Goal: Contribute content: Contribute content

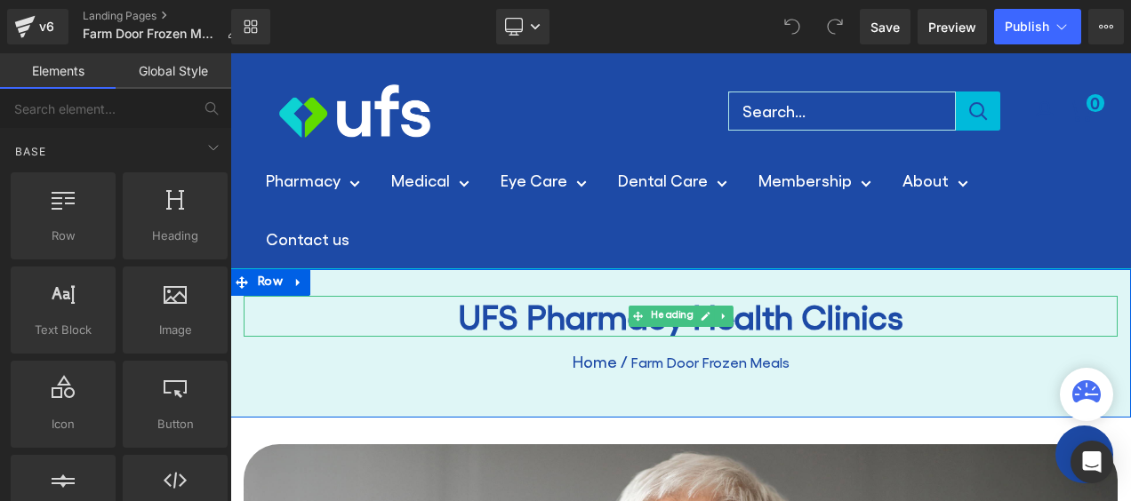
click at [567, 326] on h1 "UFS Pharmacy Health Clinics" at bounding box center [681, 316] width 874 height 41
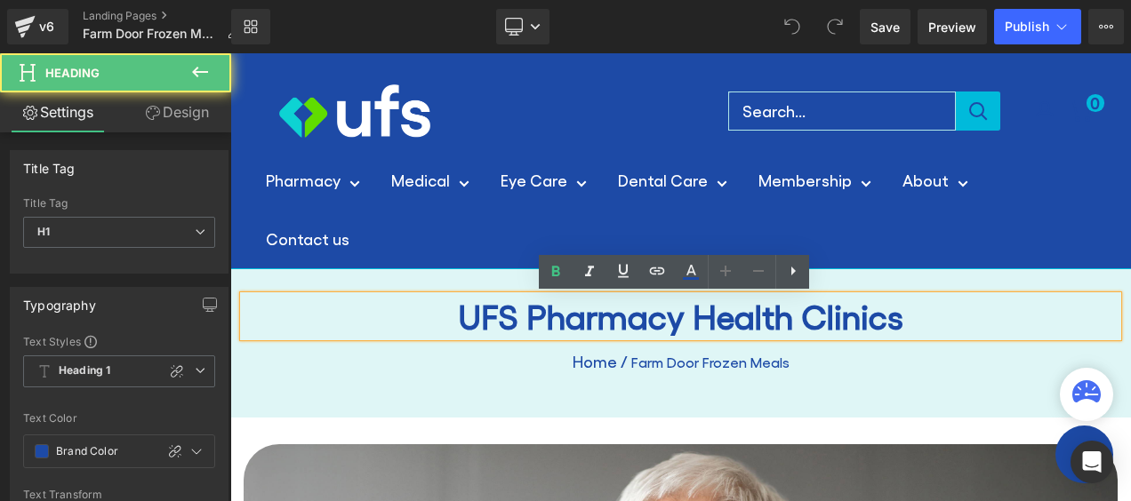
click at [655, 319] on h1 "UFS Pharmacy Health Clinics" at bounding box center [681, 316] width 874 height 41
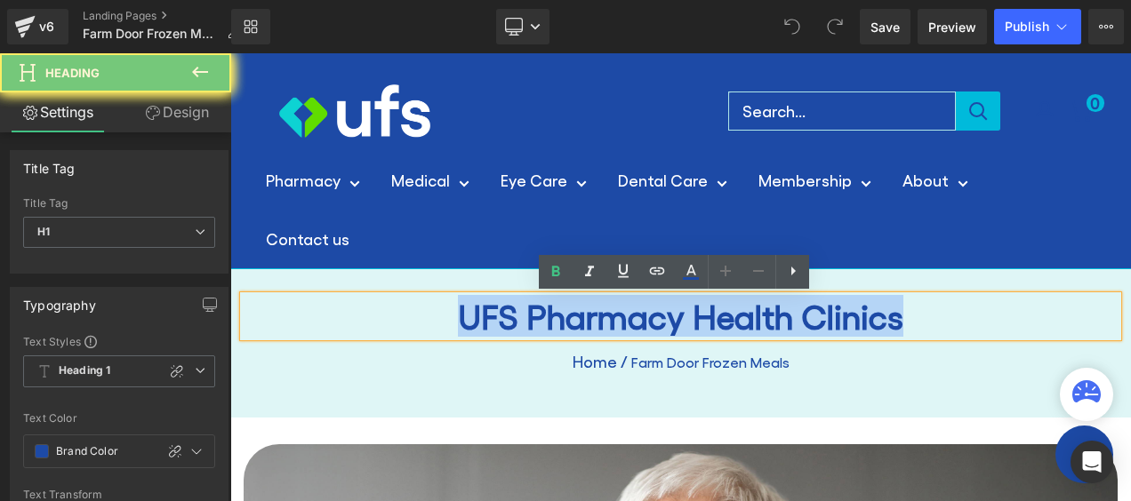
click at [655, 319] on h1 "UFS Pharmacy Health Clinics" at bounding box center [681, 316] width 874 height 41
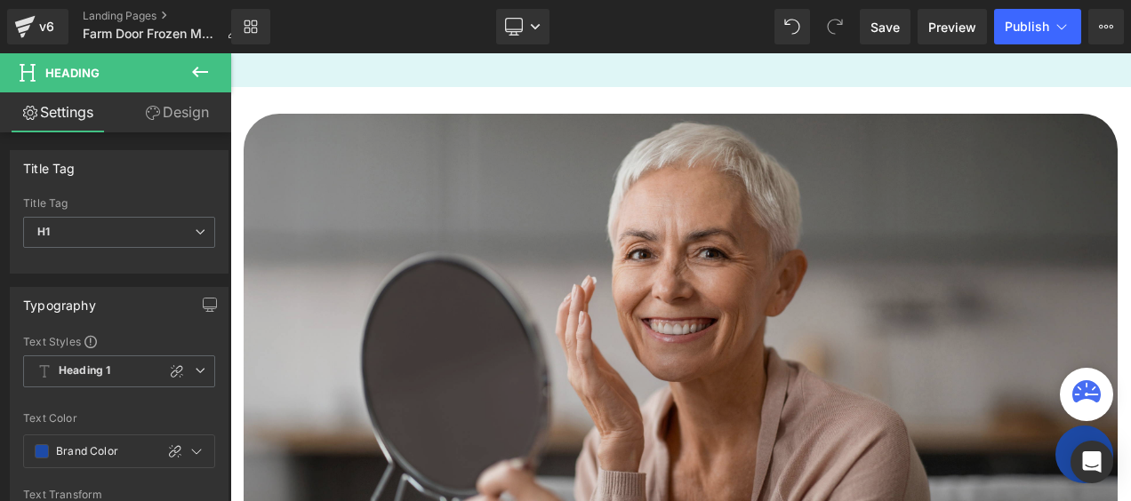
scroll to position [445, 0]
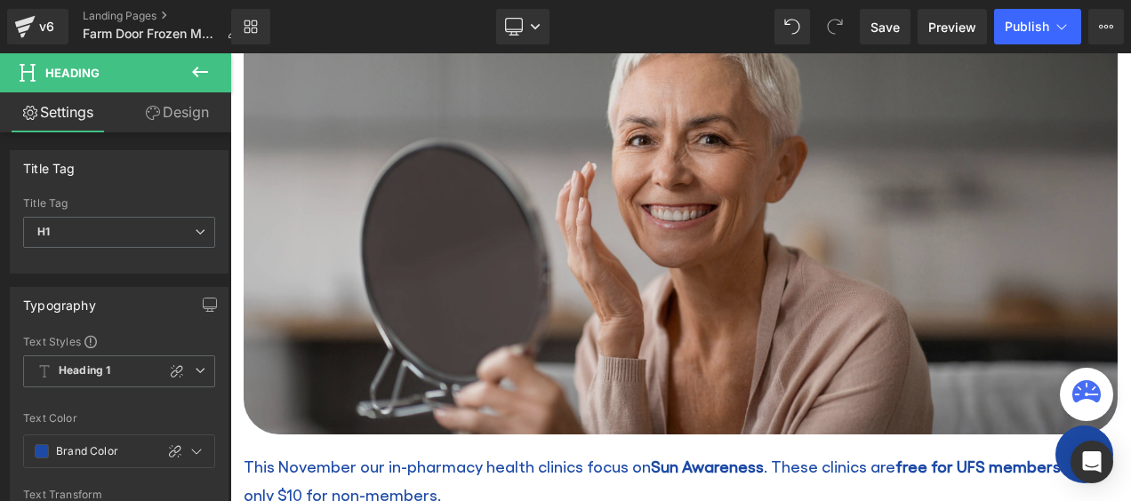
click at [715, 258] on img at bounding box center [681, 217] width 874 height 434
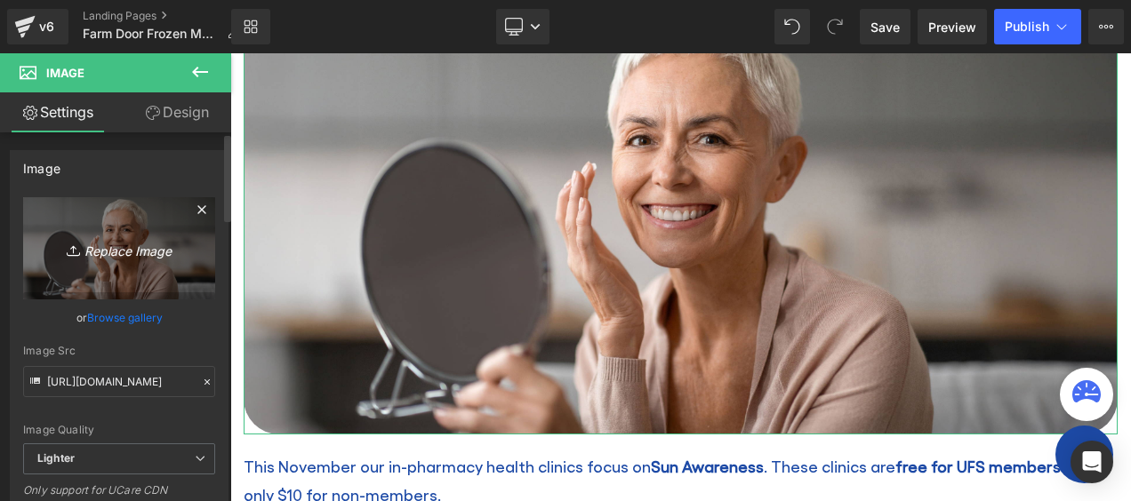
click at [139, 253] on icon "Replace Image" at bounding box center [119, 248] width 142 height 22
type input "C:\fakepath\Farm Door Web crop.jpg"
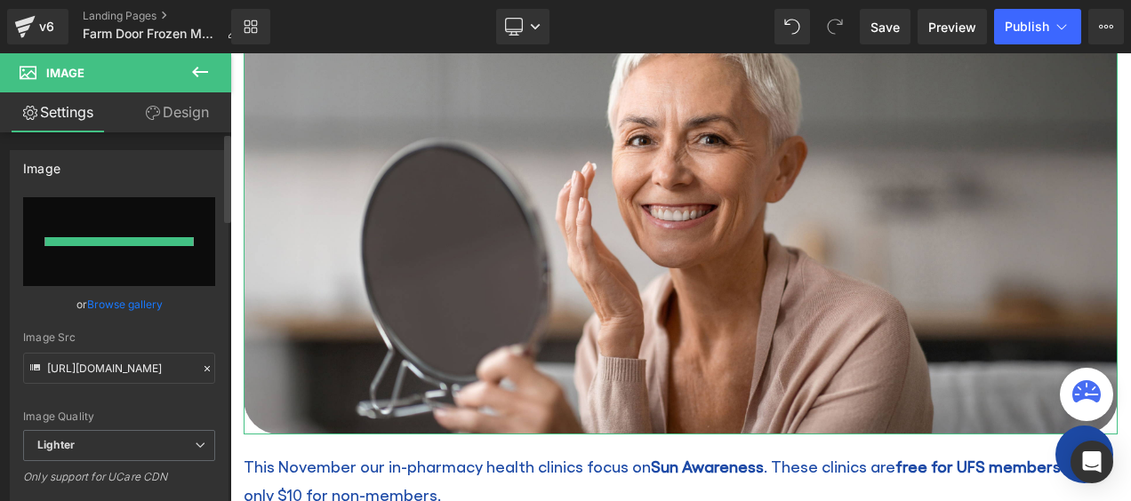
type input "[URL][DOMAIN_NAME]"
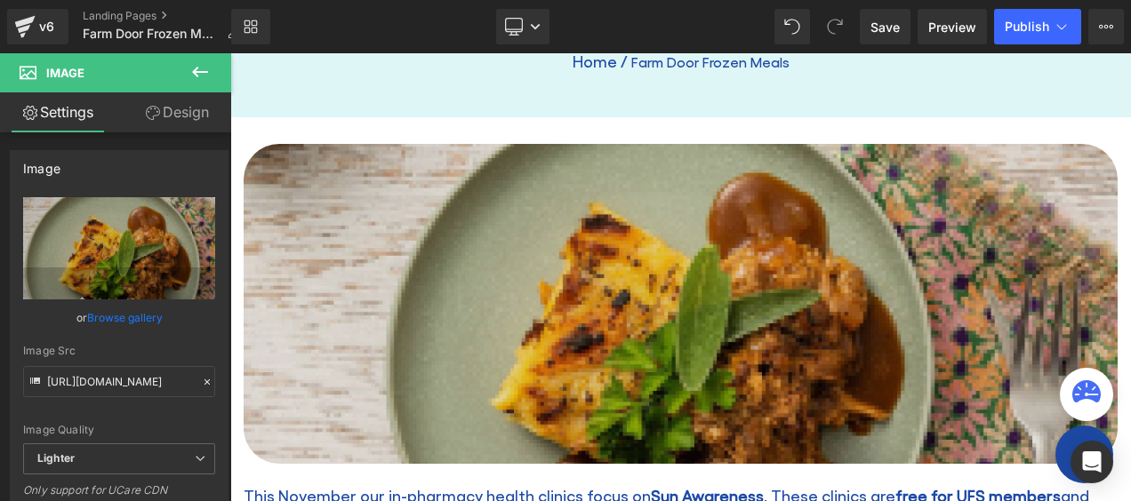
scroll to position [356, 0]
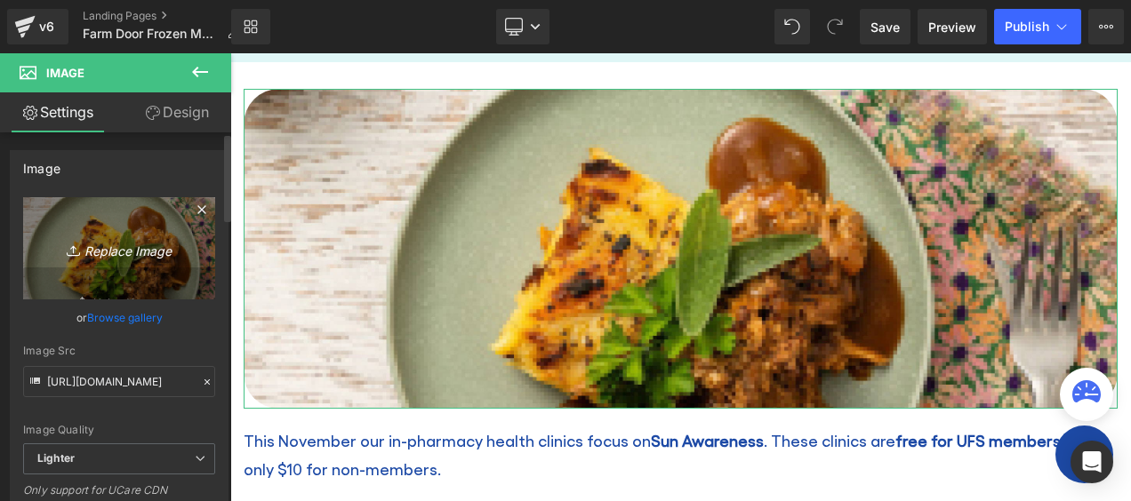
click at [132, 245] on icon "Replace Image" at bounding box center [119, 248] width 142 height 22
type input "C:\fakepath\Farm Door Web crop2.jpg"
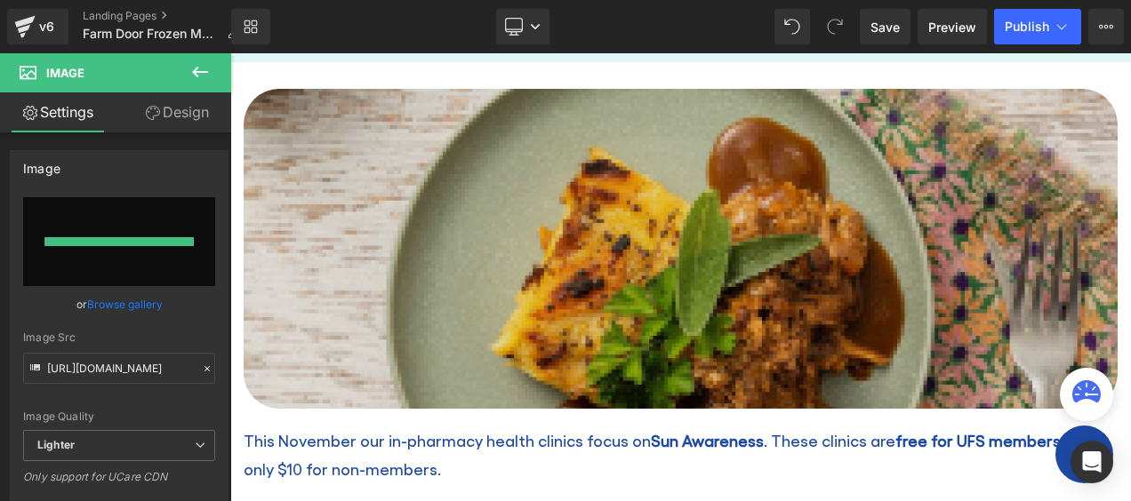
type input "[URL][DOMAIN_NAME]"
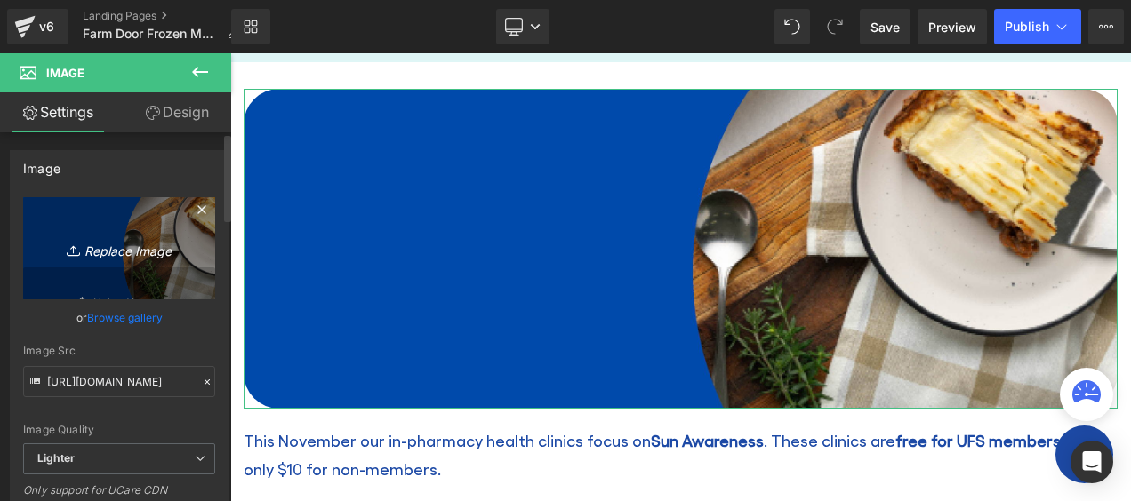
click at [152, 245] on icon "Replace Image" at bounding box center [119, 248] width 142 height 22
type input "C:\fakepath\Farm Door Web crop.jpg"
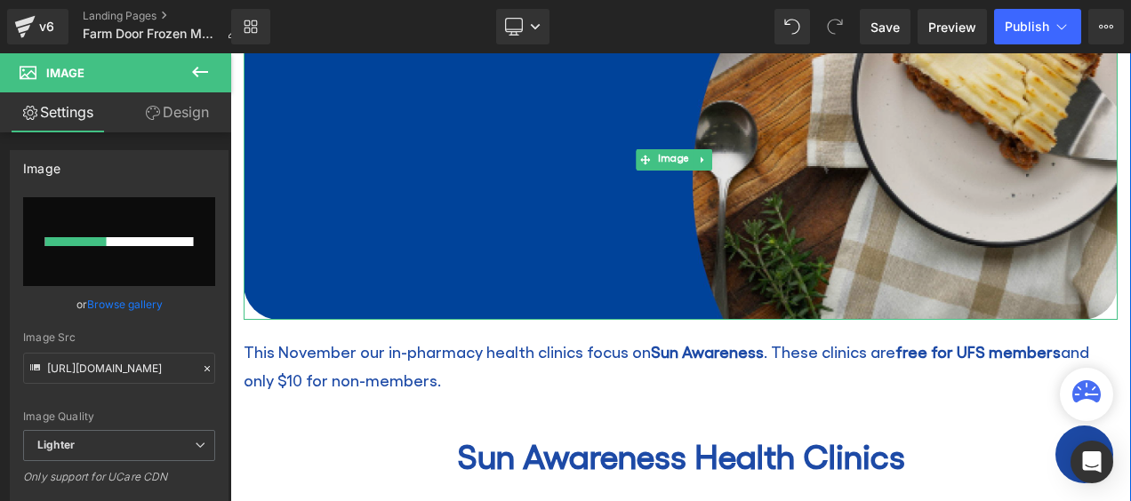
scroll to position [533, 0]
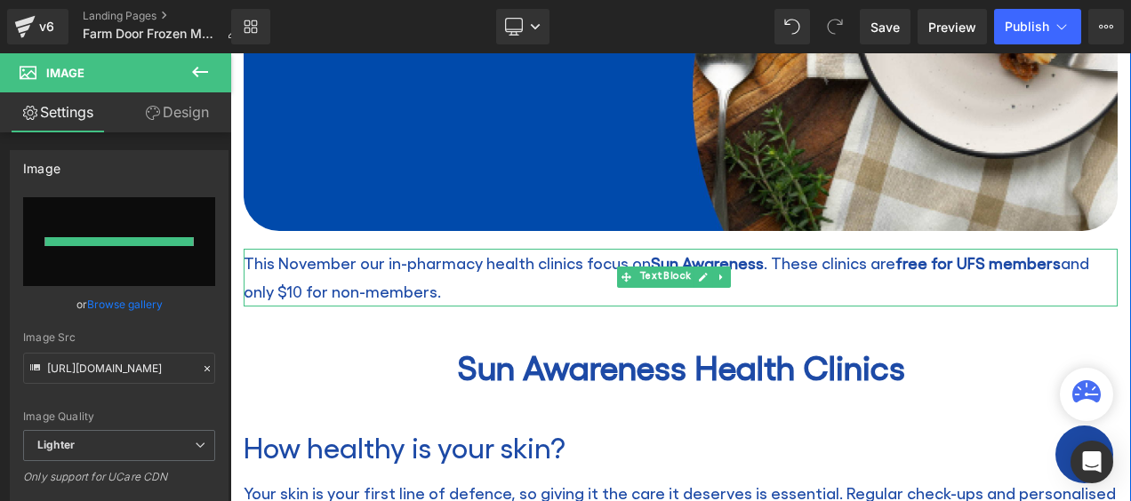
type input "[URL][DOMAIN_NAME]"
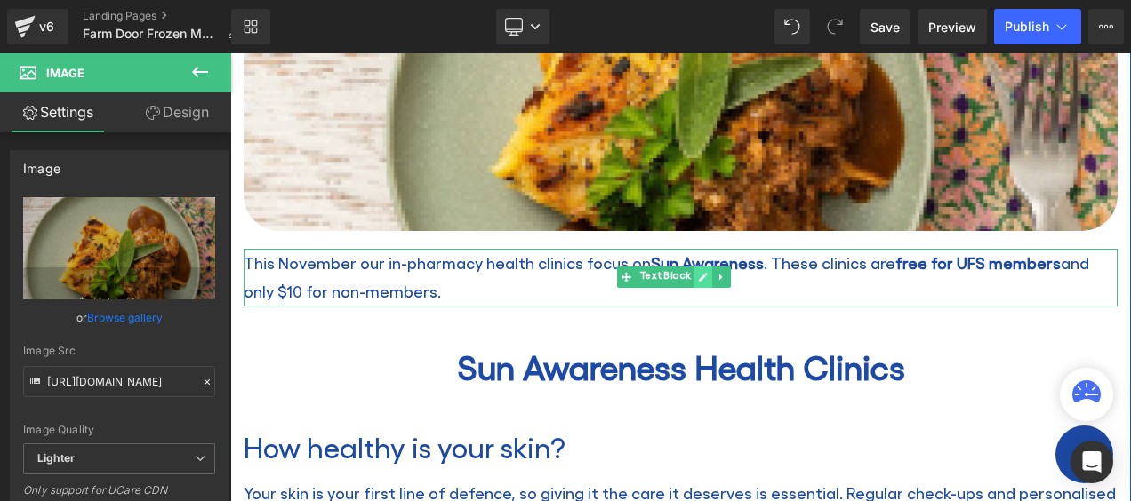
click at [703, 273] on icon at bounding box center [703, 277] width 9 height 9
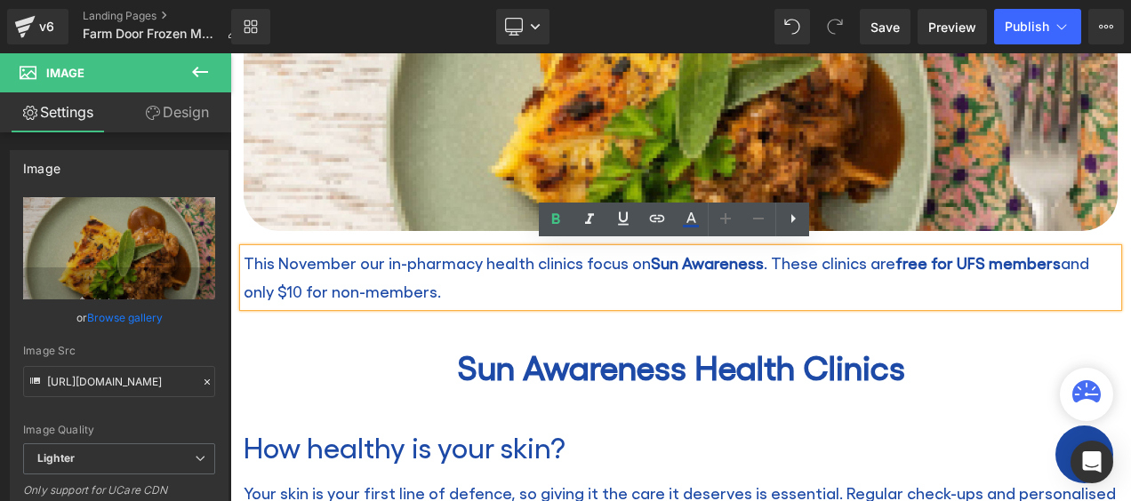
click at [800, 262] on p "This November our in-pharmacy health clinics focus on Sun Awareness . These cli…" at bounding box center [681, 278] width 874 height 58
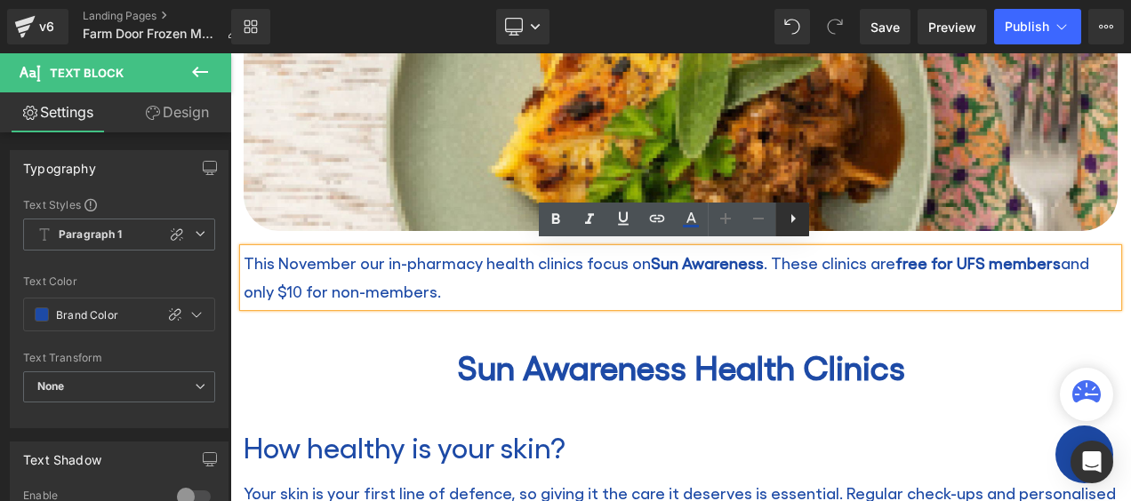
click at [791, 221] on icon at bounding box center [793, 218] width 4 height 9
click at [823, 223] on icon at bounding box center [826, 218] width 21 height 21
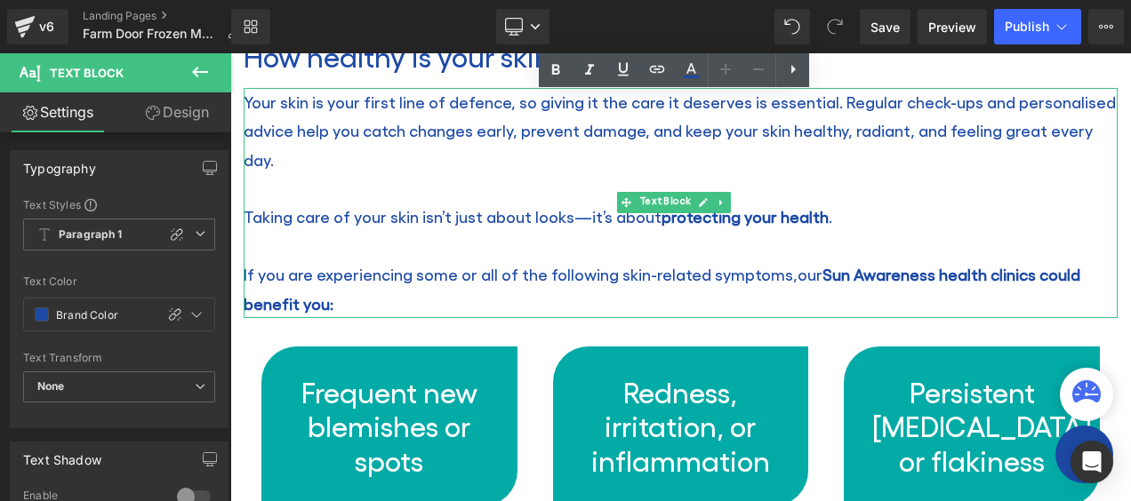
click at [1001, 236] on p at bounding box center [681, 246] width 874 height 28
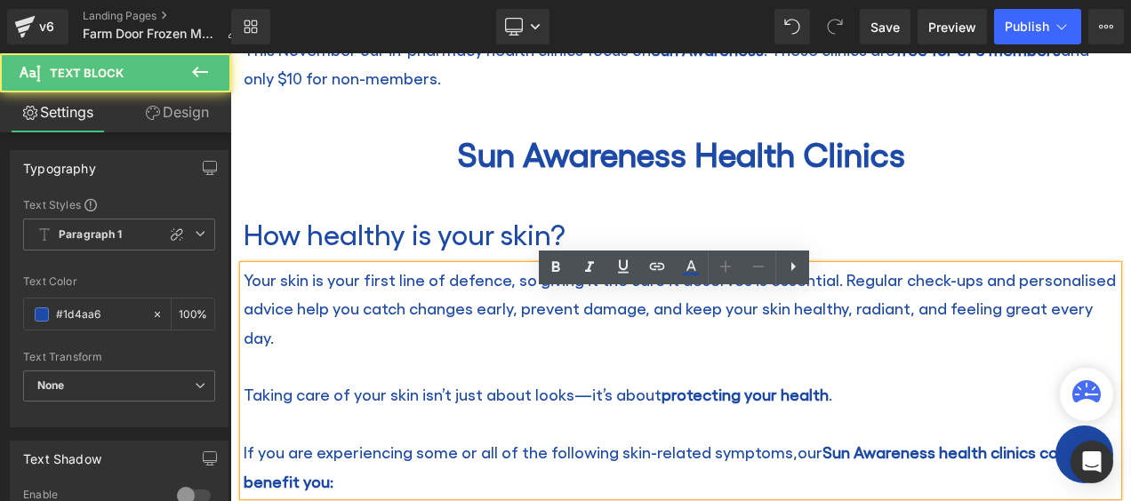
scroll to position [658, 0]
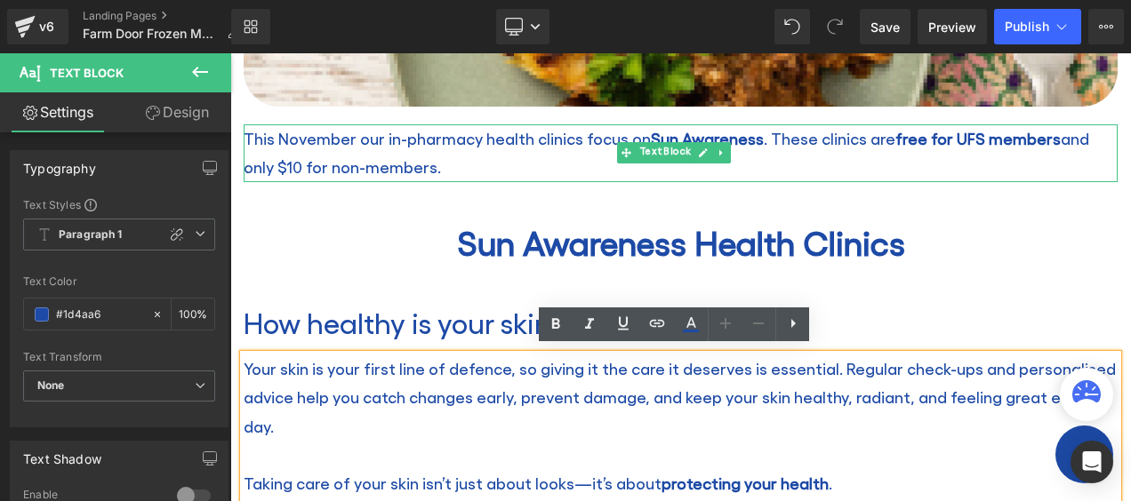
click at [422, 137] on p "This November our in-pharmacy health clinics focus on Sun Awareness . These cli…" at bounding box center [681, 153] width 874 height 58
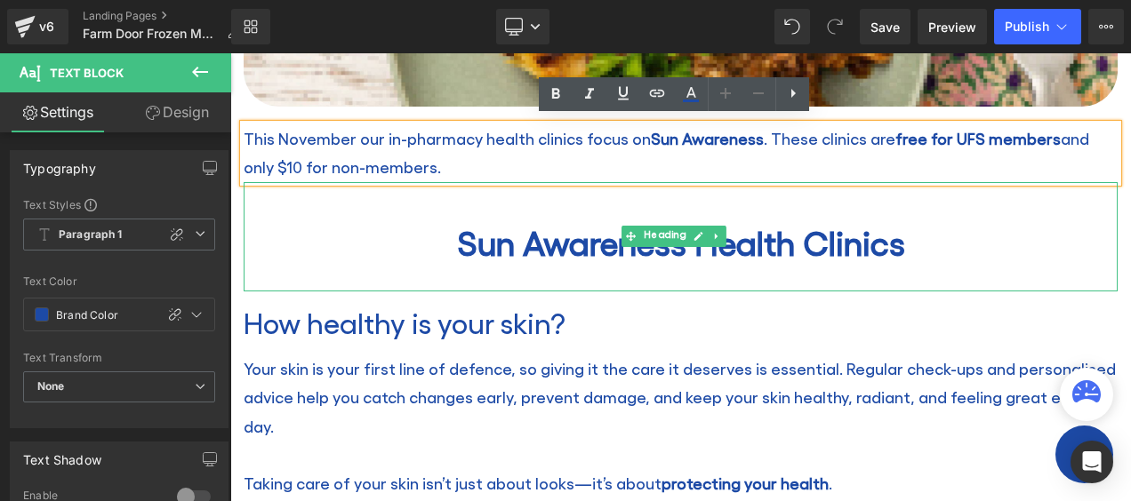
click at [594, 240] on h2 "Sun Awareness Health Clinics" at bounding box center [681, 242] width 874 height 41
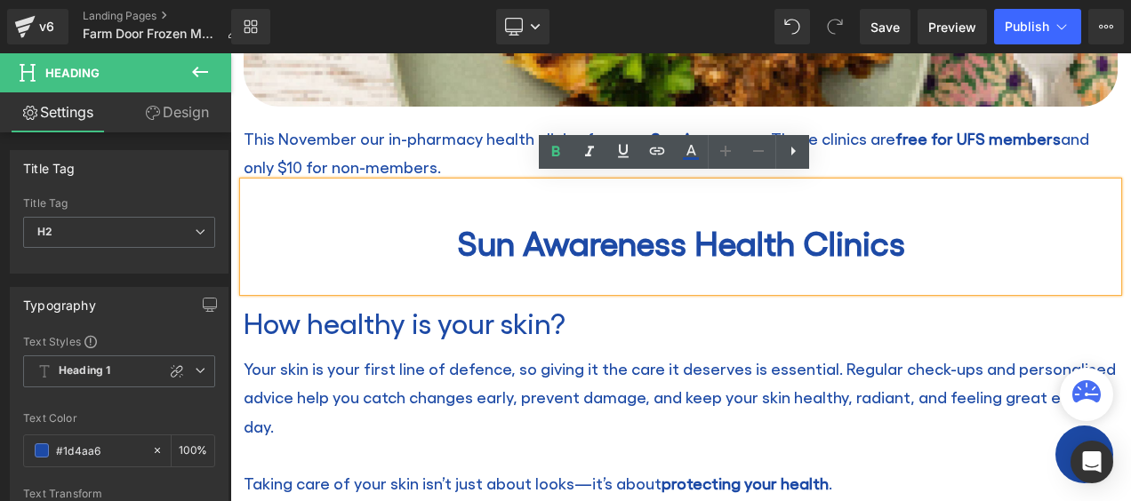
click at [608, 240] on h2 "Sun Awareness Health Clinics" at bounding box center [681, 242] width 874 height 41
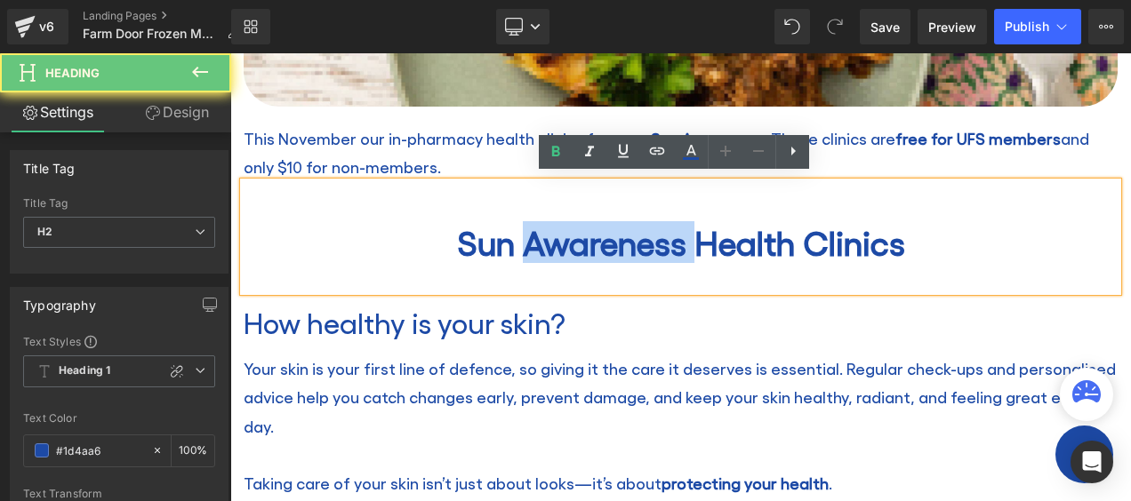
click at [608, 240] on h2 "Sun Awareness Health Clinics" at bounding box center [681, 242] width 874 height 41
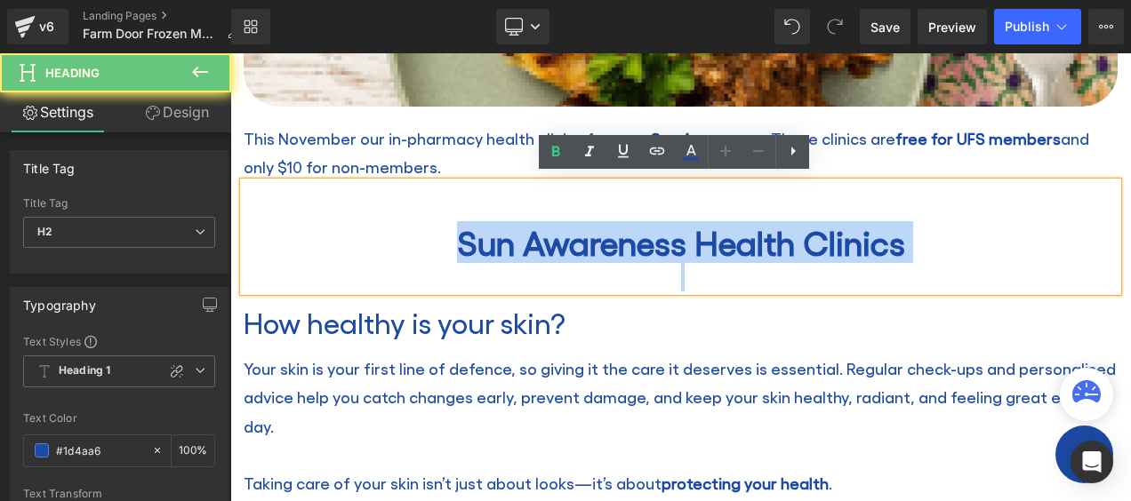
click at [608, 240] on h2 "Sun Awareness Health Clinics" at bounding box center [681, 242] width 874 height 41
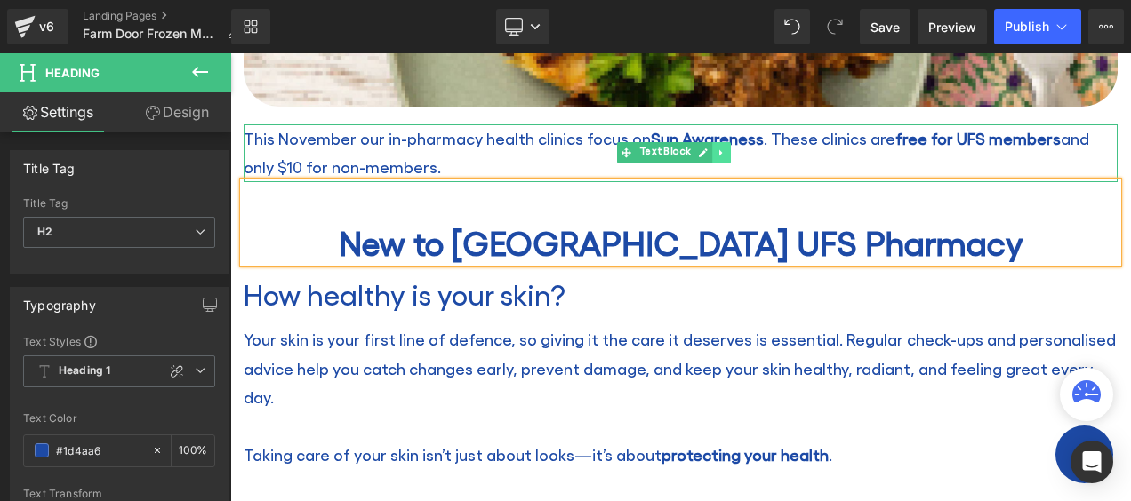
click at [719, 150] on icon at bounding box center [720, 153] width 3 height 6
click at [733, 148] on icon at bounding box center [730, 153] width 10 height 10
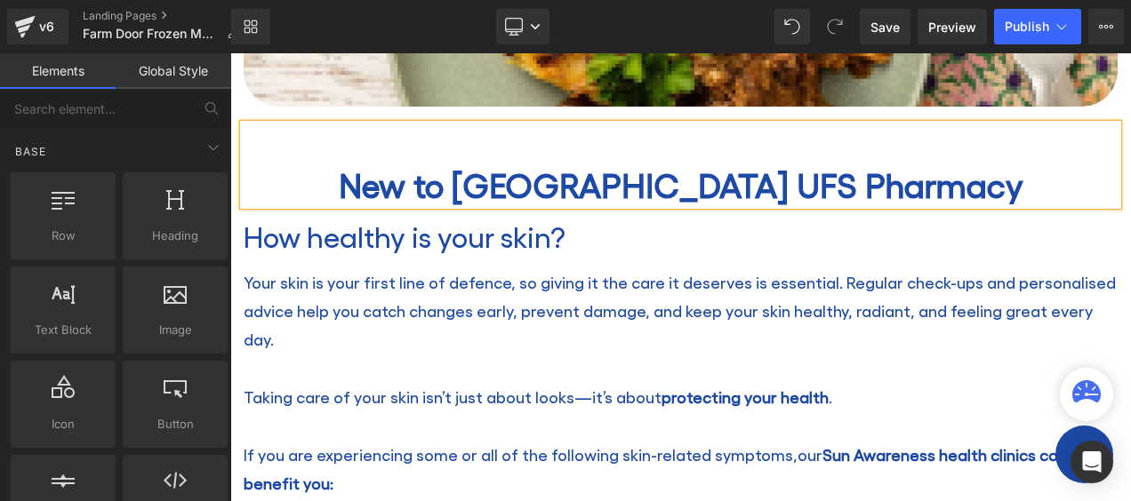
click at [551, 180] on h2 "New to [GEOGRAPHIC_DATA] UFS Pharmacy" at bounding box center [681, 184] width 874 height 41
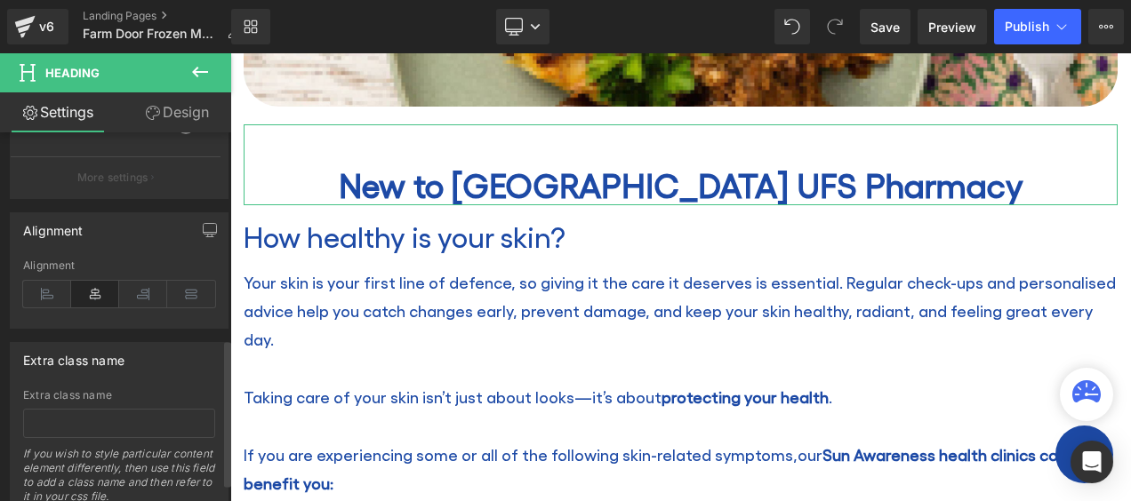
scroll to position [533, 0]
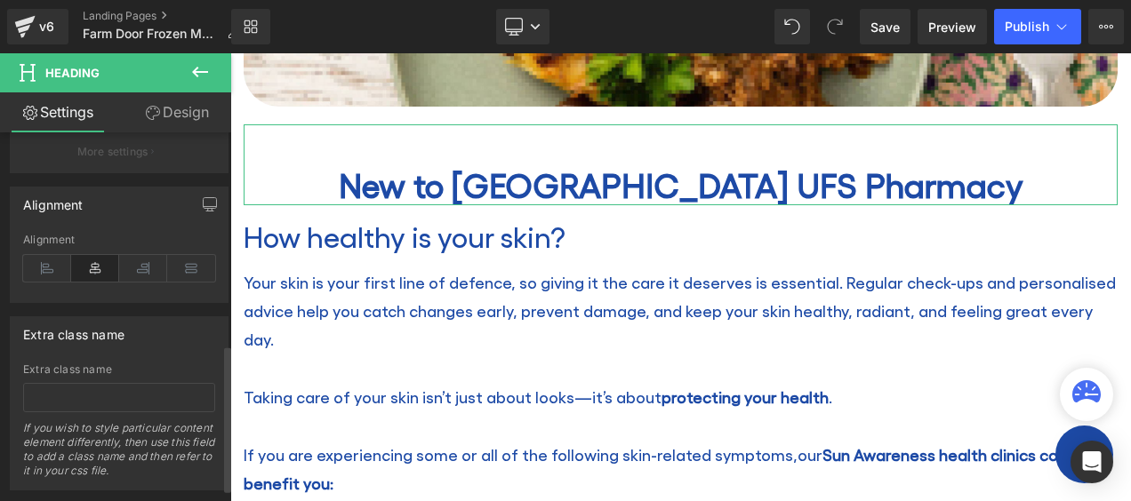
click at [54, 260] on icon at bounding box center [47, 268] width 48 height 27
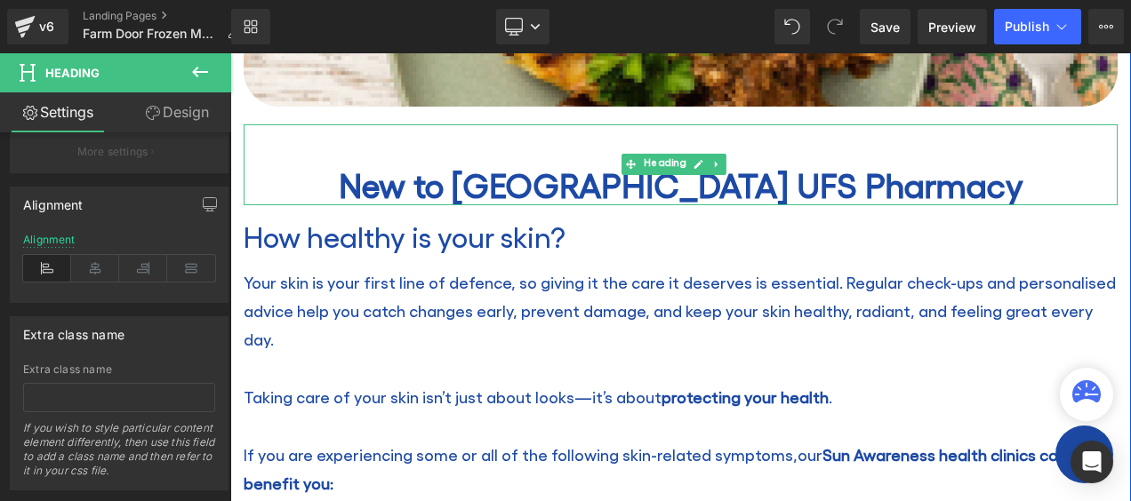
click at [475, 184] on h2 "New to [GEOGRAPHIC_DATA] UFS Pharmacy" at bounding box center [681, 184] width 874 height 41
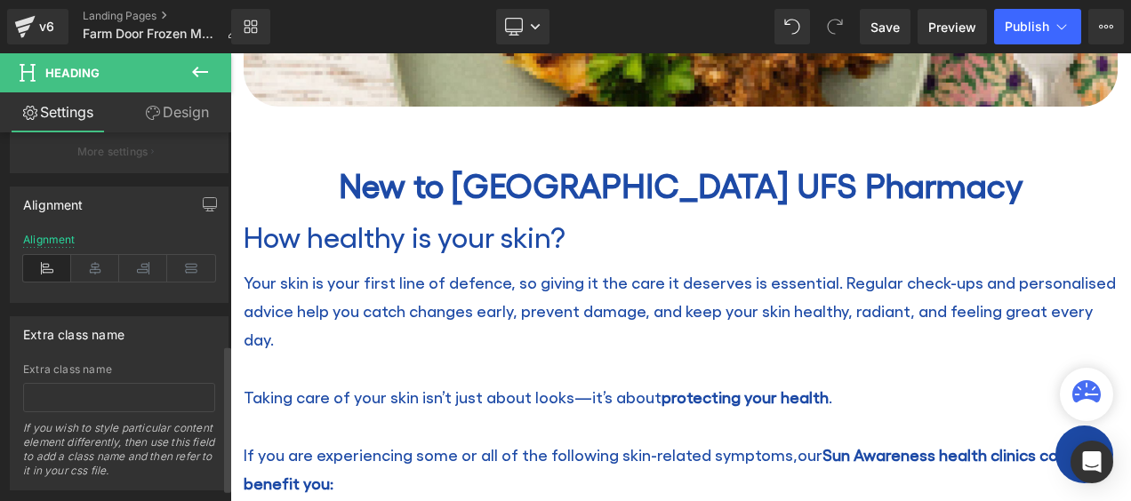
click at [47, 263] on icon at bounding box center [47, 268] width 48 height 27
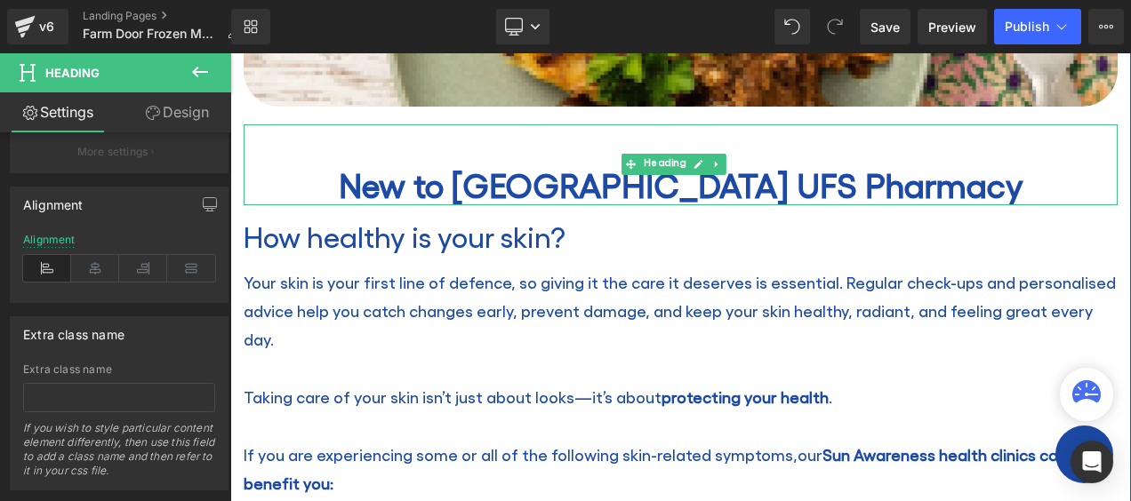
click at [489, 176] on h2 "New to [GEOGRAPHIC_DATA] UFS Pharmacy" at bounding box center [681, 184] width 874 height 41
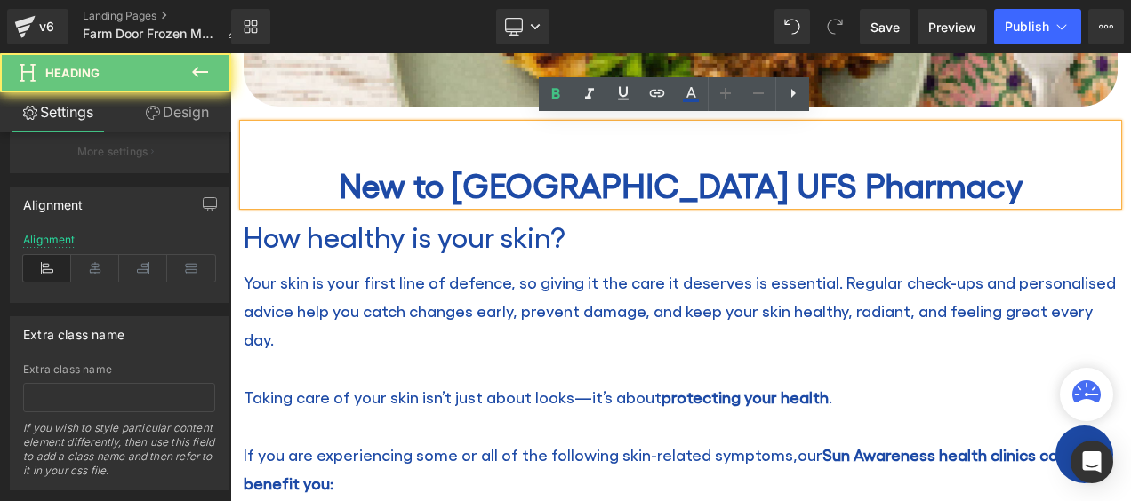
click at [413, 180] on h2 "New to [GEOGRAPHIC_DATA] UFS Pharmacy" at bounding box center [681, 184] width 874 height 41
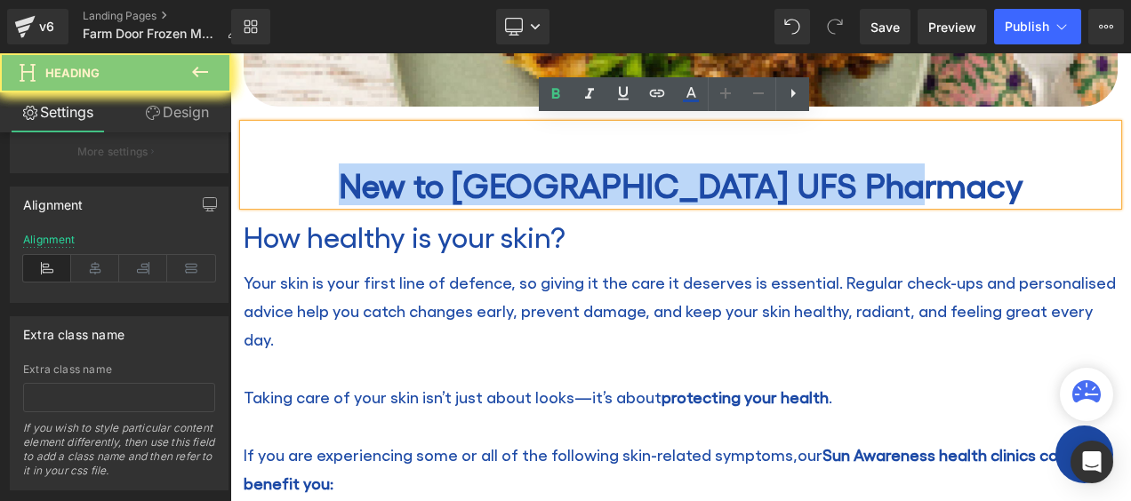
click at [413, 180] on h2 "New to [GEOGRAPHIC_DATA] UFS Pharmacy" at bounding box center [681, 184] width 874 height 41
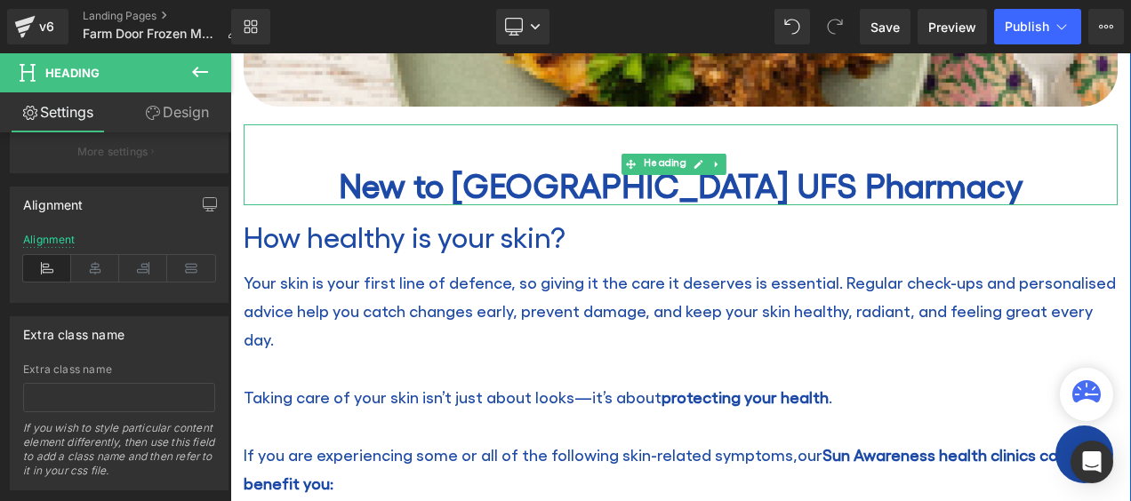
click at [417, 128] on h2 at bounding box center [681, 144] width 874 height 41
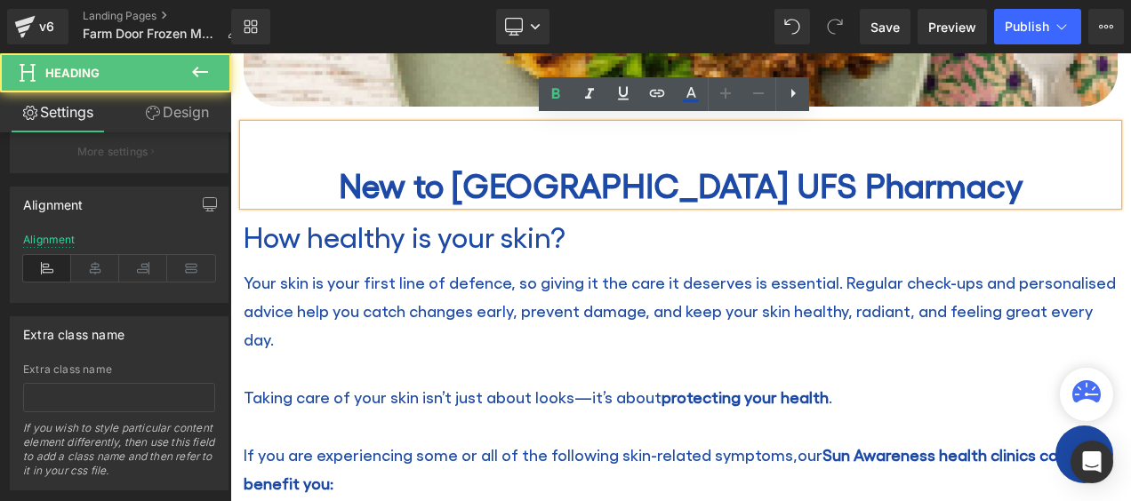
click at [365, 167] on h2 "New to [GEOGRAPHIC_DATA] UFS Pharmacy" at bounding box center [681, 184] width 874 height 41
drag, startPoint x: 340, startPoint y: 169, endPoint x: 301, endPoint y: 161, distance: 39.1
click at [302, 164] on h2 "New to [GEOGRAPHIC_DATA] UFS Pharmacy" at bounding box center [681, 184] width 874 height 41
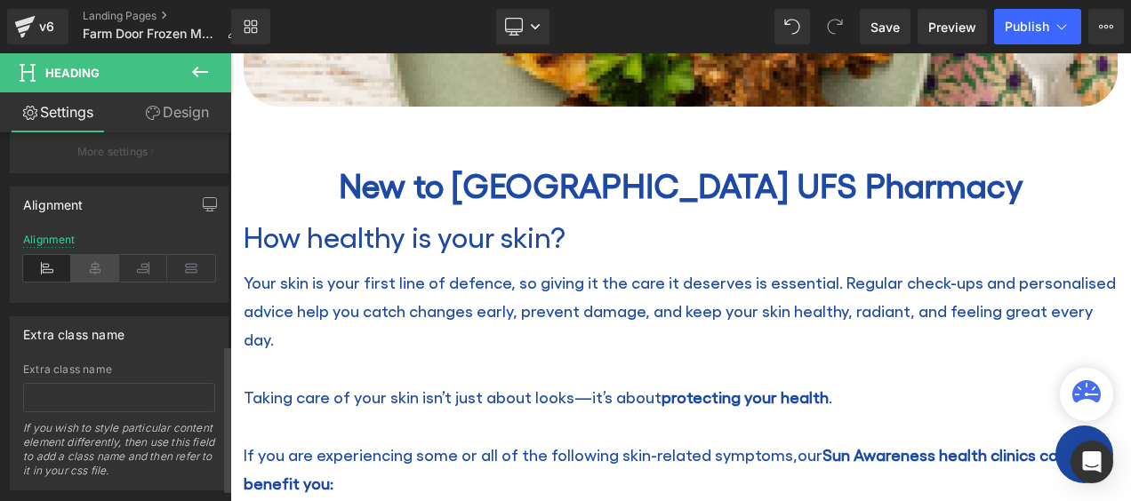
click at [96, 258] on icon at bounding box center [95, 268] width 48 height 27
click at [52, 258] on icon at bounding box center [47, 268] width 48 height 27
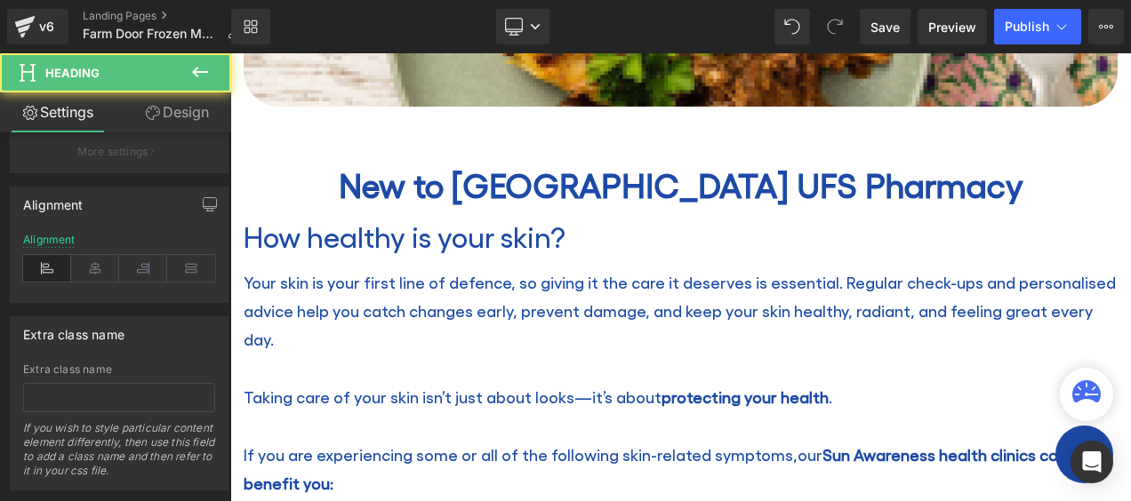
click at [412, 180] on h2 "New to [GEOGRAPHIC_DATA] UFS Pharmacy" at bounding box center [681, 184] width 874 height 41
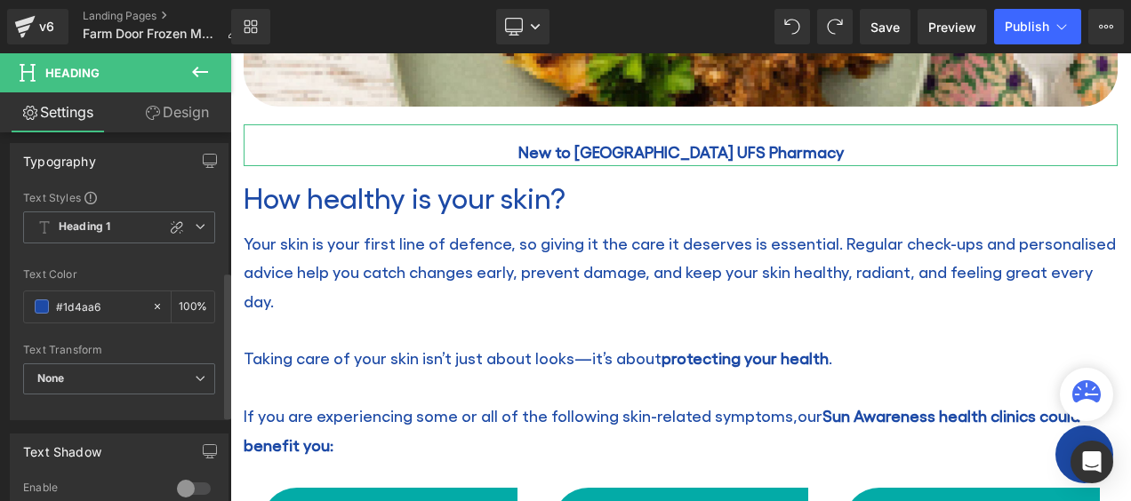
scroll to position [89, 0]
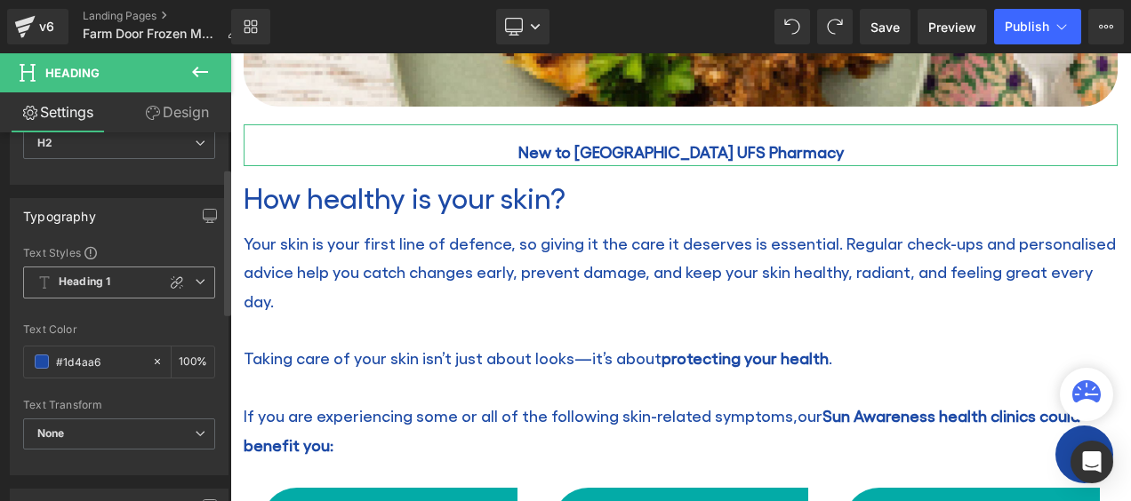
click at [124, 272] on span "Heading 1" at bounding box center [119, 283] width 192 height 32
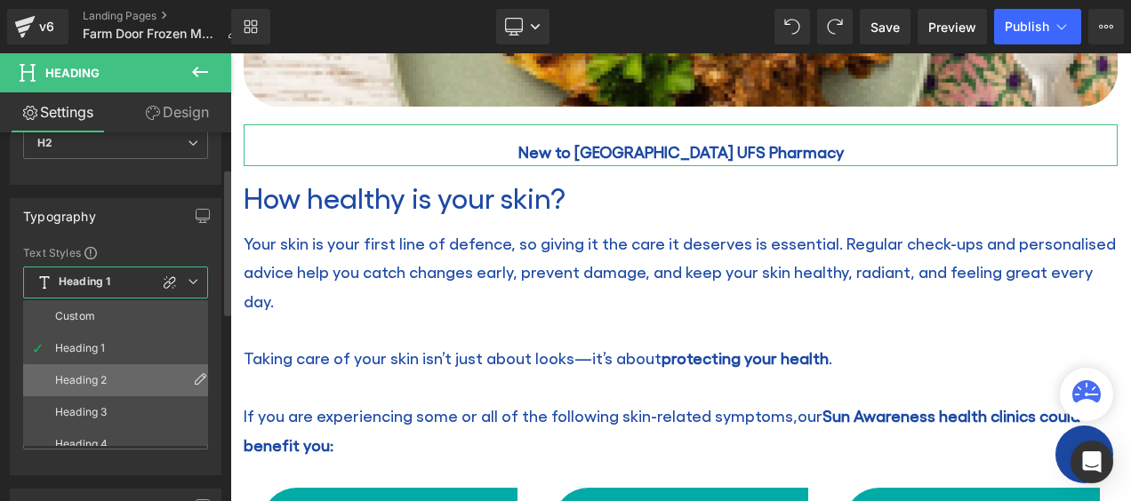
click at [102, 374] on div "Heading 2" at bounding box center [81, 380] width 52 height 12
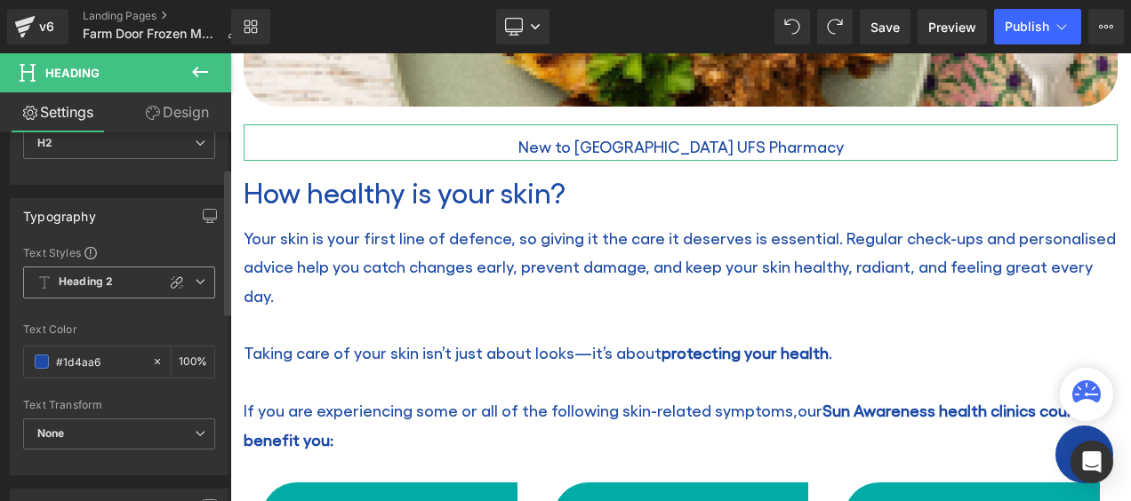
click at [111, 269] on span "Heading 2" at bounding box center [119, 283] width 192 height 32
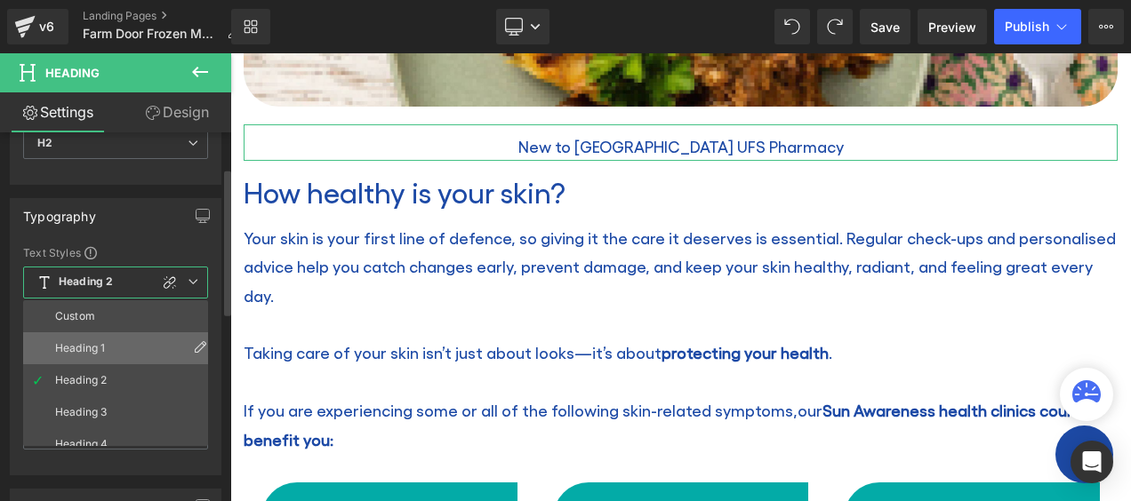
click at [116, 347] on li "Heading 1" at bounding box center [119, 349] width 193 height 32
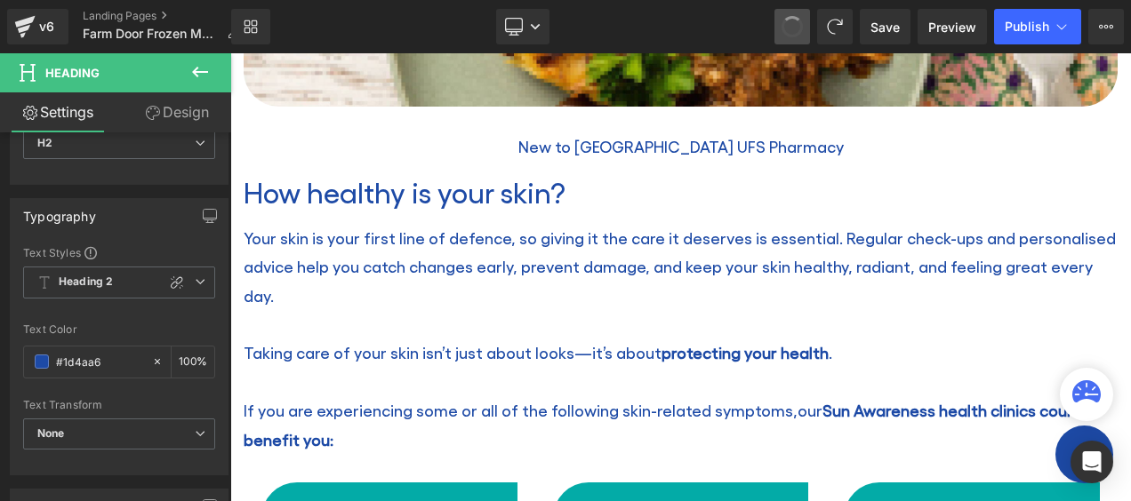
click at [789, 25] on span at bounding box center [792, 26] width 25 height 25
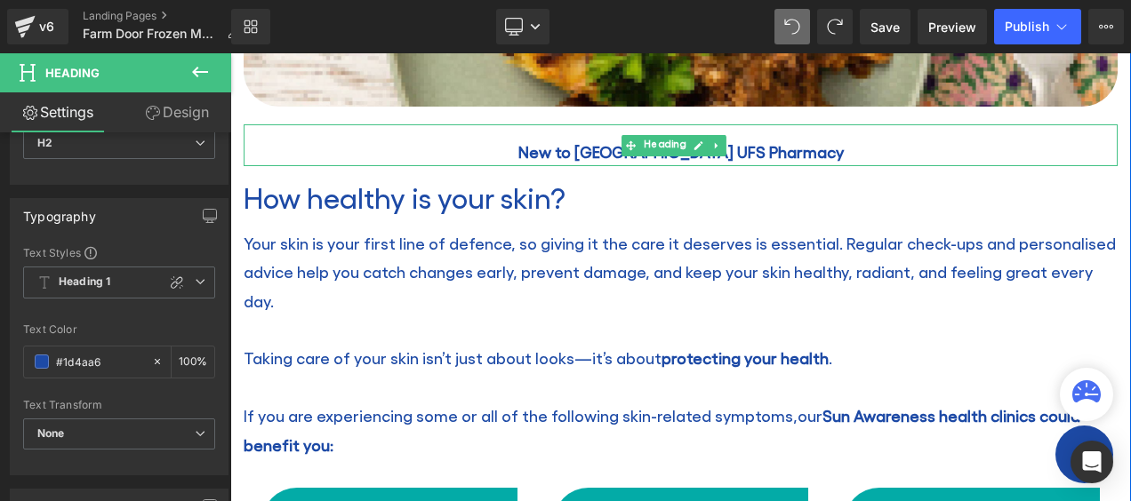
click at [715, 135] on link at bounding box center [717, 145] width 19 height 21
click at [725, 140] on icon at bounding box center [726, 145] width 10 height 10
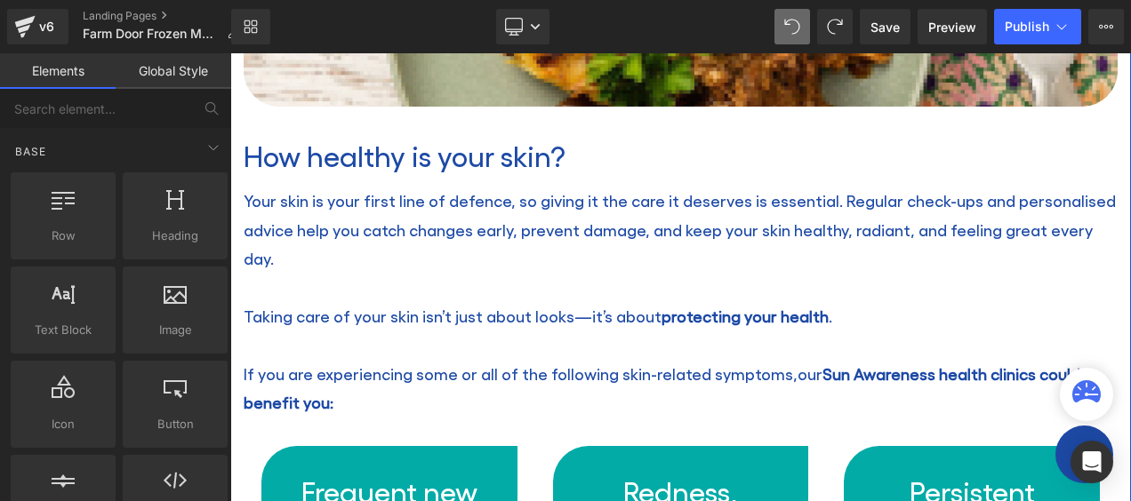
click at [507, 139] on h2 "How healthy is your skin?" at bounding box center [681, 156] width 874 height 34
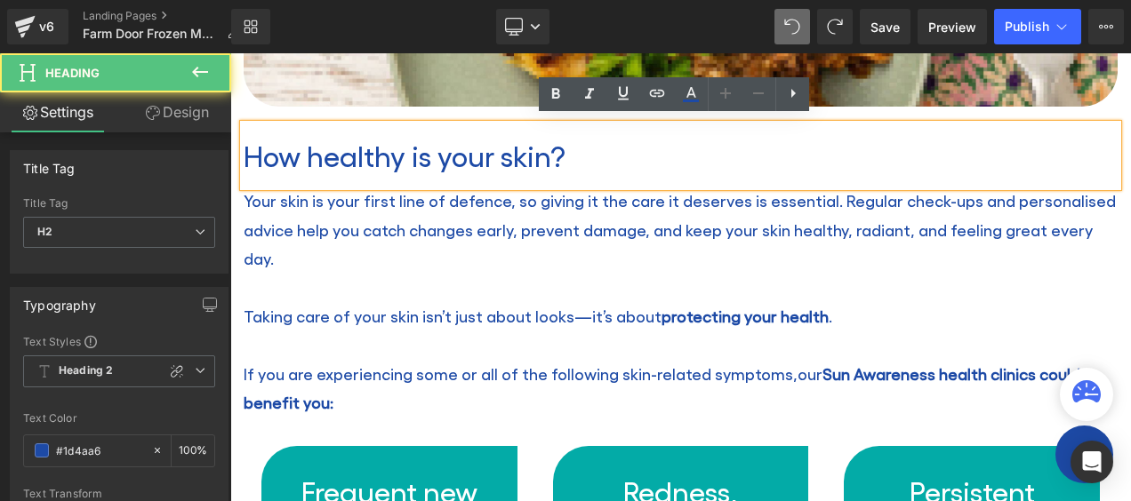
click at [504, 153] on h2 "How healthy is your skin?" at bounding box center [681, 156] width 874 height 34
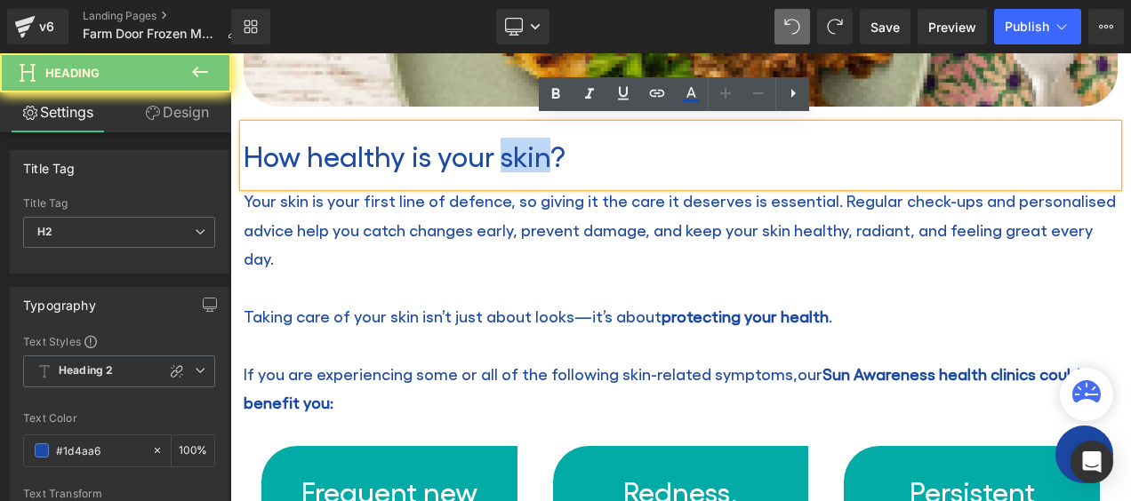
click at [504, 153] on h2 "How healthy is your skin?" at bounding box center [681, 156] width 874 height 34
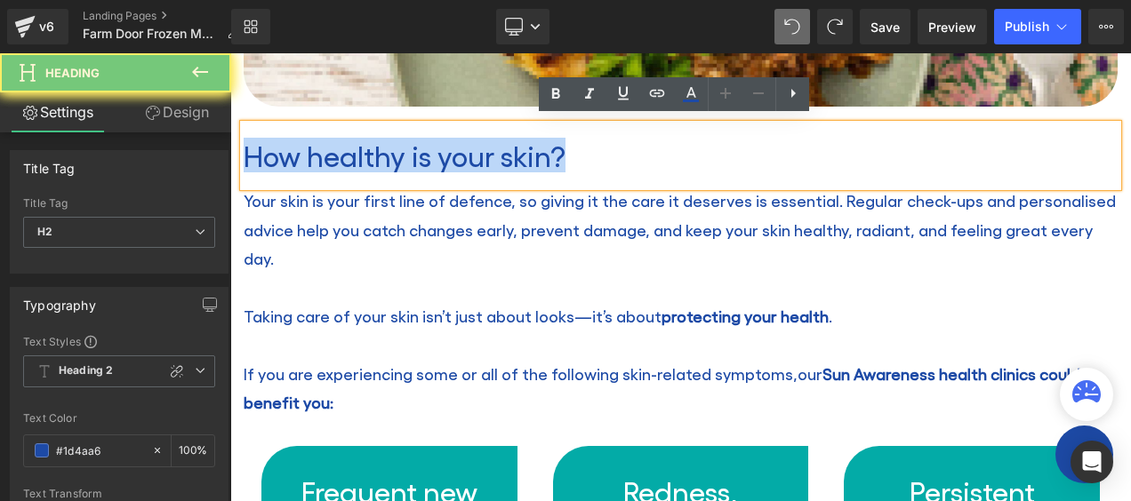
click at [504, 153] on h2 "How healthy is your skin?" at bounding box center [681, 156] width 874 height 34
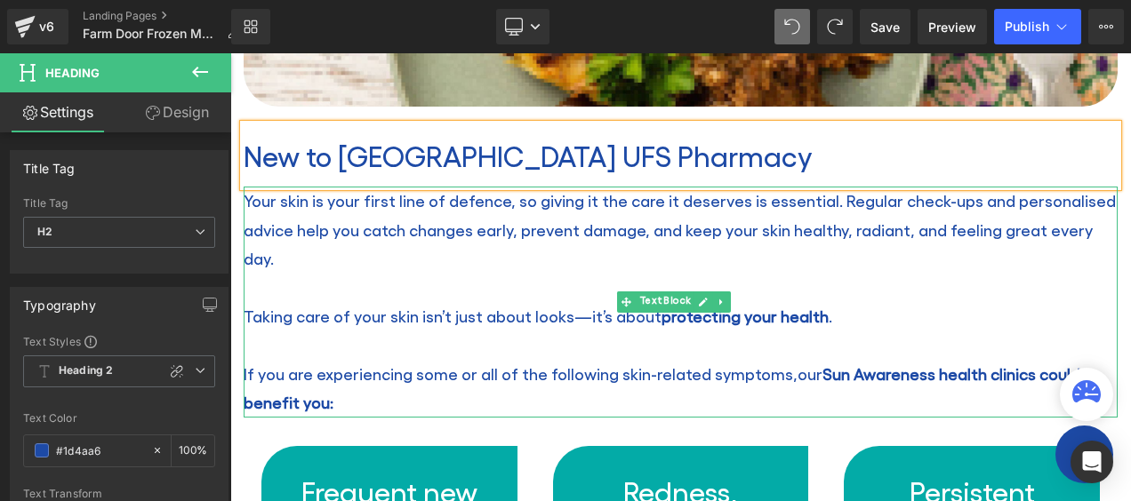
click at [348, 260] on p "Your skin is your first line of defence, so giving it the care it deserves is e…" at bounding box center [681, 230] width 874 height 86
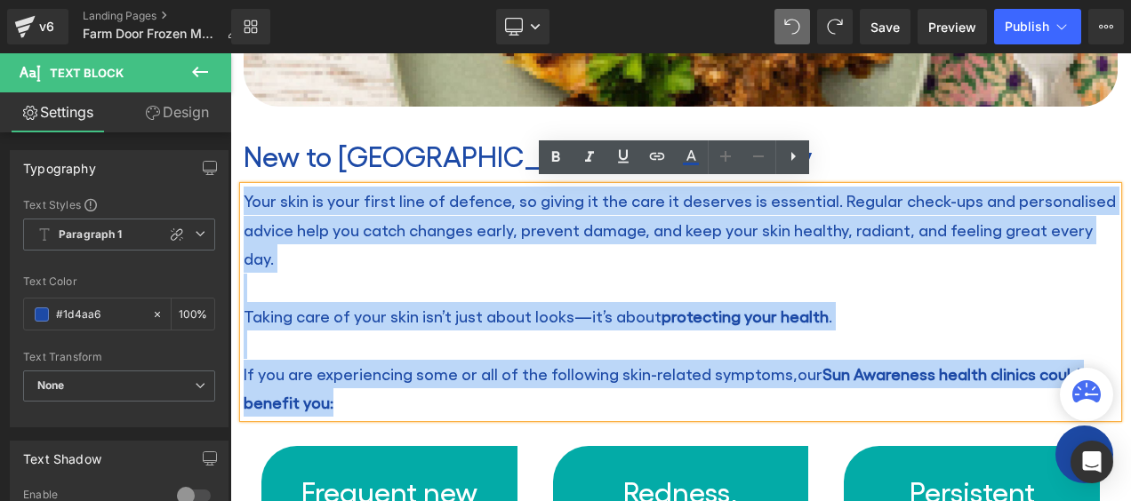
drag, startPoint x: 345, startPoint y: 377, endPoint x: 245, endPoint y: 192, distance: 210.0
click at [245, 192] on div "Your skin is your first line of defence, so giving it the care it deserves is e…" at bounding box center [681, 302] width 874 height 230
paste div
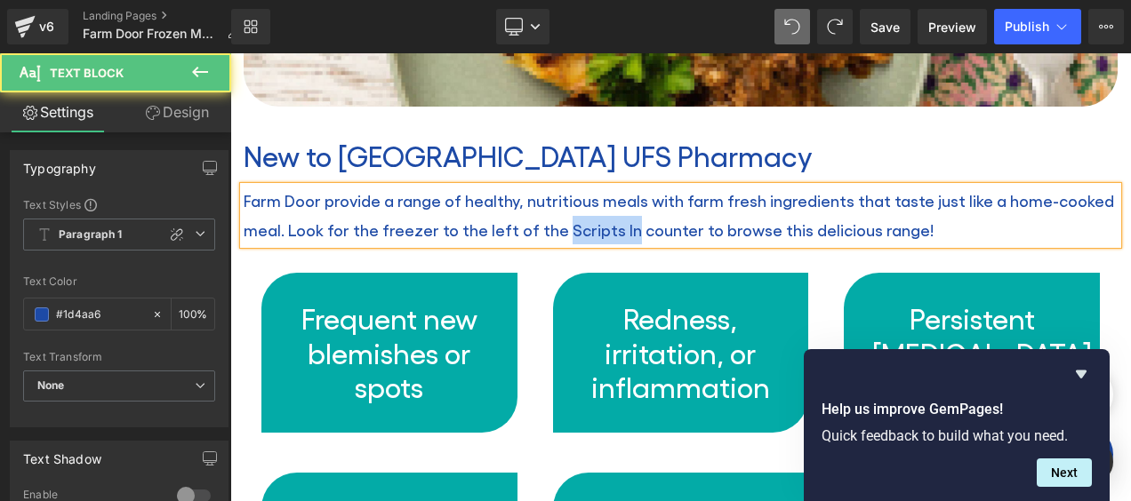
drag, startPoint x: 554, startPoint y: 220, endPoint x: 620, endPoint y: 219, distance: 65.8
click at [620, 219] on p "Farm Door provide a range of healthy, nutritious meals with farm fresh ingredie…" at bounding box center [681, 216] width 874 height 58
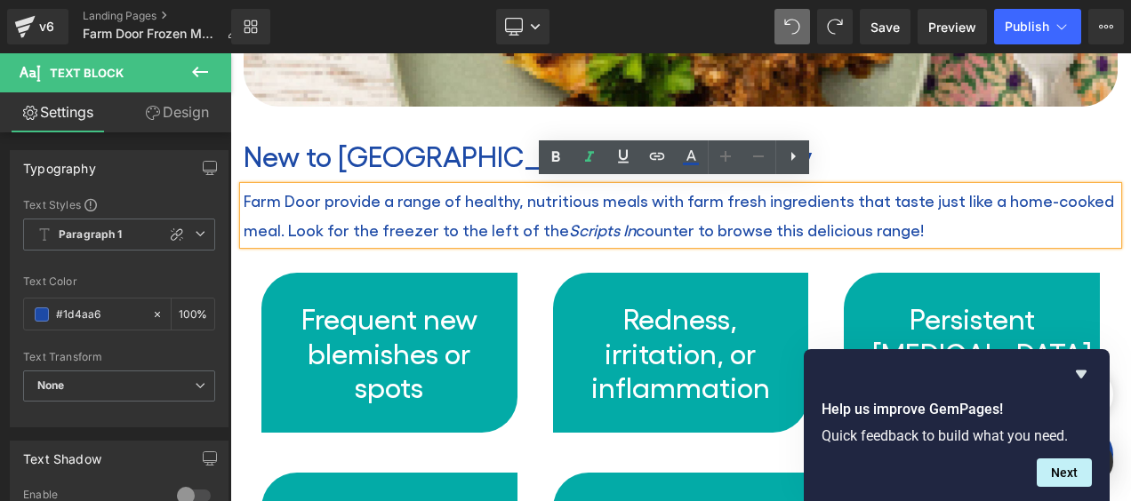
click at [918, 226] on p "Farm Door provide a range of healthy, nutritious meals with farm fresh ingredie…" at bounding box center [681, 216] width 874 height 58
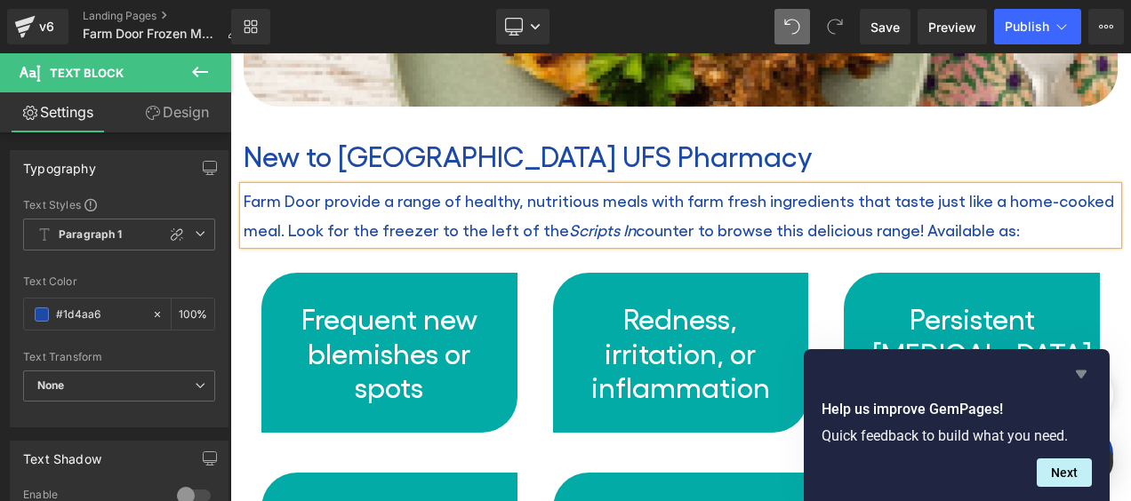
click at [1083, 369] on icon "Hide survey" at bounding box center [1080, 374] width 21 height 21
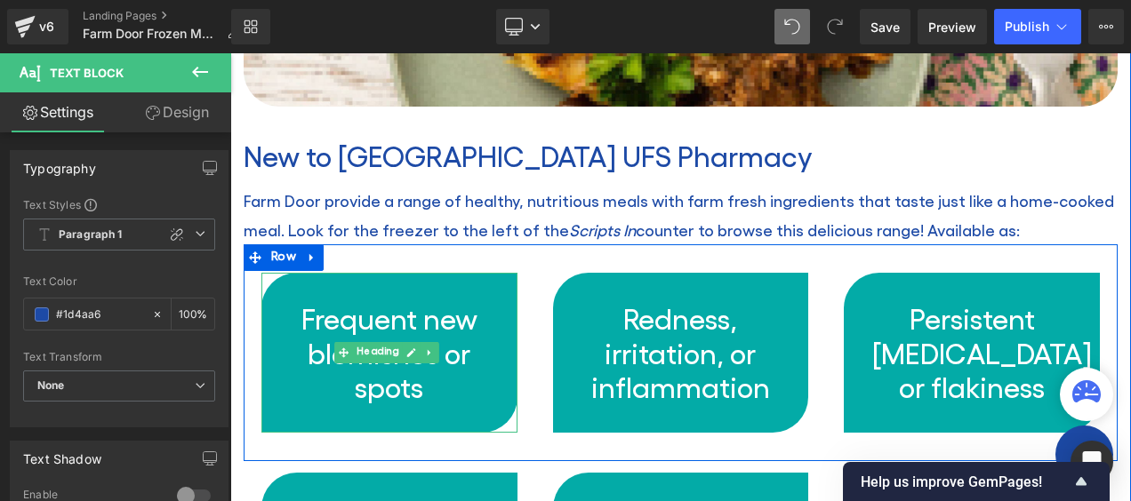
click at [368, 342] on link "Heading" at bounding box center [368, 352] width 68 height 21
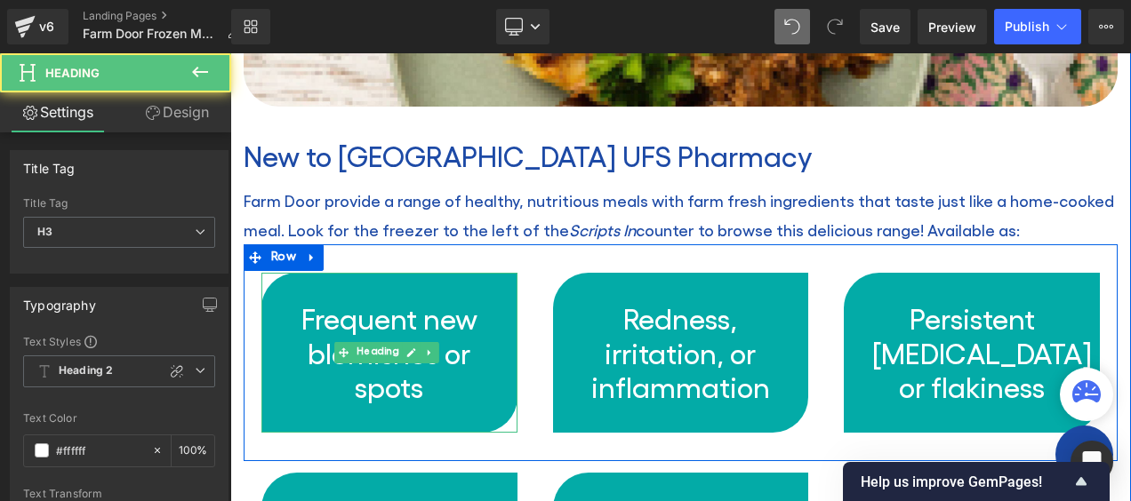
click at [402, 301] on h3 "Frequent new blemishes or spots" at bounding box center [389, 352] width 199 height 102
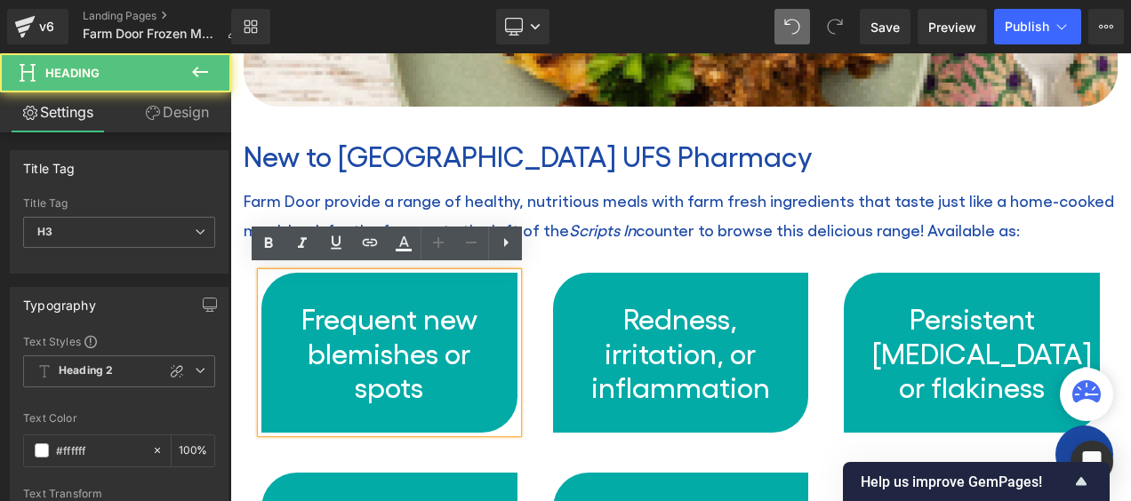
click at [434, 330] on h3 "Frequent new blemishes or spots" at bounding box center [389, 352] width 199 height 102
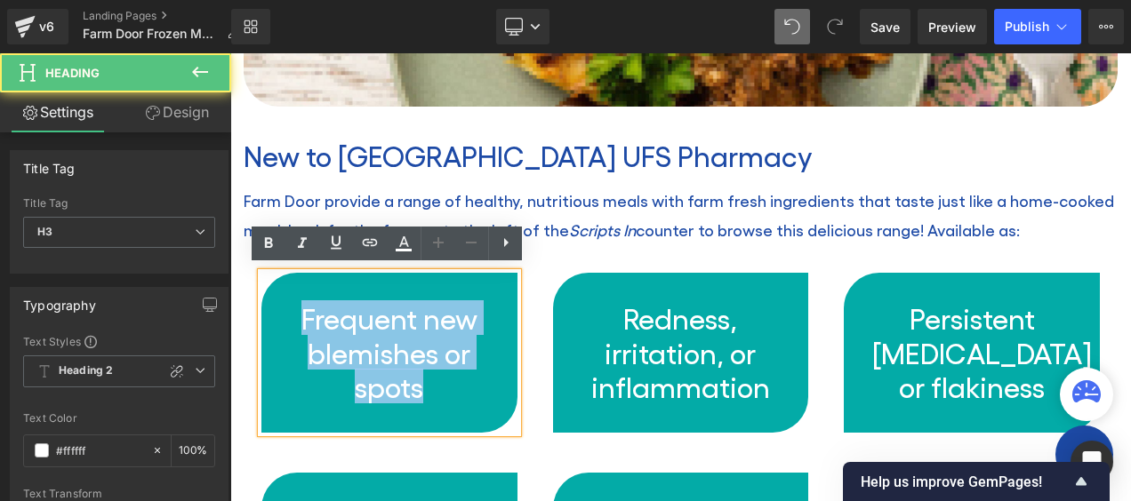
drag, startPoint x: 425, startPoint y: 384, endPoint x: 298, endPoint y: 310, distance: 147.0
click at [293, 309] on h3 "Frequent new blemishes or spots" at bounding box center [389, 352] width 199 height 102
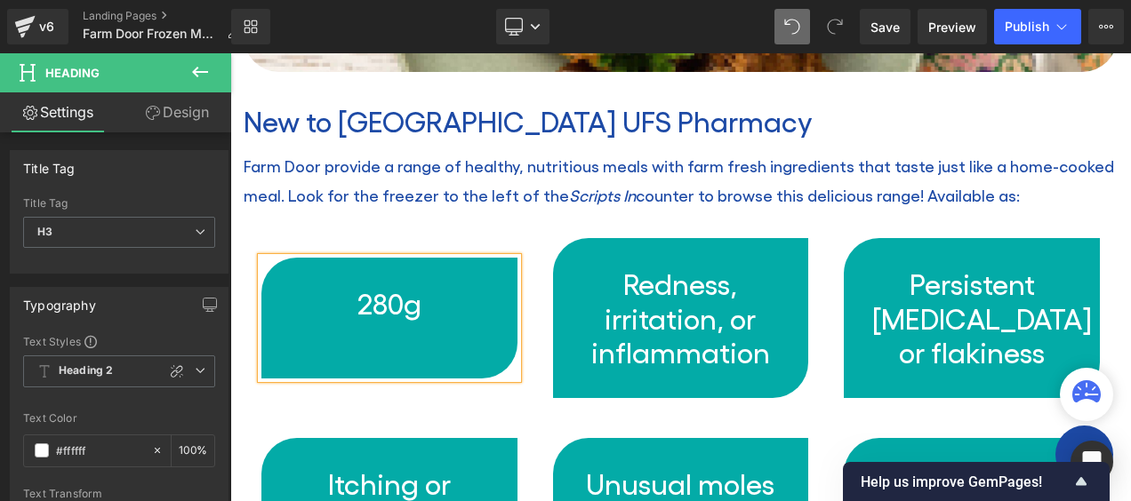
scroll to position [677, 0]
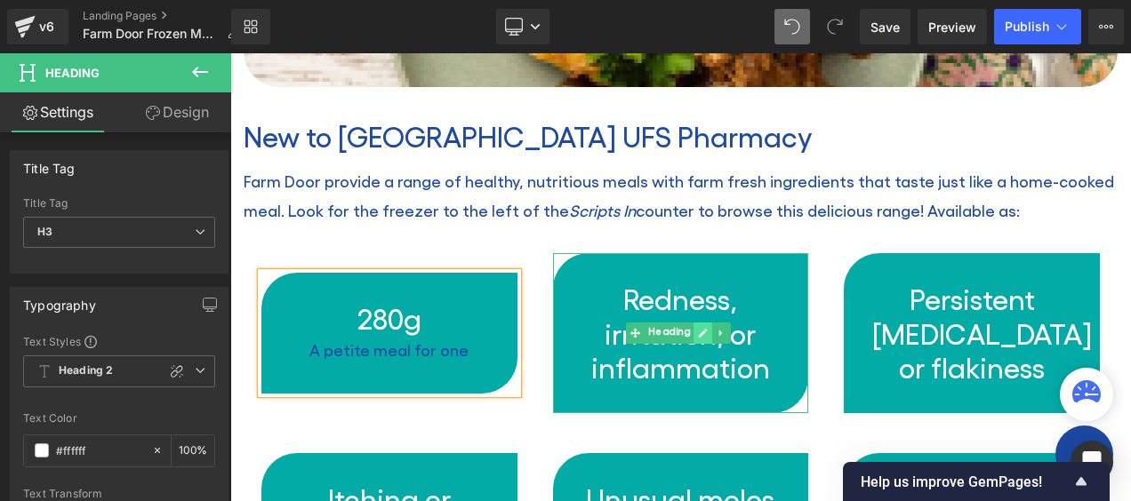
click at [696, 323] on link at bounding box center [702, 333] width 19 height 21
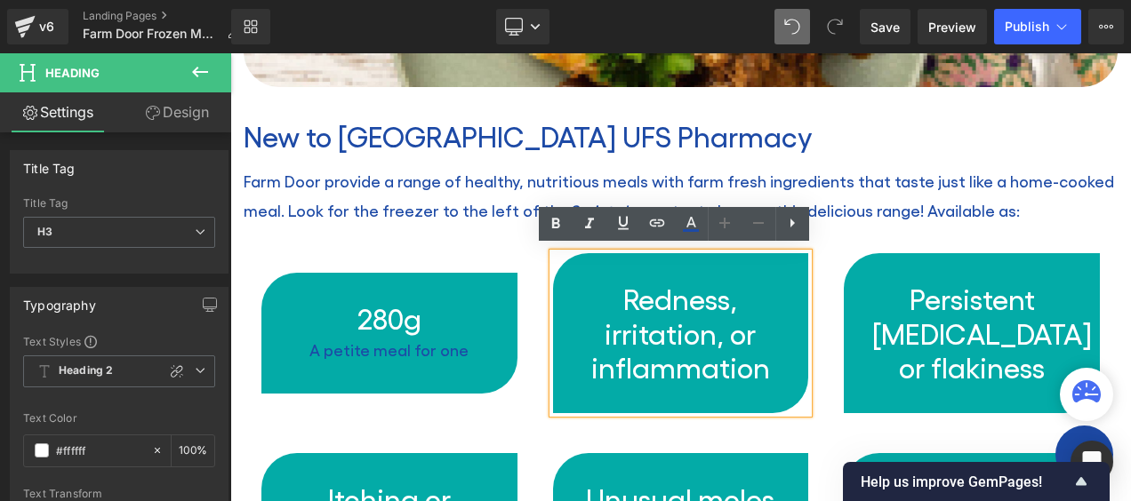
click at [696, 318] on h3 "Redness, irritation, or inflammation" at bounding box center [680, 333] width 199 height 102
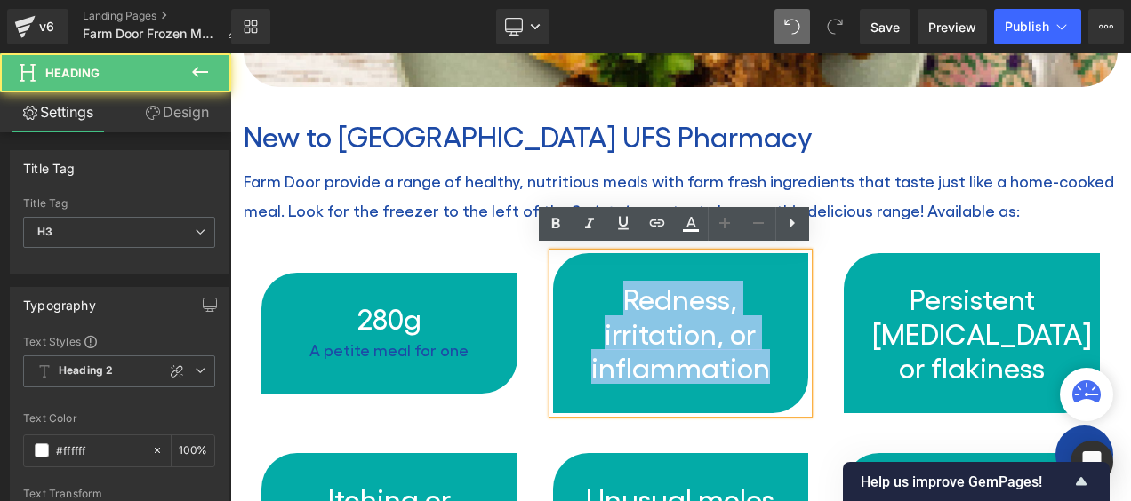
drag, startPoint x: 768, startPoint y: 356, endPoint x: 610, endPoint y: 299, distance: 168.2
click at [610, 299] on h3 "Redness, irritation, or inflammation" at bounding box center [680, 333] width 199 height 102
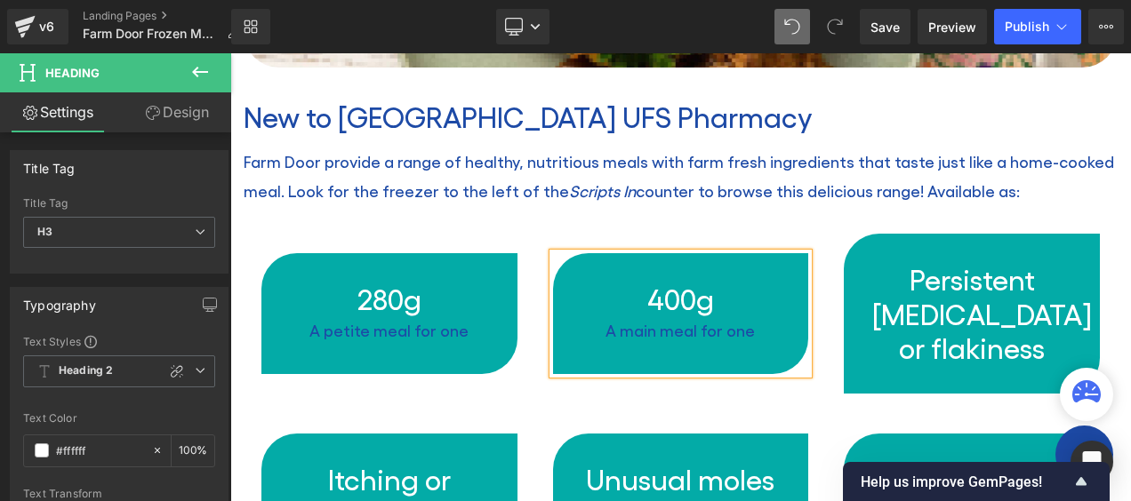
scroll to position [683, 0]
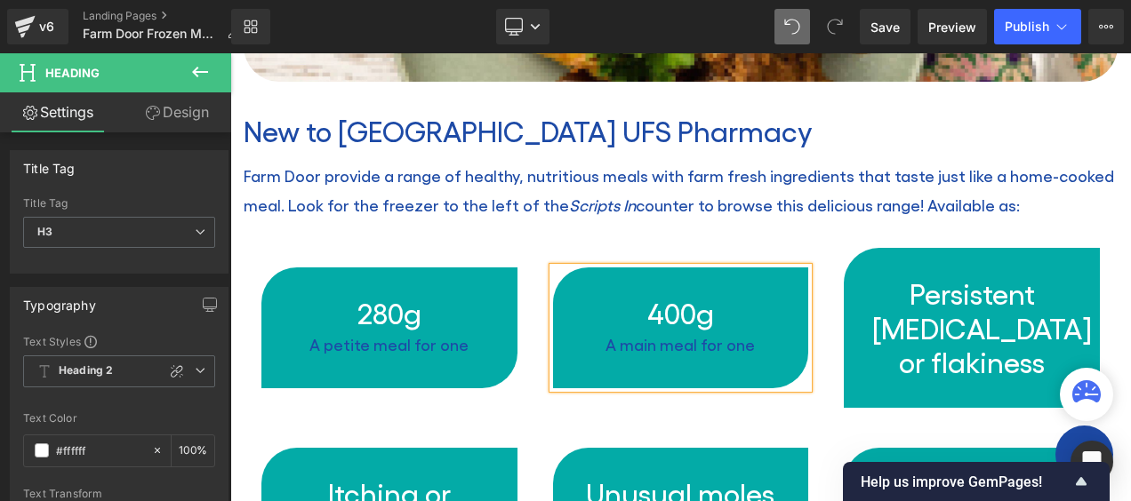
click at [539, 240] on div "280g A petite meal for one Heading 400g A main meal for one Heading Persistent …" at bounding box center [681, 328] width 874 height 217
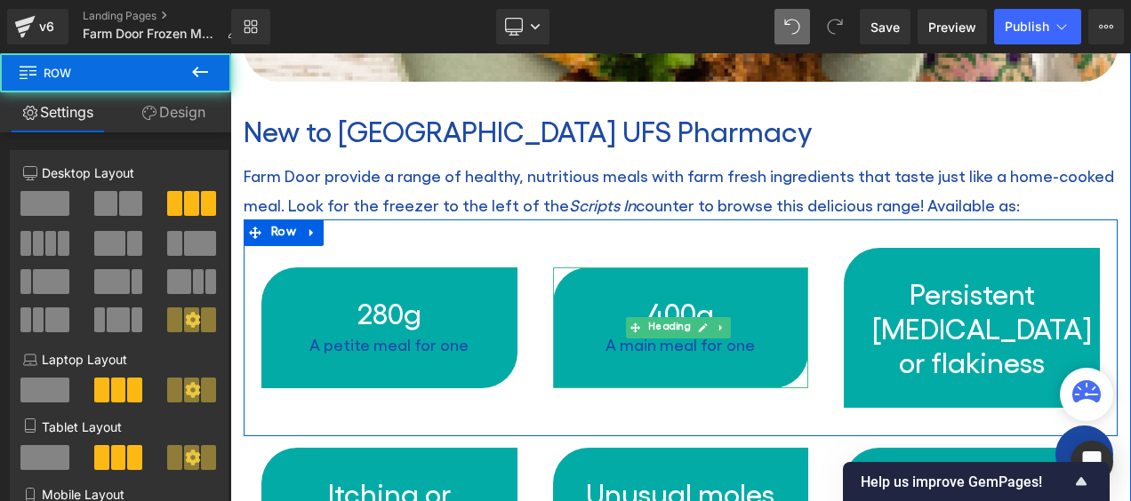
click at [736, 343] on div "A main meal for one" at bounding box center [680, 345] width 199 height 28
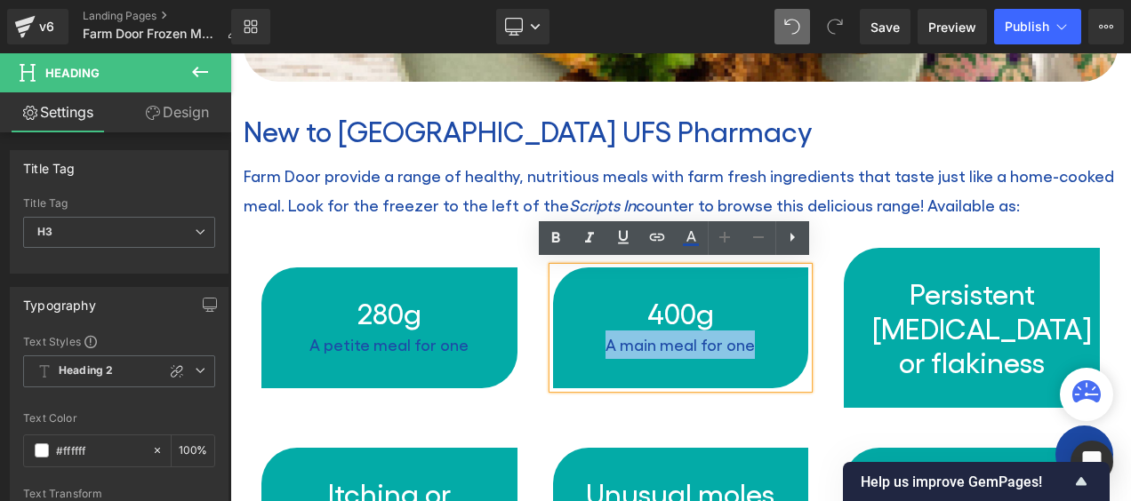
drag, startPoint x: 754, startPoint y: 338, endPoint x: 605, endPoint y: 340, distance: 149.4
click at [605, 340] on div "A main meal for one" at bounding box center [680, 345] width 199 height 28
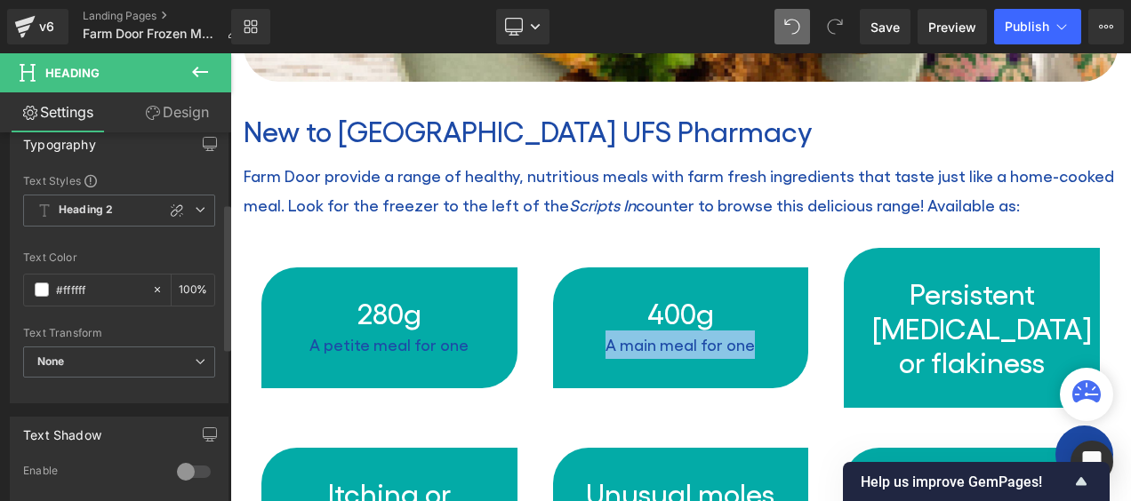
scroll to position [178, 0]
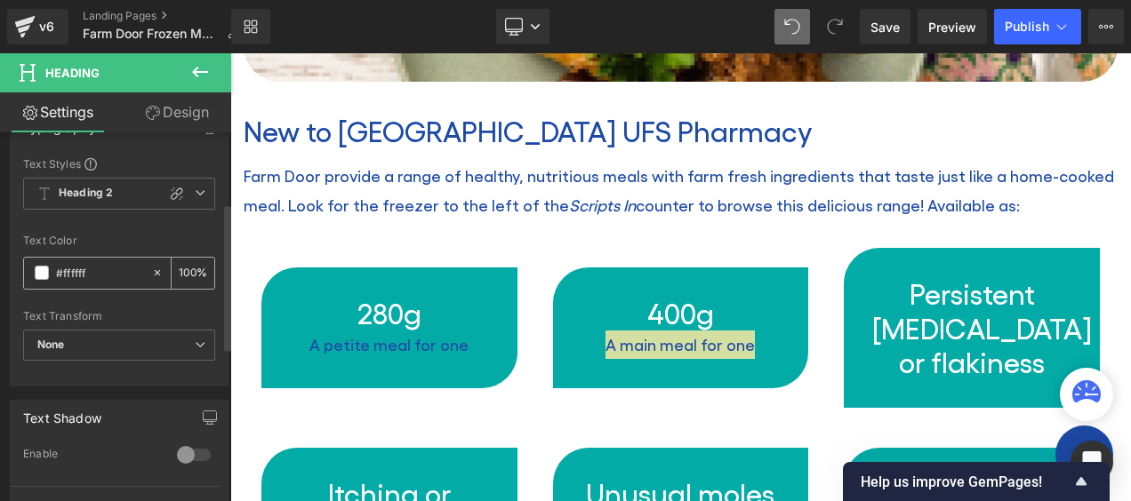
click at [62, 268] on input "#ffffff" at bounding box center [99, 273] width 87 height 20
click at [43, 271] on span at bounding box center [42, 273] width 14 height 14
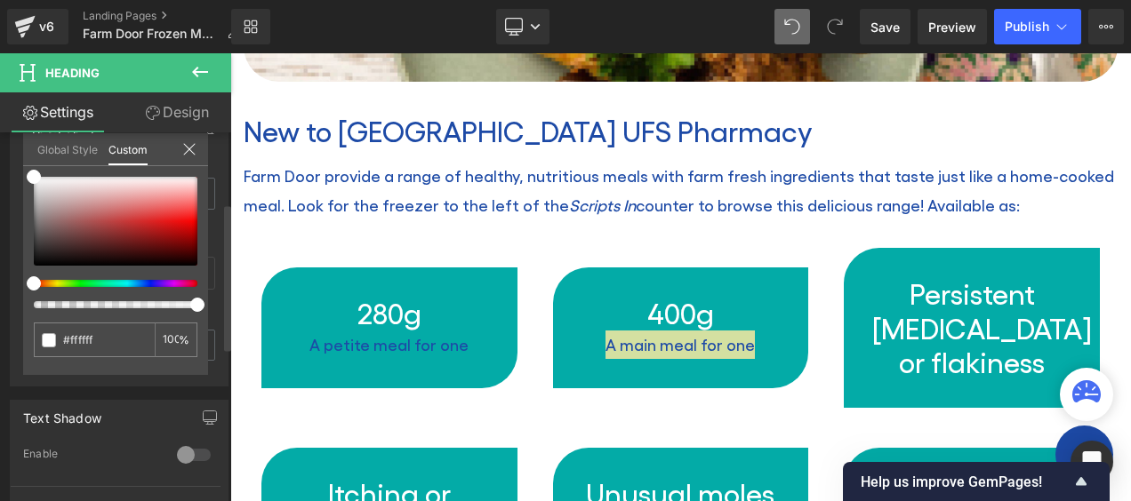
click at [190, 149] on icon at bounding box center [189, 149] width 14 height 14
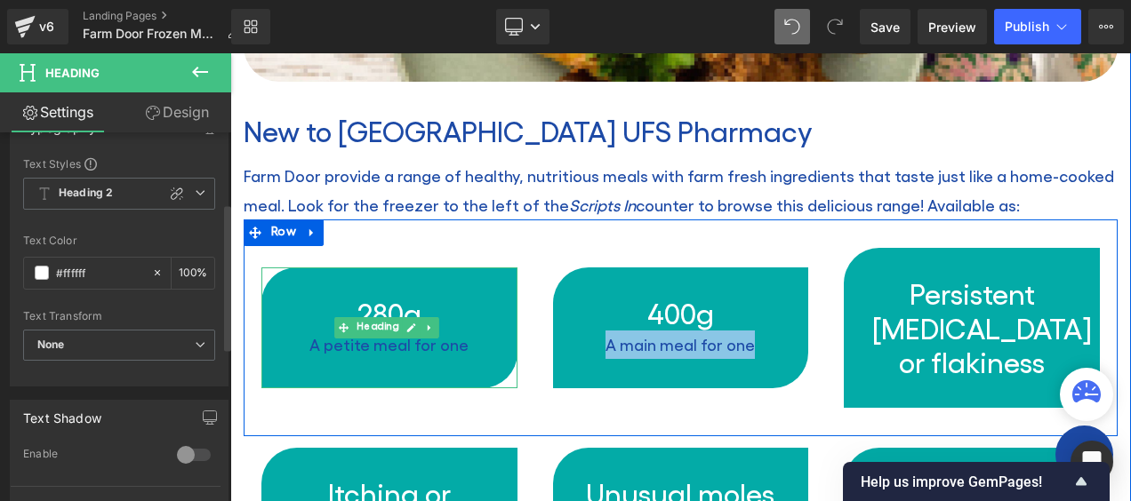
click at [388, 340] on div "A petite meal for one" at bounding box center [389, 345] width 199 height 28
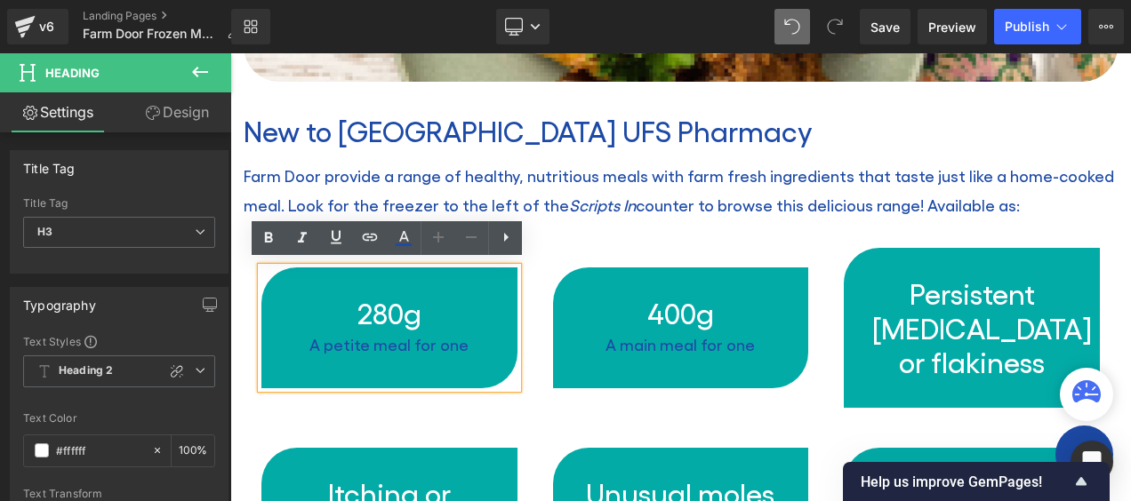
click at [448, 334] on div "A petite meal for one" at bounding box center [389, 345] width 199 height 28
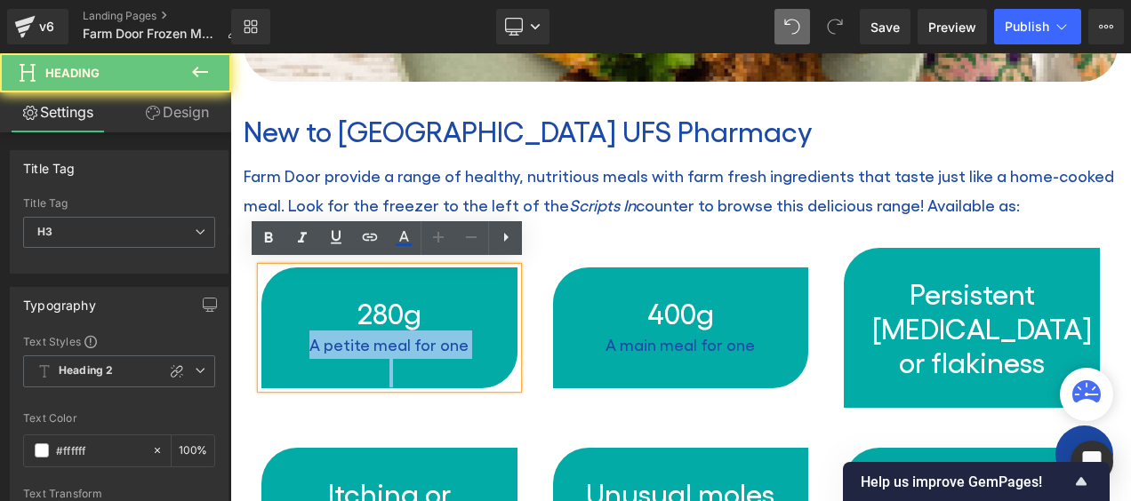
click at [448, 334] on div "A petite meal for one" at bounding box center [389, 345] width 199 height 28
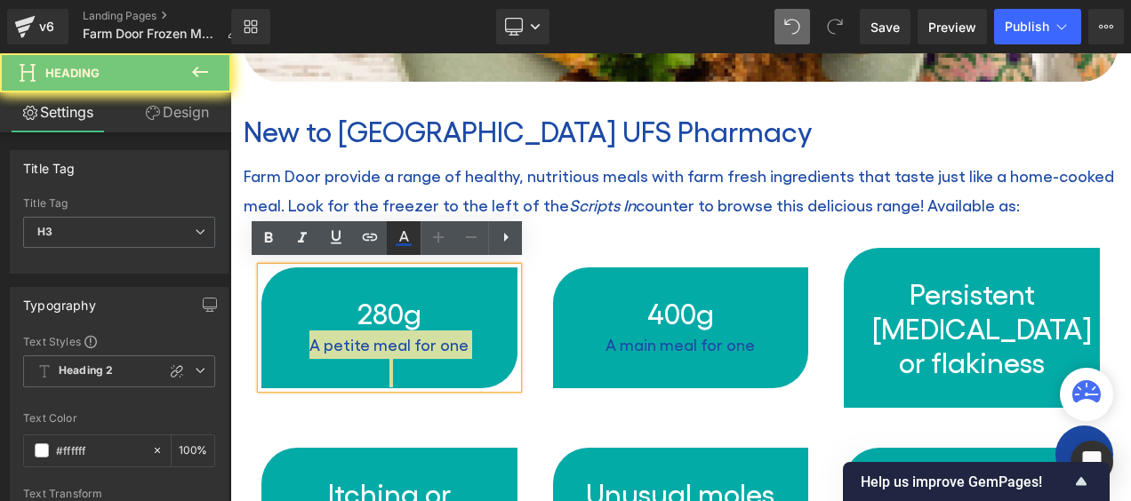
click at [399, 235] on icon at bounding box center [403, 238] width 21 height 21
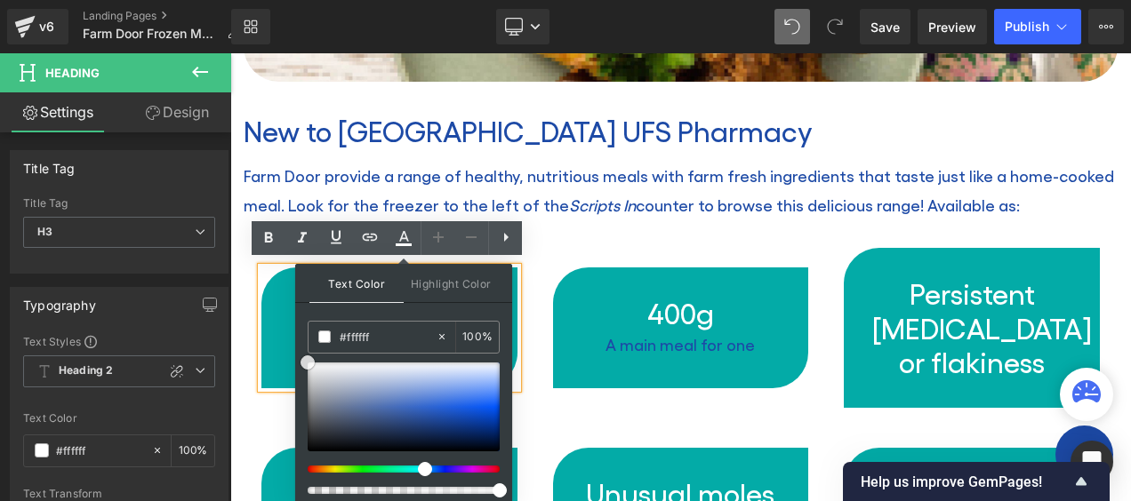
drag, startPoint x: 549, startPoint y: 419, endPoint x: 285, endPoint y: 330, distance: 277.8
click at [684, 340] on div "A main meal for one" at bounding box center [680, 345] width 199 height 28
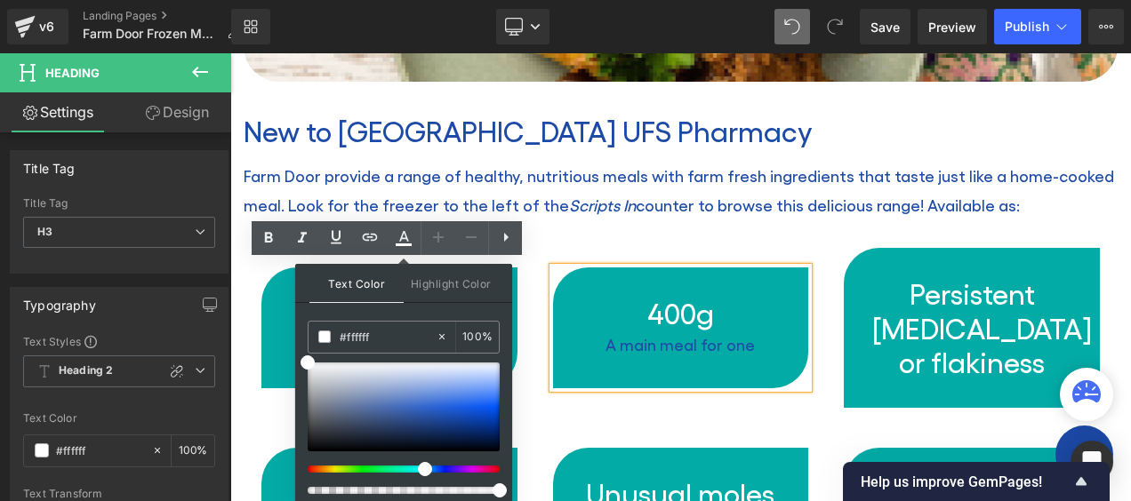
click at [684, 340] on div "A main meal for one" at bounding box center [680, 345] width 199 height 28
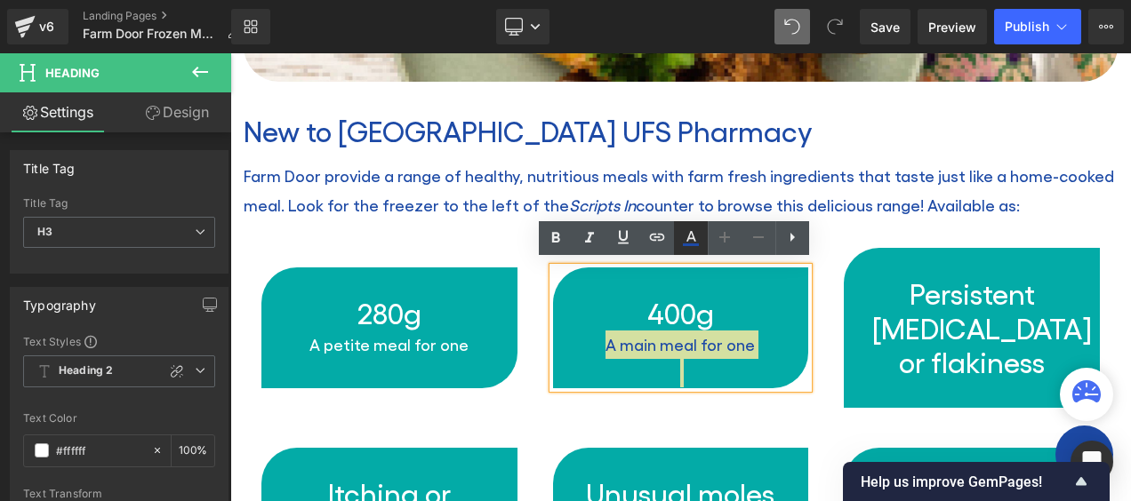
click at [691, 241] on icon at bounding box center [690, 238] width 21 height 21
type input "#1d4aa6"
type input "100"
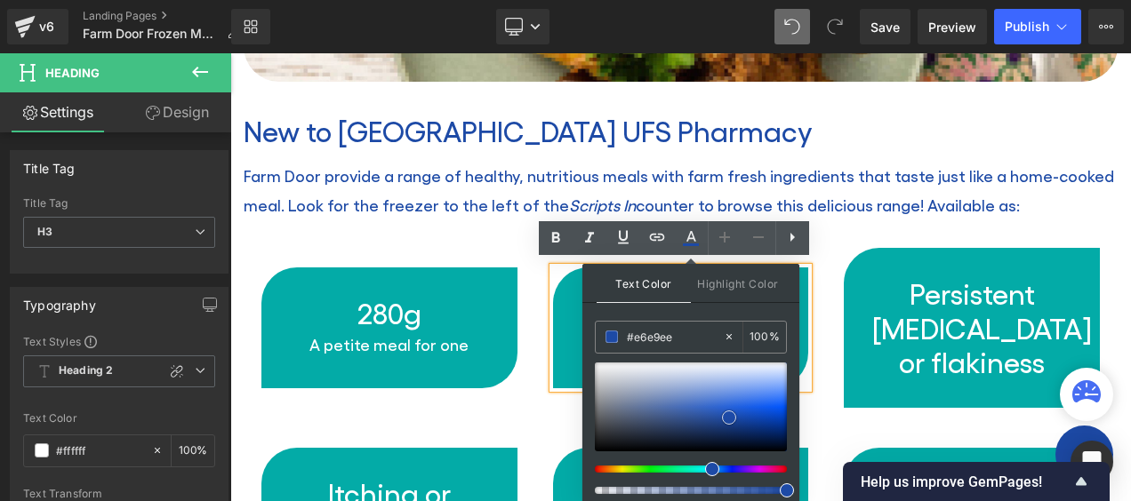
type input "#ffffff"
drag, startPoint x: 863, startPoint y: 422, endPoint x: 565, endPoint y: 334, distance: 310.6
click at [846, 220] on div "280g A petite meal for one Heading 400g A main meal for one Heading Persistent …" at bounding box center [681, 328] width 874 height 217
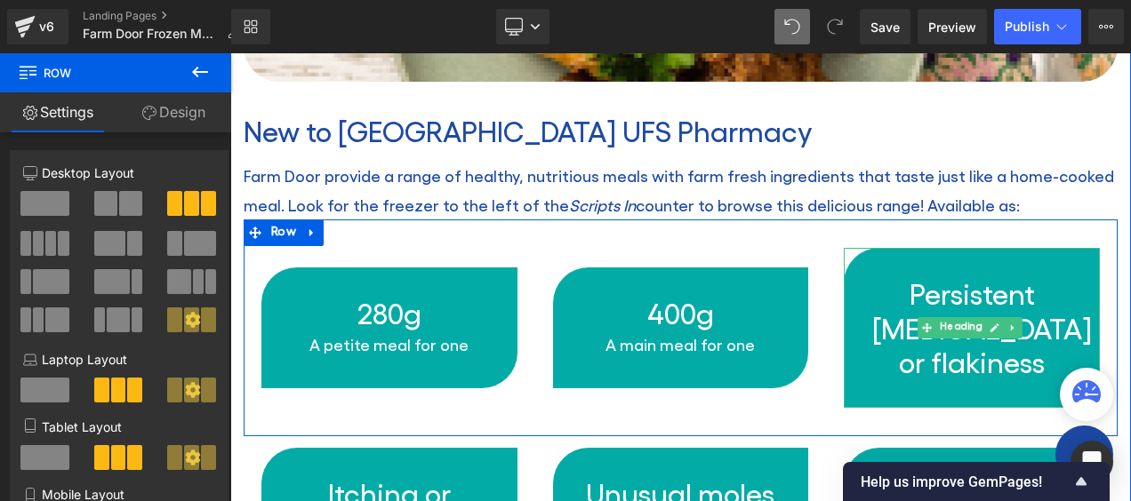
click at [1050, 265] on div "Persistent [MEDICAL_DATA] or flakiness" at bounding box center [972, 328] width 256 height 160
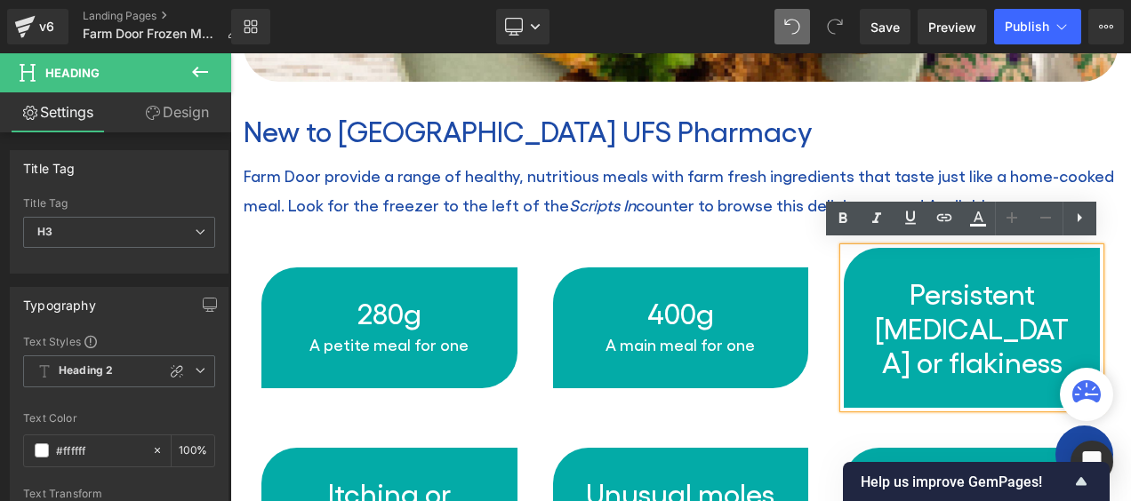
click at [1083, 225] on icon at bounding box center [1079, 217] width 21 height 21
click at [1127, 222] on icon at bounding box center [1128, 217] width 21 height 21
click at [800, 222] on div "280g A petite meal for one Heading 400g A main meal for one Heading Persistent …" at bounding box center [681, 328] width 874 height 217
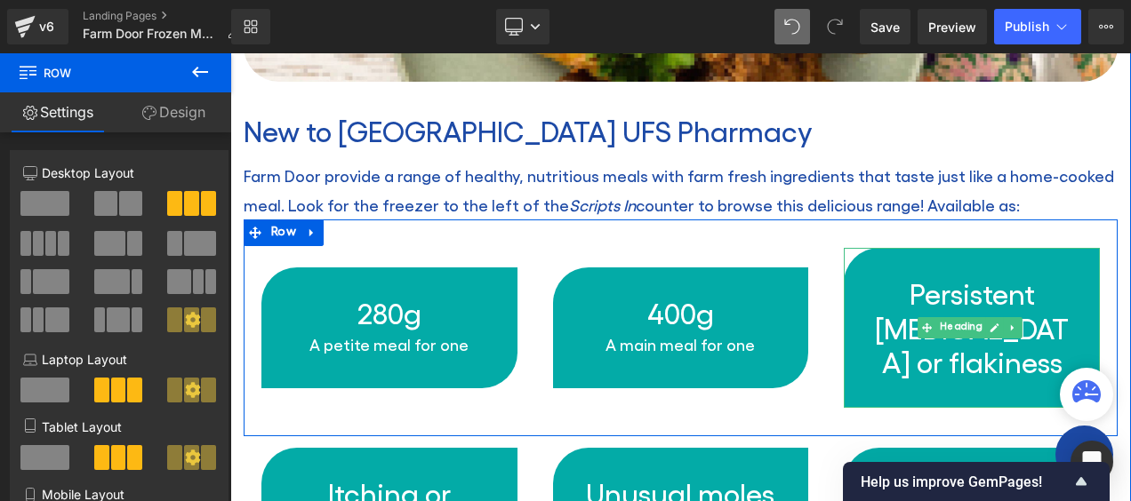
click at [846, 276] on div "Persistent [MEDICAL_DATA] or flakiness" at bounding box center [972, 328] width 256 height 160
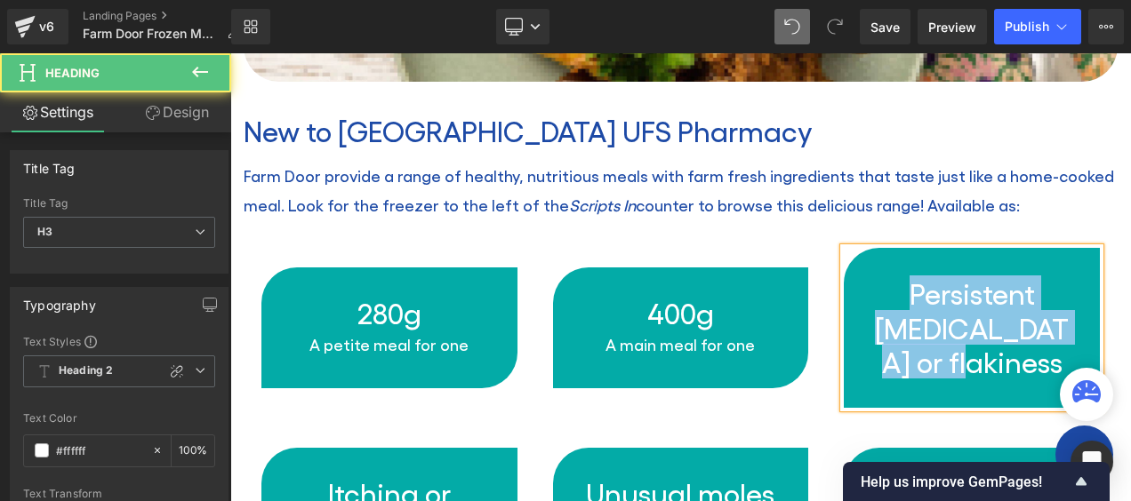
drag, startPoint x: 1054, startPoint y: 347, endPoint x: 831, endPoint y: 277, distance: 232.8
click at [844, 277] on div "Persistent [MEDICAL_DATA] or flakiness" at bounding box center [972, 328] width 256 height 160
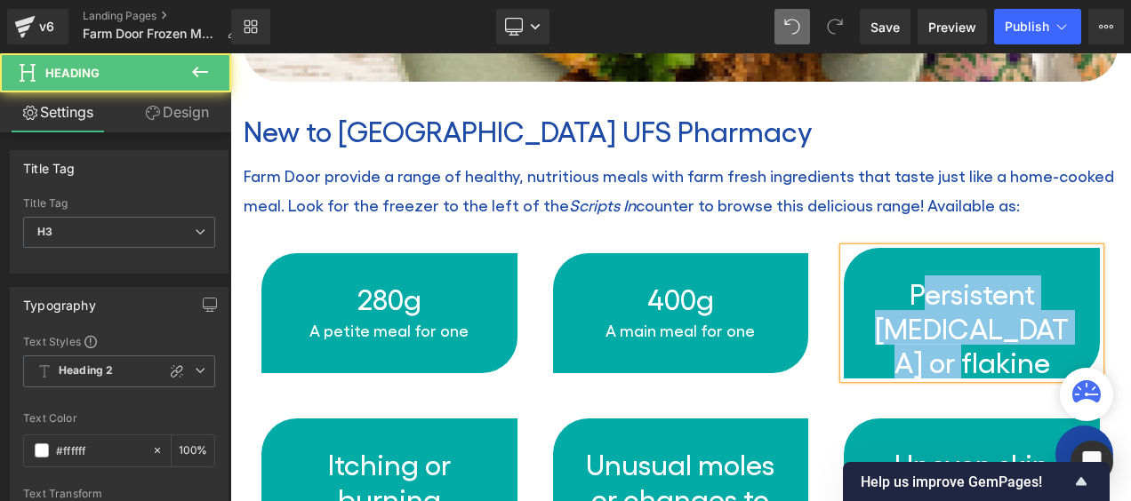
drag, startPoint x: 1048, startPoint y: 350, endPoint x: 906, endPoint y: 286, distance: 156.0
click at [909, 288] on h3 "Persistent [MEDICAL_DATA] or flakine" at bounding box center [971, 327] width 199 height 102
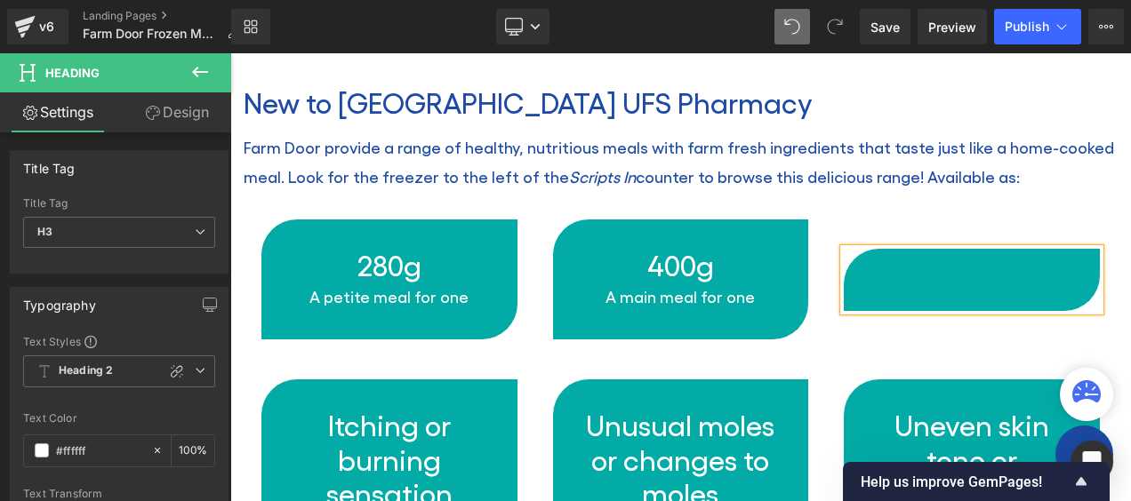
scroll to position [715, 0]
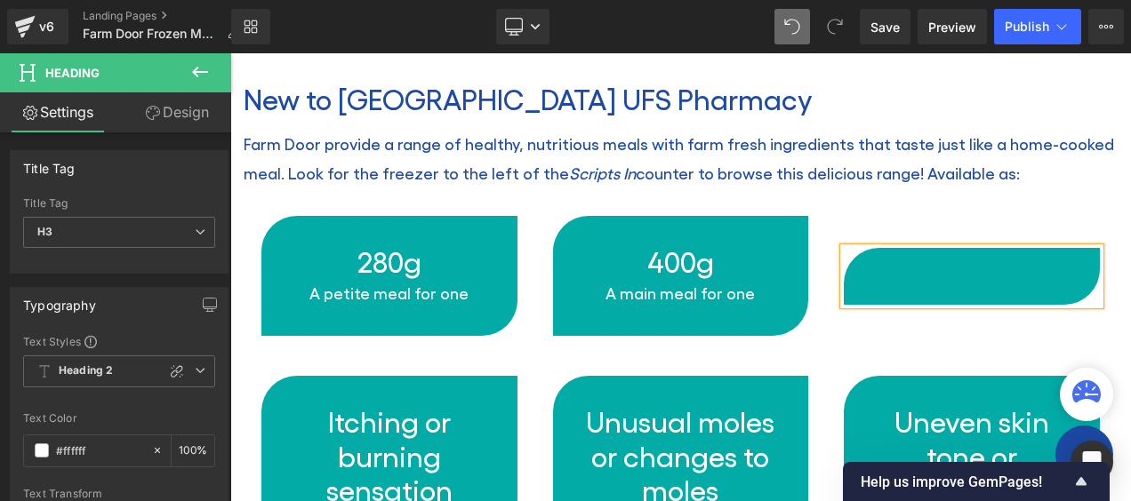
click at [1066, 309] on div "Heading" at bounding box center [972, 276] width 292 height 120
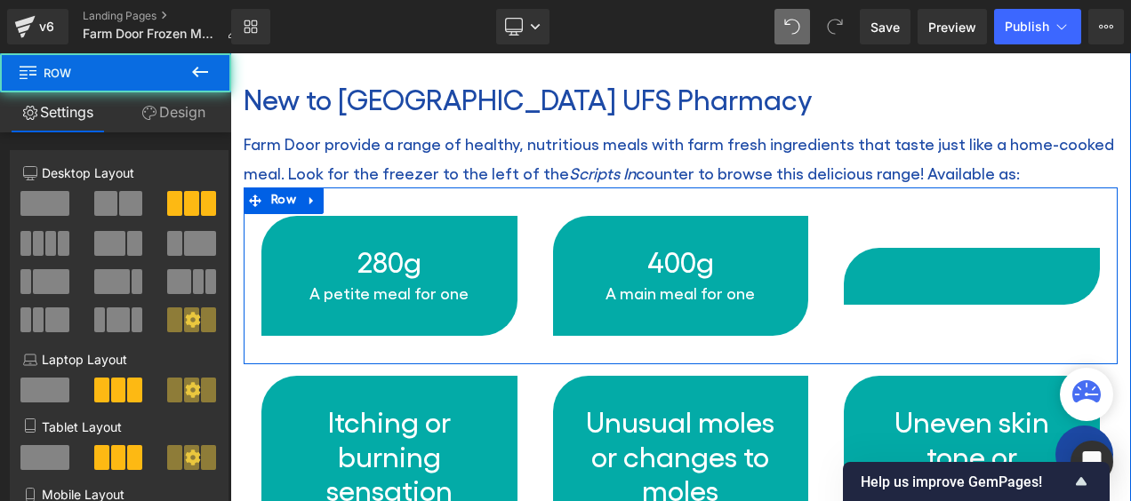
click at [1094, 287] on div "Heading" at bounding box center [972, 276] width 292 height 120
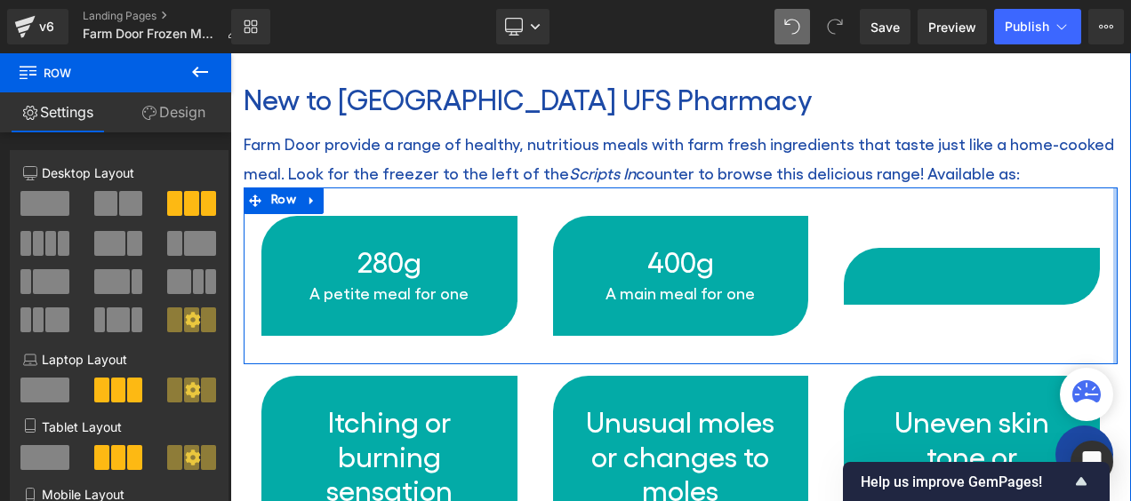
click at [1113, 277] on div at bounding box center [1115, 276] width 4 height 177
click at [1090, 277] on div "Heading" at bounding box center [972, 276] width 292 height 120
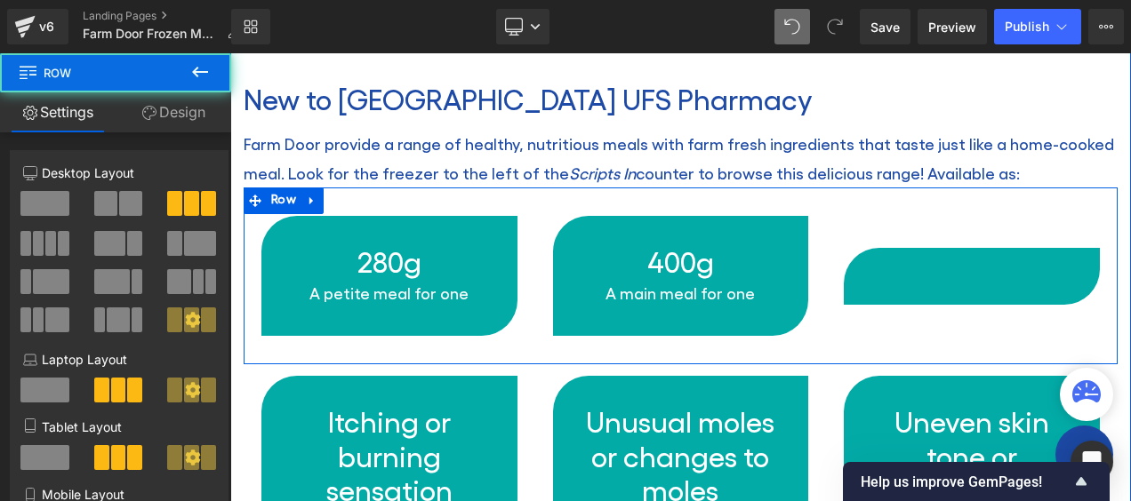
click at [1090, 277] on div "Heading" at bounding box center [972, 276] width 292 height 120
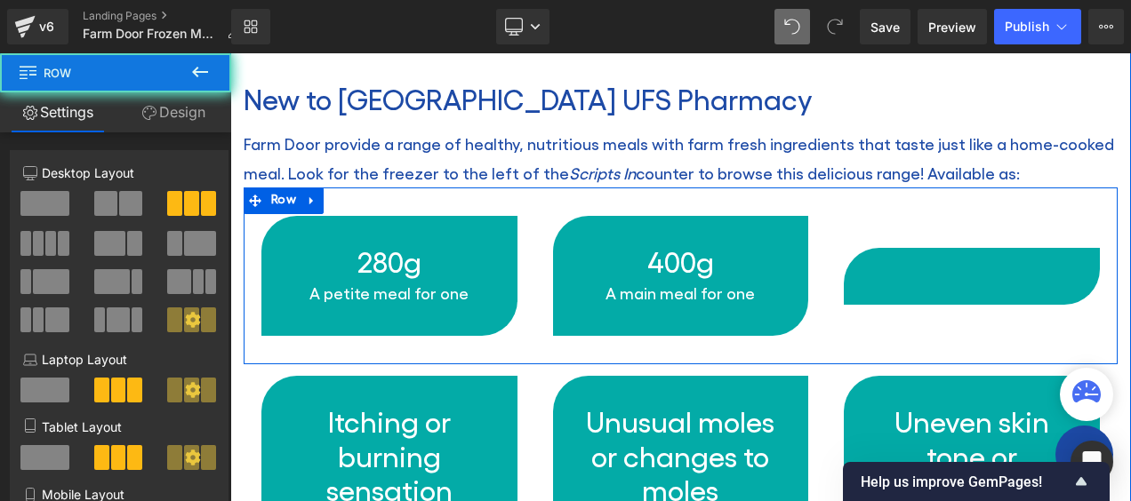
drag, startPoint x: 1090, startPoint y: 277, endPoint x: 1072, endPoint y: 266, distance: 21.2
click at [1072, 266] on div at bounding box center [972, 276] width 256 height 57
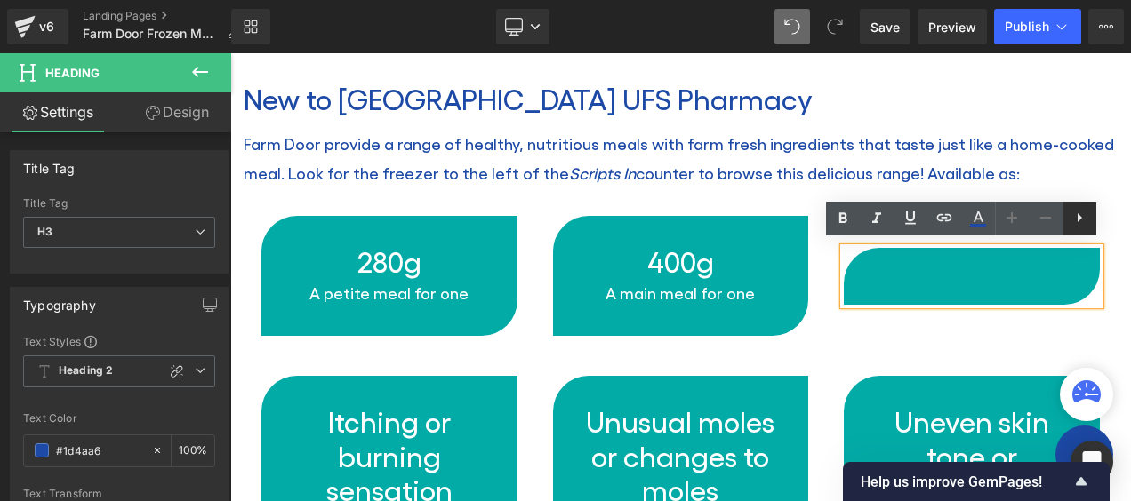
click at [1085, 213] on icon at bounding box center [1079, 217] width 21 height 21
click at [1120, 219] on icon at bounding box center [1128, 217] width 21 height 21
click at [844, 251] on div at bounding box center [972, 276] width 256 height 57
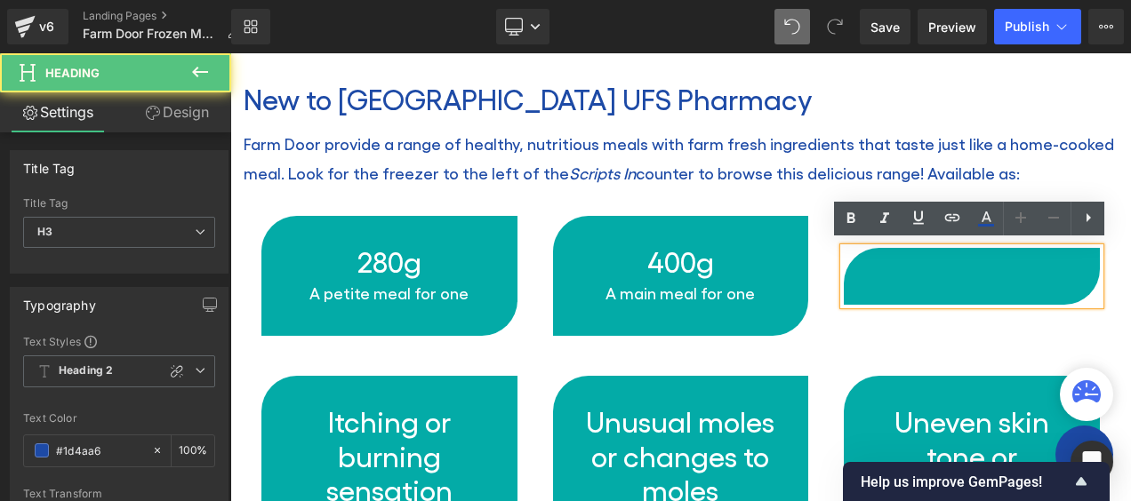
click at [826, 249] on div "Heading" at bounding box center [972, 276] width 292 height 120
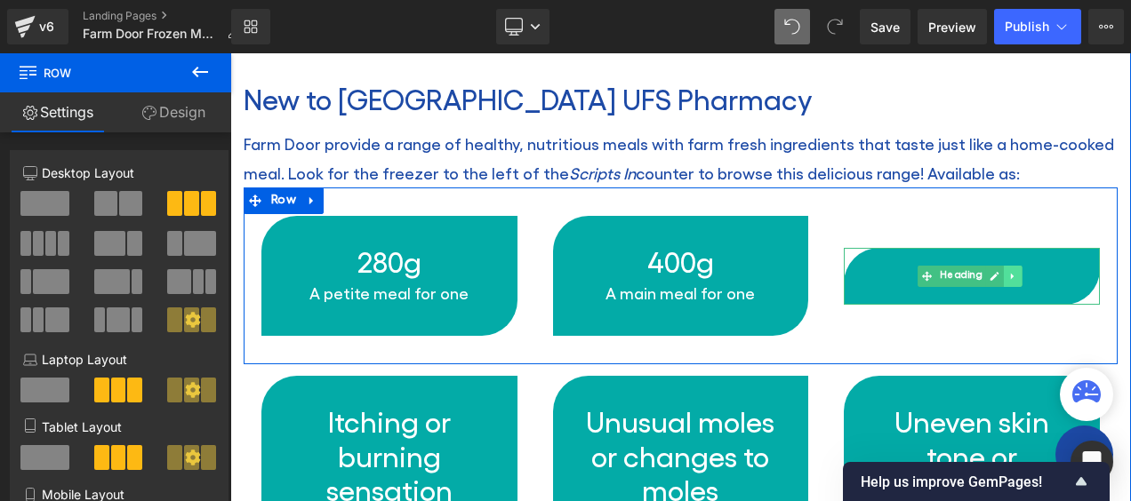
click at [1007, 271] on icon at bounding box center [1012, 276] width 10 height 11
click at [1017, 271] on icon at bounding box center [1022, 276] width 10 height 11
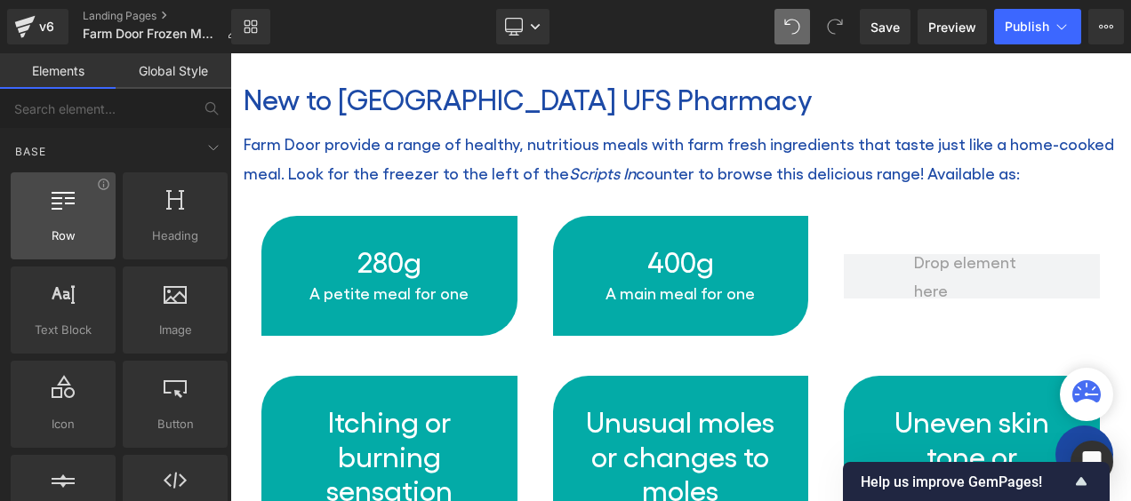
click at [69, 208] on icon at bounding box center [63, 198] width 23 height 23
click at [101, 186] on icon at bounding box center [103, 184] width 13 height 13
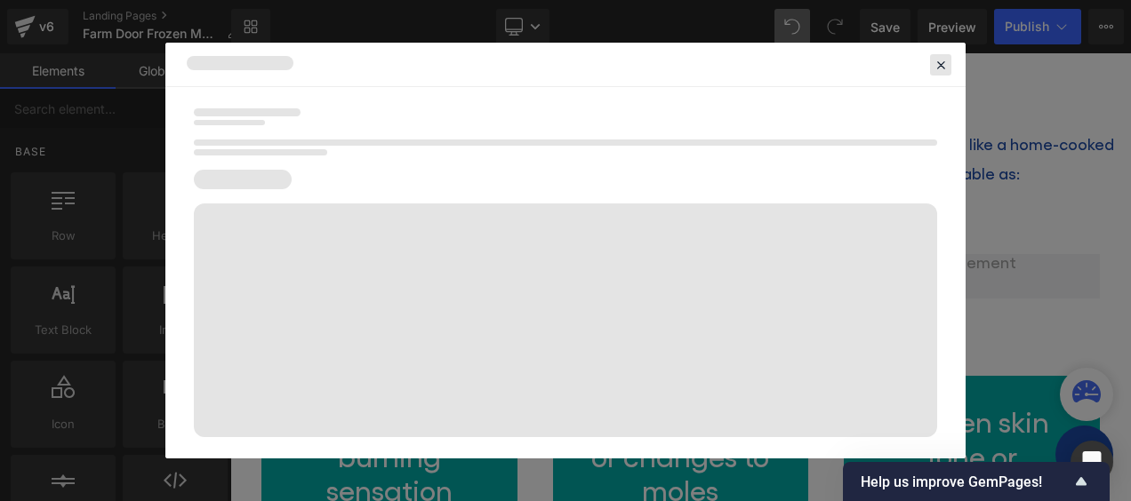
click at [943, 60] on icon at bounding box center [941, 65] width 16 height 16
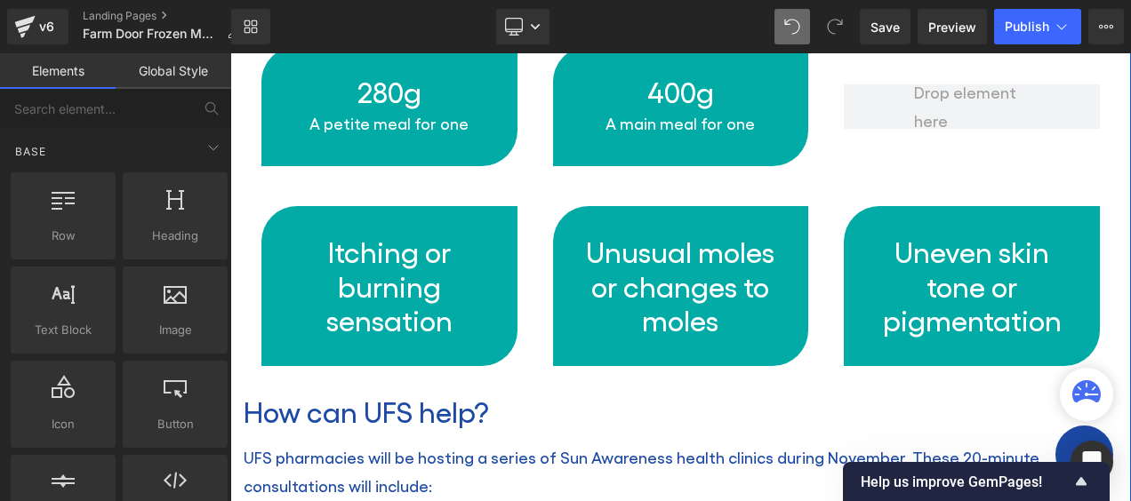
scroll to position [893, 0]
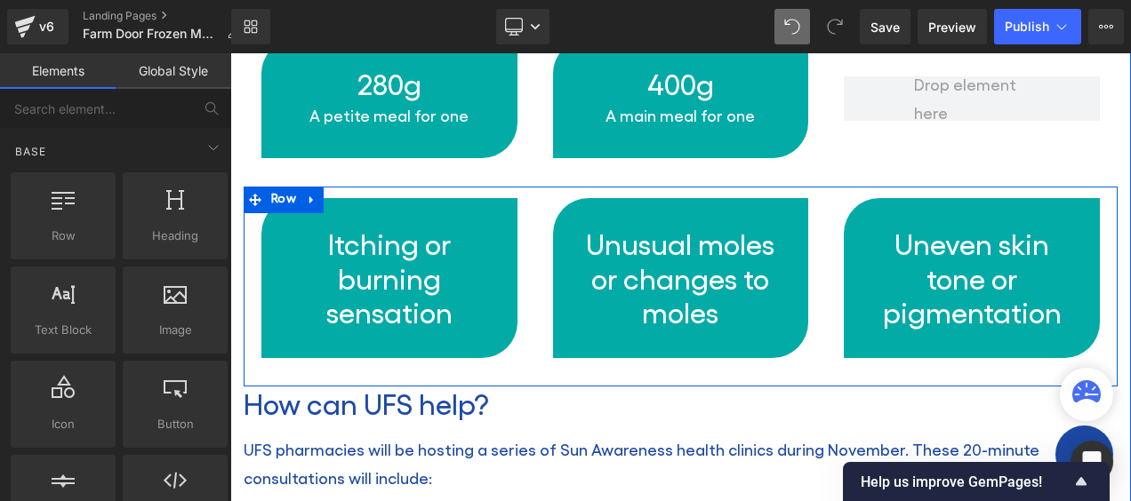
click at [1090, 188] on div "Itching or burning sensation Heading Unusual moles or changes to moles Heading …" at bounding box center [681, 287] width 874 height 200
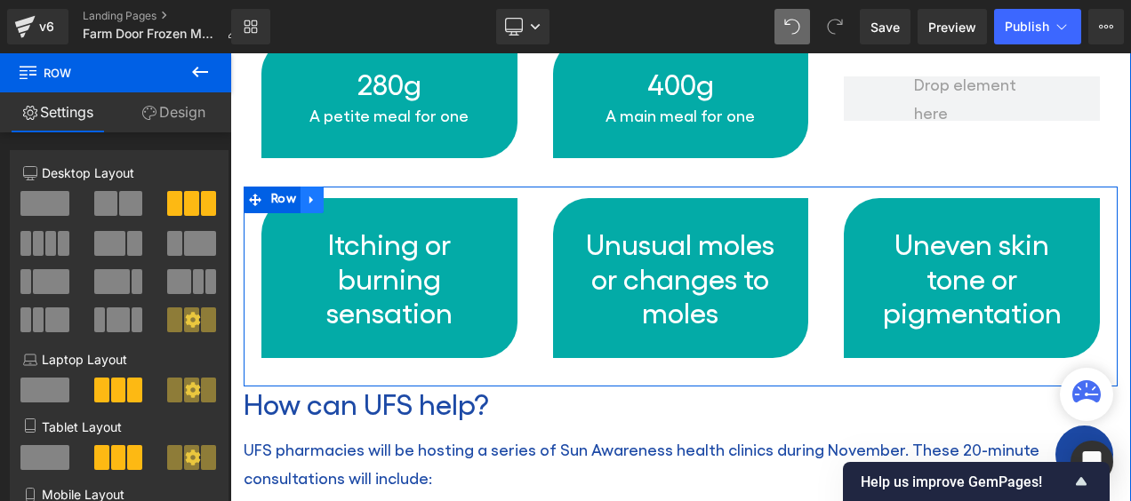
click at [311, 194] on icon at bounding box center [312, 200] width 12 height 13
click at [361, 194] on icon at bounding box center [358, 200] width 12 height 13
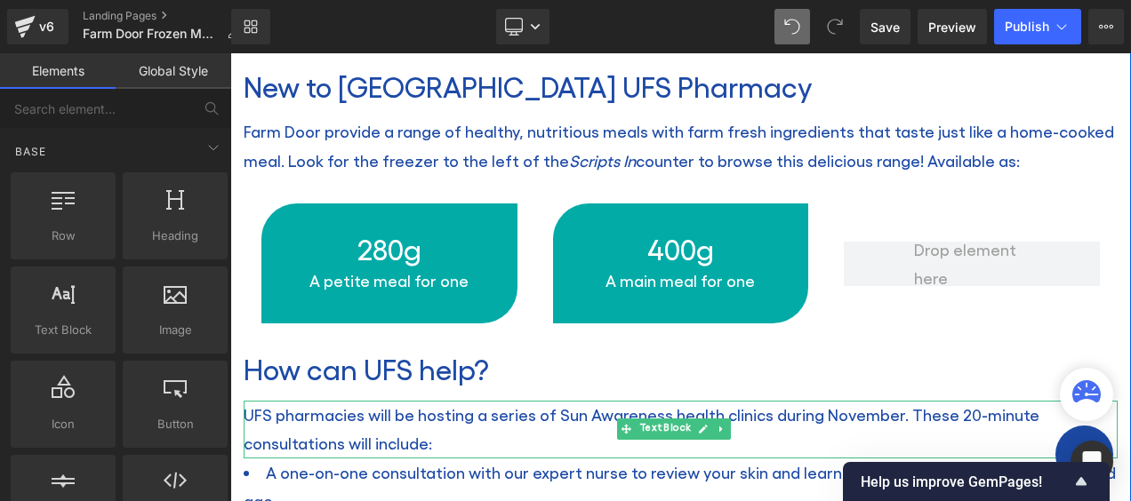
scroll to position [715, 0]
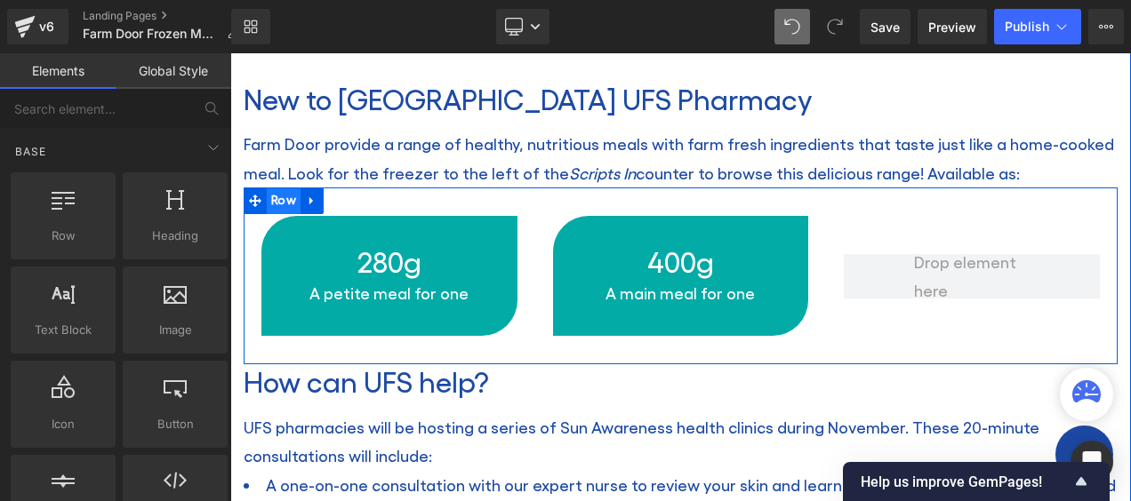
click at [287, 195] on span "Row" at bounding box center [284, 201] width 34 height 27
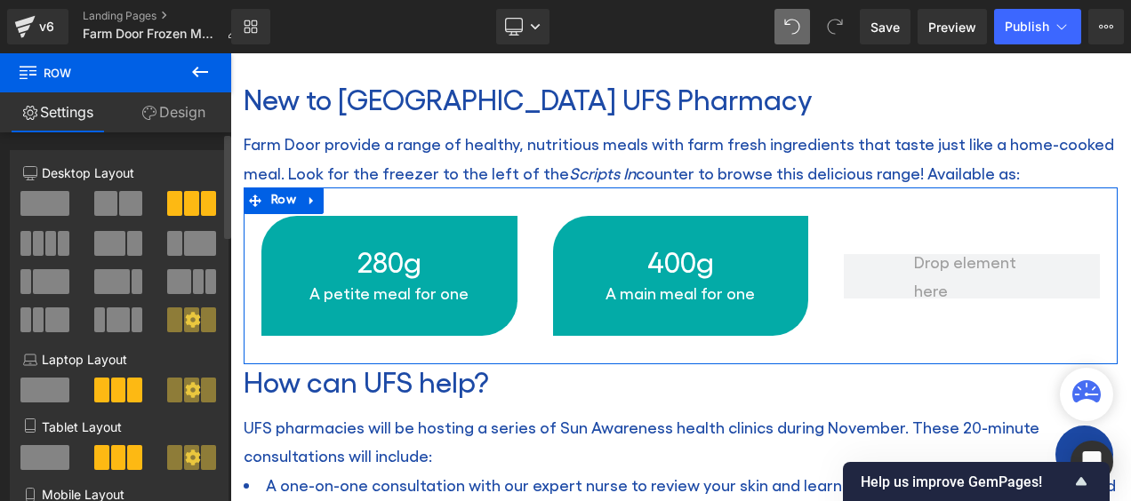
click at [102, 194] on span at bounding box center [105, 203] width 23 height 25
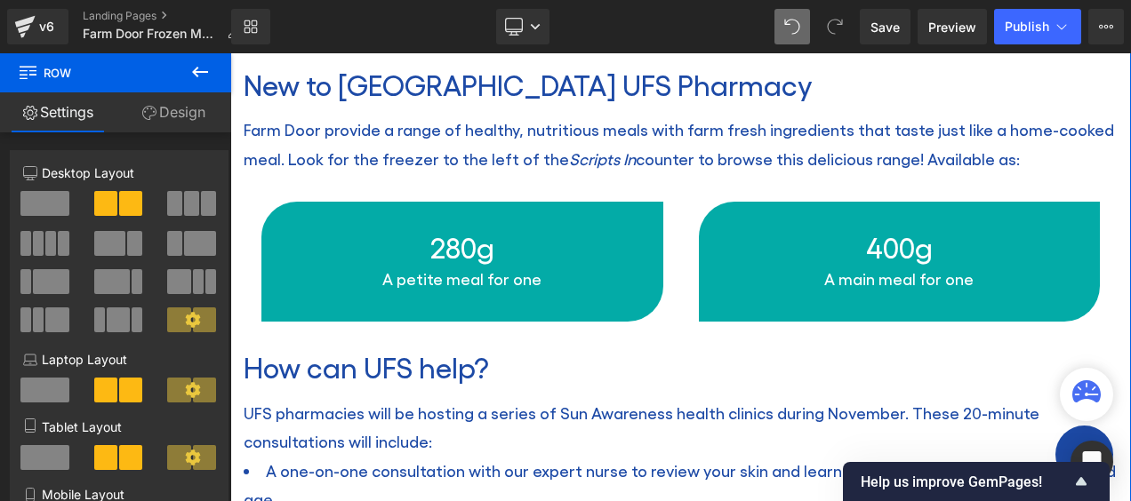
scroll to position [804, 0]
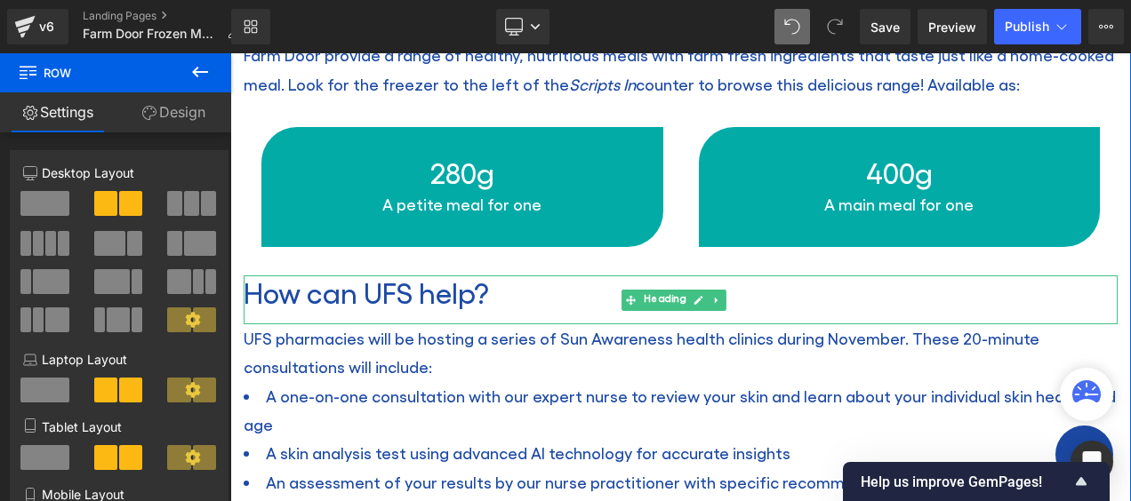
click at [455, 297] on h2 "How can UFS help?" at bounding box center [681, 293] width 874 height 34
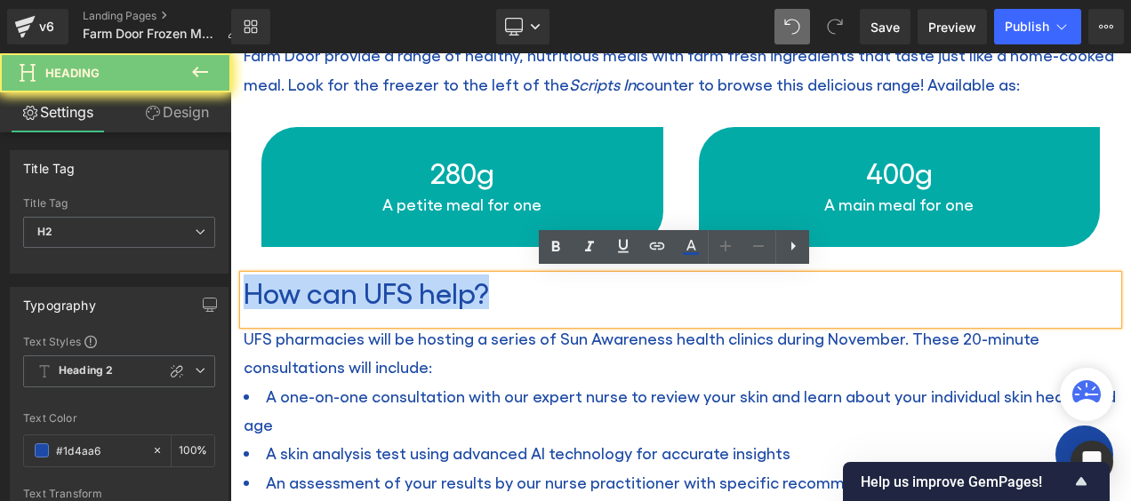
paste div
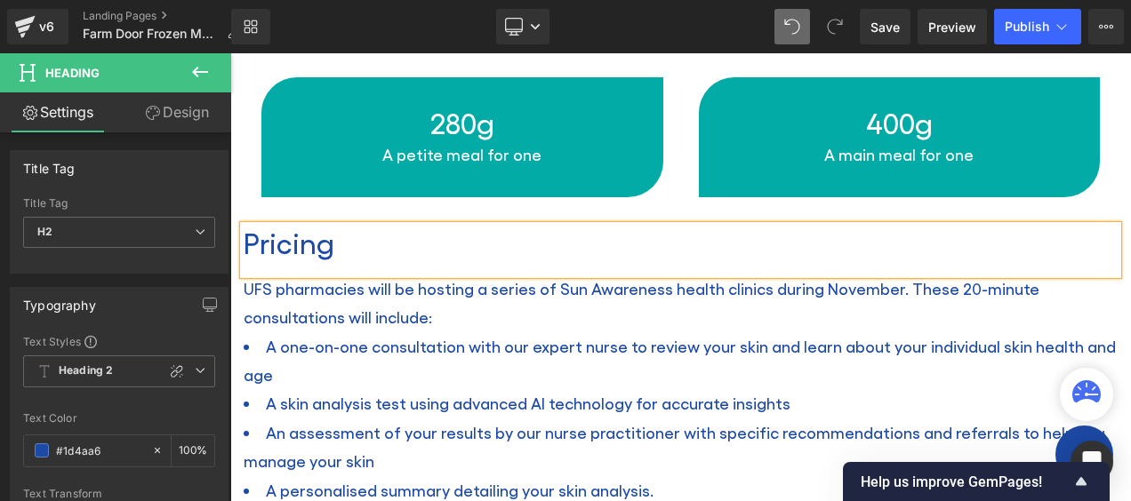
scroll to position [893, 0]
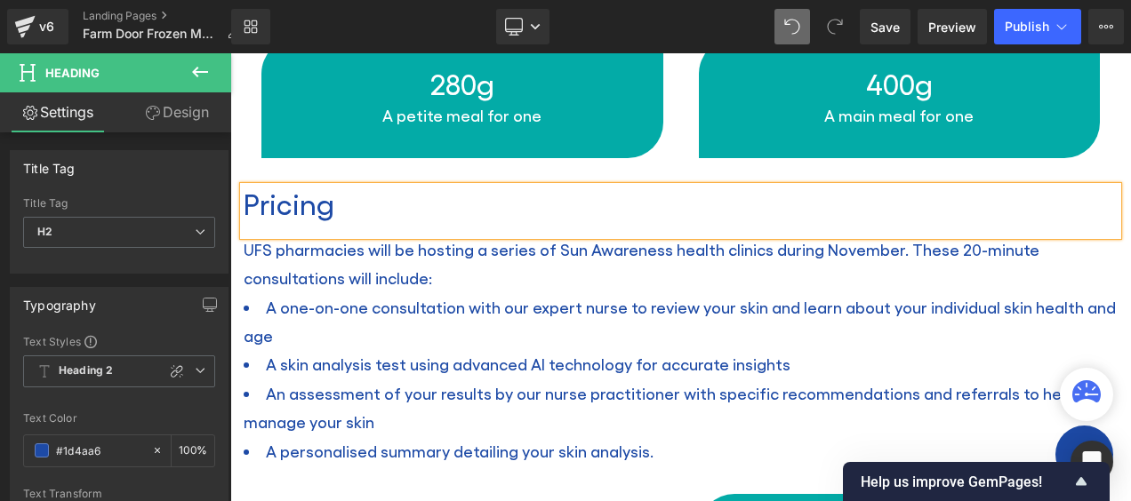
click at [366, 293] on li "A one-on-one consultation with our expert nurse to review your skin and learn a…" at bounding box center [681, 322] width 874 height 58
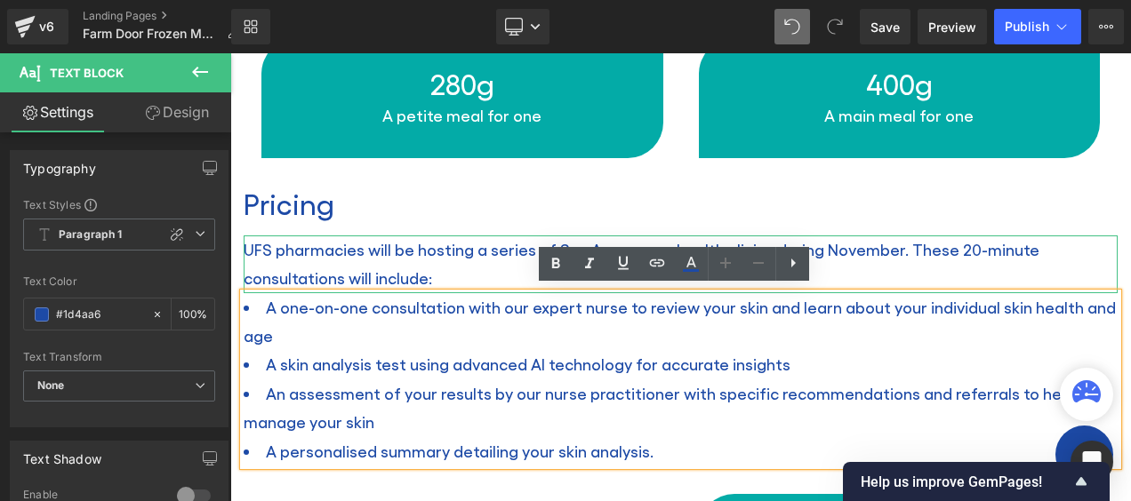
click at [402, 266] on p "UFS pharmacies will be hosting a series of Sun Awareness health clinics during …" at bounding box center [681, 265] width 874 height 58
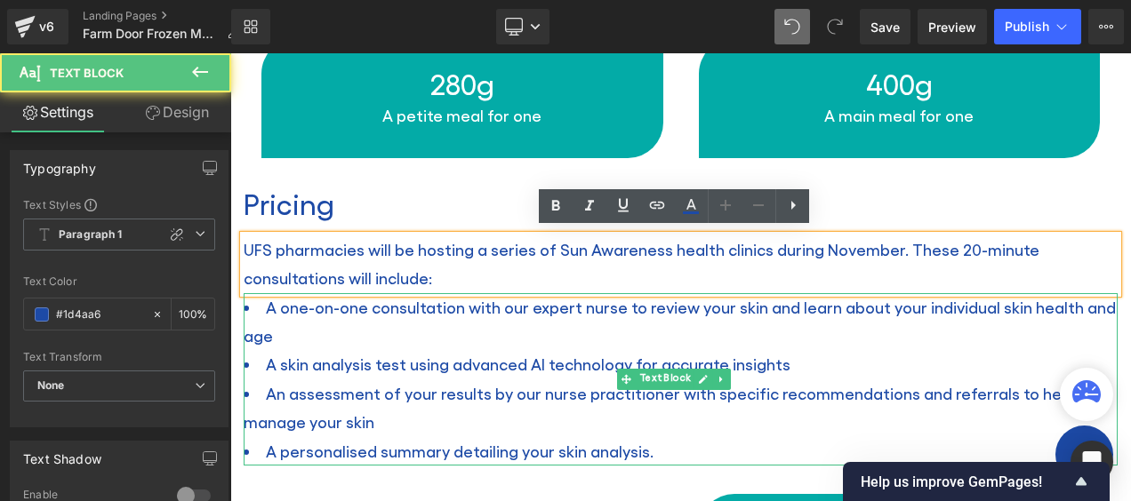
click at [467, 350] on li "A skin analysis test using advanced AI technology for accurate insights" at bounding box center [681, 364] width 874 height 28
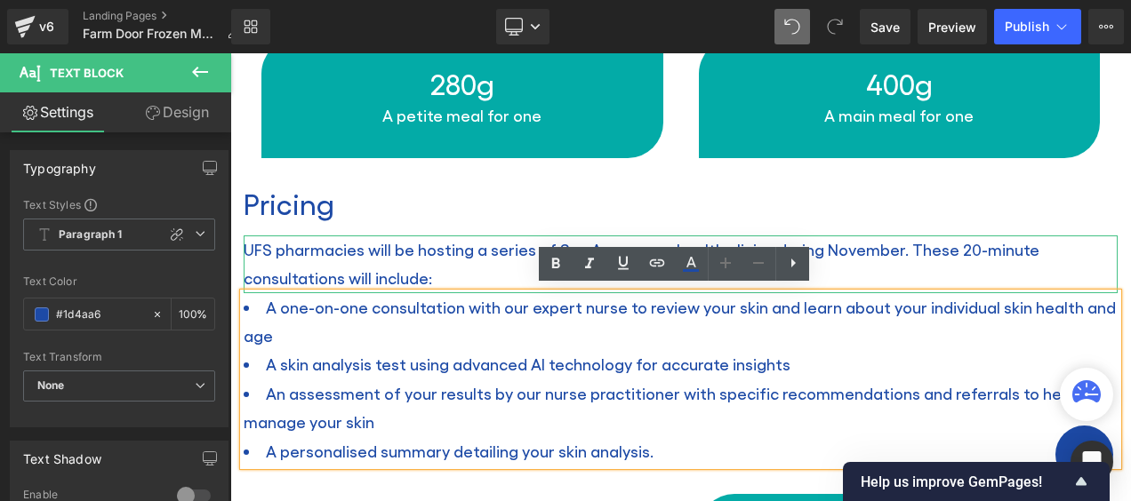
click at [395, 258] on p "UFS pharmacies will be hosting a series of Sun Awareness health clinics during …" at bounding box center [681, 265] width 874 height 58
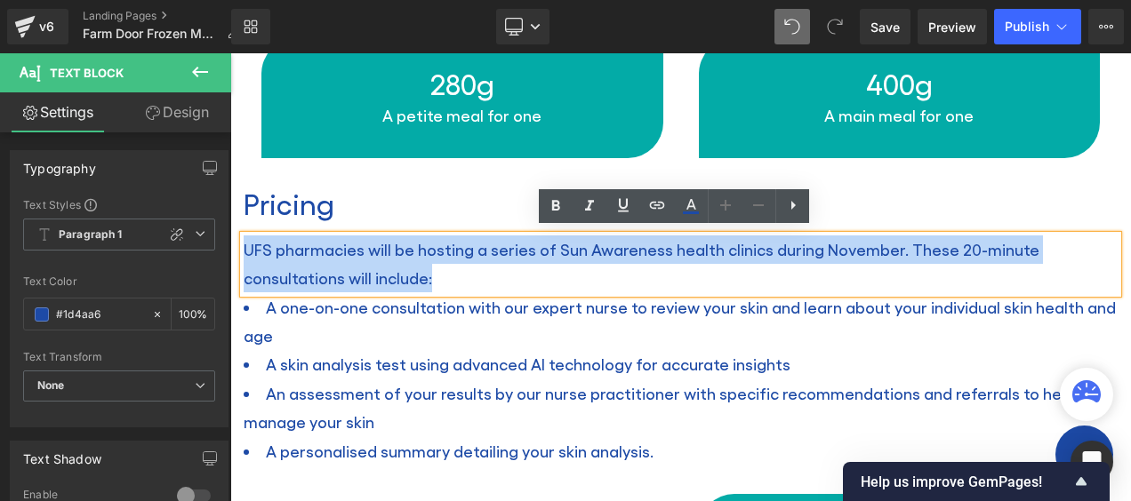
drag, startPoint x: 437, startPoint y: 270, endPoint x: 245, endPoint y: 246, distance: 193.5
click at [245, 246] on p "UFS pharmacies will be hosting a series of Sun Awareness health clinics during …" at bounding box center [681, 265] width 874 height 58
paste div
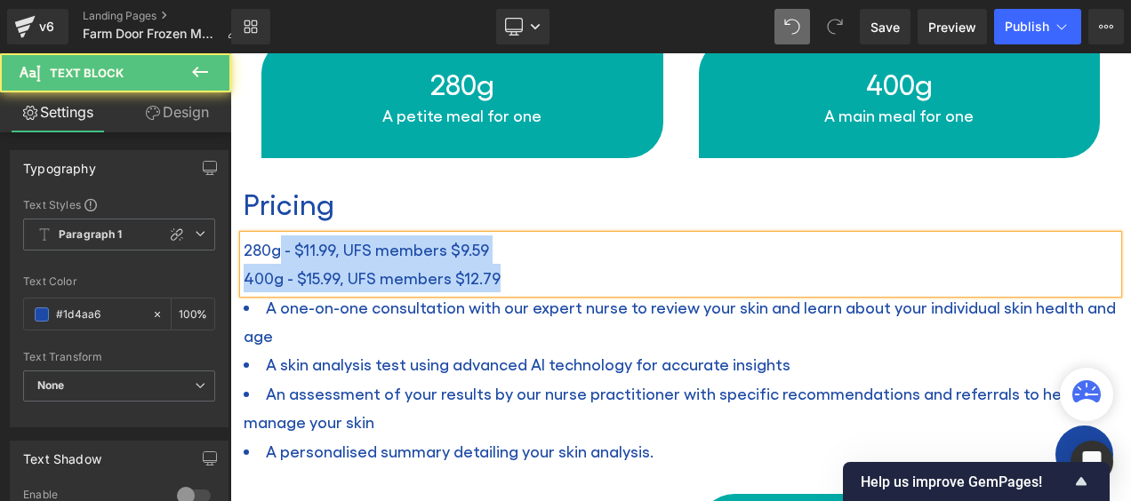
drag, startPoint x: 278, startPoint y: 245, endPoint x: 241, endPoint y: 242, distance: 37.5
click at [244, 242] on div "280g - $11.99, UFS members $9.59 400g - $15.99, UFS members $12.79" at bounding box center [681, 265] width 874 height 58
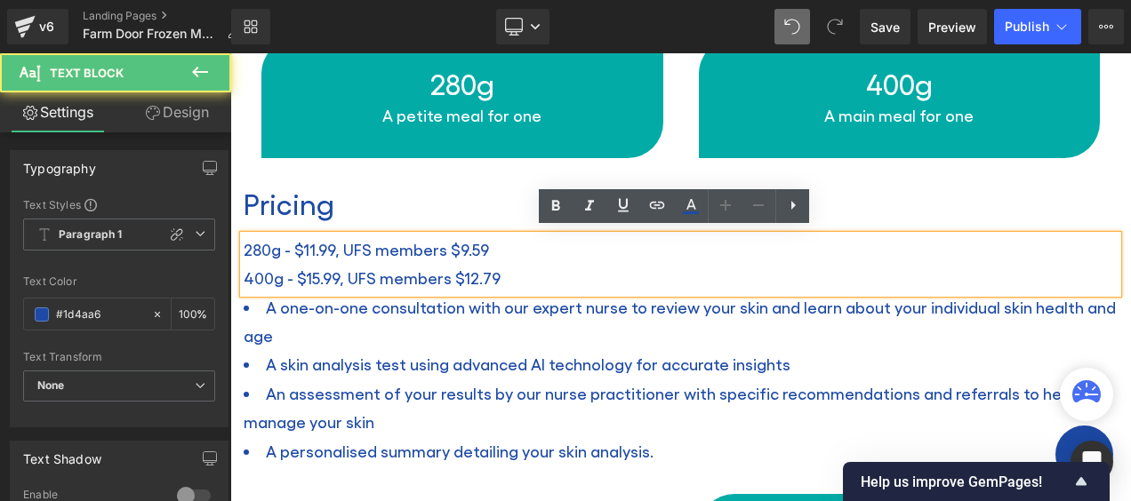
click at [252, 239] on p "280g - $11.99, UFS members $9.59" at bounding box center [681, 250] width 874 height 28
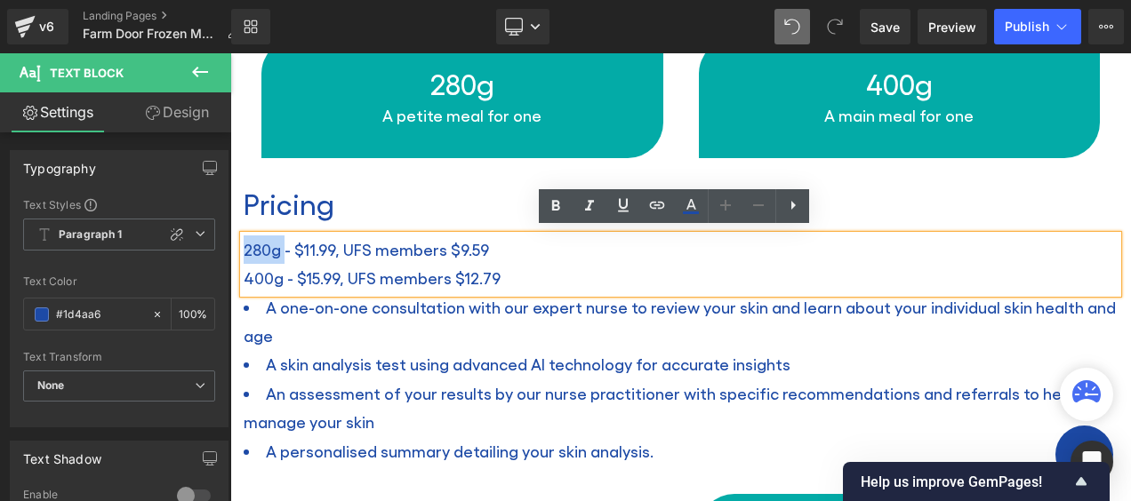
drag, startPoint x: 283, startPoint y: 240, endPoint x: 244, endPoint y: 238, distance: 39.2
click at [244, 238] on p "280g - $11.99, UFS members $9.59" at bounding box center [681, 250] width 874 height 28
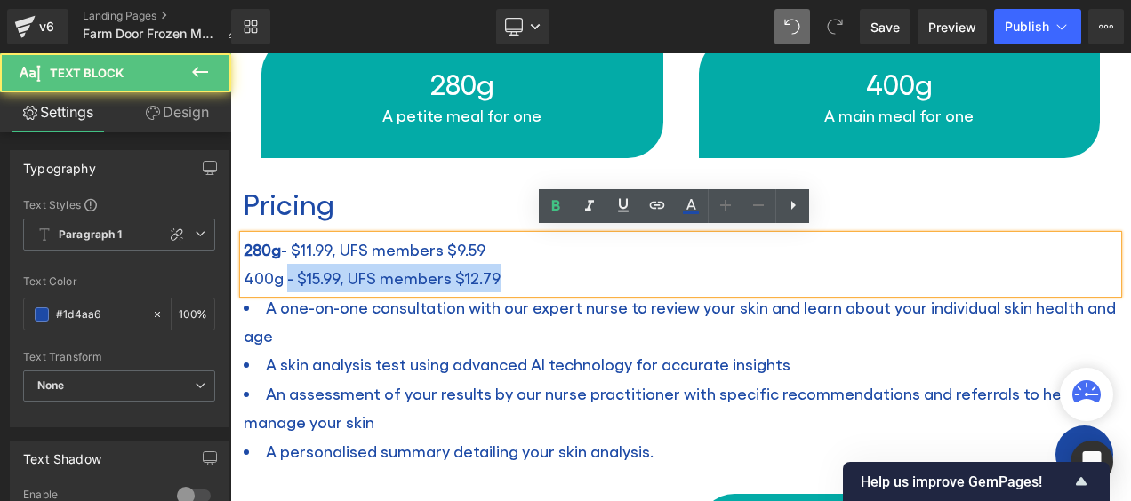
drag, startPoint x: 285, startPoint y: 273, endPoint x: 243, endPoint y: 269, distance: 41.9
click at [244, 269] on div "280g - $11.99, UFS members $9.59 400g - $15.99, UFS members $12.79" at bounding box center [681, 265] width 874 height 58
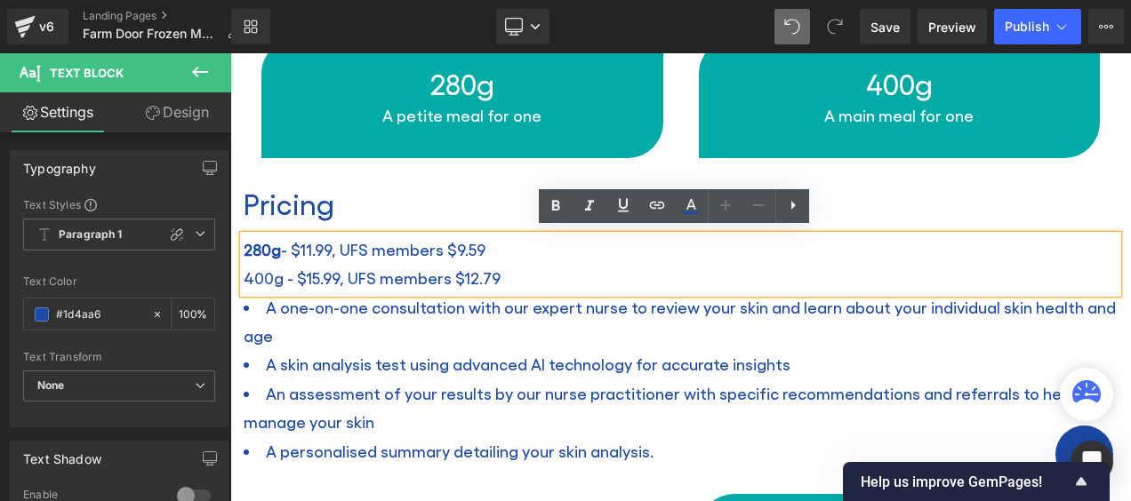
click at [279, 274] on p "400g - $15.99, UFS members $12.79" at bounding box center [681, 278] width 874 height 28
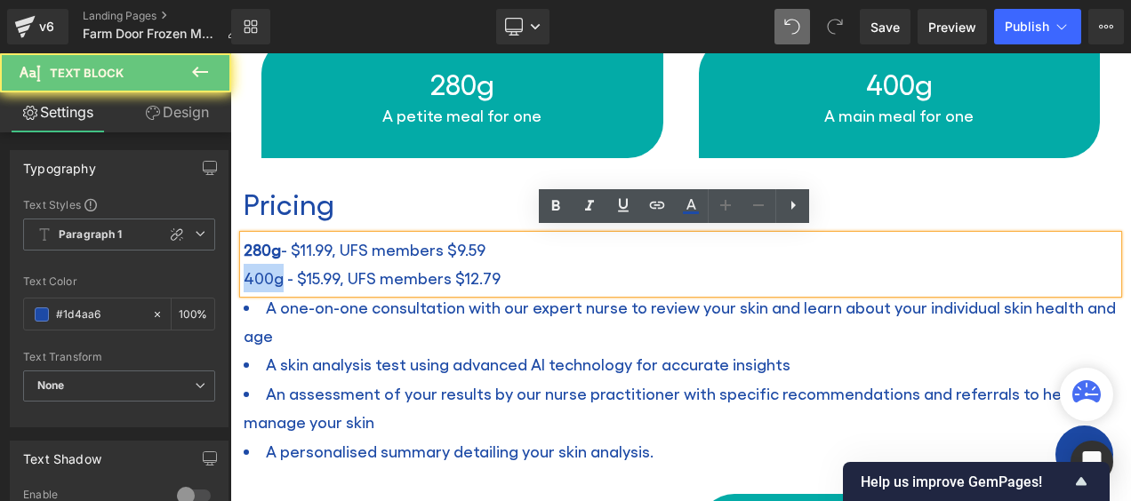
drag, startPoint x: 283, startPoint y: 270, endPoint x: 244, endPoint y: 268, distance: 38.3
click at [244, 268] on p "400g - $15.99, UFS members $12.79" at bounding box center [681, 278] width 874 height 28
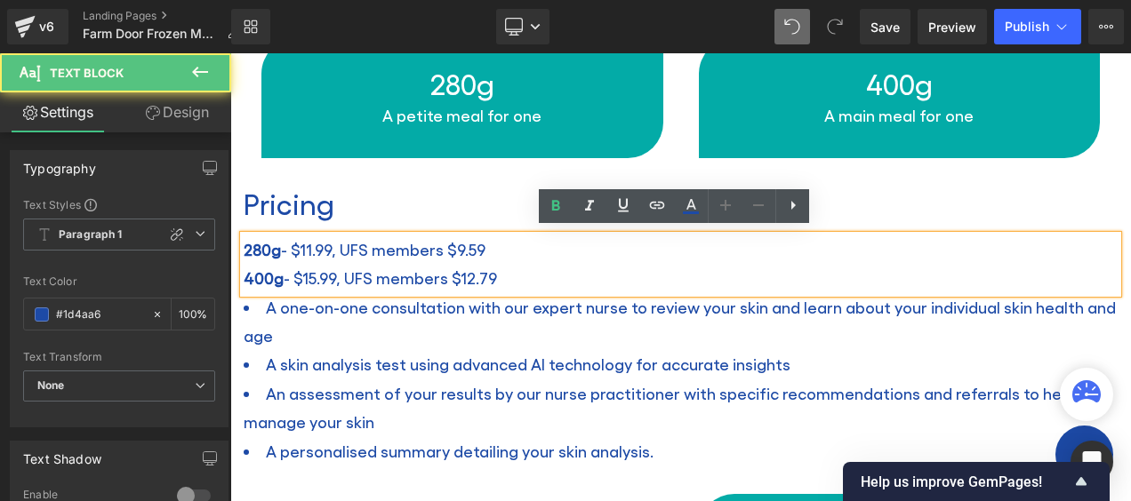
click at [290, 271] on p "400g - $15.99, UFS members $12.79" at bounding box center [681, 278] width 874 height 28
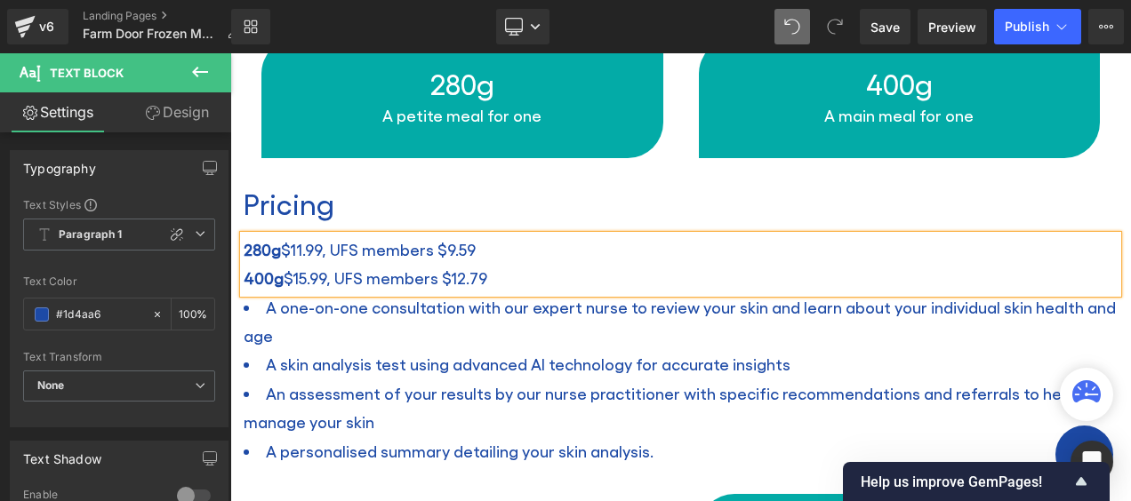
click at [531, 264] on p "400g $15.99, UFS members $12.79" at bounding box center [681, 278] width 874 height 28
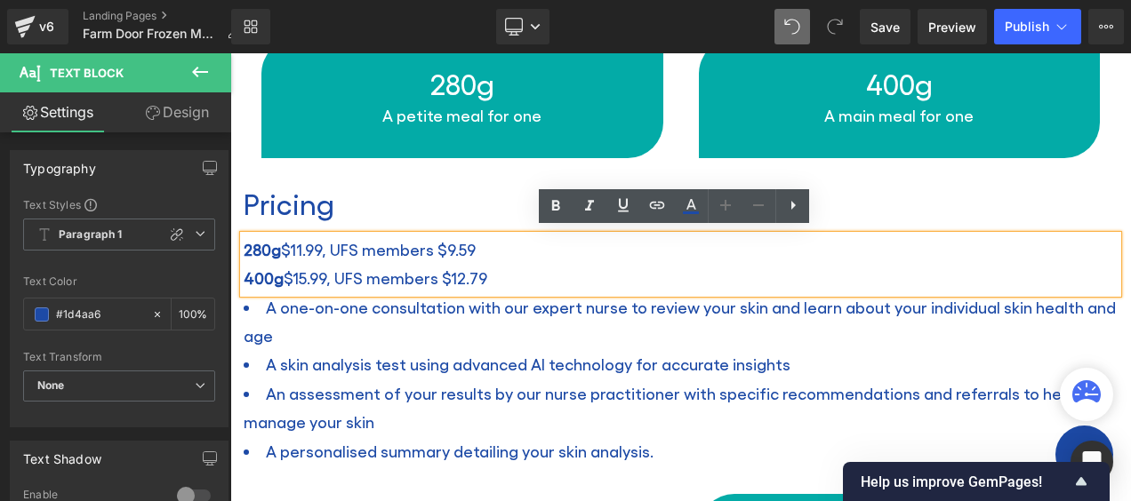
click at [500, 249] on p "280g $11.99, UFS members $9.59" at bounding box center [681, 250] width 874 height 28
click at [323, 244] on p "280g $11.99, UFS members $9.59" at bounding box center [681, 250] width 874 height 28
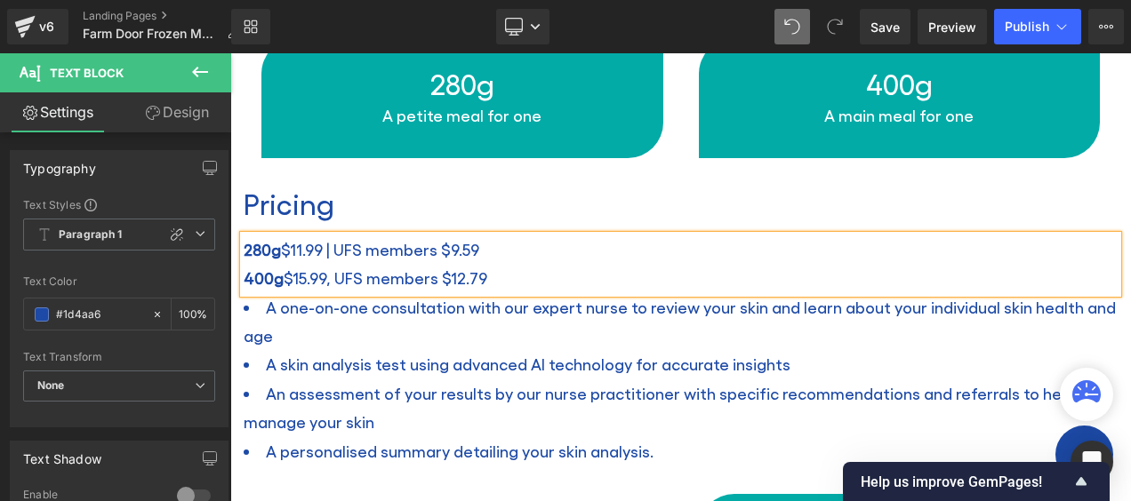
click at [332, 277] on p "400g $15.99, UFS members $12.79" at bounding box center [681, 278] width 874 height 28
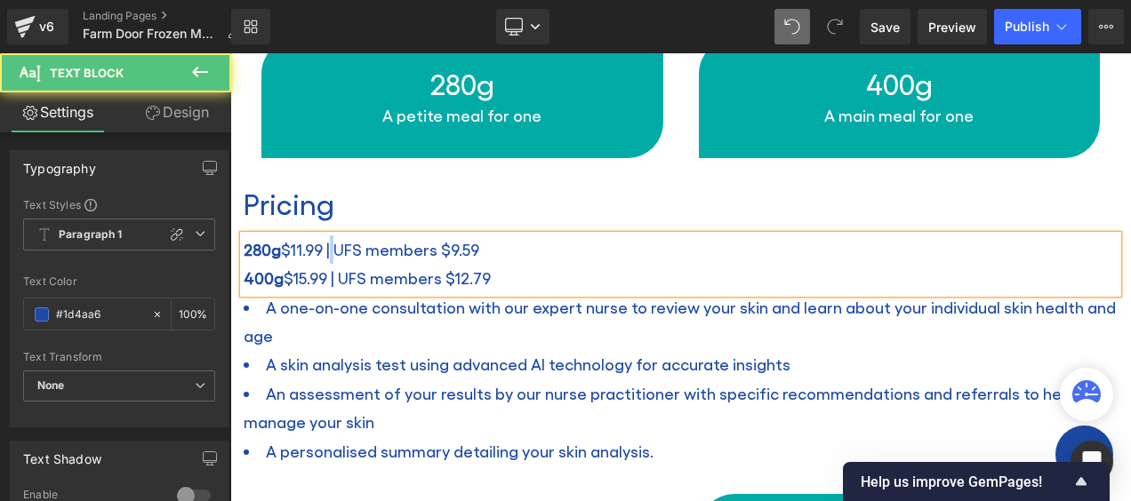
click at [329, 243] on p "280g $11.99 | UFS members $9.59" at bounding box center [681, 250] width 874 height 28
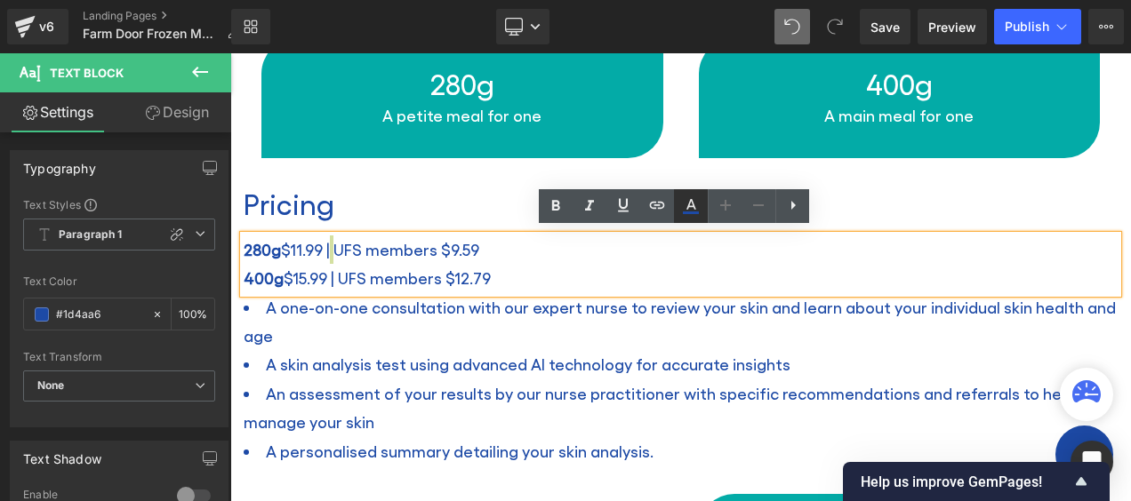
click at [695, 208] on icon at bounding box center [691, 204] width 10 height 11
type input "#1d4aa6"
type input "100"
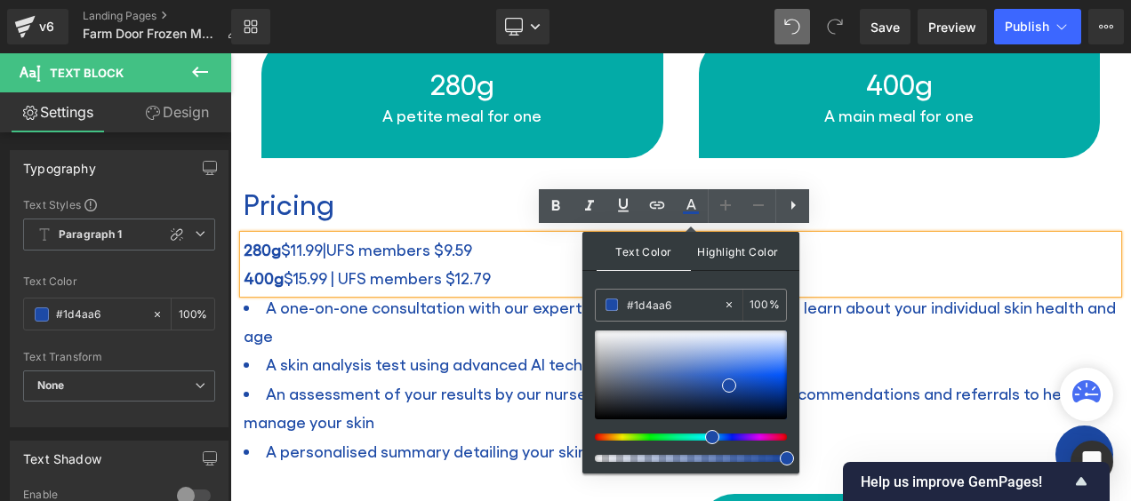
click at [736, 252] on span "Highlight Color" at bounding box center [738, 251] width 94 height 38
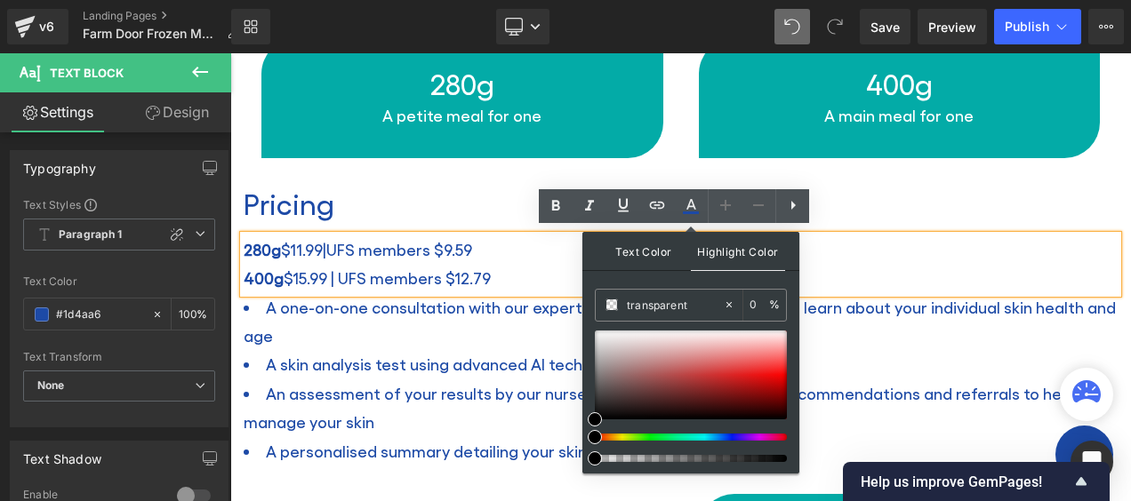
click at [638, 260] on span "Text Color" at bounding box center [644, 251] width 94 height 38
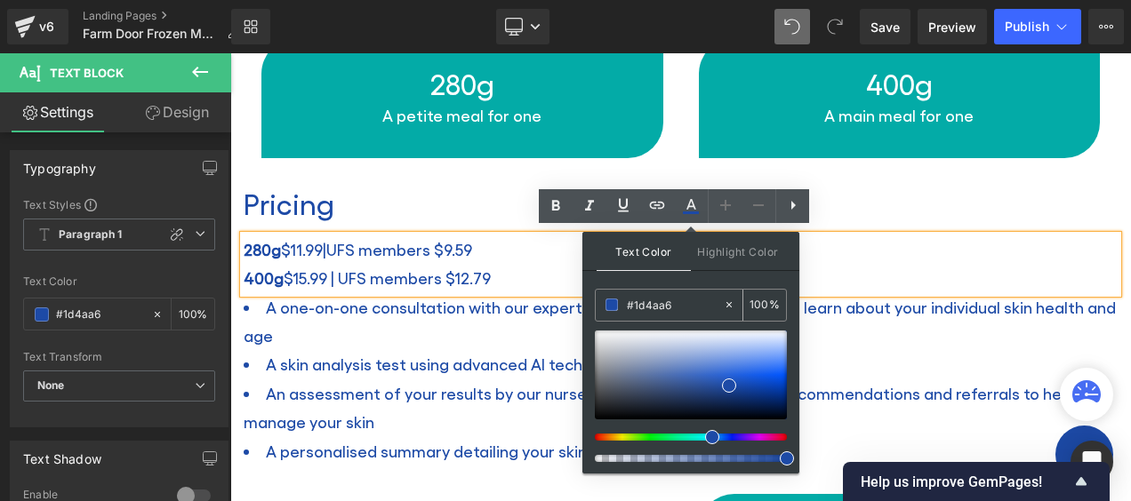
click at [651, 302] on input "#1d4aa6" at bounding box center [675, 305] width 96 height 20
paste input "0dd3d3"
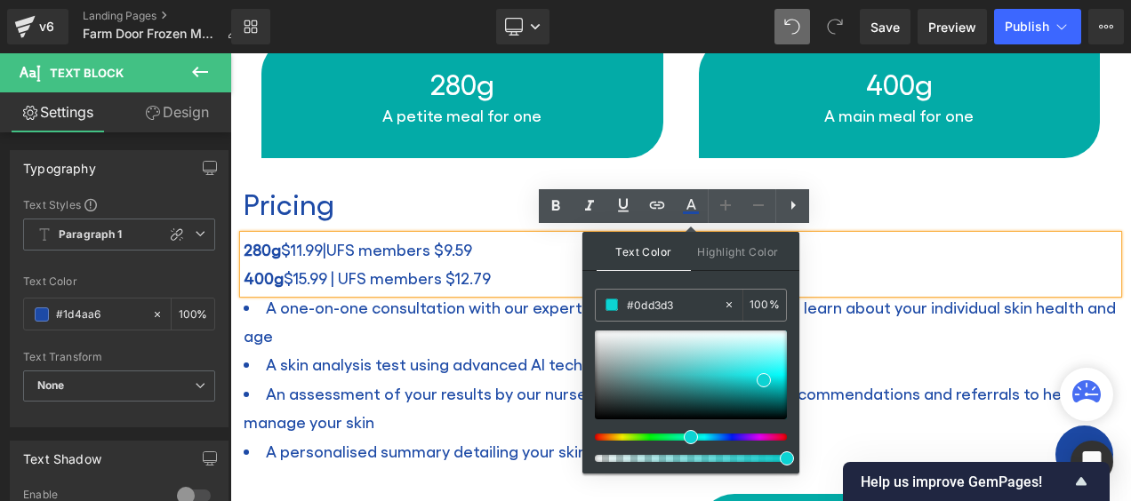
click at [334, 264] on p "400g $15.99 | UFS members $12.79" at bounding box center [681, 278] width 874 height 28
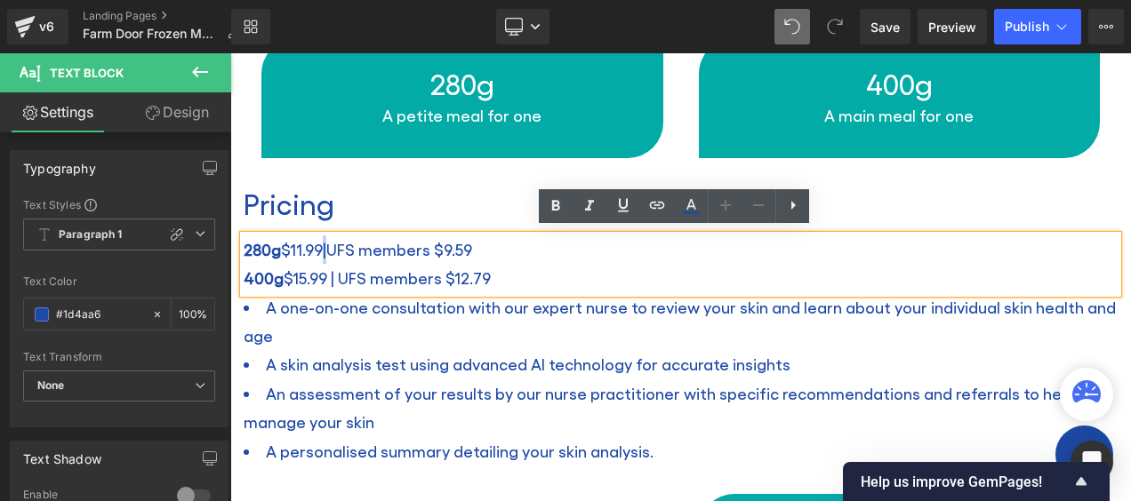
click at [327, 242] on p "280g $11.99 | UFS members $9.59" at bounding box center [681, 250] width 874 height 28
click at [689, 205] on icon at bounding box center [691, 204] width 10 height 11
type input "#1d4aa6"
type input "100"
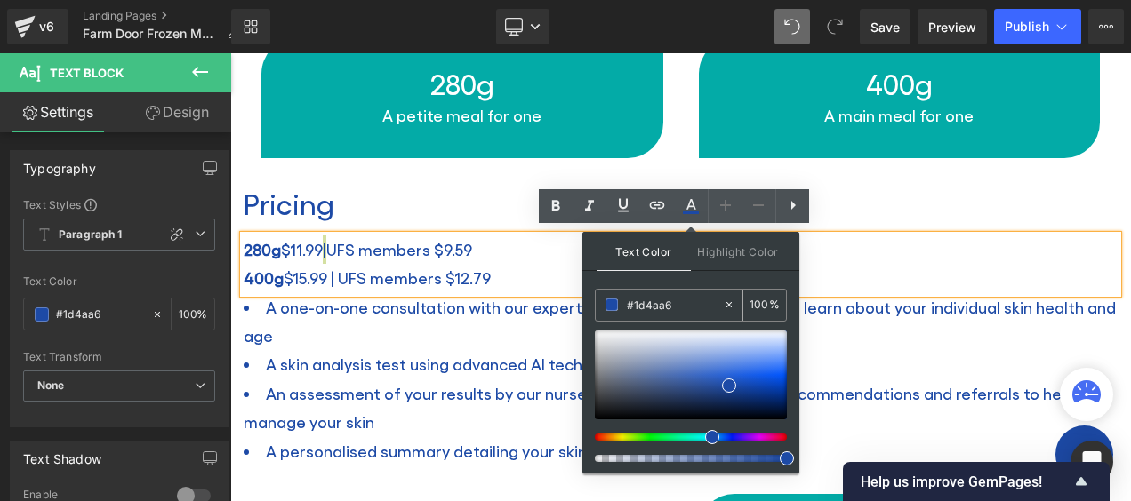
click at [654, 300] on input "#1d4aa6" at bounding box center [675, 305] width 96 height 20
paste input "0dd3d3"
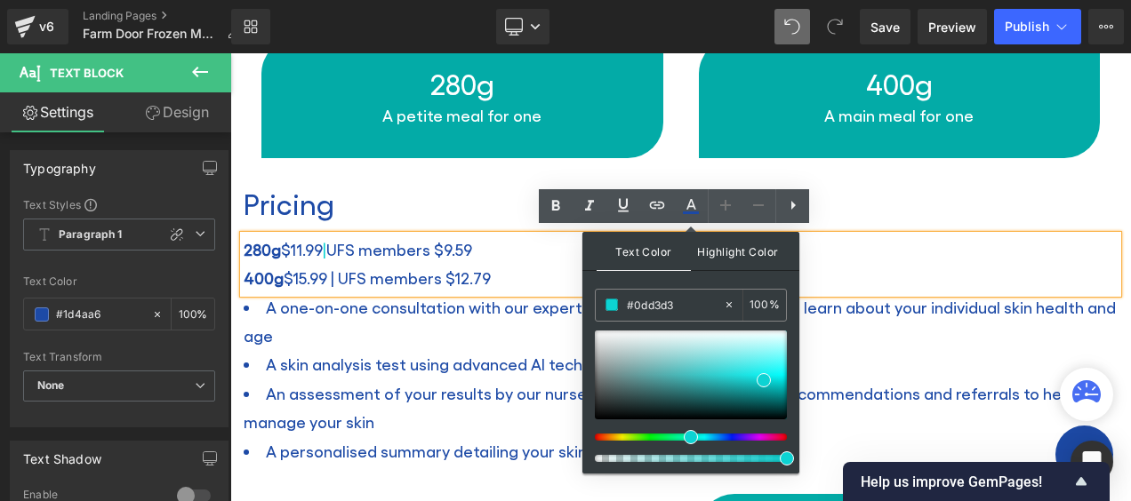
click at [721, 251] on span "Highlight Color" at bounding box center [738, 251] width 94 height 38
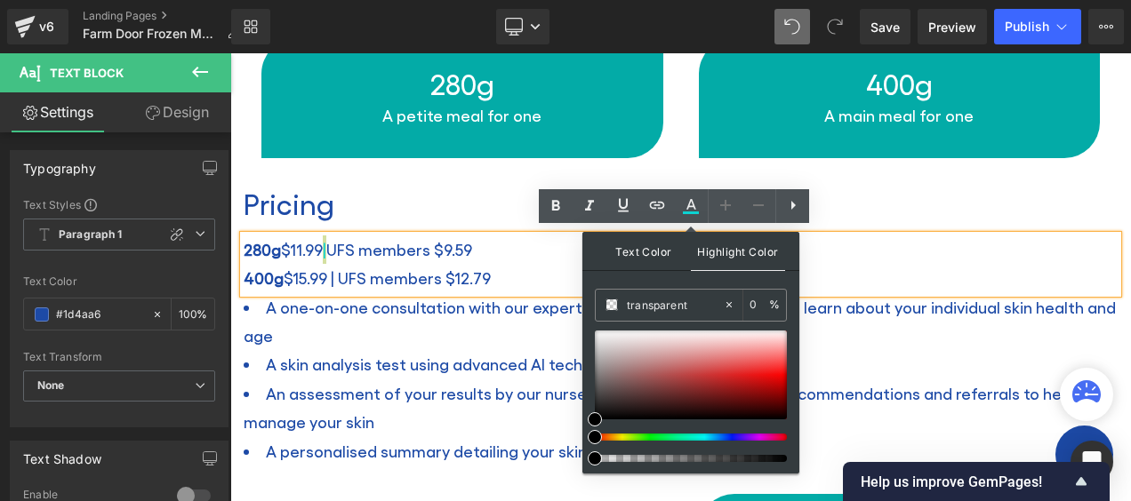
click at [645, 251] on span "Text Color" at bounding box center [644, 251] width 94 height 38
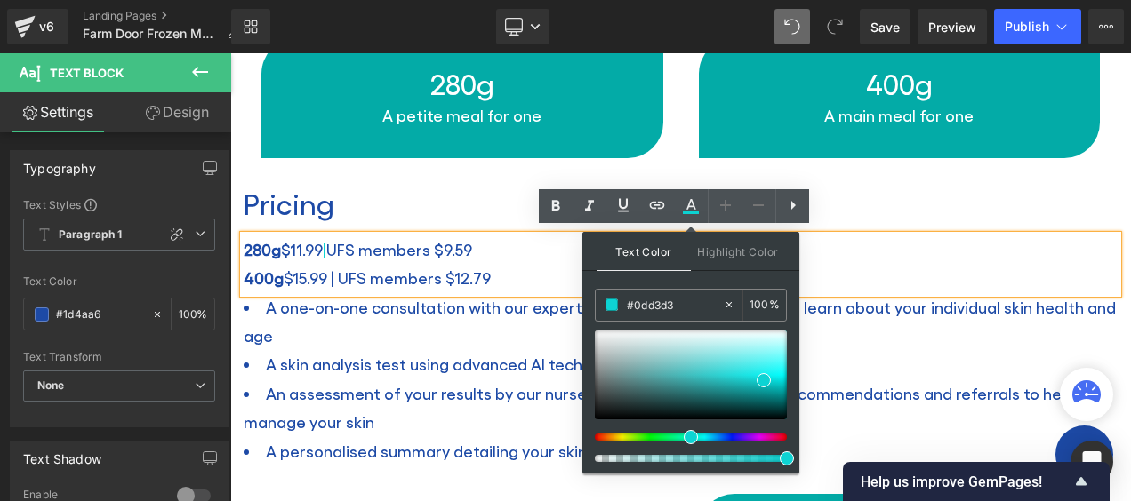
click at [334, 245] on p "280g $11.99 | UFS members $9.59" at bounding box center [681, 250] width 874 height 28
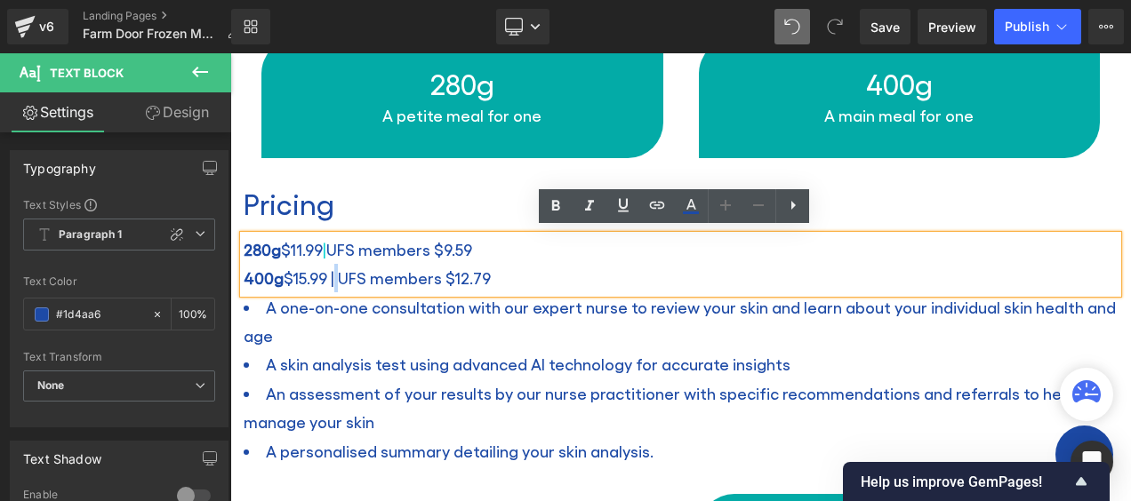
click at [332, 272] on p "400g $15.99 | UFS members $12.79" at bounding box center [681, 278] width 874 height 28
click at [690, 203] on icon at bounding box center [691, 204] width 10 height 11
type input "#1d4aa6"
type input "100"
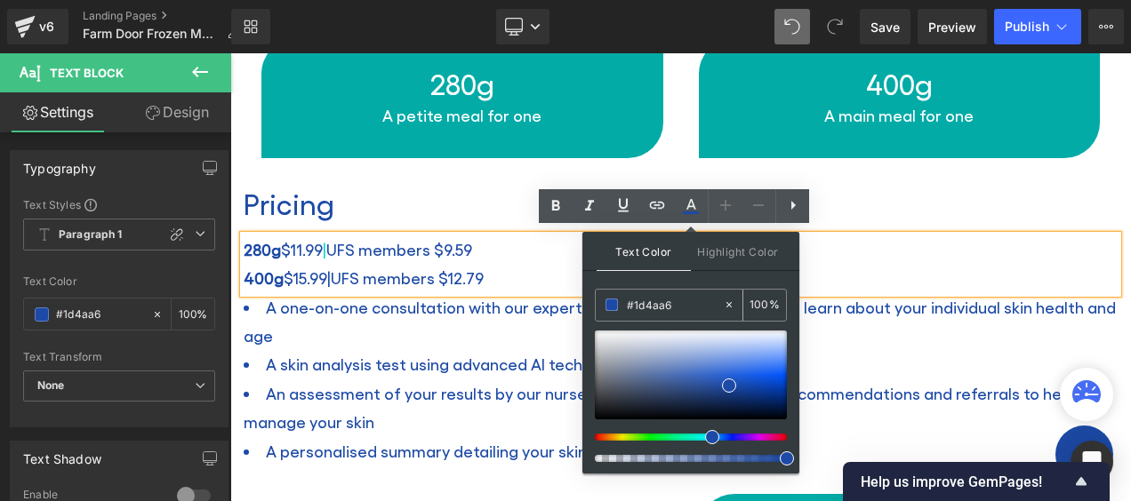
click at [651, 298] on input "#1d4aa6" at bounding box center [675, 305] width 96 height 20
paste input "0dd3d3"
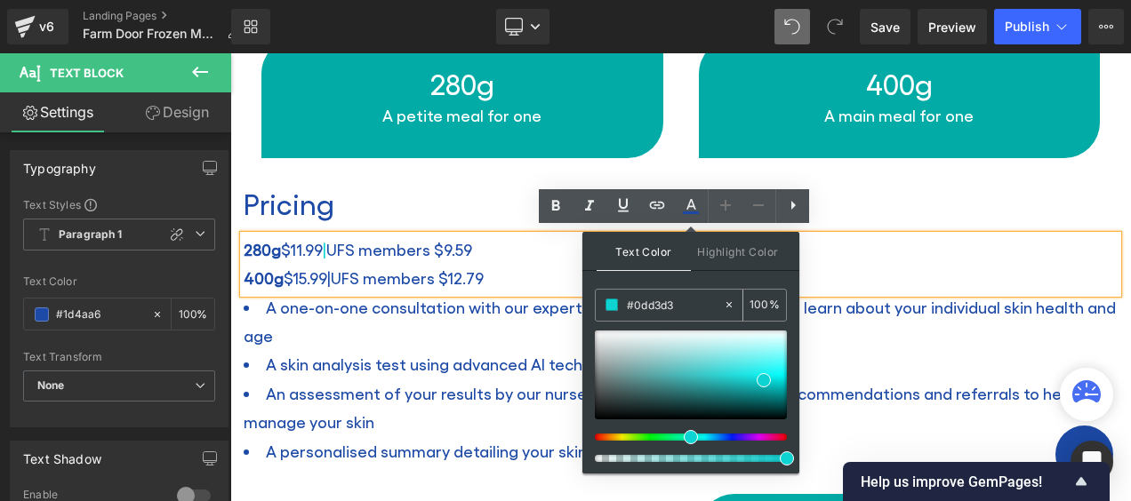
type input "#0dd3d3"
click at [384, 268] on p "400g $15.99 | UFS members $12.79" at bounding box center [681, 278] width 874 height 28
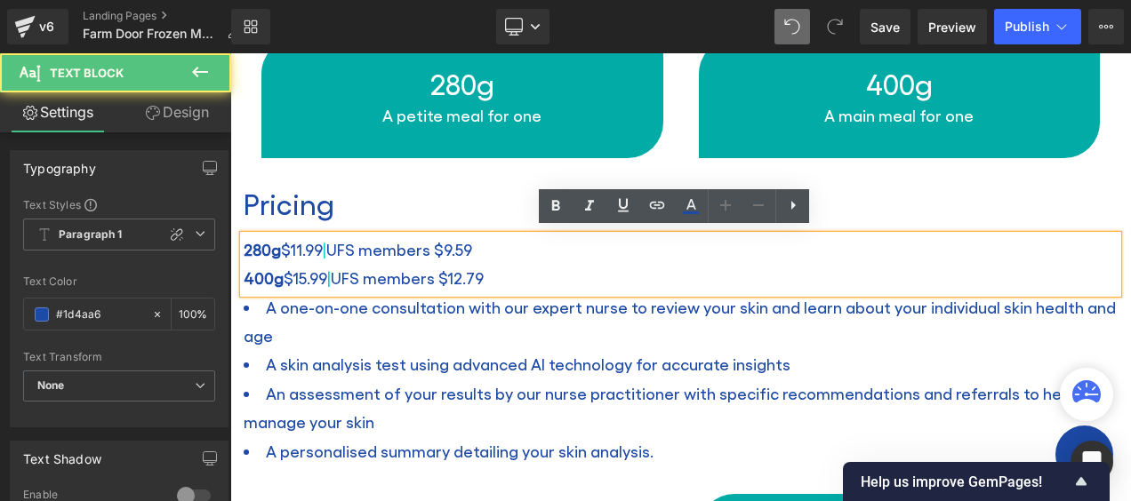
click at [519, 266] on p "400g $15.99 | UFS members $12.79" at bounding box center [681, 278] width 874 height 28
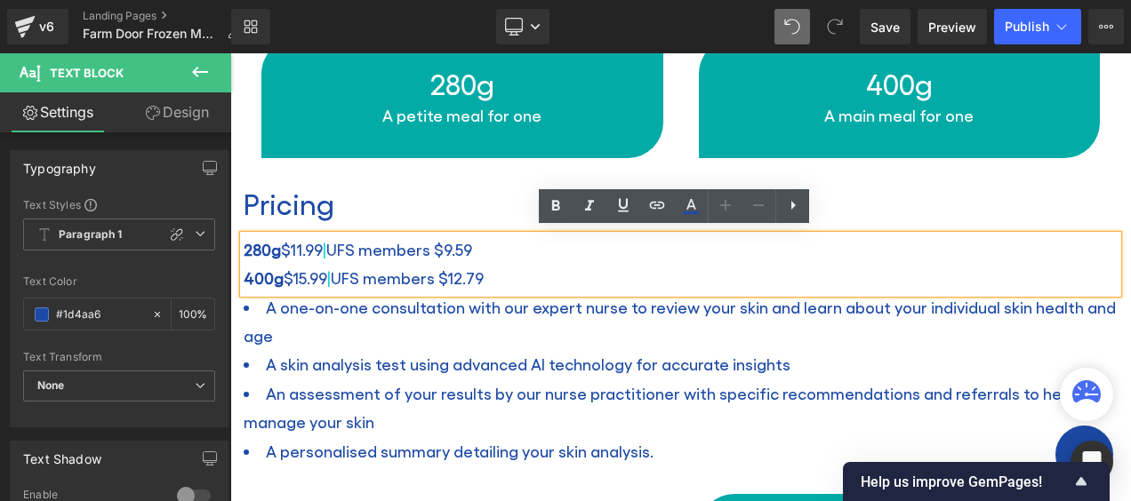
click at [437, 350] on li "A skin analysis test using advanced AI technology for accurate insights" at bounding box center [681, 364] width 874 height 28
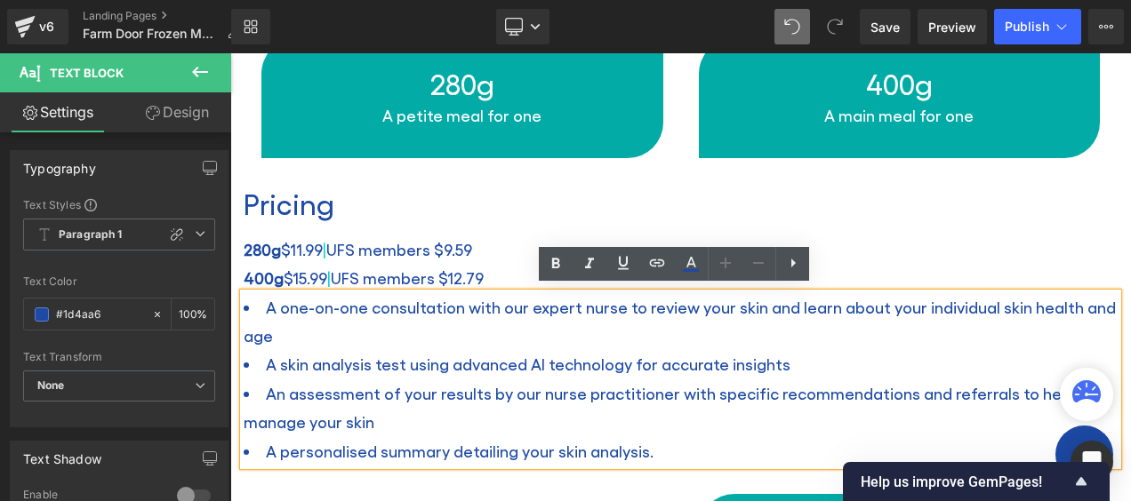
click at [1059, 241] on p "280g $11.99 | UFS members $9.59" at bounding box center [681, 250] width 874 height 28
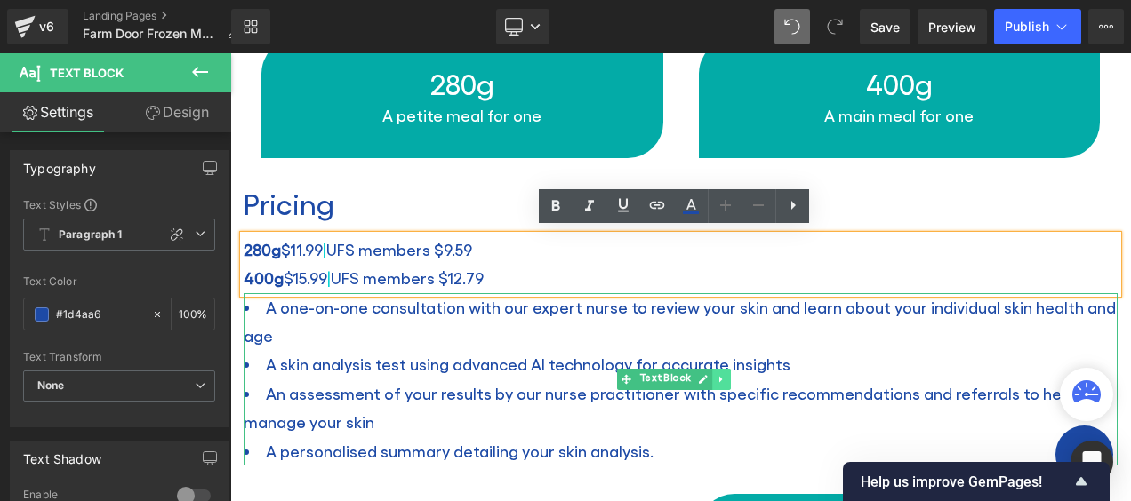
click at [719, 376] on icon at bounding box center [720, 379] width 3 height 6
click at [733, 374] on icon at bounding box center [730, 379] width 10 height 10
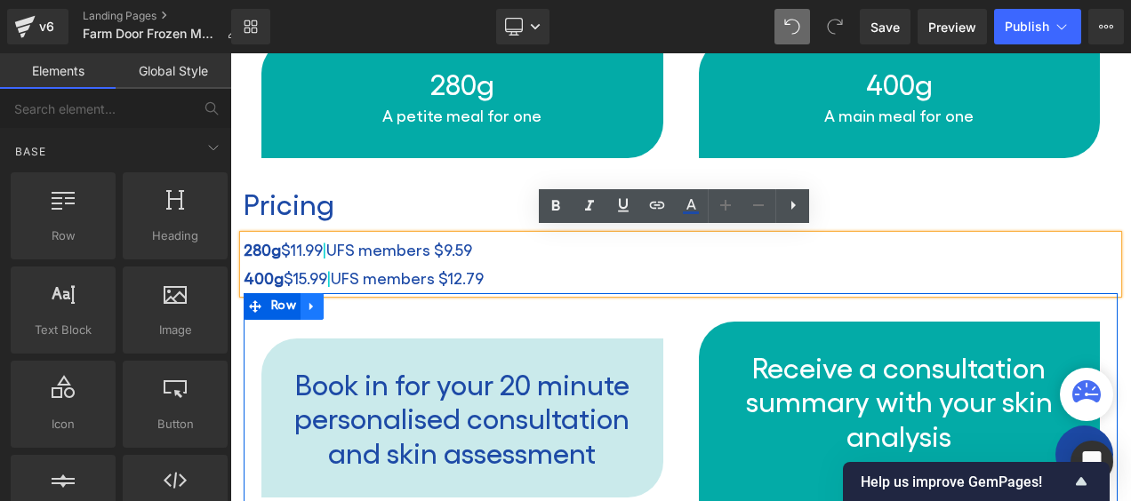
click at [315, 304] on icon at bounding box center [312, 306] width 12 height 13
click at [358, 301] on icon at bounding box center [358, 307] width 12 height 12
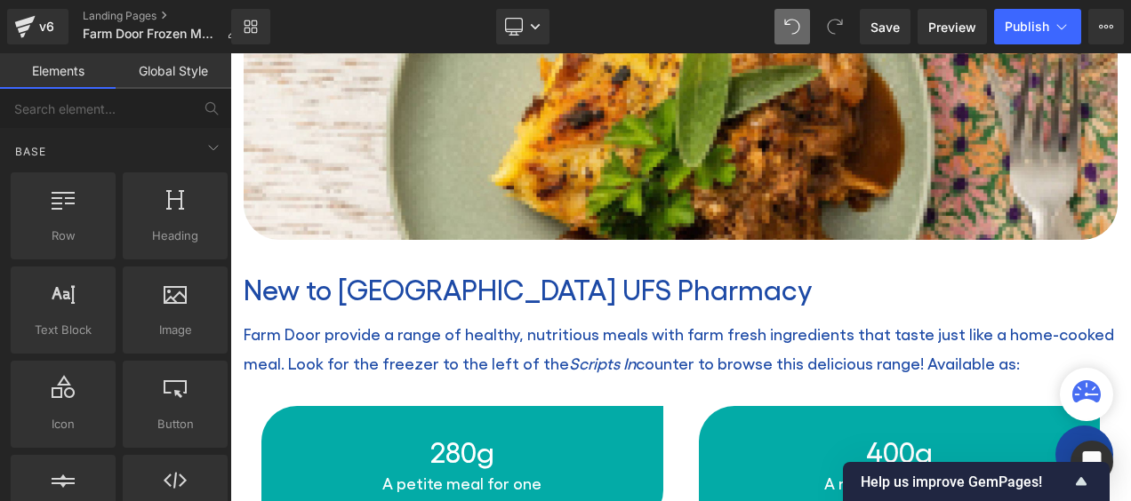
scroll to position [715, 0]
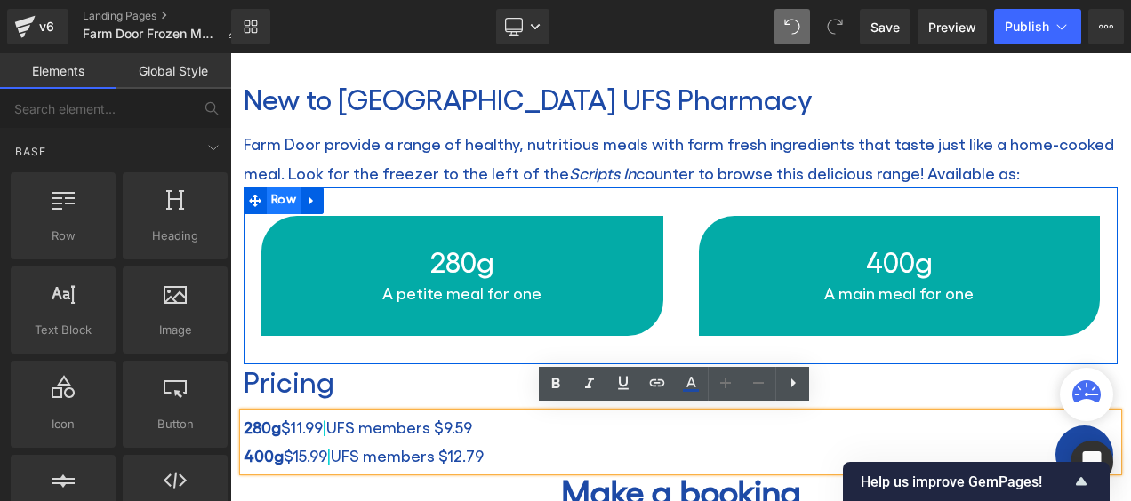
click at [288, 198] on span "Row" at bounding box center [284, 201] width 34 height 27
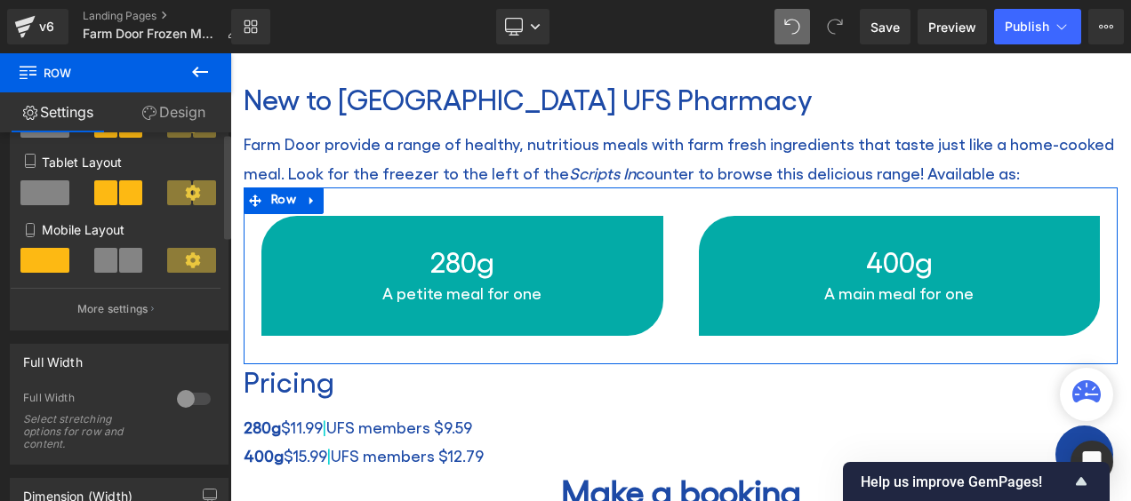
scroll to position [0, 0]
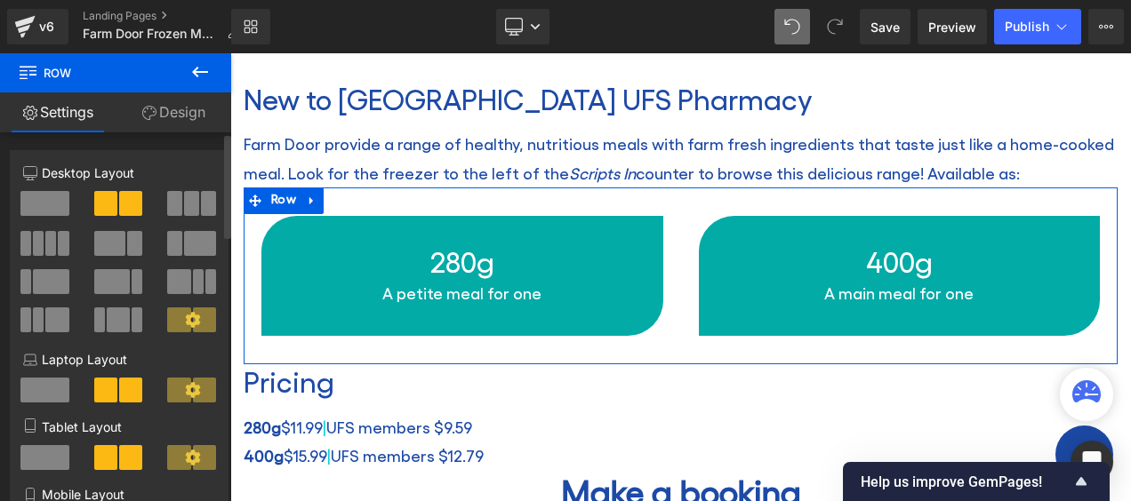
click at [45, 244] on span at bounding box center [50, 243] width 11 height 25
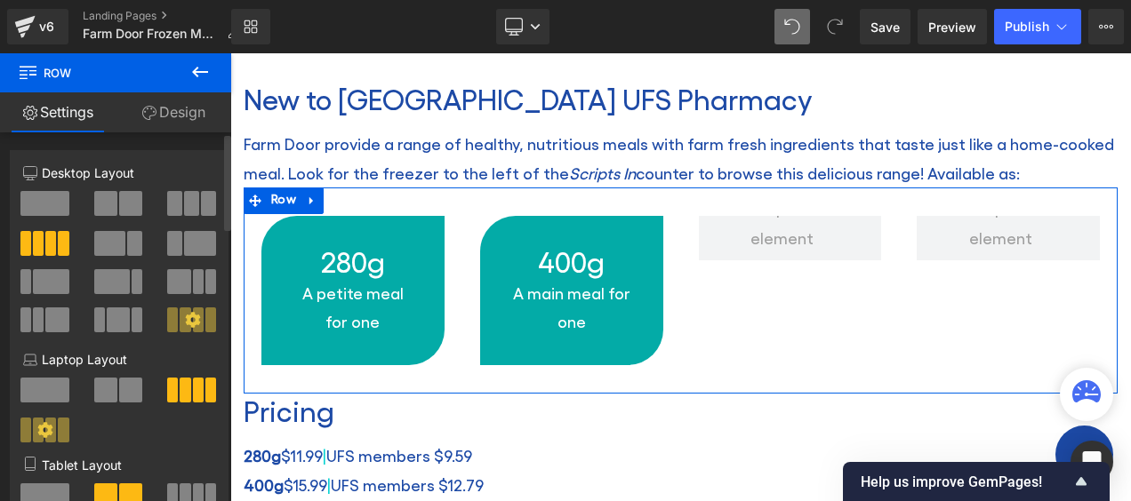
click at [49, 196] on span at bounding box center [44, 203] width 49 height 25
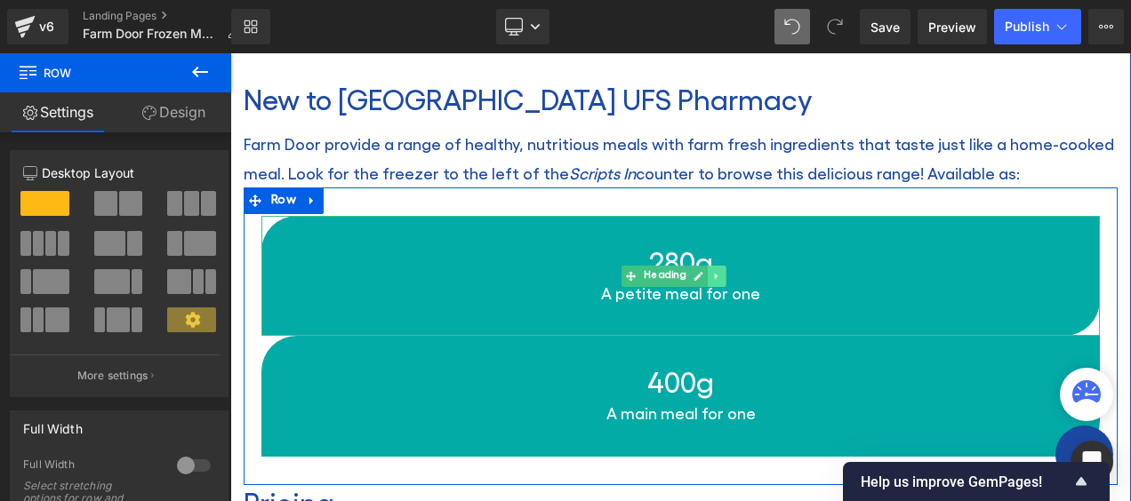
click at [718, 266] on link at bounding box center [717, 276] width 19 height 21
click at [726, 271] on icon at bounding box center [726, 276] width 10 height 11
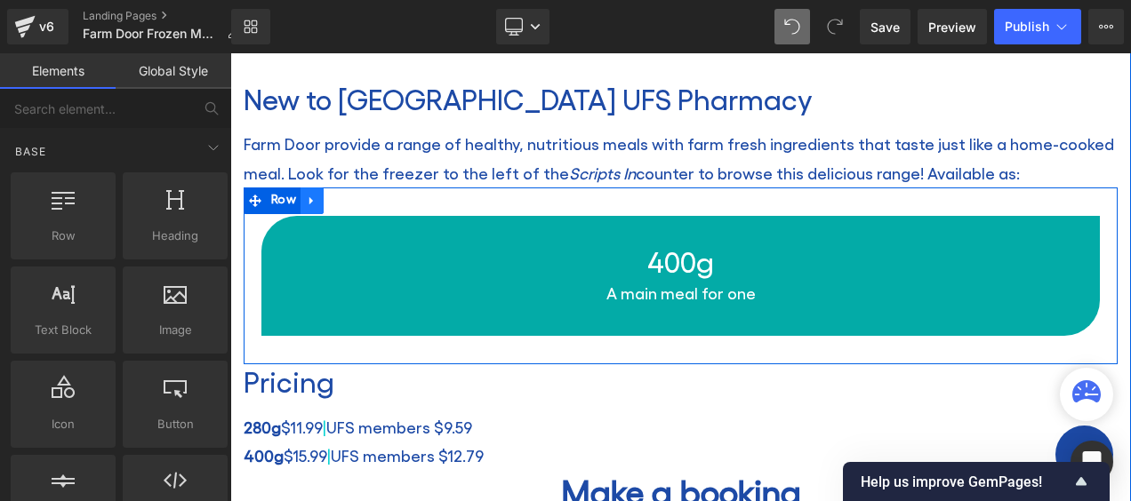
click at [311, 197] on icon at bounding box center [311, 201] width 4 height 8
click at [365, 196] on link at bounding box center [358, 201] width 23 height 27
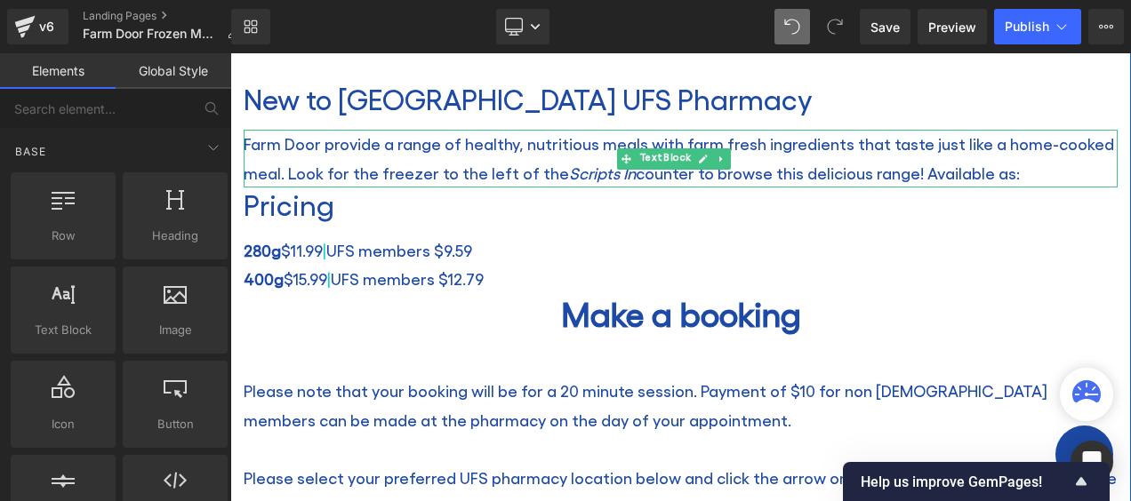
click at [733, 176] on p "Farm Door provide a range of healthy, nutritious meals with farm fresh ingredie…" at bounding box center [681, 159] width 874 height 58
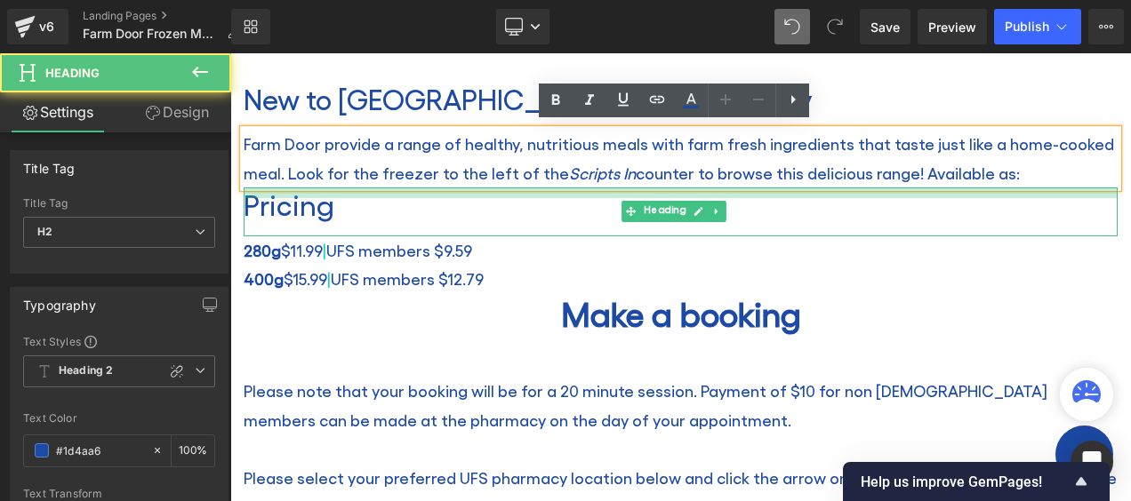
drag, startPoint x: 711, startPoint y: 181, endPoint x: 712, endPoint y: 192, distance: 10.7
click at [712, 192] on div at bounding box center [681, 193] width 874 height 11
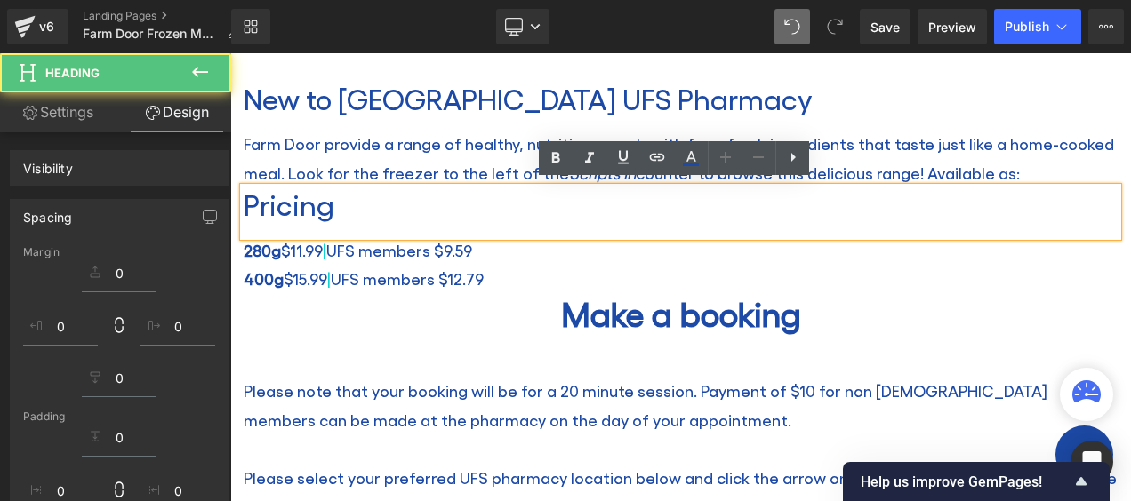
click at [416, 151] on p "Farm Door provide a range of healthy, nutritious meals with farm fresh ingredie…" at bounding box center [681, 159] width 874 height 58
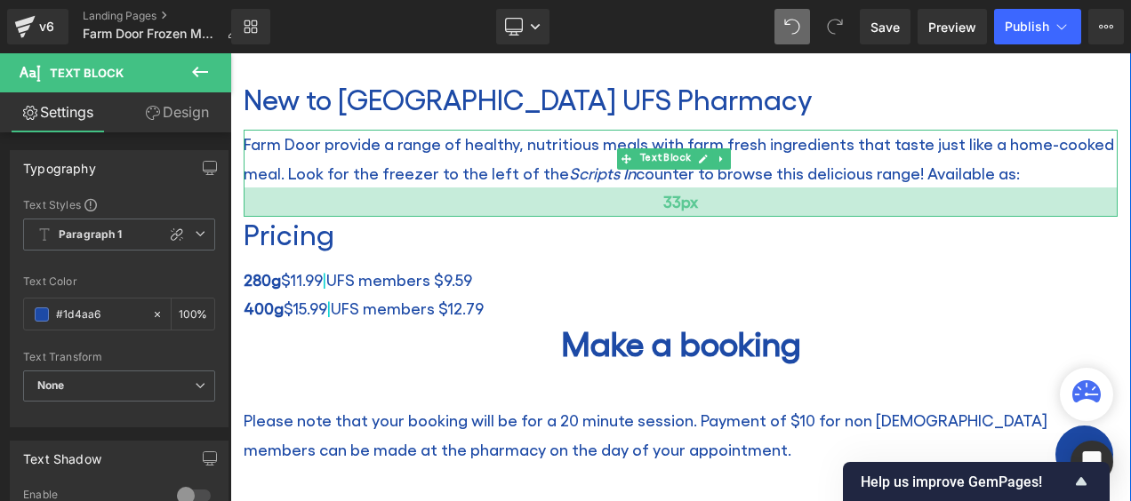
drag, startPoint x: 1030, startPoint y: 180, endPoint x: 1032, endPoint y: 210, distance: 29.5
click at [1032, 210] on div "33px" at bounding box center [681, 202] width 874 height 29
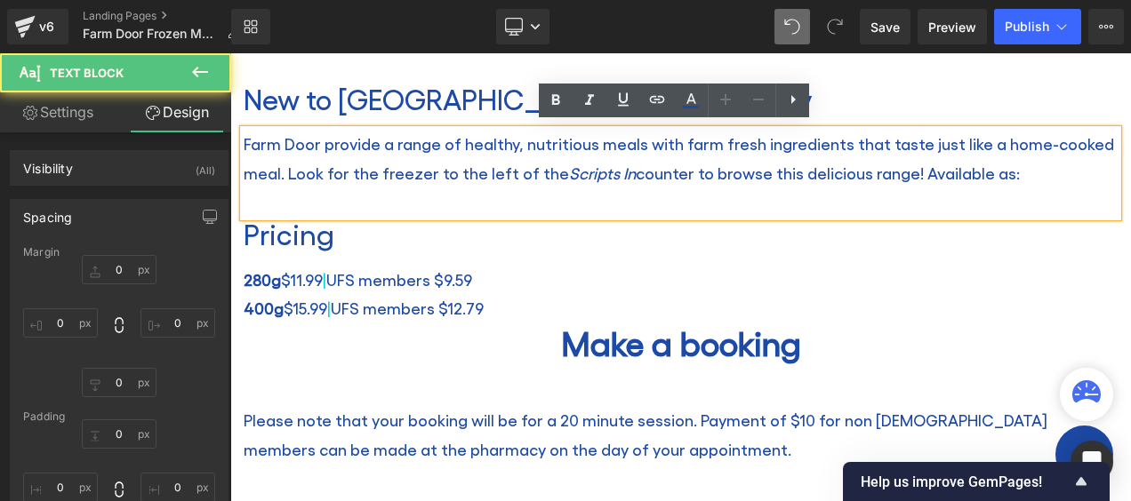
click at [525, 251] on div "Pricing" at bounding box center [681, 241] width 874 height 48
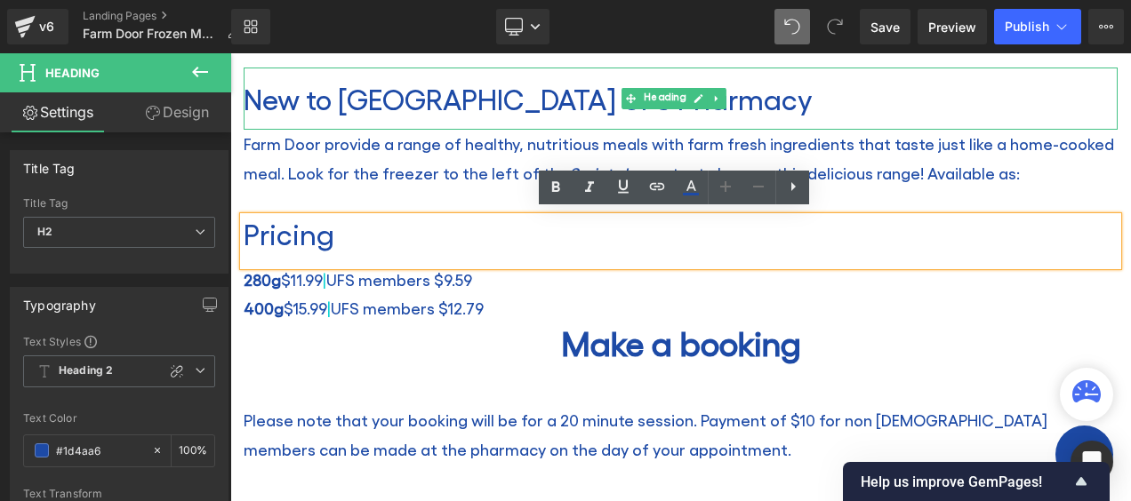
click at [750, 103] on h2 "New to [GEOGRAPHIC_DATA] UFS Pharmacy" at bounding box center [681, 99] width 874 height 34
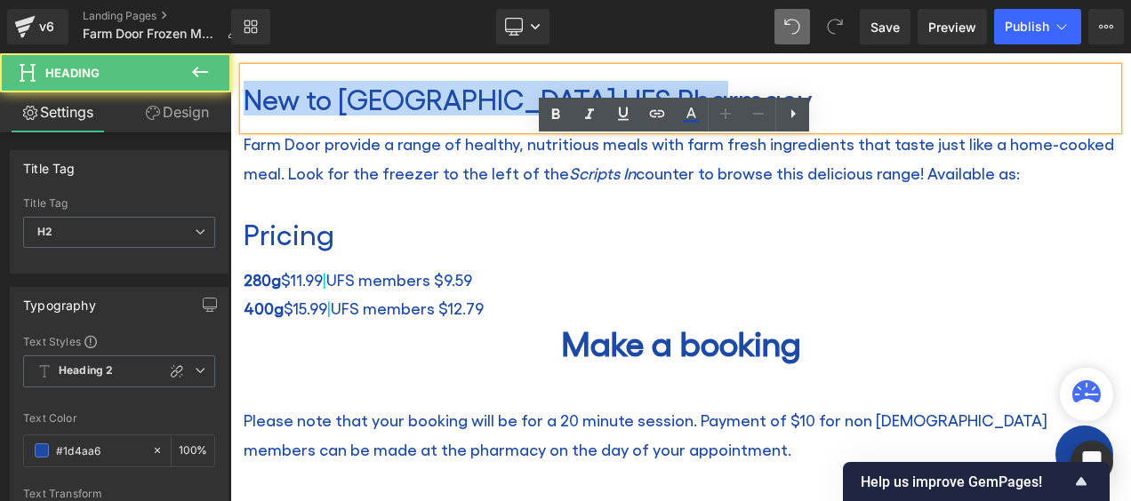
drag, startPoint x: 713, startPoint y: 82, endPoint x: 249, endPoint y: 100, distance: 464.5
click at [249, 100] on h2 "New to [GEOGRAPHIC_DATA] UFS Pharmacy" at bounding box center [681, 99] width 874 height 34
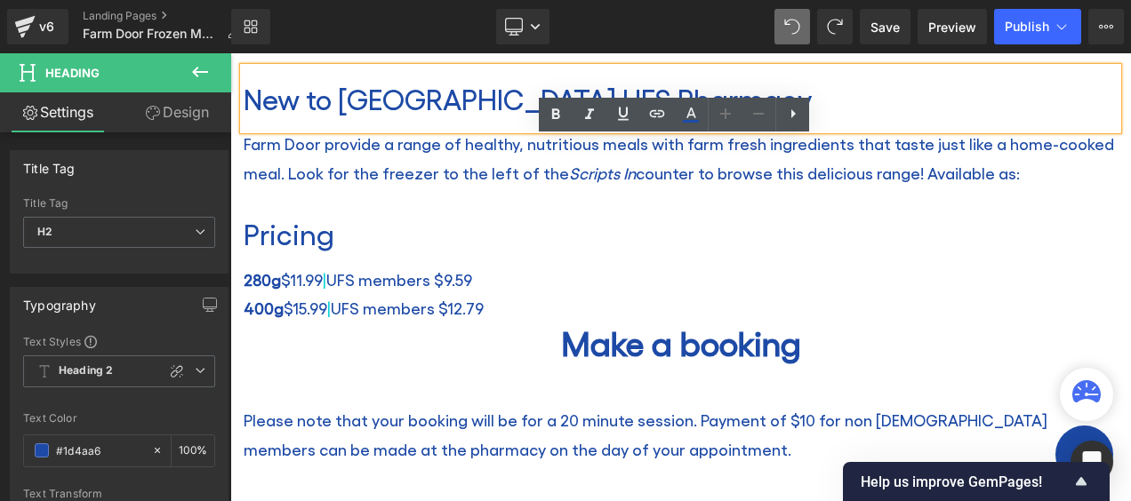
click at [543, 93] on h2 "New to [GEOGRAPHIC_DATA] UFS Pharmacy" at bounding box center [681, 99] width 874 height 34
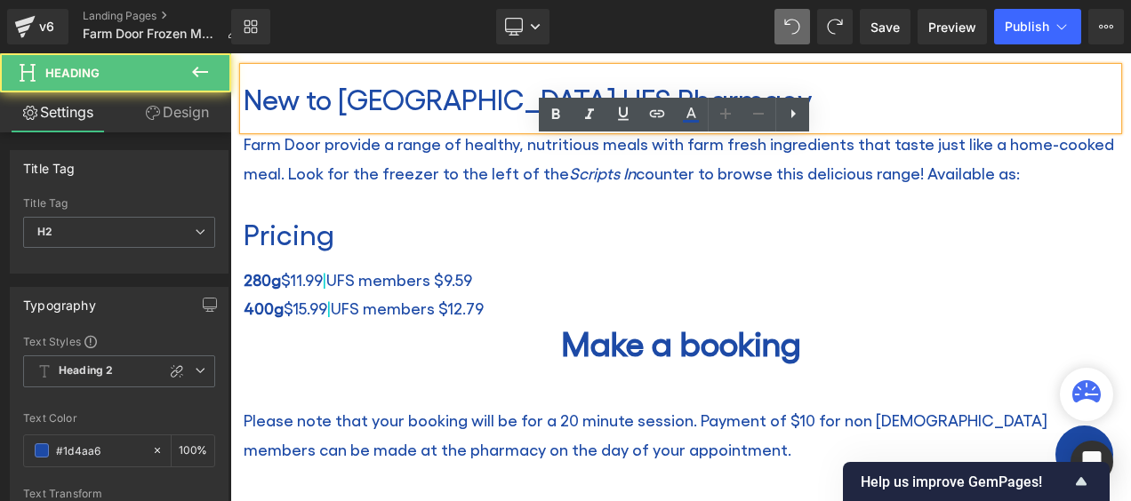
click at [543, 93] on h2 "New to [GEOGRAPHIC_DATA] UFS Pharmacy" at bounding box center [681, 99] width 874 height 34
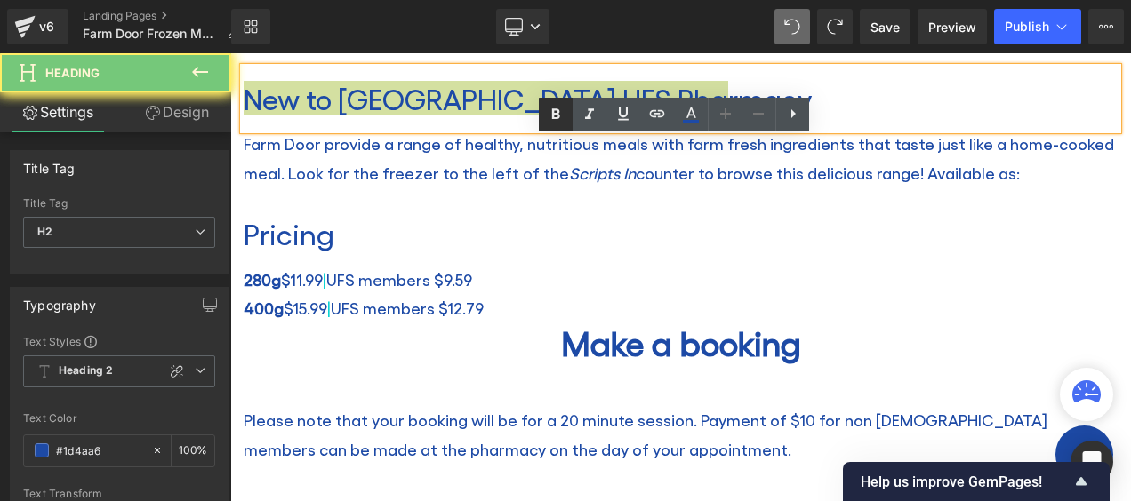
click at [551, 116] on icon at bounding box center [555, 114] width 21 height 21
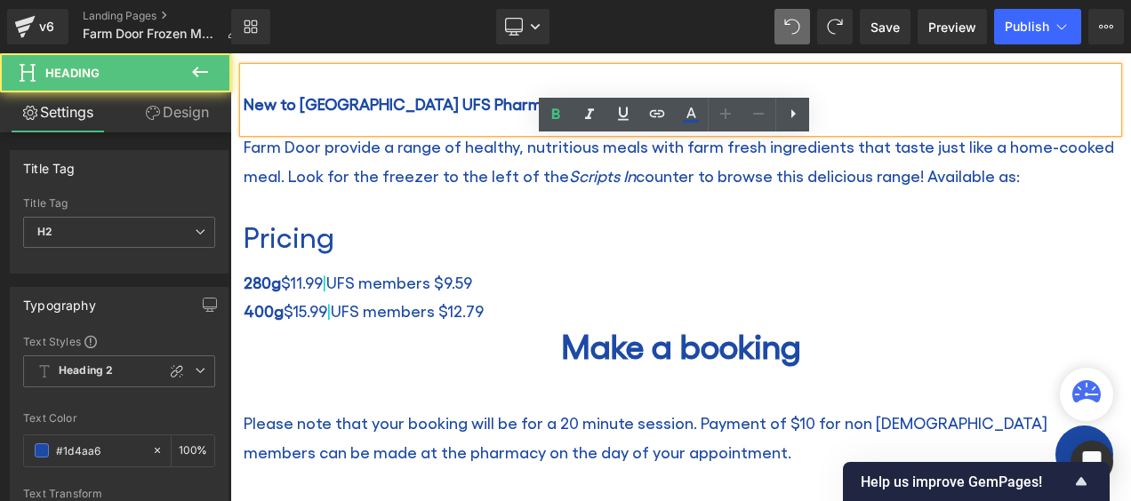
click at [366, 100] on span "New to [GEOGRAPHIC_DATA] UFS Pharmacy" at bounding box center [406, 103] width 325 height 19
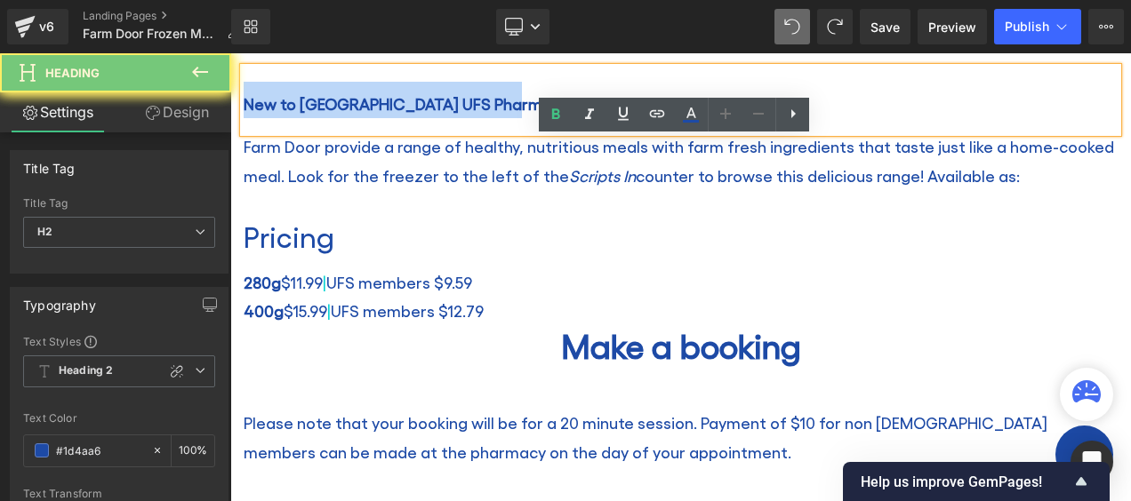
click at [366, 100] on span "New to [GEOGRAPHIC_DATA] UFS Pharmacy" at bounding box center [406, 103] width 325 height 19
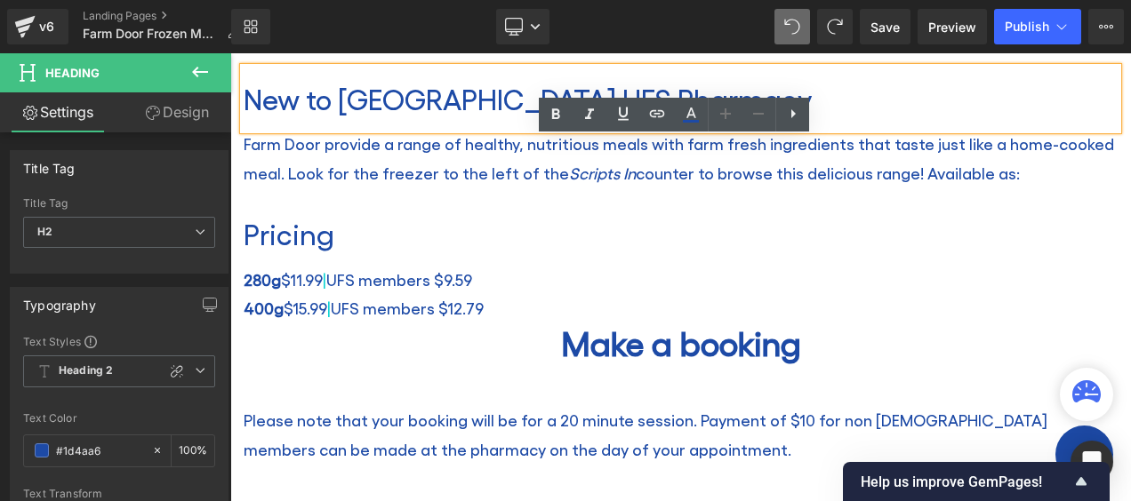
click at [391, 92] on h2 "New to [GEOGRAPHIC_DATA] UFS Pharmacy" at bounding box center [681, 99] width 874 height 34
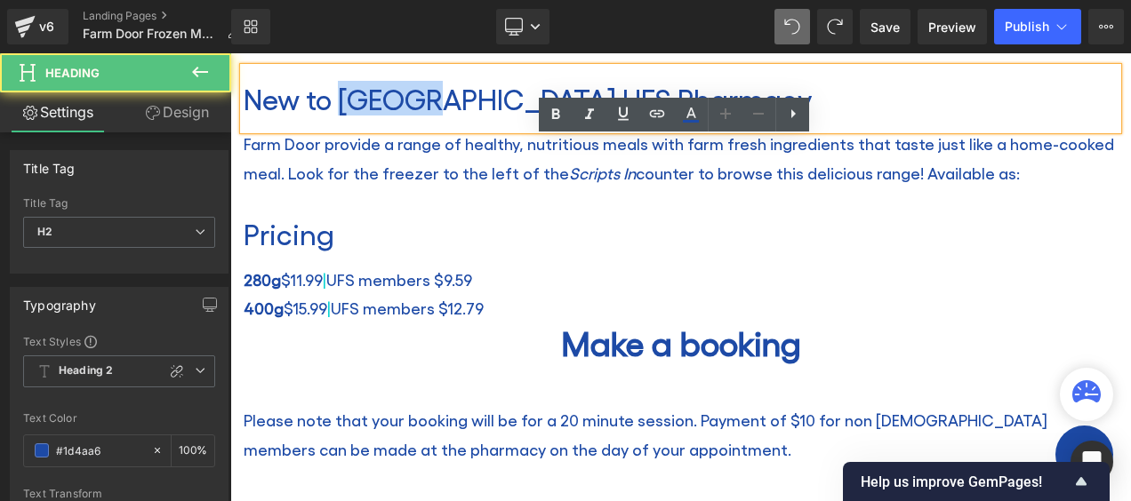
click at [391, 92] on h2 "New to [GEOGRAPHIC_DATA] UFS Pharmacy" at bounding box center [681, 99] width 874 height 34
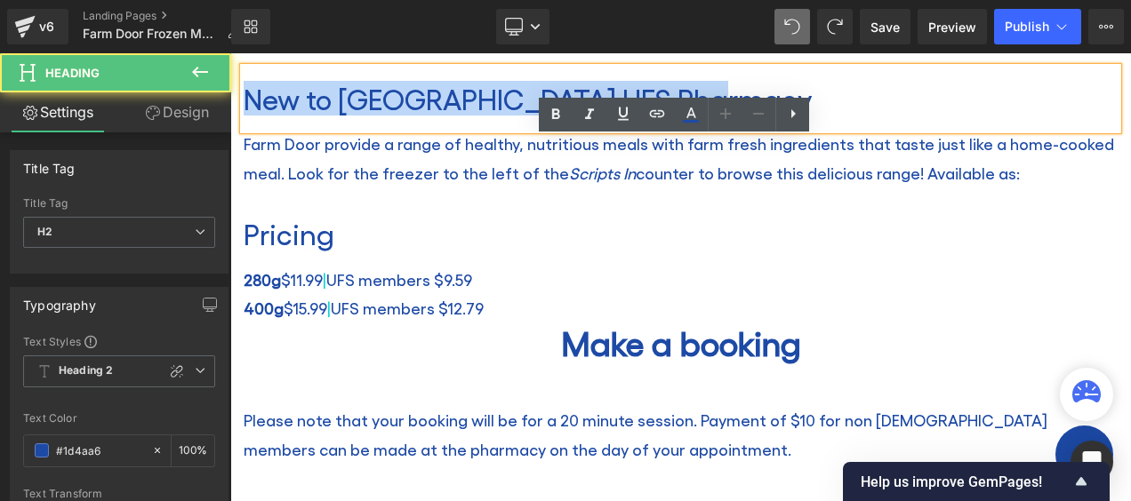
click at [391, 92] on h2 "New to [GEOGRAPHIC_DATA] UFS Pharmacy" at bounding box center [681, 99] width 874 height 34
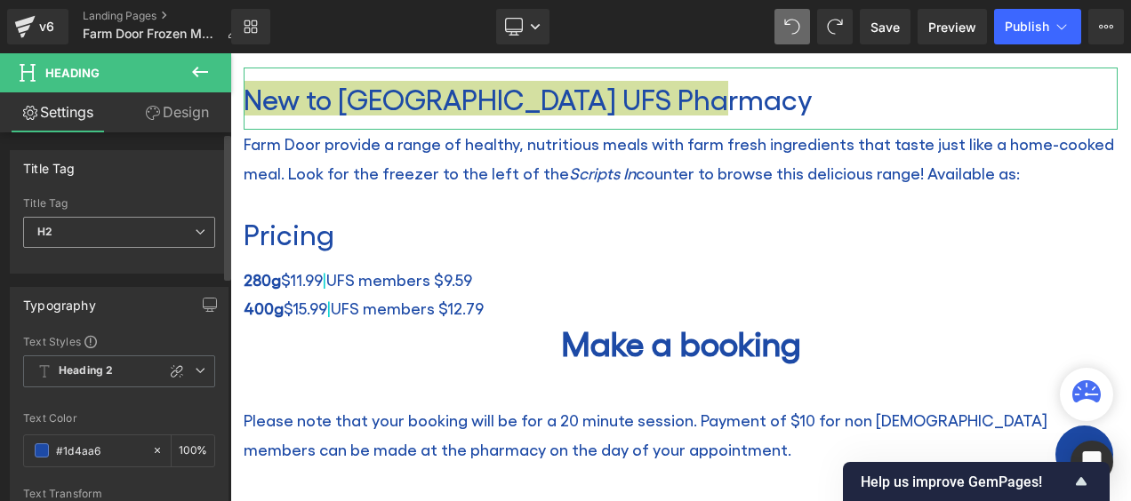
click at [156, 228] on span "H2" at bounding box center [119, 232] width 192 height 31
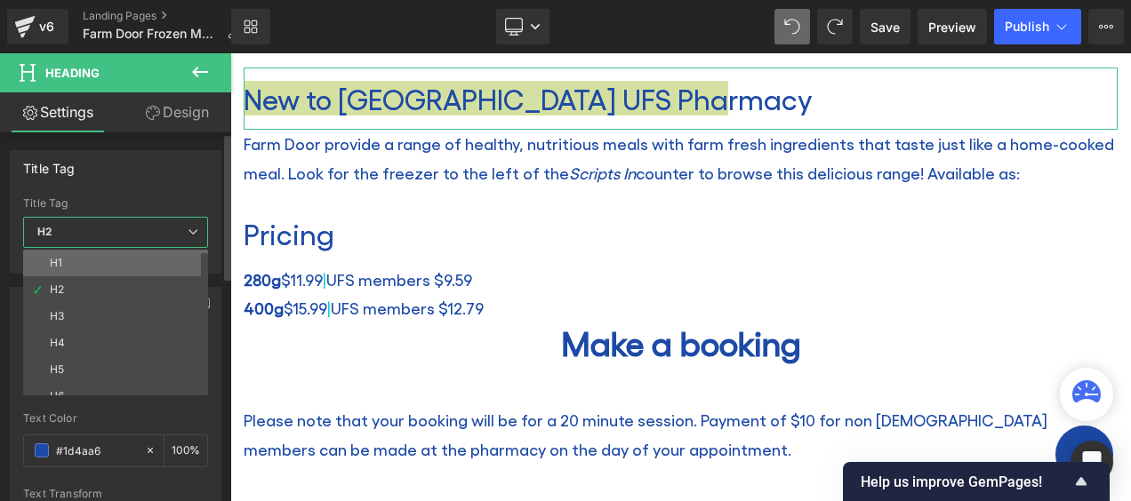
click at [112, 266] on li "H1" at bounding box center [119, 263] width 193 height 27
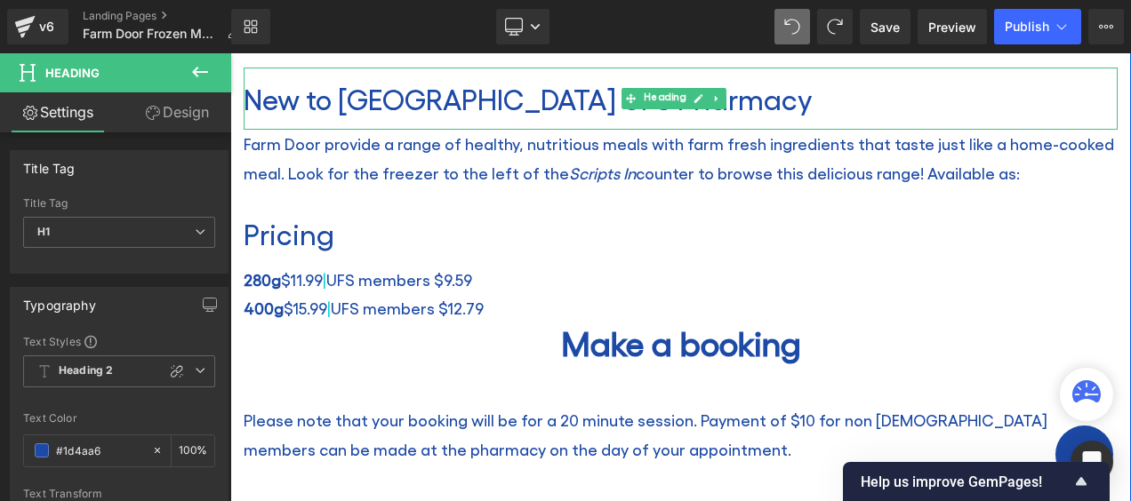
click at [440, 94] on h1 "New to [GEOGRAPHIC_DATA] UFS Pharmacy" at bounding box center [681, 99] width 874 height 34
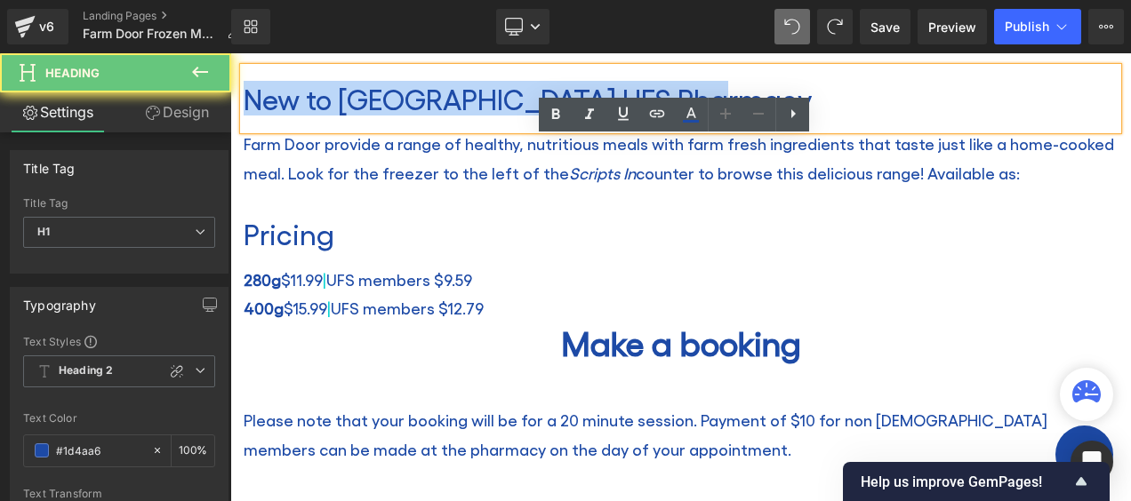
click at [440, 94] on h1 "New to [GEOGRAPHIC_DATA] UFS Pharmacy" at bounding box center [681, 99] width 874 height 34
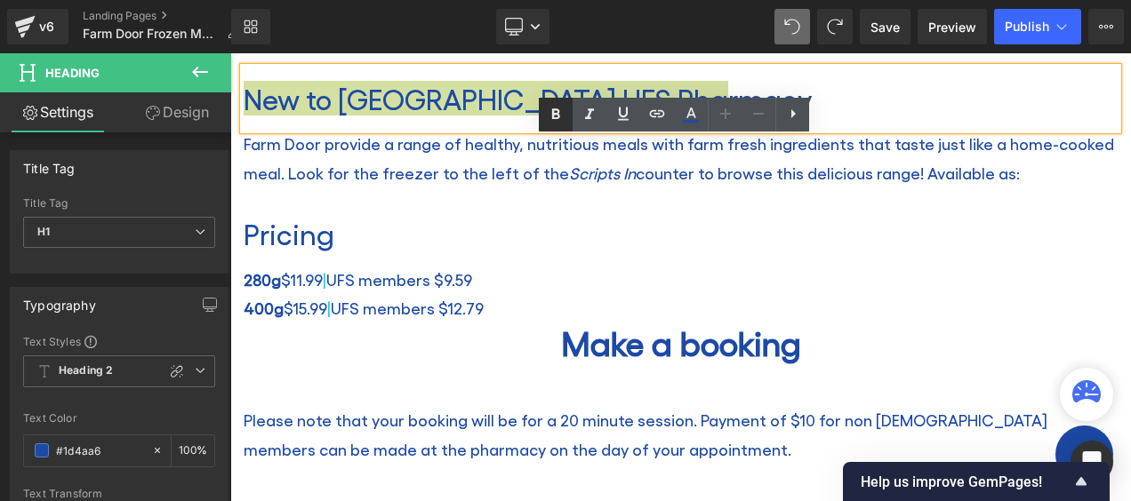
click at [558, 118] on icon at bounding box center [555, 114] width 21 height 21
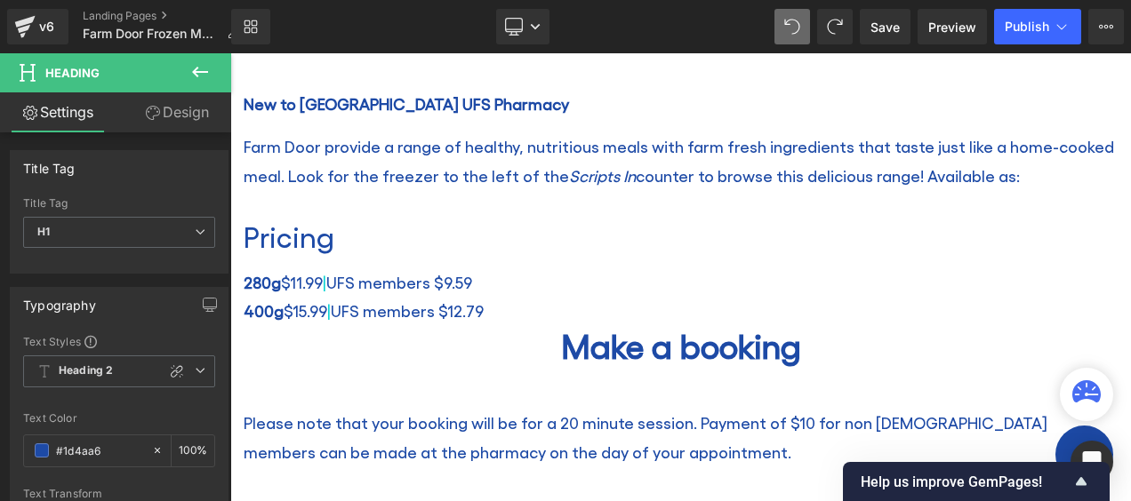
click at [171, 115] on link "Design" at bounding box center [177, 112] width 116 height 40
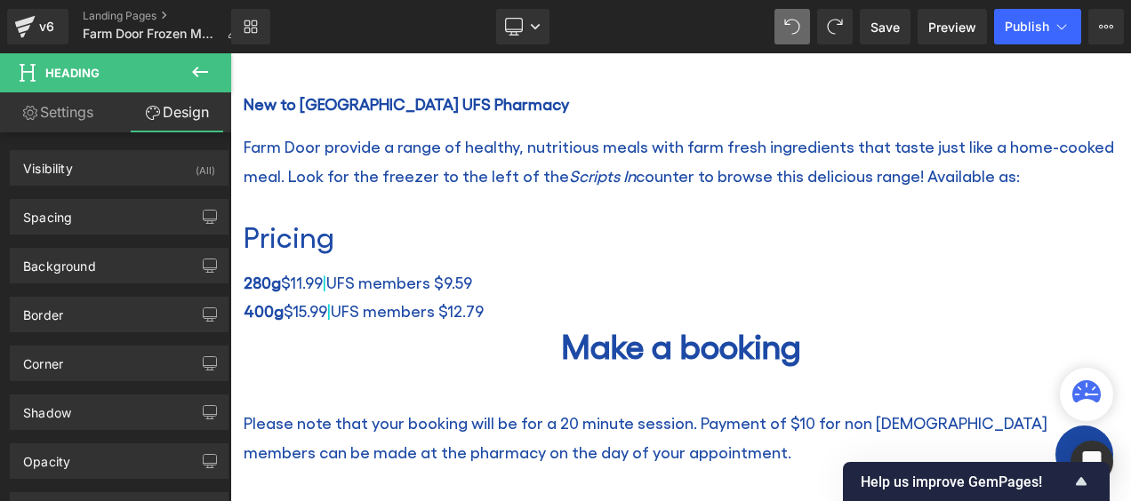
click at [77, 116] on link "Settings" at bounding box center [58, 112] width 116 height 40
type input "100"
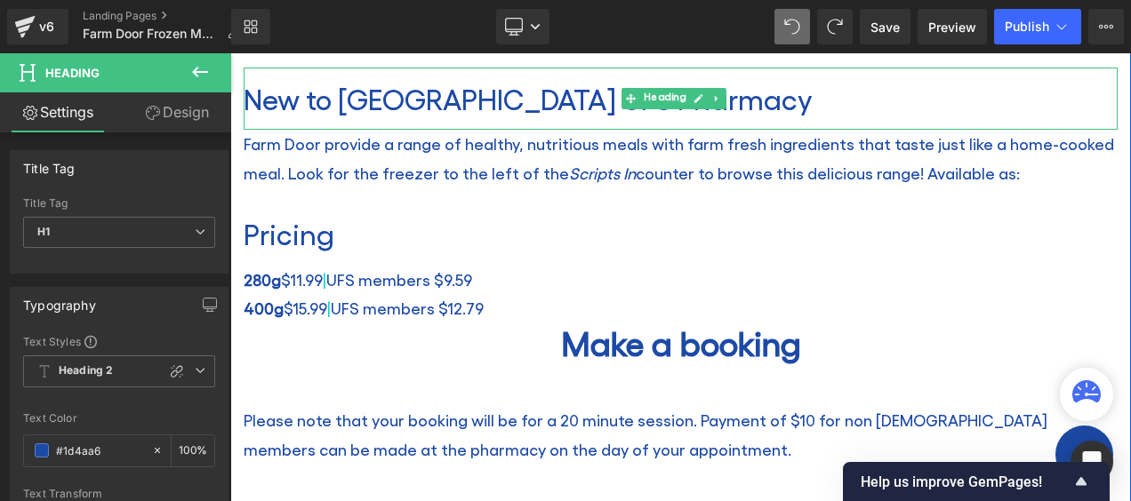
click at [529, 91] on h1 "New to [GEOGRAPHIC_DATA] UFS Pharmacy" at bounding box center [681, 99] width 874 height 34
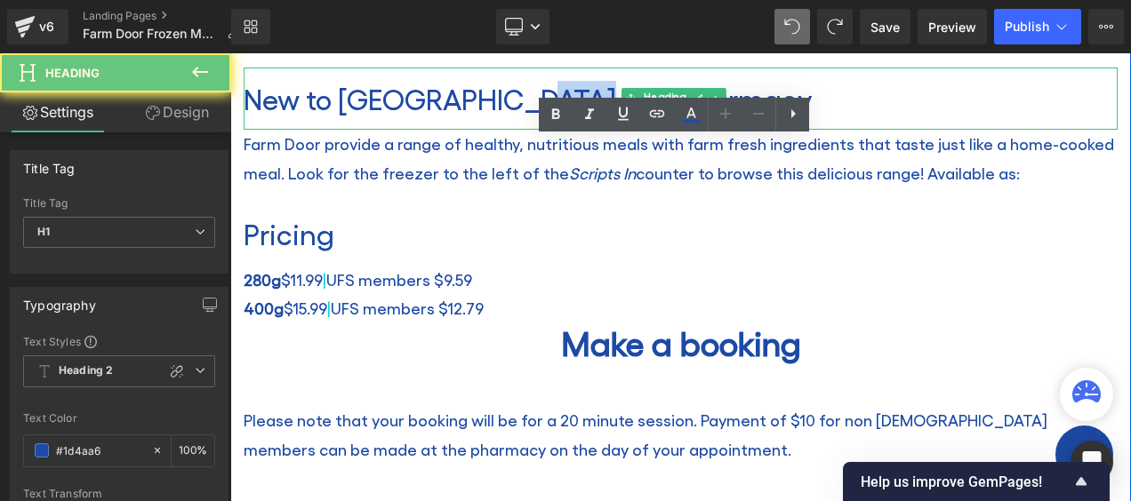
click at [529, 91] on h1 "New to [GEOGRAPHIC_DATA] UFS Pharmacy" at bounding box center [681, 99] width 874 height 34
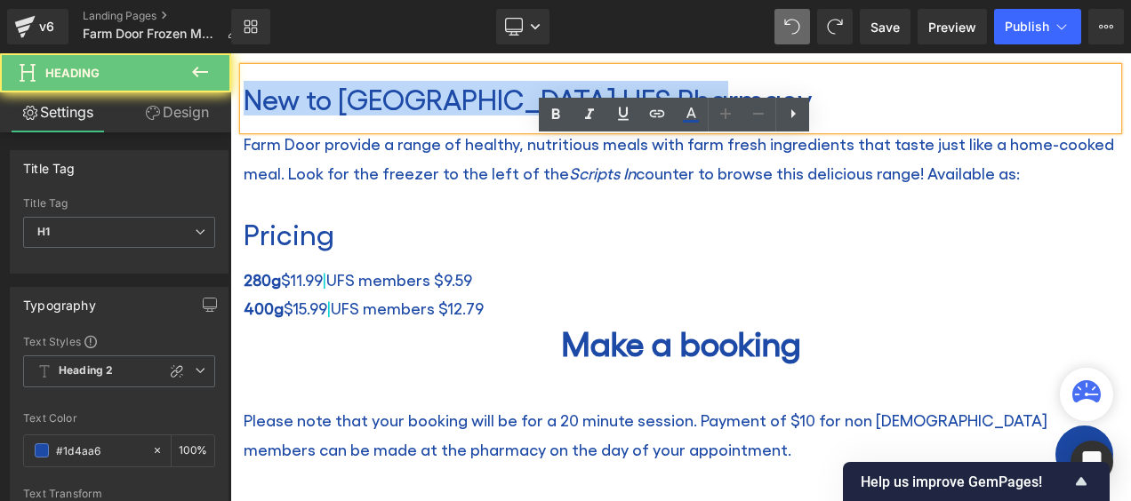
click at [529, 91] on h1 "New to [GEOGRAPHIC_DATA] UFS Pharmacy" at bounding box center [681, 99] width 874 height 34
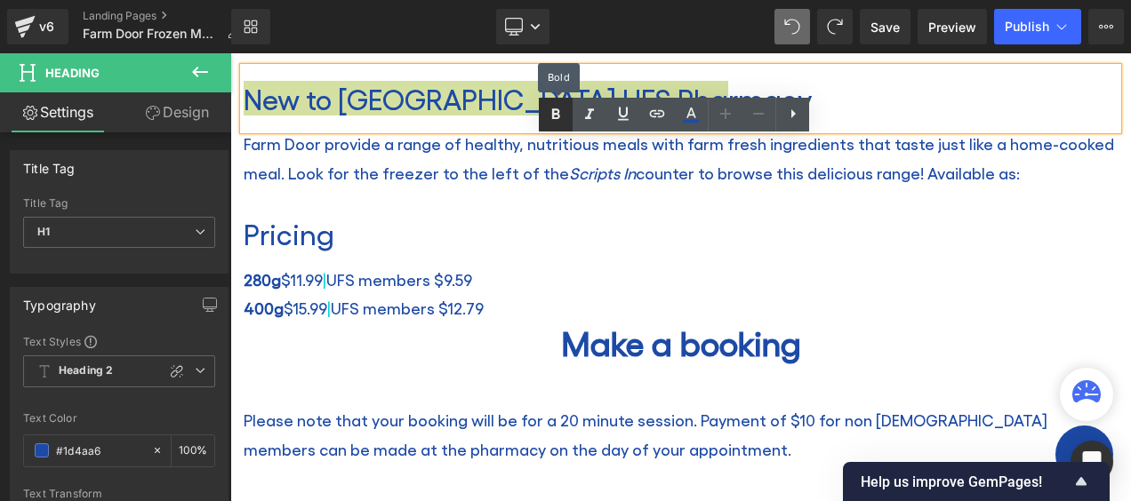
click at [551, 112] on icon at bounding box center [555, 114] width 21 height 21
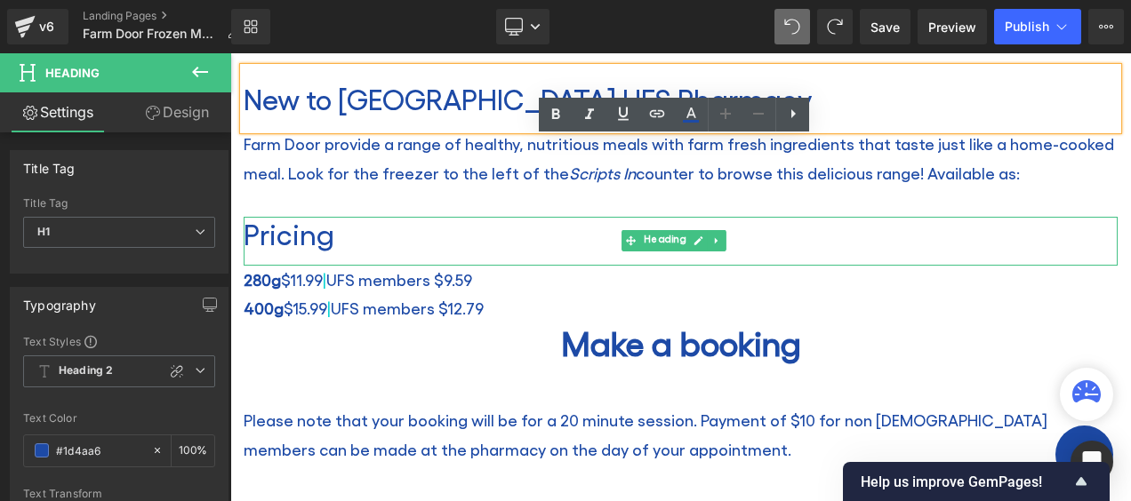
click at [288, 235] on h2 "Pricing" at bounding box center [681, 234] width 874 height 34
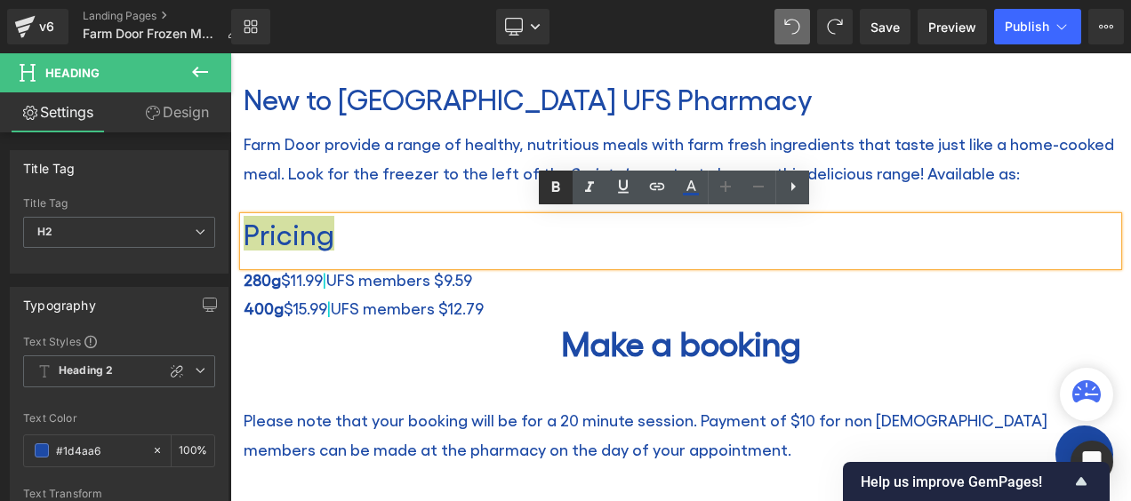
click at [559, 187] on icon at bounding box center [555, 187] width 21 height 21
click at [325, 227] on h2 "Pricing" at bounding box center [681, 234] width 874 height 34
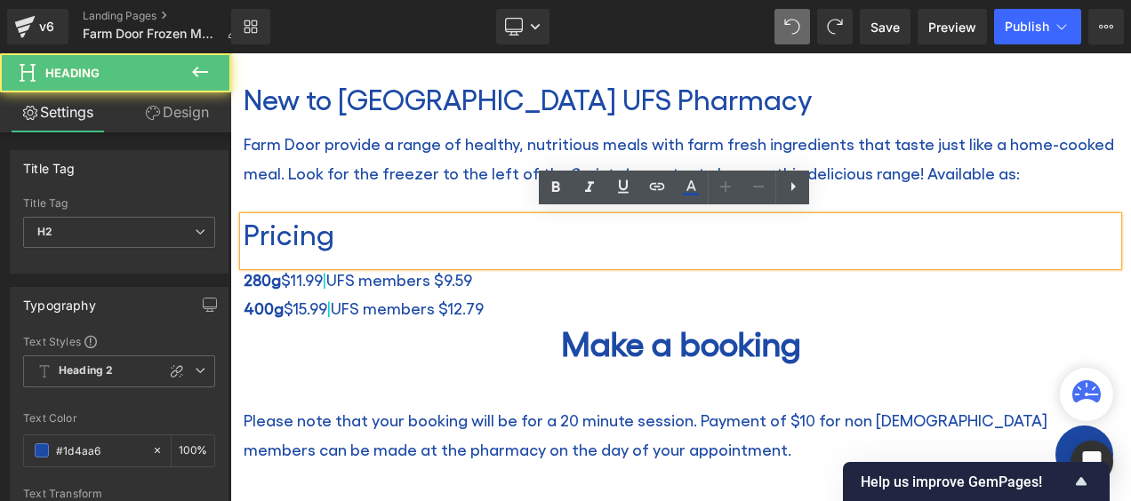
click at [325, 227] on h2 "Pricing" at bounding box center [681, 234] width 874 height 34
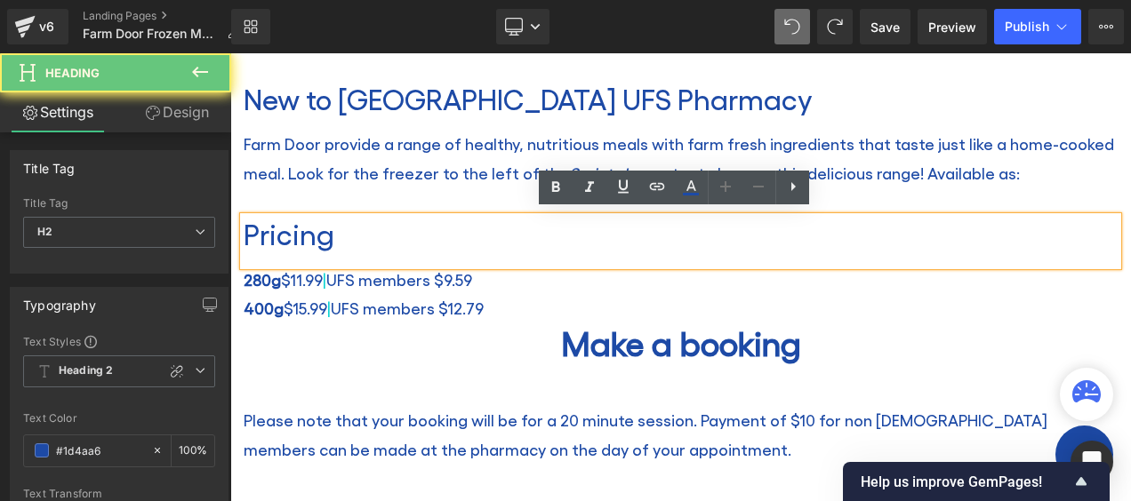
click at [347, 144] on p "Farm Door provide a range of healthy, nutritious meals with farm fresh ingredie…" at bounding box center [681, 159] width 874 height 58
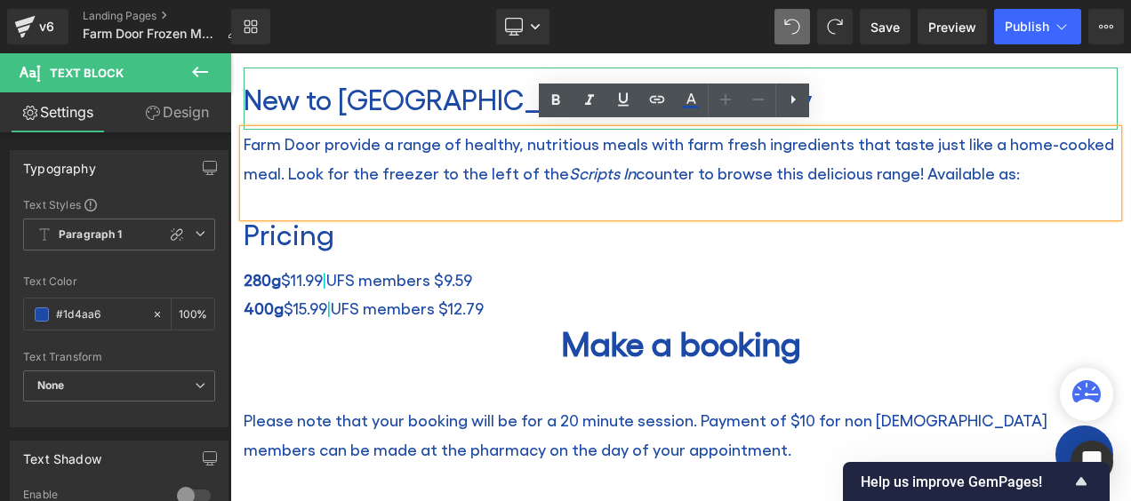
click at [928, 91] on h1 "New to [GEOGRAPHIC_DATA] UFS Pharmacy" at bounding box center [681, 99] width 874 height 34
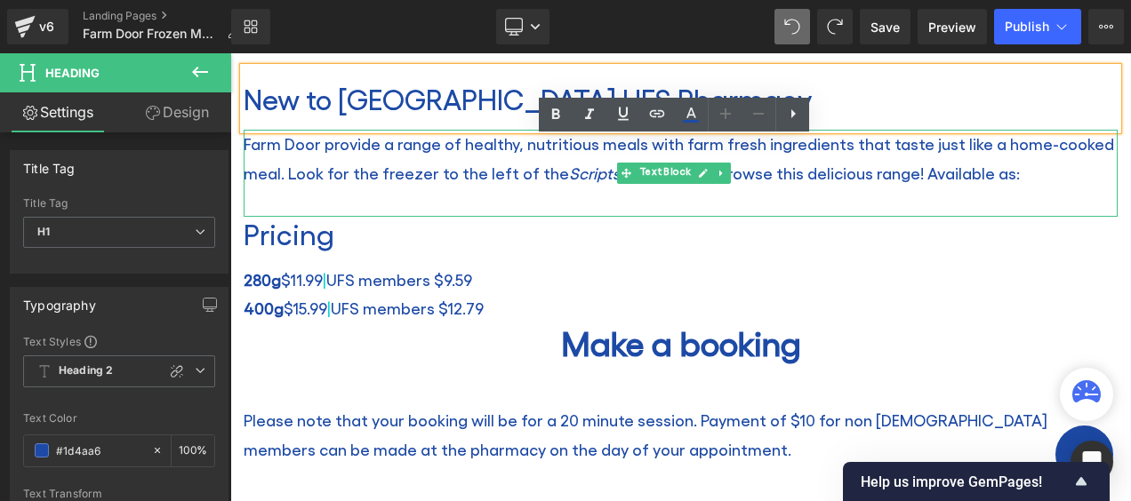
click at [1006, 169] on p "Farm Door provide a range of healthy, nutritious meals with farm fresh ingredie…" at bounding box center [681, 159] width 874 height 58
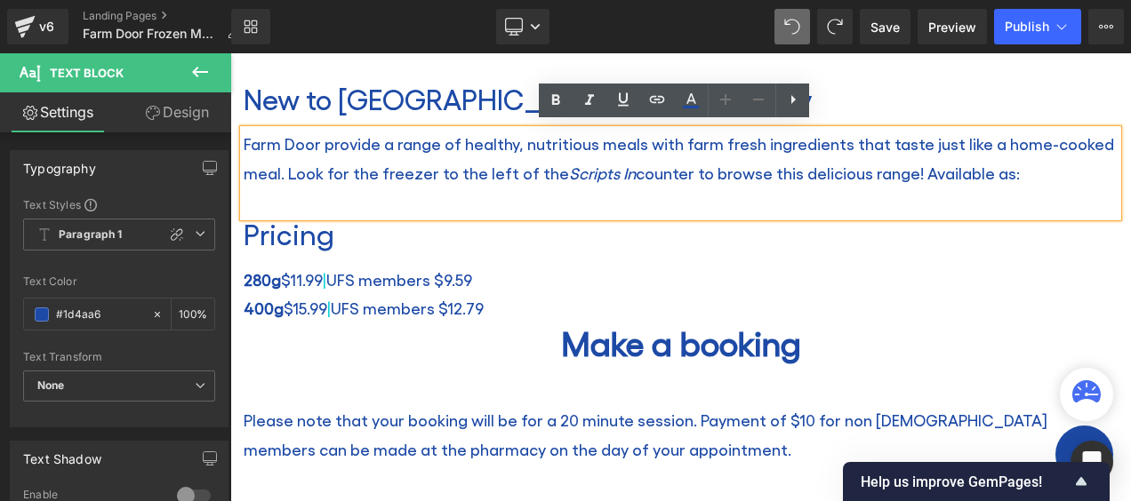
click at [908, 165] on p "Farm Door provide a range of healthy, nutritious meals with farm fresh ingredie…" at bounding box center [681, 159] width 874 height 58
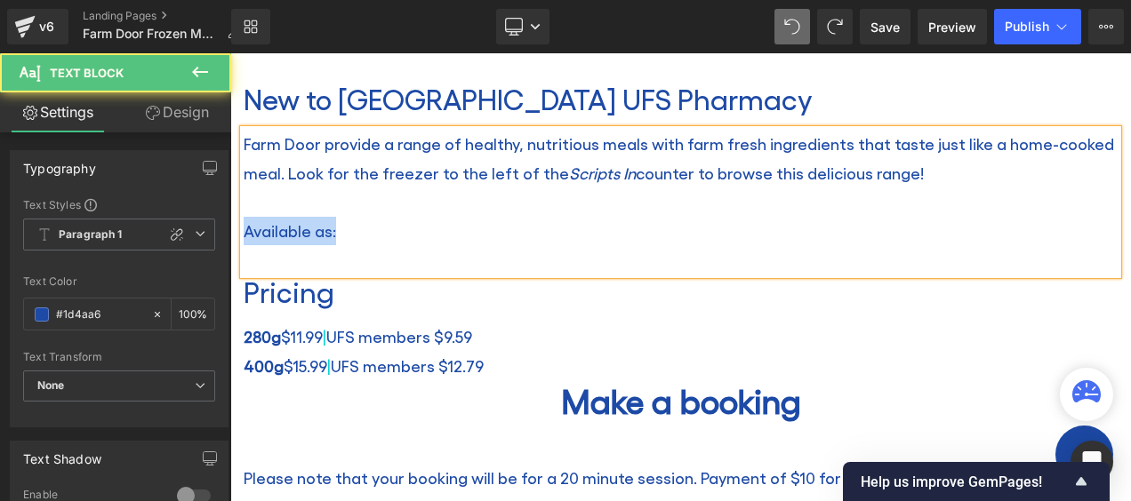
drag, startPoint x: 343, startPoint y: 220, endPoint x: 236, endPoint y: 222, distance: 106.7
click at [236, 222] on div "Image New to [GEOGRAPHIC_DATA] UFS Pharmacy Heading Farm Door provide a range o…" at bounding box center [680, 505] width 901 height 1551
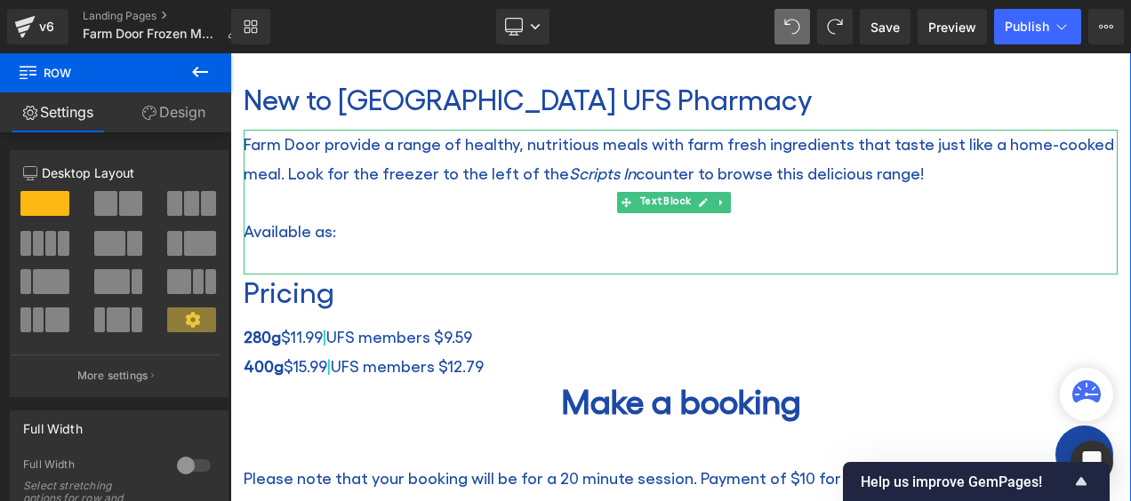
click at [340, 230] on p "Available as:" at bounding box center [681, 231] width 874 height 28
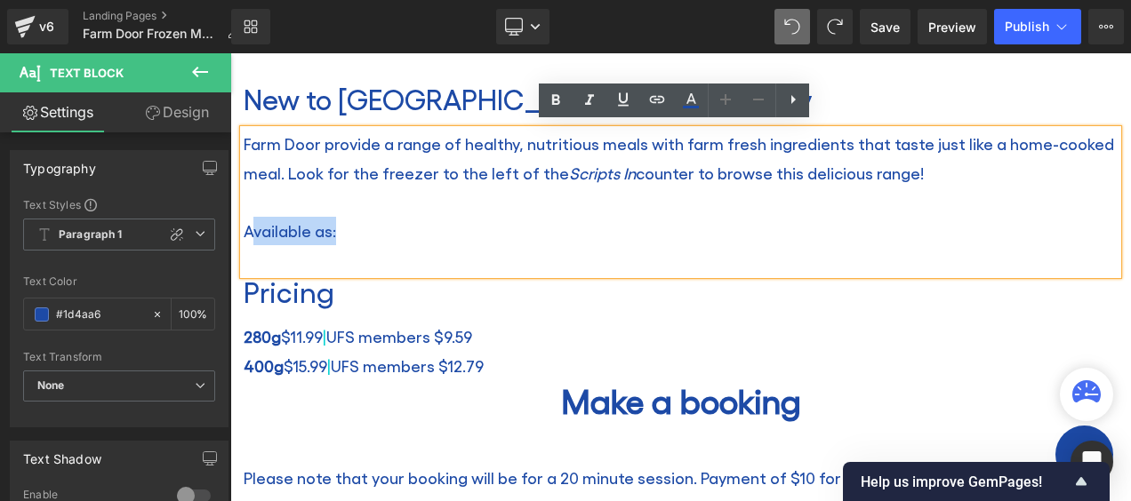
drag, startPoint x: 356, startPoint y: 217, endPoint x: 251, endPoint y: 228, distance: 105.5
click at [251, 228] on p "Available as:" at bounding box center [681, 231] width 874 height 28
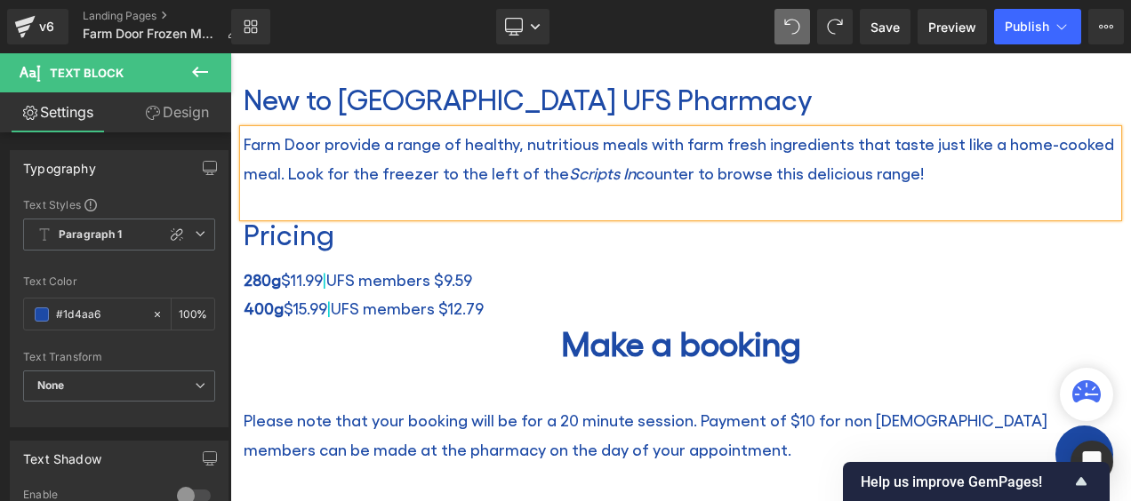
click at [334, 197] on div "Farm Door provide a range of healthy, nutritious meals with farm fresh ingredie…" at bounding box center [681, 173] width 874 height 87
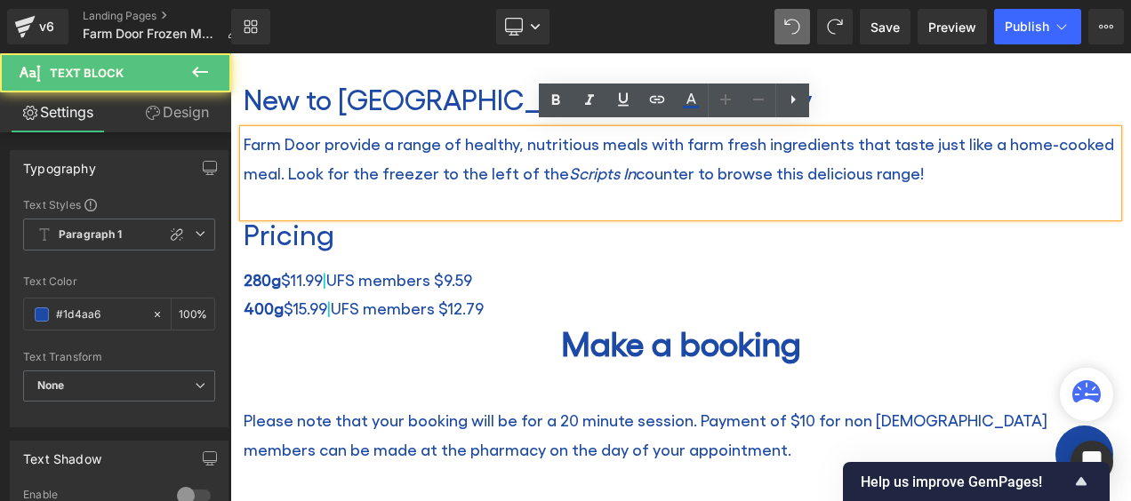
click at [308, 187] on div "Farm Door provide a range of healthy, nutritious meals with farm fresh ingredie…" at bounding box center [681, 173] width 874 height 87
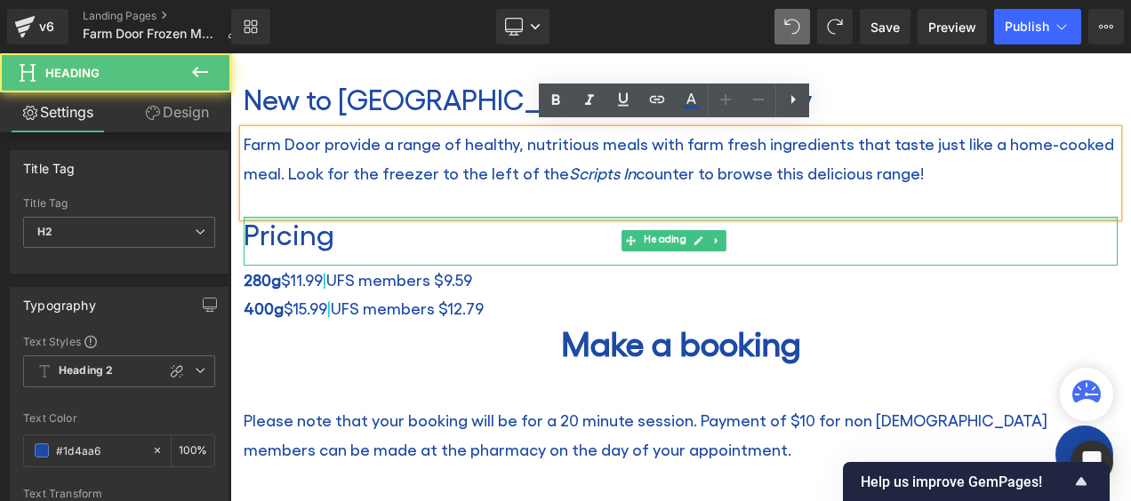
drag, startPoint x: 512, startPoint y: 215, endPoint x: 517, endPoint y: 185, distance: 30.7
click at [517, 185] on div "Image New to [GEOGRAPHIC_DATA] UFS Pharmacy Heading Farm Door provide a range o…" at bounding box center [680, 477] width 901 height 1495
click at [597, 198] on div "Farm Door provide a range of healthy, nutritious meals with farm fresh ingredie…" at bounding box center [681, 173] width 874 height 87
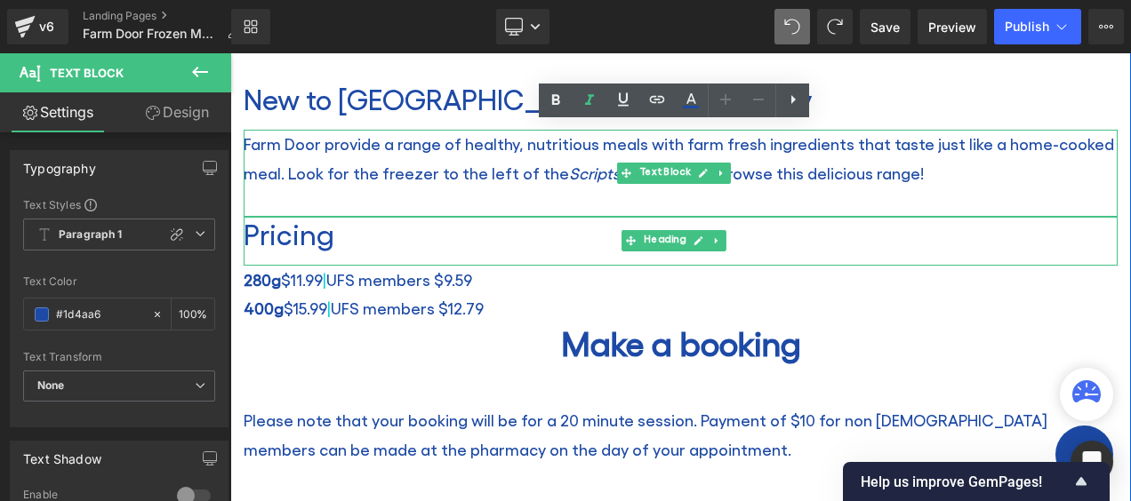
click at [929, 162] on p "Farm Door provide a range of healthy, nutritious meals with farm fresh ingredie…" at bounding box center [681, 159] width 874 height 58
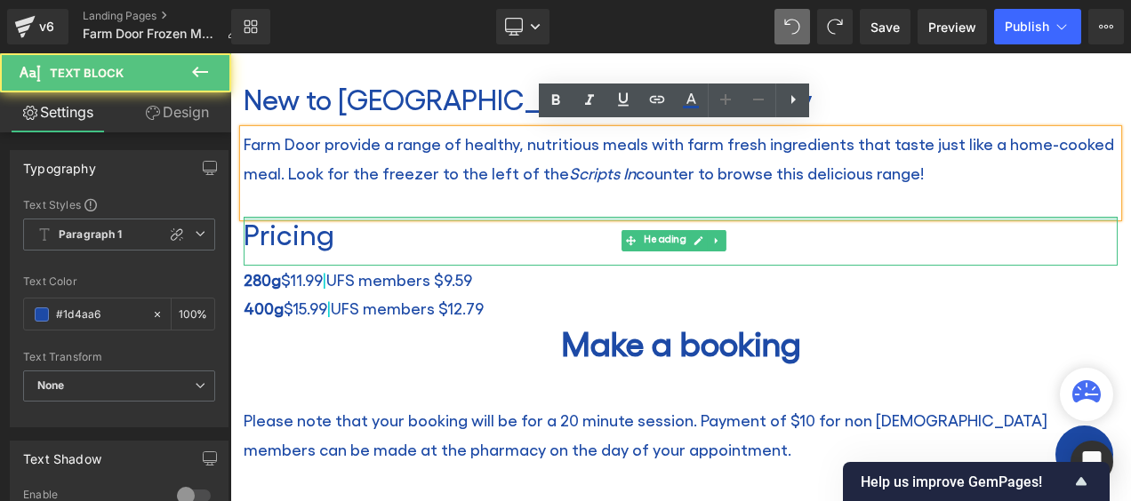
click at [925, 187] on div "Image New to [GEOGRAPHIC_DATA] UFS Pharmacy Heading Farm Door provide a range o…" at bounding box center [680, 477] width 901 height 1495
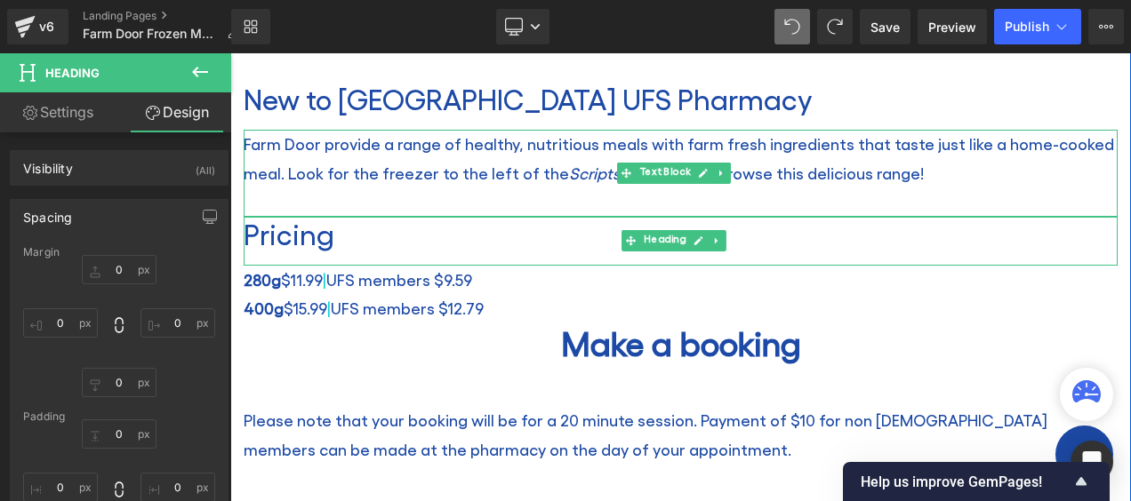
click at [601, 132] on p "Farm Door provide a range of healthy, nutritious meals with farm fresh ingredie…" at bounding box center [681, 159] width 874 height 58
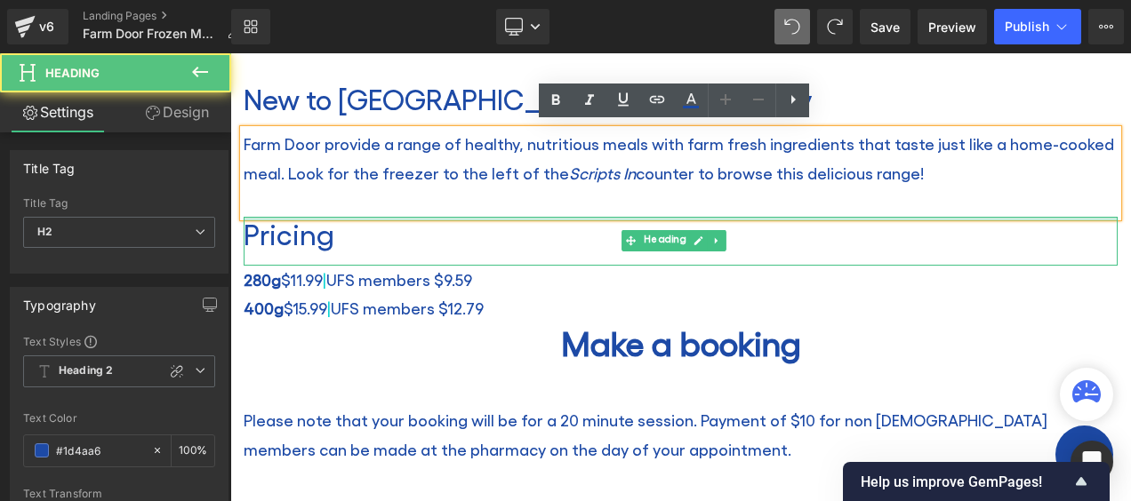
drag, startPoint x: 550, startPoint y: 214, endPoint x: 555, endPoint y: 187, distance: 27.9
click at [555, 187] on div "Image New to [GEOGRAPHIC_DATA] UFS Pharmacy Heading Farm Door provide a range o…" at bounding box center [680, 477] width 901 height 1495
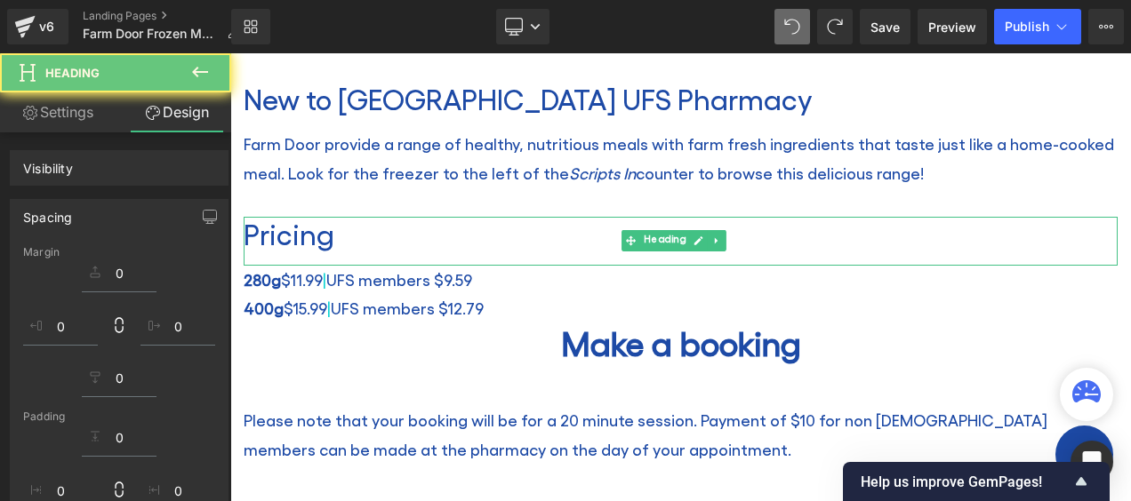
click at [276, 196] on div "Farm Door provide a range of healthy, nutritious meals with farm fresh ingredie…" at bounding box center [681, 173] width 874 height 87
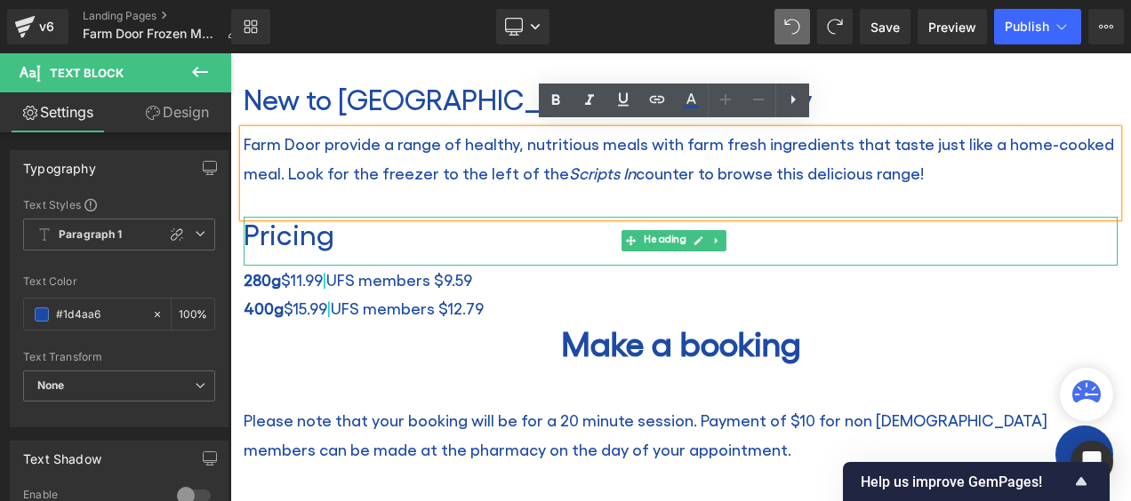
click at [264, 199] on div "Farm Door provide a range of healthy, nutritious meals with farm fresh ingredie…" at bounding box center [681, 173] width 874 height 87
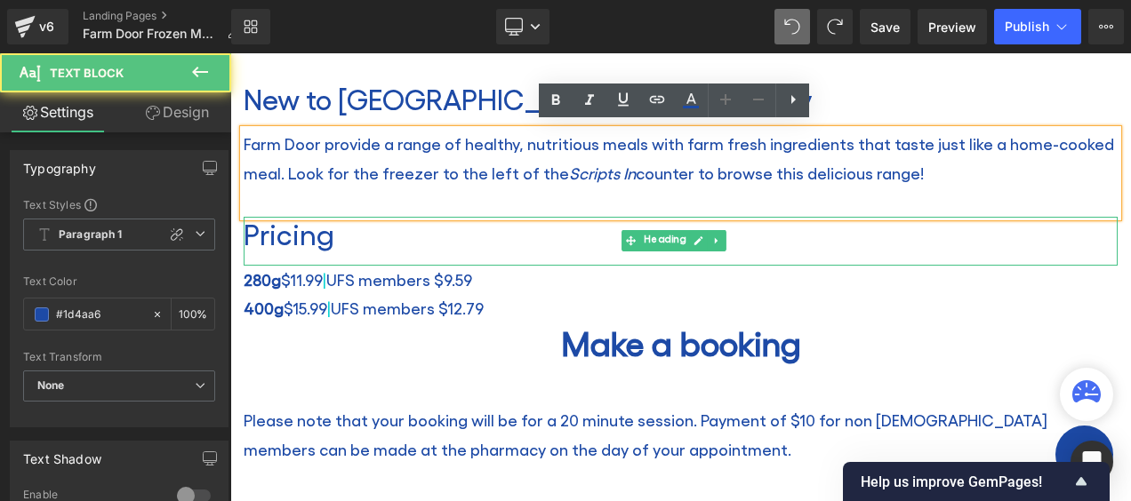
click at [263, 191] on div "Farm Door provide a range of healthy, nutritious meals with farm fresh ingredie…" at bounding box center [681, 173] width 874 height 87
click at [729, 54] on div "Image New to [GEOGRAPHIC_DATA] UFS Pharmacy Heading Farm Door provide a range o…" at bounding box center [680, 477] width 901 height 1495
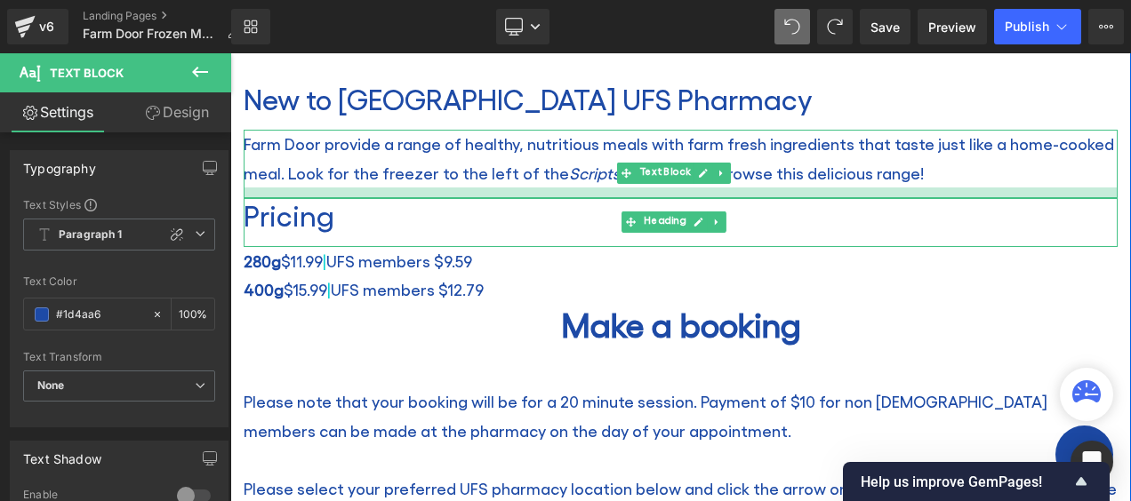
drag, startPoint x: 734, startPoint y: 204, endPoint x: 734, endPoint y: 186, distance: 18.7
click at [734, 188] on div at bounding box center [681, 193] width 874 height 11
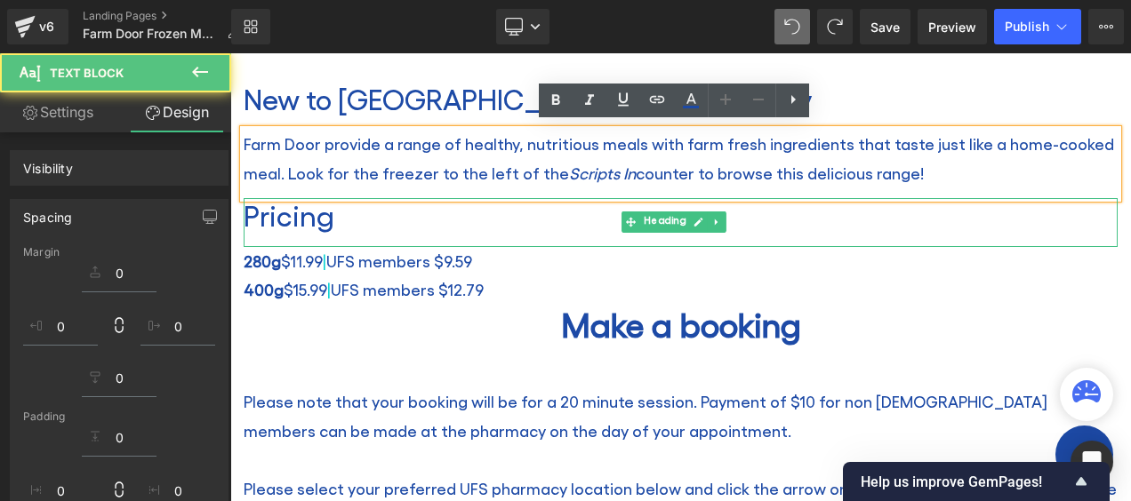
click at [389, 217] on h2 "Pricing" at bounding box center [681, 215] width 874 height 34
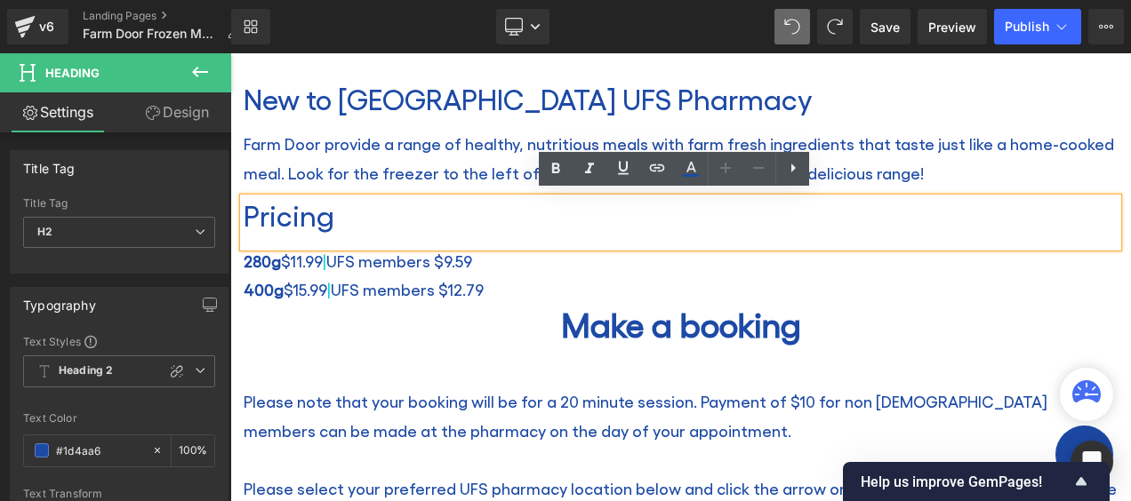
click at [444, 55] on div "Image New to [GEOGRAPHIC_DATA] UFS Pharmacy Heading Farm Door provide a range o…" at bounding box center [680, 468] width 901 height 1476
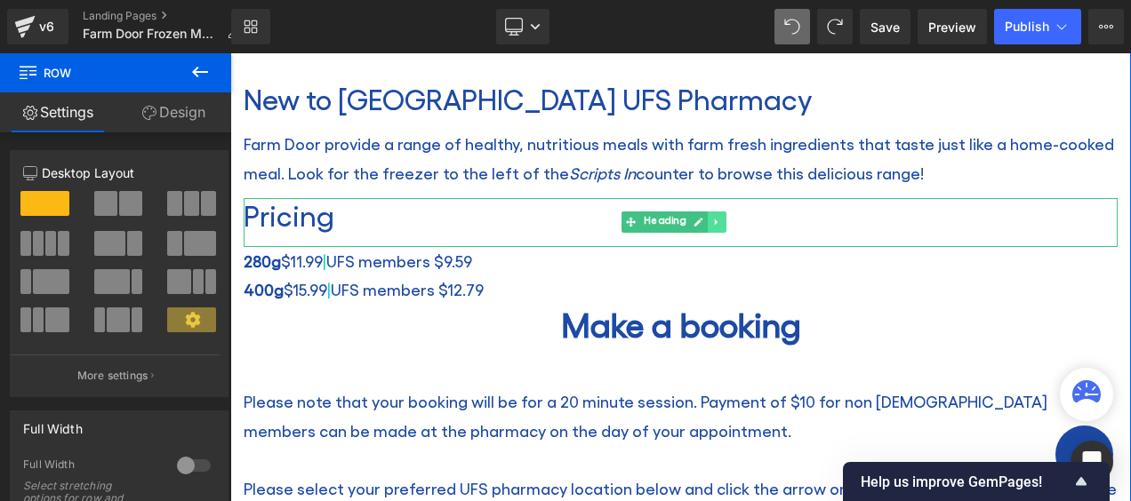
click at [720, 217] on icon at bounding box center [717, 222] width 10 height 11
click at [705, 218] on icon at bounding box center [707, 223] width 10 height 10
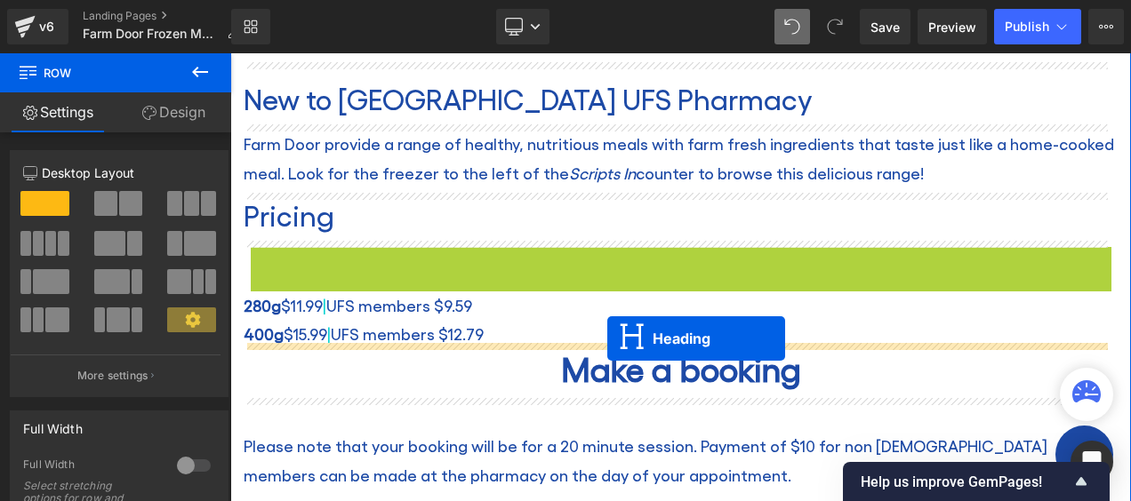
drag, startPoint x: 632, startPoint y: 263, endPoint x: 607, endPoint y: 339, distance: 79.6
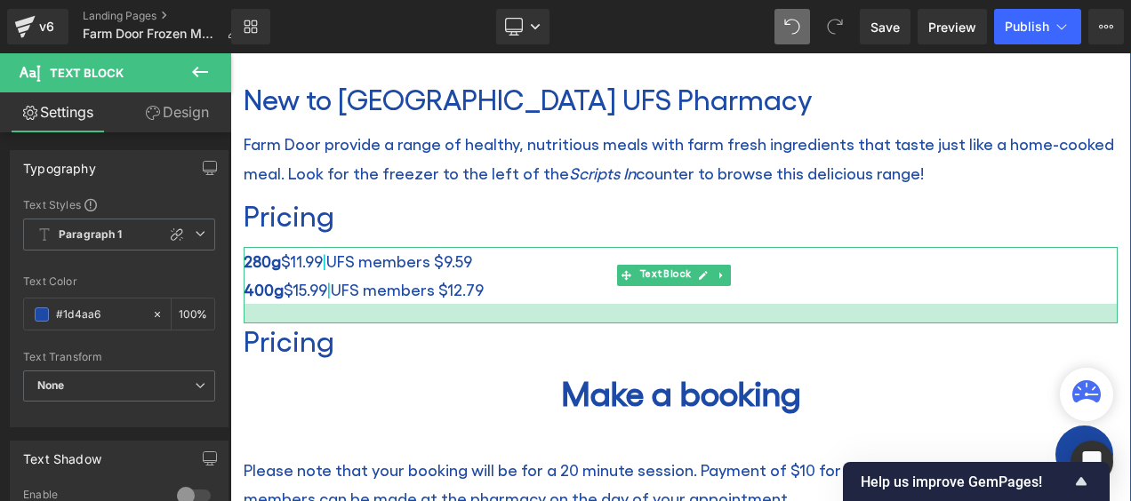
drag, startPoint x: 556, startPoint y: 297, endPoint x: 555, endPoint y: 317, distance: 19.6
click at [555, 317] on div at bounding box center [681, 314] width 874 height 20
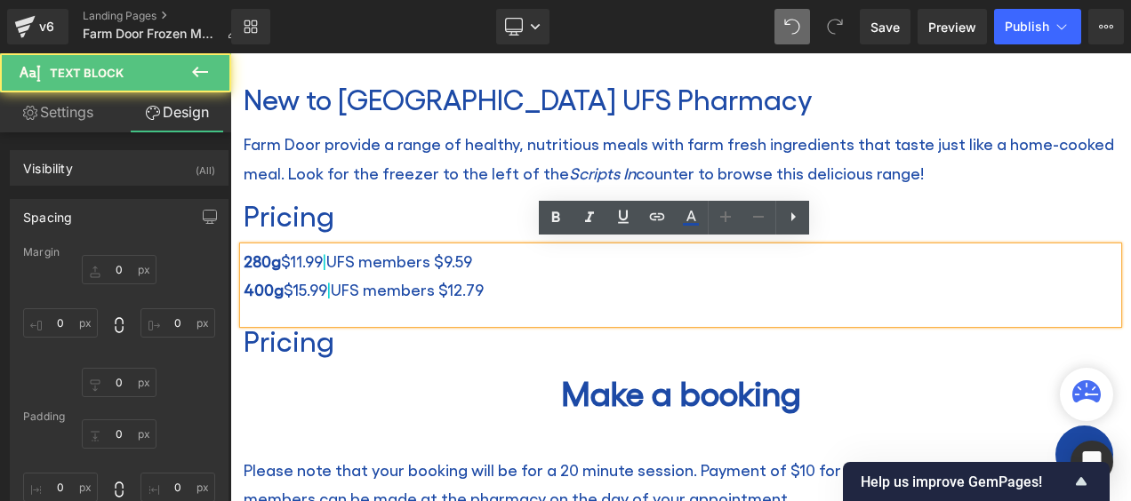
click at [308, 337] on h2 "Pricing" at bounding box center [681, 341] width 874 height 34
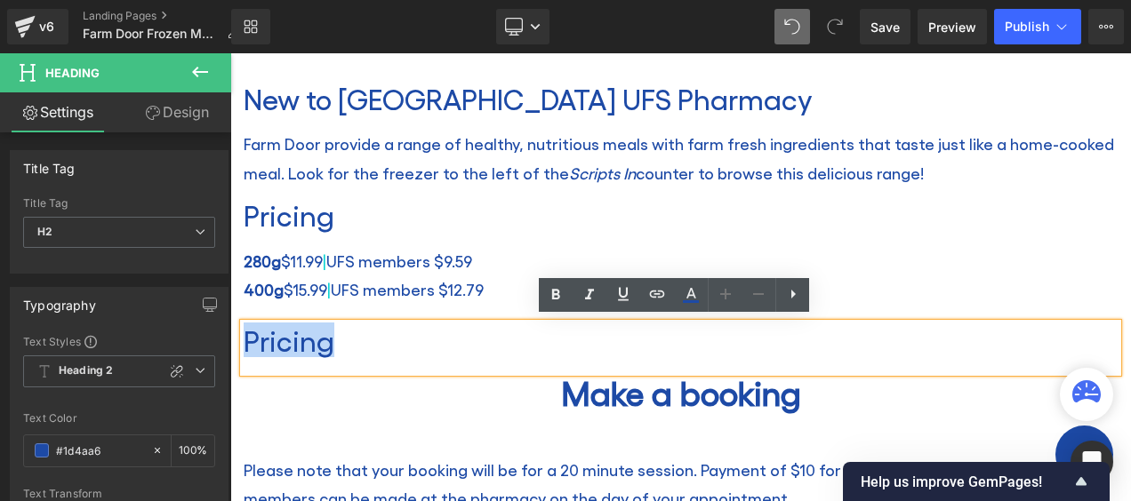
click at [507, 209] on h2 "Pricing" at bounding box center [681, 215] width 874 height 34
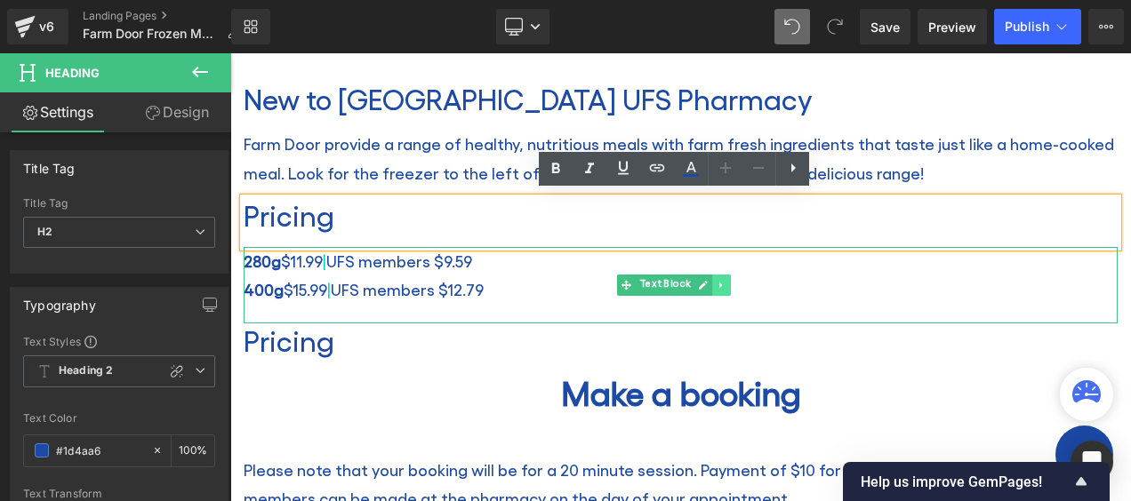
click at [719, 283] on icon at bounding box center [720, 286] width 3 height 6
click at [709, 280] on icon at bounding box center [713, 285] width 10 height 10
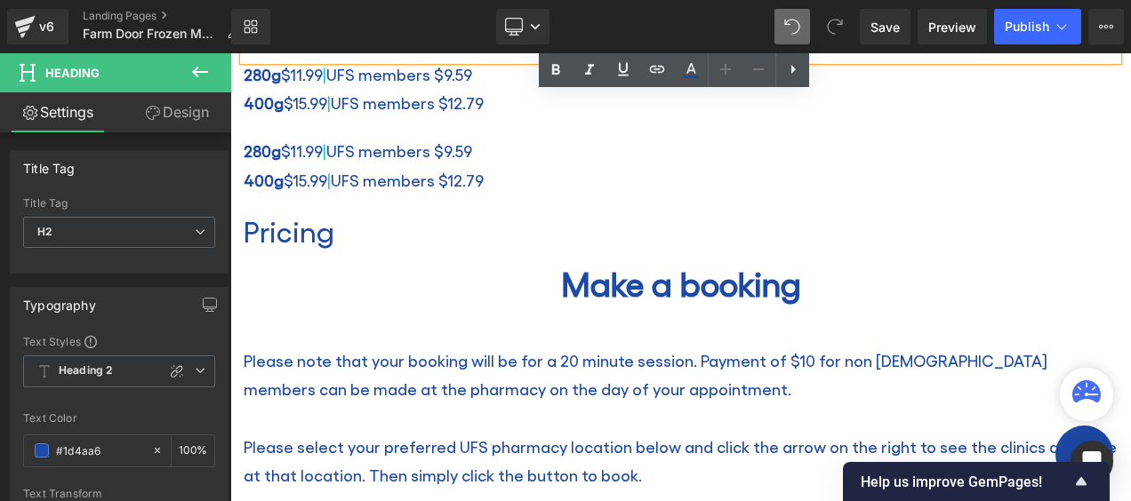
scroll to position [909, 0]
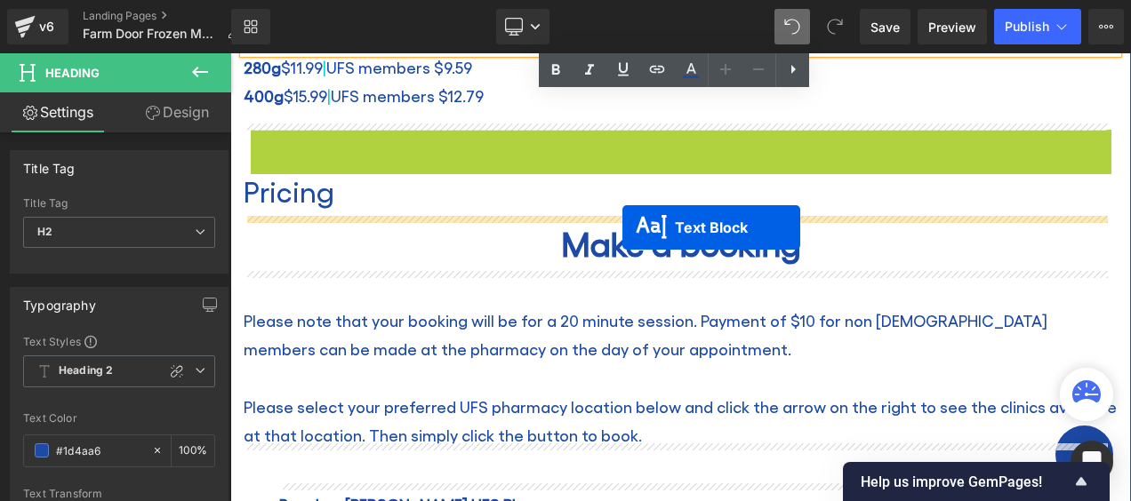
drag, startPoint x: 629, startPoint y: 162, endPoint x: 622, endPoint y: 228, distance: 66.2
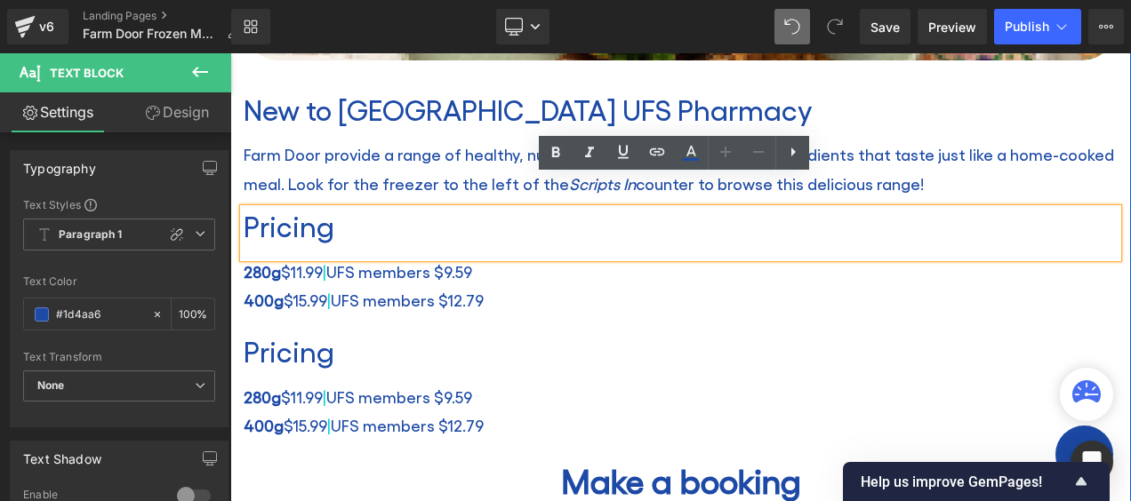
scroll to position [731, 0]
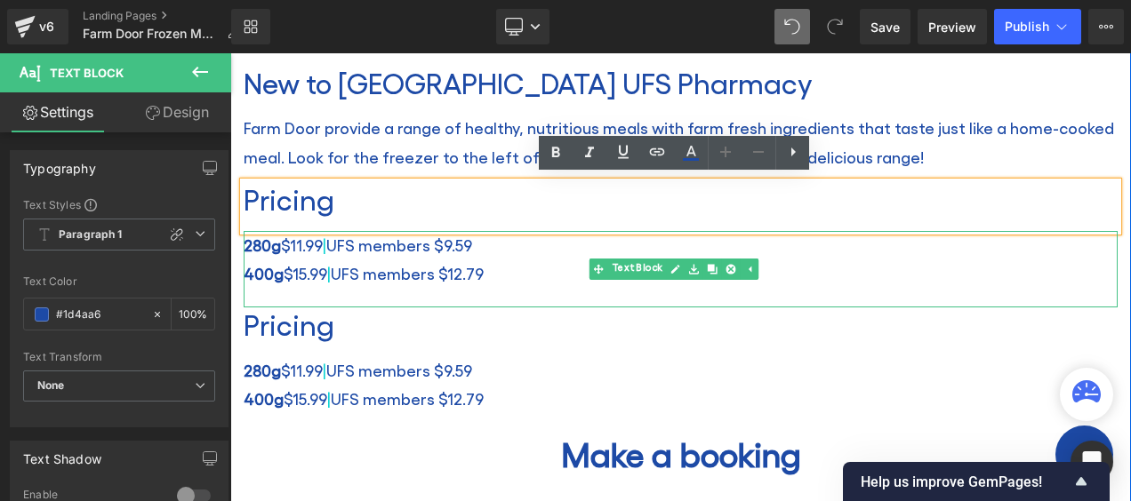
click at [373, 260] on p "400g $15.99 | UFS members $12.79" at bounding box center [681, 274] width 874 height 28
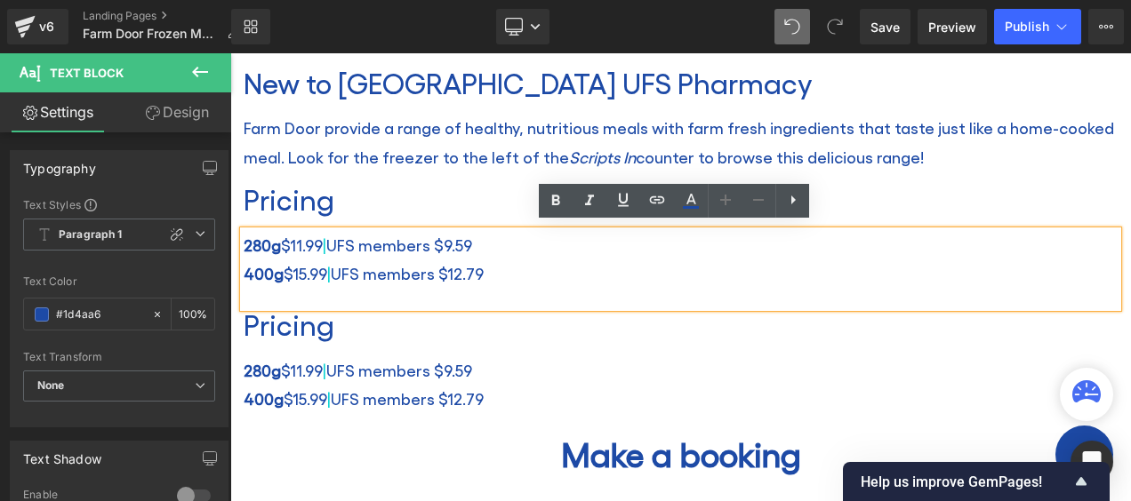
drag, startPoint x: 485, startPoint y: 262, endPoint x: 245, endPoint y: 240, distance: 241.1
click at [245, 240] on div "280g $11.99 | UFS members $9.59 400g $15.99 | UFS members $12.79" at bounding box center [681, 269] width 874 height 77
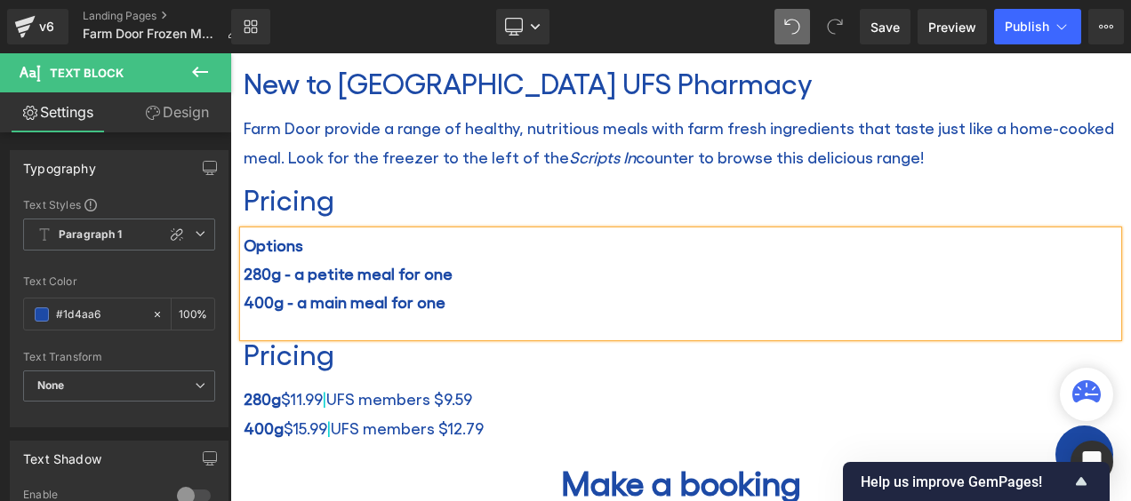
click at [297, 203] on h2 "Pricing" at bounding box center [681, 199] width 874 height 34
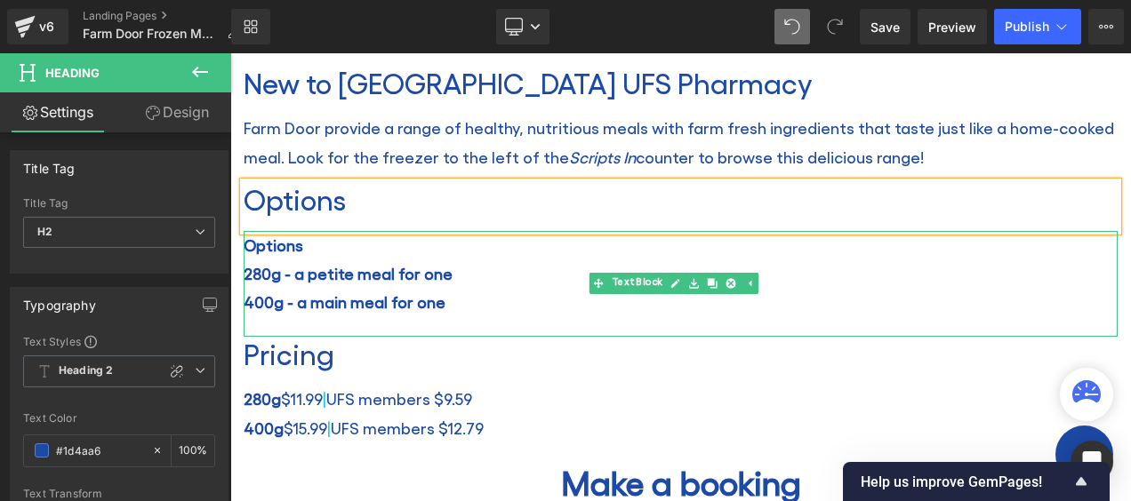
click at [290, 240] on span "Options" at bounding box center [274, 245] width 60 height 19
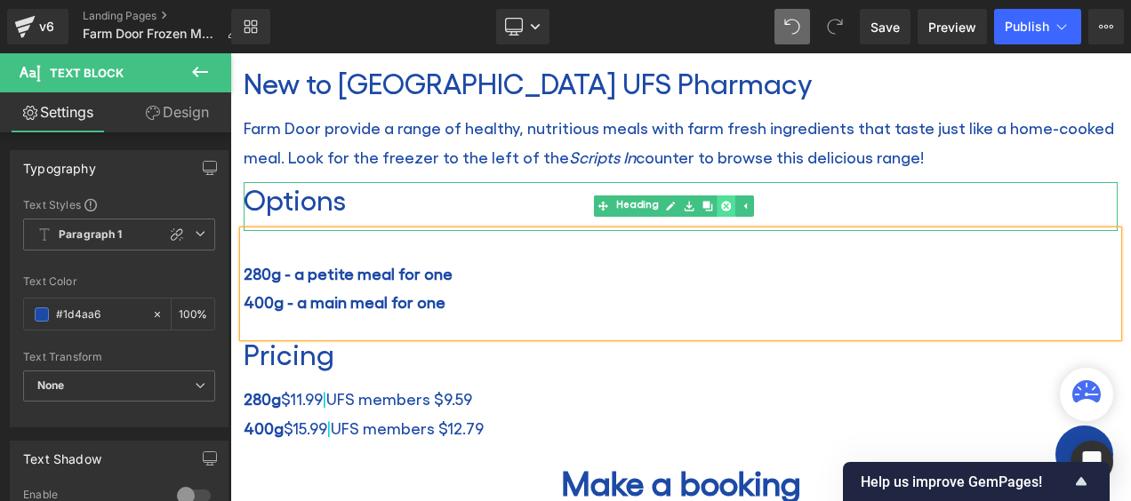
click at [728, 202] on icon at bounding box center [726, 207] width 10 height 10
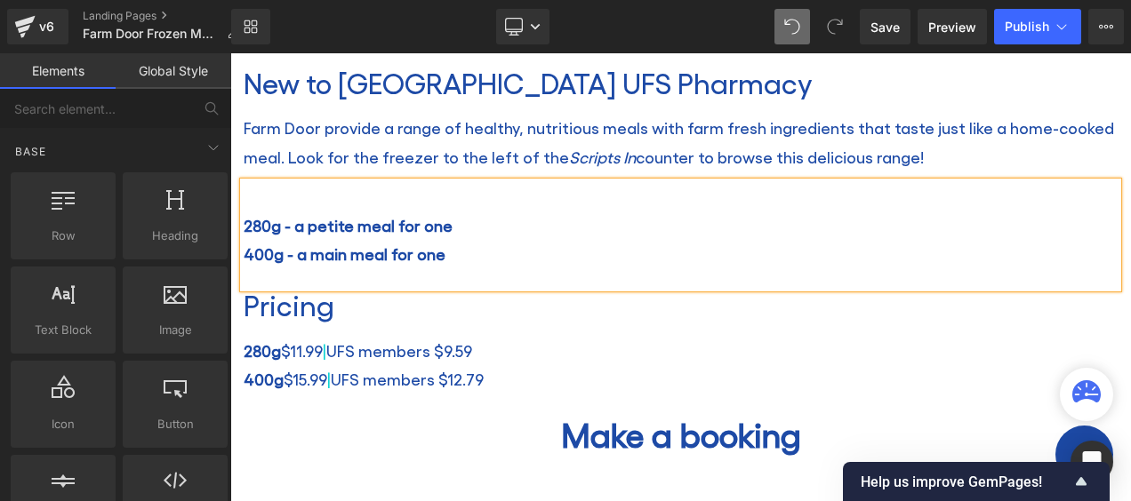
click at [542, 123] on p "Farm Door provide a range of healthy, nutritious meals with farm fresh ingredie…" at bounding box center [681, 143] width 874 height 58
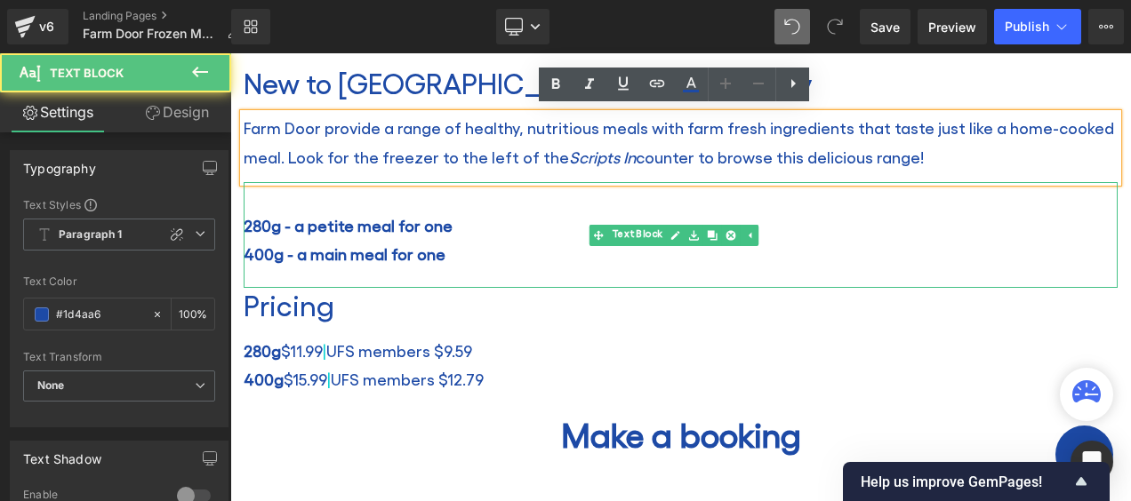
click at [501, 212] on p "280g - a petite meal for one" at bounding box center [681, 226] width 874 height 28
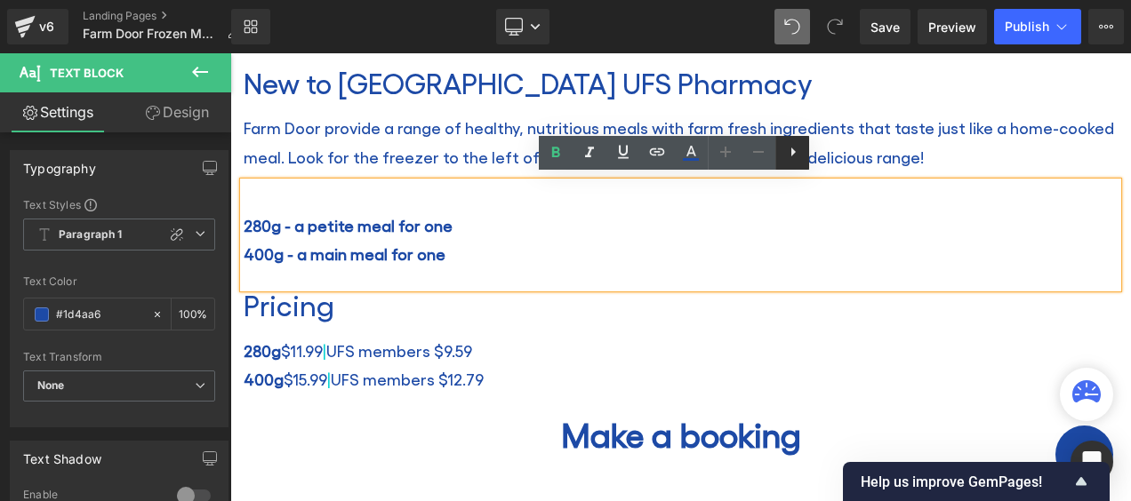
click at [796, 151] on icon at bounding box center [792, 151] width 21 height 21
click at [230, 53] on div at bounding box center [230, 53] width 0 height 0
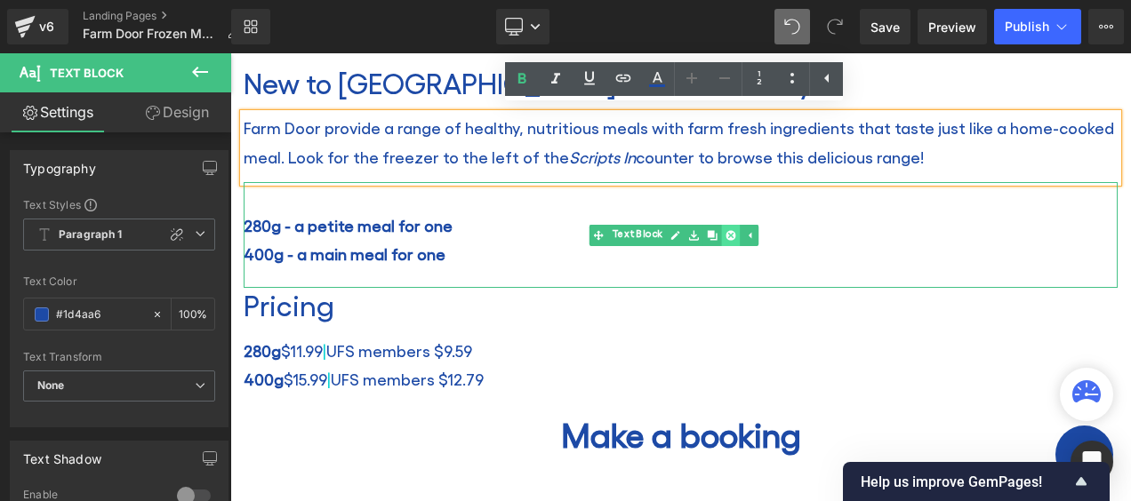
click at [734, 225] on link at bounding box center [731, 235] width 19 height 21
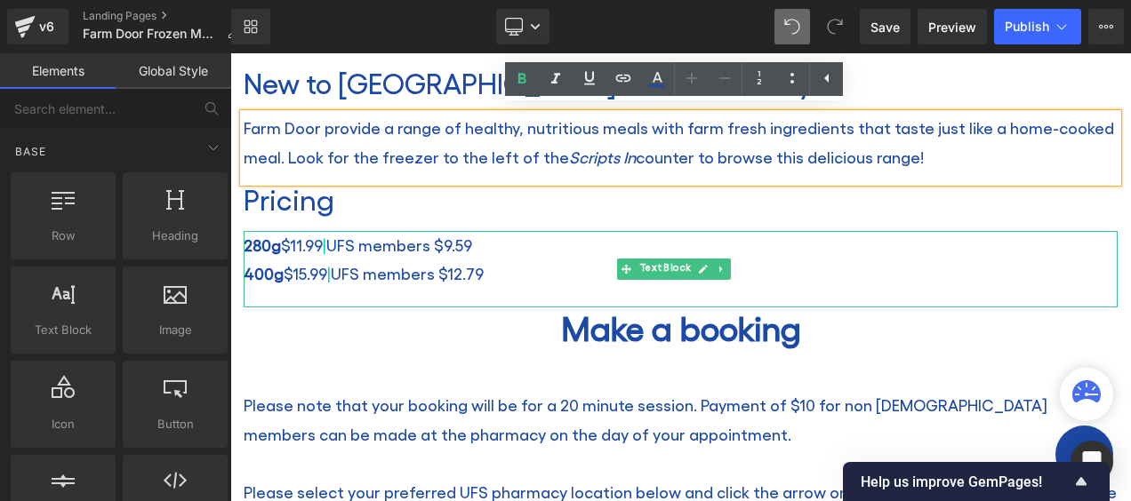
click at [281, 238] on p "280g $11.99 | UFS members $9.59" at bounding box center [681, 245] width 874 height 28
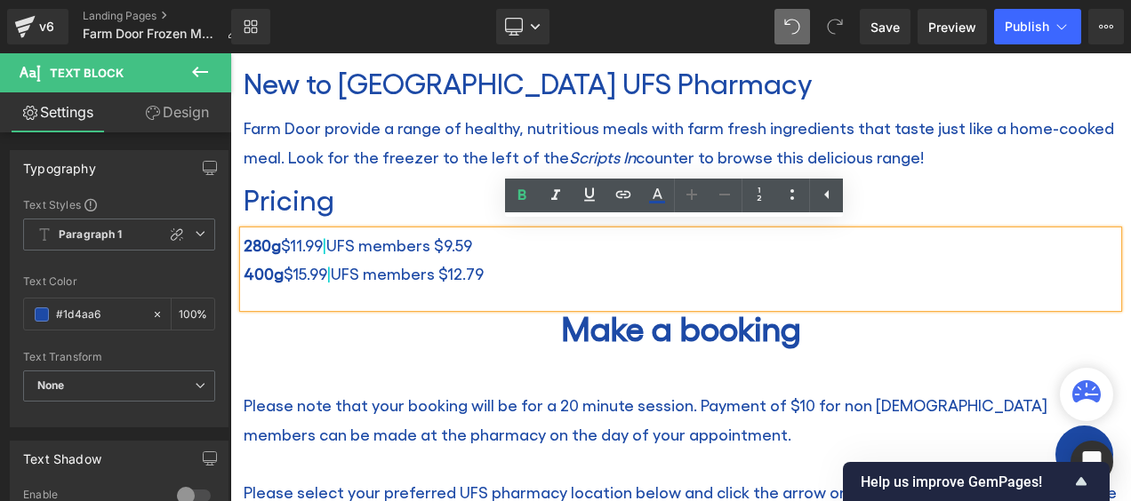
click at [277, 237] on span "280g" at bounding box center [262, 245] width 37 height 19
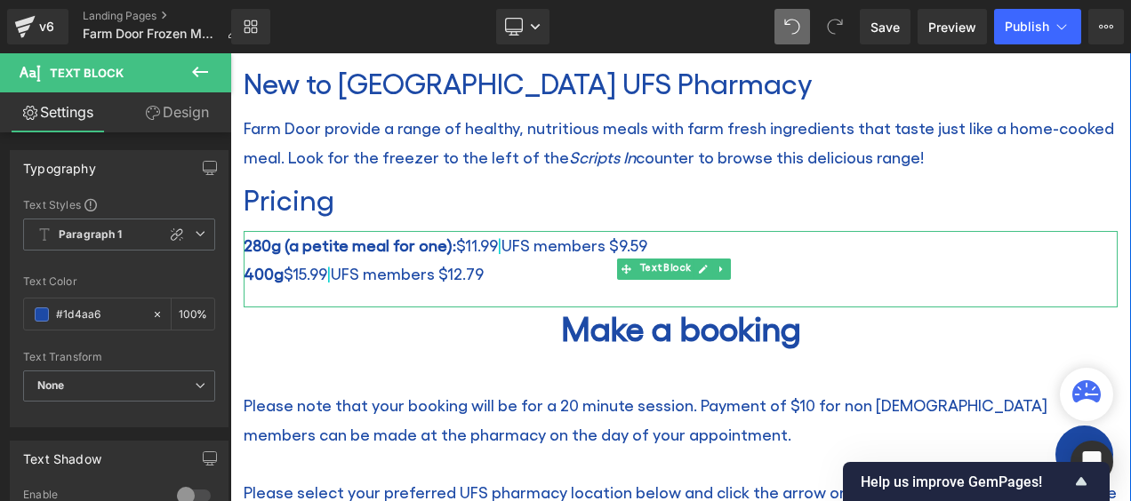
click at [283, 270] on p "400g $15.99 | UFS members $12.79" at bounding box center [681, 274] width 874 height 28
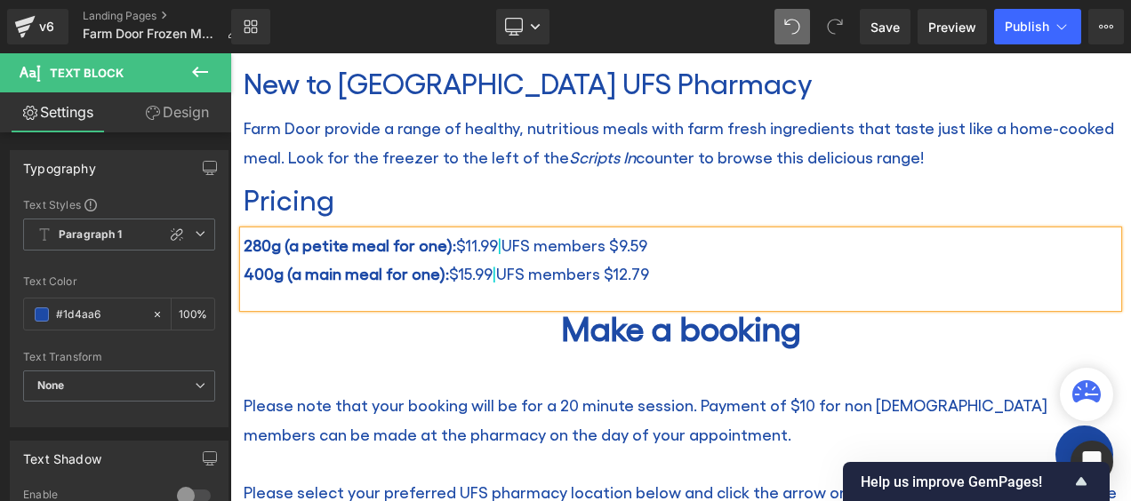
click at [1111, 95] on div "Image New to [GEOGRAPHIC_DATA] UFS Pharmacy Heading Farm Door provide a range o…" at bounding box center [680, 461] width 901 height 1495
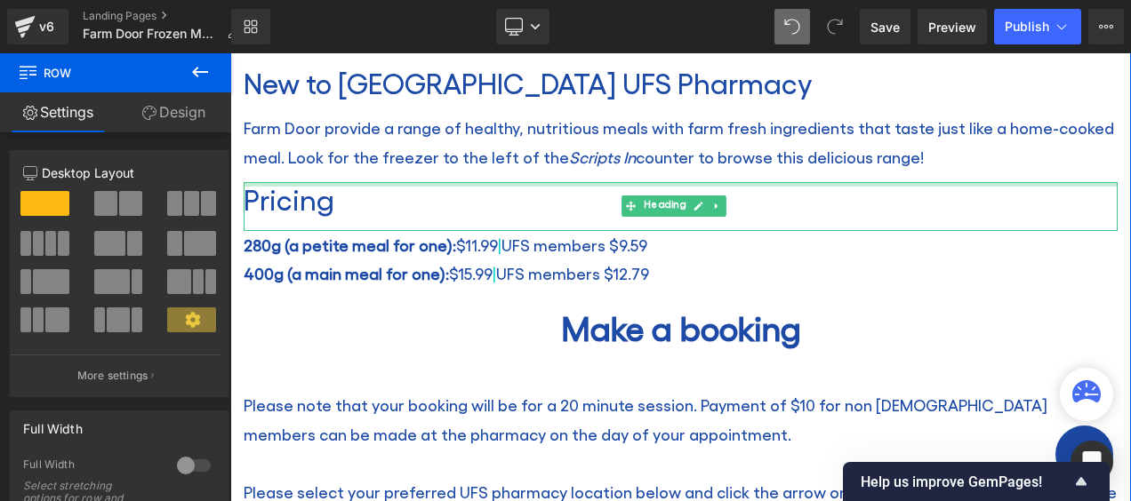
scroll to position [820, 0]
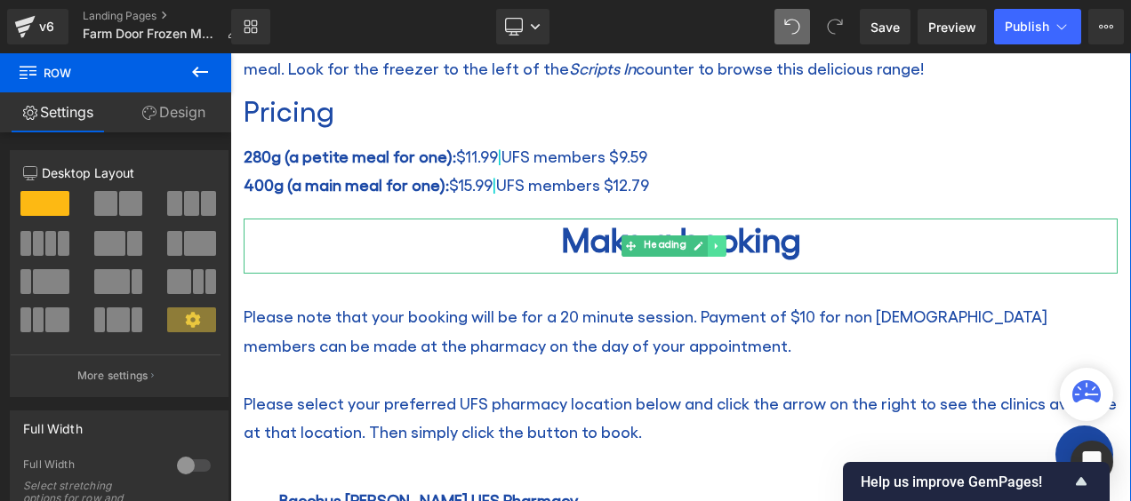
click at [717, 243] on icon at bounding box center [717, 246] width 10 height 11
click at [723, 243] on icon at bounding box center [726, 247] width 10 height 10
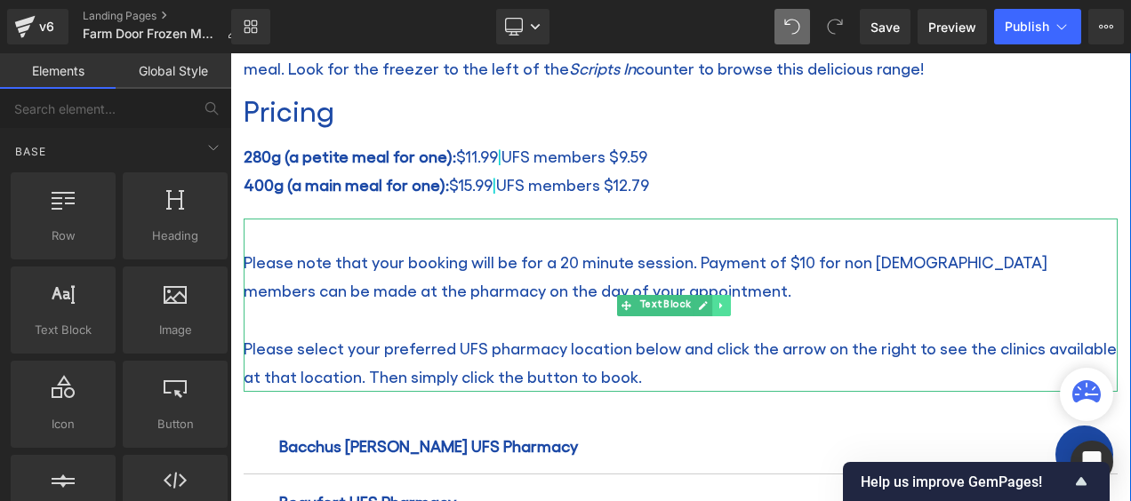
click at [717, 301] on icon at bounding box center [722, 306] width 10 height 11
click at [735, 298] on link at bounding box center [731, 305] width 19 height 21
click at [720, 301] on icon at bounding box center [722, 306] width 10 height 11
click at [734, 301] on link at bounding box center [731, 305] width 19 height 21
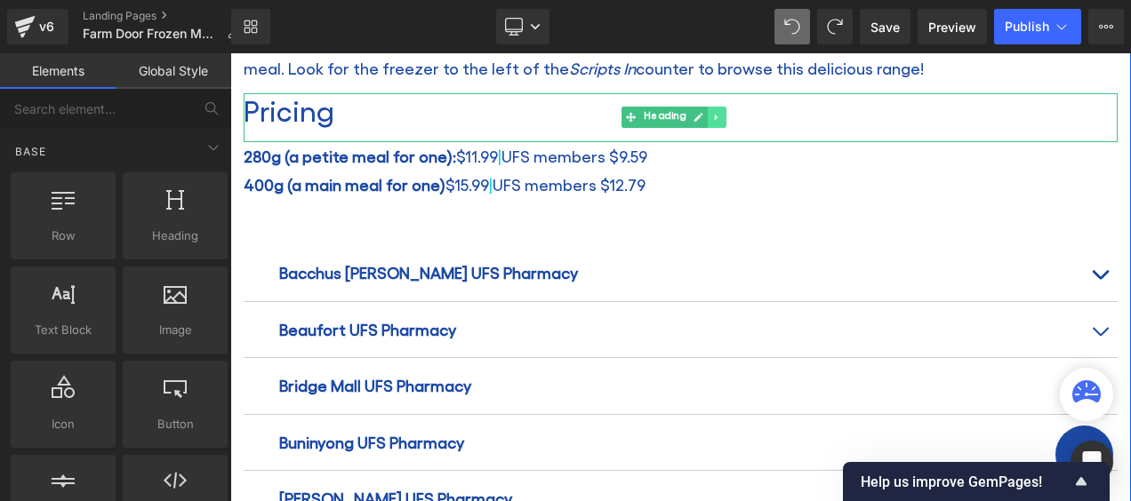
click at [715, 112] on icon at bounding box center [717, 117] width 10 height 11
click at [709, 116] on icon at bounding box center [707, 118] width 10 height 10
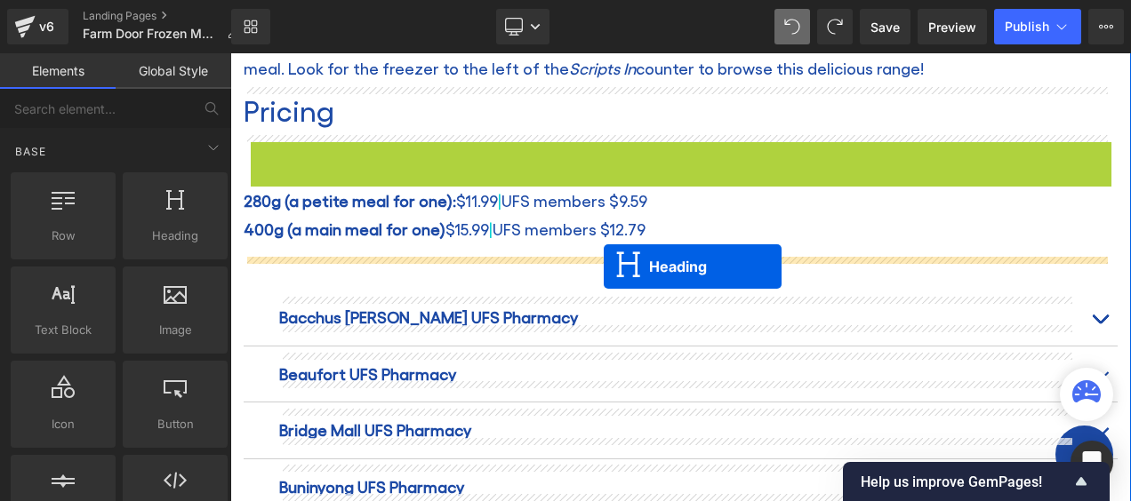
drag, startPoint x: 635, startPoint y: 156, endPoint x: 604, endPoint y: 268, distance: 116.3
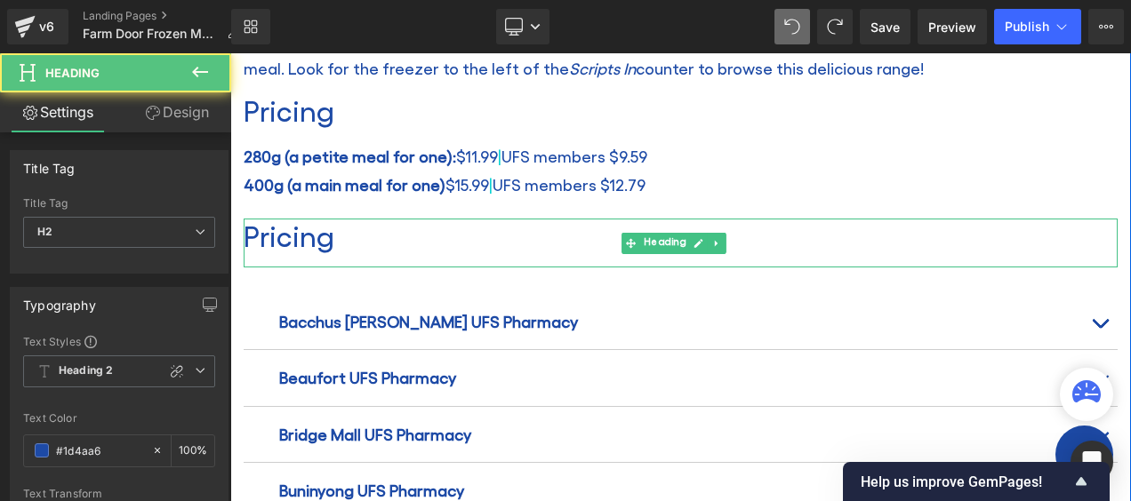
click at [324, 225] on h2 "Pricing" at bounding box center [681, 236] width 874 height 34
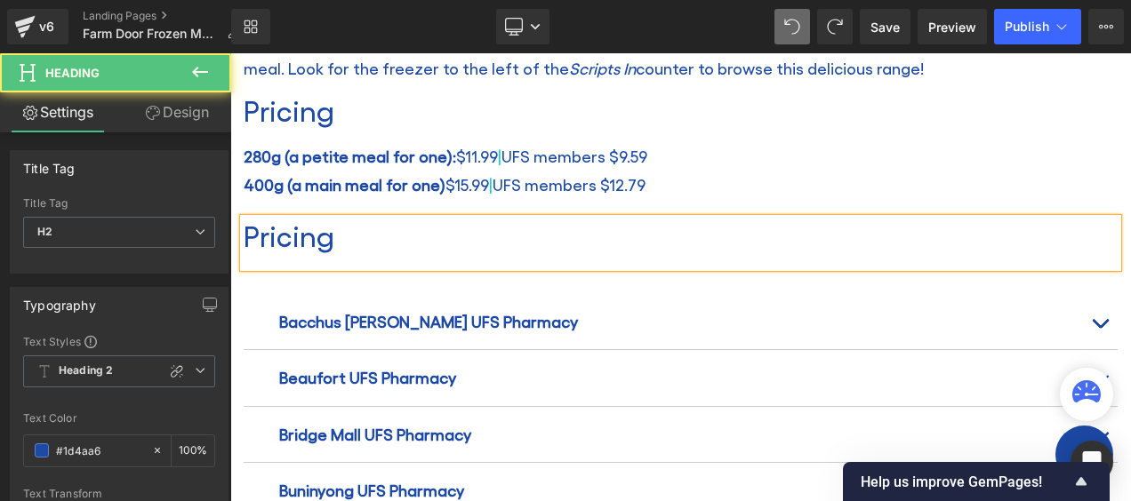
click at [326, 225] on h2 "Pricing" at bounding box center [681, 236] width 874 height 34
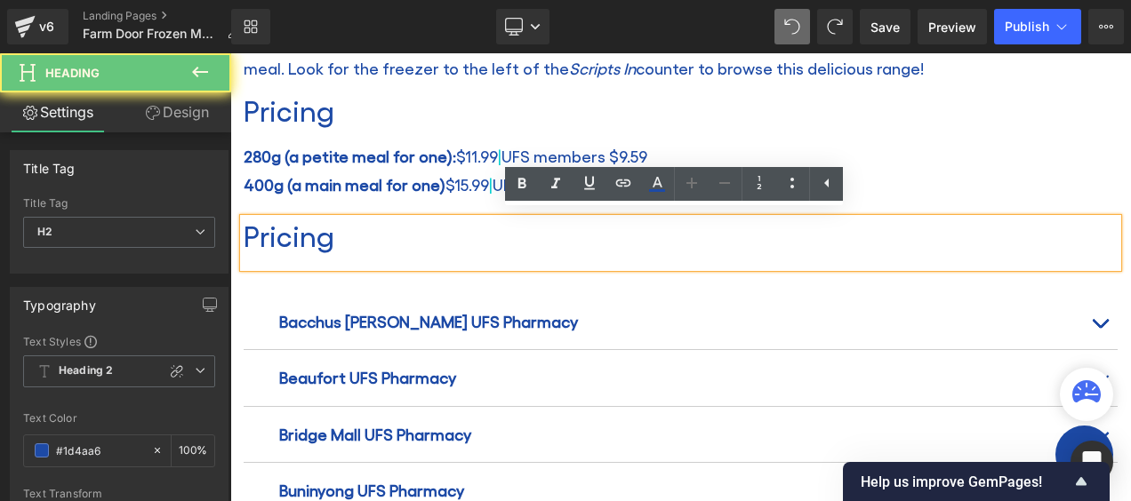
click at [303, 237] on h2 "Pricing" at bounding box center [681, 236] width 874 height 34
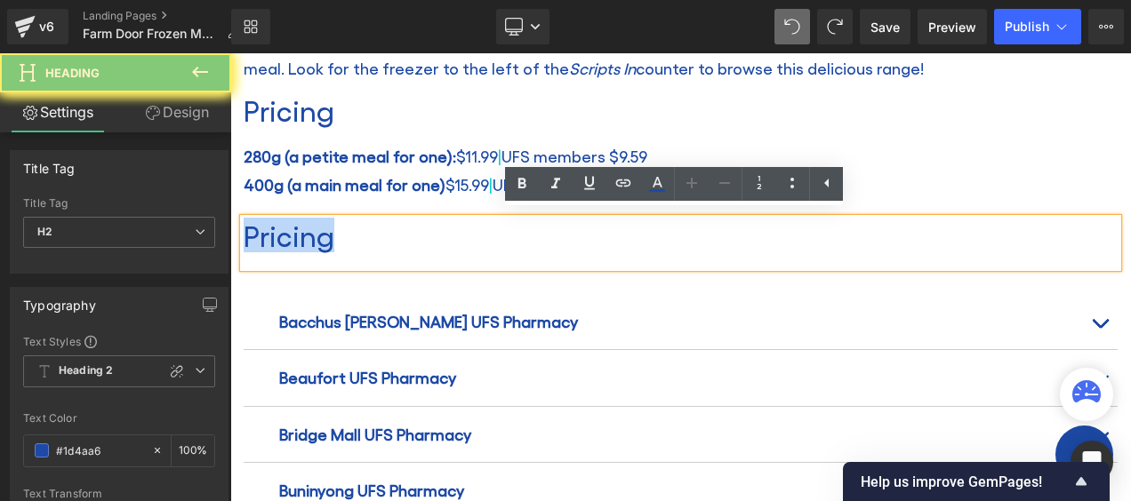
click at [303, 237] on h2 "Pricing" at bounding box center [681, 236] width 874 height 34
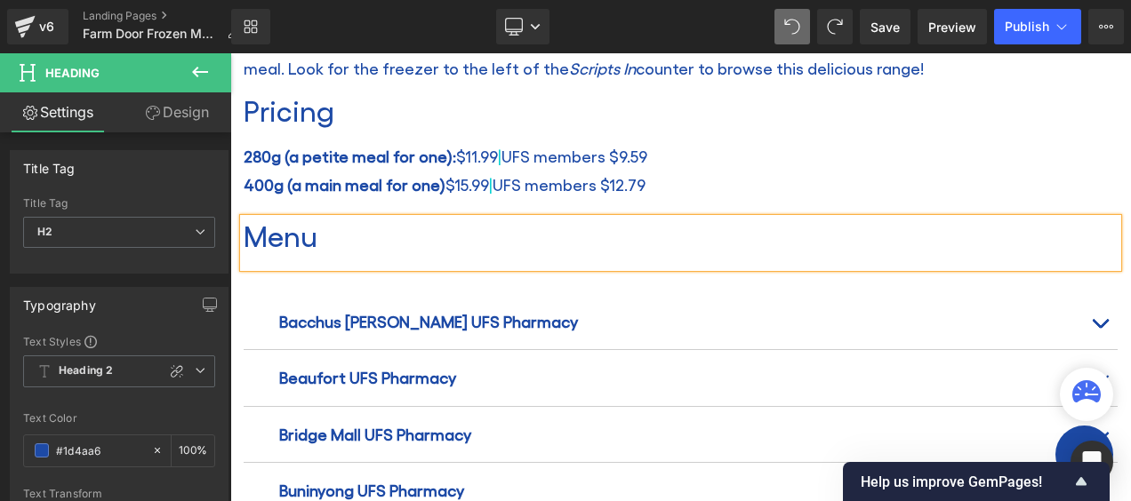
click at [285, 228] on h2 "Menu" at bounding box center [681, 236] width 874 height 34
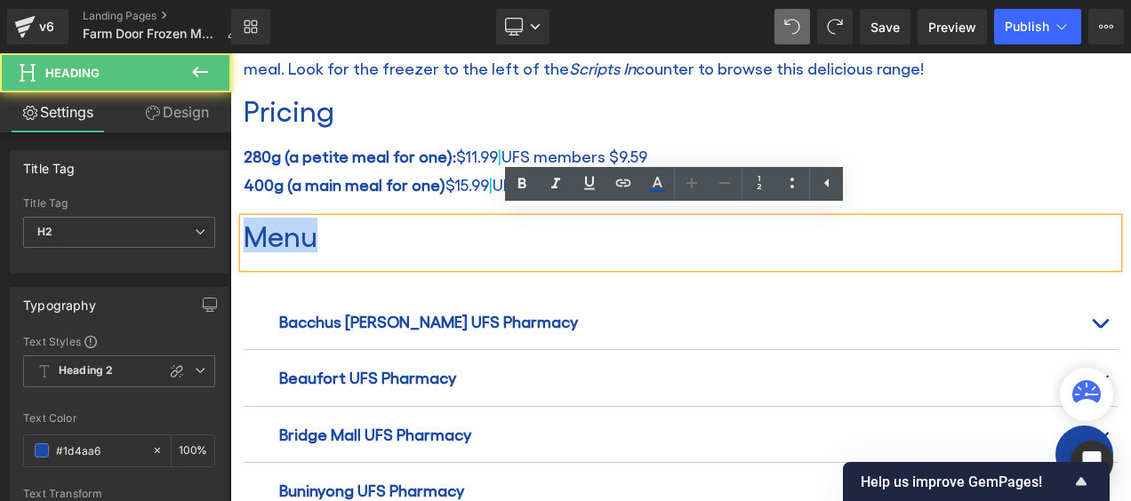
click at [285, 228] on h2 "Menu" at bounding box center [681, 236] width 874 height 34
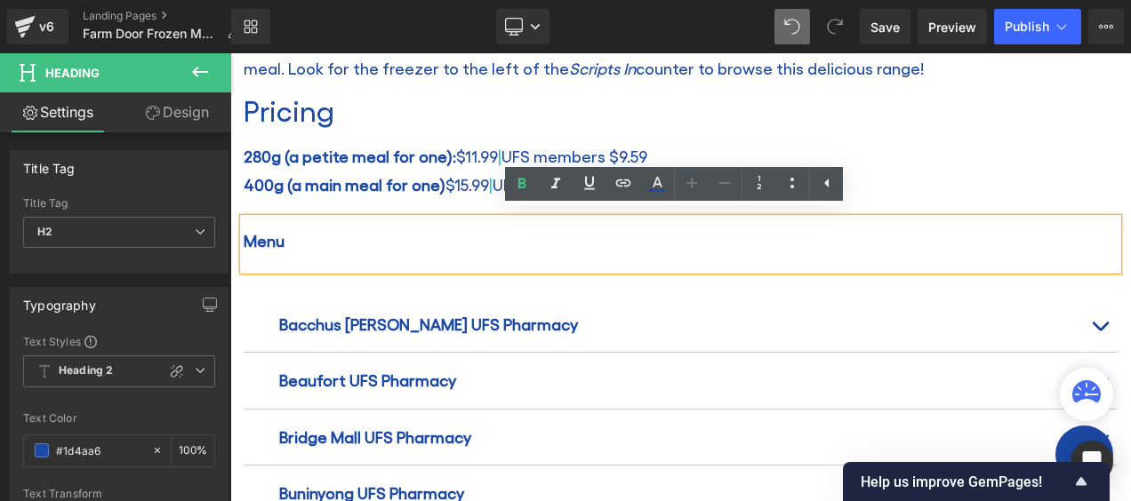
click at [301, 237] on h2 "Menu" at bounding box center [681, 237] width 874 height 36
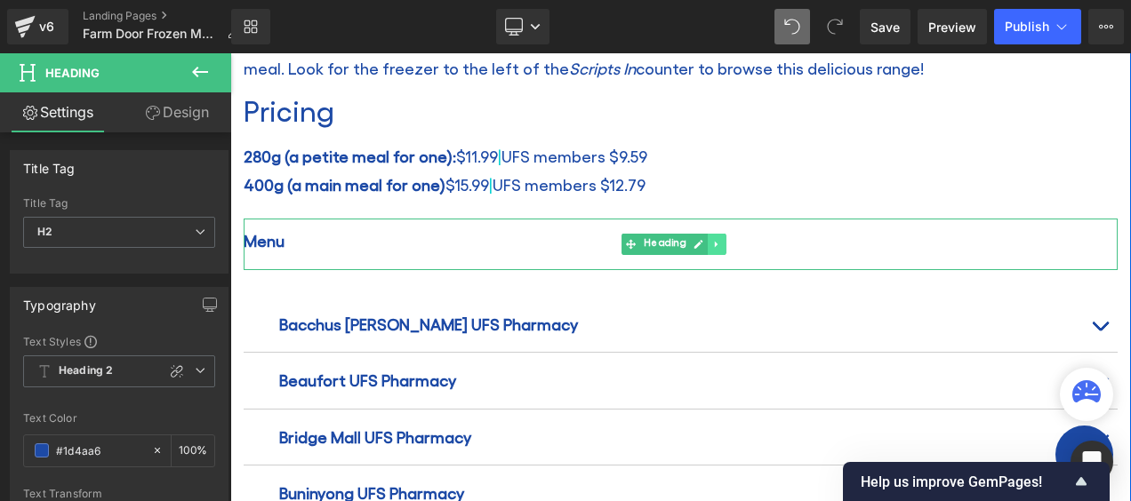
click at [724, 236] on link at bounding box center [717, 244] width 19 height 21
click at [724, 239] on icon at bounding box center [726, 244] width 10 height 11
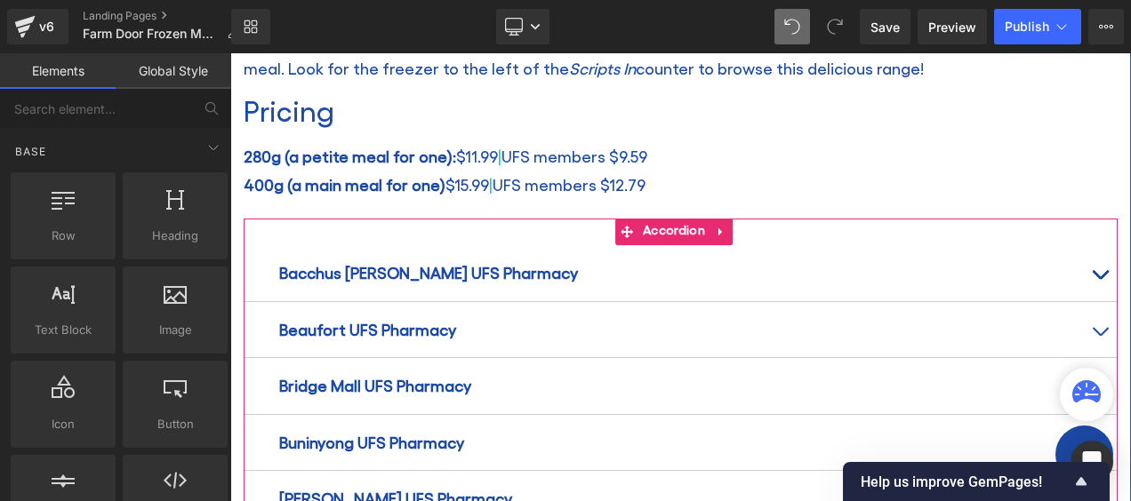
click at [1100, 279] on span "button" at bounding box center [1100, 279] width 0 height 0
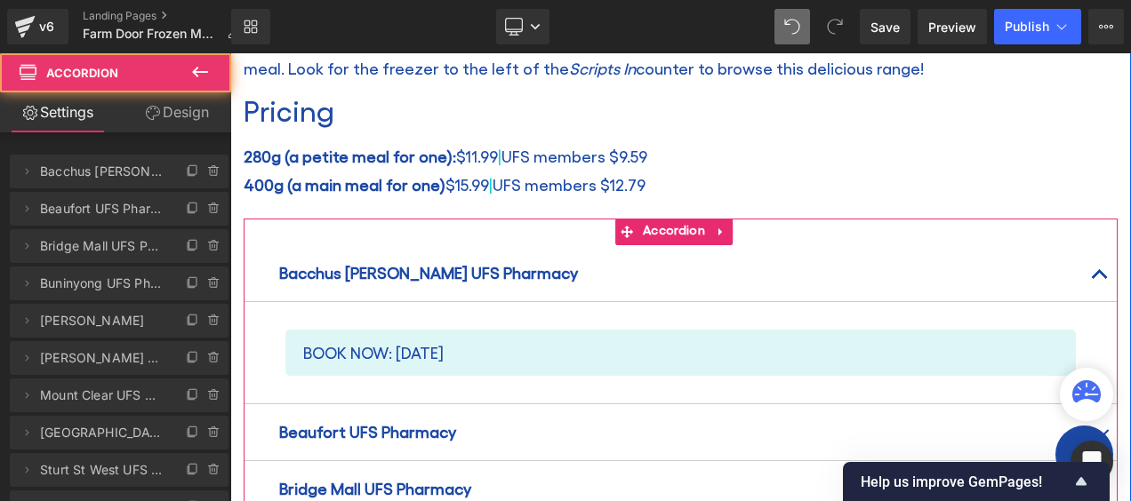
click at [1100, 279] on span "button" at bounding box center [1100, 279] width 0 height 0
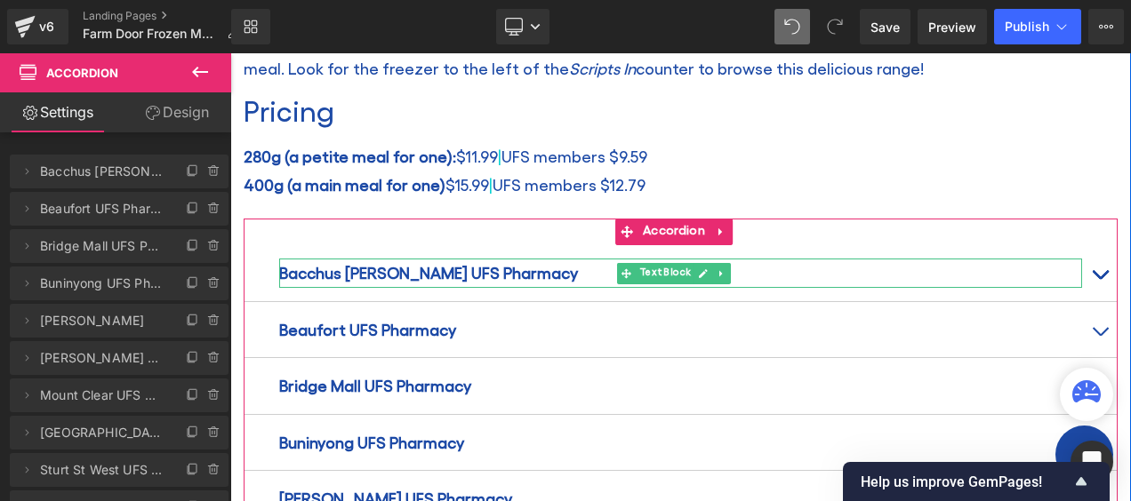
click at [440, 269] on strong "Bacchus [PERSON_NAME] UFS Pharmacy" at bounding box center [428, 272] width 299 height 19
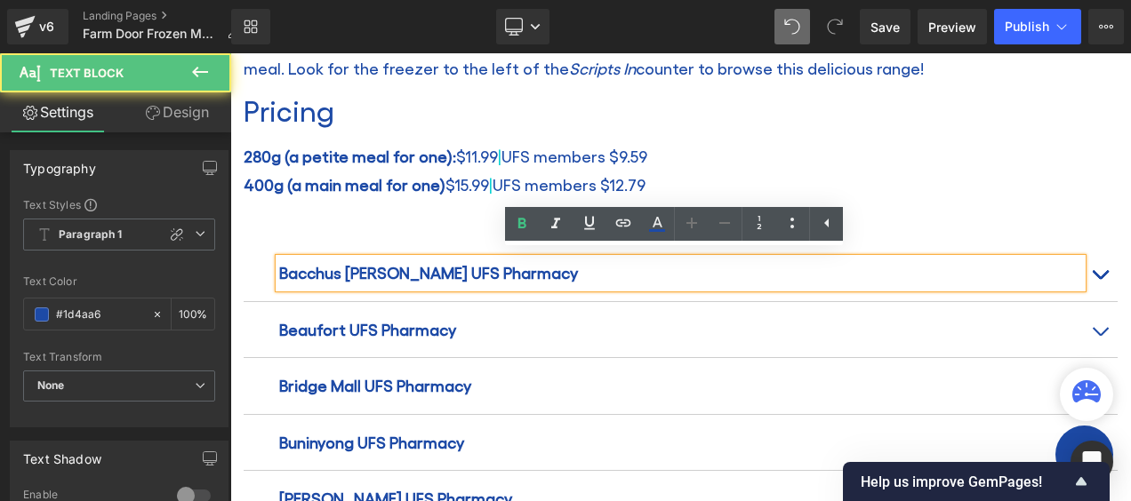
click at [413, 263] on strong "Bacchus [PERSON_NAME] UFS Pharmacy" at bounding box center [428, 272] width 299 height 19
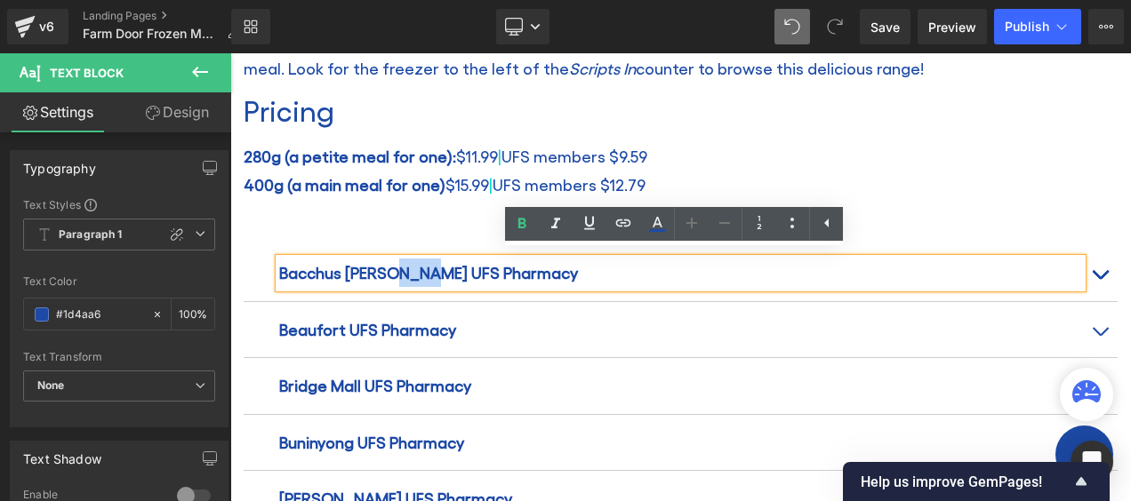
click at [413, 263] on strong "Bacchus [PERSON_NAME] UFS Pharmacy" at bounding box center [428, 272] width 299 height 19
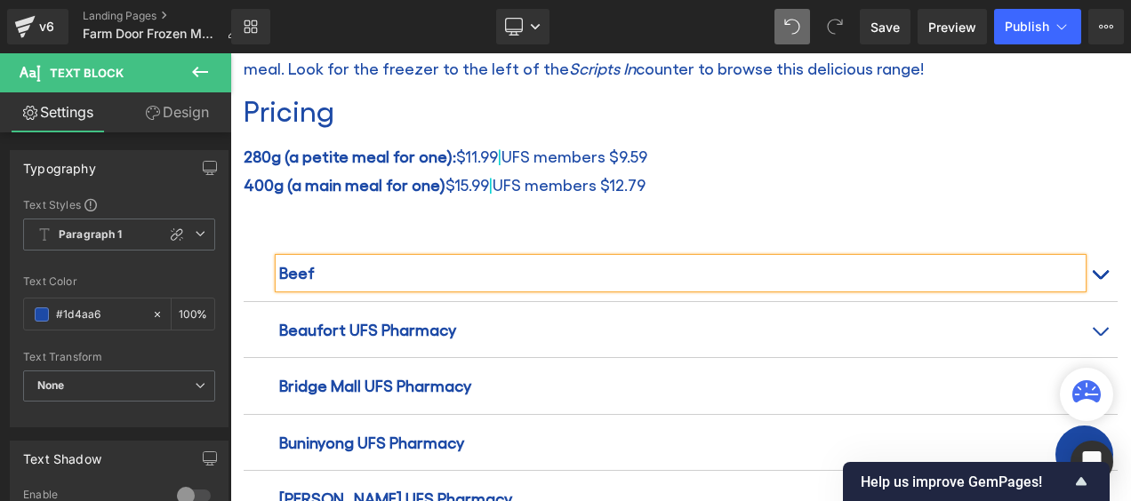
click at [1100, 279] on span "button" at bounding box center [1100, 279] width 0 height 0
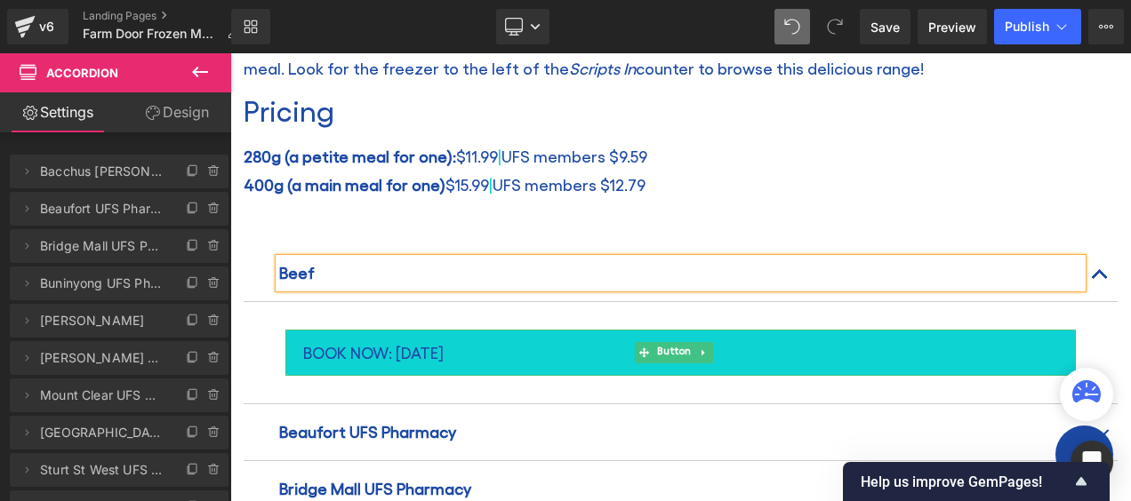
click at [376, 352] on span "BOOK NOW: [DATE]" at bounding box center [373, 353] width 140 height 28
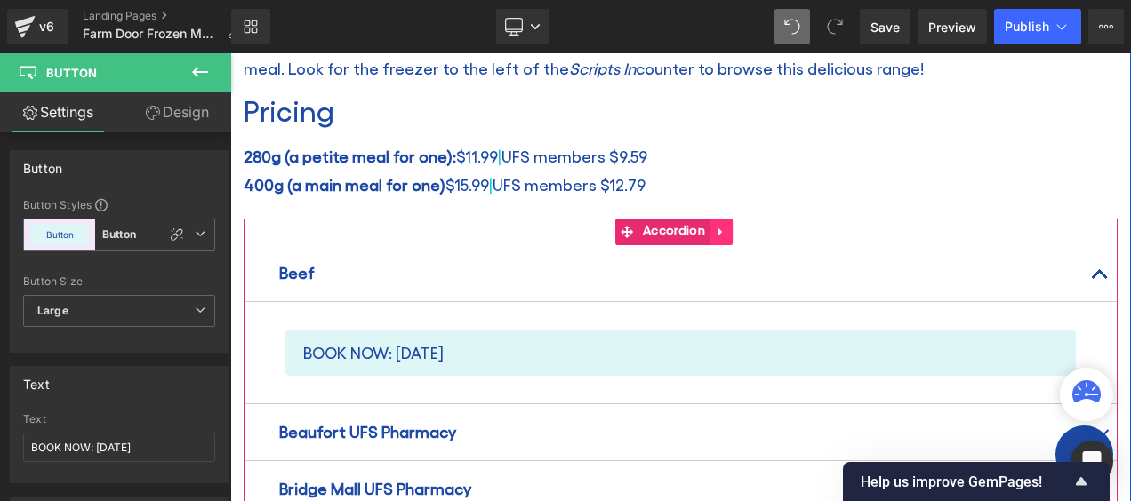
click at [715, 226] on icon at bounding box center [721, 232] width 12 height 13
click at [733, 226] on icon at bounding box center [732, 232] width 12 height 12
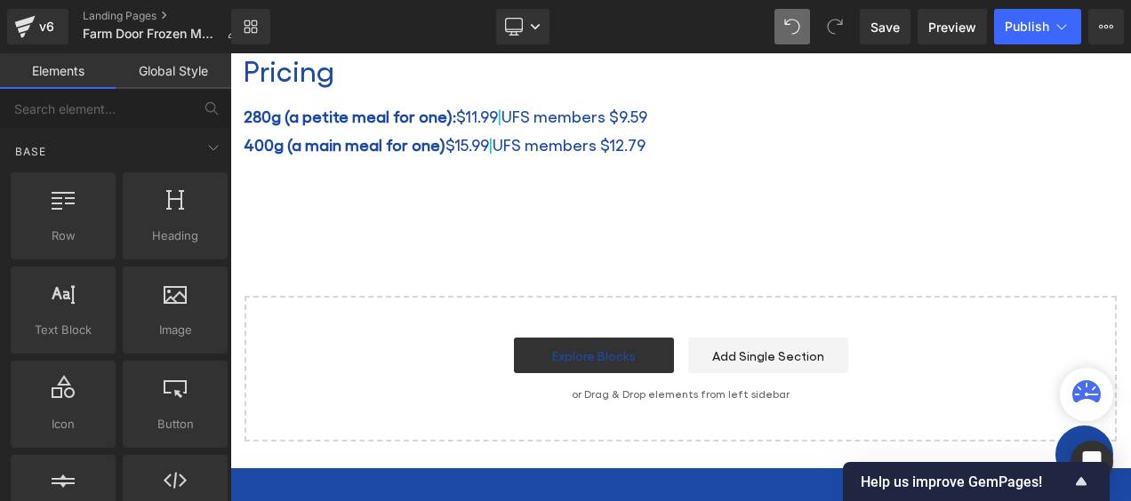
scroll to position [909, 0]
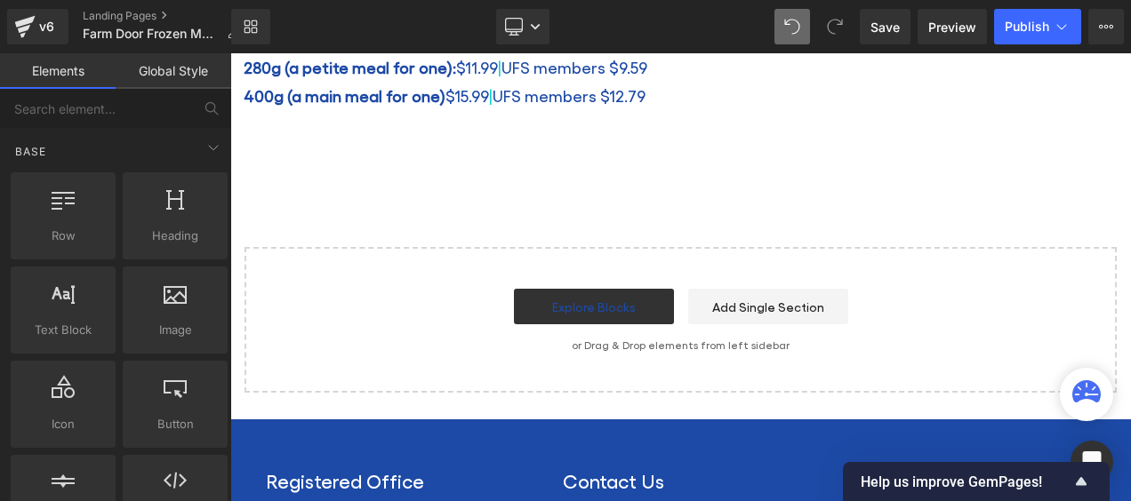
click at [870, 253] on div "Start building your page Explore Blocks Add Single Section or Drag & Drop eleme…" at bounding box center [680, 320] width 869 height 142
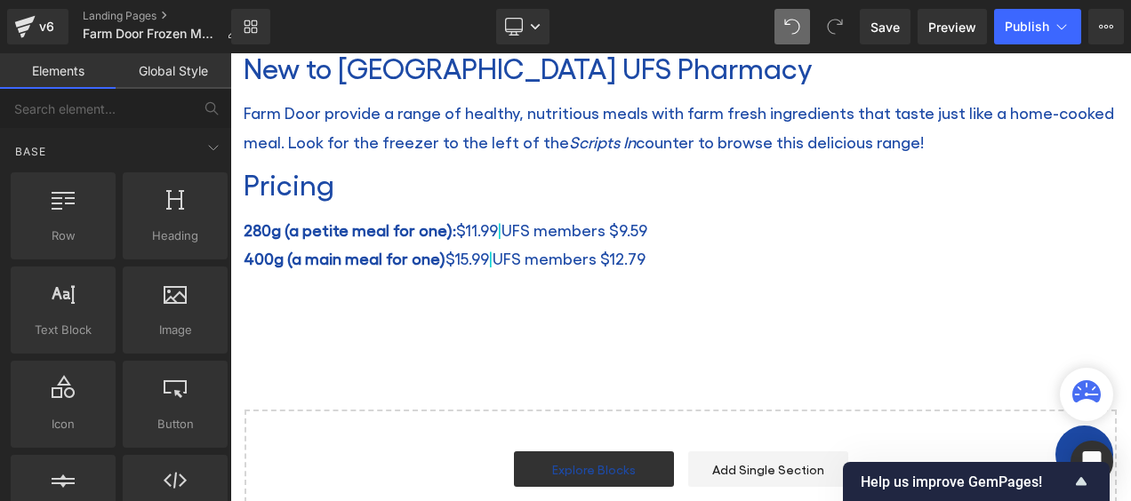
scroll to position [731, 0]
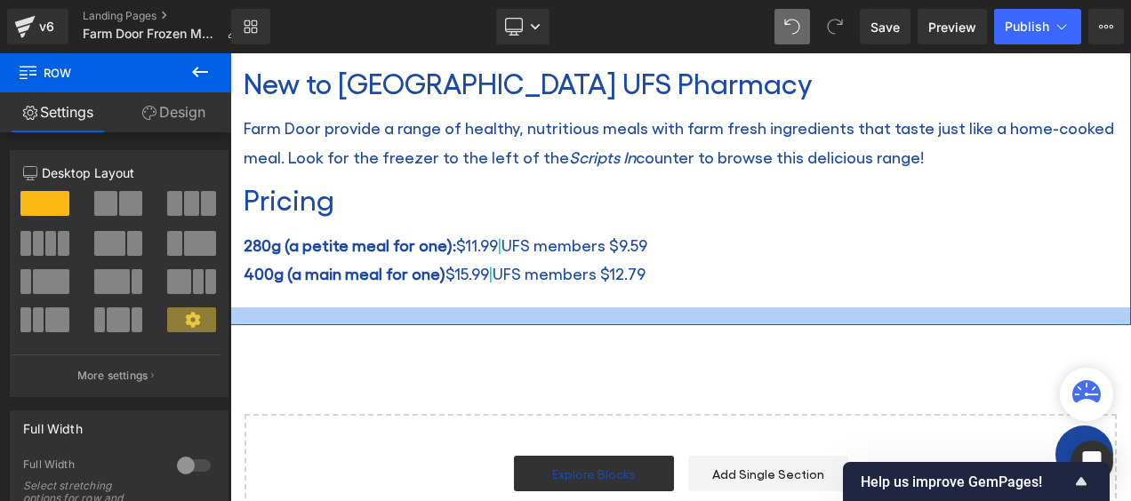
drag, startPoint x: 384, startPoint y: 318, endPoint x: 389, endPoint y: 307, distance: 12.7
click at [389, 308] on div at bounding box center [680, 317] width 901 height 18
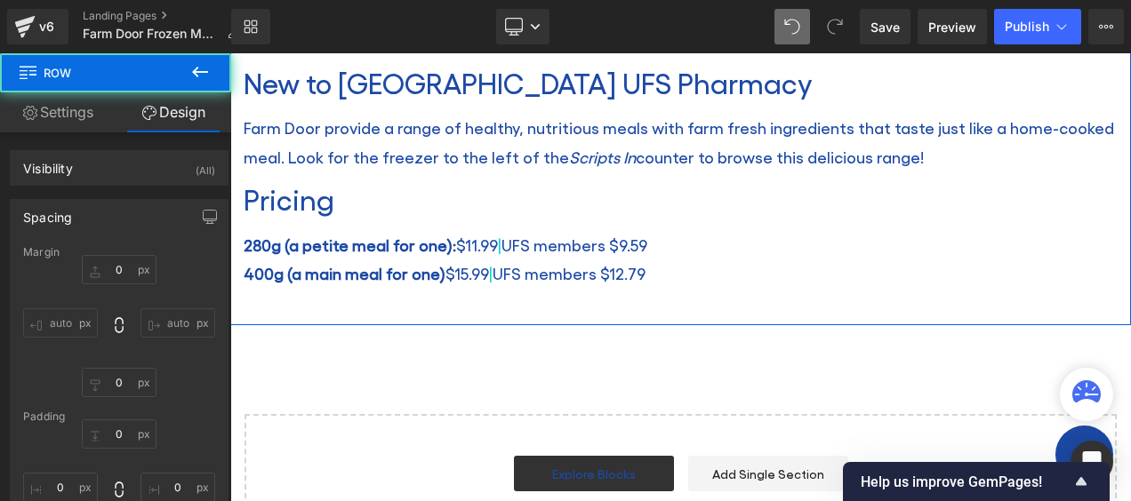
type input "0"
type input "30"
type input "0"
type input "20"
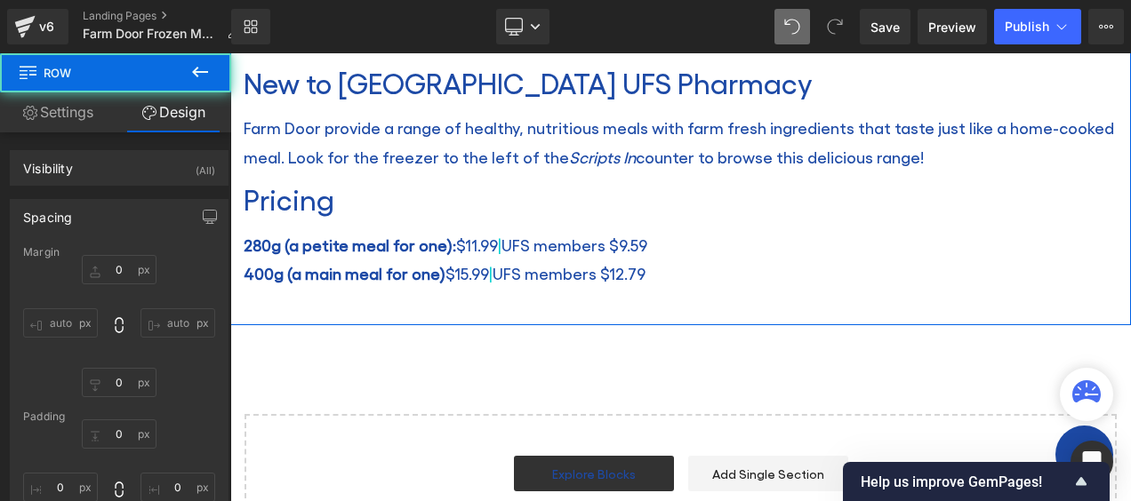
type input "0"
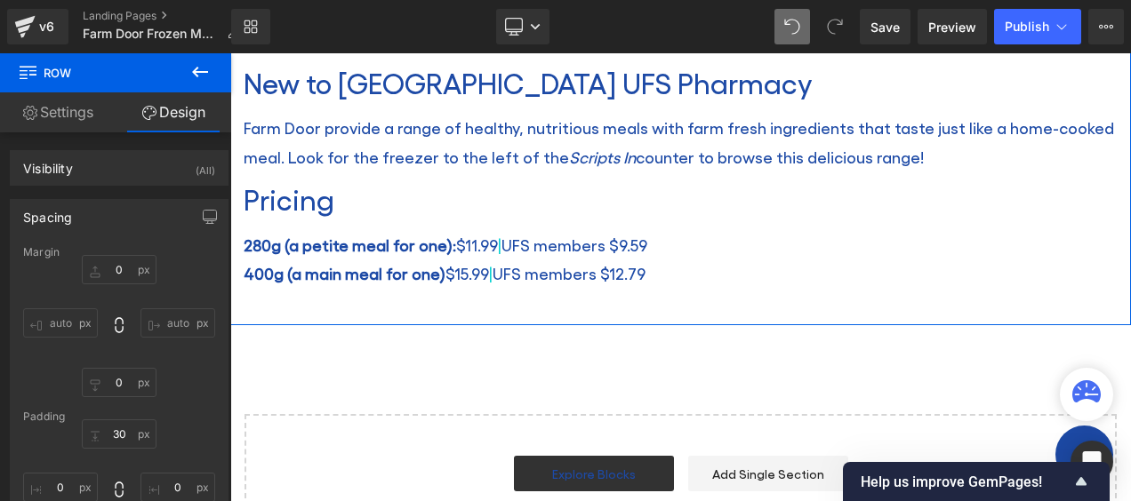
click at [69, 116] on link "Settings" at bounding box center [58, 112] width 116 height 40
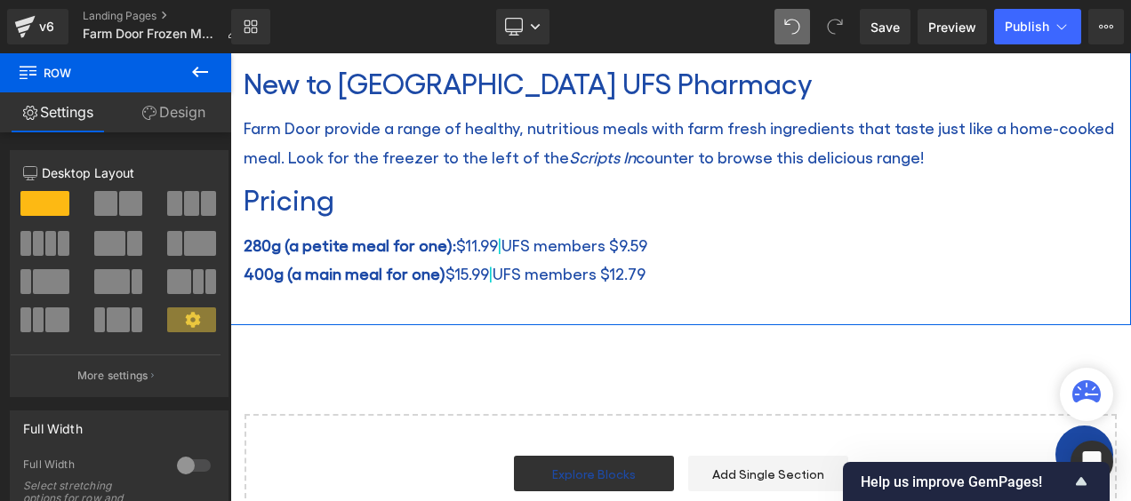
click at [150, 110] on icon at bounding box center [149, 113] width 14 height 14
type input "0"
type input "30"
type input "0"
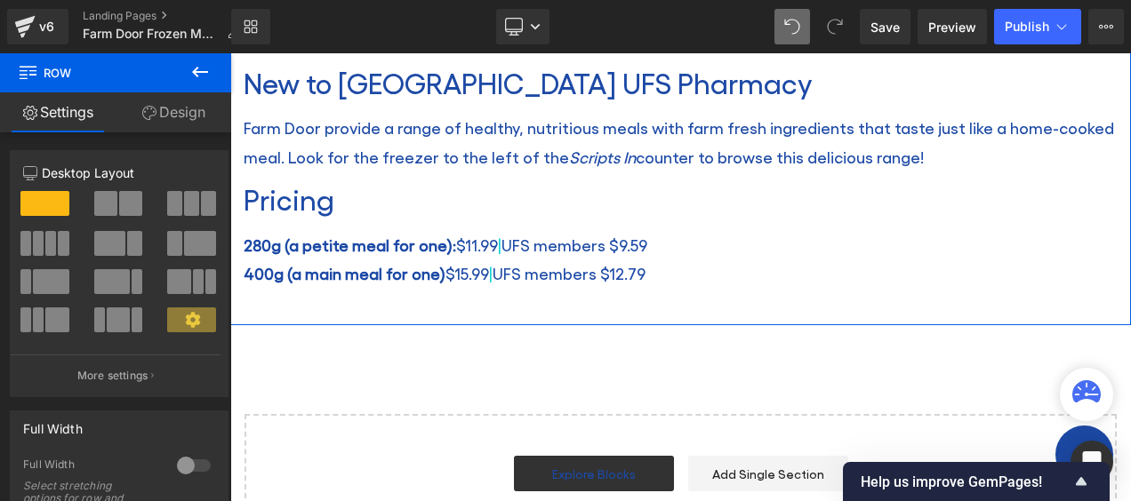
type input "20"
type input "0"
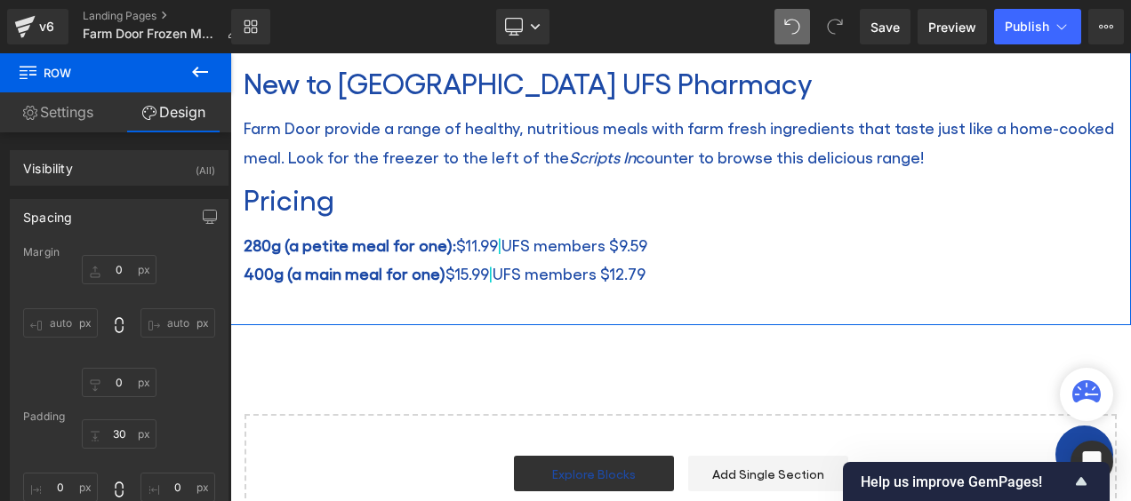
click at [63, 107] on link "Settings" at bounding box center [58, 112] width 116 height 40
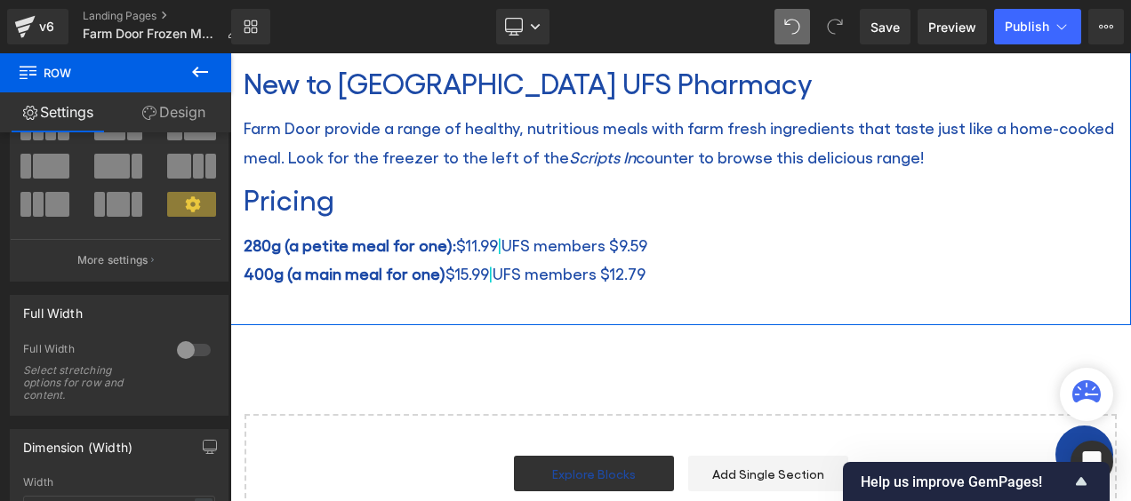
scroll to position [89, 0]
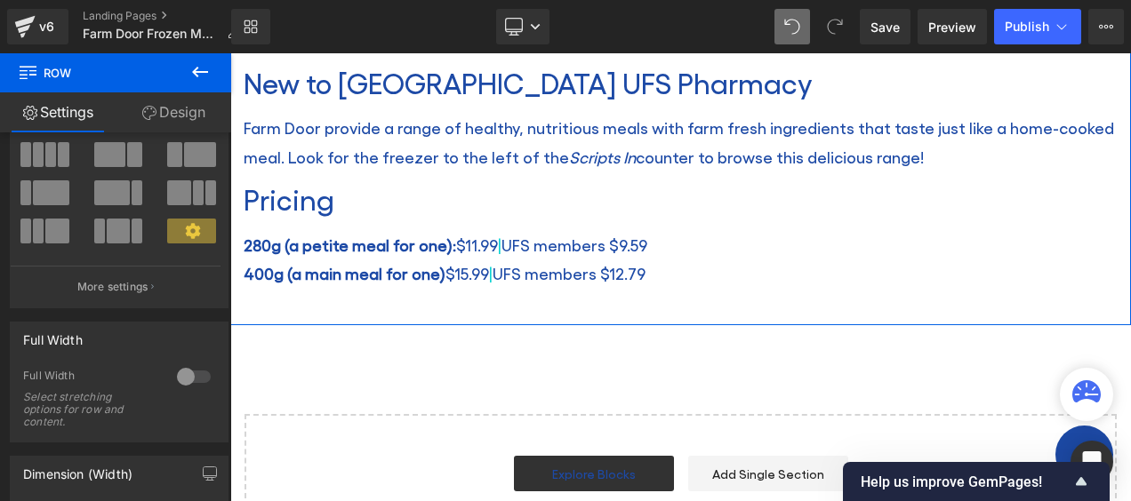
click at [174, 103] on link "Design" at bounding box center [174, 112] width 116 height 40
type input "0"
type input "30"
type input "0"
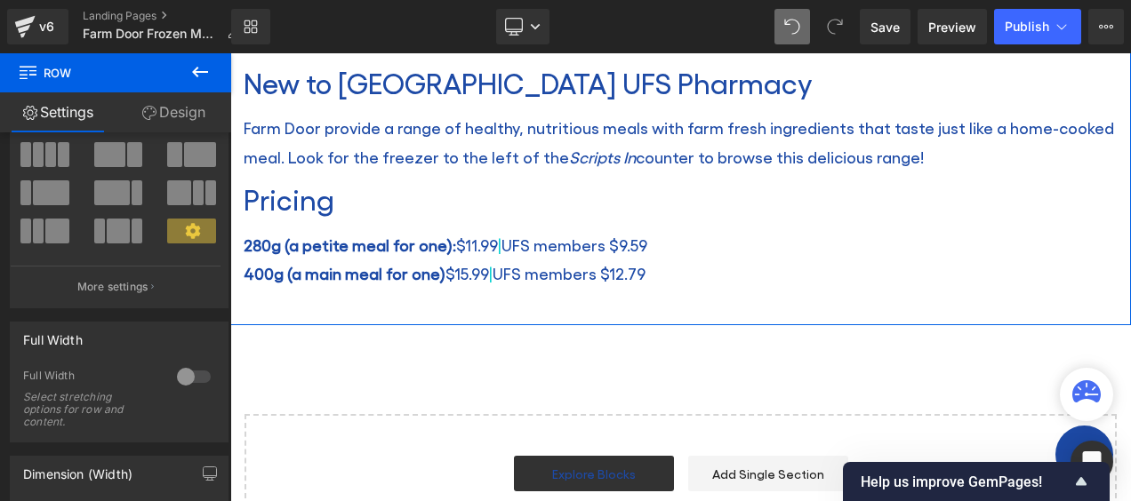
type input "20"
type input "0"
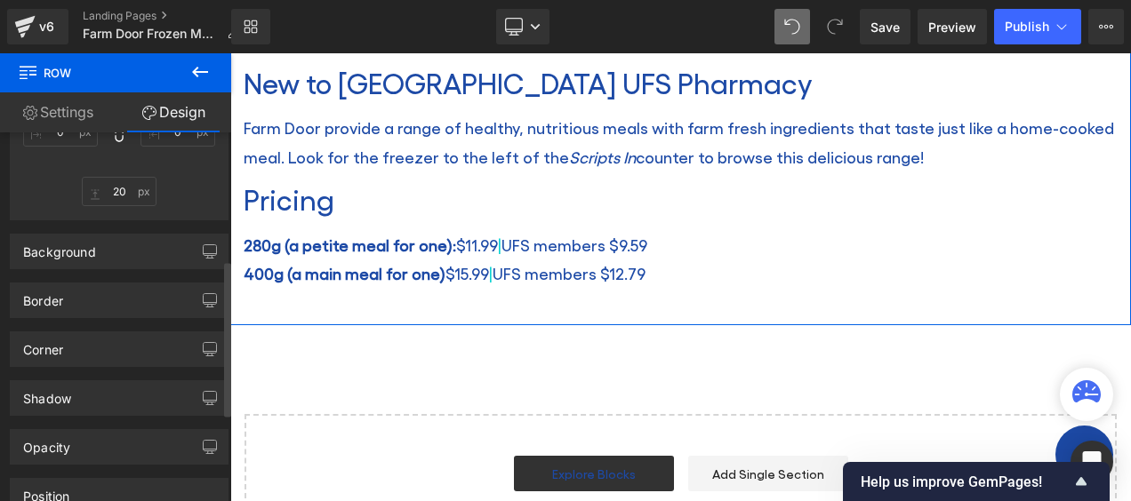
scroll to position [0, 0]
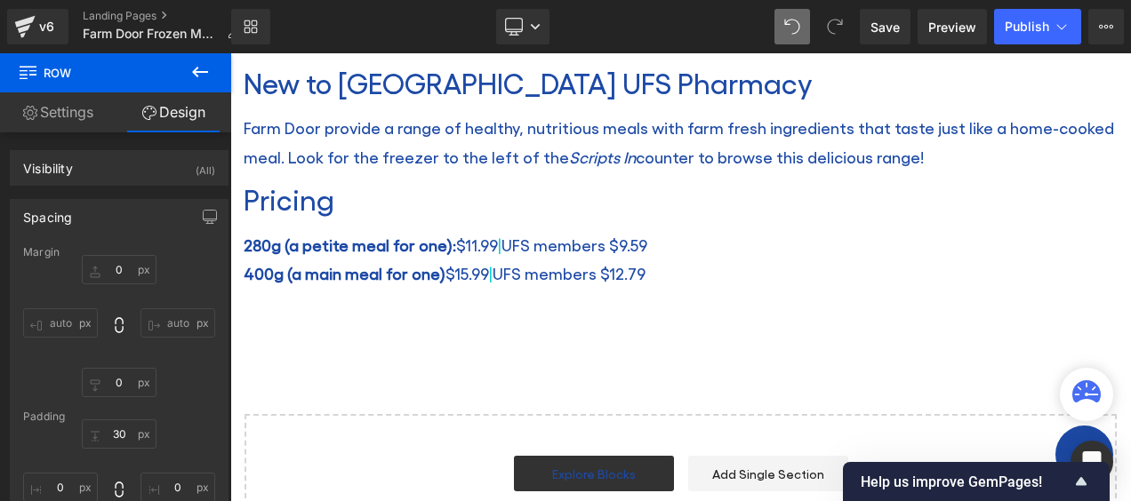
click at [189, 71] on icon at bounding box center [199, 71] width 21 height 21
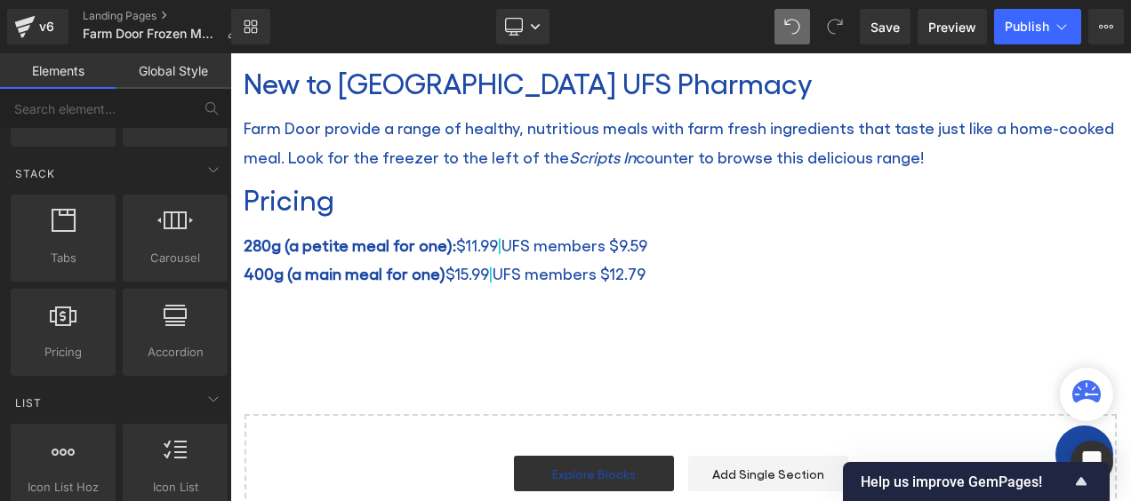
scroll to position [533, 0]
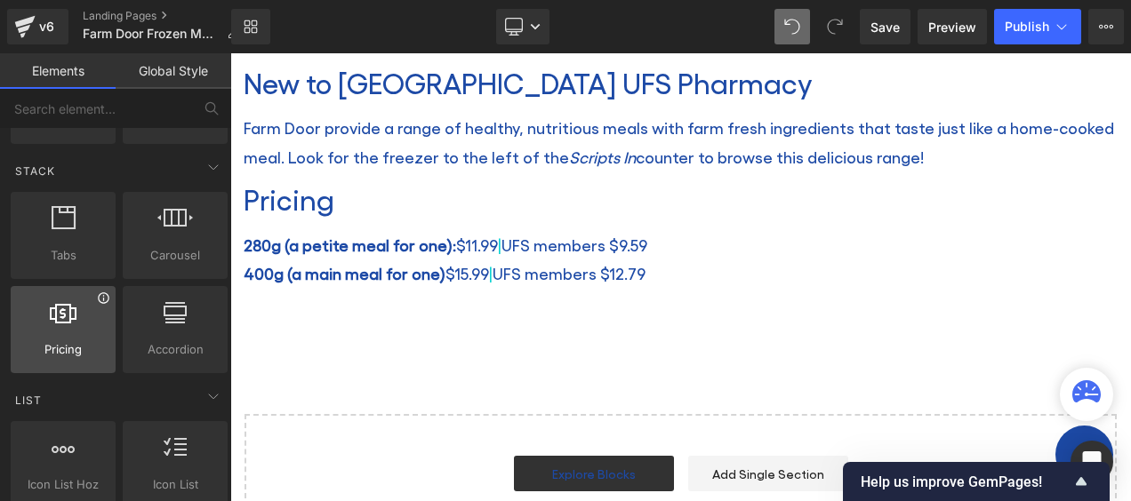
click at [98, 297] on icon at bounding box center [103, 298] width 11 height 11
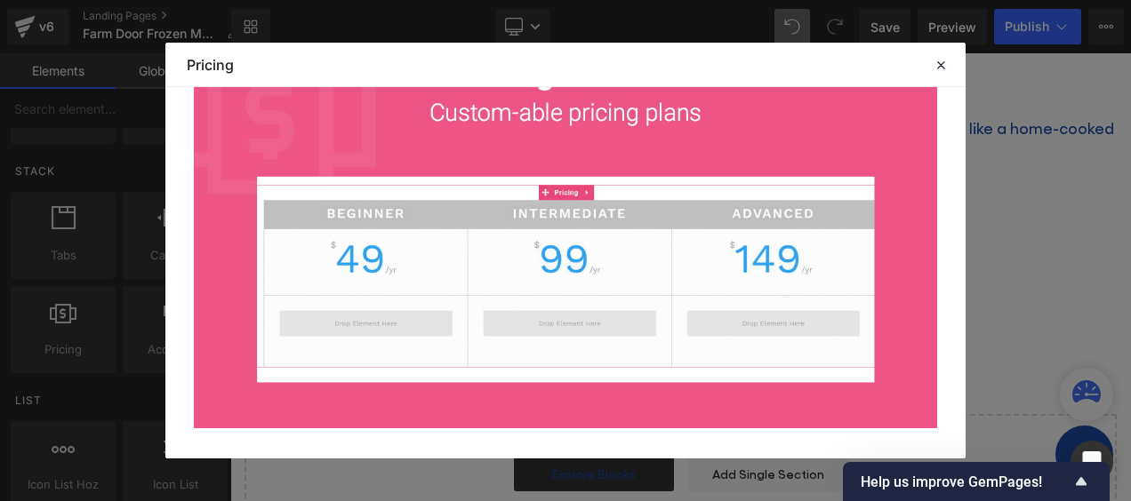
scroll to position [267, 0]
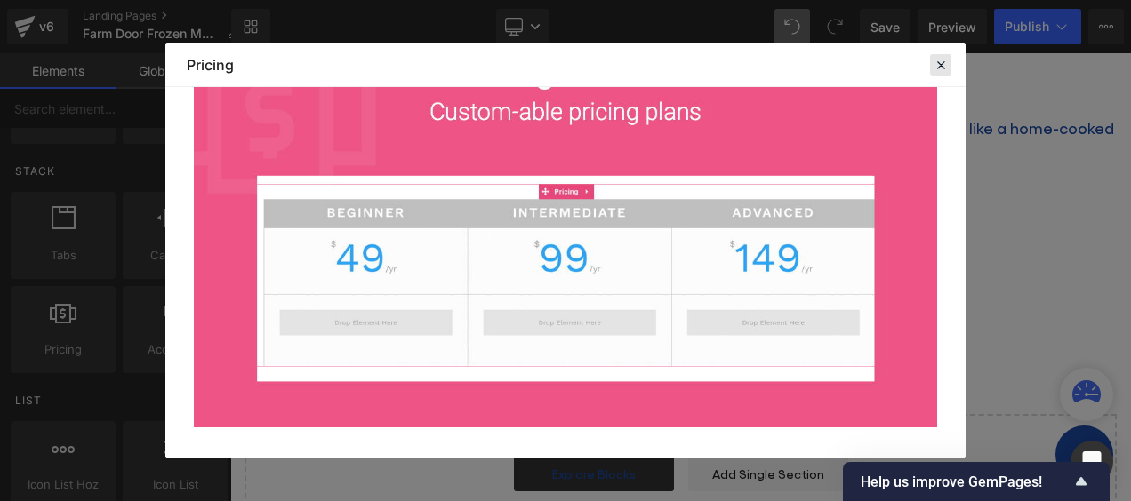
click at [939, 60] on icon at bounding box center [941, 65] width 16 height 16
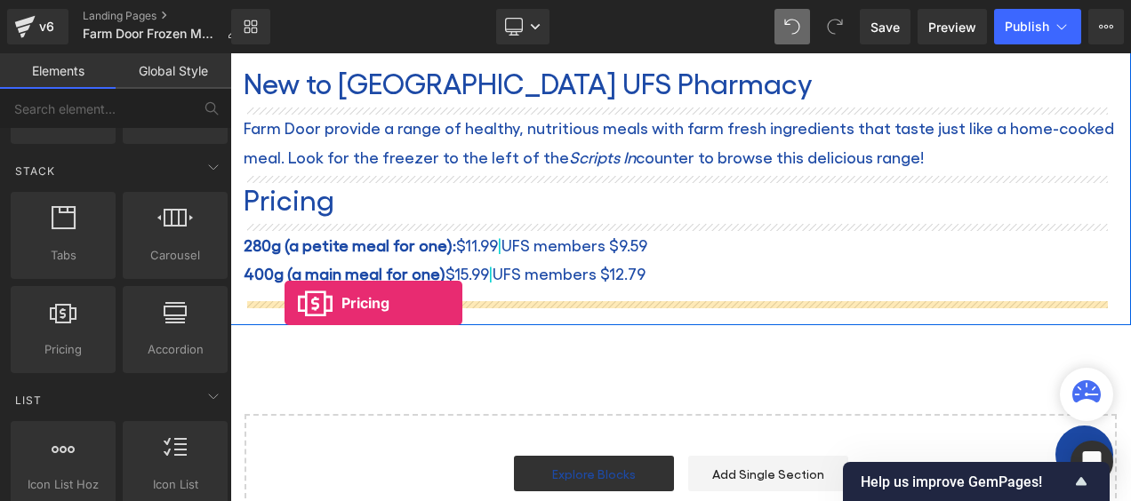
drag, startPoint x: 301, startPoint y: 385, endPoint x: 285, endPoint y: 303, distance: 83.5
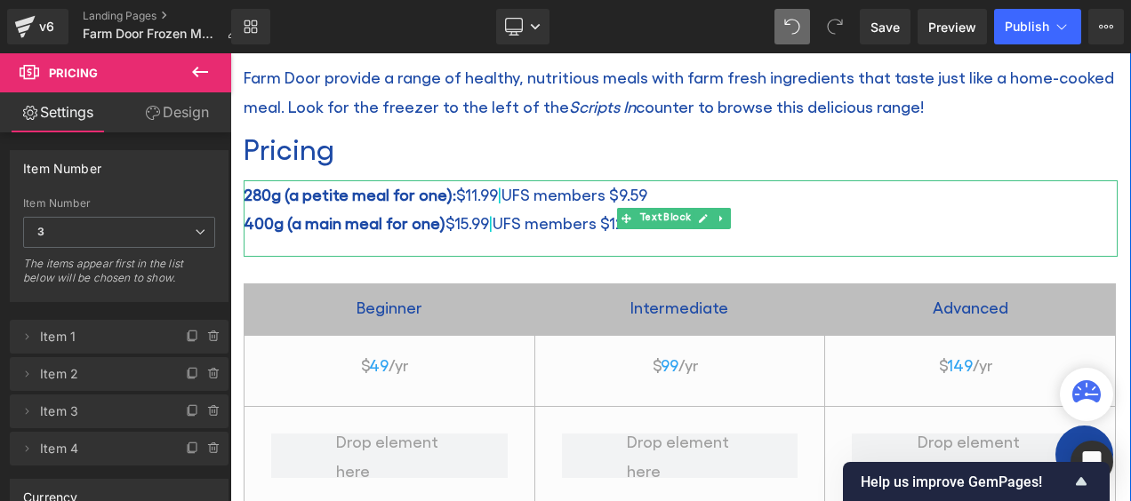
scroll to position [820, 0]
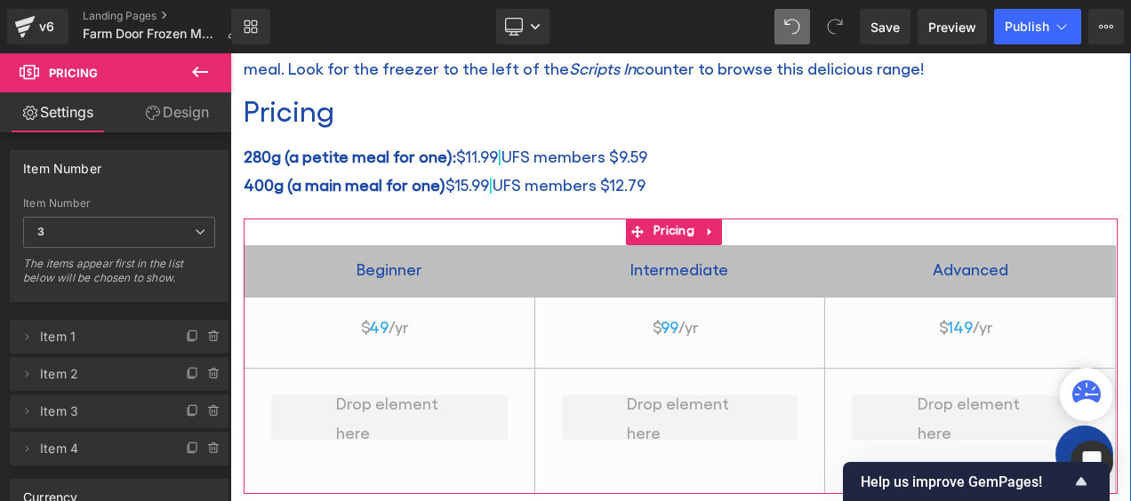
click at [655, 263] on h2 "Intermediate" at bounding box center [680, 271] width 290 height 33
click at [75, 220] on span "3" at bounding box center [119, 232] width 192 height 31
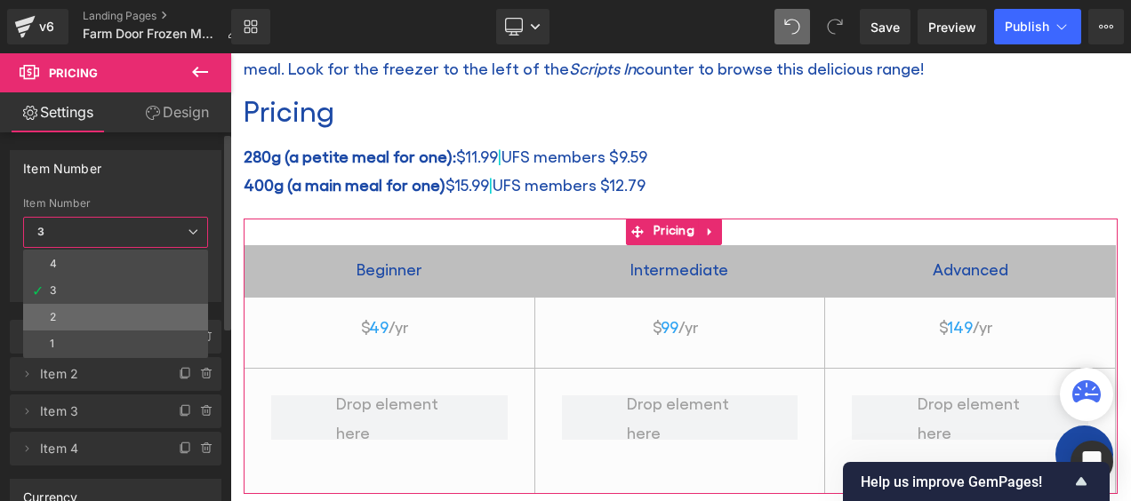
click at [60, 315] on li "2" at bounding box center [115, 317] width 185 height 27
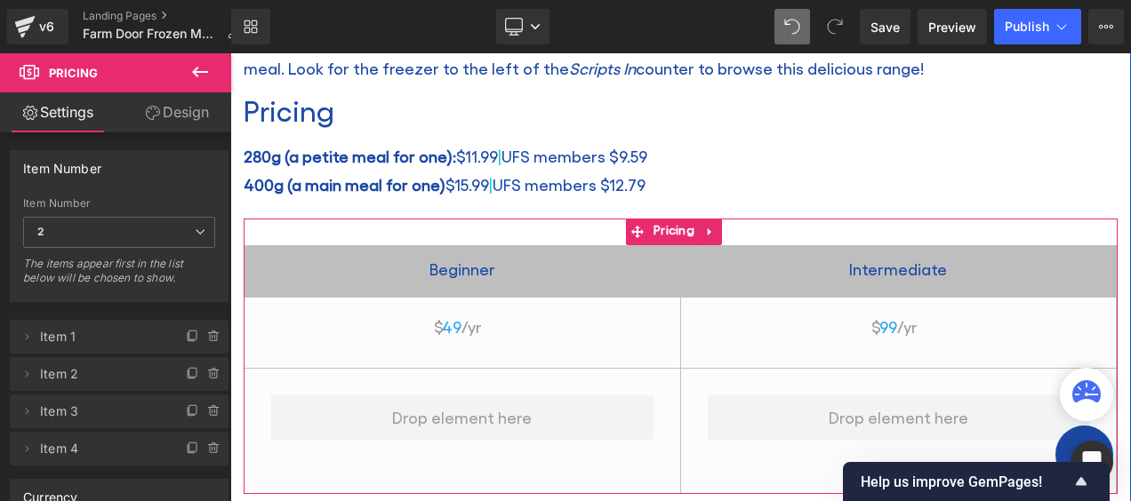
click at [477, 263] on h2 "Beginner" at bounding box center [462, 271] width 436 height 33
click at [889, 261] on h2 "Intermediate" at bounding box center [899, 271] width 436 height 33
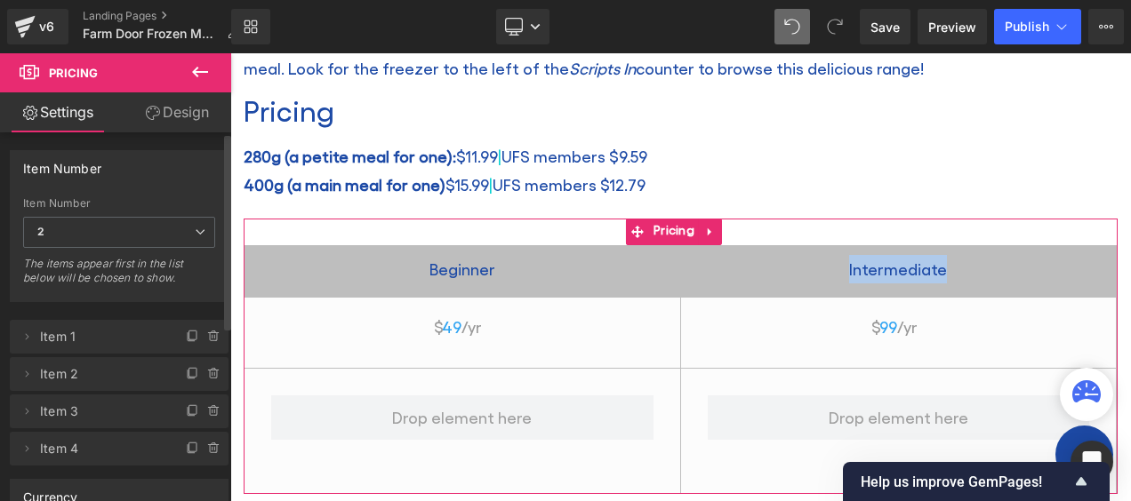
click at [49, 332] on span "Item 1" at bounding box center [101, 337] width 123 height 34
click at [25, 336] on icon at bounding box center [27, 337] width 14 height 14
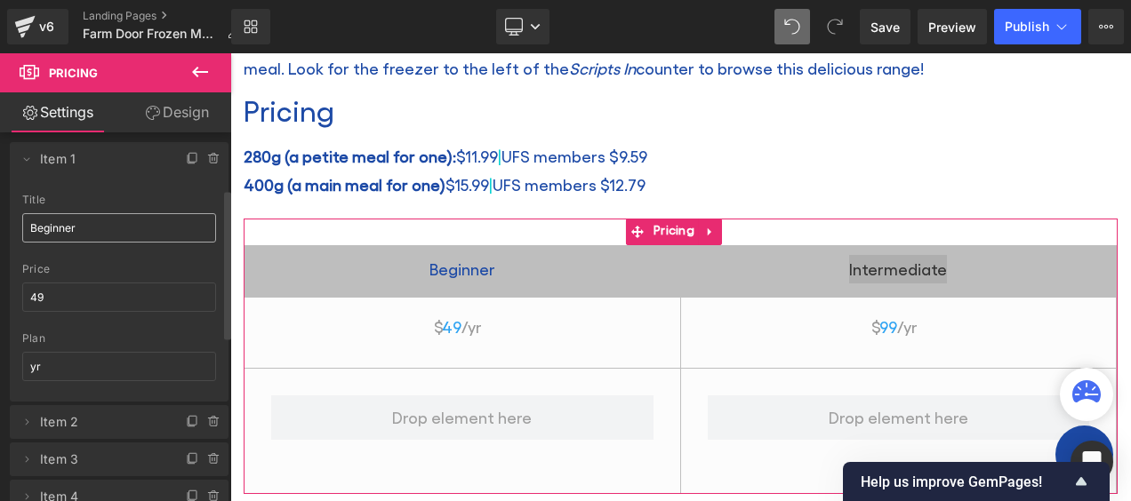
scroll to position [89, 0]
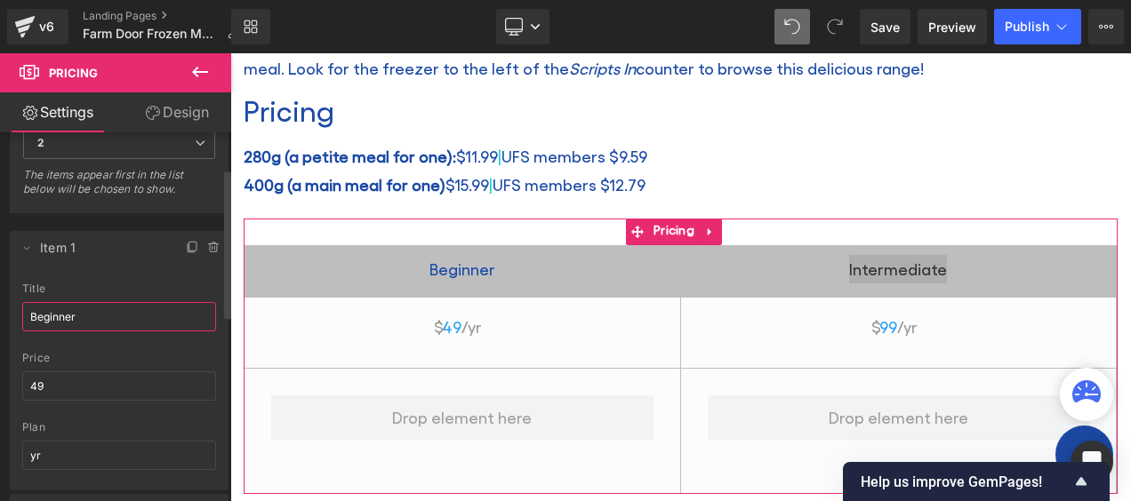
click at [85, 313] on input "Beginner" at bounding box center [119, 316] width 194 height 29
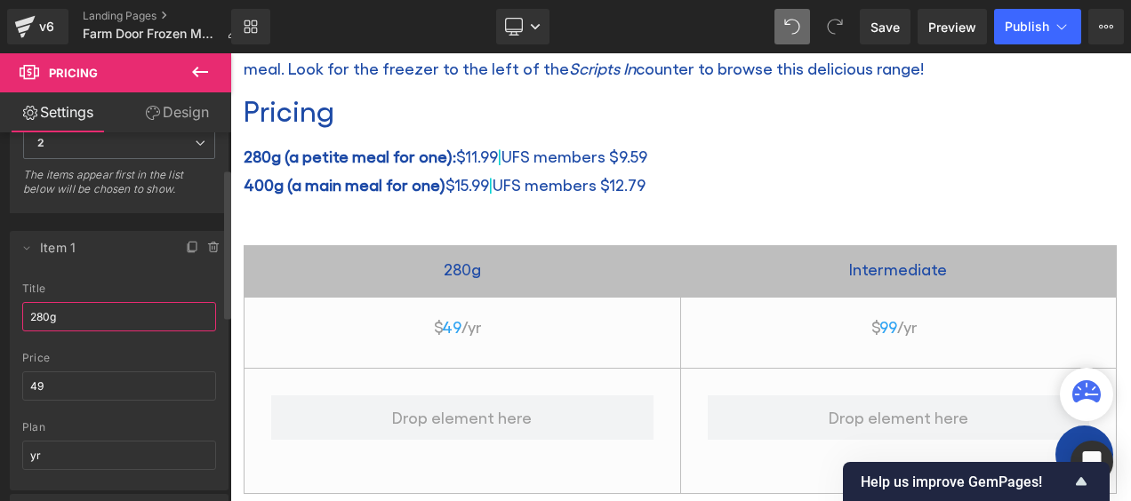
click at [29, 312] on input "280g" at bounding box center [119, 316] width 194 height 29
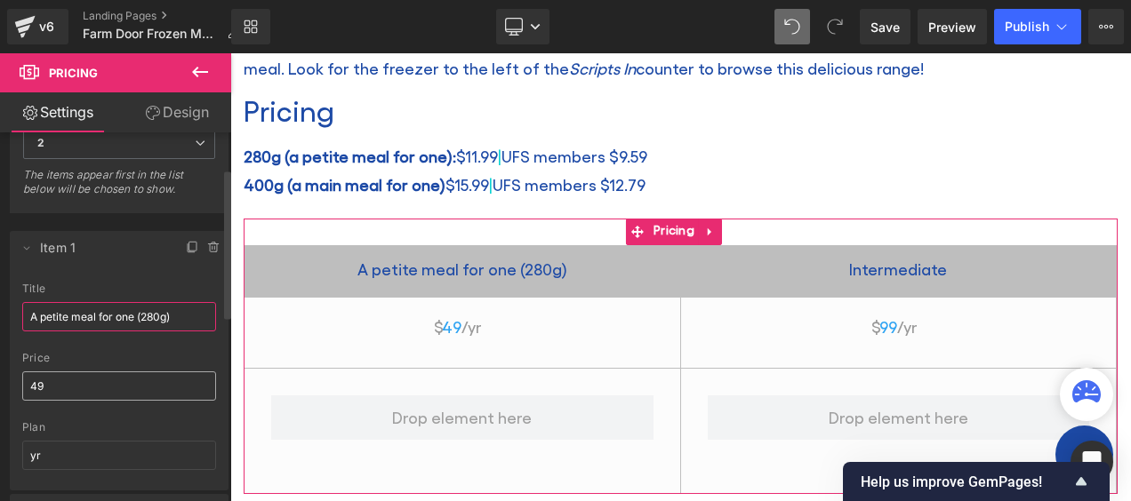
type input "A petite meal for one (280g)"
click at [46, 383] on input "49" at bounding box center [119, 386] width 194 height 29
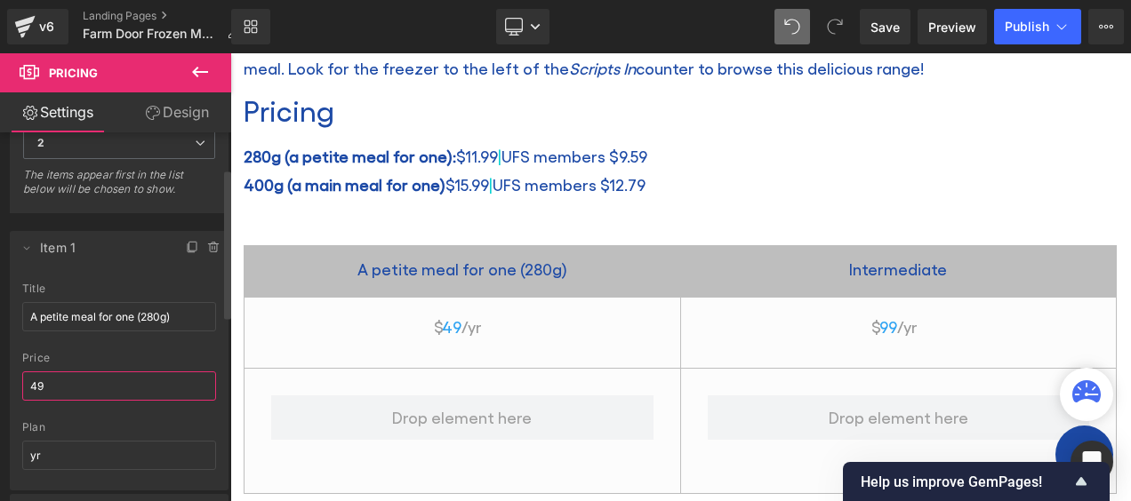
click at [20, 379] on div "A petite meal for one (280g) title A petite meal for one (280g) 49 price 49 yr …" at bounding box center [119, 387] width 219 height 208
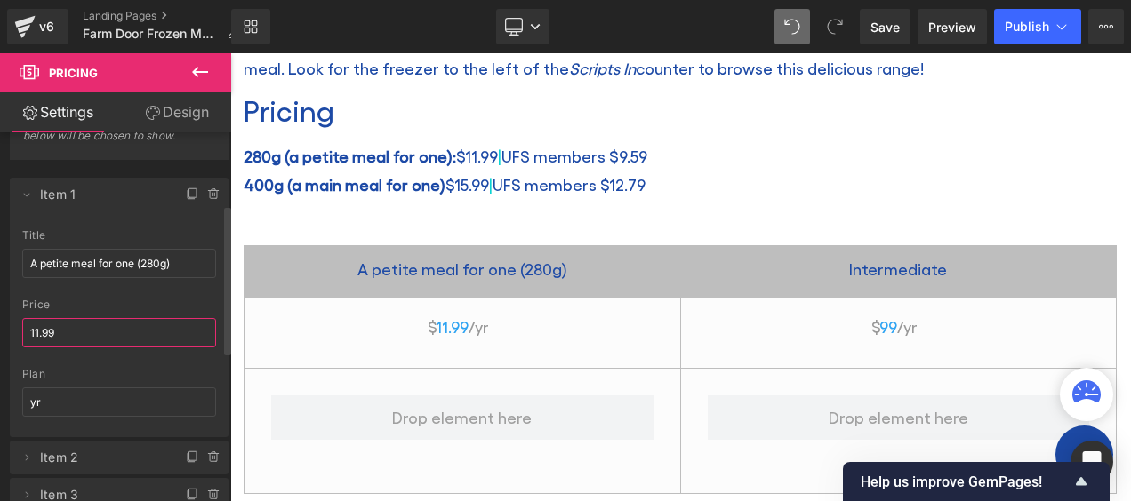
scroll to position [178, 0]
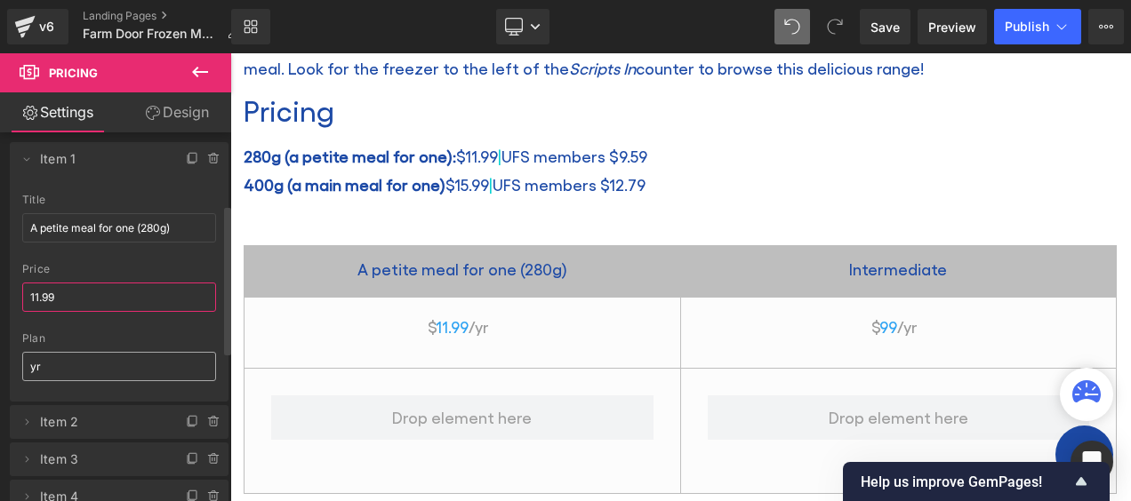
type input "11.99"
drag, startPoint x: 53, startPoint y: 363, endPoint x: 65, endPoint y: 361, distance: 11.7
click at [54, 363] on input "yr" at bounding box center [119, 366] width 194 height 29
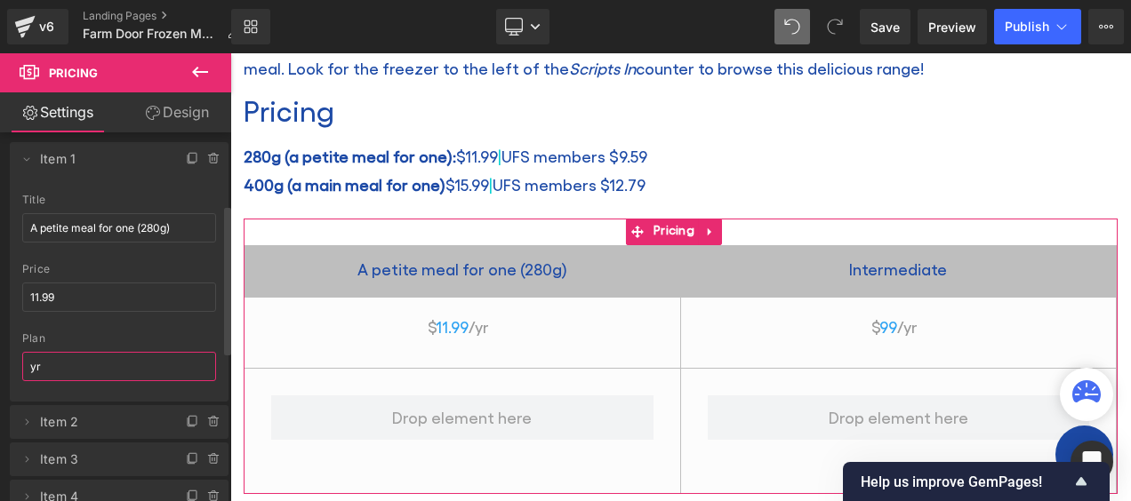
type input "y"
click at [50, 422] on span "Item 2" at bounding box center [101, 422] width 123 height 34
click at [28, 419] on icon at bounding box center [27, 422] width 14 height 14
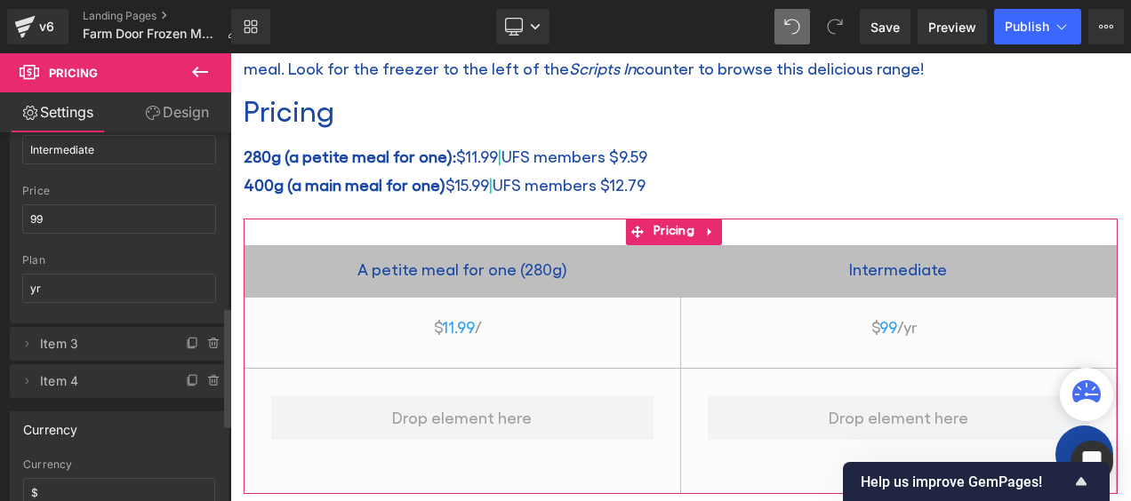
scroll to position [533, 0]
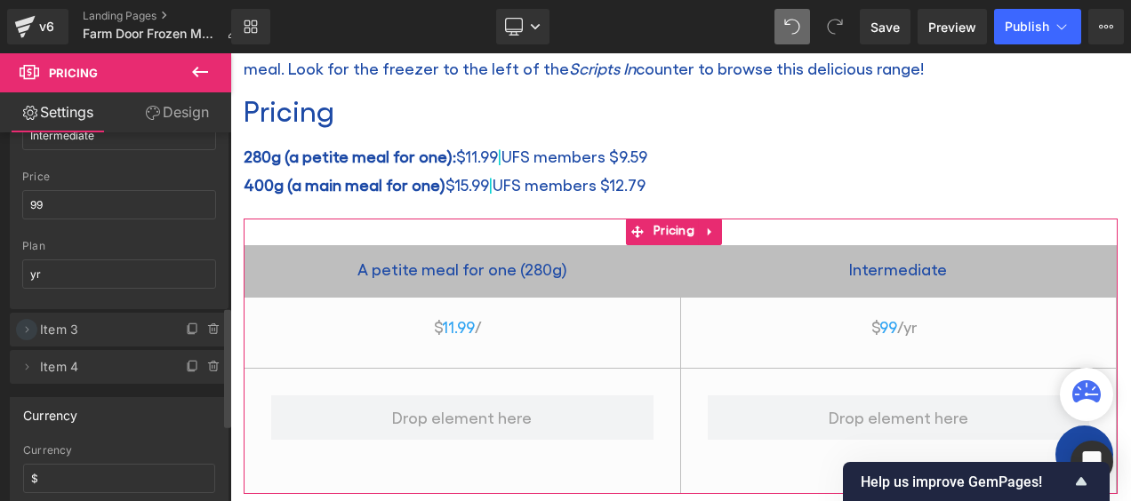
click at [26, 326] on icon at bounding box center [28, 329] width 4 height 6
click at [26, 323] on icon at bounding box center [27, 330] width 14 height 14
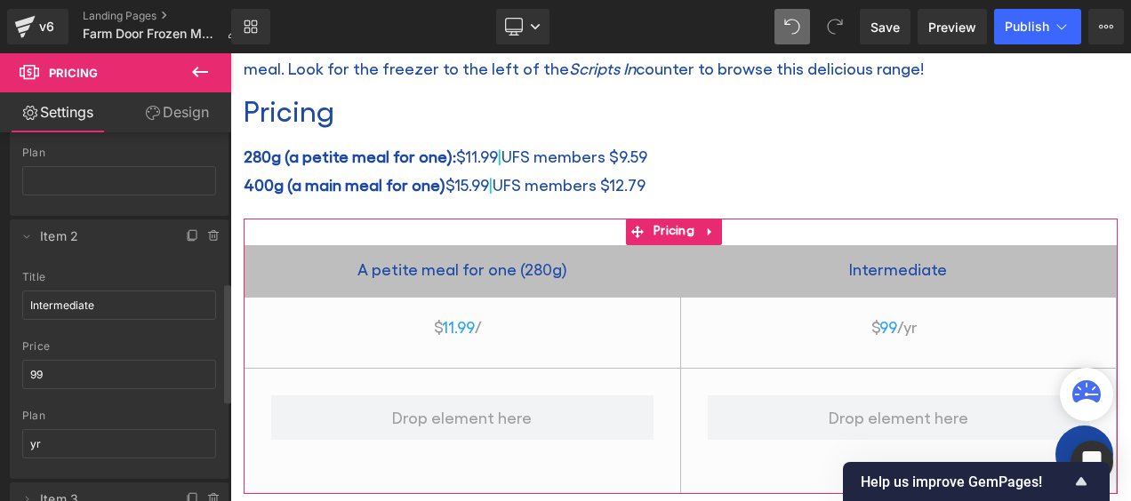
scroll to position [356, 0]
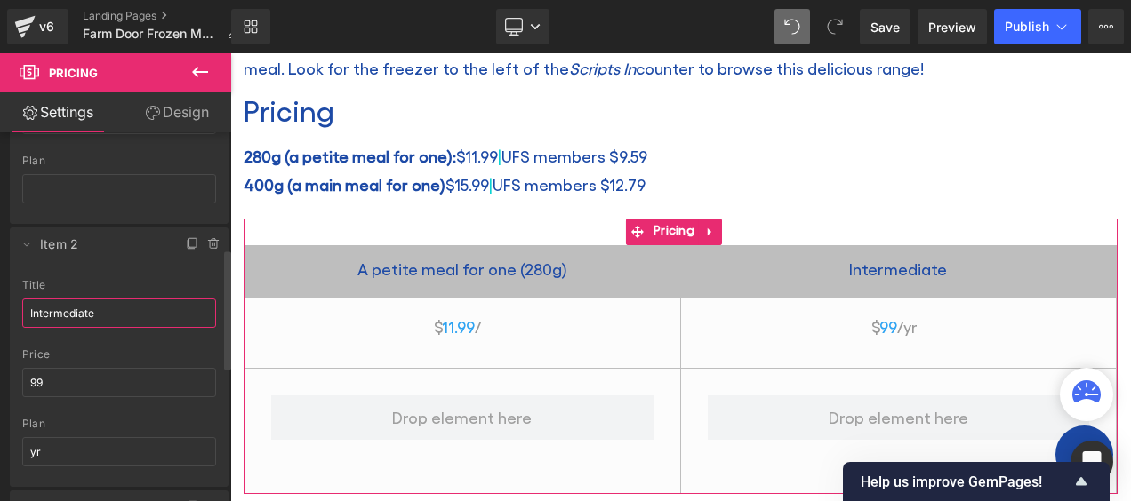
click at [107, 317] on input "Intermediate" at bounding box center [119, 313] width 194 height 29
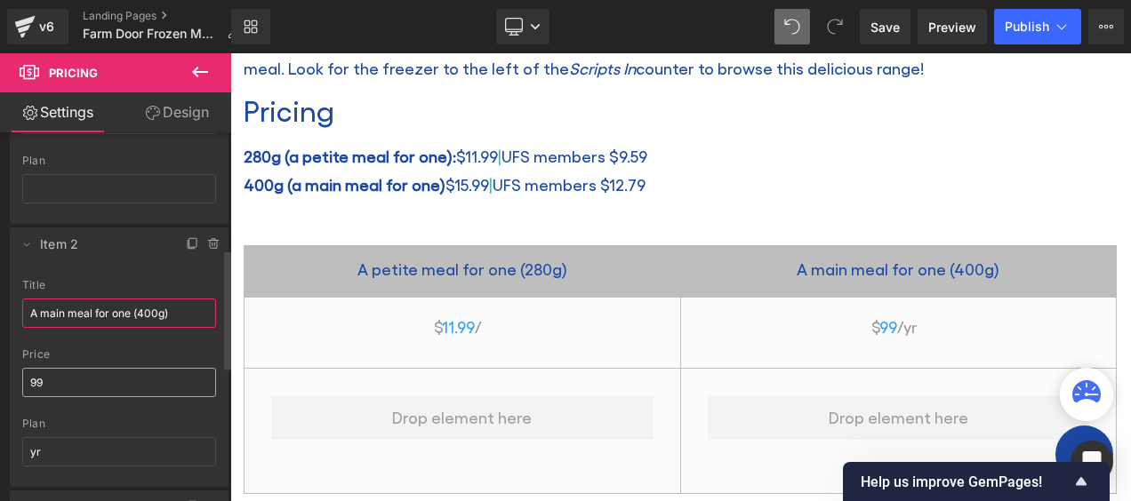
type input "A main meal for one (400g)"
drag, startPoint x: 84, startPoint y: 379, endPoint x: 96, endPoint y: 375, distance: 12.9
click at [84, 379] on input "99" at bounding box center [119, 382] width 194 height 29
drag, startPoint x: 98, startPoint y: 373, endPoint x: 4, endPoint y: 372, distance: 93.4
click at [4, 372] on div "Delete Cancel Item 1 A petite meal for one (280g) title A petite meal for one (…" at bounding box center [119, 254] width 239 height 615
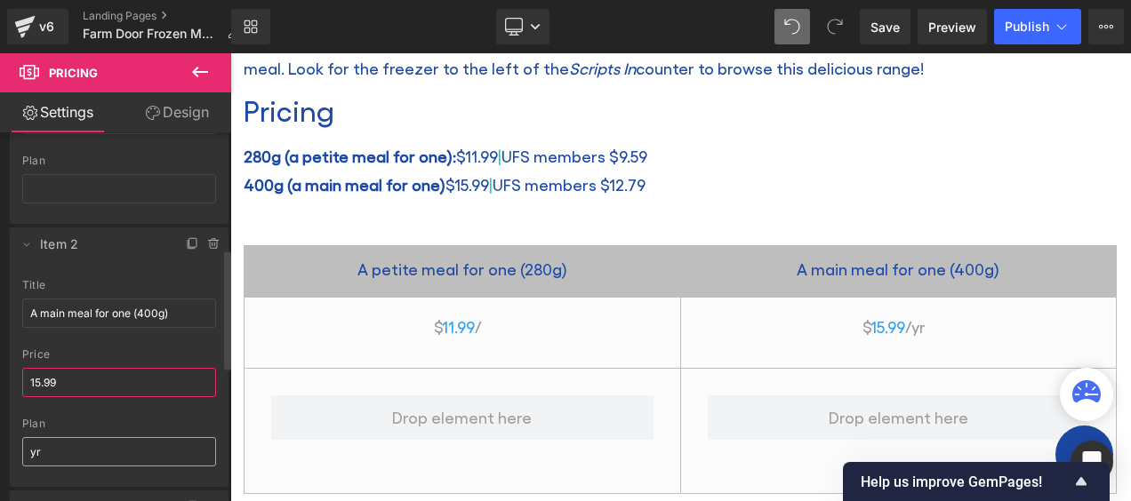
type input "15.99"
click at [66, 444] on input "yr" at bounding box center [119, 451] width 194 height 29
type input "y"
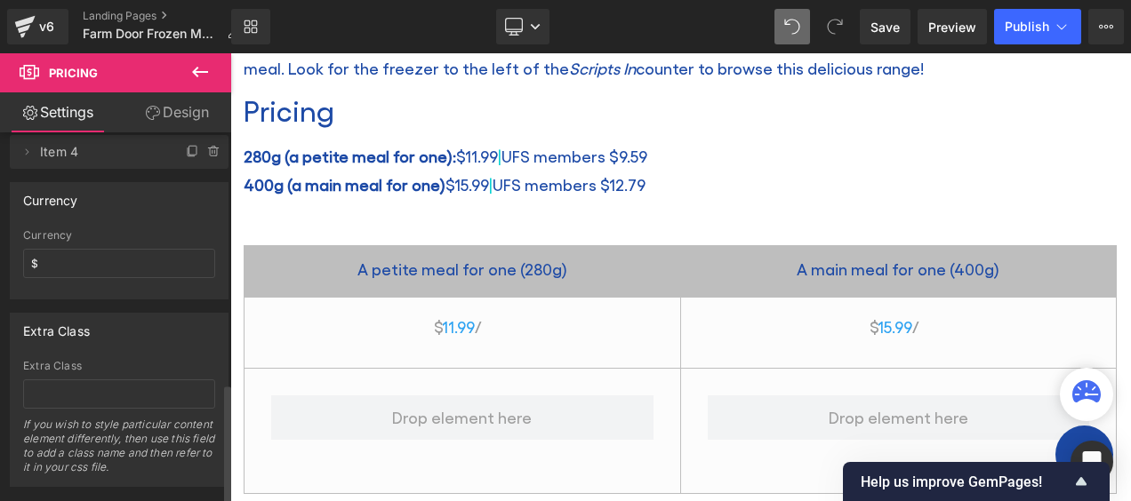
scroll to position [770, 0]
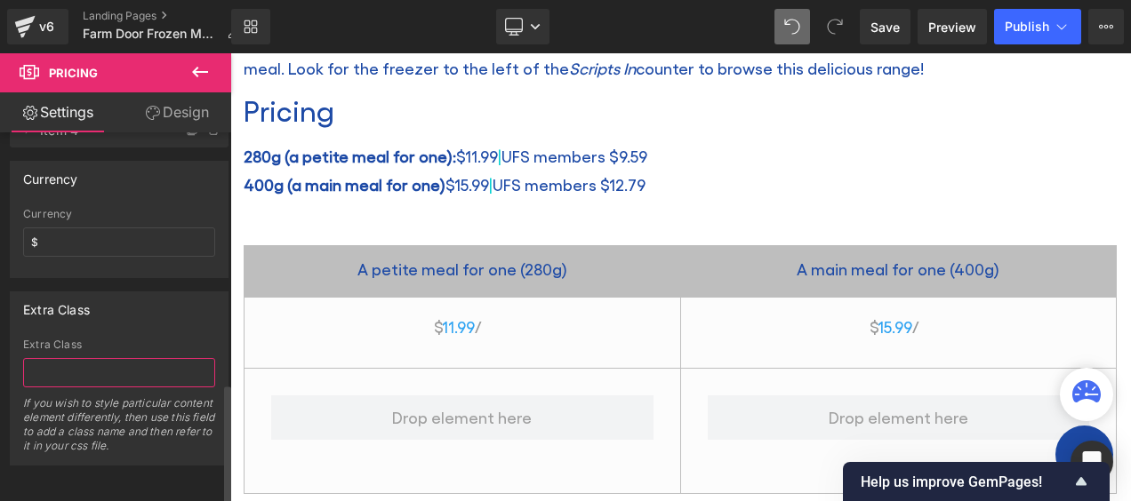
click at [128, 361] on input "text" at bounding box center [119, 372] width 192 height 29
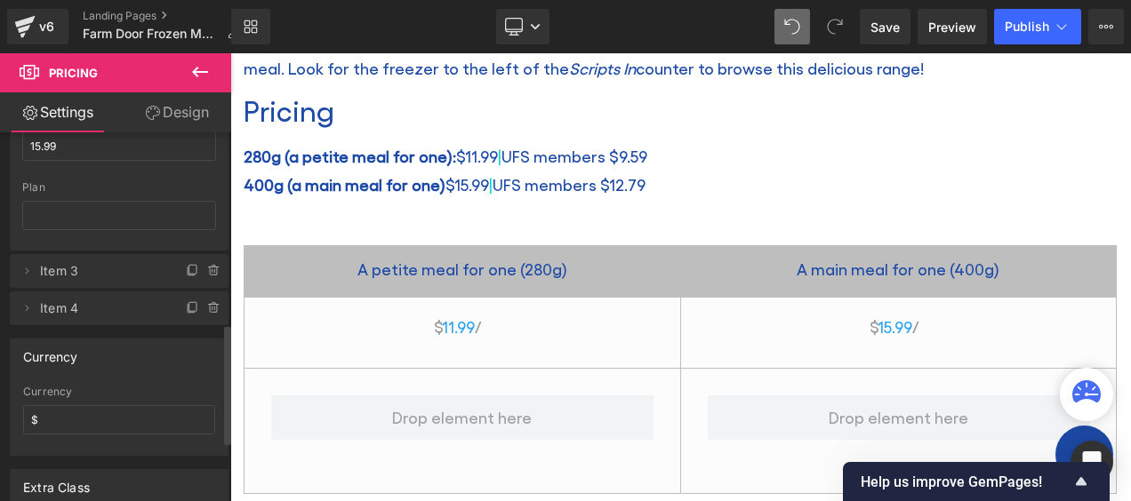
scroll to position [503, 0]
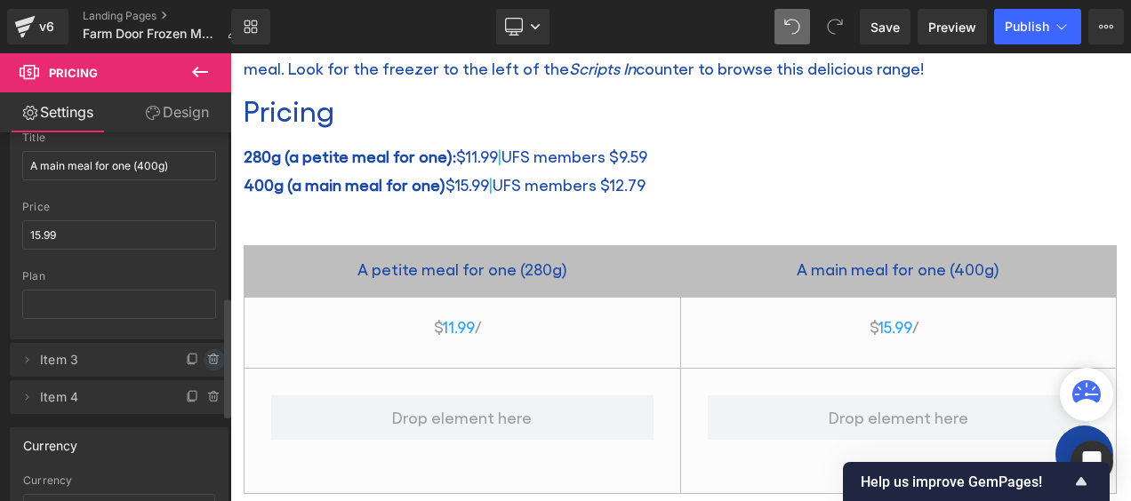
click at [207, 353] on icon at bounding box center [214, 360] width 14 height 14
click at [194, 349] on button "Delete" at bounding box center [195, 360] width 56 height 23
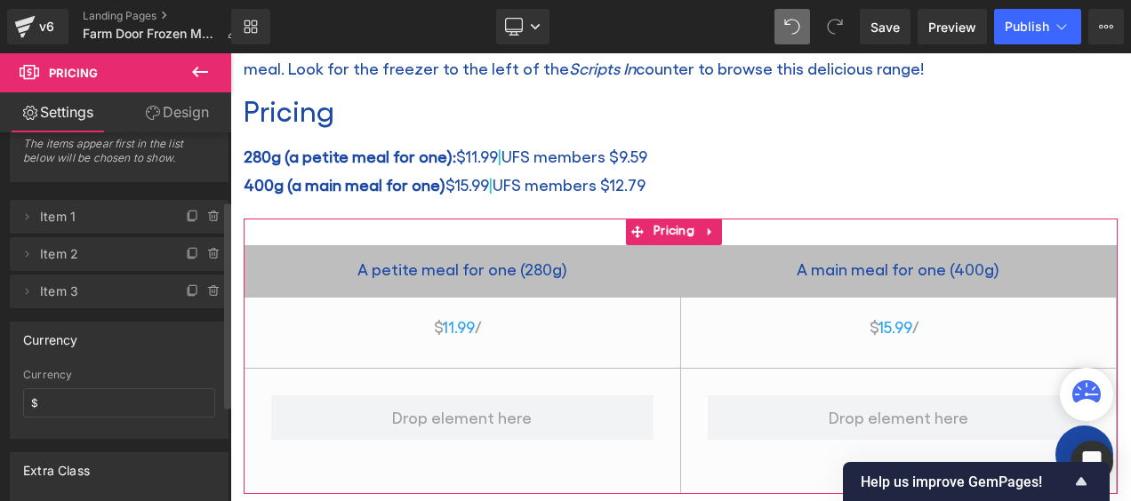
scroll to position [112, 0]
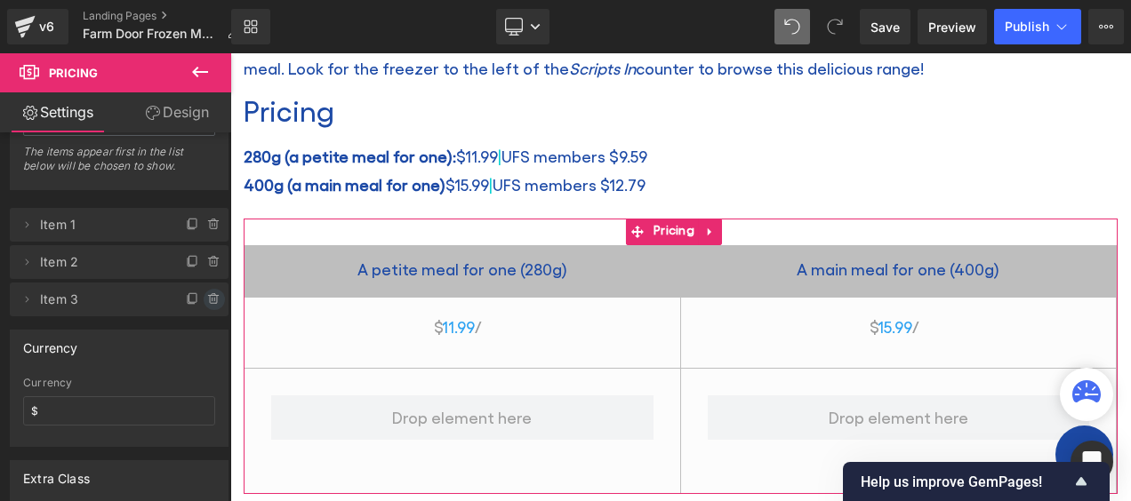
click at [212, 294] on icon at bounding box center [214, 295] width 4 height 2
click at [207, 299] on button "Delete" at bounding box center [195, 300] width 56 height 23
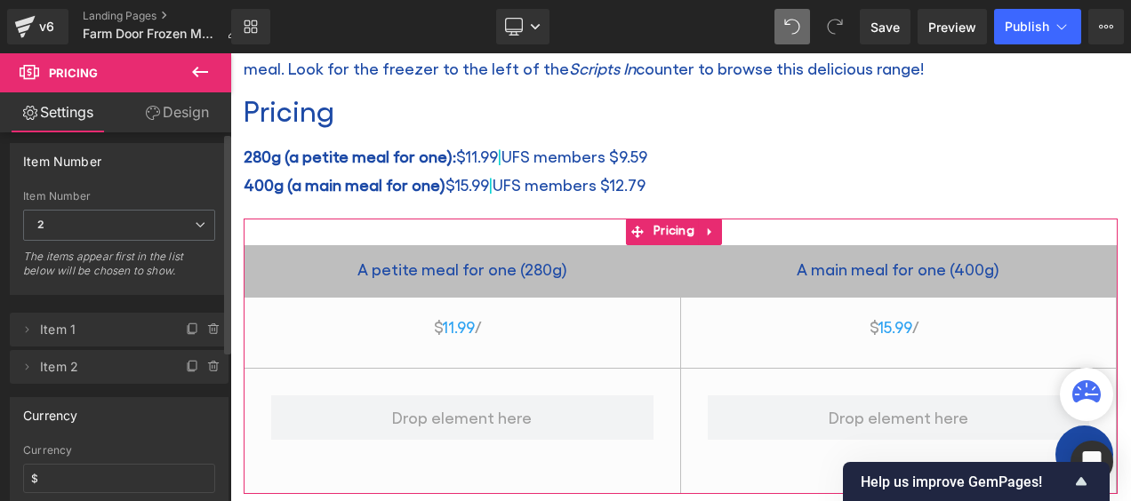
scroll to position [0, 0]
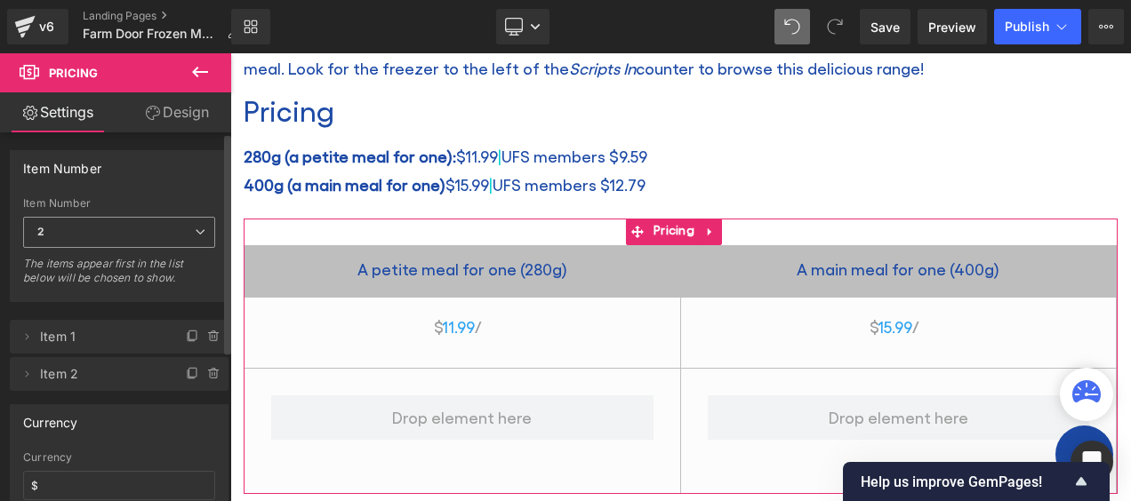
click at [180, 233] on span "2" at bounding box center [119, 232] width 192 height 31
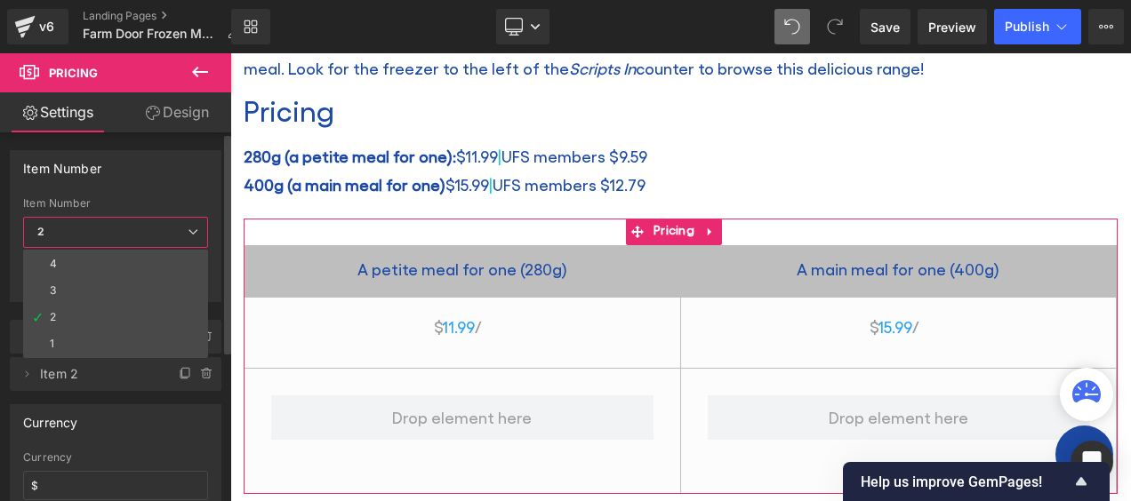
click at [187, 230] on span "2" at bounding box center [115, 232] width 185 height 31
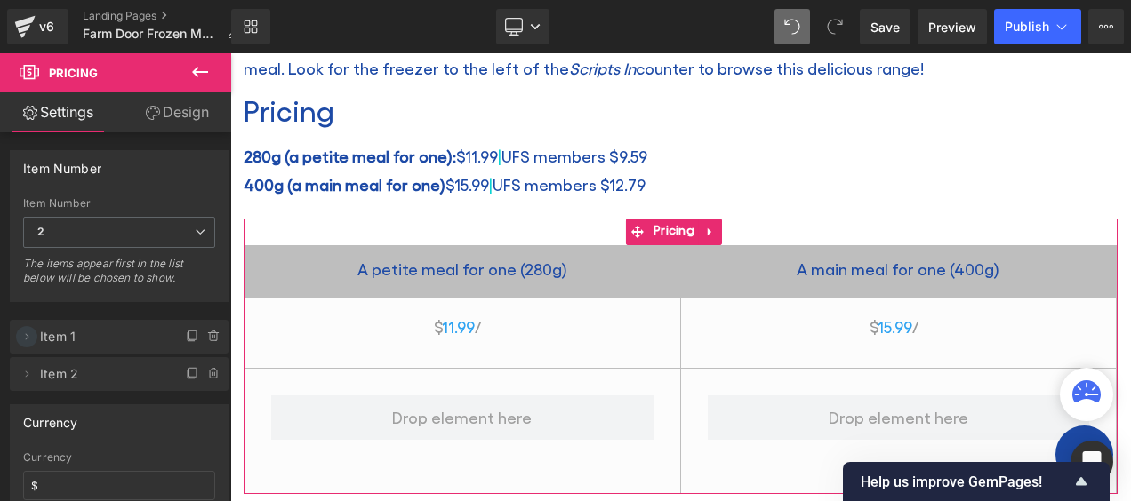
click at [31, 326] on span at bounding box center [26, 336] width 21 height 21
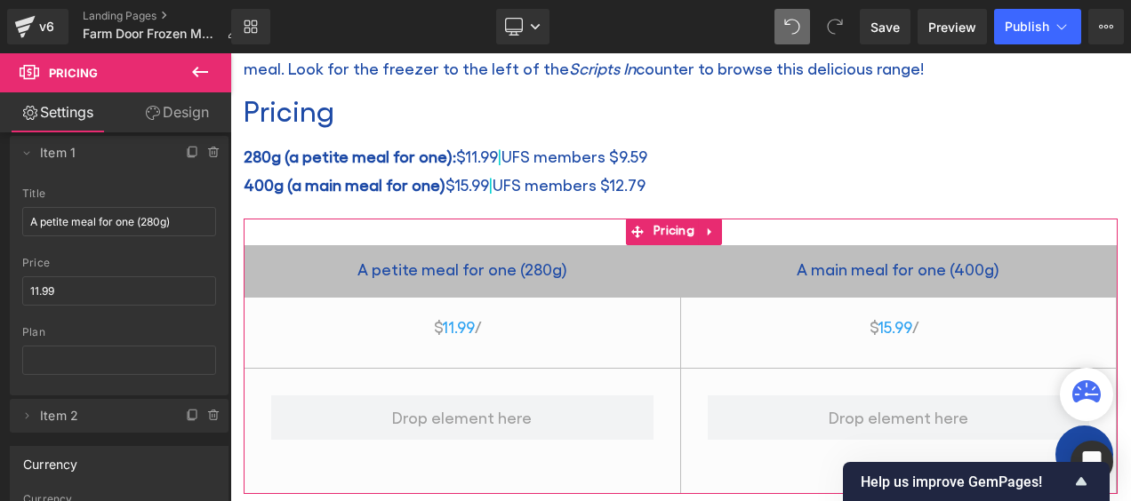
scroll to position [267, 0]
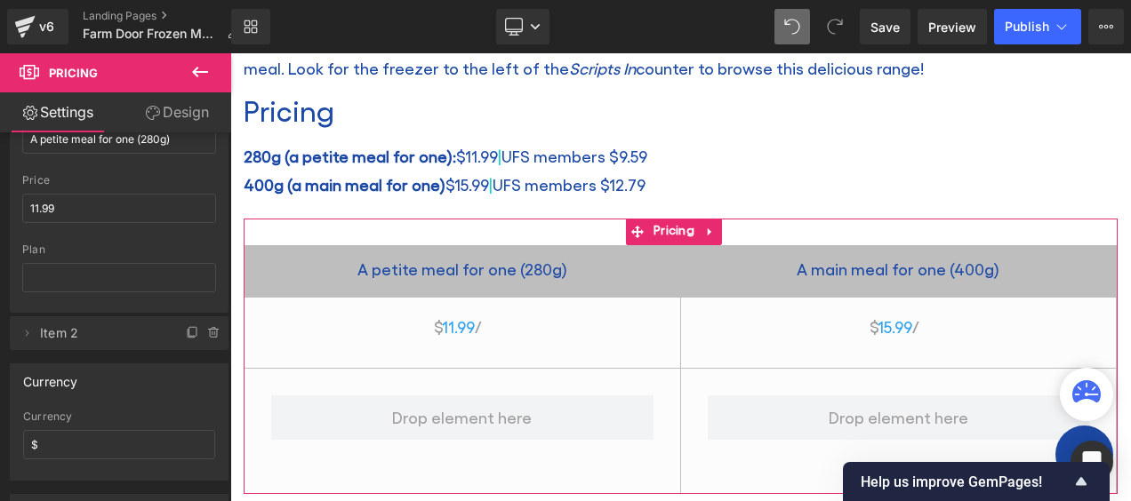
click at [36, 244] on div "plan" at bounding box center [119, 250] width 194 height 12
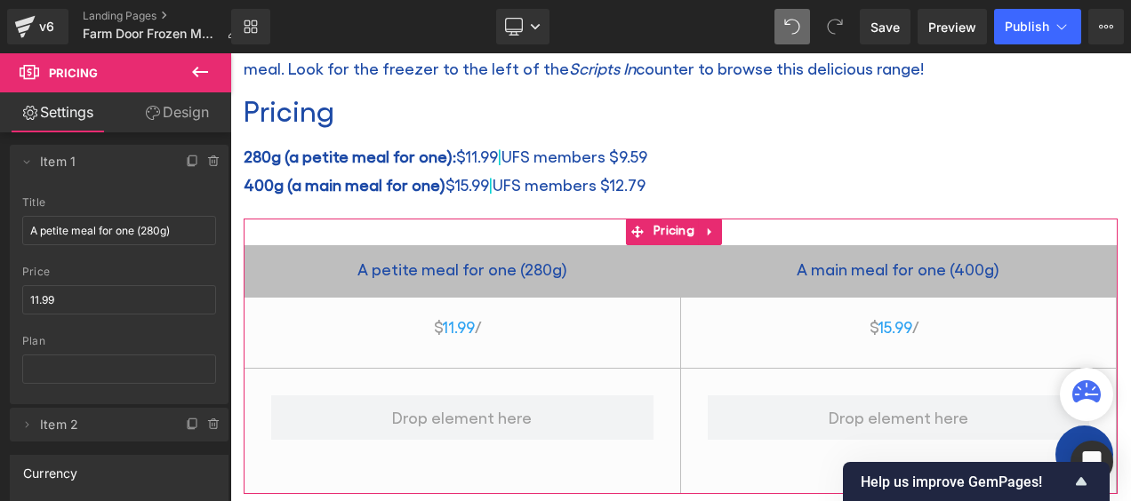
scroll to position [89, 0]
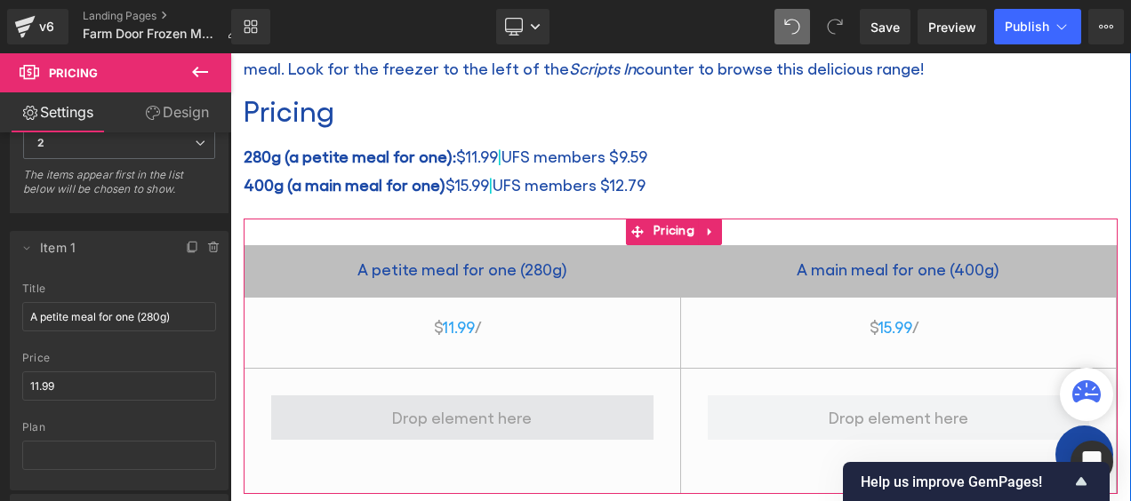
click at [459, 417] on span at bounding box center [462, 417] width 152 height 37
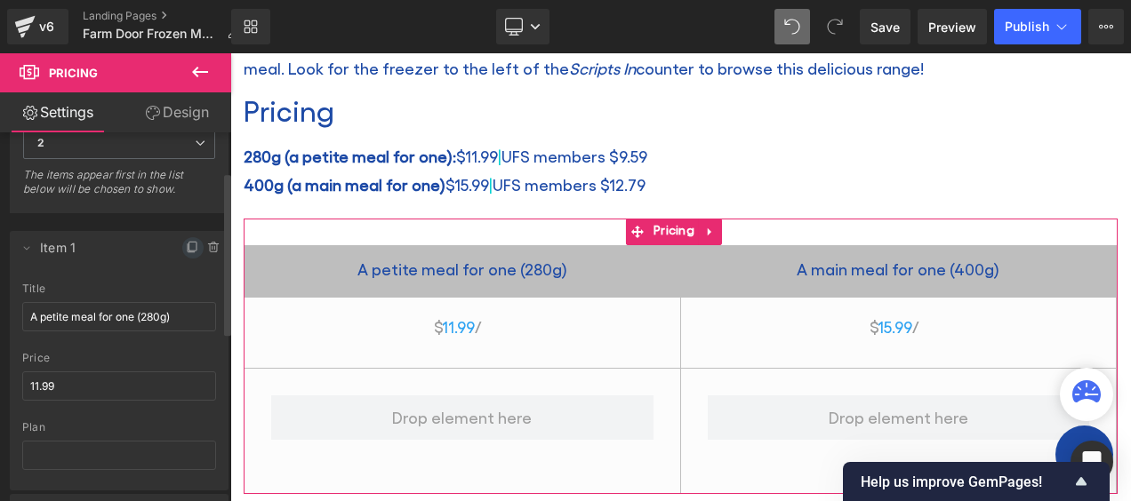
click at [186, 244] on icon at bounding box center [193, 248] width 14 height 14
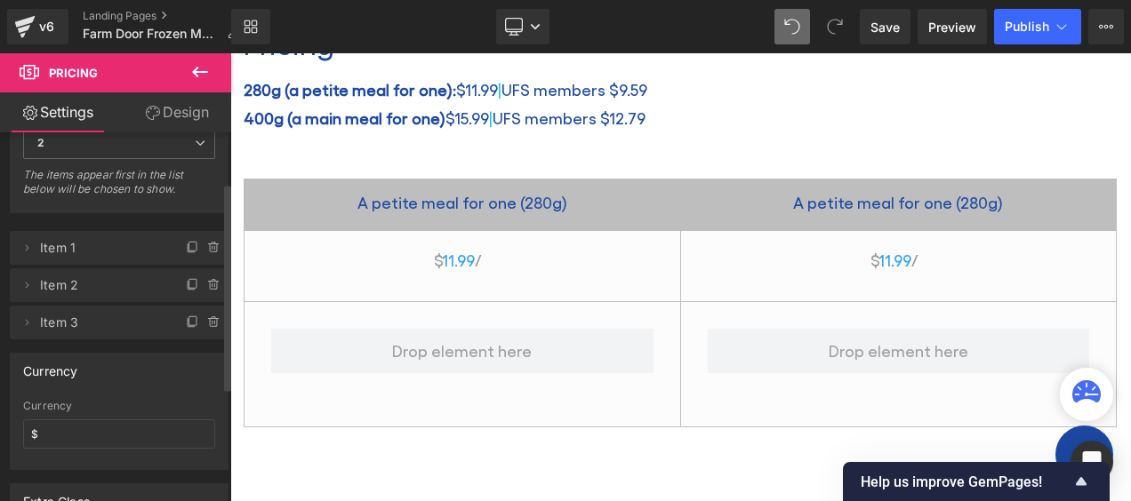
scroll to position [909, 0]
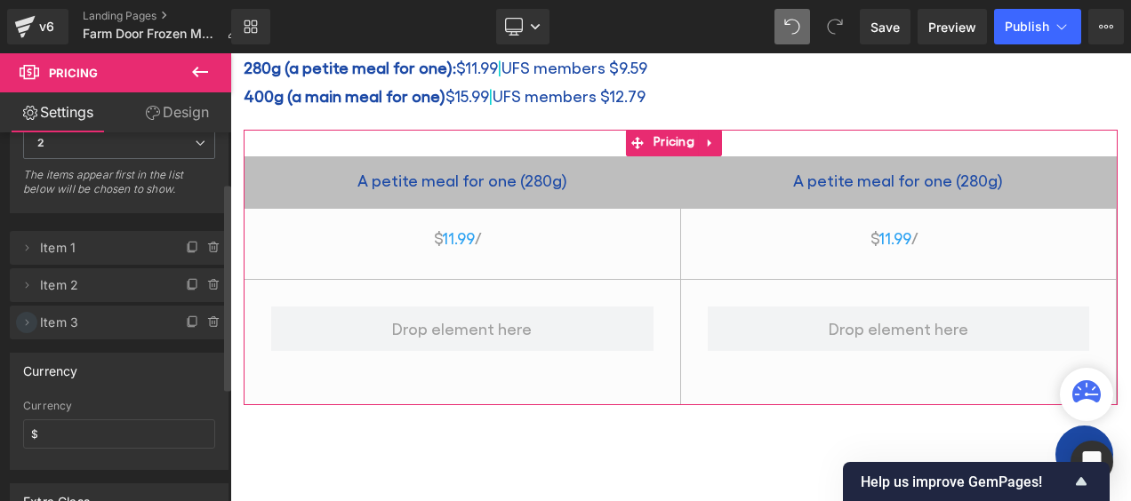
click at [27, 317] on icon at bounding box center [27, 323] width 14 height 14
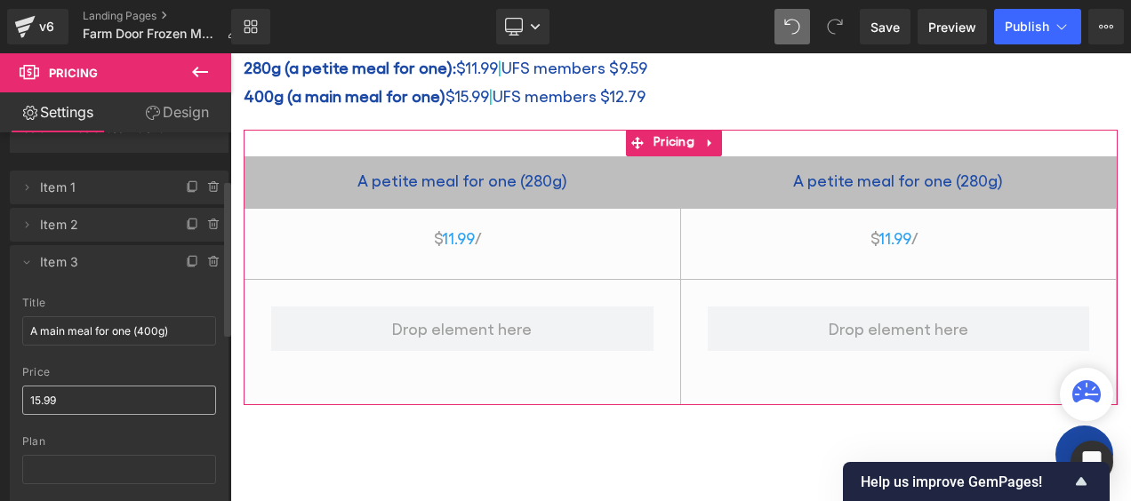
scroll to position [178, 0]
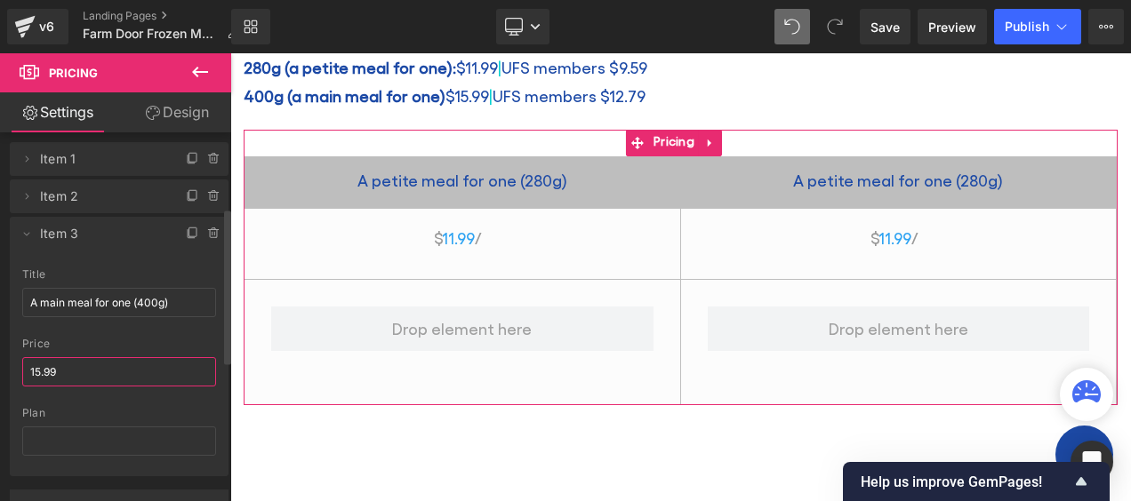
click at [71, 364] on input "15.99" at bounding box center [119, 371] width 194 height 29
drag, startPoint x: 97, startPoint y: 365, endPoint x: 20, endPoint y: 365, distance: 77.3
click at [20, 365] on div "A main meal for one (400g) title A main meal for one (400g) 15.99 price 15.99 p…" at bounding box center [119, 372] width 219 height 208
click at [30, 192] on icon at bounding box center [27, 196] width 14 height 14
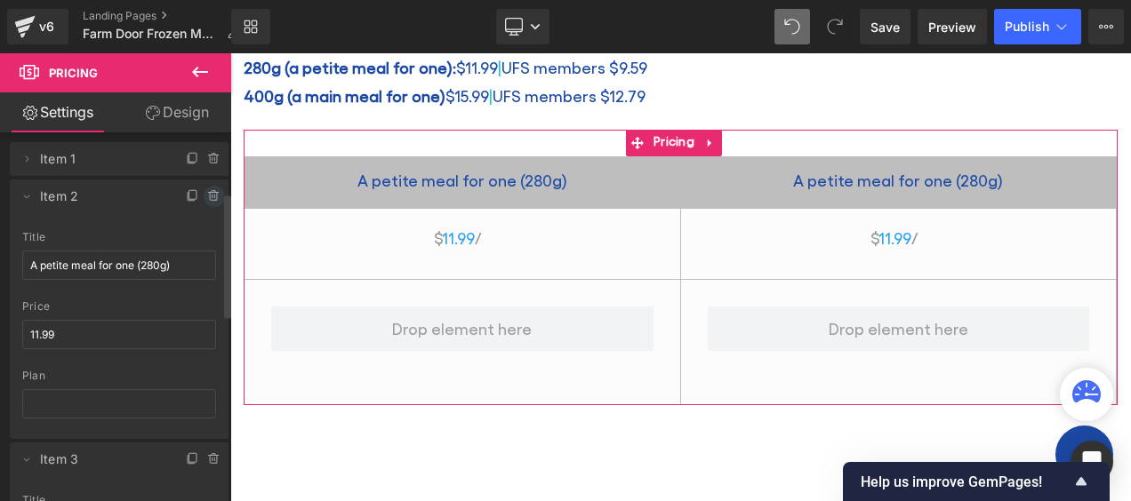
click at [210, 196] on icon at bounding box center [213, 196] width 7 height 8
click at [175, 191] on button "Delete" at bounding box center [195, 197] width 56 height 23
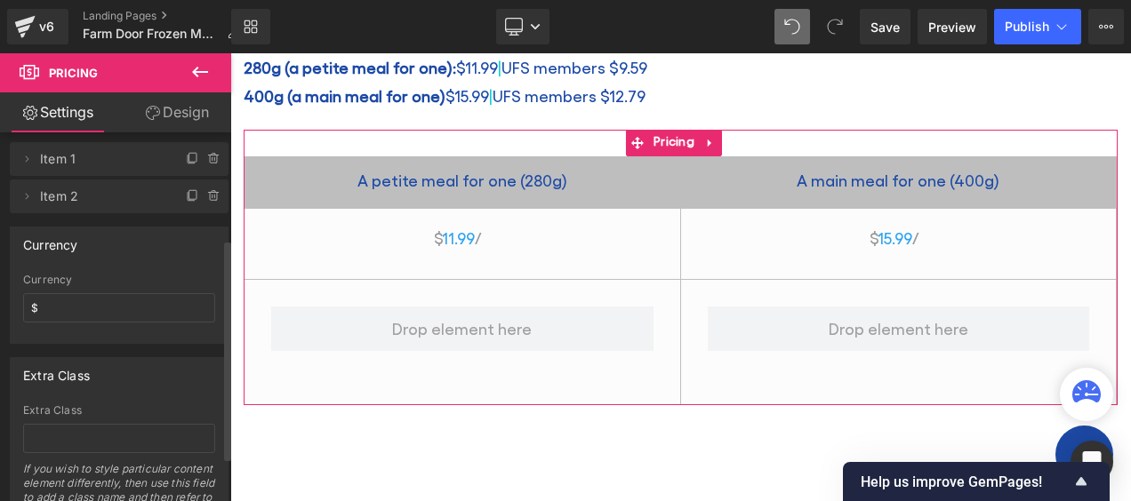
click at [171, 112] on link "Design" at bounding box center [177, 112] width 116 height 40
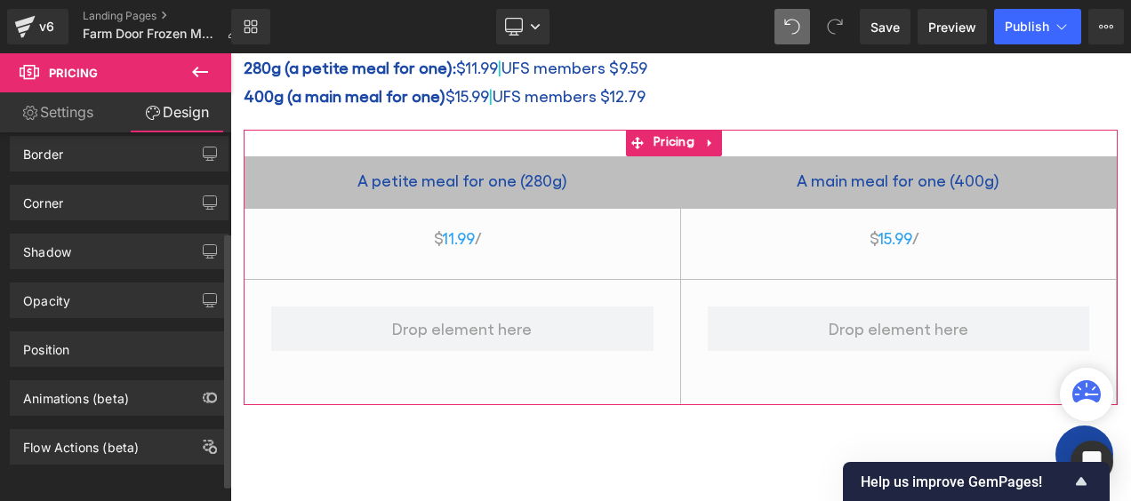
scroll to position [0, 0]
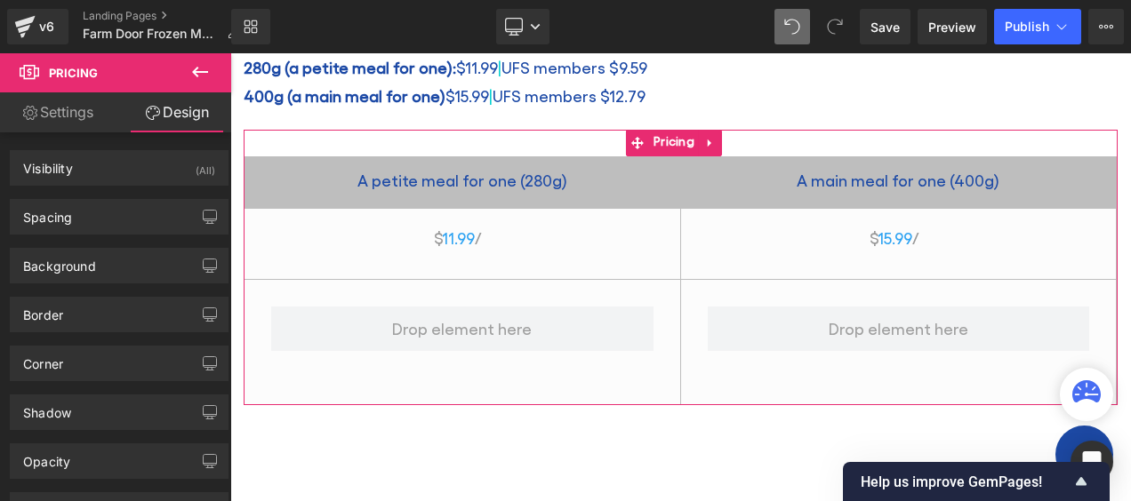
click at [71, 112] on link "Settings" at bounding box center [58, 112] width 116 height 40
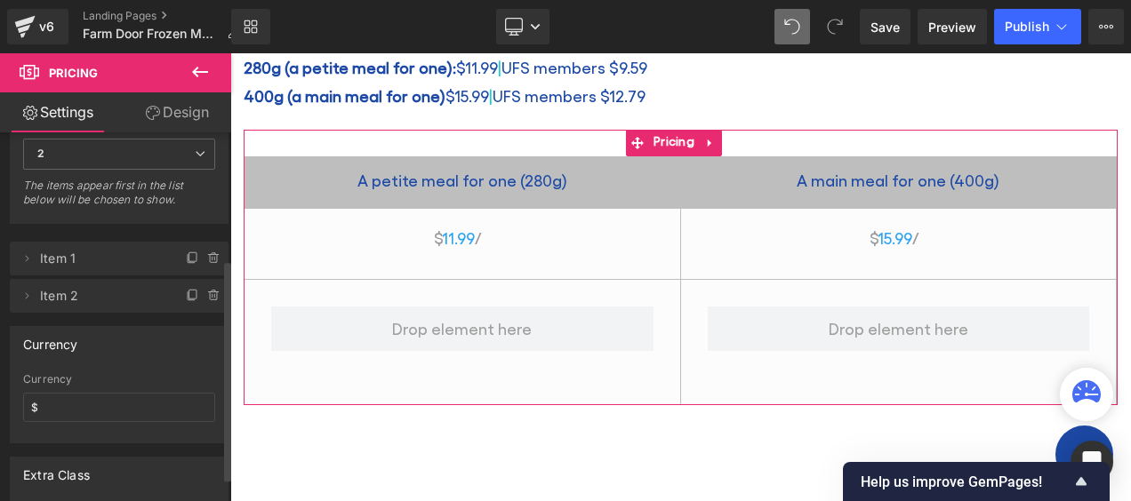
scroll to position [75, 0]
click at [26, 260] on icon at bounding box center [27, 262] width 14 height 14
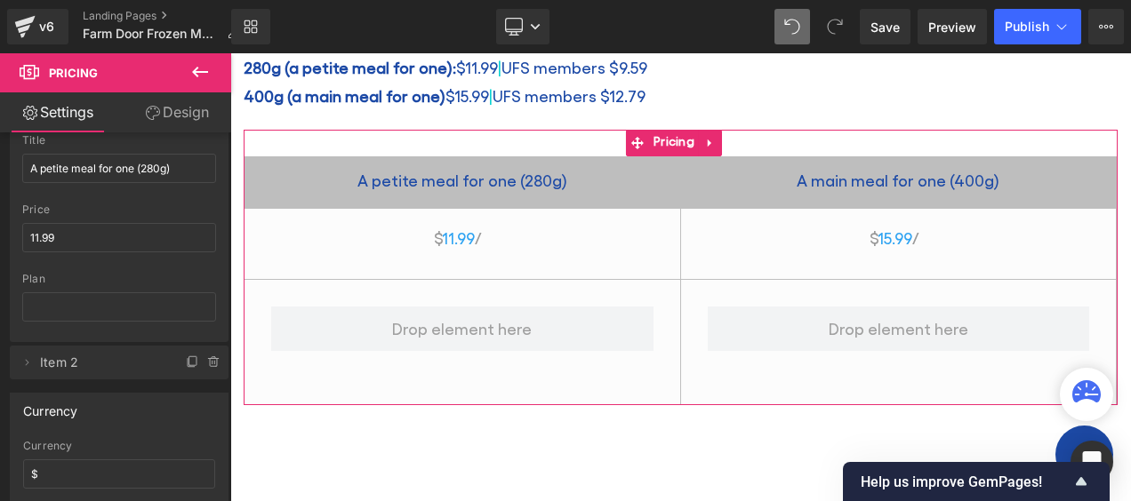
scroll to position [252, 0]
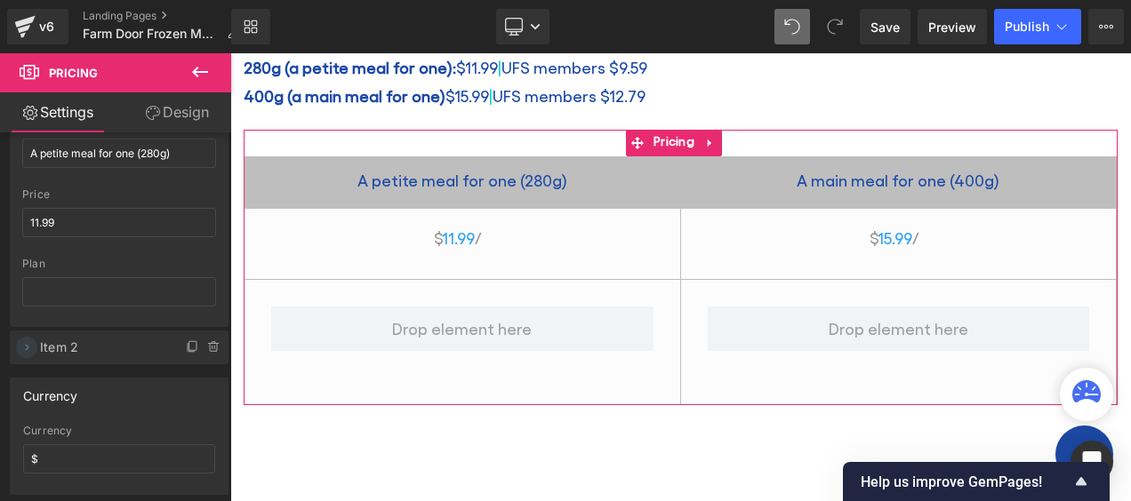
click at [28, 343] on icon at bounding box center [27, 348] width 14 height 14
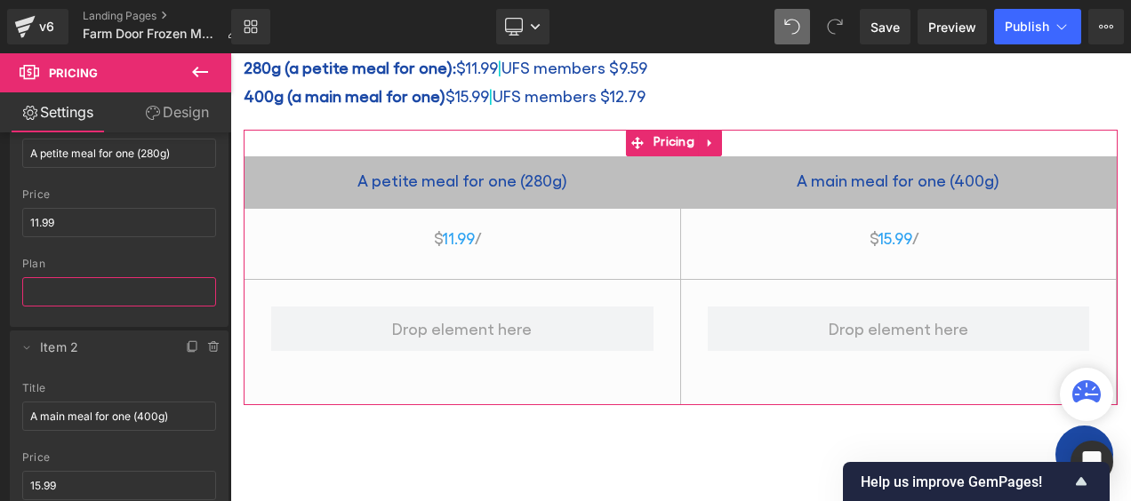
click at [80, 293] on input "text" at bounding box center [119, 291] width 194 height 29
type input "9"
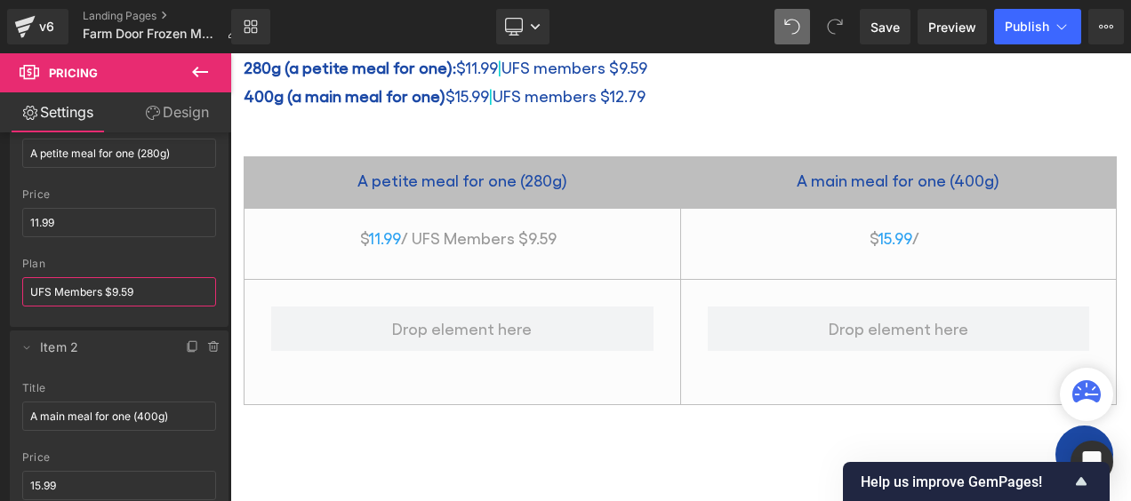
drag, startPoint x: 162, startPoint y: 287, endPoint x: 57, endPoint y: 290, distance: 104.9
click at [57, 290] on input "UFS Members $9.59" at bounding box center [119, 291] width 194 height 29
type input "UFS Members $9.59"
click at [25, 343] on icon at bounding box center [27, 348] width 14 height 14
drag, startPoint x: 156, startPoint y: 288, endPoint x: 34, endPoint y: 287, distance: 122.7
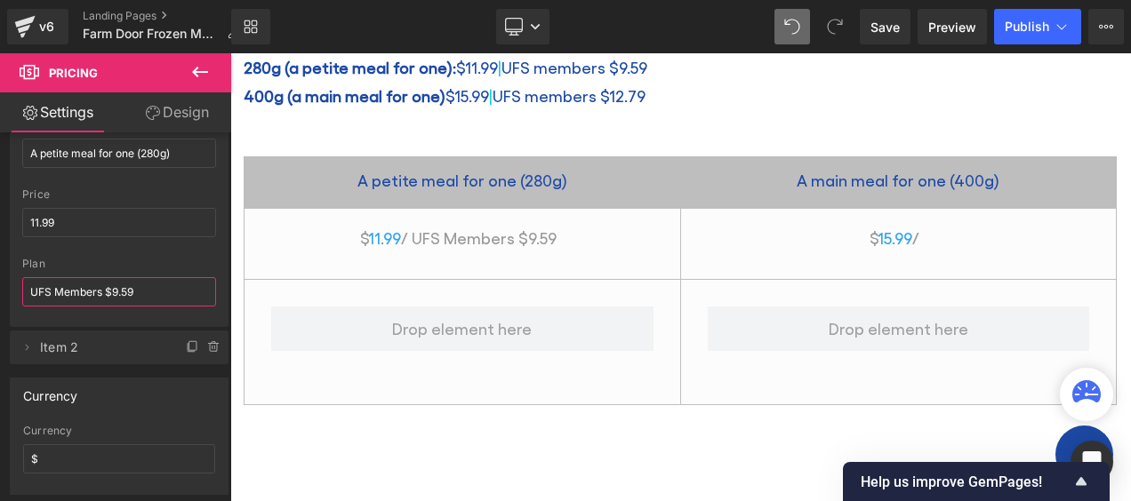
click at [34, 287] on input "UFS Members $9.59" at bounding box center [119, 291] width 194 height 29
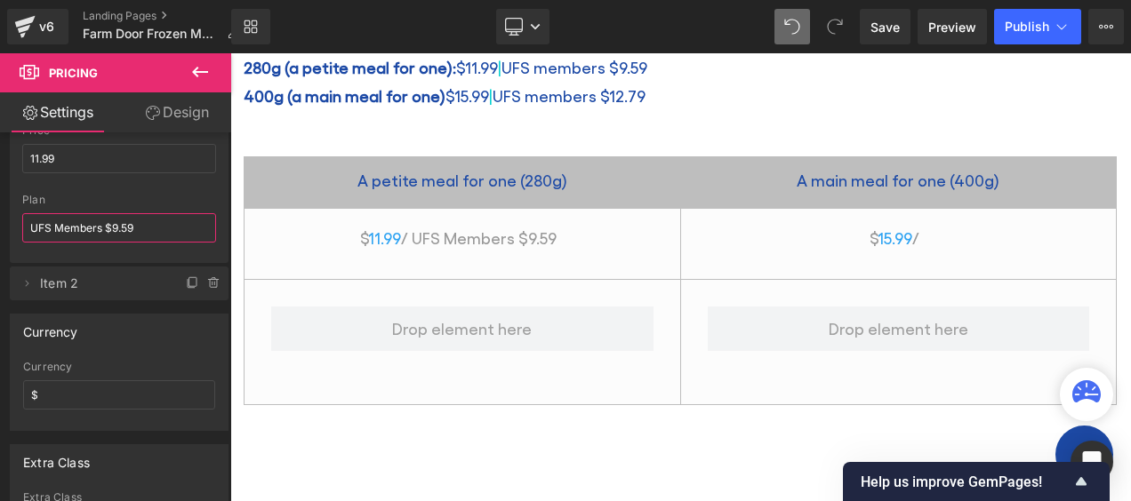
scroll to position [341, 0]
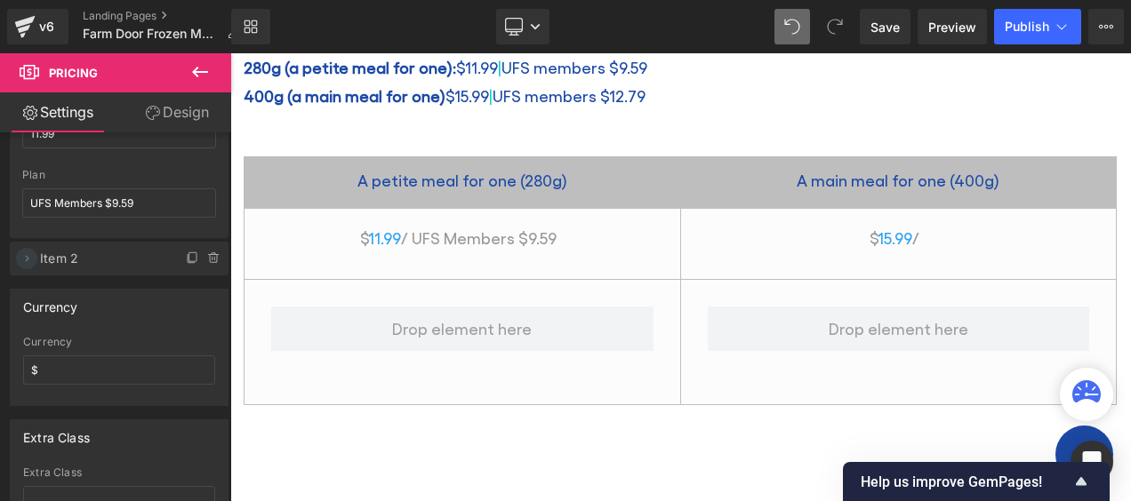
click at [30, 254] on icon at bounding box center [27, 259] width 14 height 14
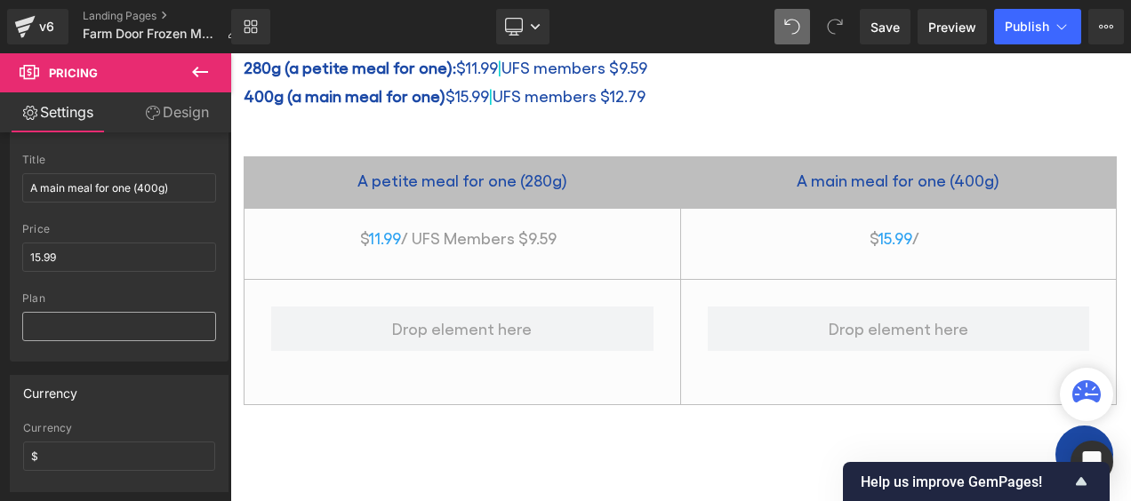
scroll to position [519, 0]
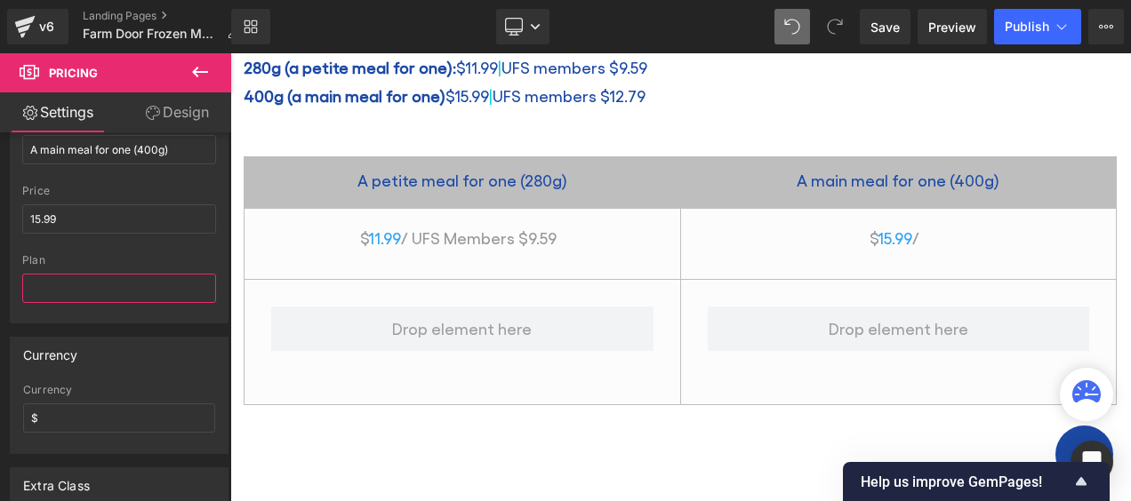
click at [78, 274] on input "text" at bounding box center [119, 288] width 194 height 29
paste input "UFS Members $9.59"
type input "UFS Members $12.79"
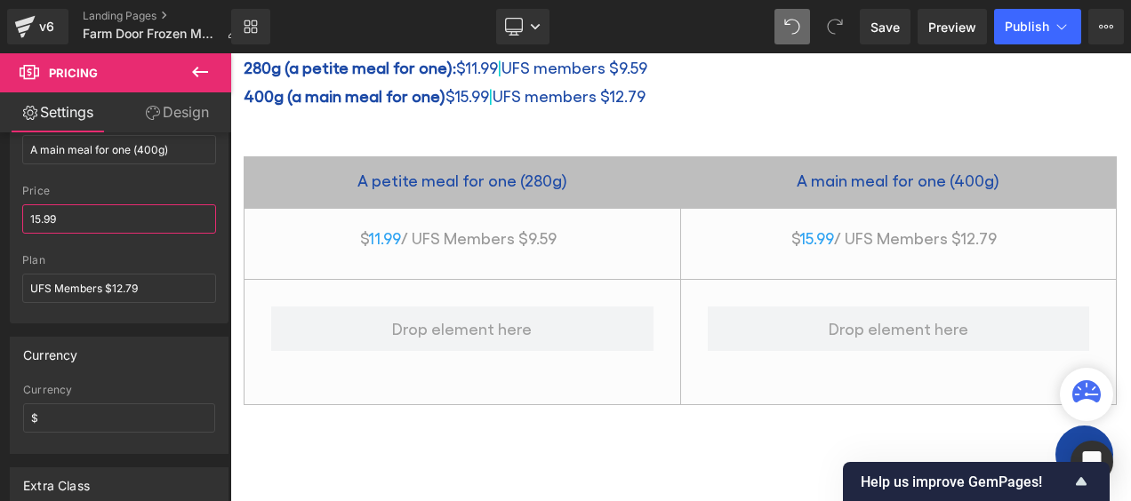
click at [100, 210] on input "15.99" at bounding box center [119, 218] width 194 height 29
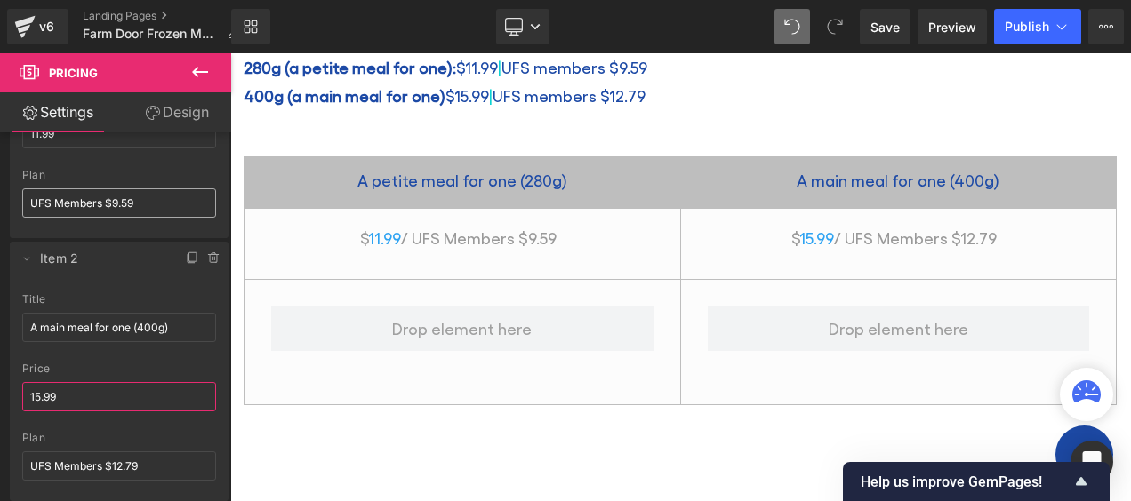
scroll to position [252, 0]
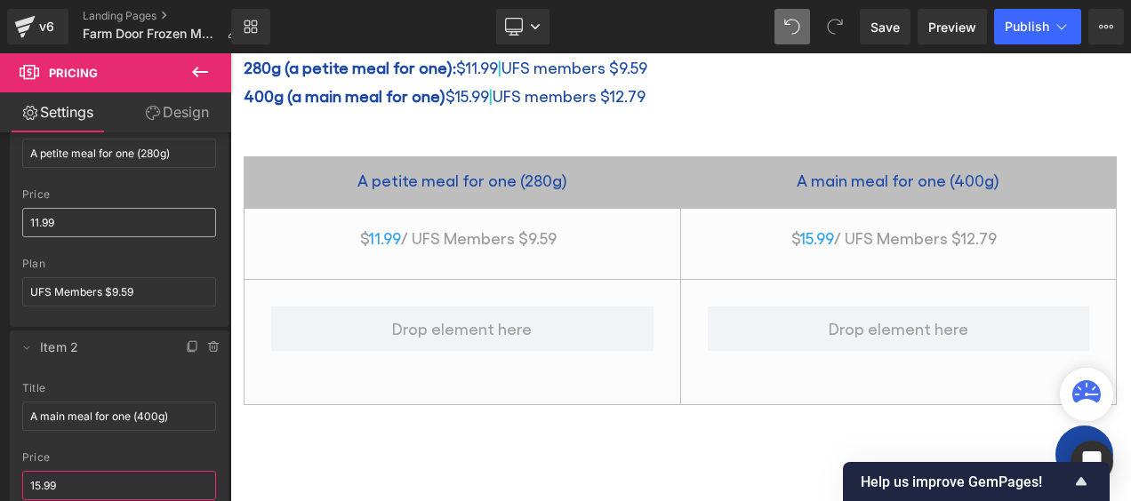
type input "15.99"
click at [92, 217] on input "11.99" at bounding box center [119, 222] width 194 height 29
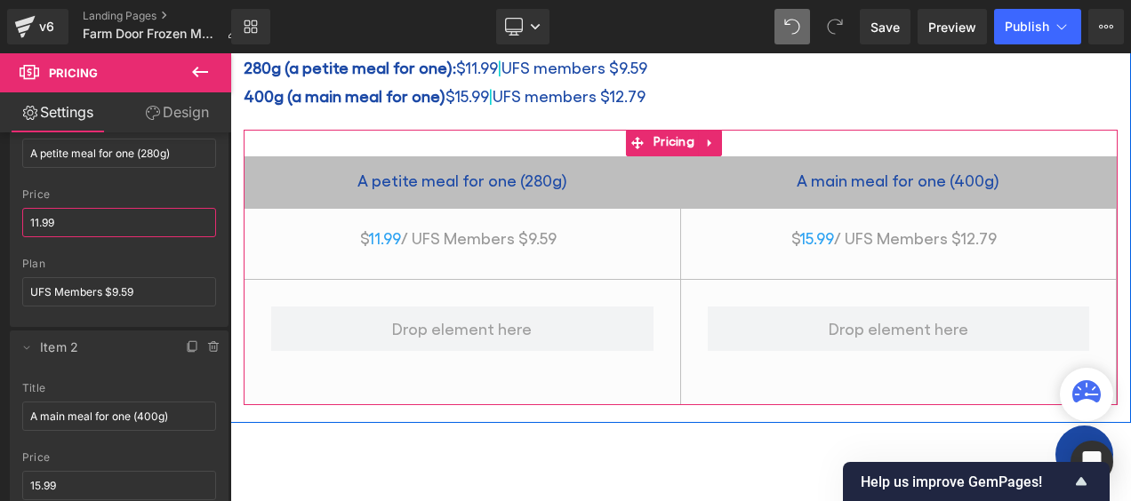
type input "11.99"
click at [519, 230] on span "/ UFS Members $9.59" at bounding box center [479, 237] width 156 height 19
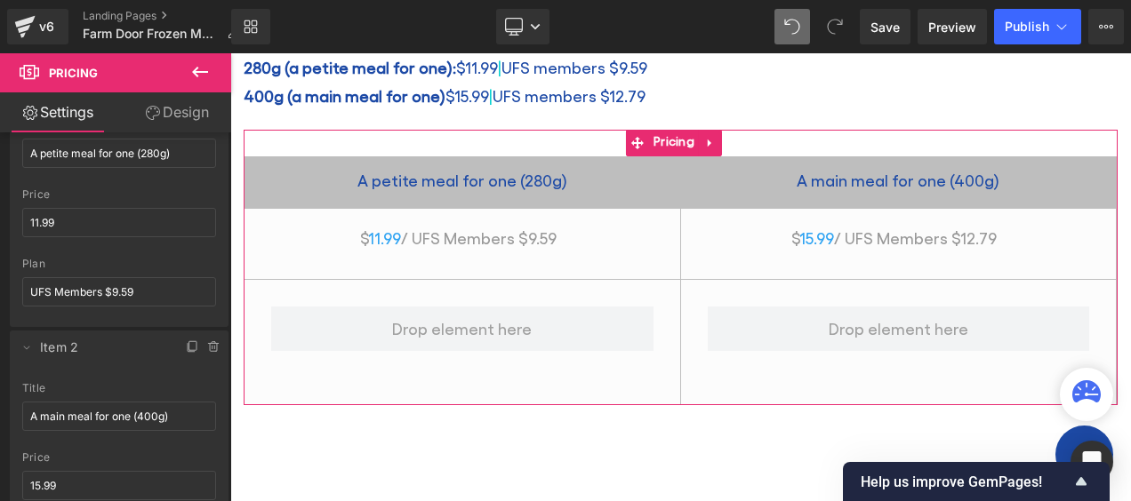
click at [181, 115] on link "Design" at bounding box center [177, 112] width 116 height 40
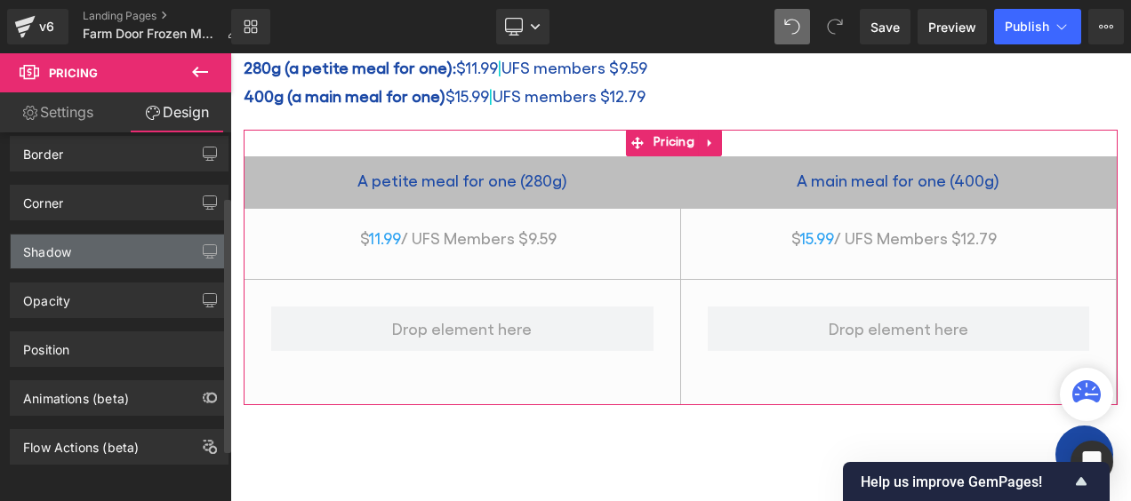
scroll to position [0, 0]
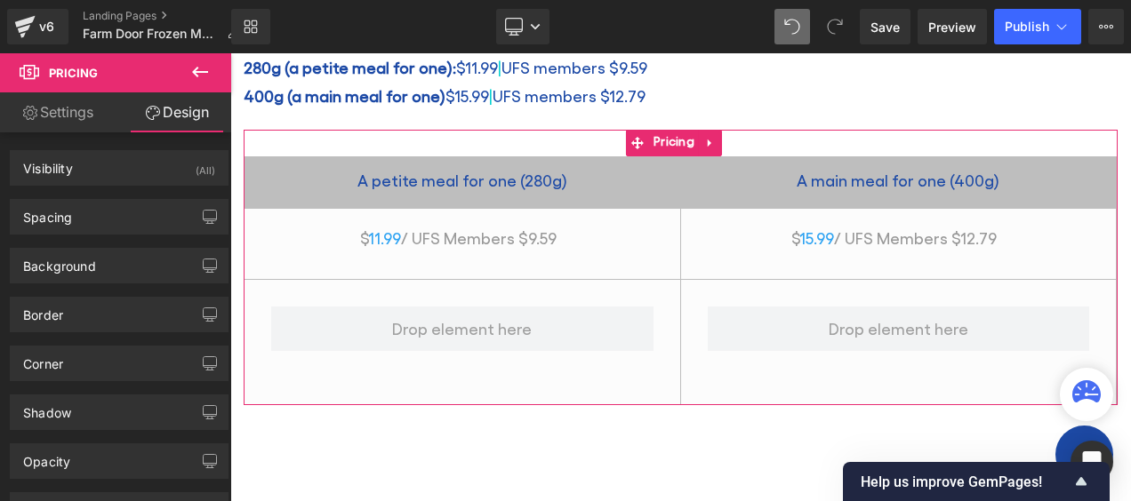
click at [71, 108] on link "Settings" at bounding box center [58, 112] width 116 height 40
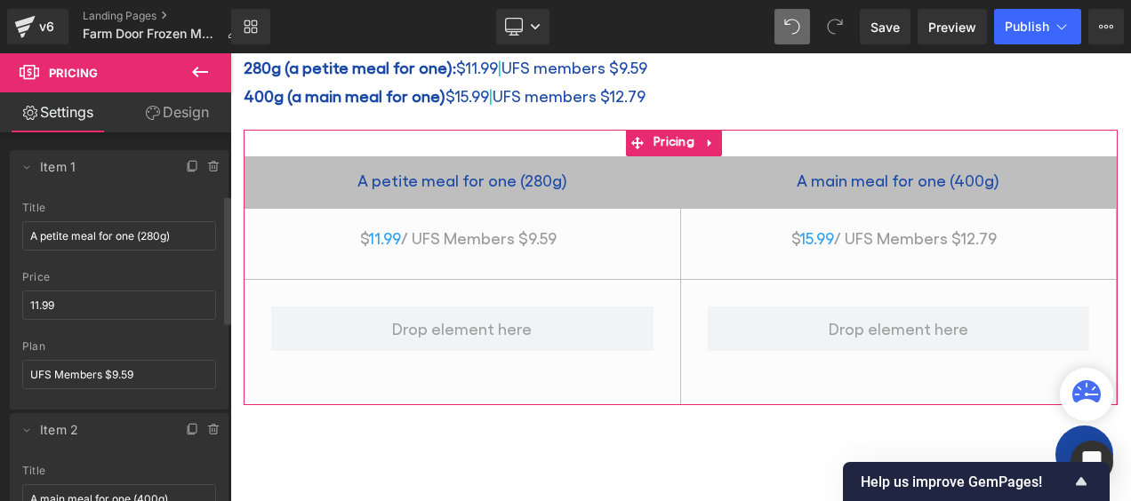
scroll to position [178, 0]
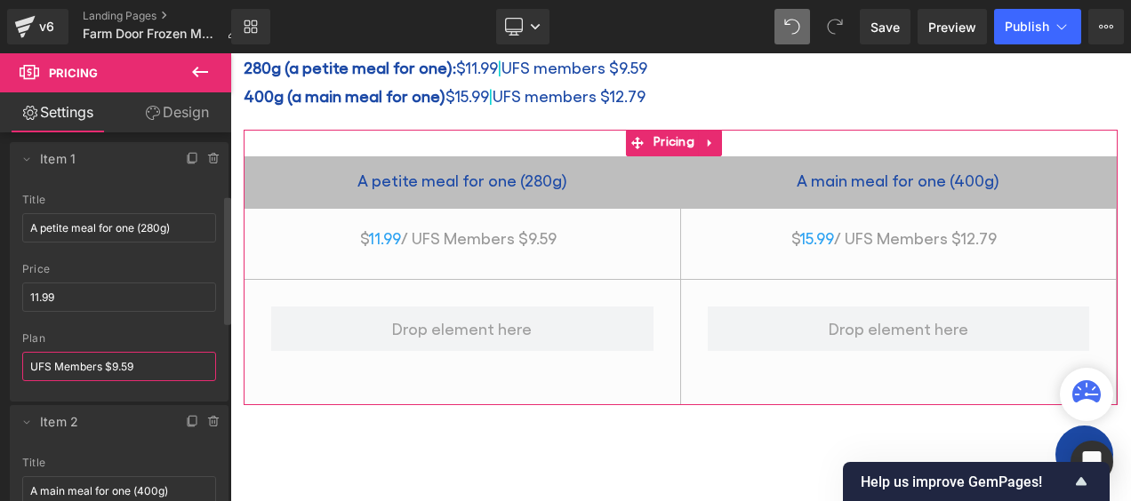
drag, startPoint x: 144, startPoint y: 359, endPoint x: 28, endPoint y: 361, distance: 115.6
click at [28, 361] on input "UFS Members $9.59" at bounding box center [119, 366] width 194 height 29
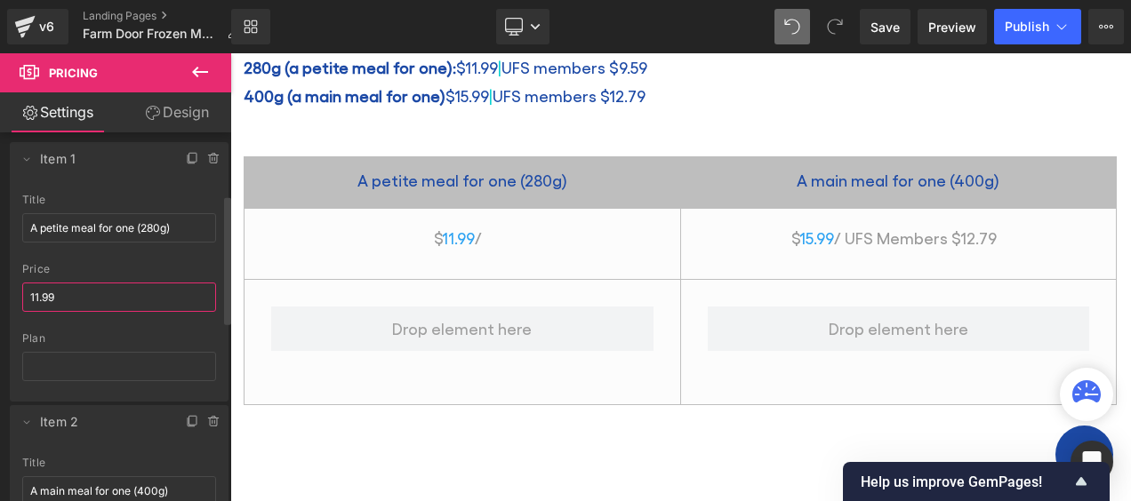
click at [28, 293] on input "11.99" at bounding box center [119, 297] width 194 height 29
paste input "UFS Members $9.59"
drag, startPoint x: 178, startPoint y: 290, endPoint x: 136, endPoint y: 292, distance: 41.8
click at [136, 292] on input "UFS Members $9.59 11.99" at bounding box center [119, 297] width 194 height 29
type input "UFS Members $9.59"
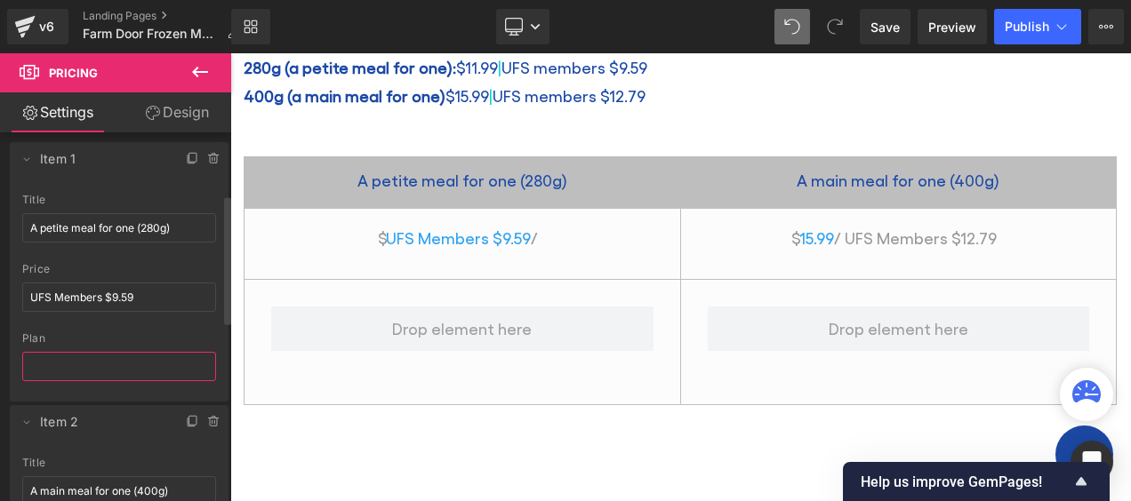
click at [108, 363] on input "text" at bounding box center [119, 366] width 194 height 29
paste input "11.99"
click at [34, 357] on input "11.99" at bounding box center [119, 366] width 194 height 29
type input "$11.99"
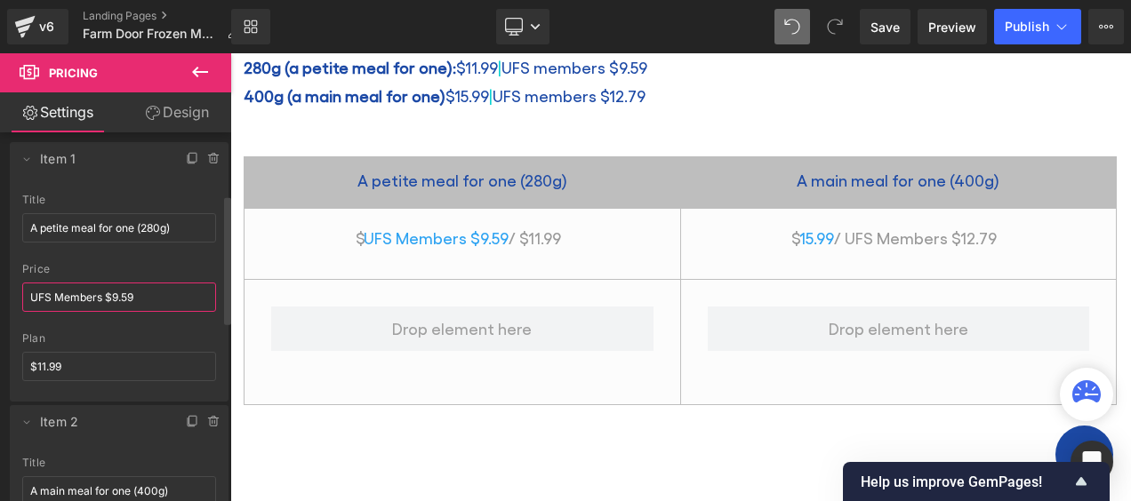
click at [158, 291] on input "UFS Members $9.59" at bounding box center [119, 297] width 194 height 29
click at [30, 294] on input "UFS Members $9.59" at bounding box center [119, 297] width 194 height 29
type input "UFS Members $9.59"
type input "11.99"
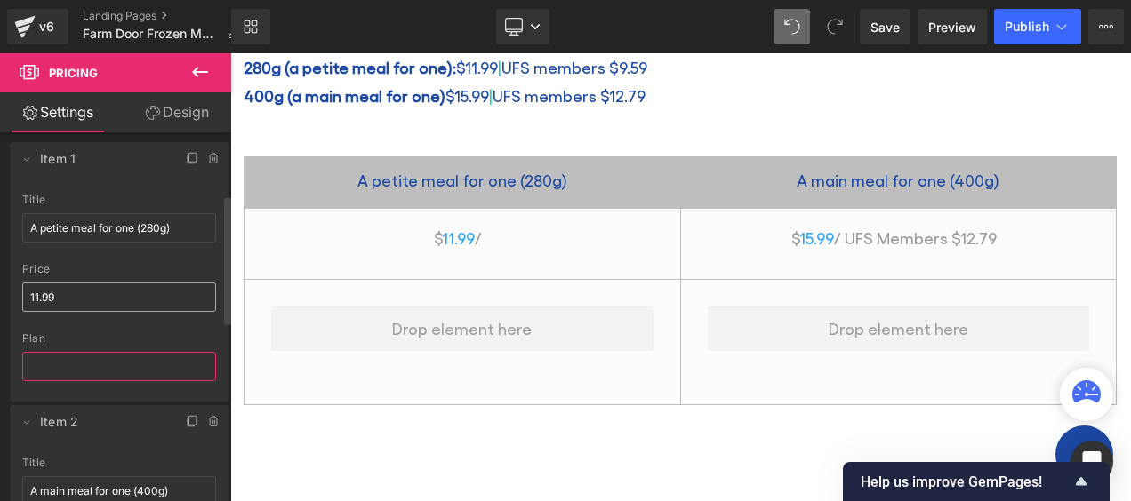
type input "11.99"
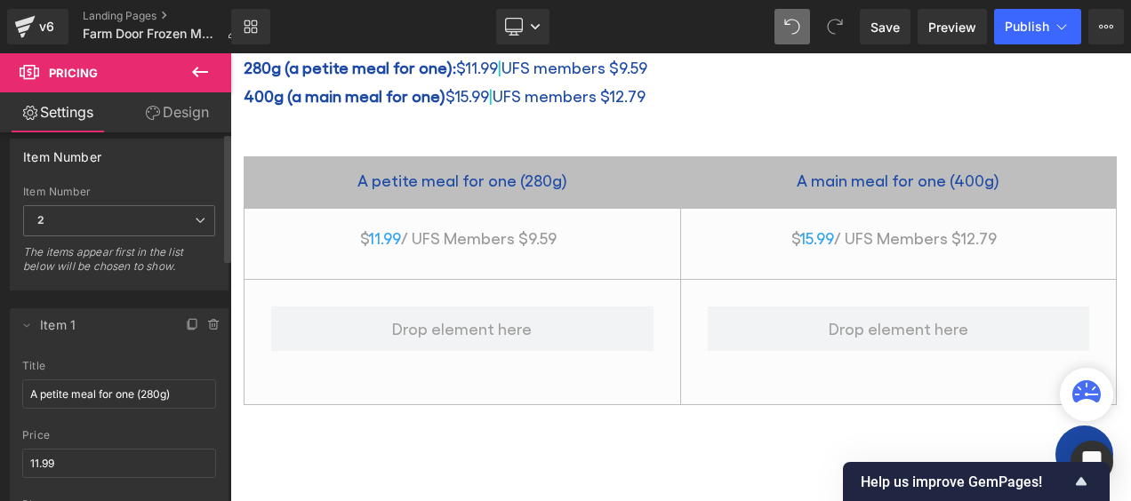
scroll to position [0, 0]
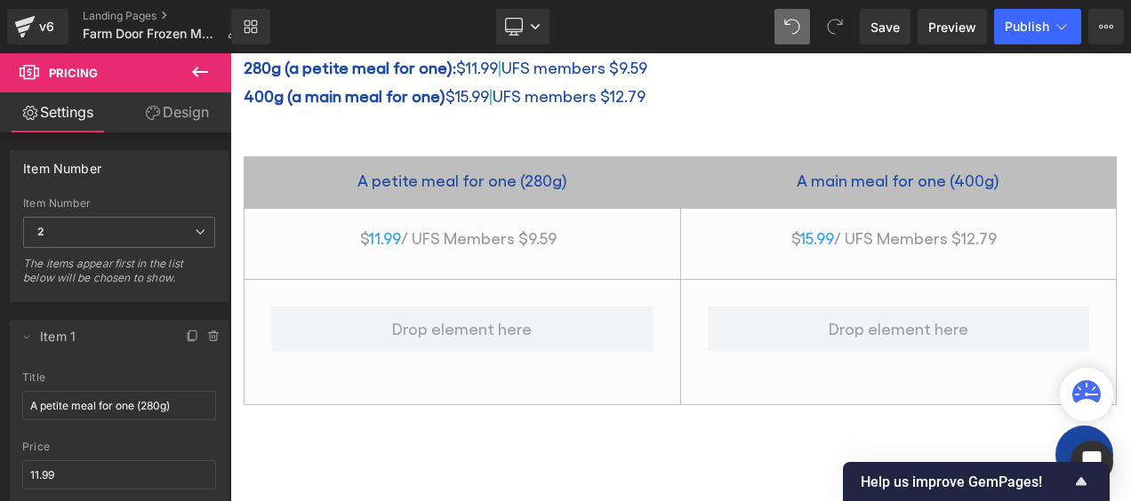
type input "UFS Members $9.59"
click at [181, 111] on link "Design" at bounding box center [177, 112] width 116 height 40
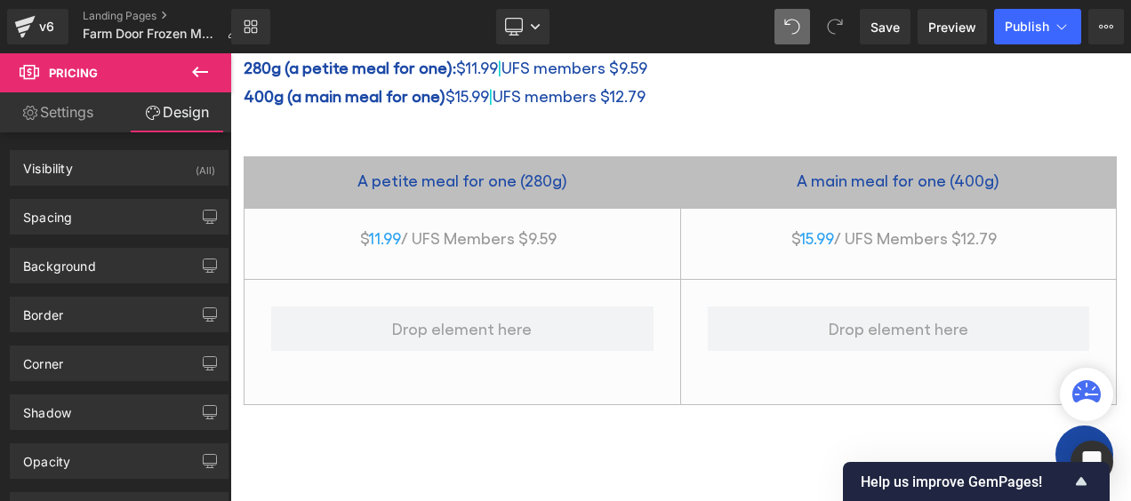
click at [85, 117] on link "Settings" at bounding box center [58, 112] width 116 height 40
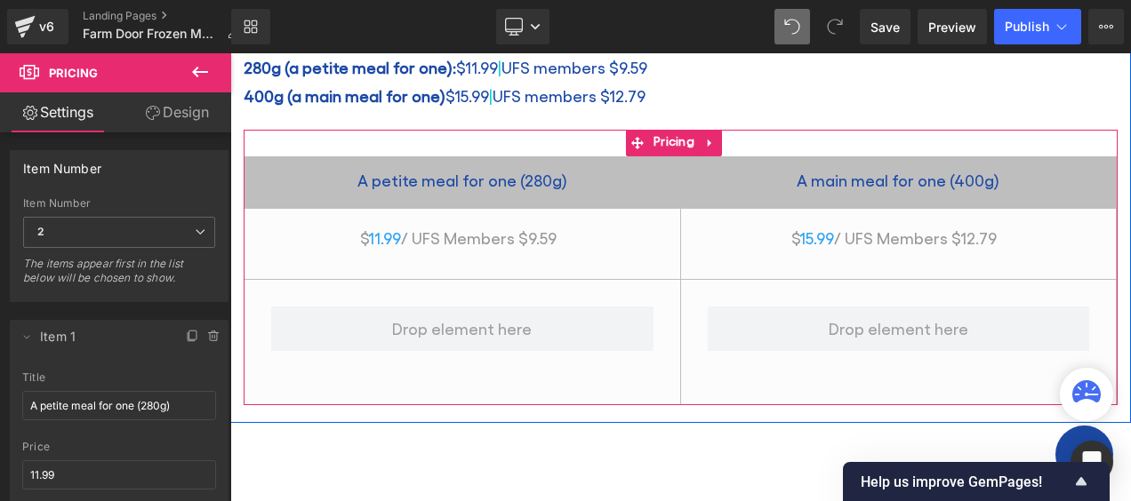
click at [409, 236] on span "/ UFS Members $9.59" at bounding box center [479, 237] width 156 height 19
click at [437, 228] on span "/ UFS Members $9.59" at bounding box center [479, 237] width 156 height 19
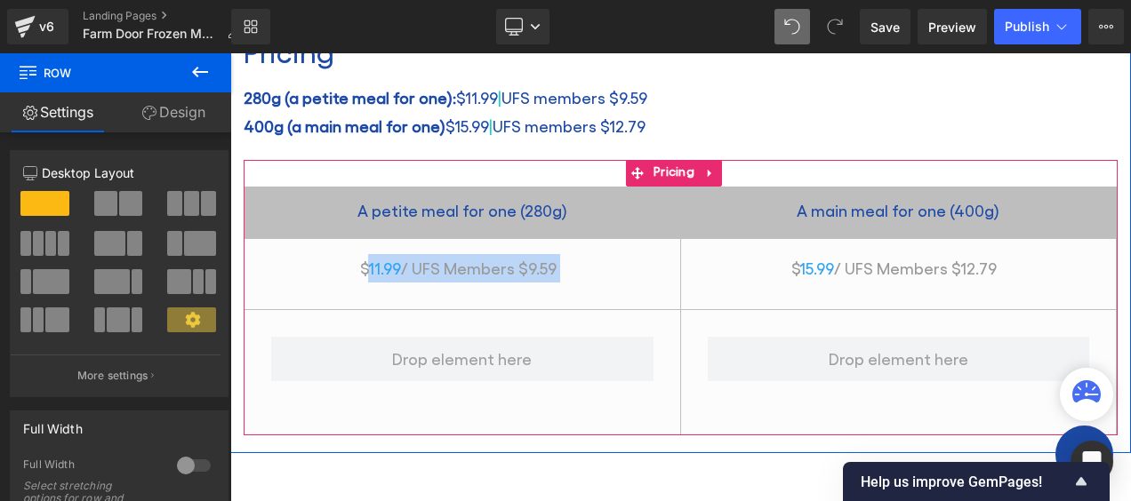
scroll to position [916, 0]
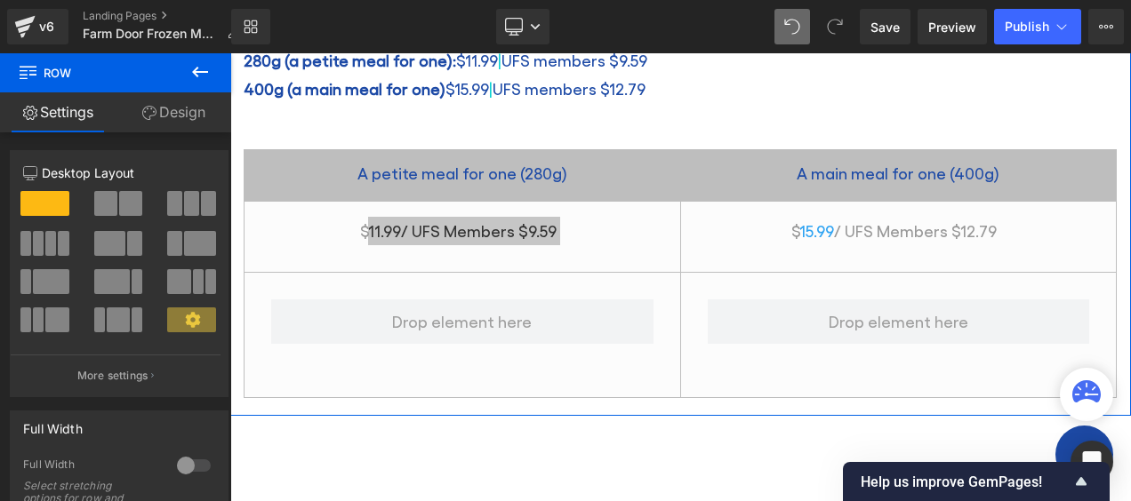
click at [119, 201] on span at bounding box center [130, 203] width 23 height 25
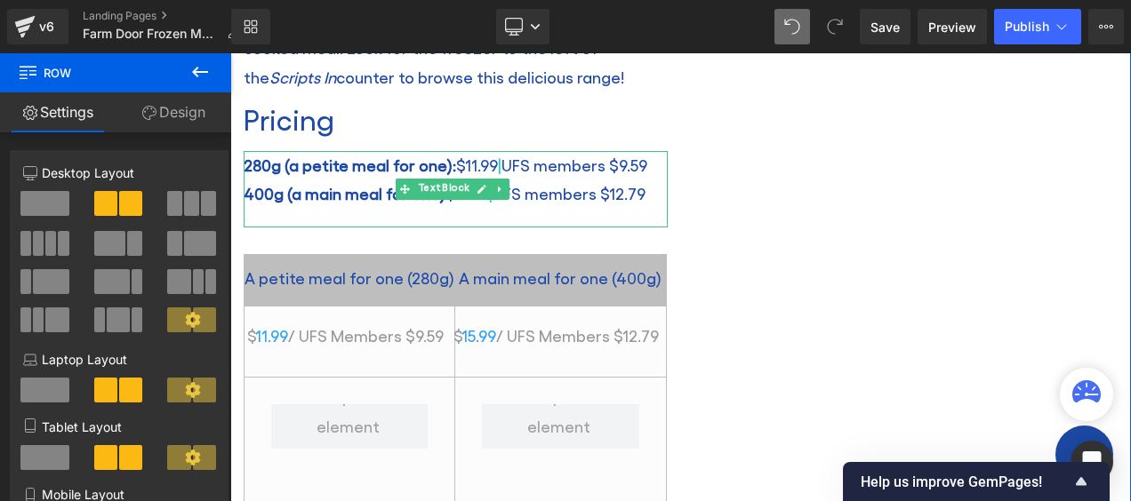
scroll to position [827, 0]
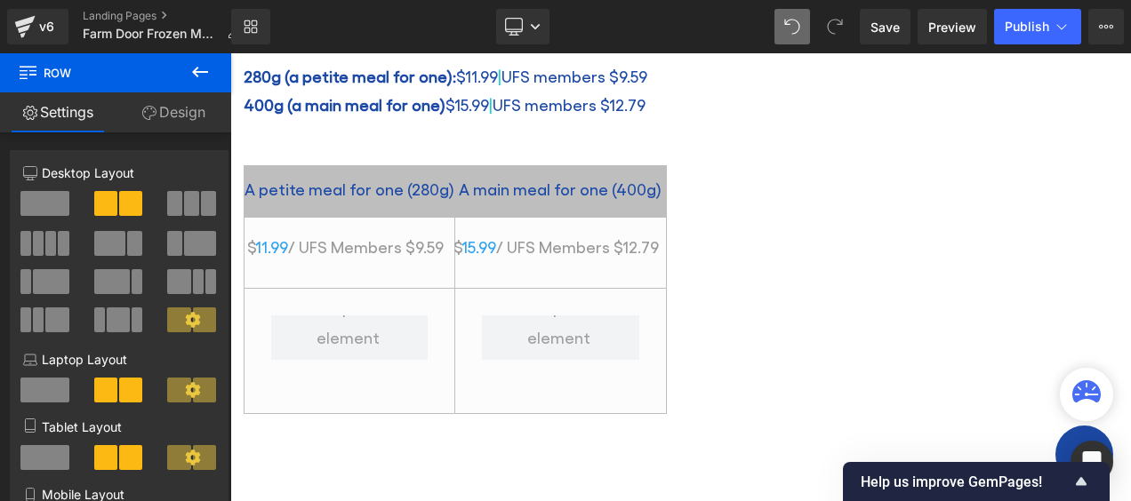
click at [208, 71] on icon at bounding box center [200, 72] width 16 height 11
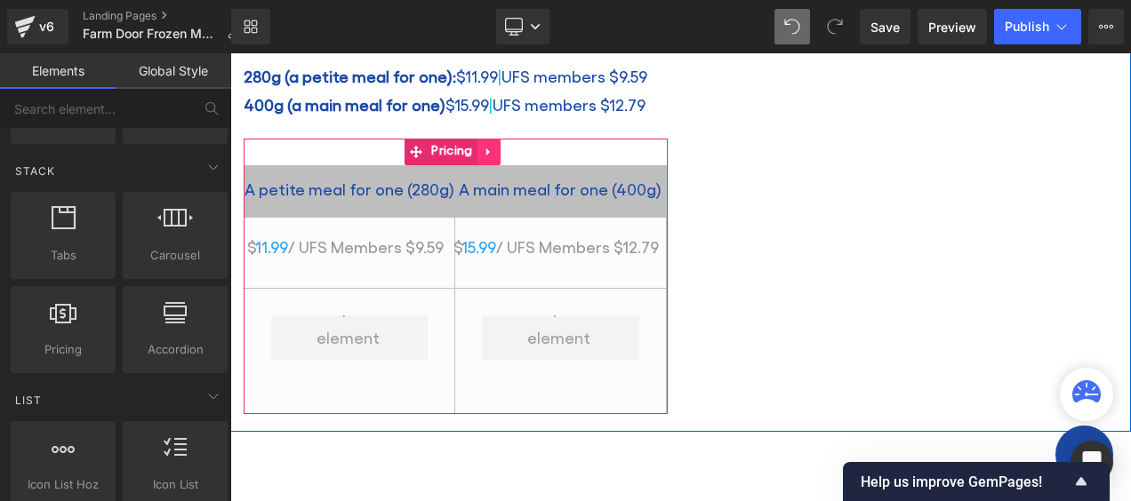
click at [485, 149] on icon at bounding box center [489, 152] width 12 height 13
click at [498, 148] on icon at bounding box center [500, 152] width 12 height 13
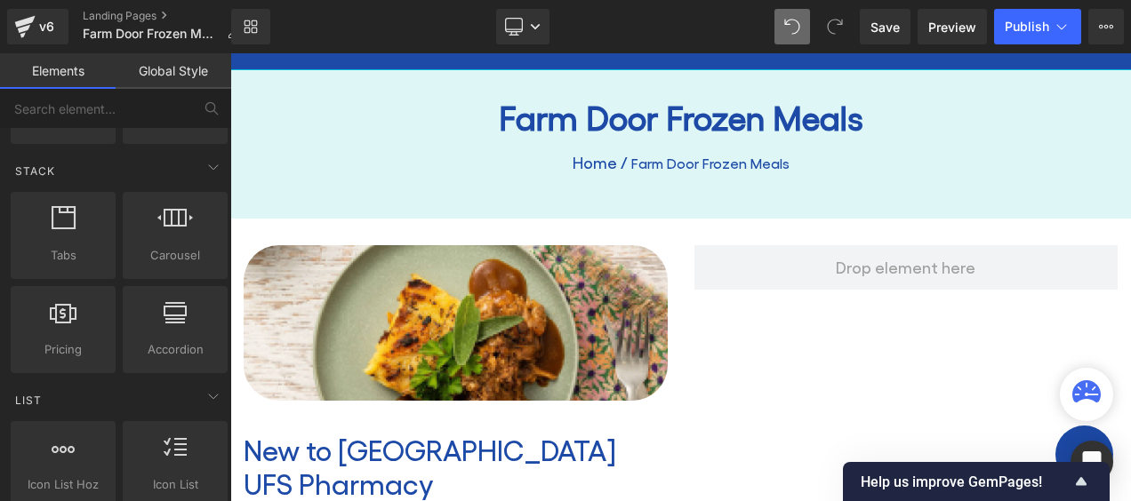
scroll to position [293, 0]
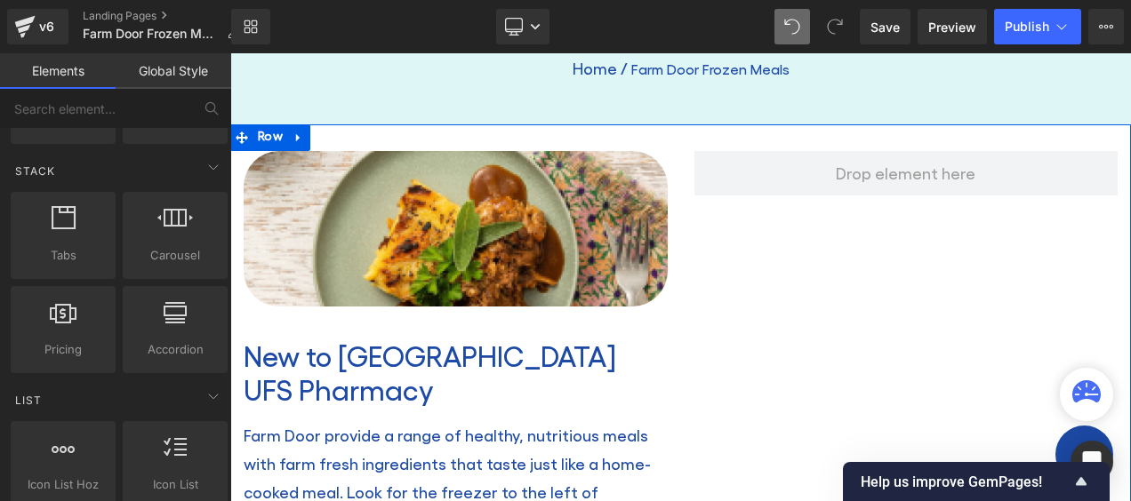
click at [752, 264] on div "Image New to [GEOGRAPHIC_DATA] UFS Pharmacy Heading Farm Door provide a range o…" at bounding box center [680, 406] width 901 height 565
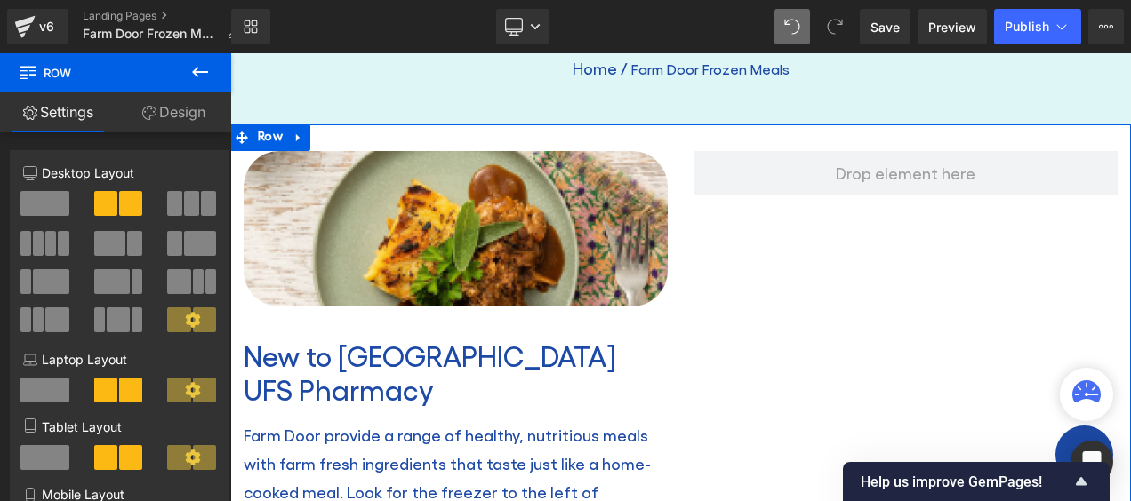
click at [41, 192] on span at bounding box center [44, 203] width 49 height 25
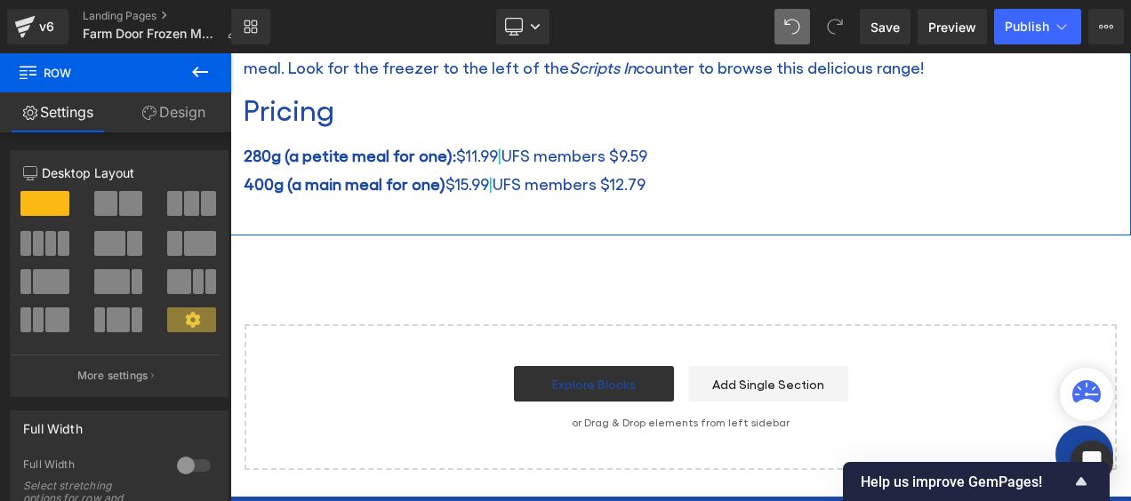
scroll to position [827, 0]
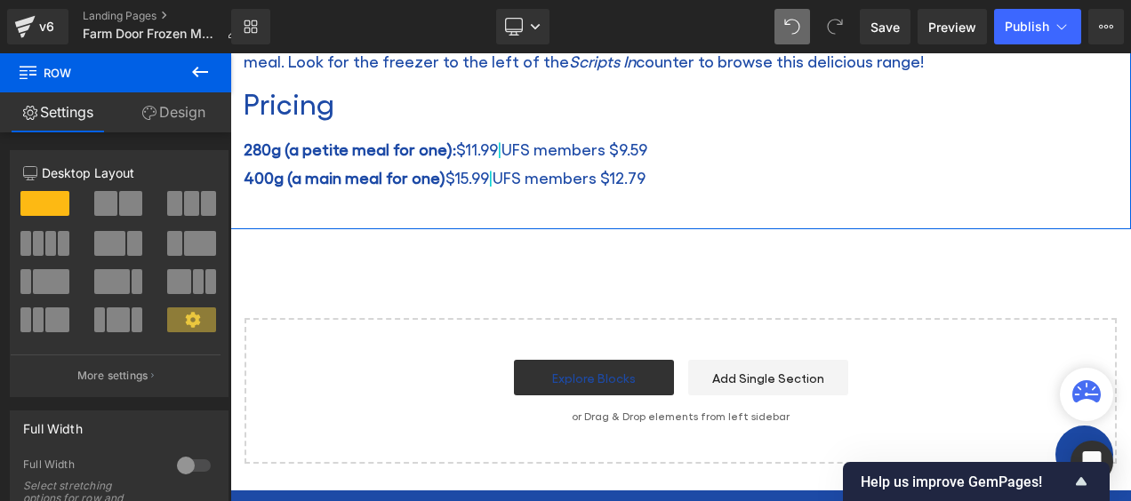
click at [167, 114] on link "Design" at bounding box center [174, 112] width 116 height 40
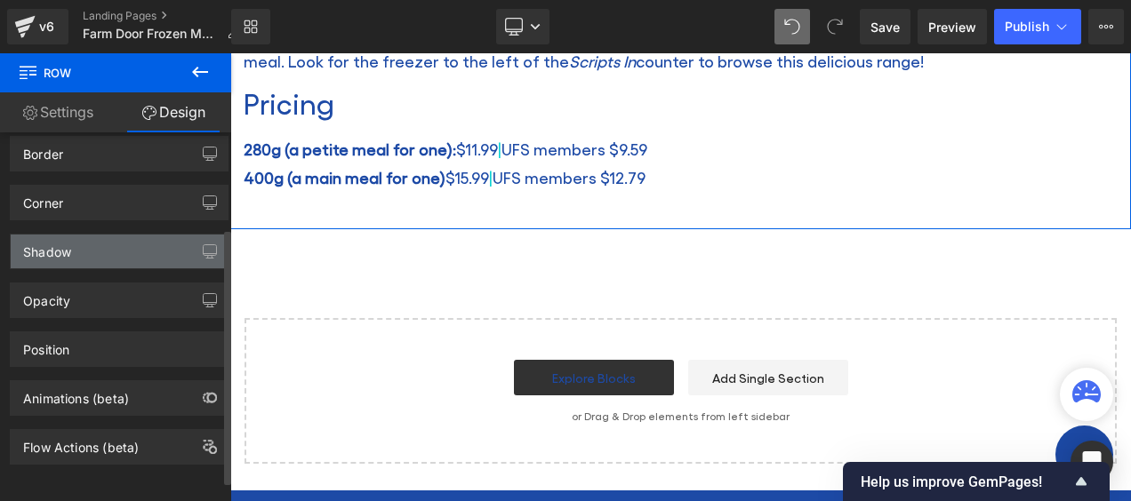
scroll to position [0, 0]
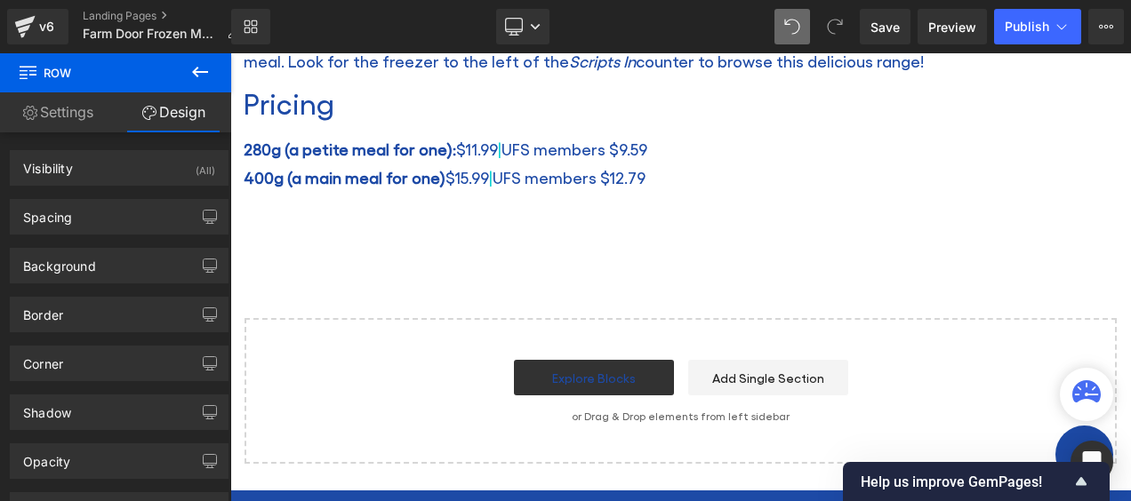
click at [196, 68] on icon at bounding box center [200, 72] width 16 height 11
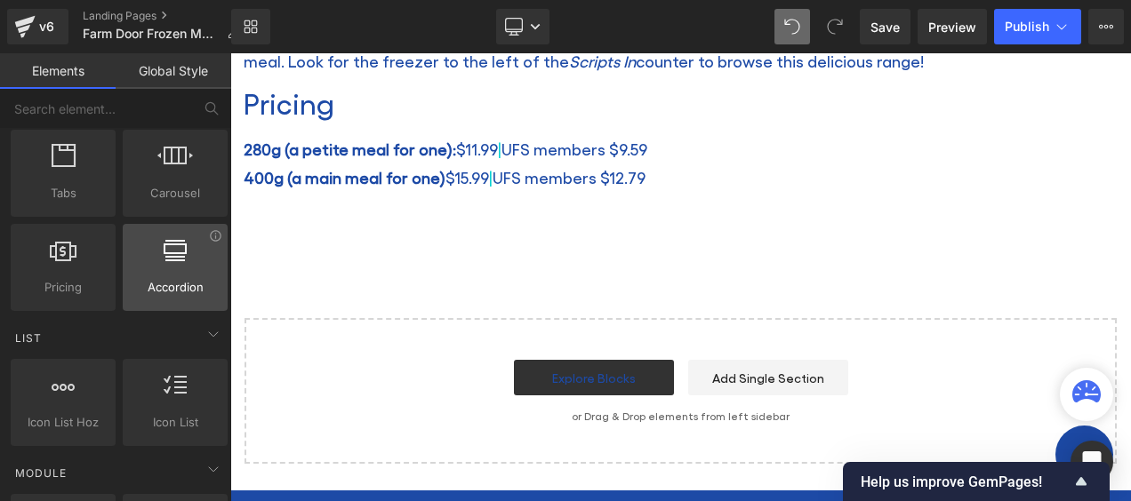
scroll to position [622, 0]
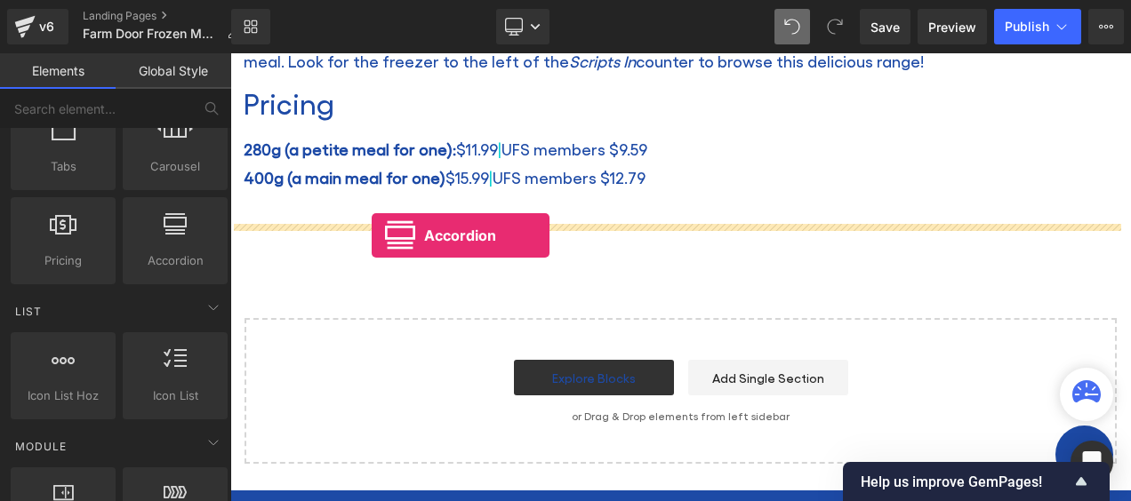
drag, startPoint x: 403, startPoint y: 280, endPoint x: 372, endPoint y: 236, distance: 54.3
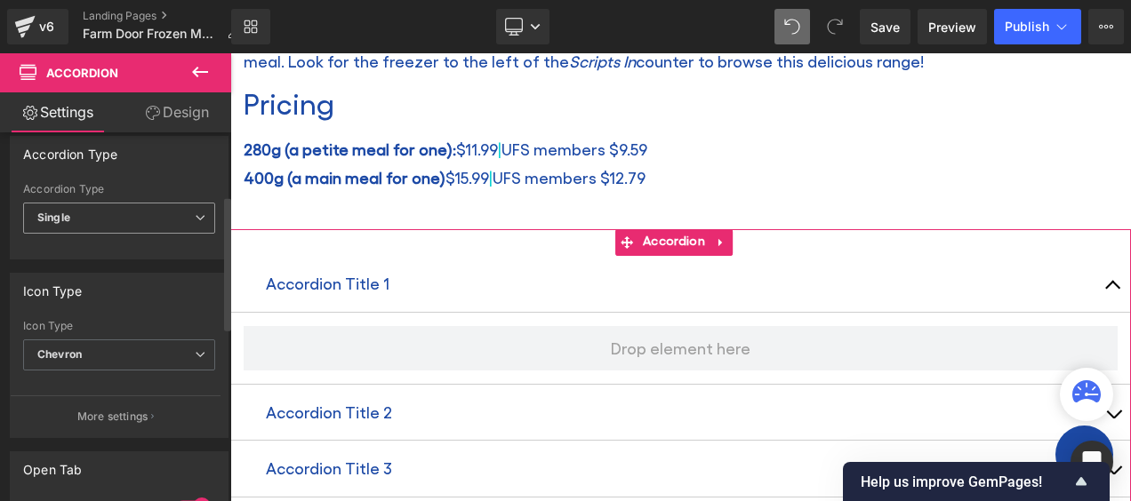
scroll to position [178, 0]
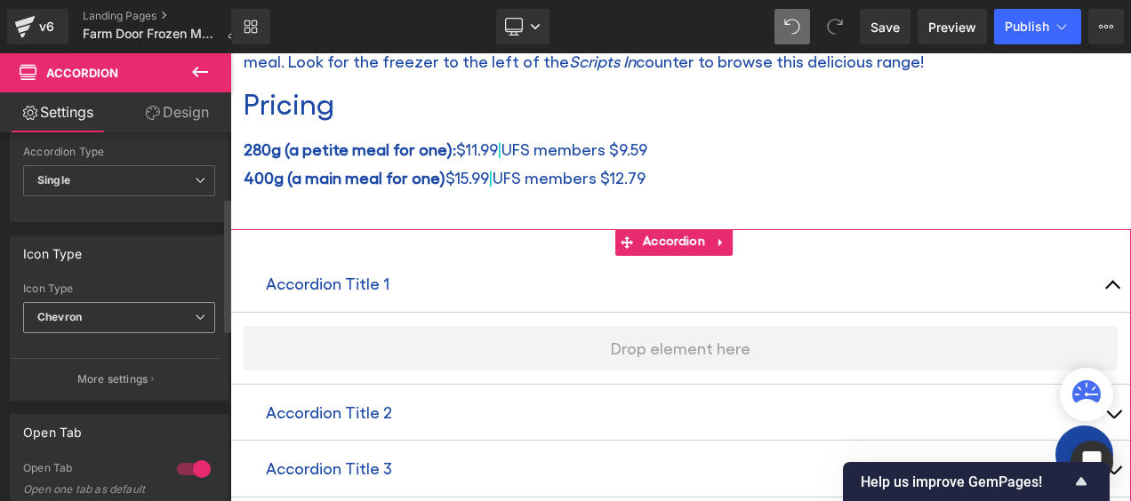
click at [129, 319] on span "Chevron" at bounding box center [119, 317] width 192 height 31
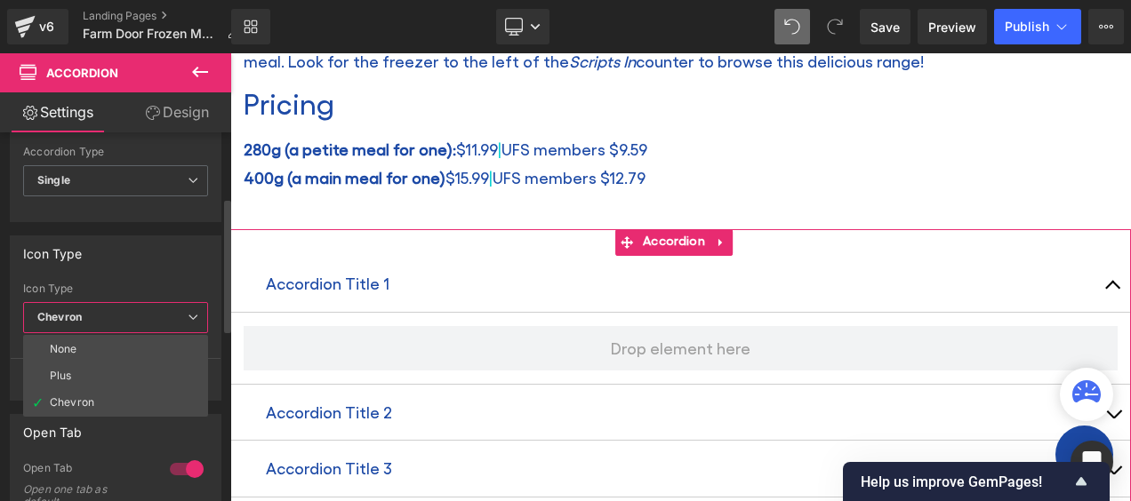
click at [135, 314] on span "Chevron" at bounding box center [115, 317] width 185 height 31
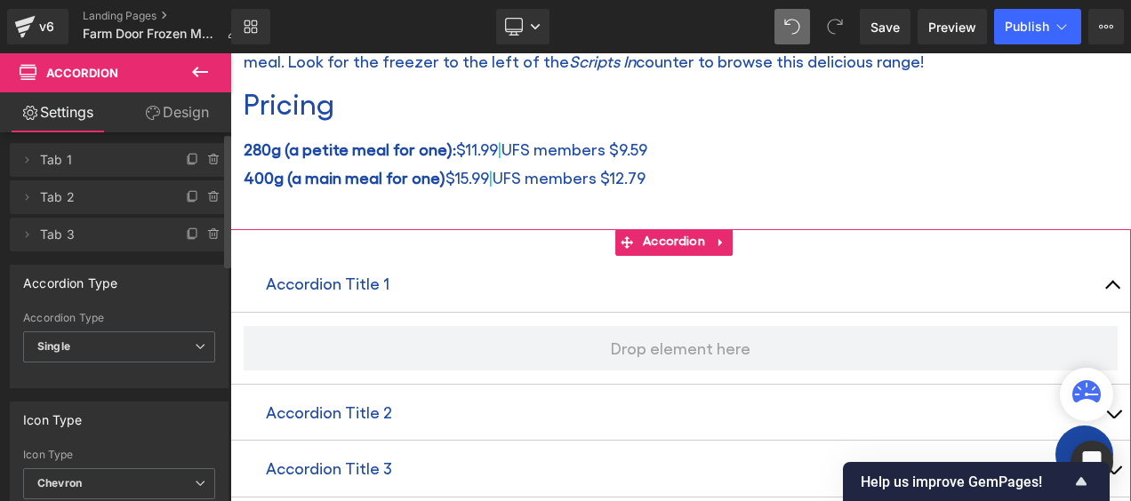
scroll to position [0, 0]
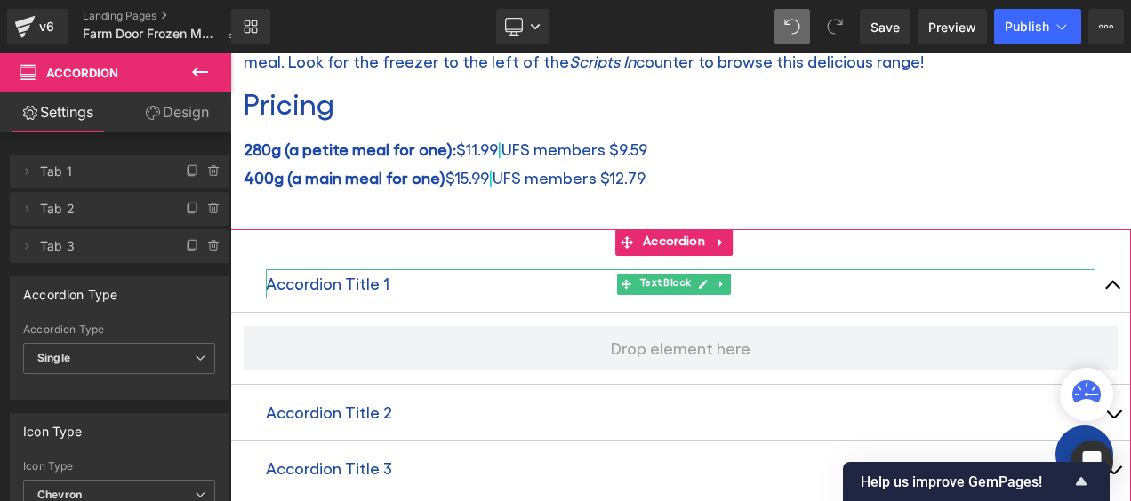
click at [377, 274] on p "Accordion Title 1" at bounding box center [680, 283] width 829 height 28
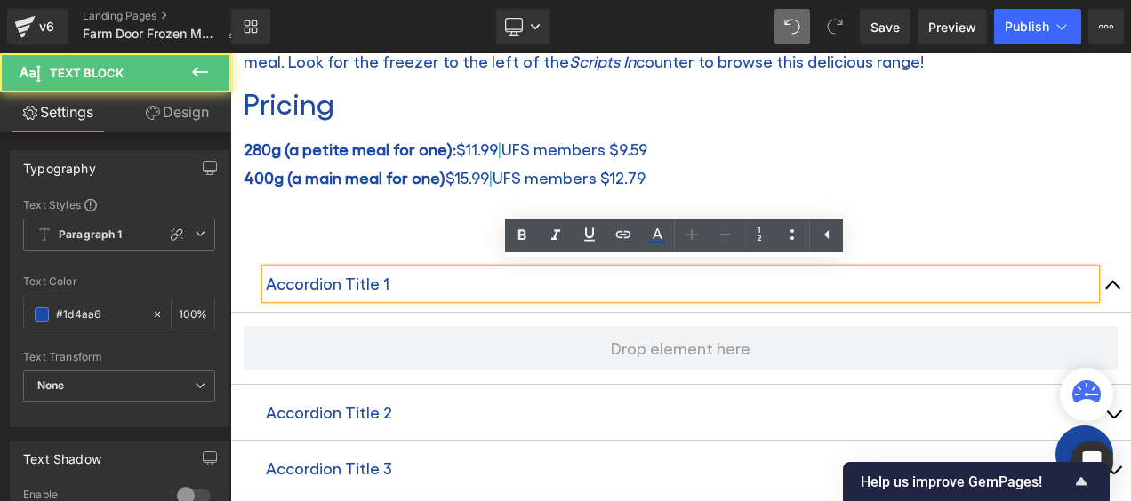
click at [379, 276] on p "Accordion Title 1" at bounding box center [680, 283] width 829 height 28
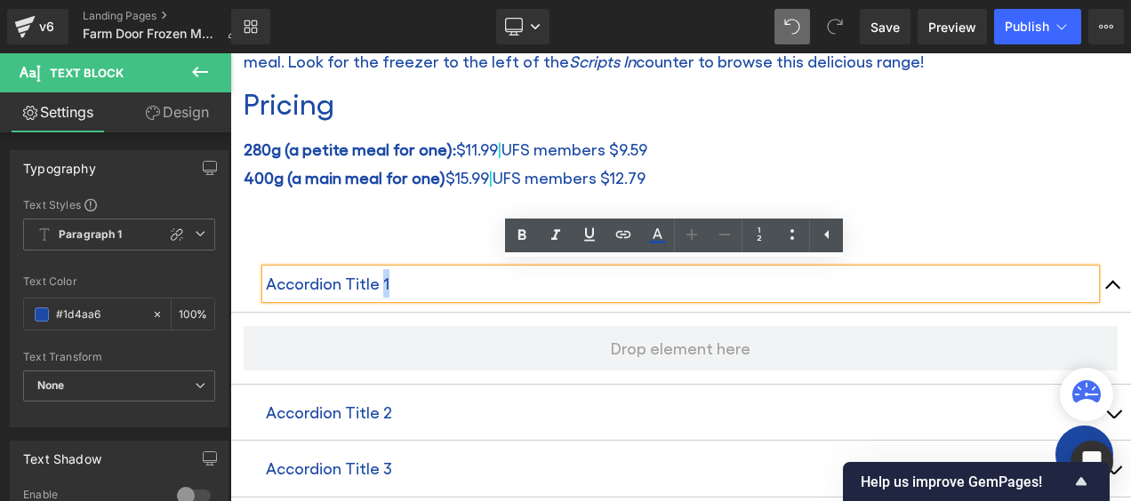
click at [379, 276] on p "Accordion Title 1" at bounding box center [680, 283] width 829 height 28
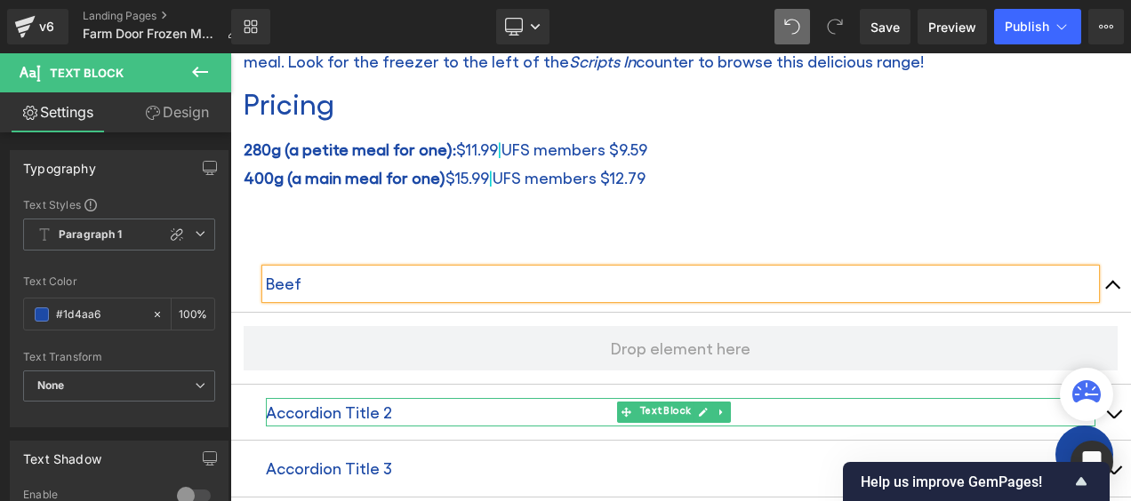
click at [391, 405] on p "Accordion Title 2" at bounding box center [680, 412] width 829 height 28
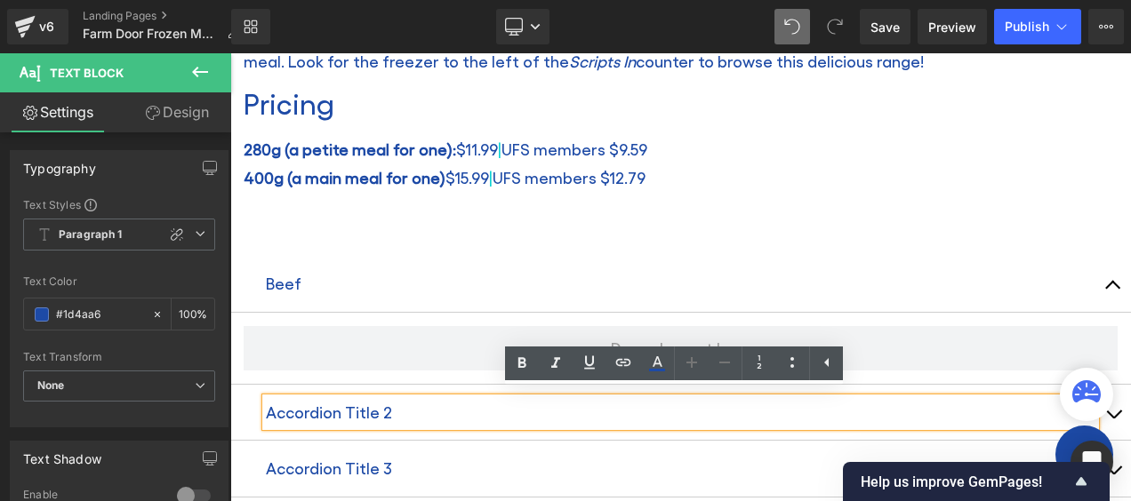
click at [352, 405] on p "Accordion Title 2" at bounding box center [680, 412] width 829 height 28
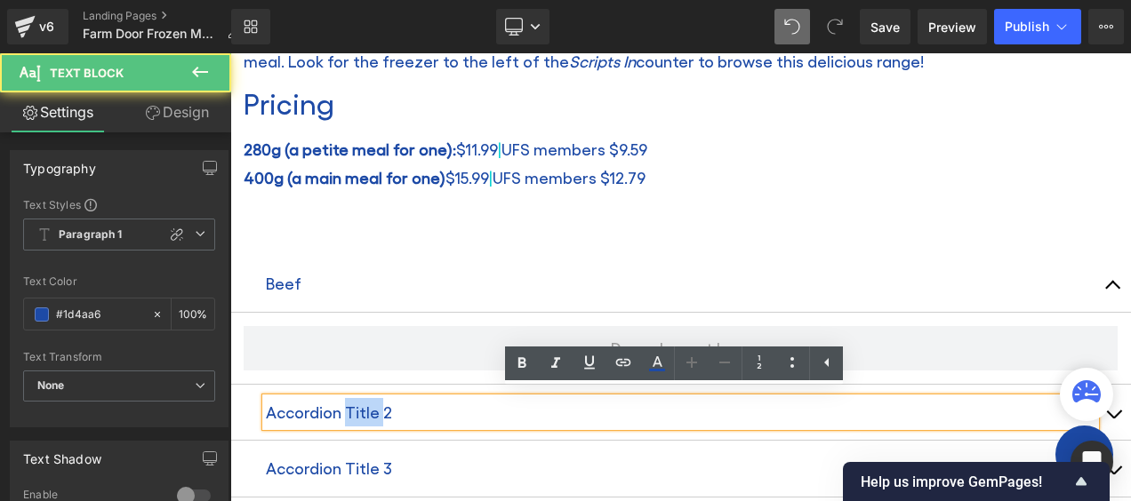
click at [352, 405] on p "Accordion Title 2" at bounding box center [680, 412] width 829 height 28
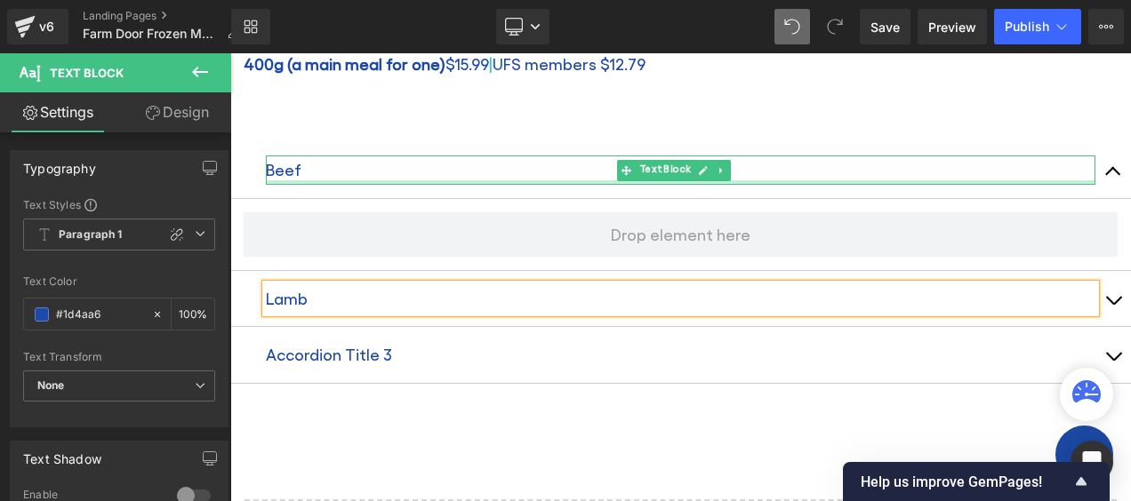
scroll to position [1005, 0]
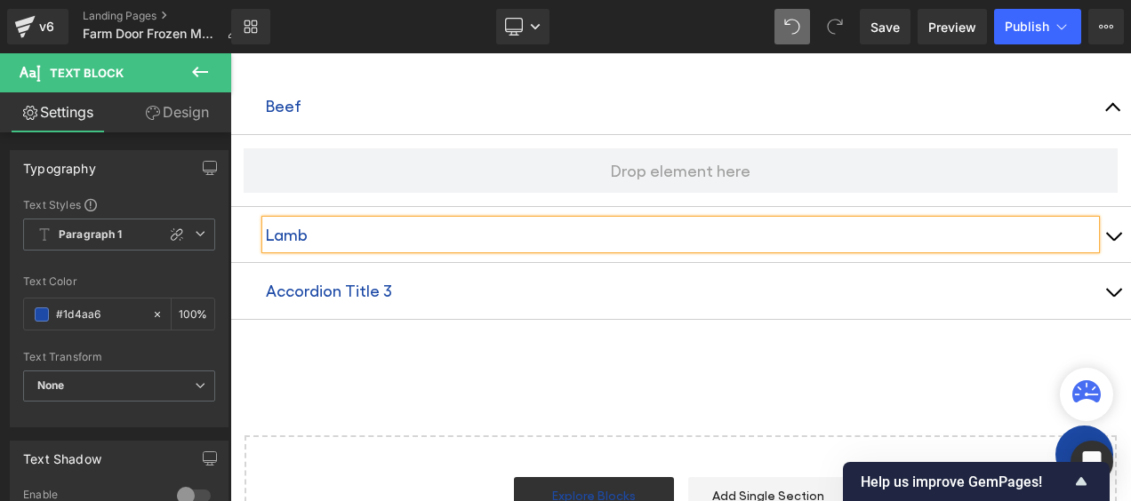
click at [316, 277] on p "Accordion Title 3" at bounding box center [680, 290] width 829 height 28
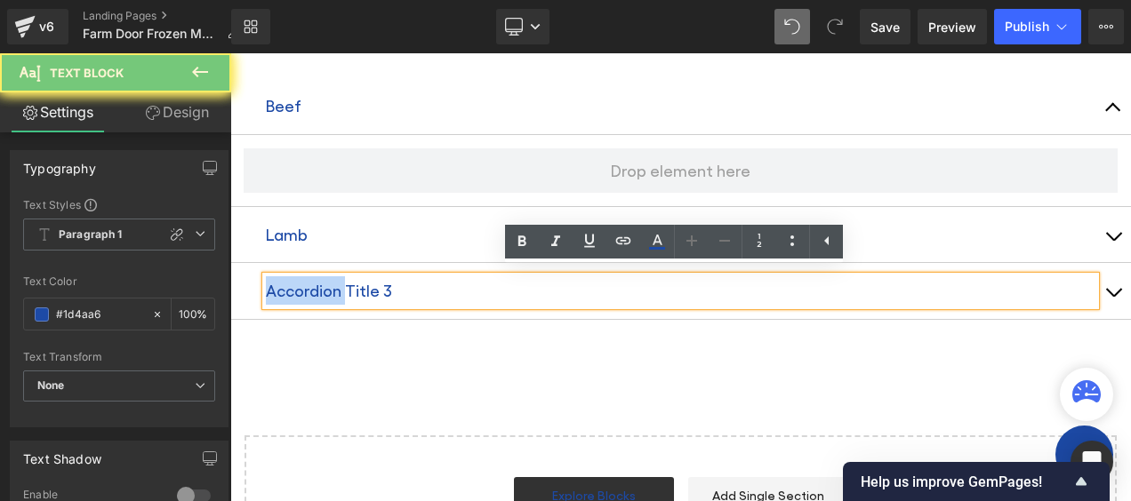
click at [347, 283] on p "Accordion Title 3" at bounding box center [680, 290] width 829 height 28
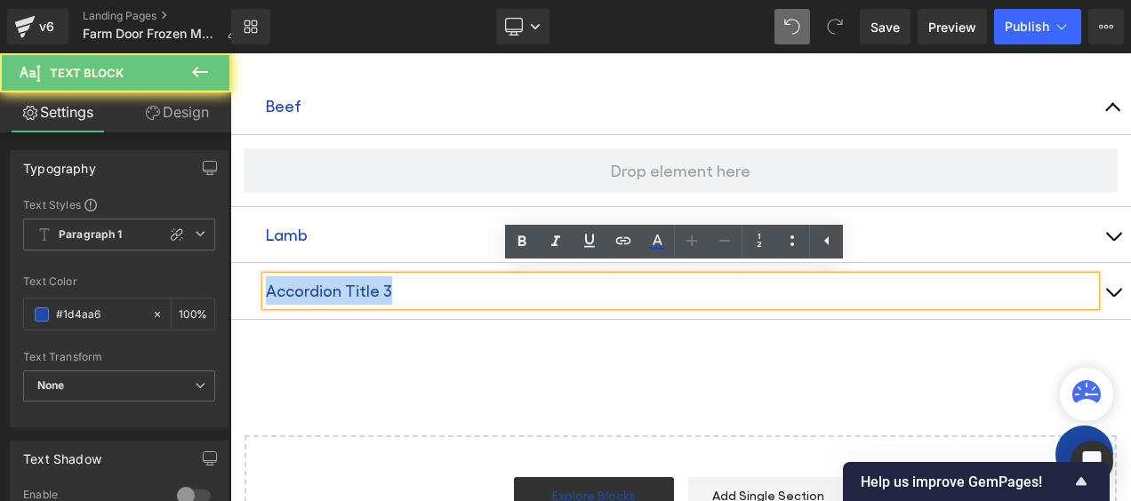
click at [347, 283] on p "Accordion Title 3" at bounding box center [680, 290] width 829 height 28
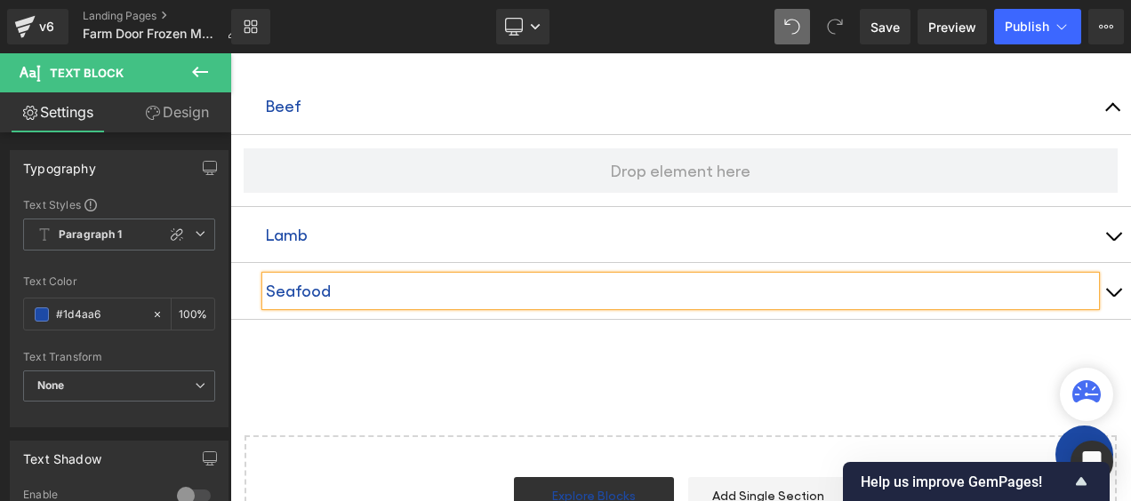
click at [347, 338] on div "Beef Text Block Lamb Text Block Seafood Text Block Accordion" at bounding box center [680, 199] width 901 height 294
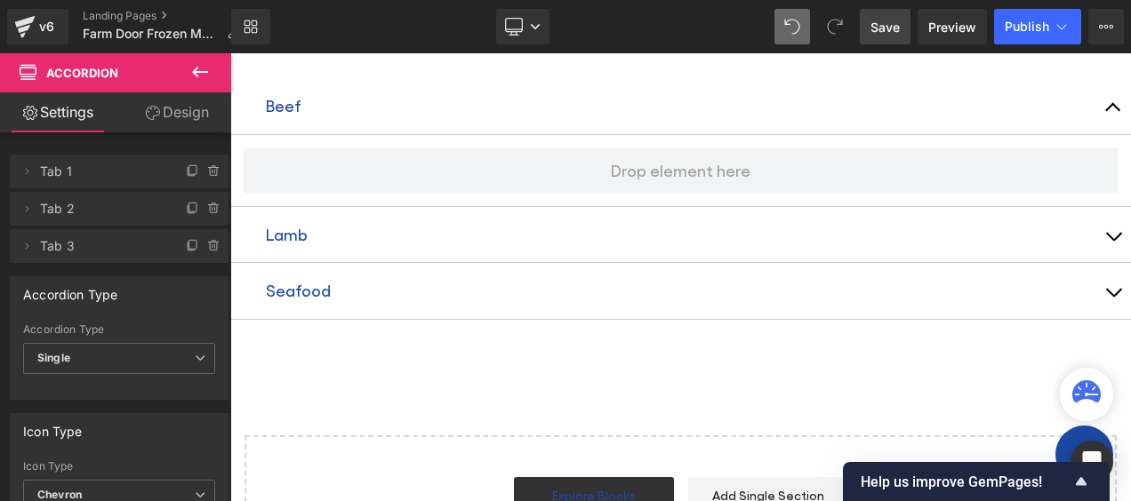
click at [884, 25] on span "Save" at bounding box center [884, 27] width 29 height 19
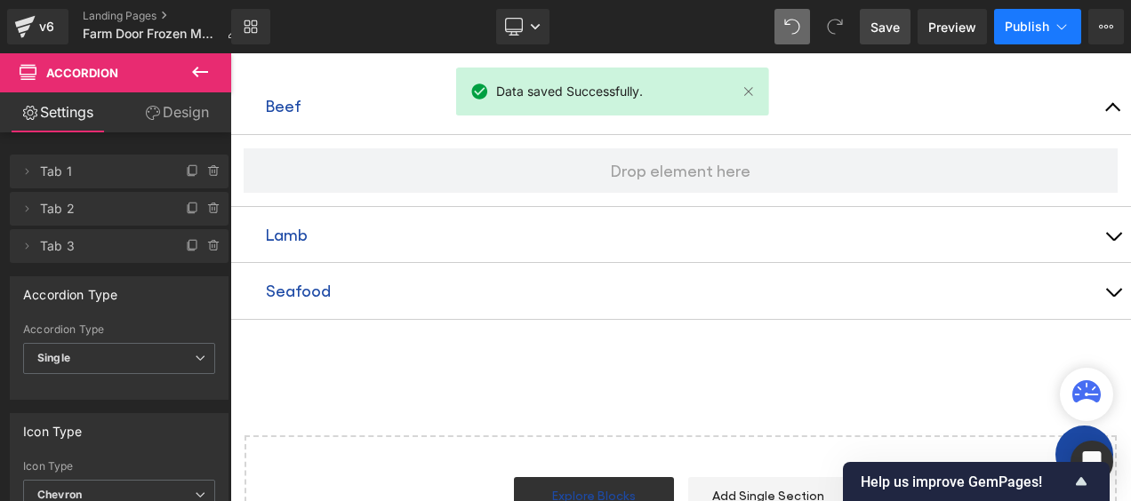
click at [1066, 28] on icon at bounding box center [1062, 27] width 18 height 18
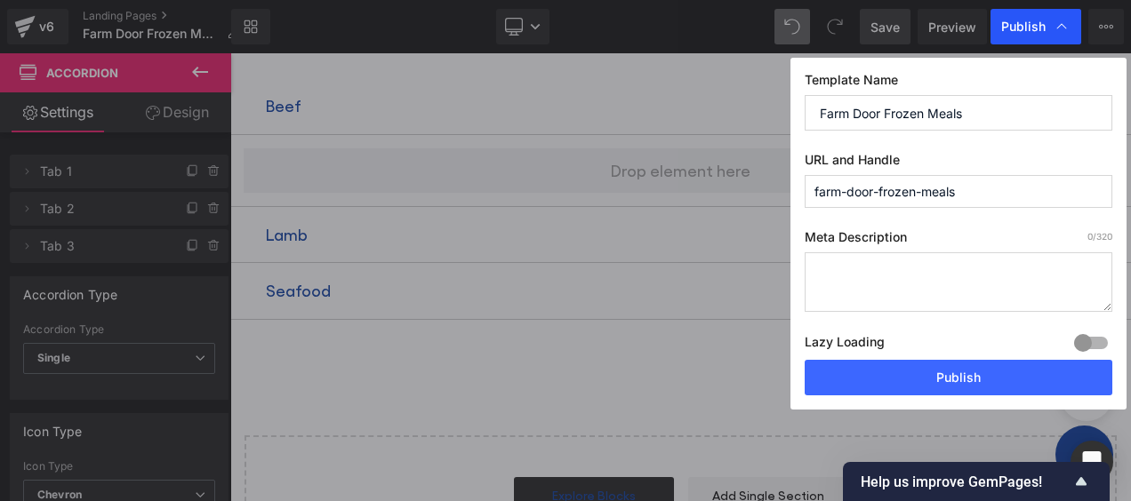
click at [1065, 21] on icon at bounding box center [1062, 27] width 18 height 18
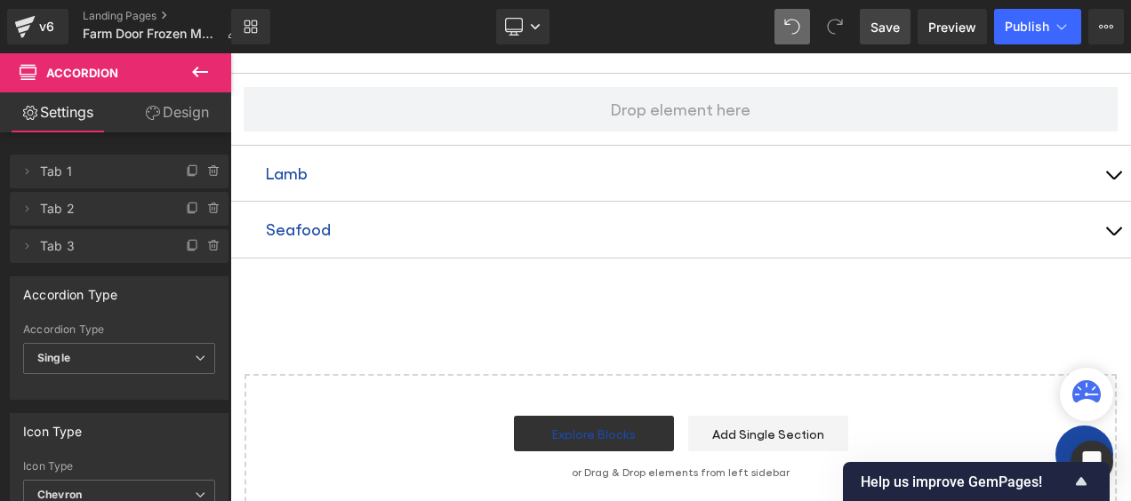
scroll to position [1067, 0]
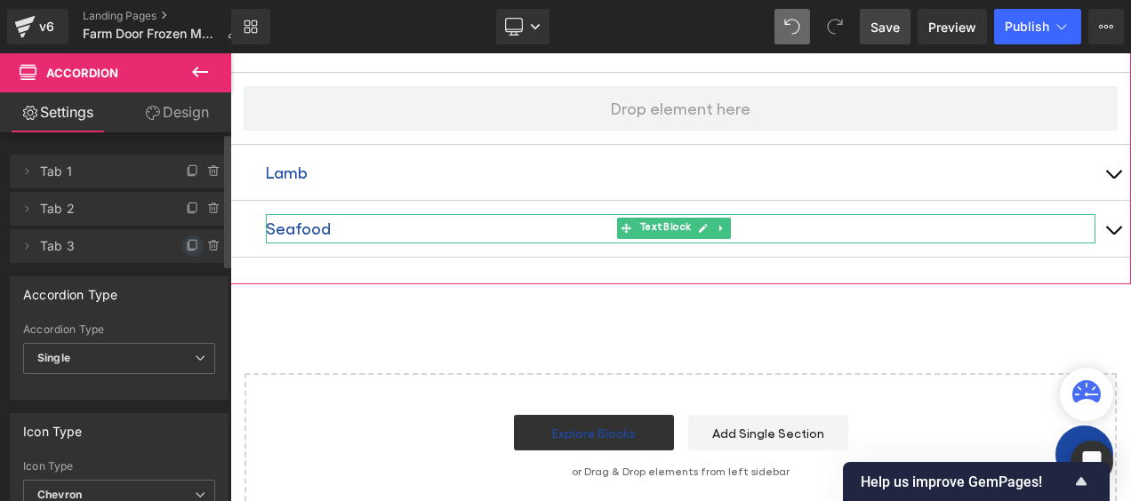
click at [186, 242] on icon at bounding box center [193, 246] width 14 height 14
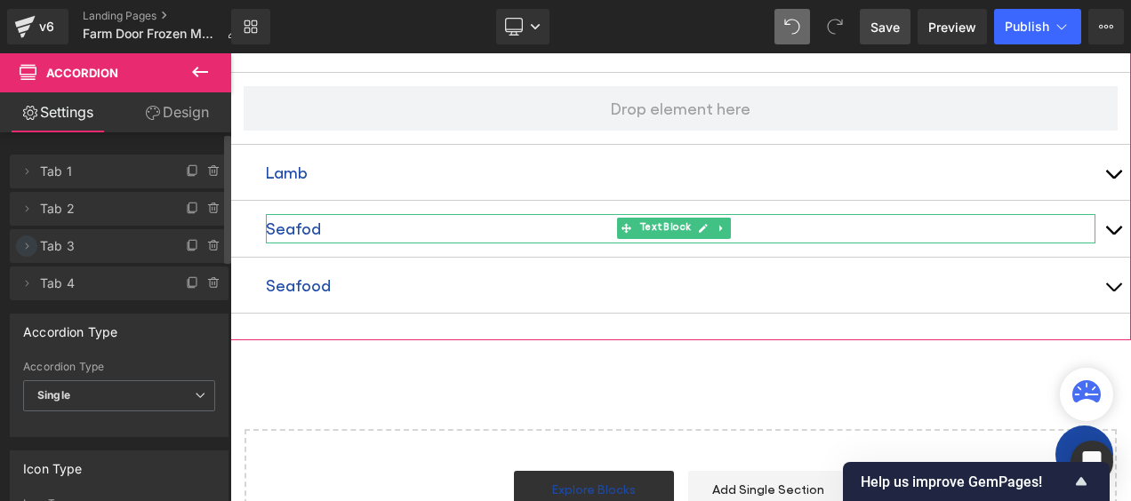
click at [29, 244] on icon at bounding box center [27, 246] width 14 height 14
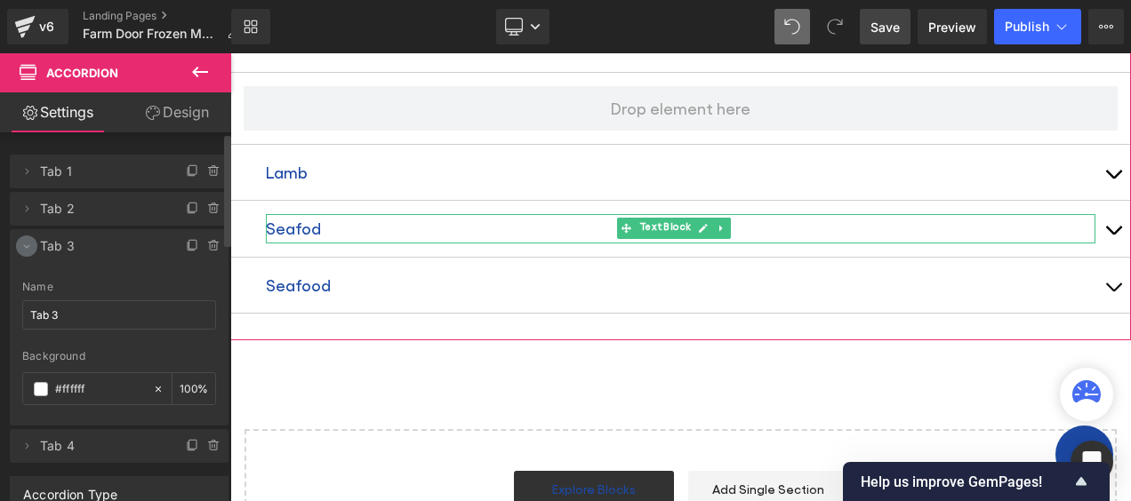
click at [29, 244] on icon at bounding box center [27, 246] width 14 height 14
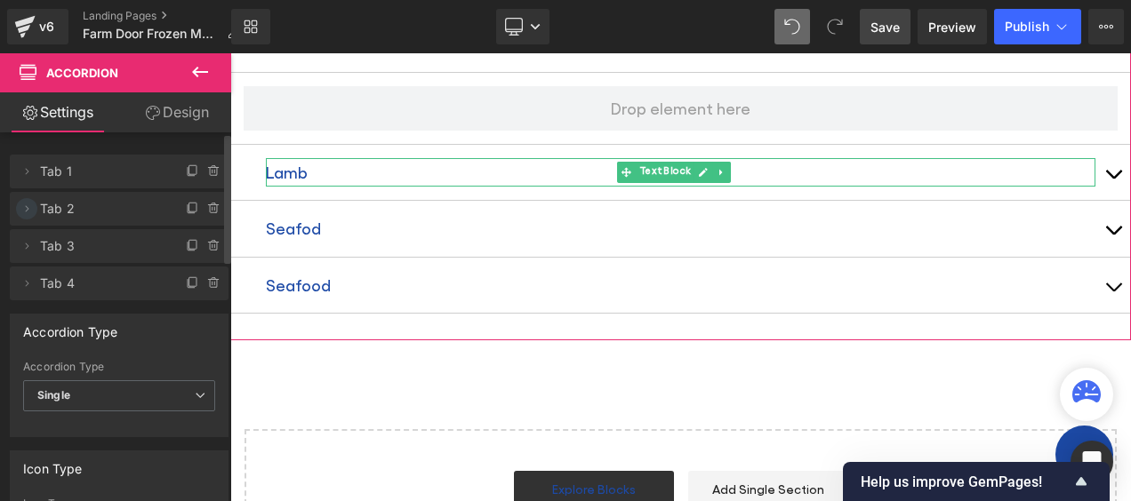
click at [30, 207] on icon at bounding box center [27, 209] width 14 height 14
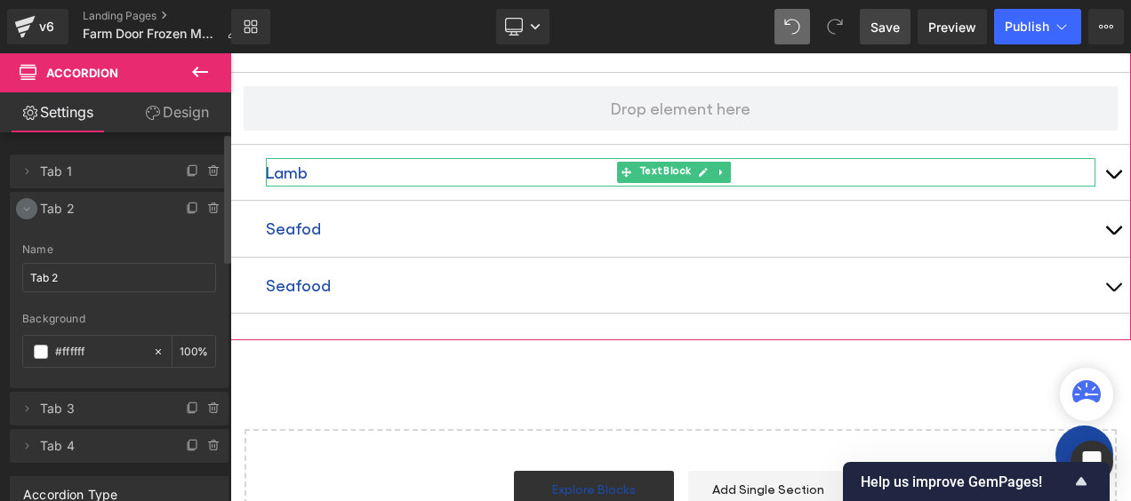
click at [30, 207] on icon at bounding box center [27, 209] width 14 height 14
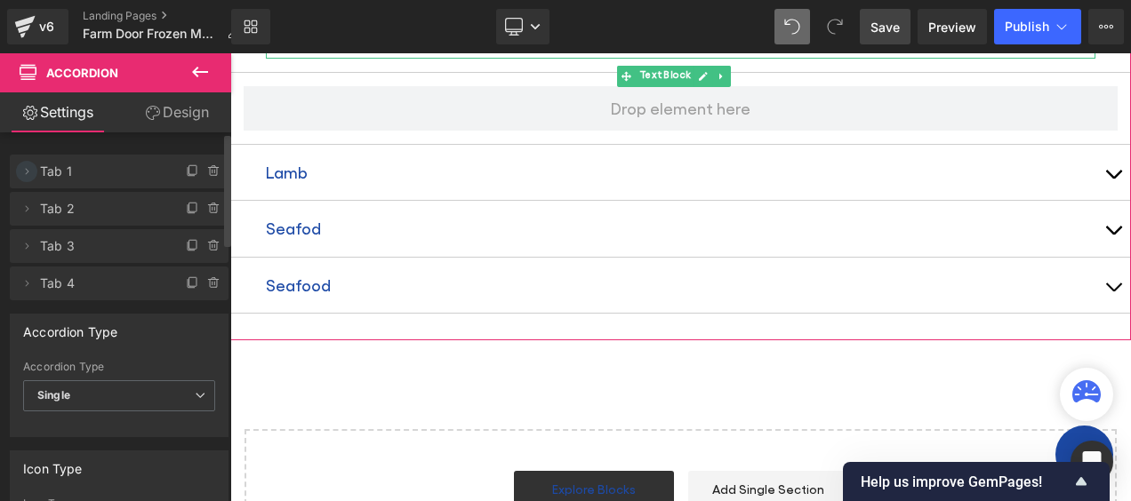
click at [28, 172] on icon at bounding box center [27, 171] width 14 height 14
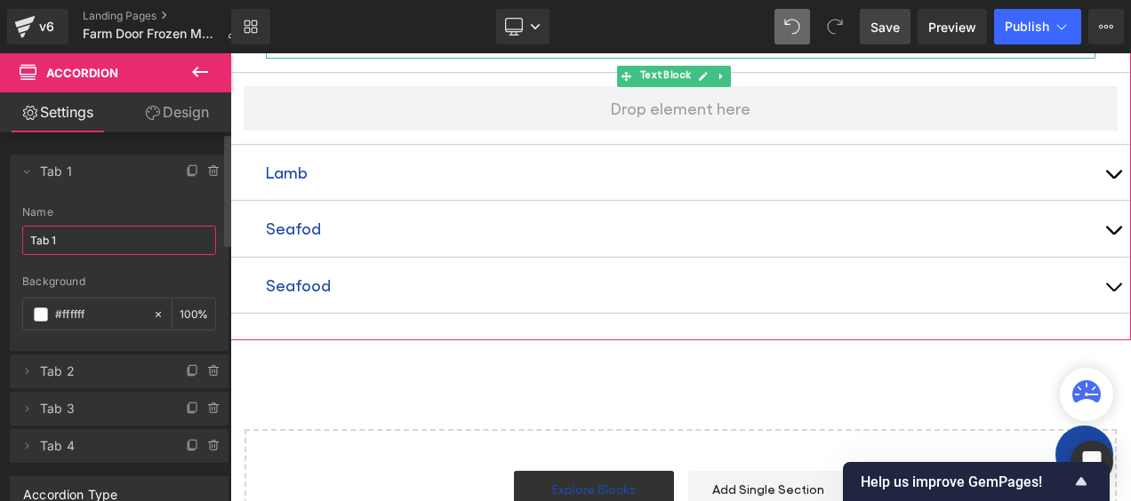
click at [75, 242] on input "Tab 1" at bounding box center [119, 240] width 194 height 29
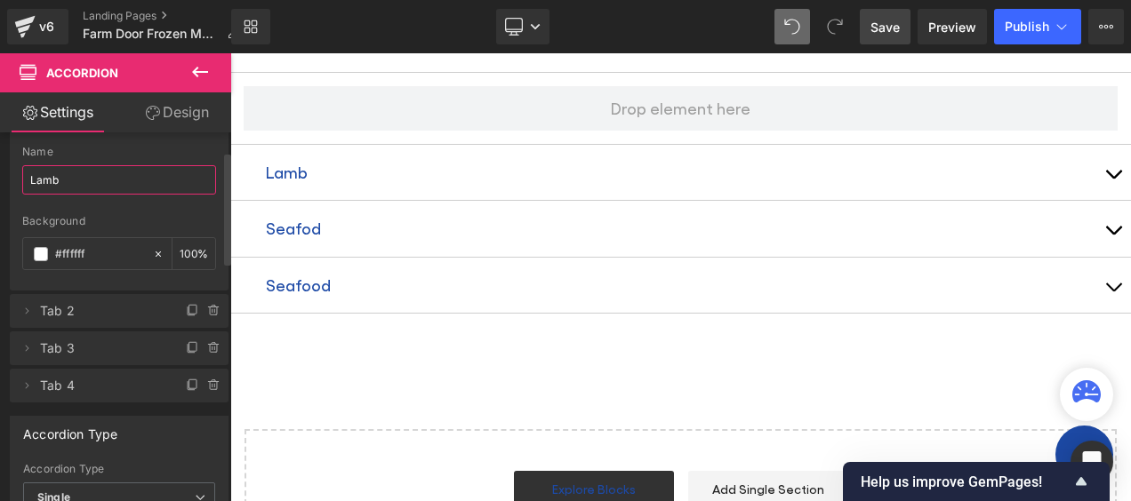
scroll to position [89, 0]
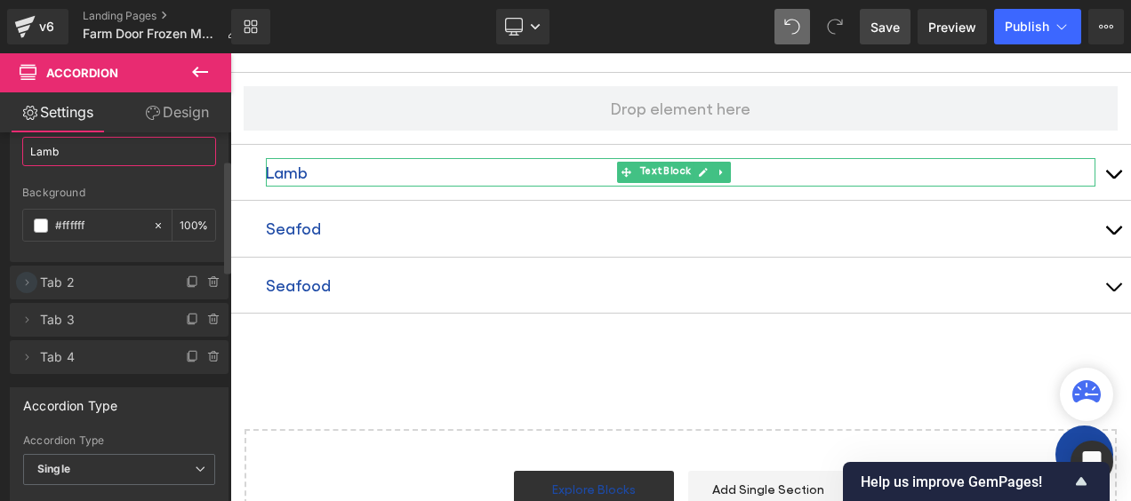
type input "Lamb"
click at [30, 280] on icon at bounding box center [27, 283] width 14 height 14
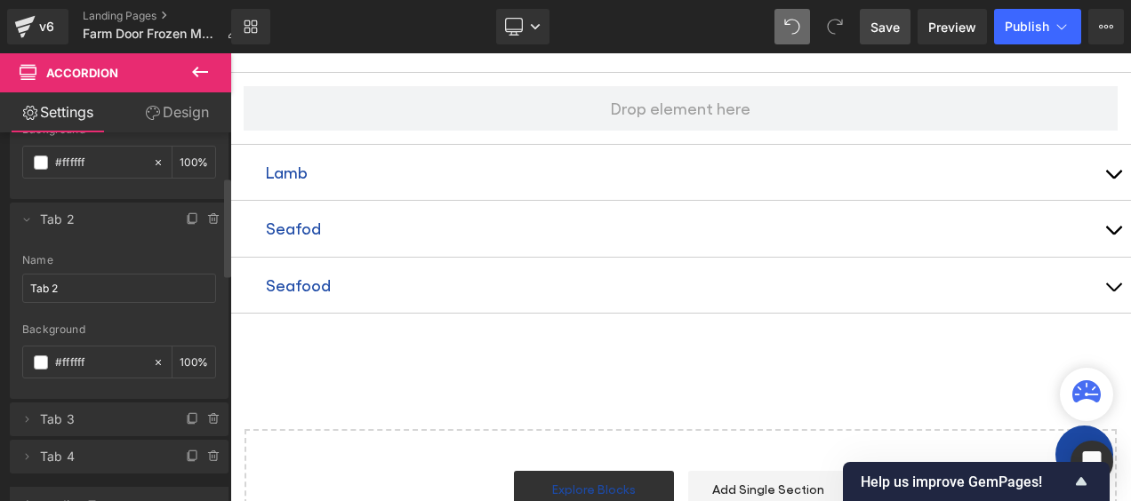
scroll to position [178, 0]
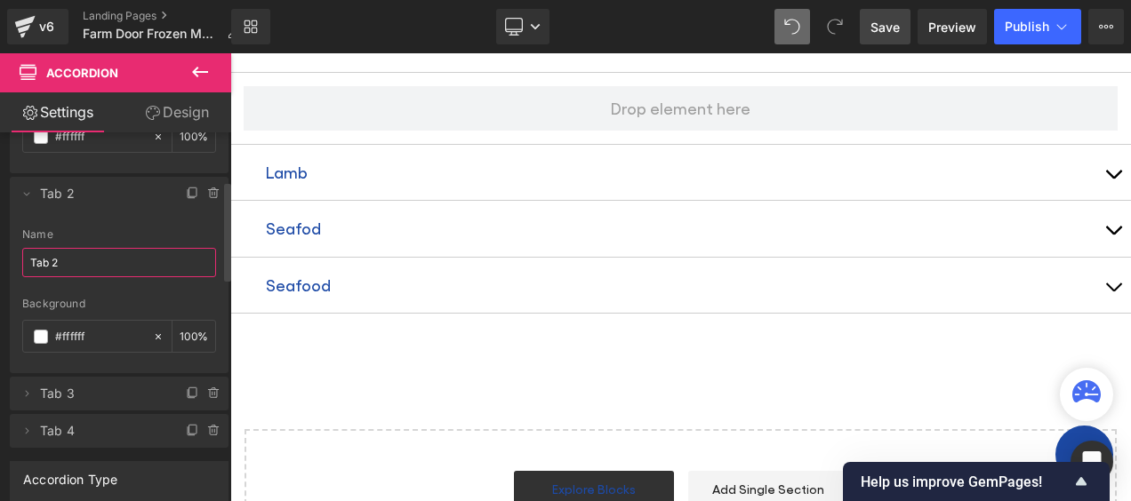
click at [68, 258] on input "Tab 2" at bounding box center [119, 262] width 194 height 29
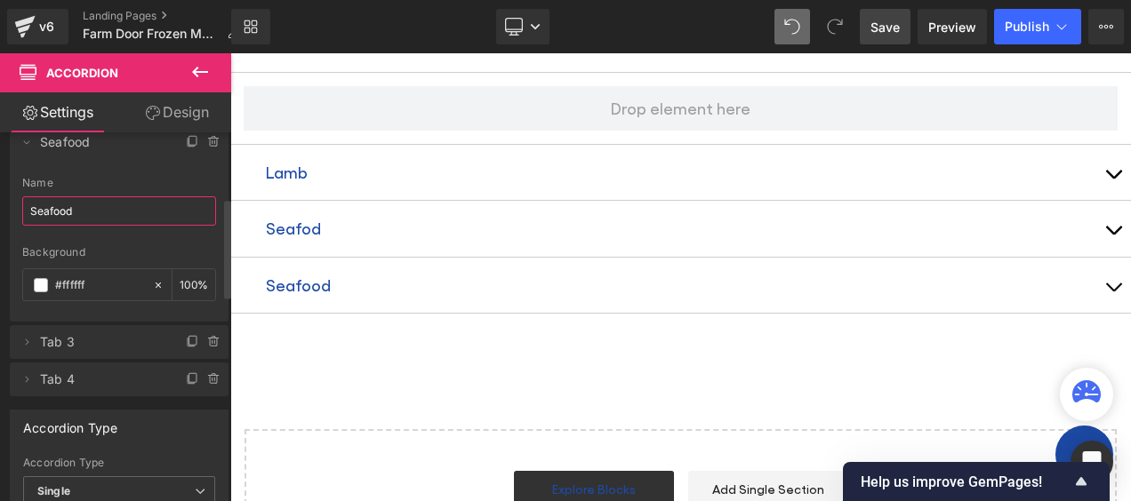
scroll to position [267, 0]
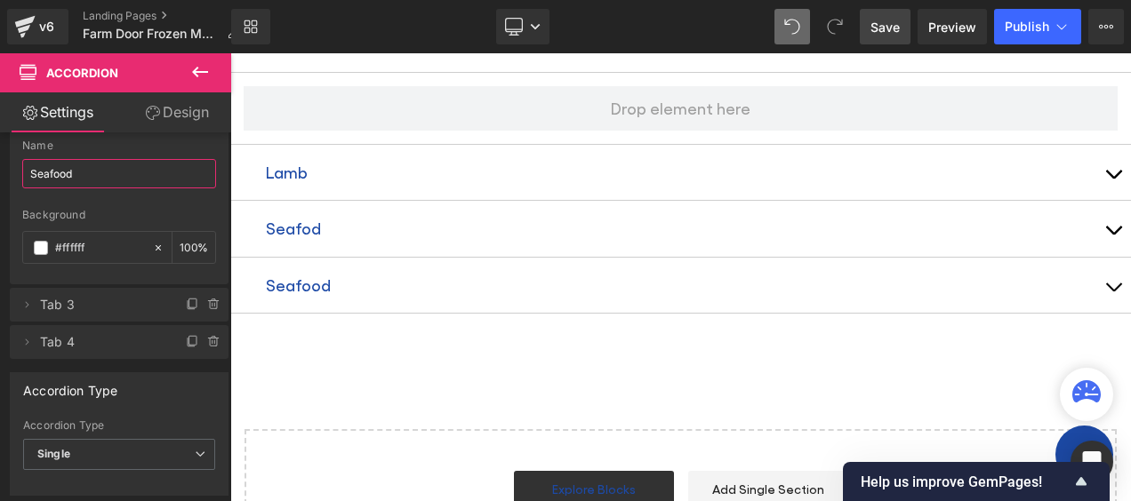
type input "Seafood"
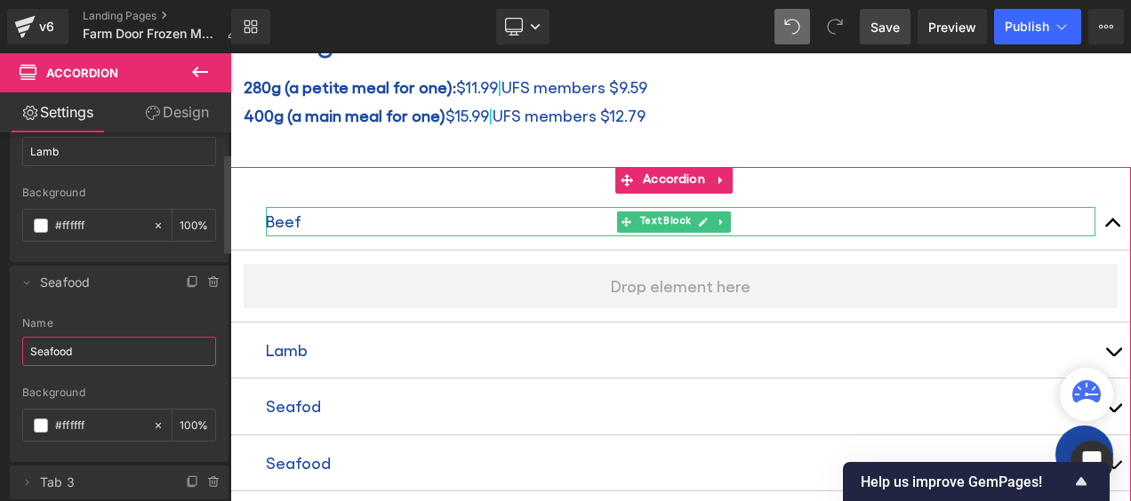
scroll to position [0, 0]
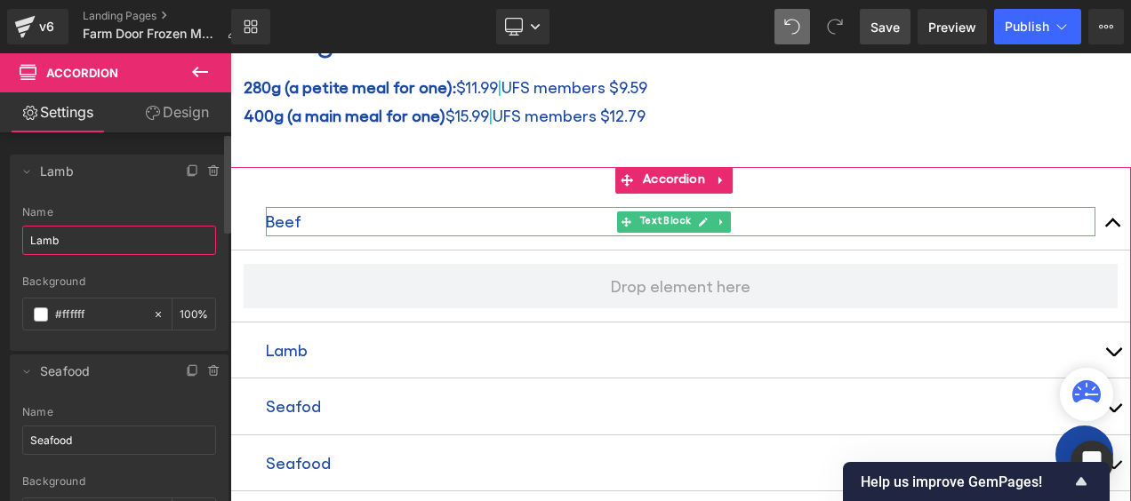
click at [68, 235] on input "Lamb" at bounding box center [119, 240] width 194 height 29
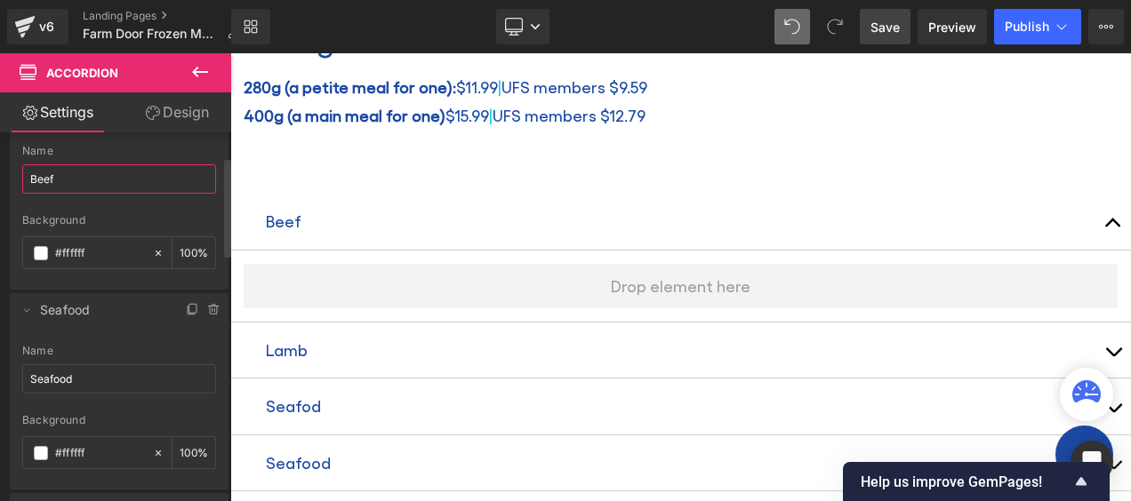
scroll to position [89, 0]
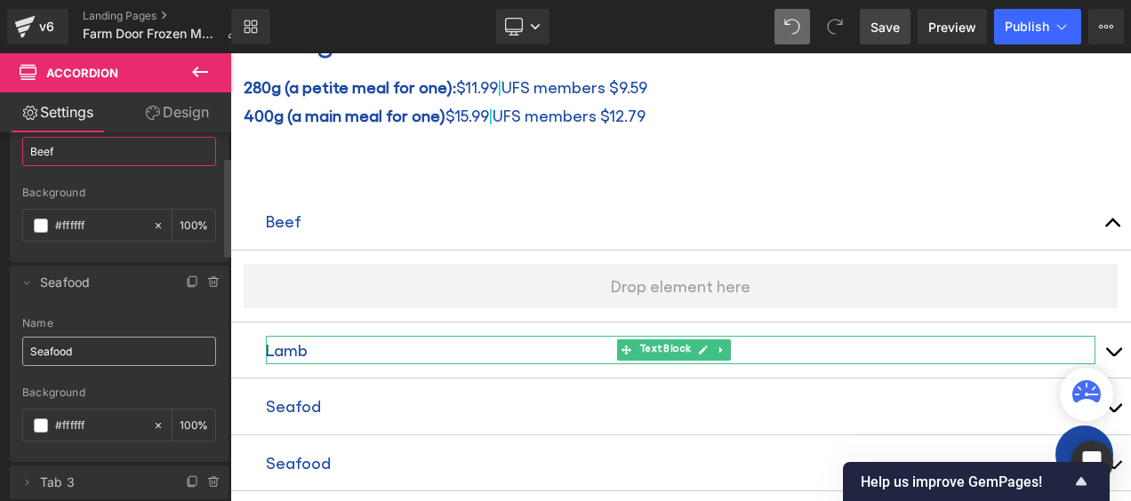
type input "Beef"
click at [73, 350] on input "Seafood" at bounding box center [119, 351] width 194 height 29
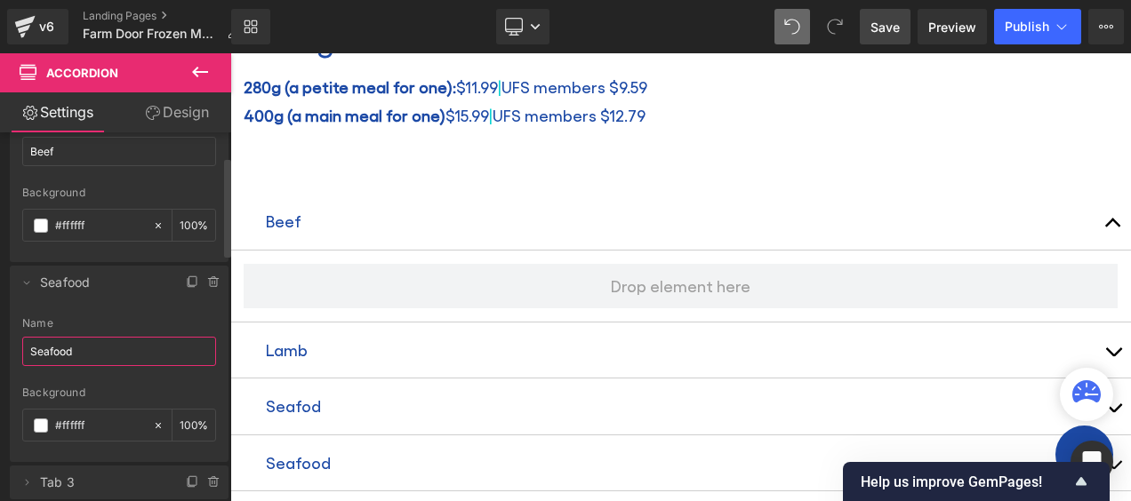
click at [73, 350] on input "Seafood" at bounding box center [119, 351] width 194 height 29
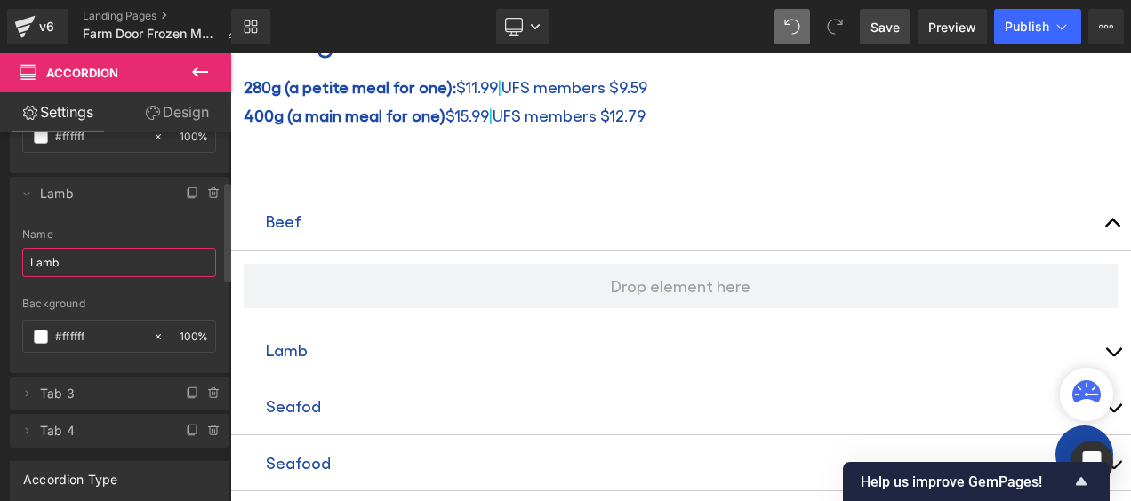
scroll to position [267, 0]
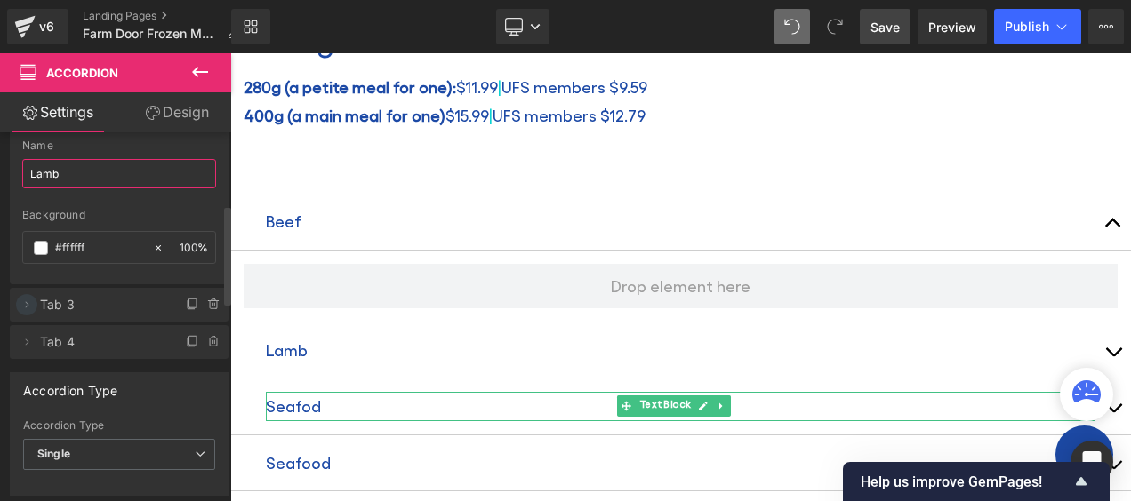
type input "Lamb"
click at [28, 302] on icon at bounding box center [27, 305] width 14 height 14
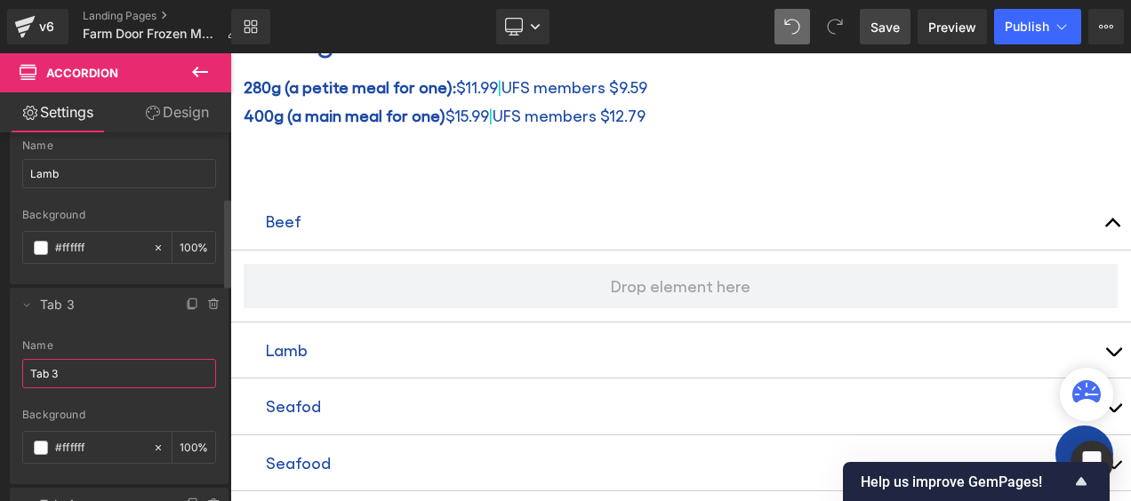
click at [76, 366] on input "Tab 3" at bounding box center [119, 373] width 194 height 29
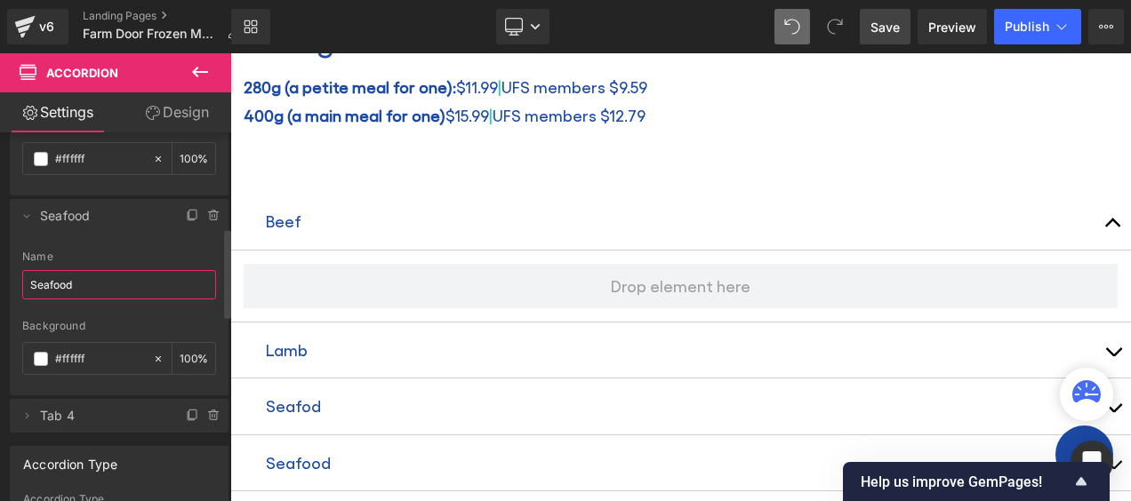
scroll to position [445, 0]
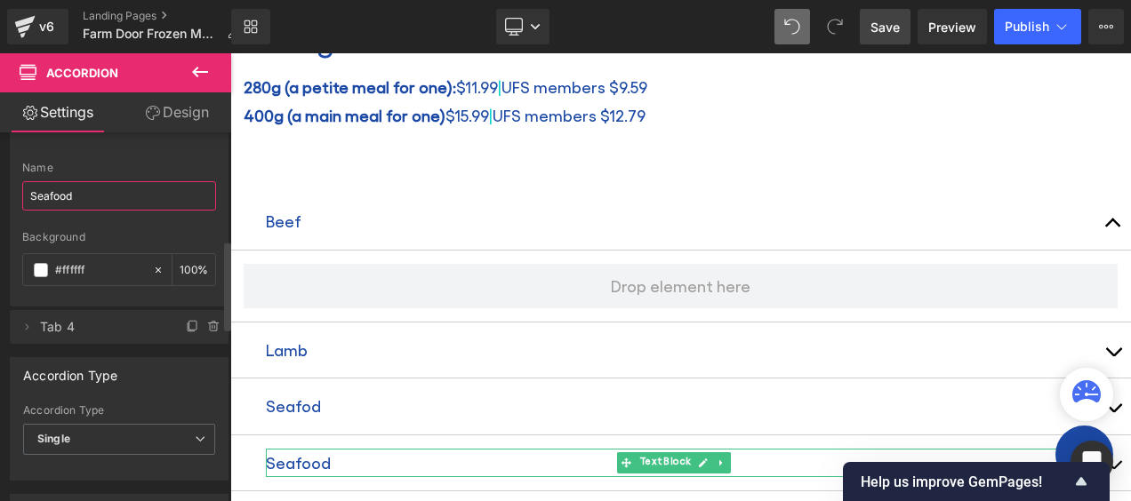
click at [66, 323] on span "Tab 4" at bounding box center [101, 327] width 123 height 34
type input "Seafood"
click at [23, 320] on icon at bounding box center [27, 327] width 14 height 14
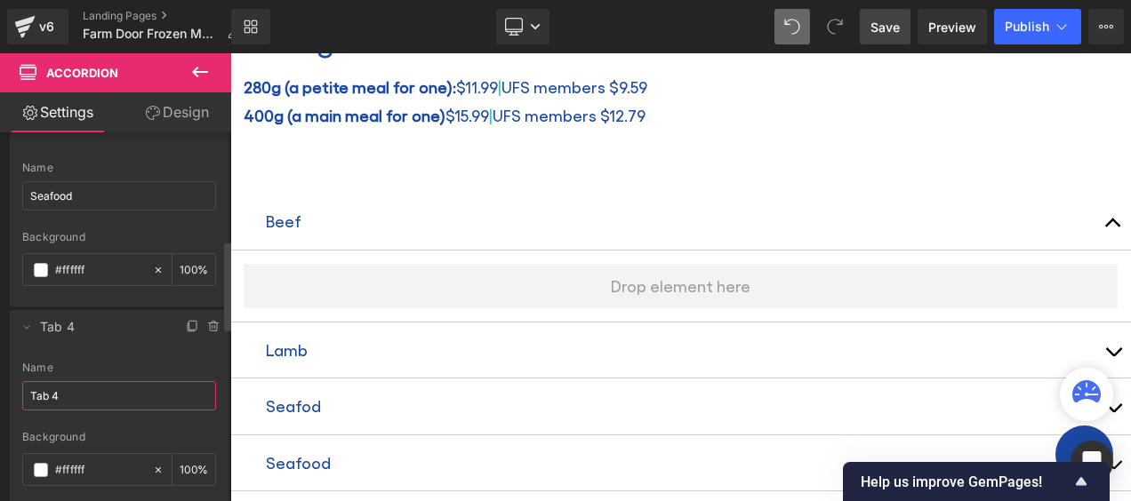
click at [72, 386] on input "Tab 4" at bounding box center [119, 395] width 194 height 29
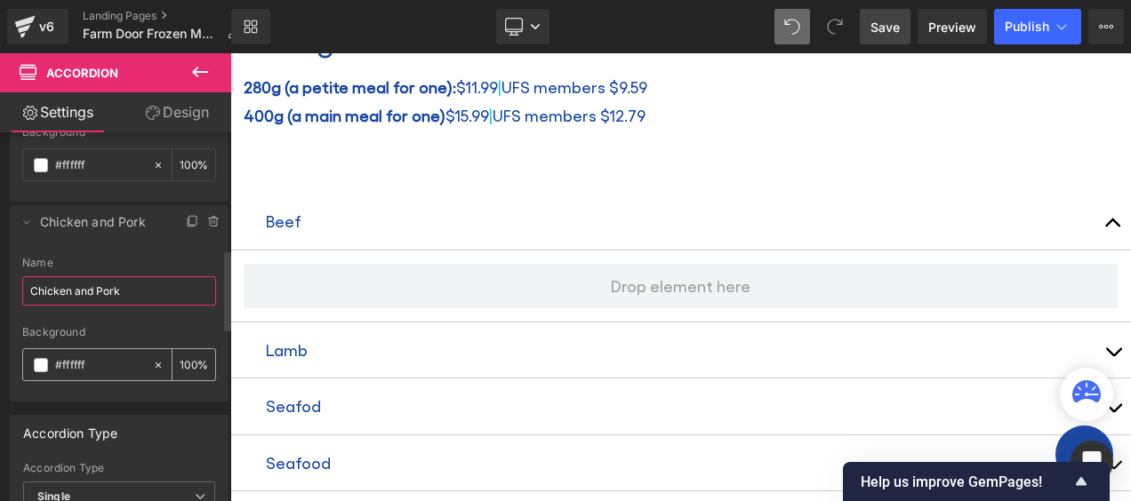
scroll to position [533, 0]
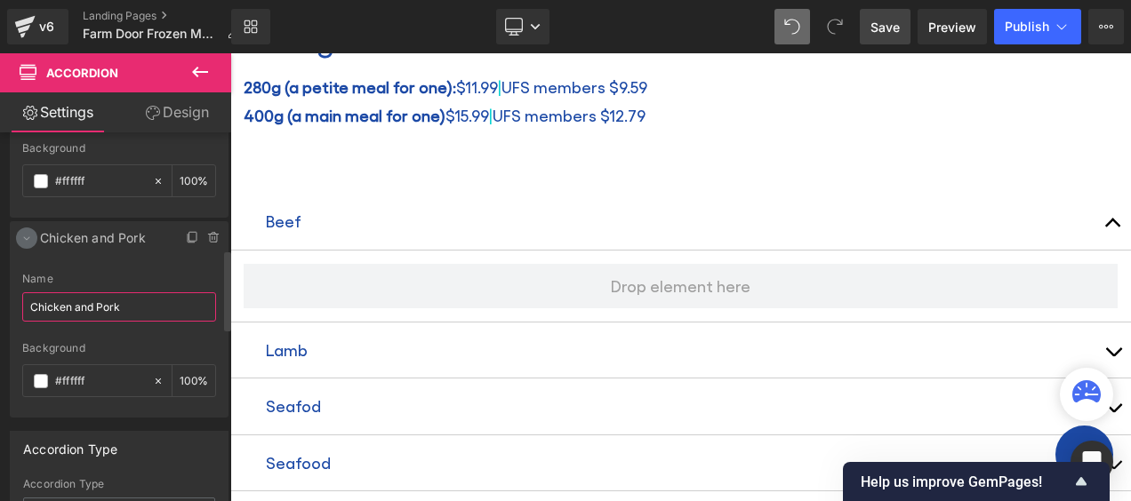
type input "Chicken and Pork"
click at [27, 237] on icon at bounding box center [27, 239] width 6 height 4
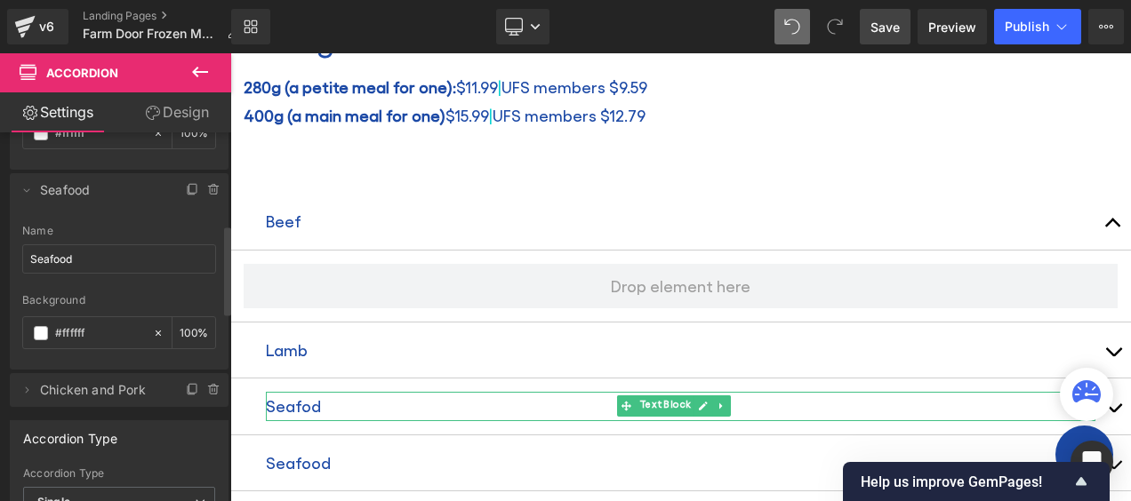
scroll to position [356, 0]
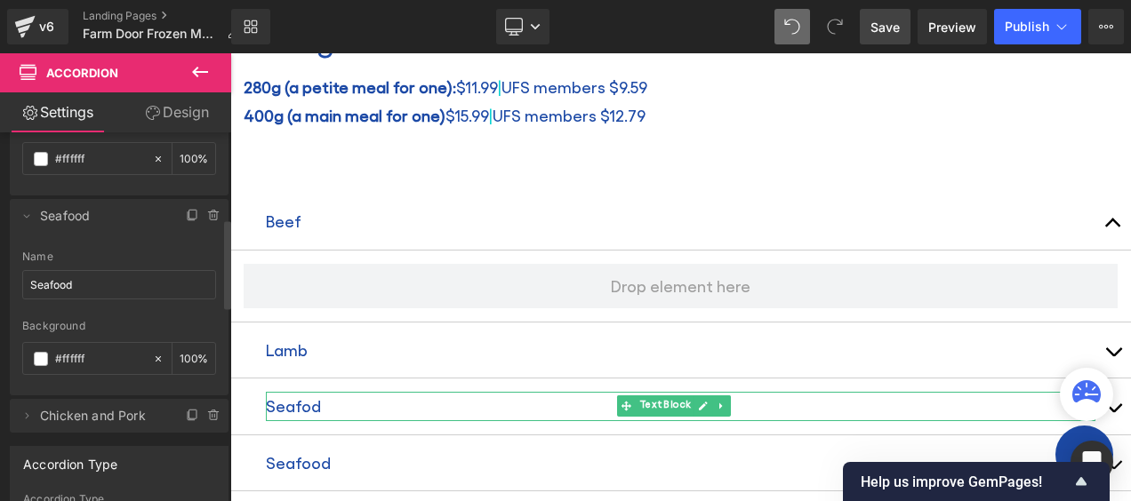
drag, startPoint x: 28, startPoint y: 211, endPoint x: 36, endPoint y: 220, distance: 12.6
click at [28, 210] on icon at bounding box center [27, 216] width 14 height 14
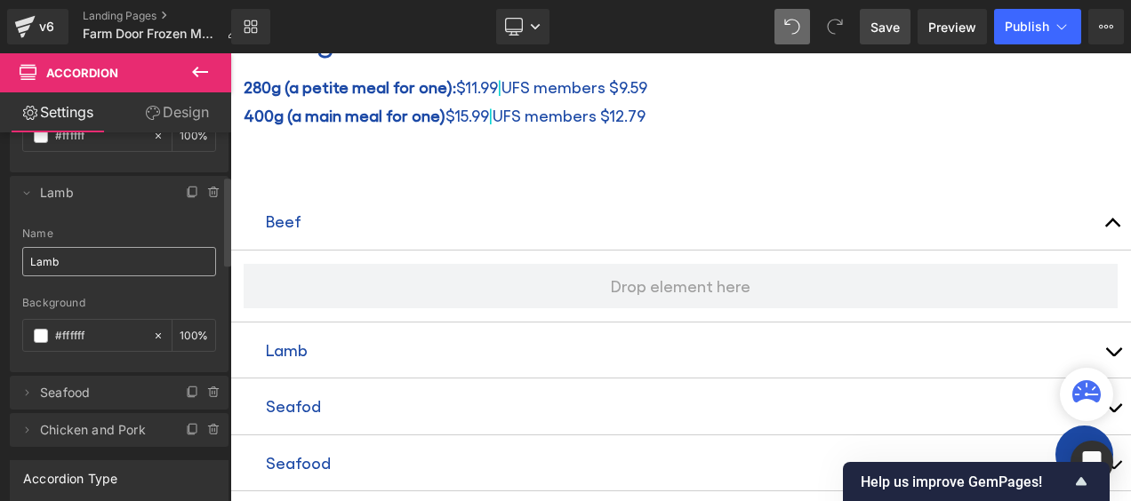
scroll to position [178, 0]
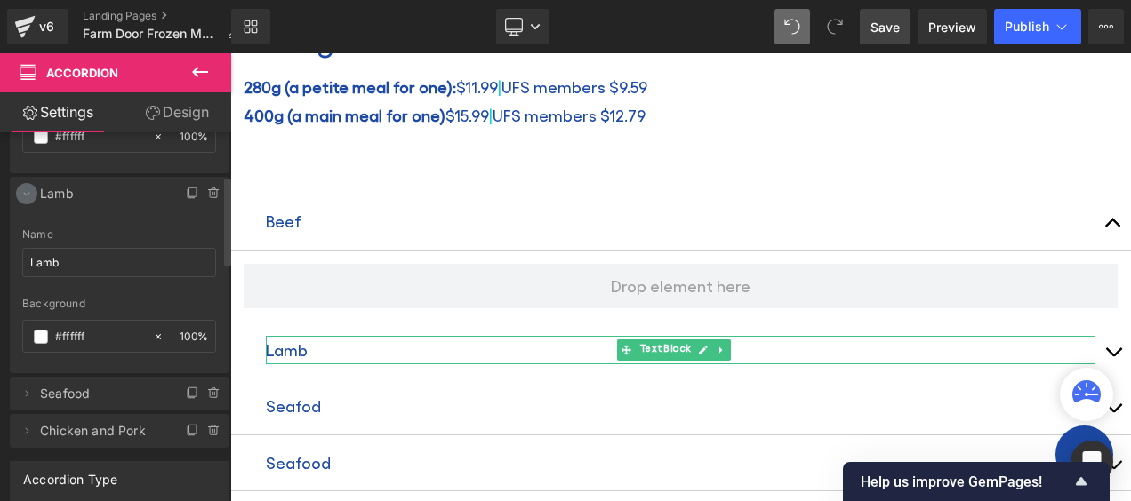
click at [30, 194] on icon at bounding box center [27, 194] width 14 height 14
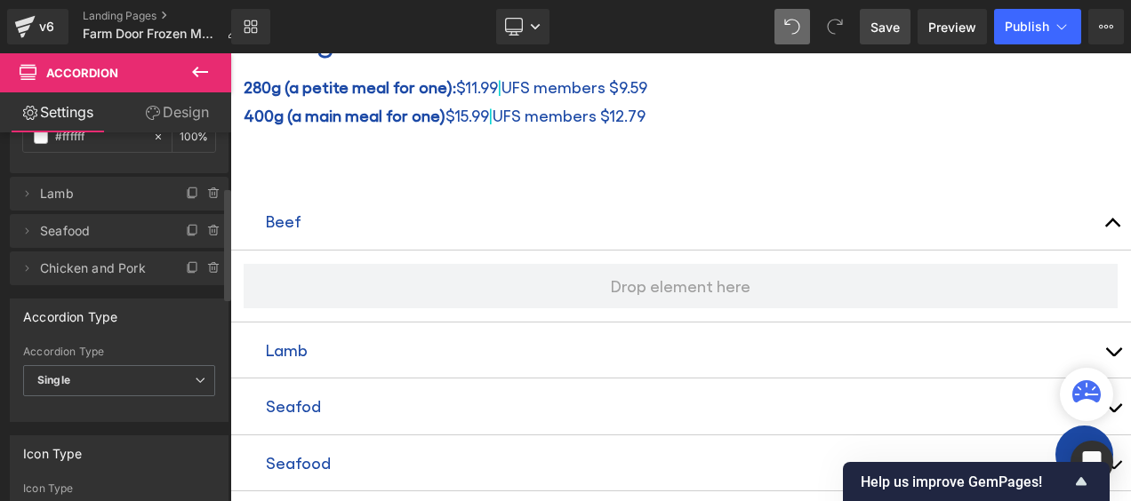
scroll to position [0, 0]
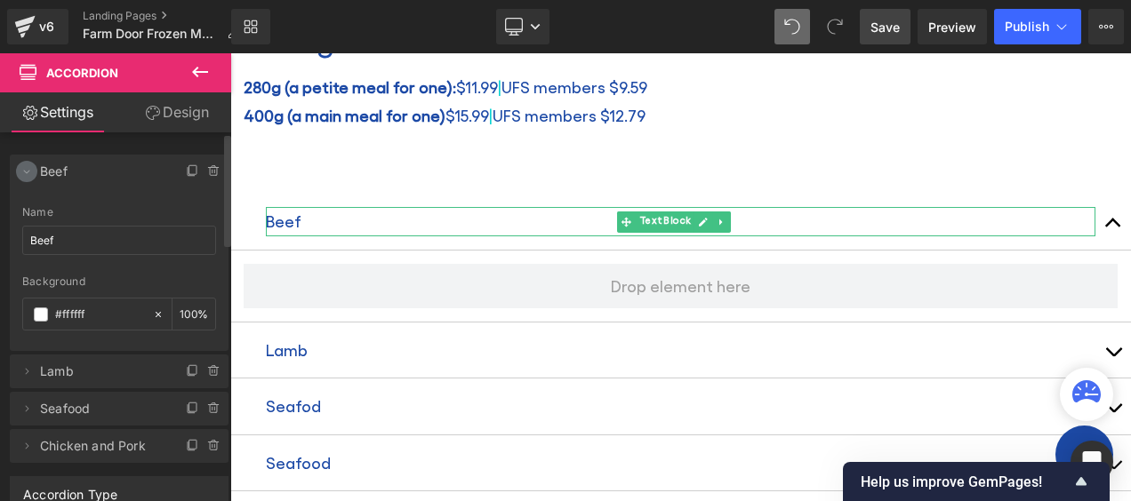
click at [22, 168] on icon at bounding box center [27, 171] width 14 height 14
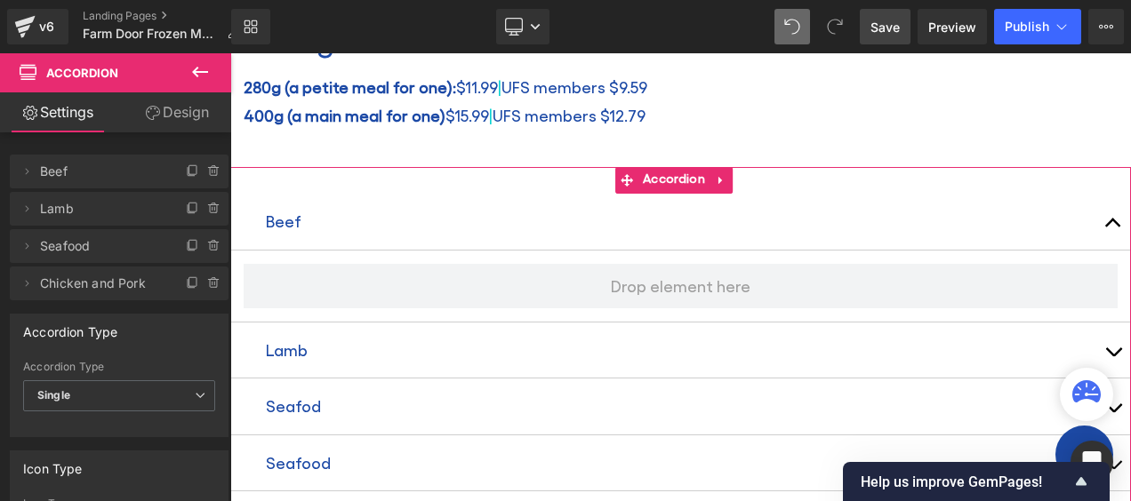
click at [1100, 219] on button "button" at bounding box center [1113, 221] width 36 height 55
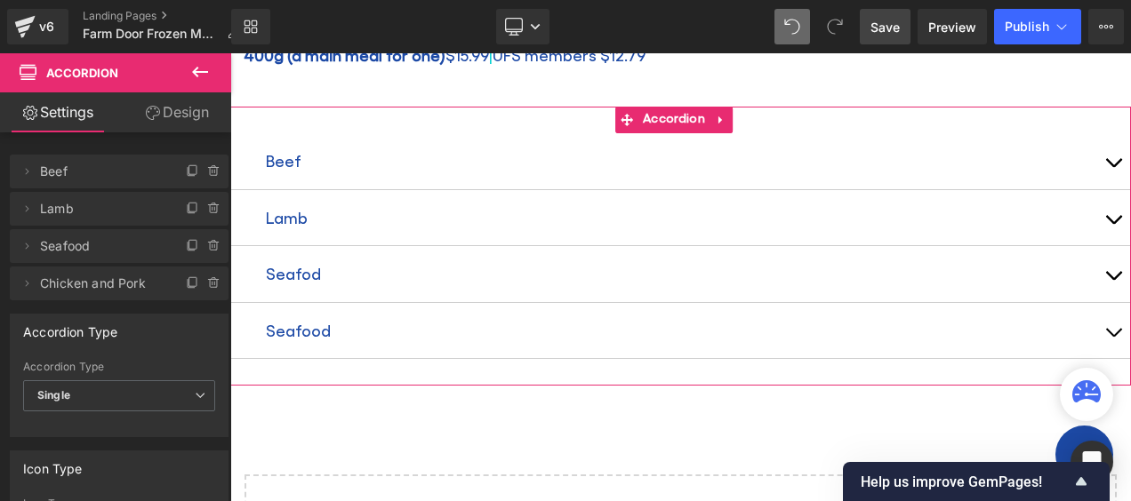
scroll to position [978, 0]
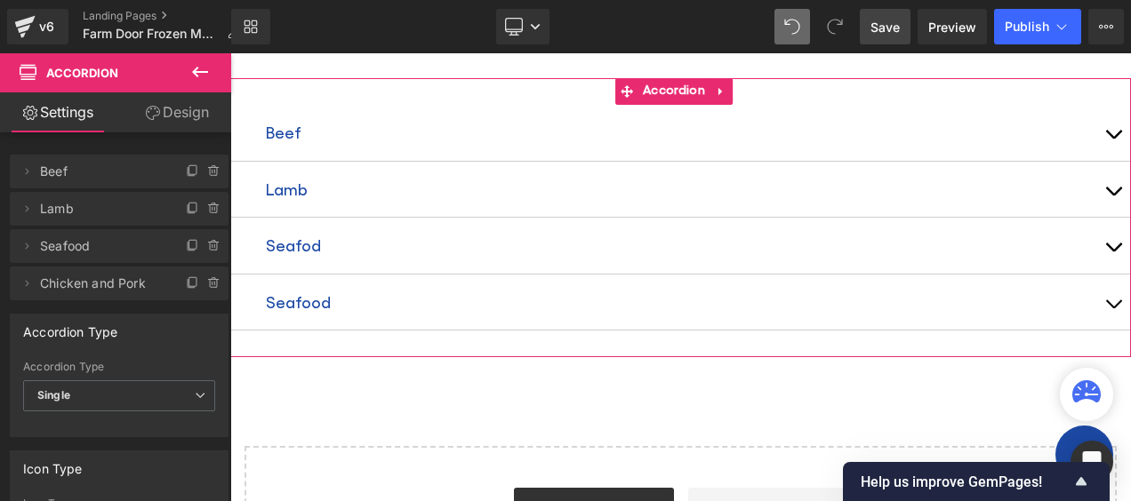
click at [301, 236] on p "Seafod" at bounding box center [680, 245] width 829 height 28
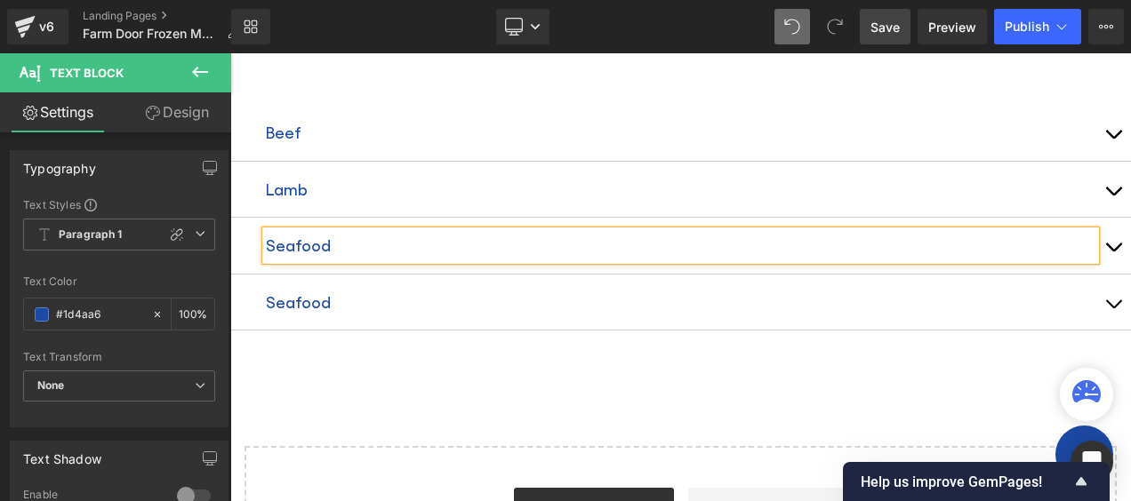
click at [307, 294] on p "Seafood" at bounding box center [680, 302] width 829 height 28
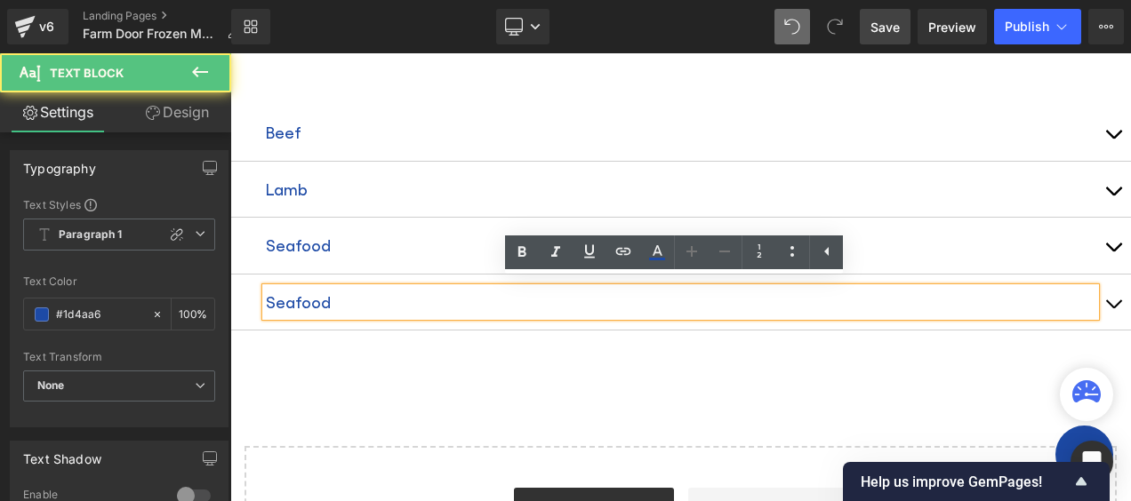
click at [311, 293] on p "Seafood" at bounding box center [680, 302] width 829 height 28
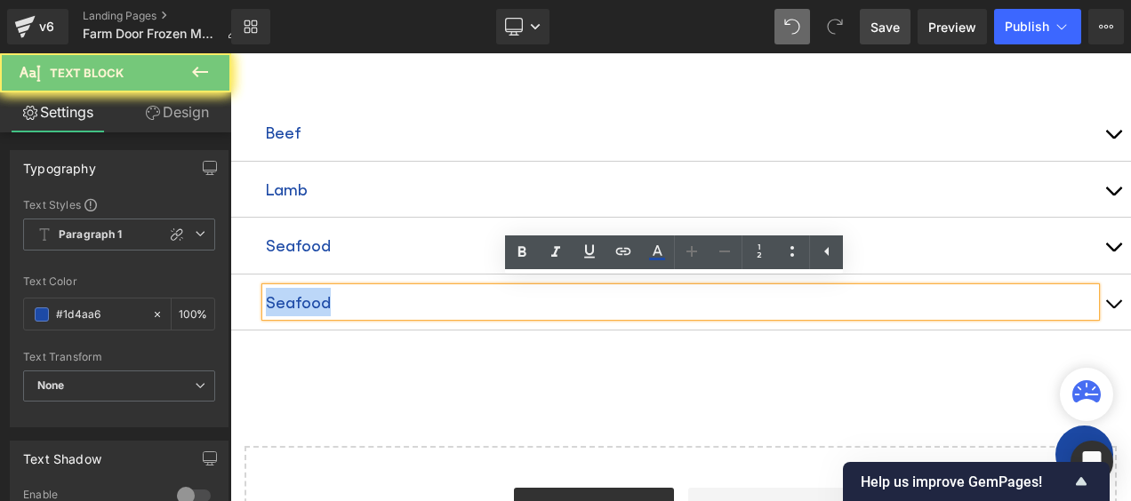
click at [311, 293] on p "Seafood" at bounding box center [680, 302] width 829 height 28
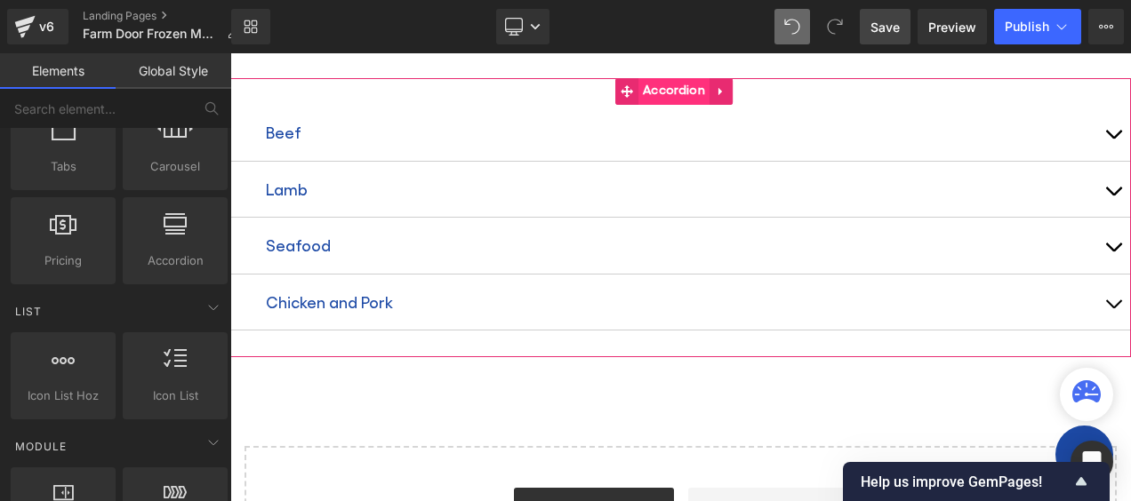
click at [675, 89] on span "Accordion" at bounding box center [673, 91] width 71 height 27
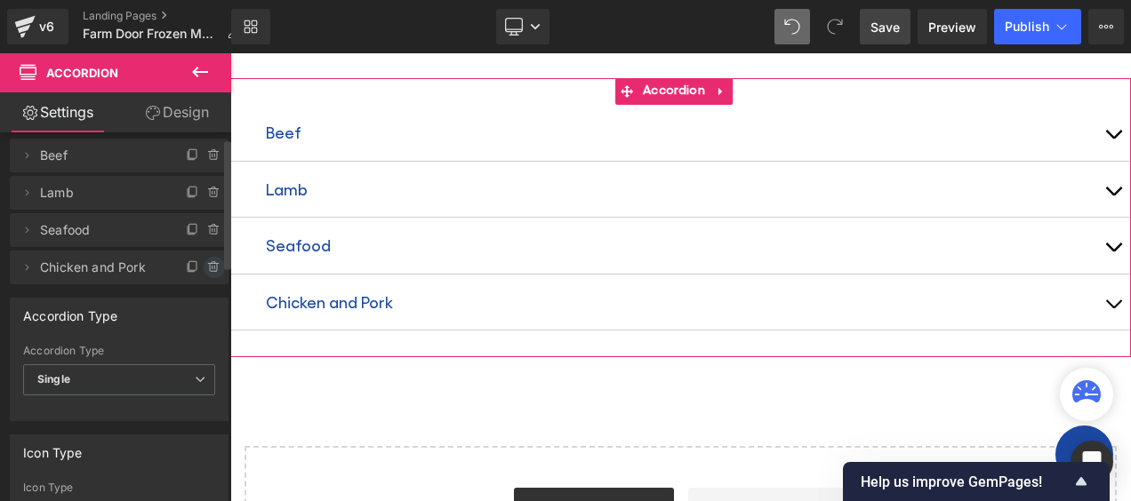
scroll to position [0, 0]
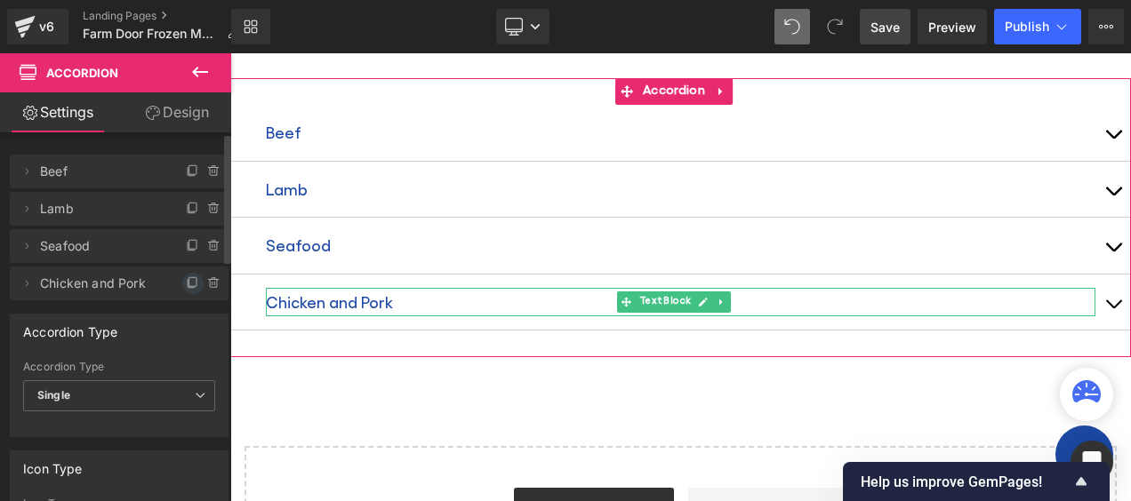
click at [186, 280] on icon at bounding box center [193, 283] width 14 height 14
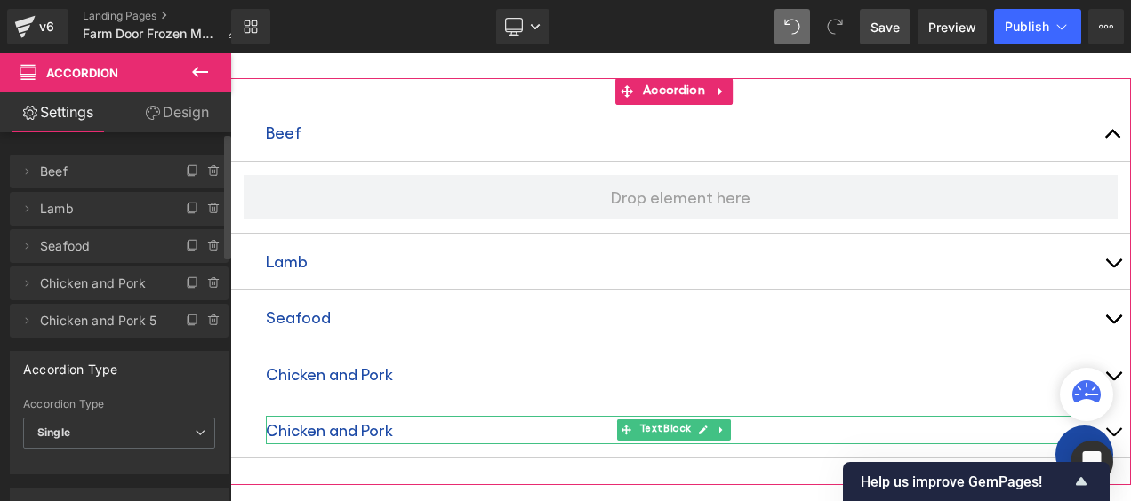
click at [103, 320] on span "Chicken and Pork 5" at bounding box center [101, 321] width 123 height 34
click at [26, 320] on icon at bounding box center [27, 321] width 14 height 14
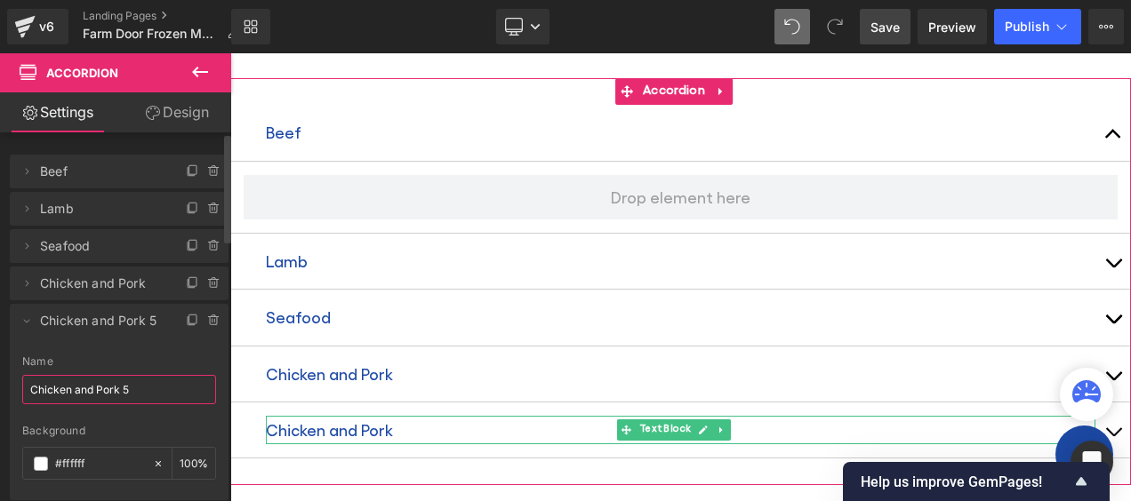
click at [98, 388] on input "Chicken and Pork 5" at bounding box center [119, 389] width 194 height 29
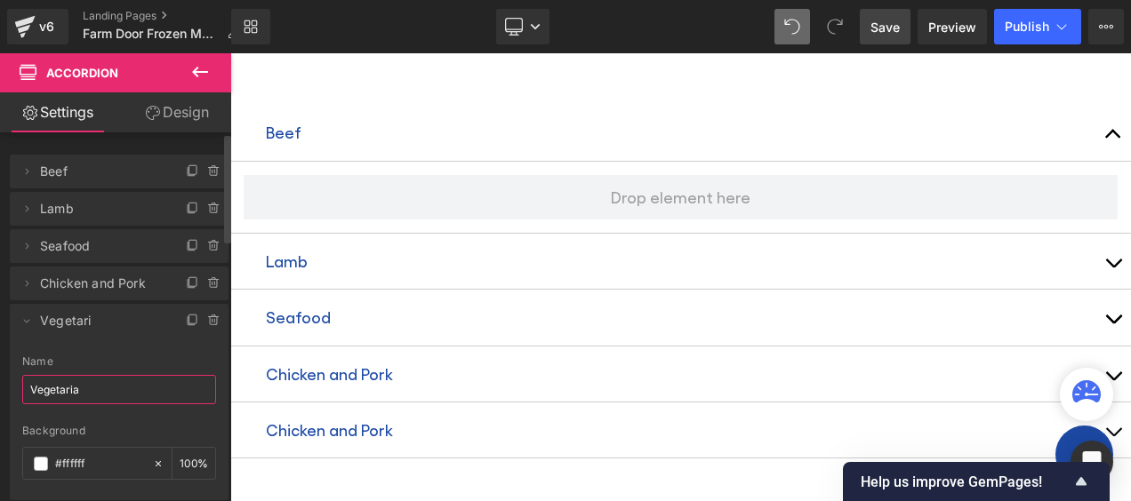
type input "Vegetarian"
click at [337, 428] on p "Chicken and Pork" at bounding box center [680, 430] width 829 height 28
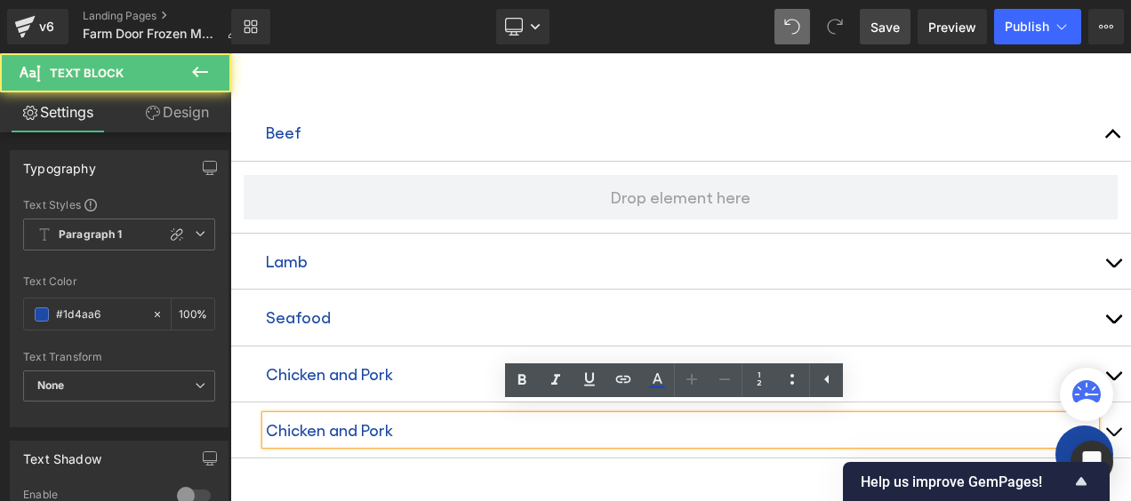
click at [354, 423] on p "Chicken and Pork" at bounding box center [680, 430] width 829 height 28
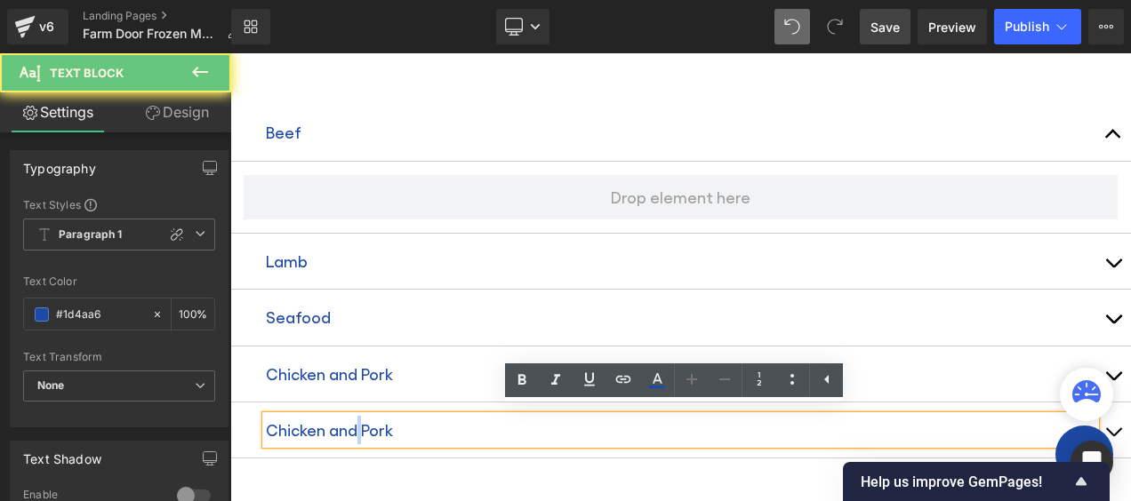
click at [354, 423] on p "Chicken and Pork" at bounding box center [680, 430] width 829 height 28
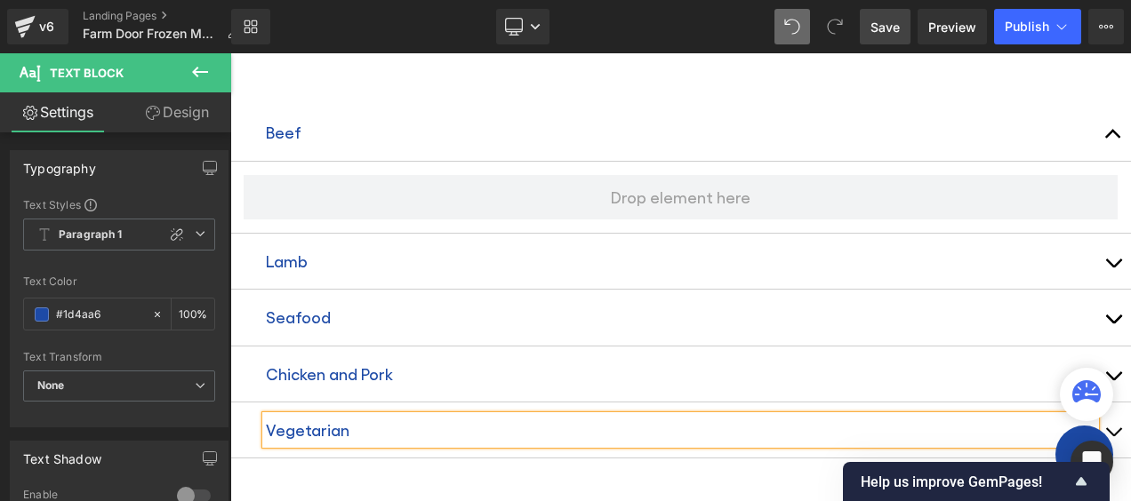
click at [256, 466] on div "Beef Text Block Lamb Text Block Seafood Text Block Chicken and Pork Text Block …" at bounding box center [680, 281] width 901 height 407
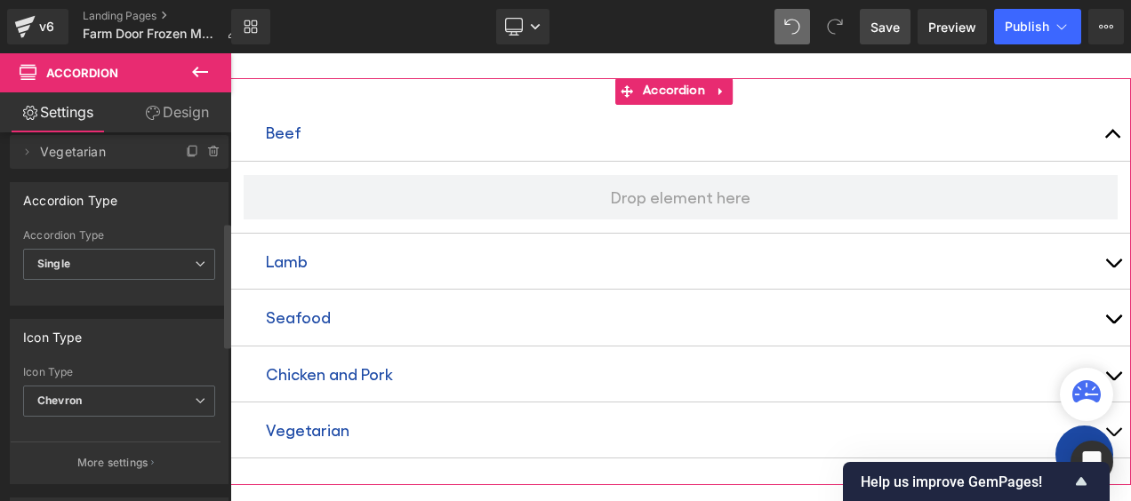
scroll to position [267, 0]
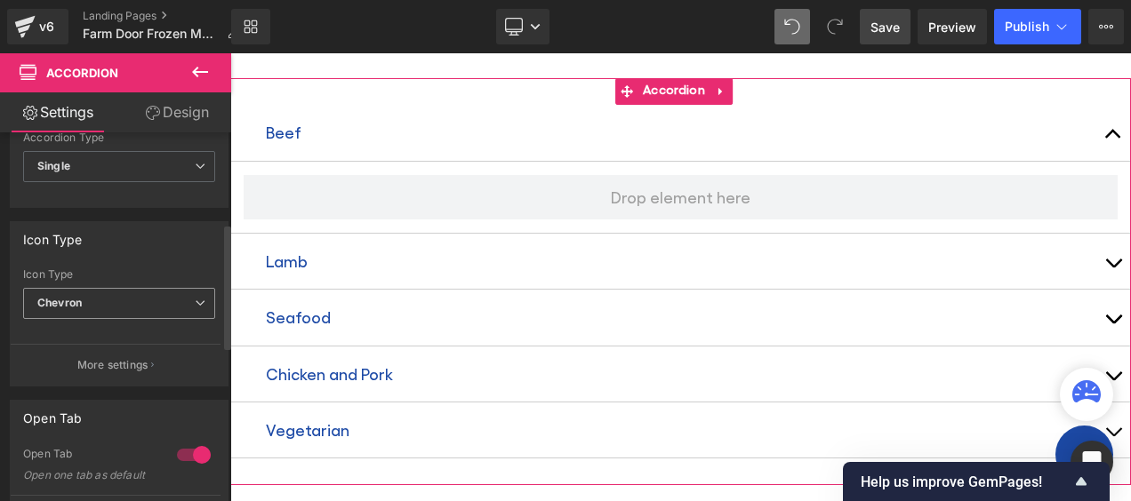
click at [168, 296] on span "Chevron" at bounding box center [119, 303] width 192 height 31
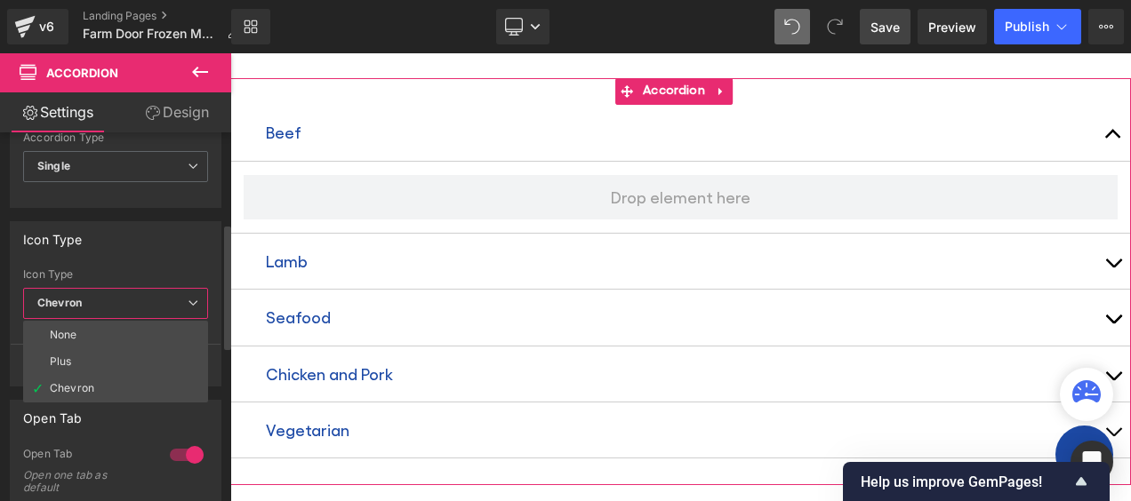
click at [172, 296] on span "Chevron" at bounding box center [115, 303] width 185 height 31
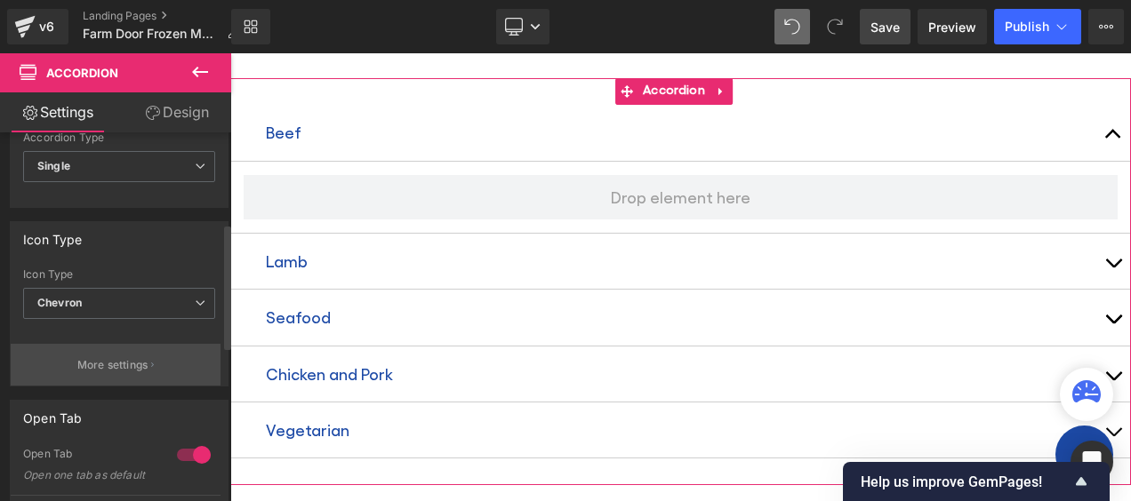
click at [107, 365] on p "More settings" at bounding box center [112, 365] width 71 height 16
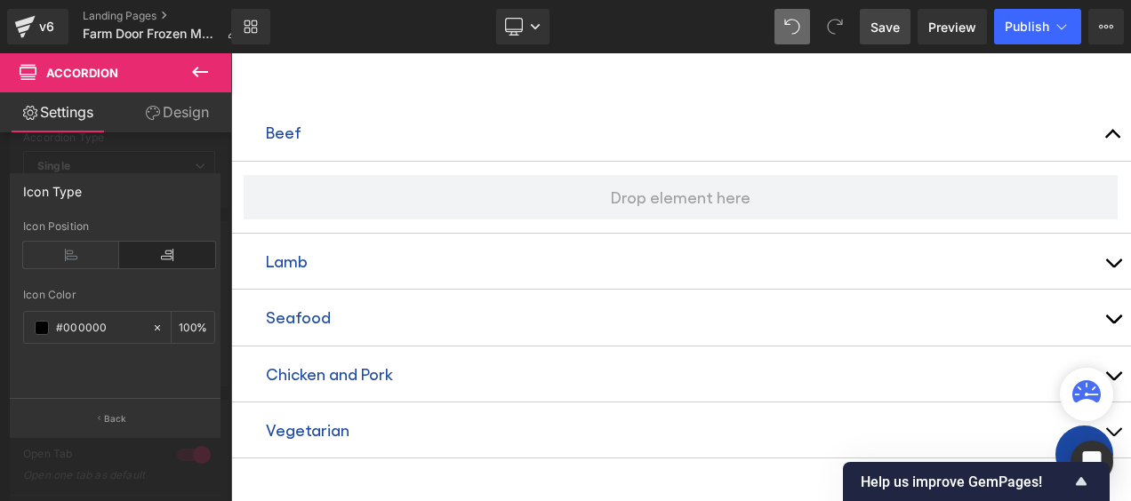
click at [296, 126] on body "Skip to content Pharmacy Medical Eye Care Dental Care Membership About Careers …" at bounding box center [680, 255] width 901 height 2360
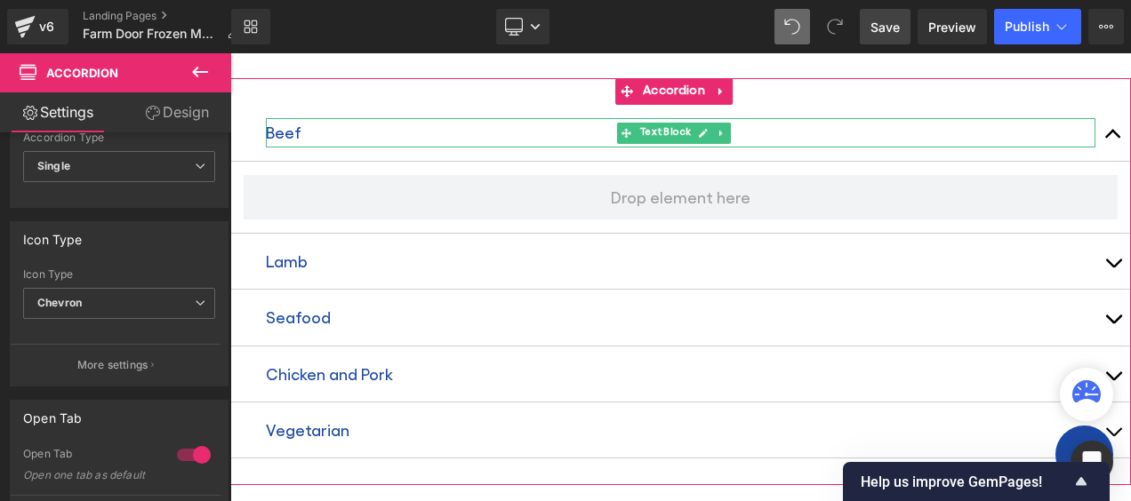
click at [293, 127] on p "Beef" at bounding box center [680, 132] width 829 height 28
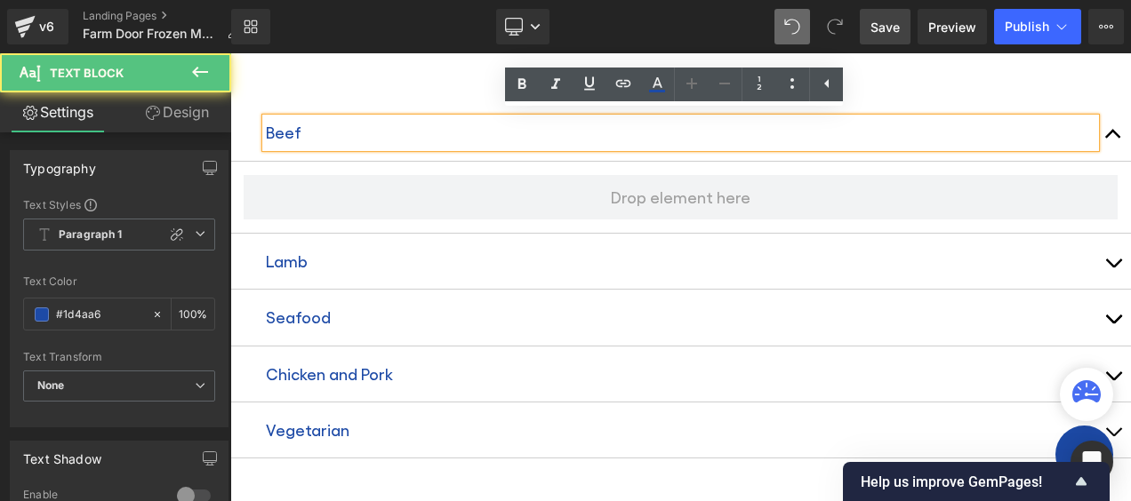
click at [288, 126] on p "Beef" at bounding box center [680, 132] width 829 height 28
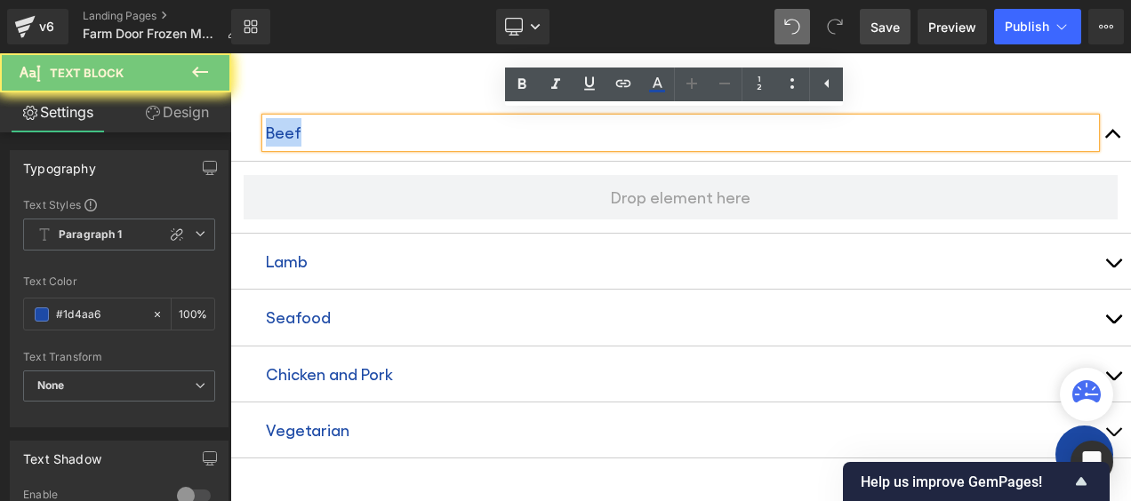
click at [288, 126] on p "Beef" at bounding box center [680, 132] width 829 height 28
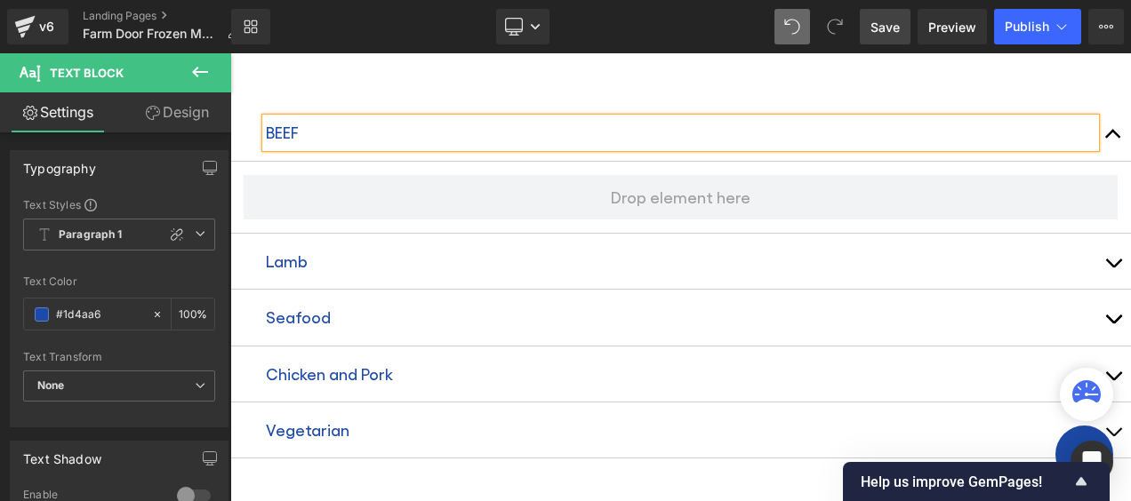
click at [290, 252] on p "Lamb" at bounding box center [680, 261] width 829 height 28
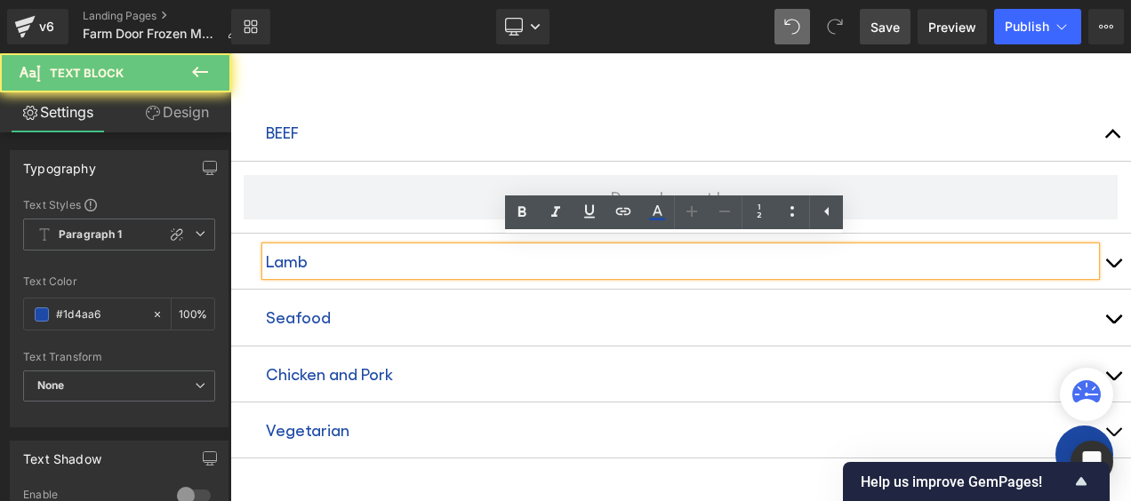
click at [293, 254] on p "Lamb" at bounding box center [680, 261] width 829 height 28
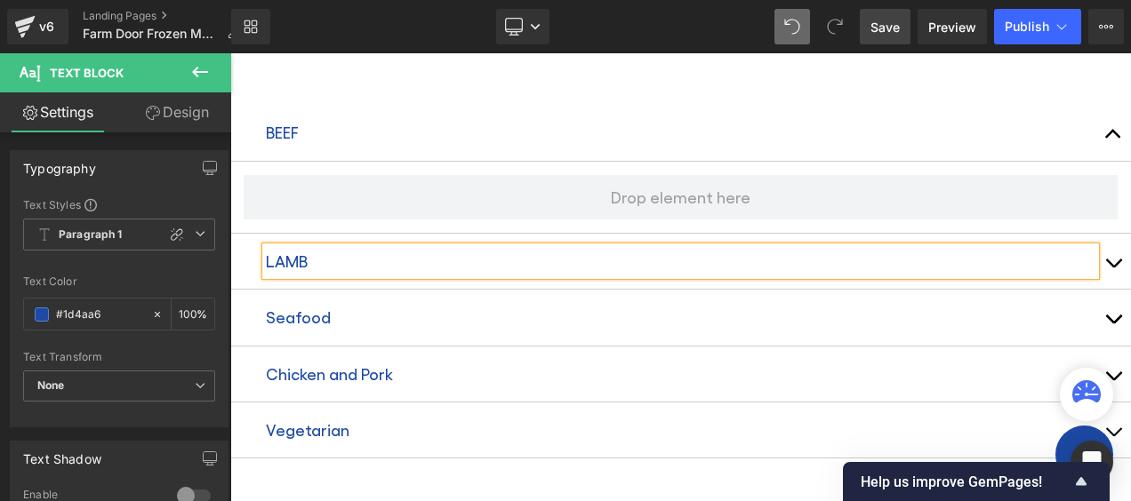
click at [309, 311] on p "Seafood" at bounding box center [680, 317] width 829 height 28
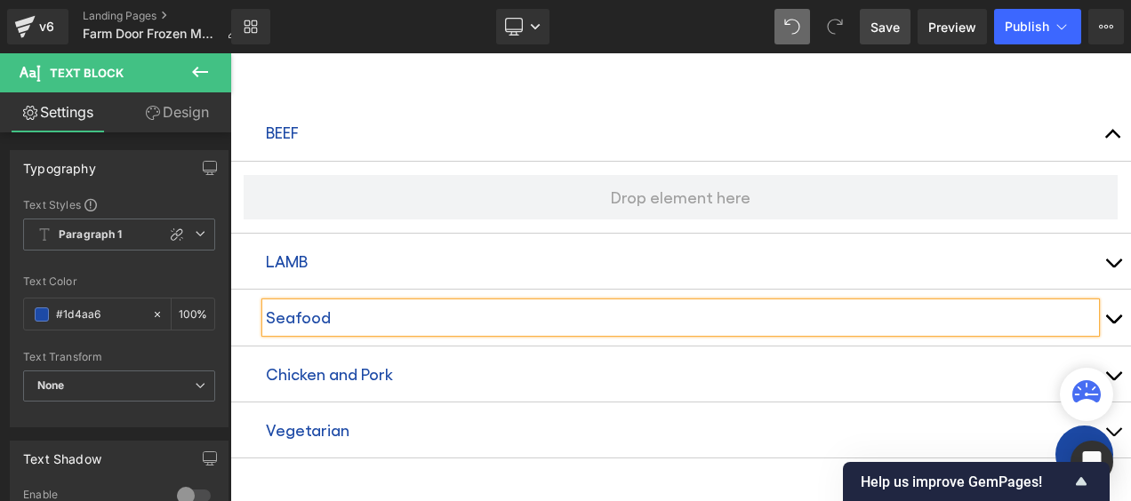
click at [309, 311] on p "Seafood" at bounding box center [680, 317] width 829 height 28
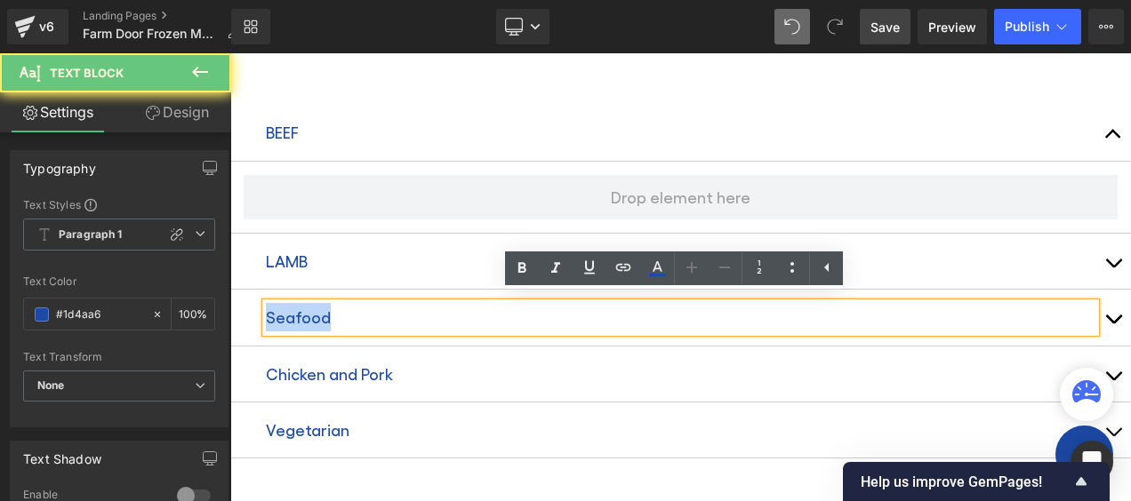
click at [309, 311] on p "Seafood" at bounding box center [680, 317] width 829 height 28
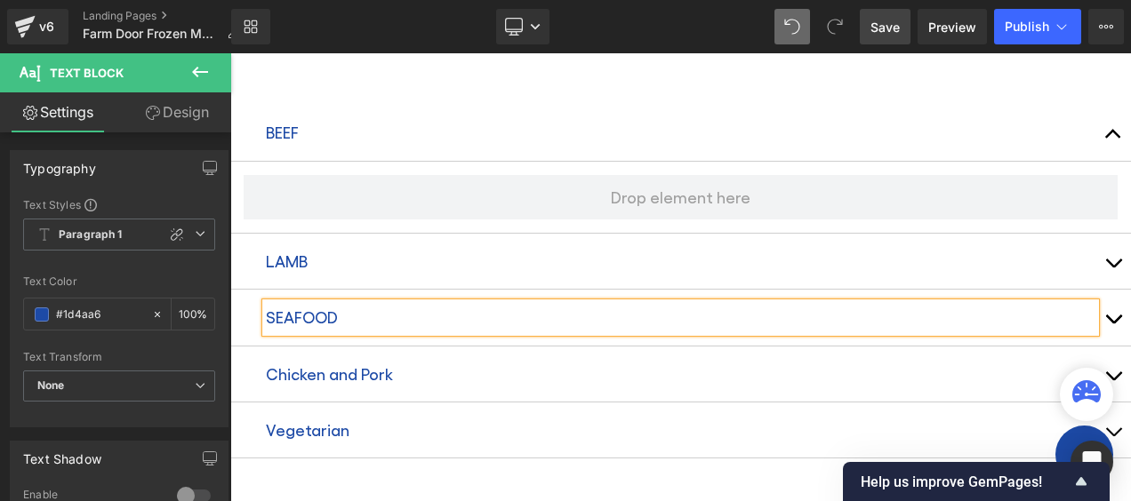
click at [333, 374] on p "Chicken and Pork" at bounding box center [680, 374] width 829 height 28
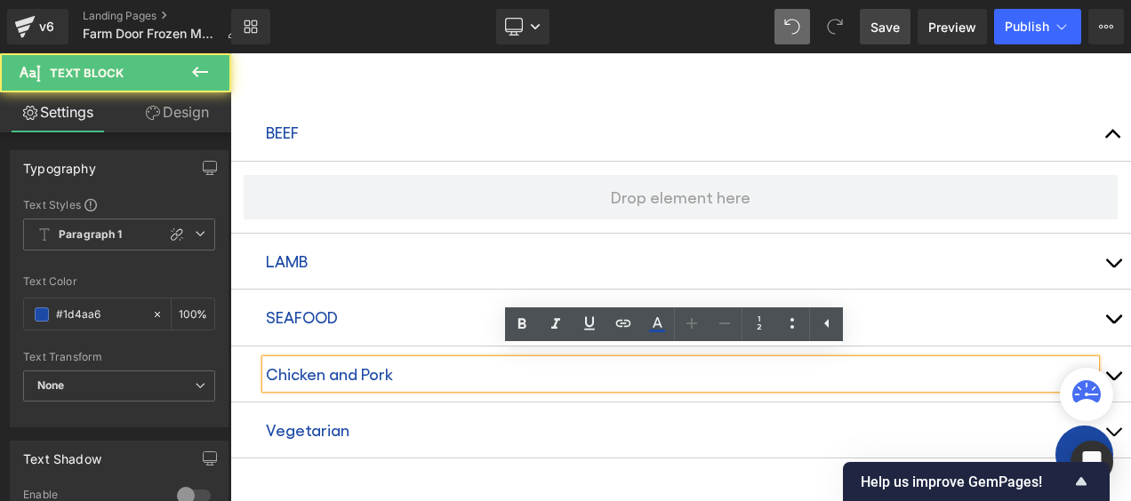
click at [354, 372] on p "Chicken and Pork" at bounding box center [680, 374] width 829 height 28
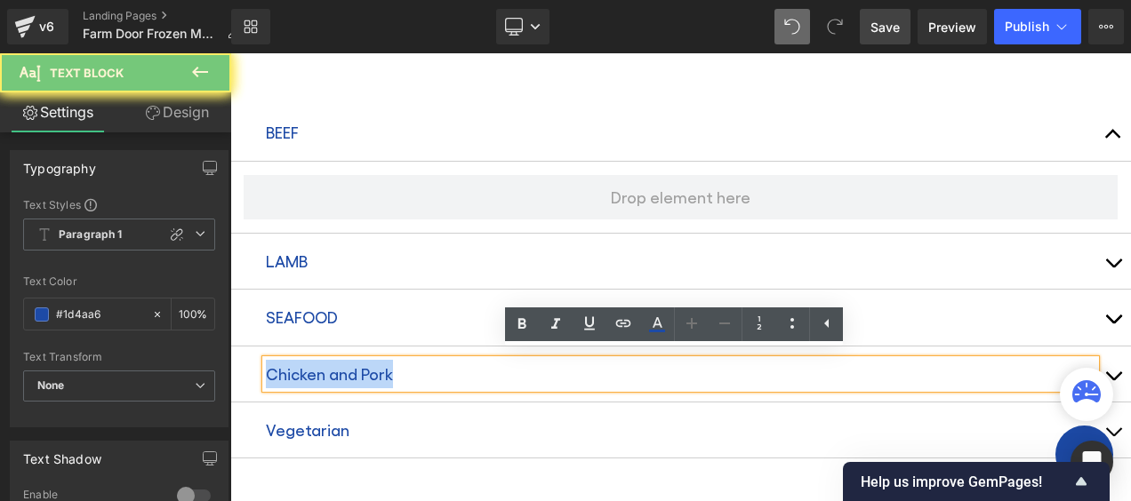
click at [354, 372] on p "Chicken and Pork" at bounding box center [680, 374] width 829 height 28
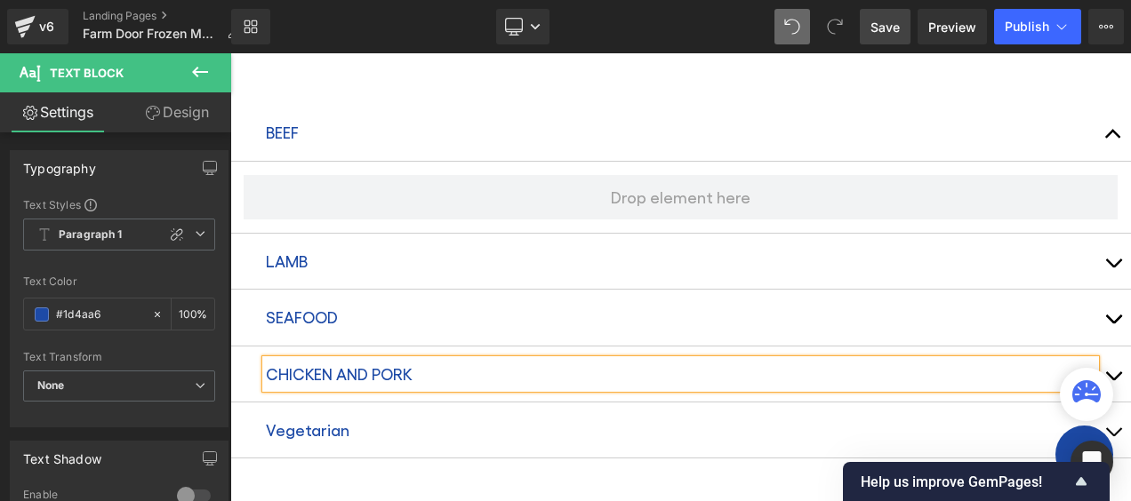
click at [230, 53] on div at bounding box center [230, 53] width 0 height 0
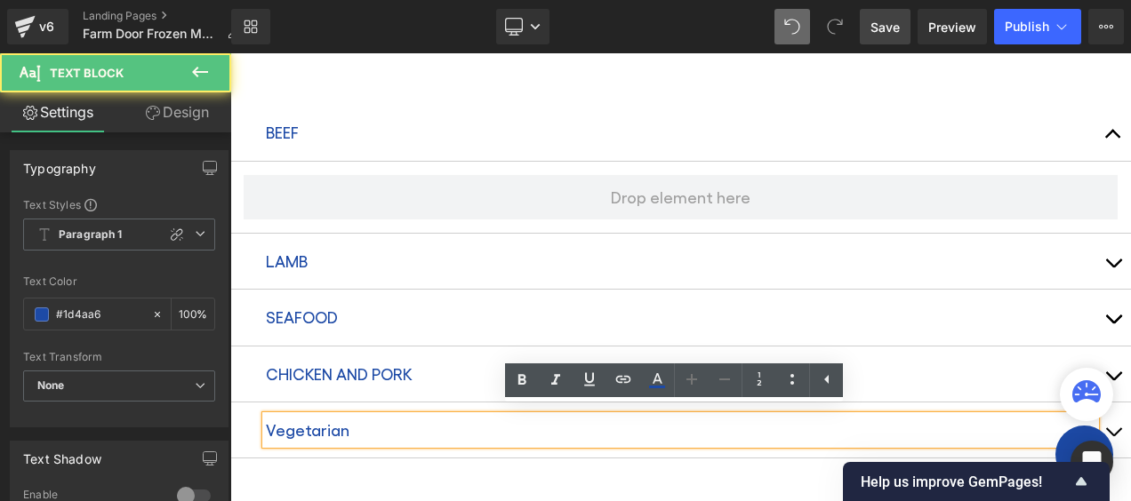
click at [319, 428] on p "Vegetarian" at bounding box center [680, 430] width 829 height 28
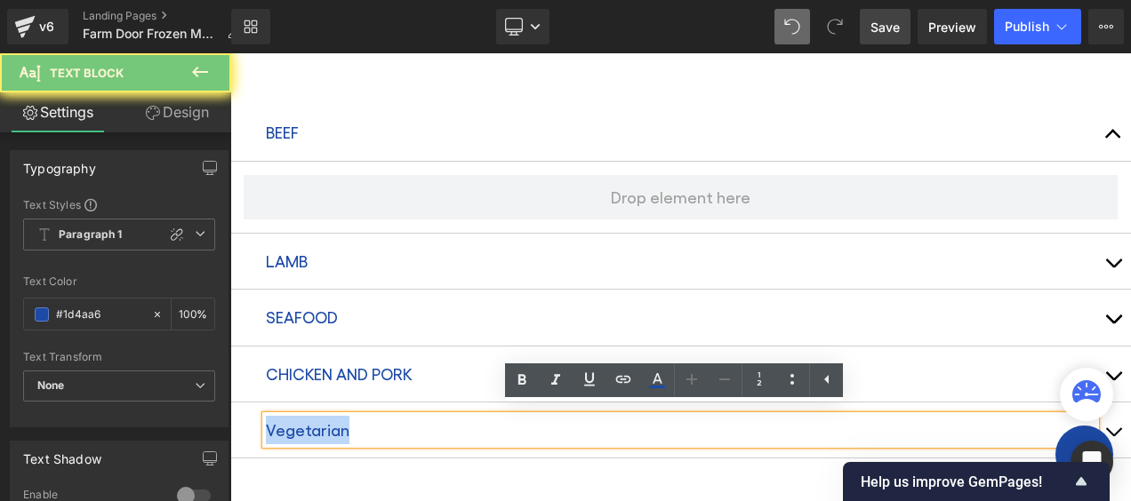
click at [319, 428] on p "Vegetarian" at bounding box center [680, 430] width 829 height 28
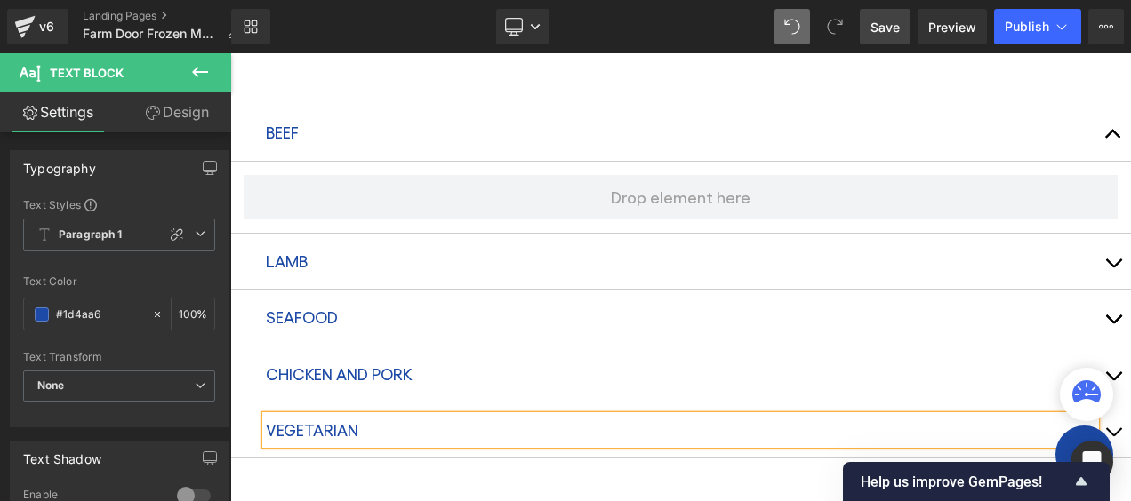
click at [442, 86] on div "BEEF Text Block LAMB Text Block SEAFOOD Text Block CHICKEN AND PORK Text Block …" at bounding box center [680, 281] width 901 height 407
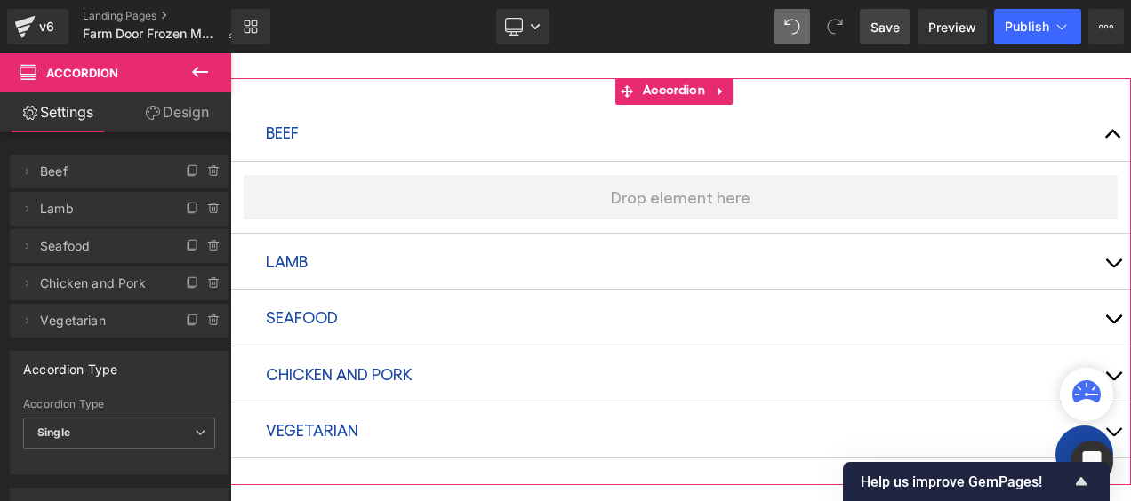
drag, startPoint x: 180, startPoint y: 111, endPoint x: 76, endPoint y: 173, distance: 121.2
click at [180, 110] on link "Design" at bounding box center [177, 112] width 116 height 40
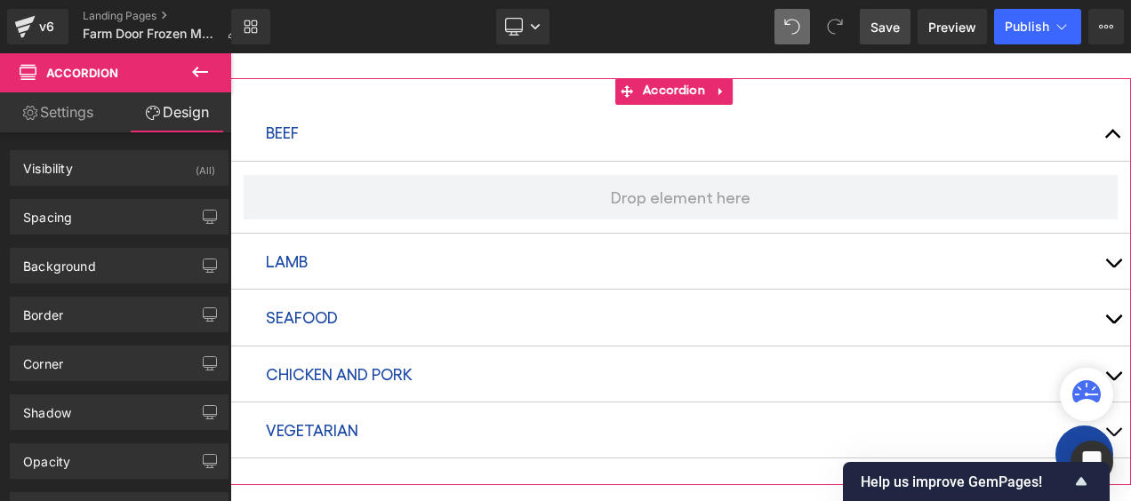
click at [62, 112] on link "Settings" at bounding box center [58, 112] width 116 height 40
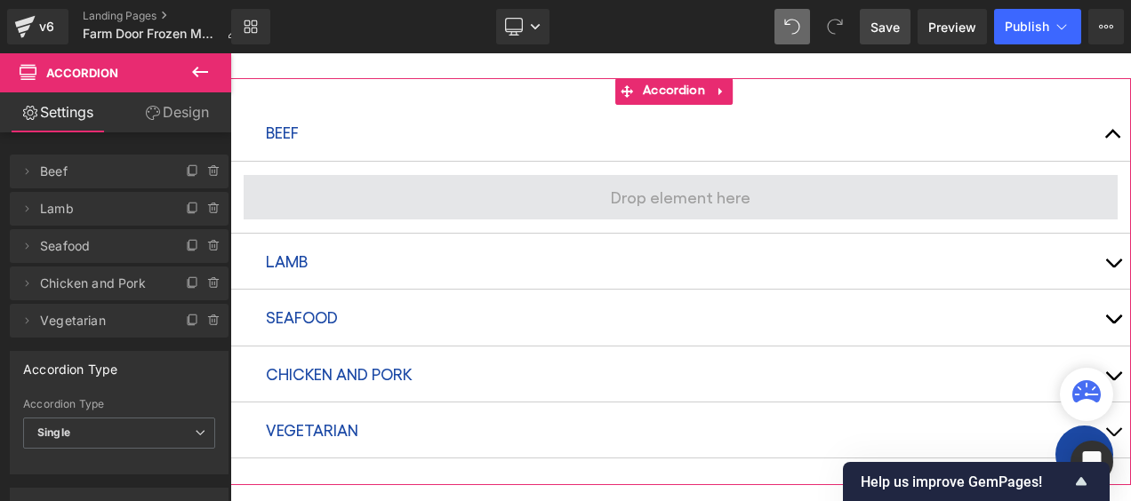
click at [528, 178] on span at bounding box center [681, 197] width 874 height 44
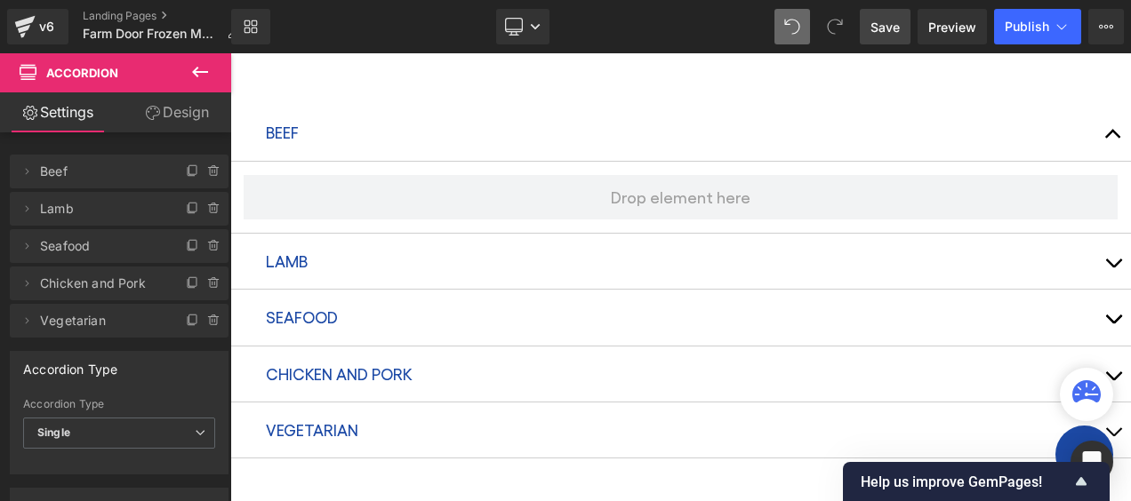
click at [200, 69] on icon at bounding box center [199, 71] width 21 height 21
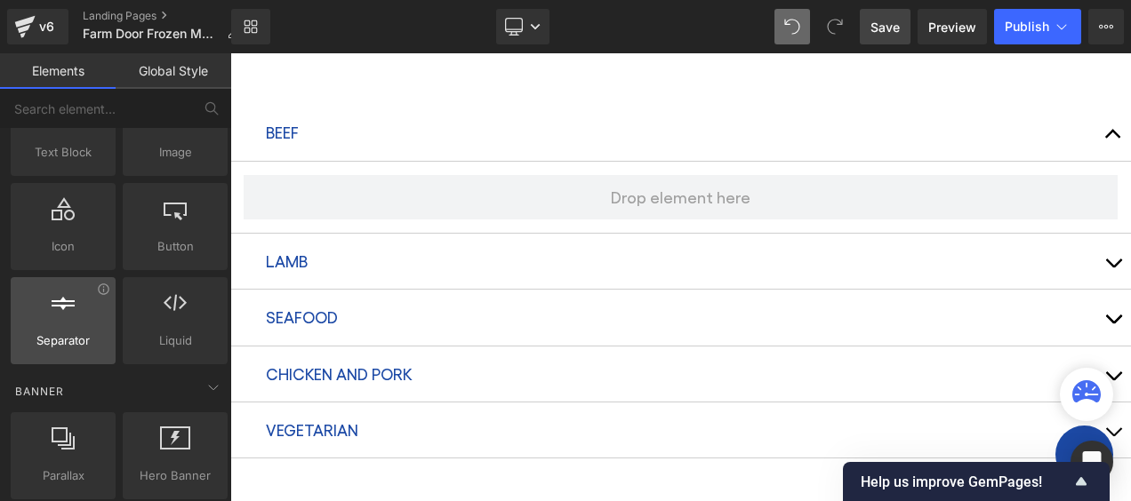
scroll to position [0, 0]
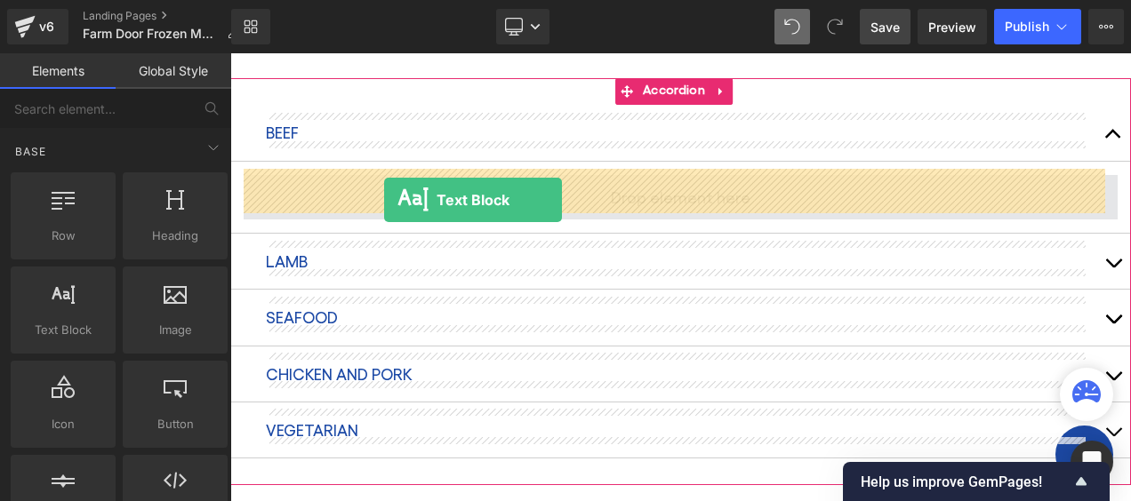
drag, startPoint x: 301, startPoint y: 356, endPoint x: 384, endPoint y: 200, distance: 176.2
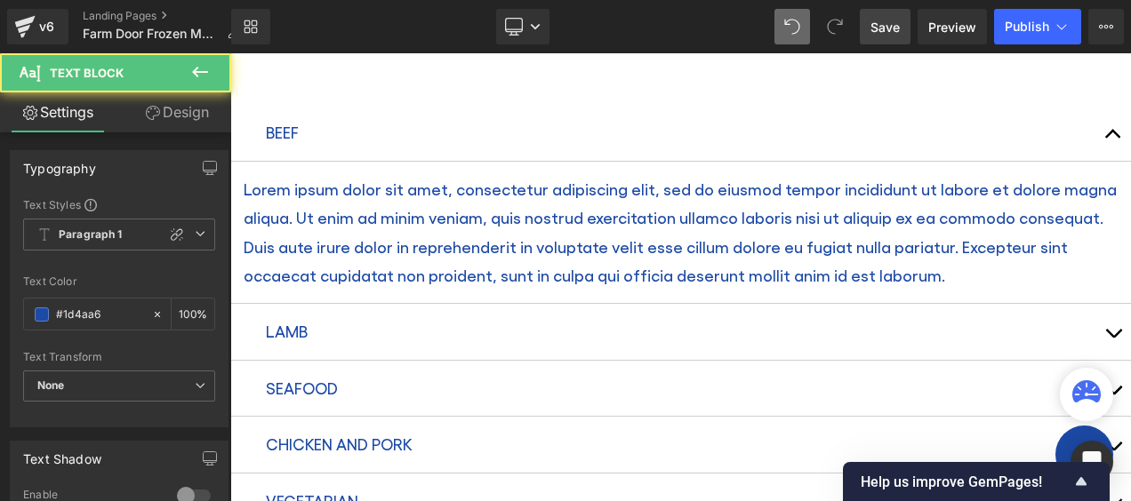
click at [470, 228] on p "Lorem ipsum dolor sit amet, consectetur adipiscing elit, sed do eiusmod tempor …" at bounding box center [681, 233] width 874 height 116
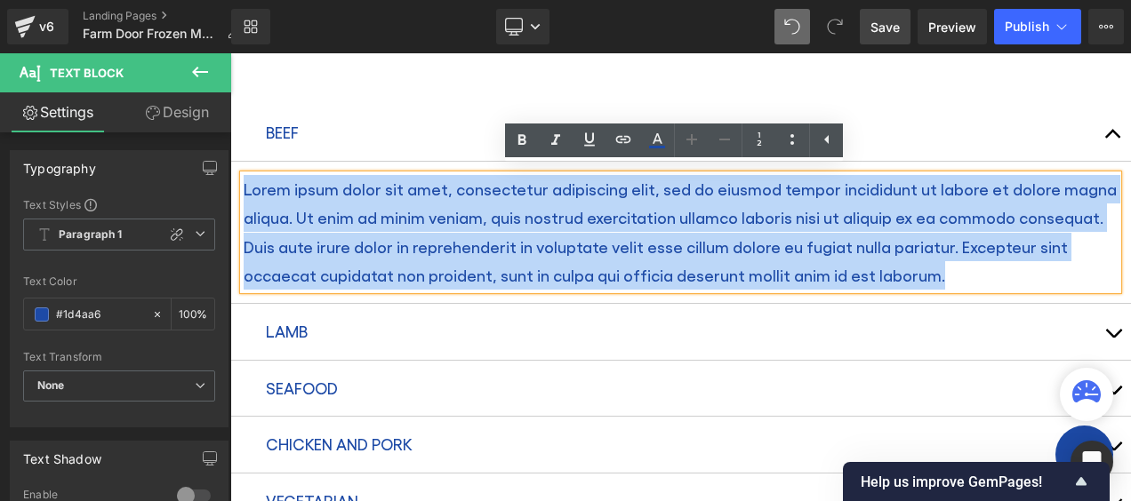
drag, startPoint x: 970, startPoint y: 260, endPoint x: 244, endPoint y: 181, distance: 729.8
click at [244, 181] on p "Lorem ipsum dolor sit amet, consectetur adipiscing elit, sed do eiusmod tempor …" at bounding box center [681, 233] width 874 height 116
paste div
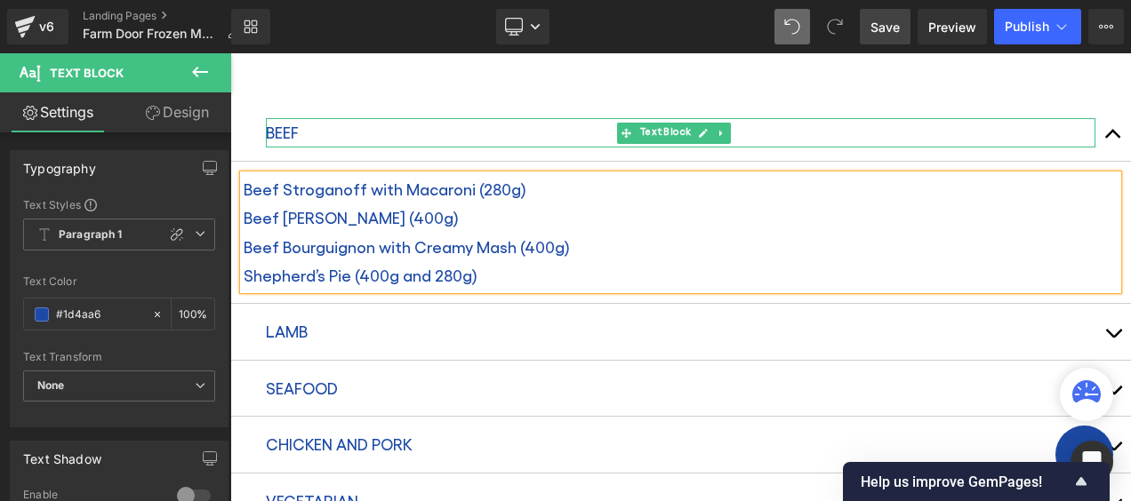
click at [293, 128] on p "BEEF" at bounding box center [680, 132] width 829 height 28
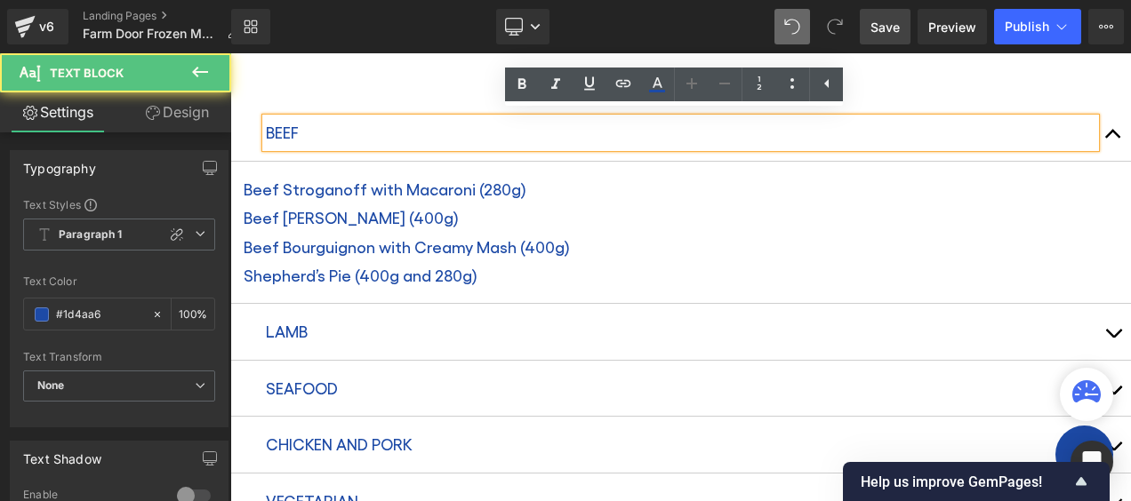
click at [285, 124] on p "BEEF" at bounding box center [680, 132] width 829 height 28
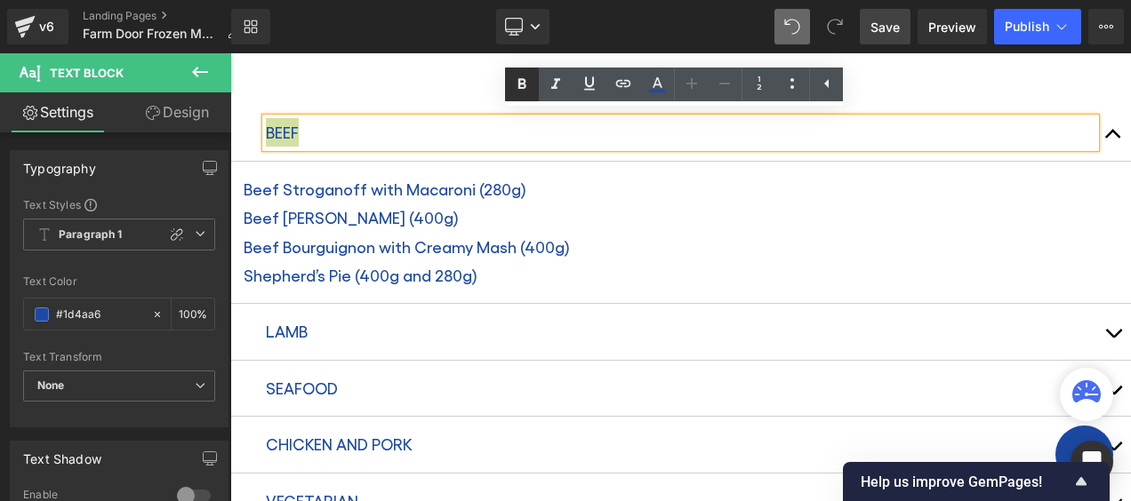
click at [517, 84] on icon at bounding box center [521, 84] width 21 height 21
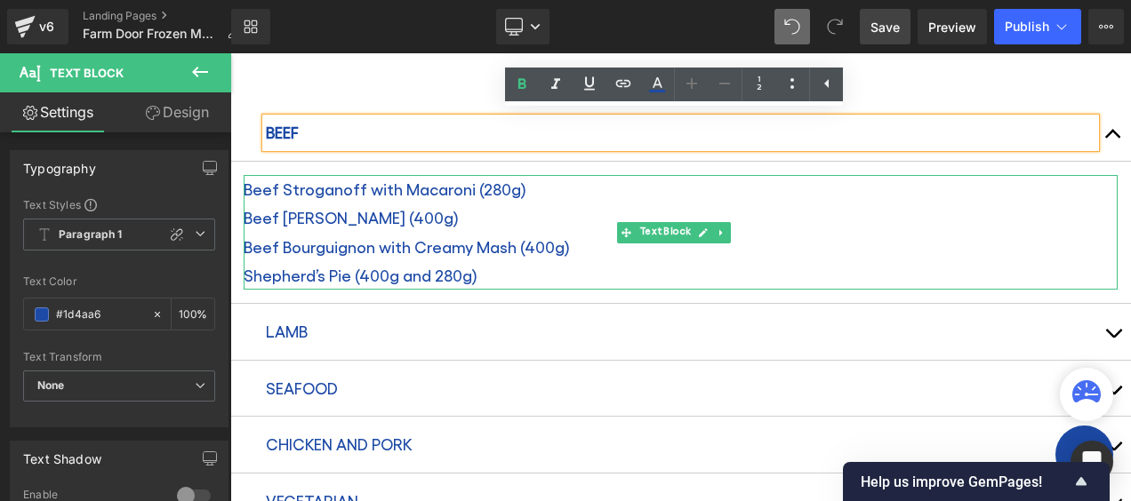
click at [340, 204] on p "Beef [PERSON_NAME] (400g)" at bounding box center [681, 218] width 874 height 28
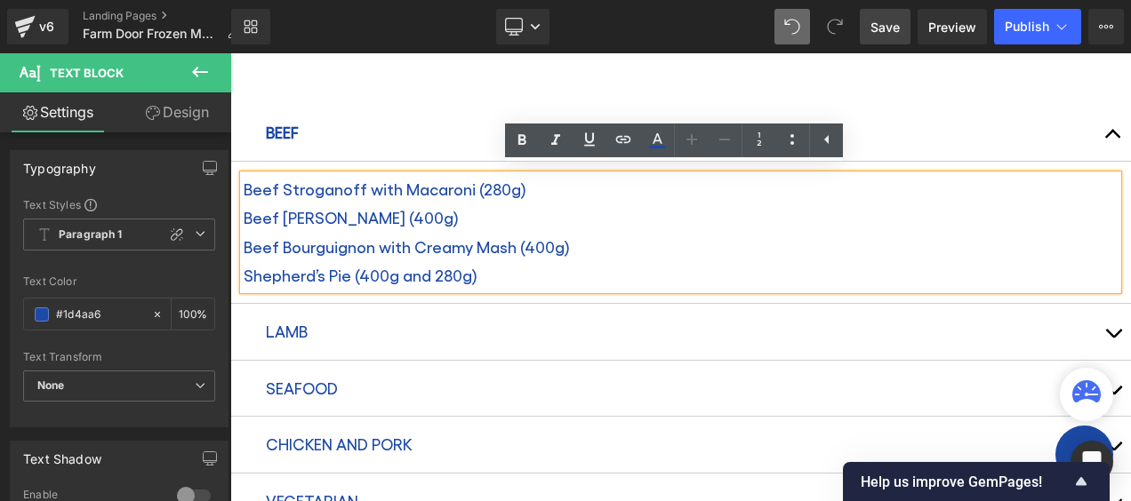
click at [368, 89] on div "BEEF Text Block Beef Stroganoff with Macaroni (280g) Beef Ragu Lasagne (400g)…" at bounding box center [680, 317] width 901 height 478
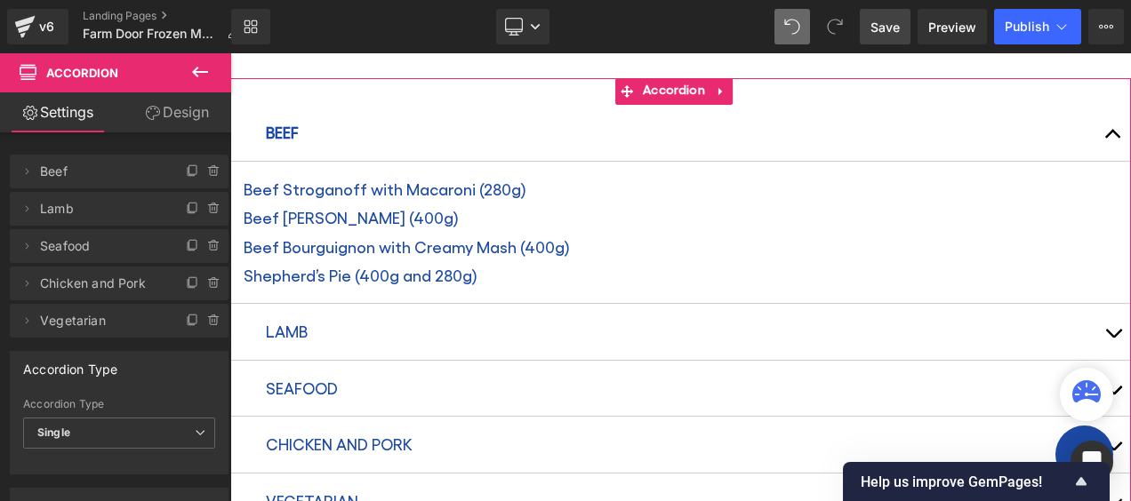
click at [1113, 139] on span "button" at bounding box center [1113, 139] width 0 height 0
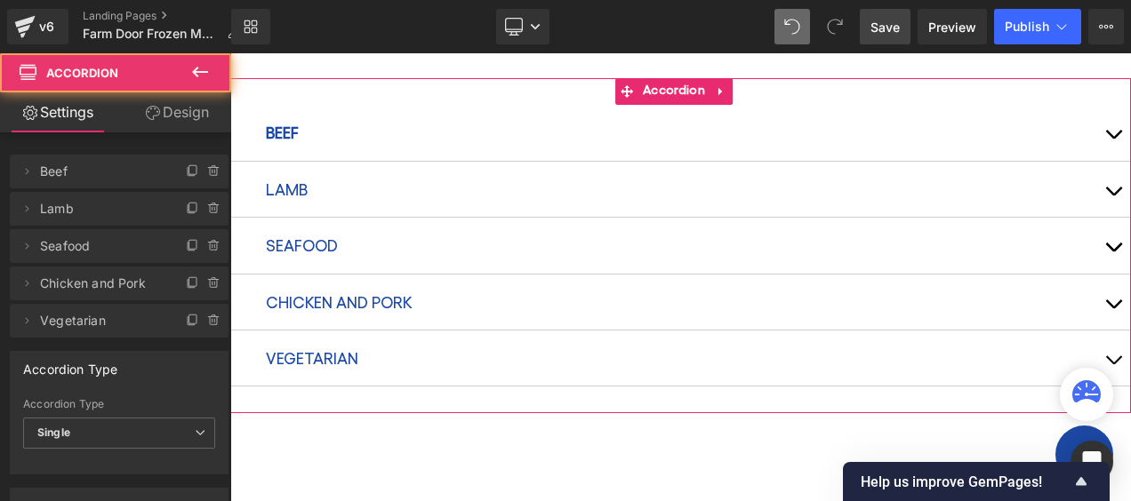
click at [1101, 125] on button "button" at bounding box center [1113, 132] width 36 height 55
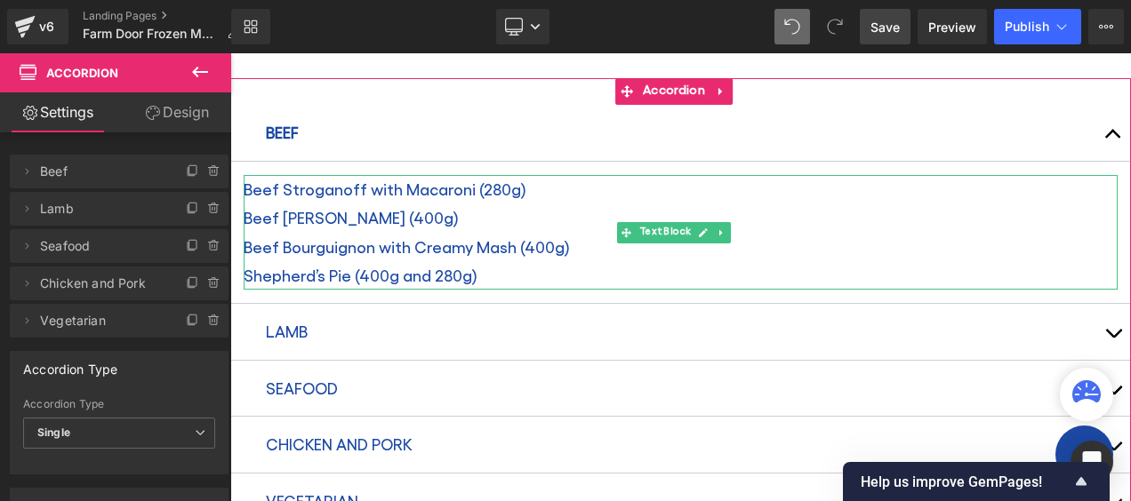
click at [251, 185] on p "Beef Stroganoff with Macaroni (280g)" at bounding box center [681, 189] width 874 height 28
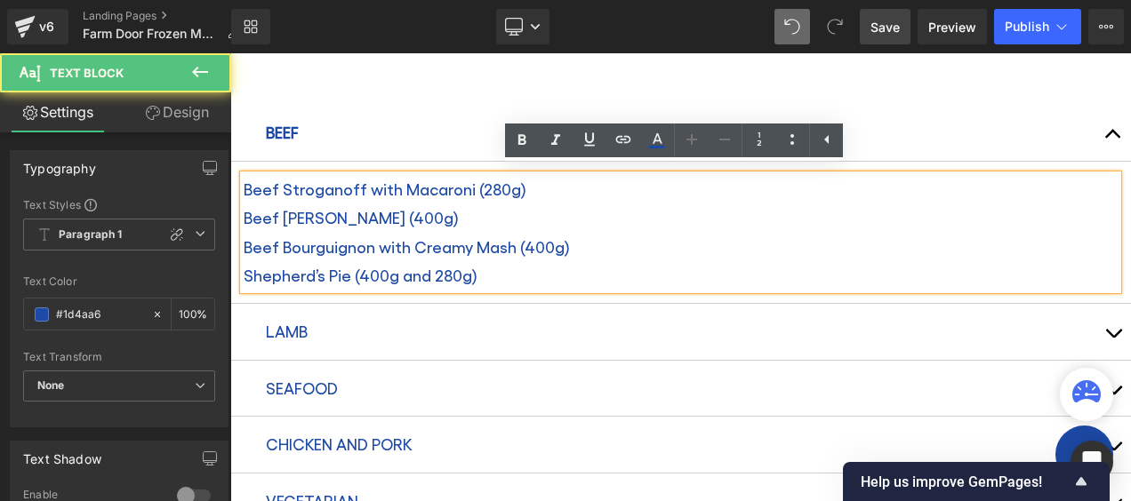
click at [244, 180] on p "Beef Stroganoff with Macaroni (280g)" at bounding box center [681, 189] width 874 height 28
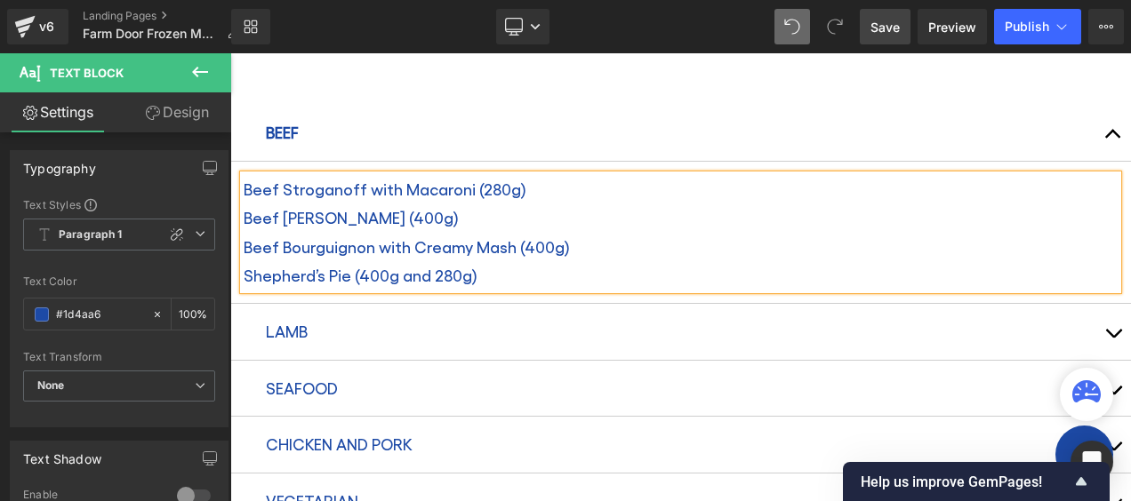
click at [249, 182] on p "Beef Stroganoff with Macaroni (280g)" at bounding box center [681, 189] width 874 height 28
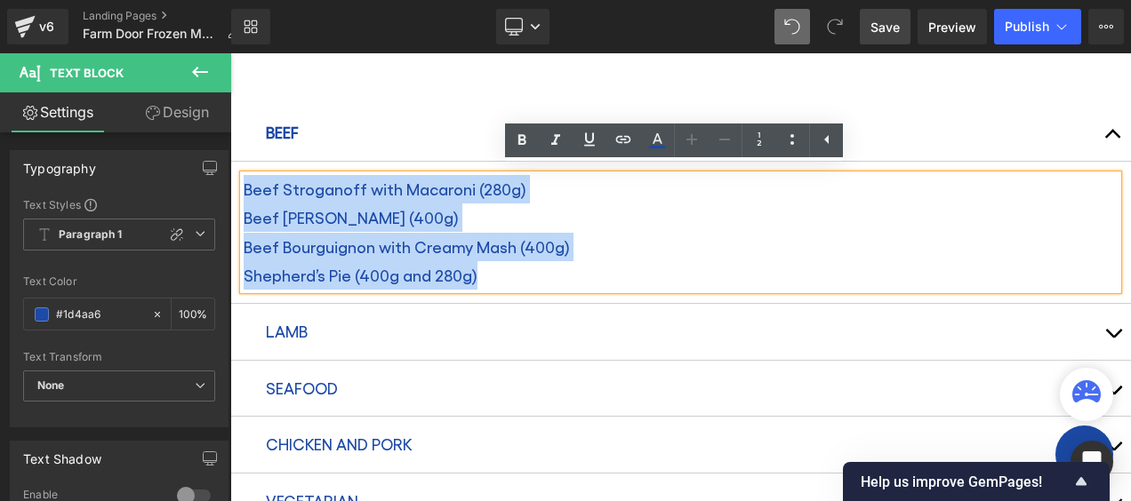
drag, startPoint x: 244, startPoint y: 181, endPoint x: 517, endPoint y: 264, distance: 285.2
click at [517, 264] on div "Beef Stroganoff with Macaroni (280g) Beef Ragu Lasagne (400g) Beef Bourguigno…" at bounding box center [681, 233] width 874 height 116
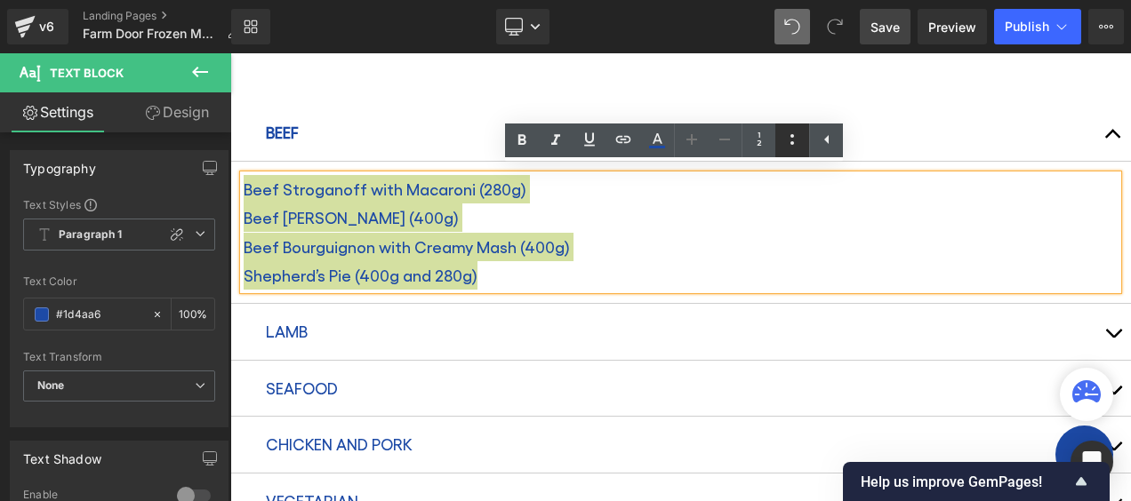
click at [785, 132] on icon at bounding box center [791, 139] width 21 height 21
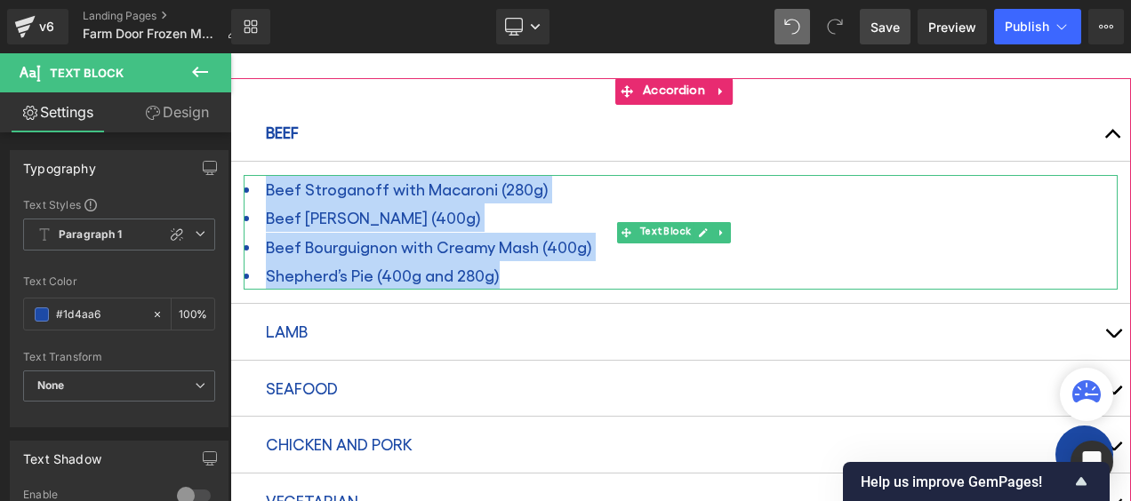
click at [505, 254] on li "Beef Bourguignon with Creamy Mash (400g)" at bounding box center [681, 247] width 874 height 28
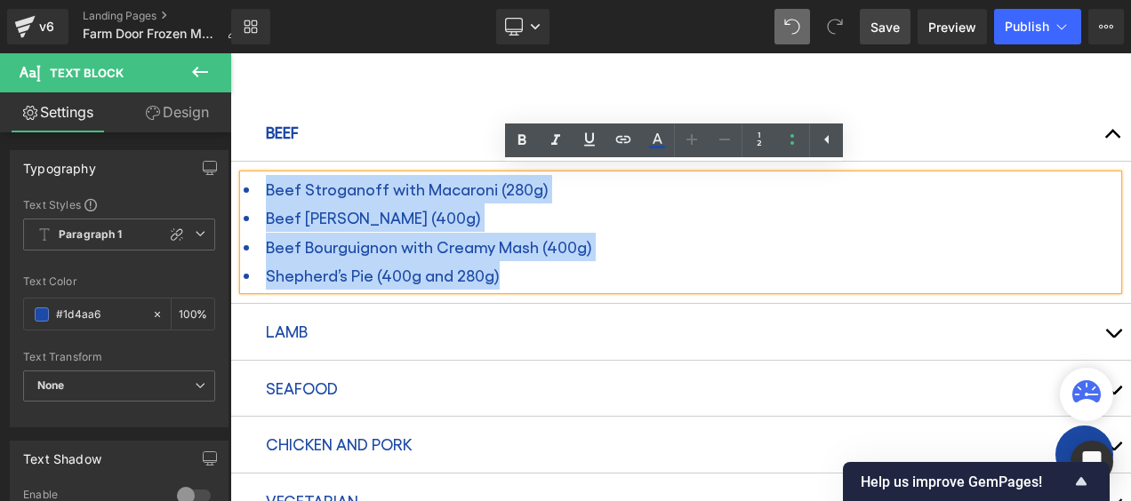
drag, startPoint x: 514, startPoint y: 271, endPoint x: 247, endPoint y: 185, distance: 280.3
click at [247, 185] on ul "Beef Stroganoff with Macaroni (280g) Beef Ragu Lasagne (400g) Beef Bourguigno…" at bounding box center [681, 233] width 874 height 116
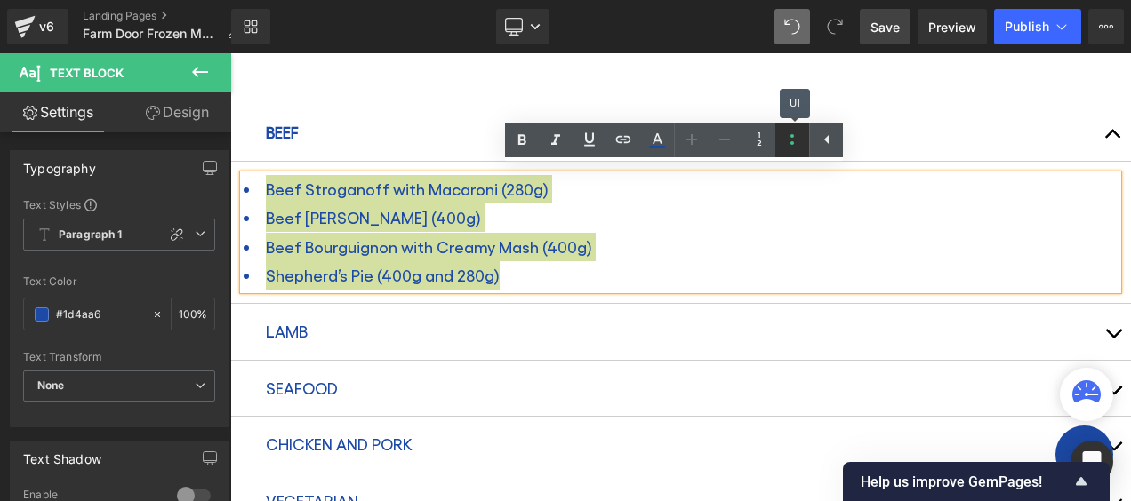
click at [789, 140] on icon at bounding box center [791, 139] width 21 height 21
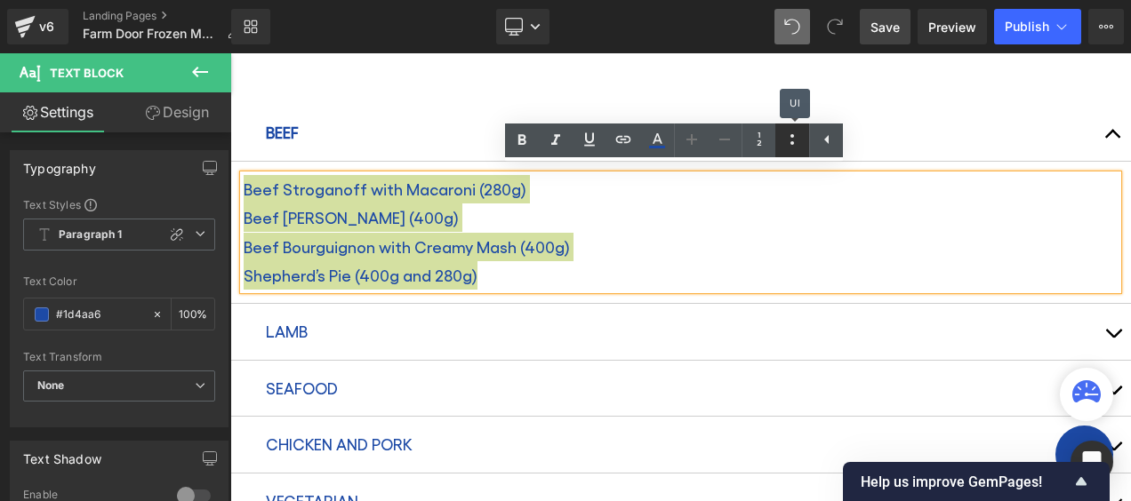
click at [789, 140] on icon at bounding box center [791, 139] width 21 height 21
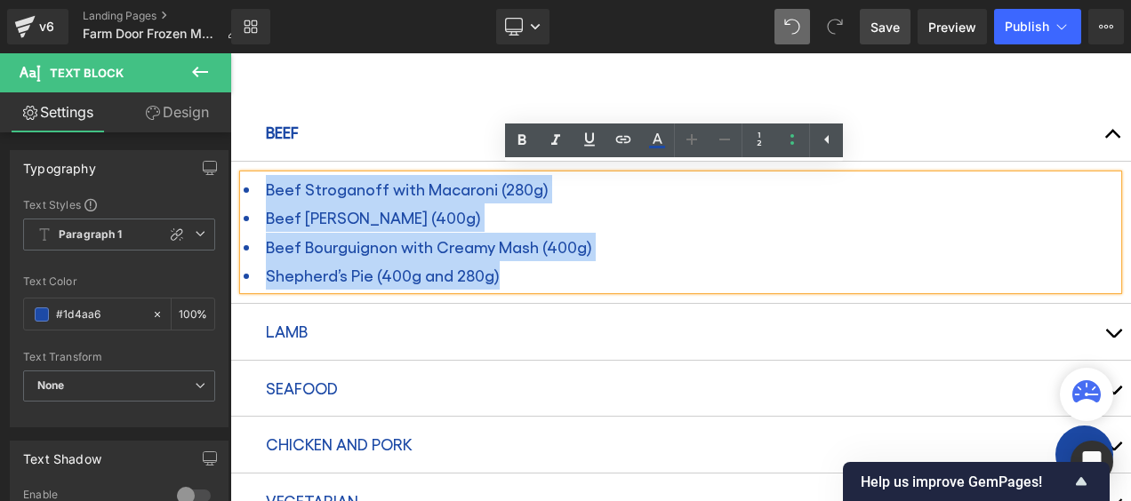
click at [565, 233] on li "Beef Bourguignon with Creamy Mash (400g)" at bounding box center [681, 247] width 874 height 28
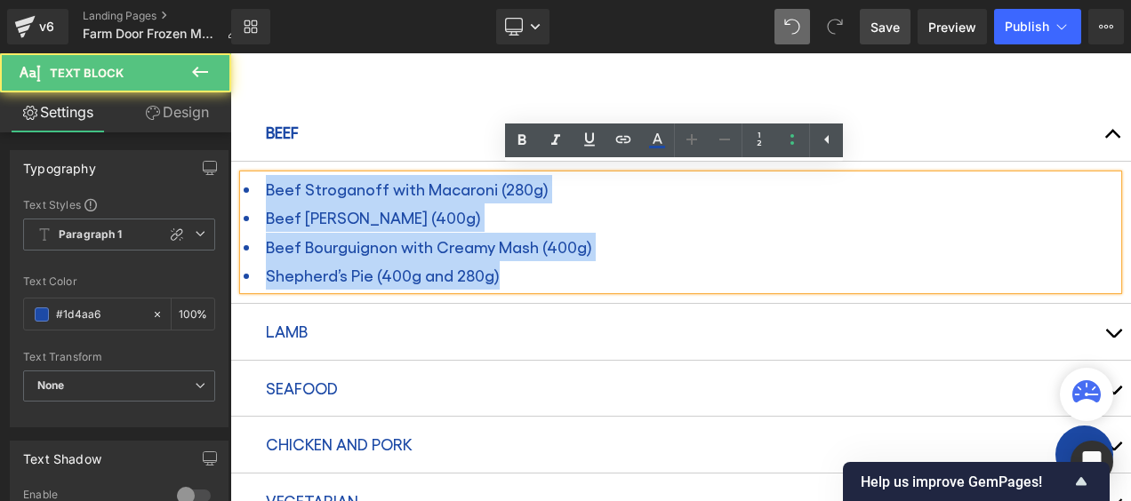
click at [427, 190] on span "Beef Stroganoff with Macaroni (280g)" at bounding box center [407, 189] width 283 height 19
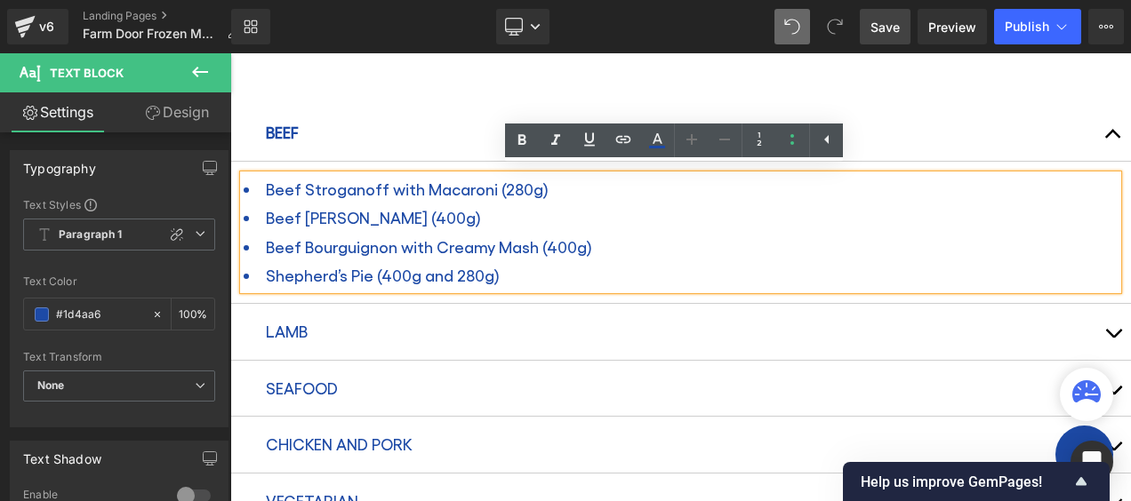
click at [564, 268] on li "Shepherd’s Pie (400g and 280g)" at bounding box center [681, 275] width 874 height 28
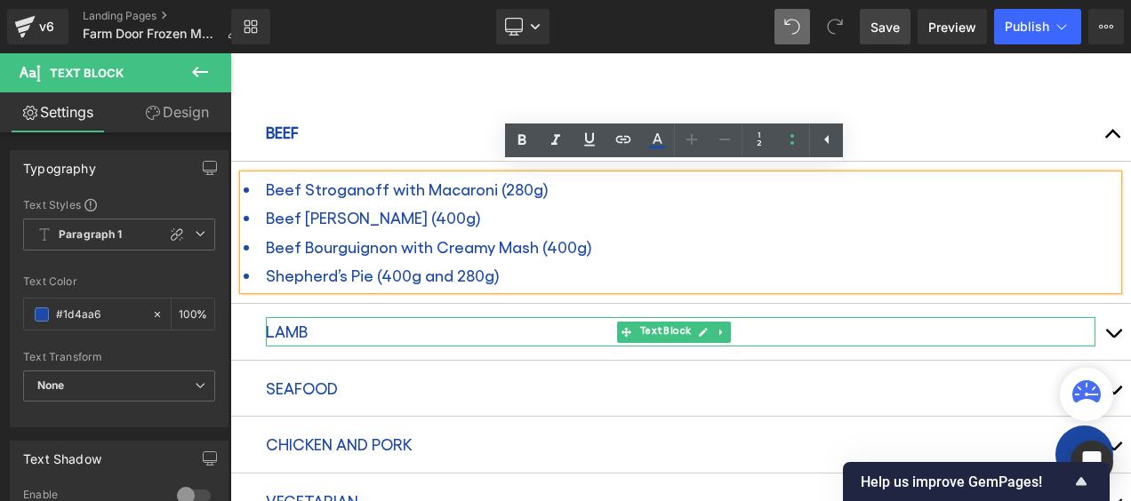
click at [311, 325] on p "LAMB" at bounding box center [680, 331] width 829 height 28
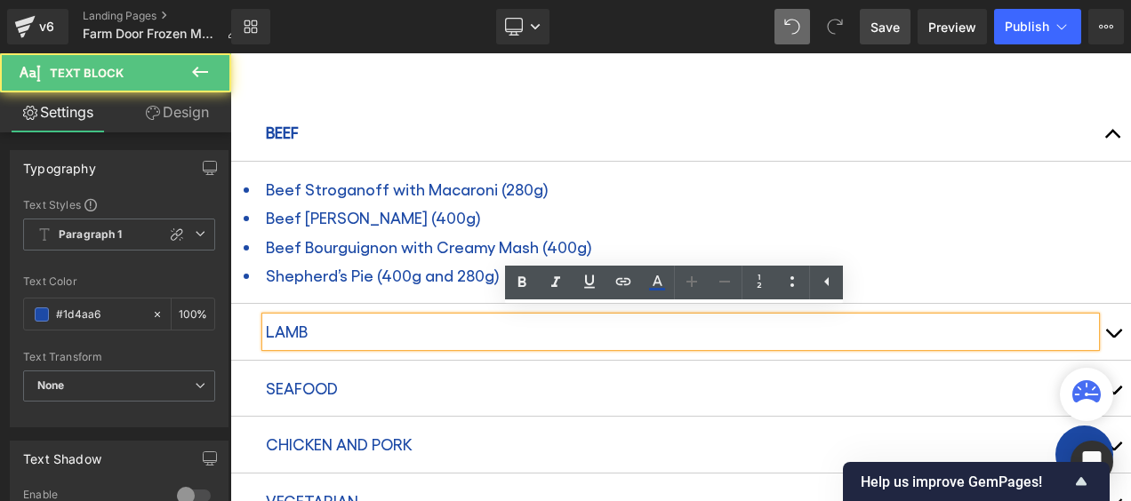
click at [296, 326] on p "LAMB" at bounding box center [680, 331] width 829 height 28
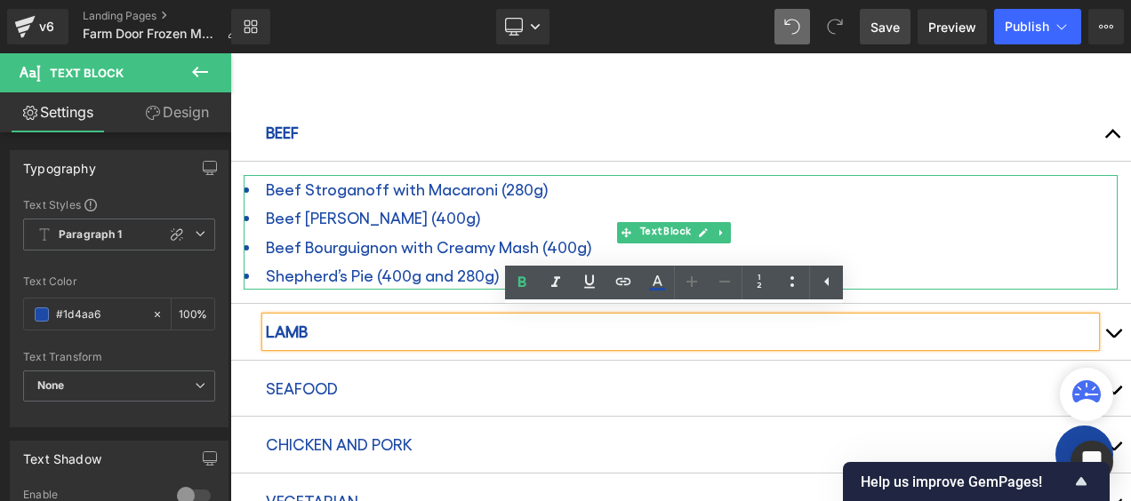
scroll to position [1067, 0]
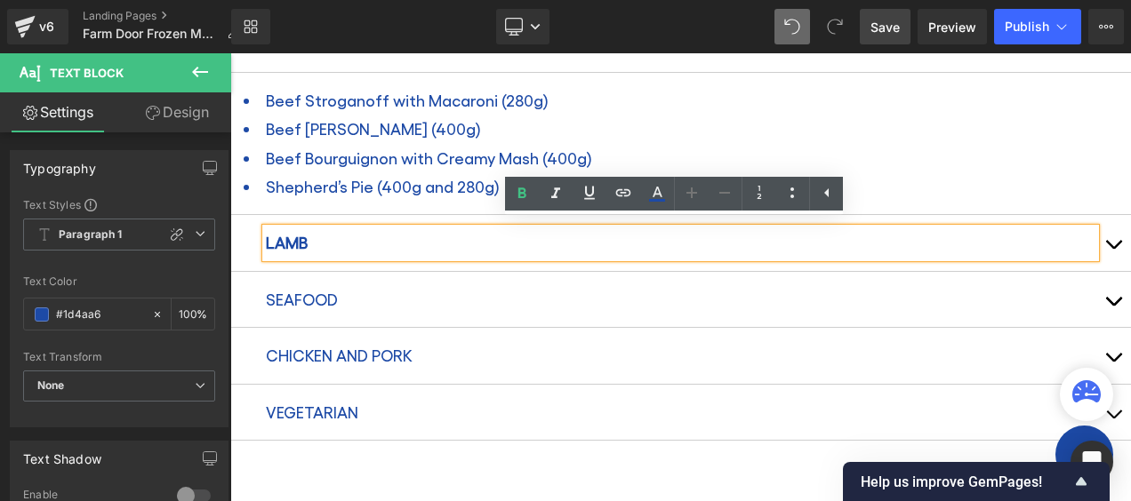
click at [1106, 242] on button "button" at bounding box center [1113, 242] width 36 height 55
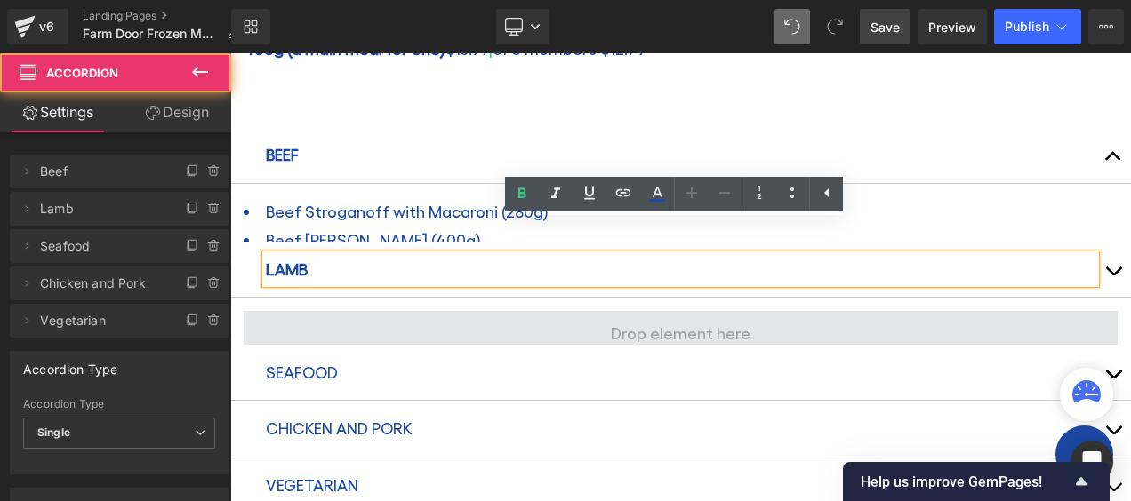
scroll to position [925, 0]
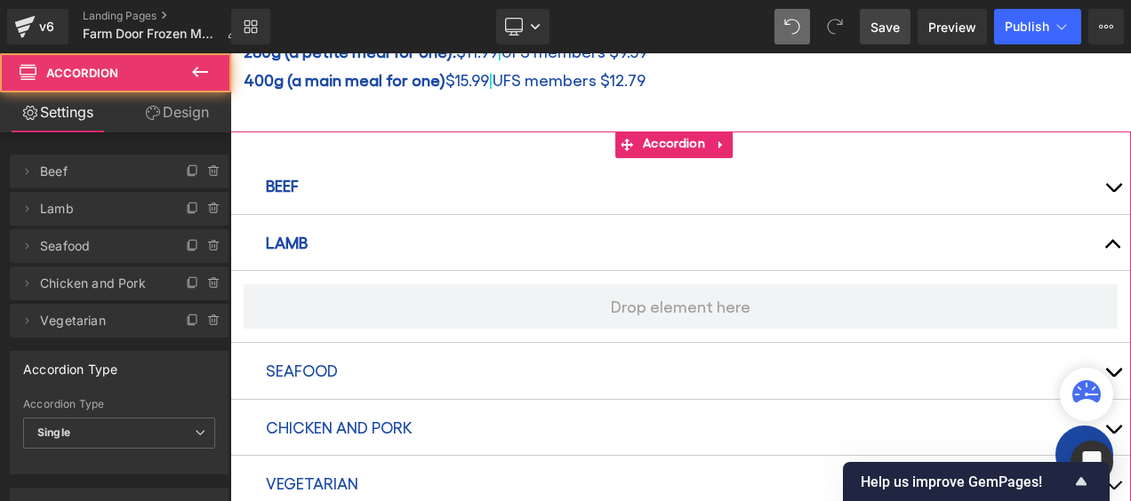
click at [1095, 177] on button "button" at bounding box center [1113, 185] width 36 height 55
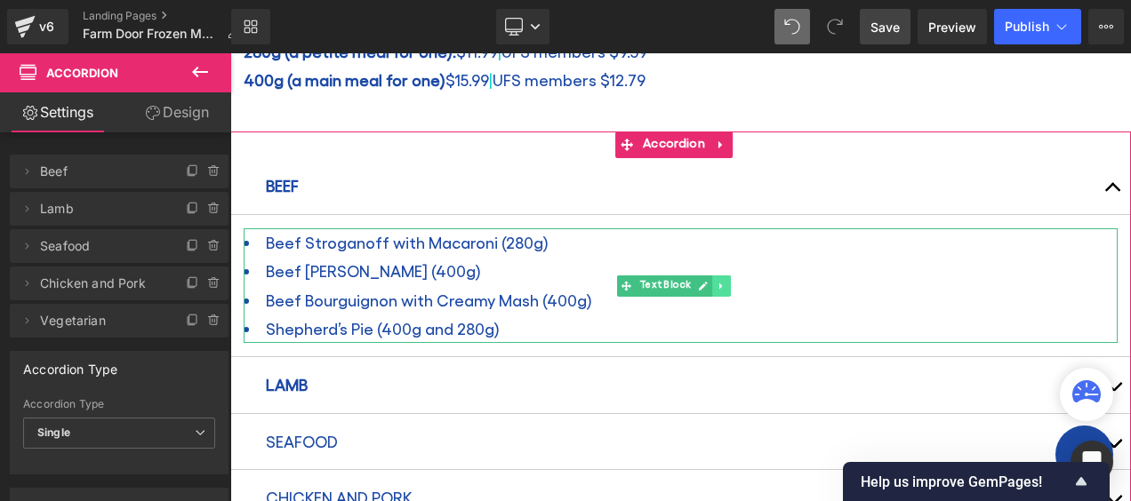
click at [717, 281] on icon at bounding box center [722, 286] width 10 height 11
click at [709, 281] on icon at bounding box center [713, 286] width 10 height 10
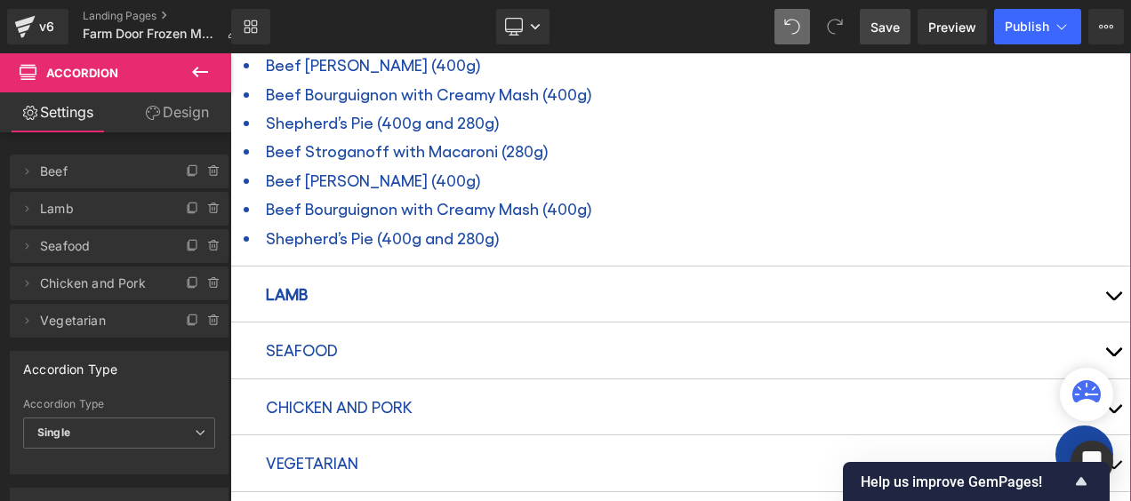
scroll to position [1138, 0]
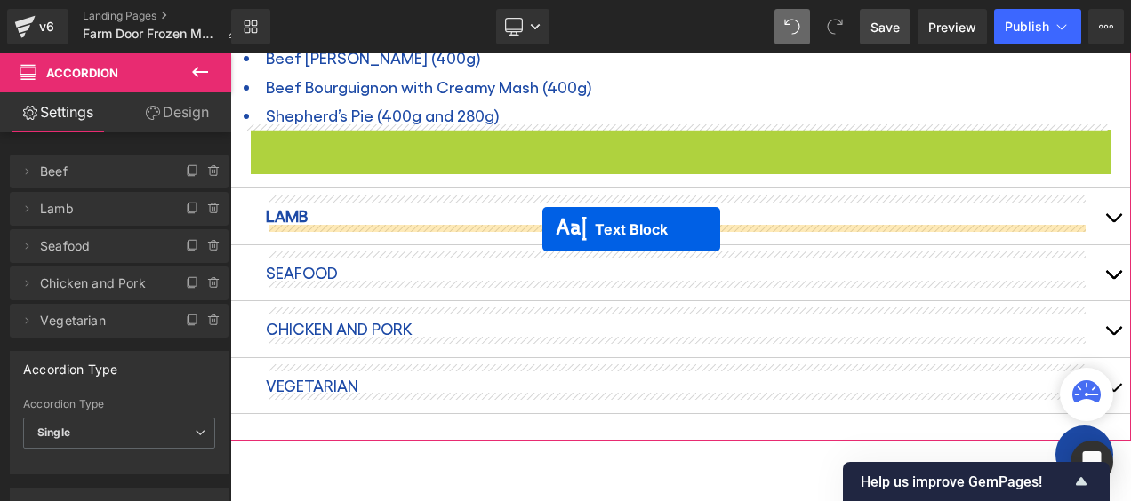
drag, startPoint x: 631, startPoint y: 183, endPoint x: 542, endPoint y: 229, distance: 100.2
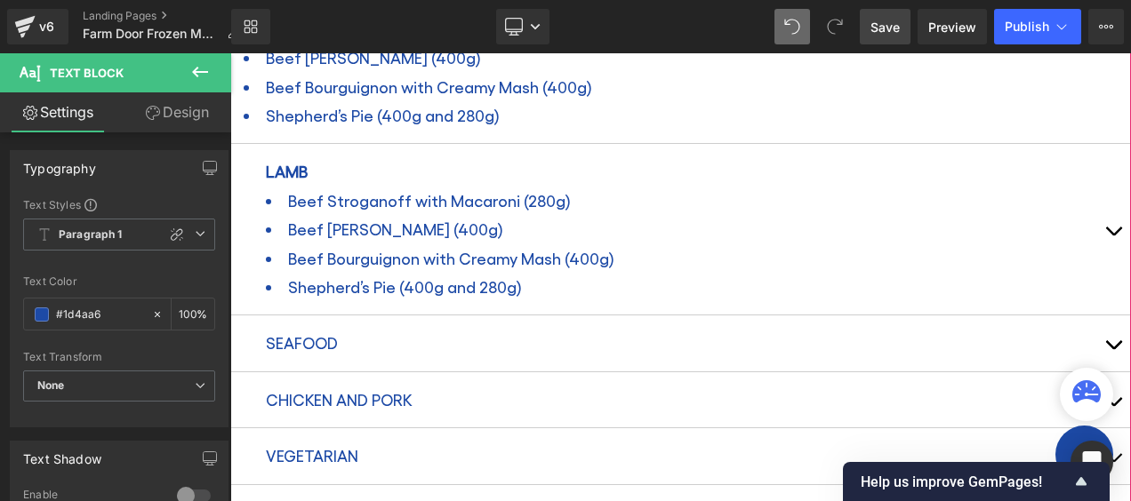
click at [1101, 226] on button "button" at bounding box center [1113, 229] width 36 height 171
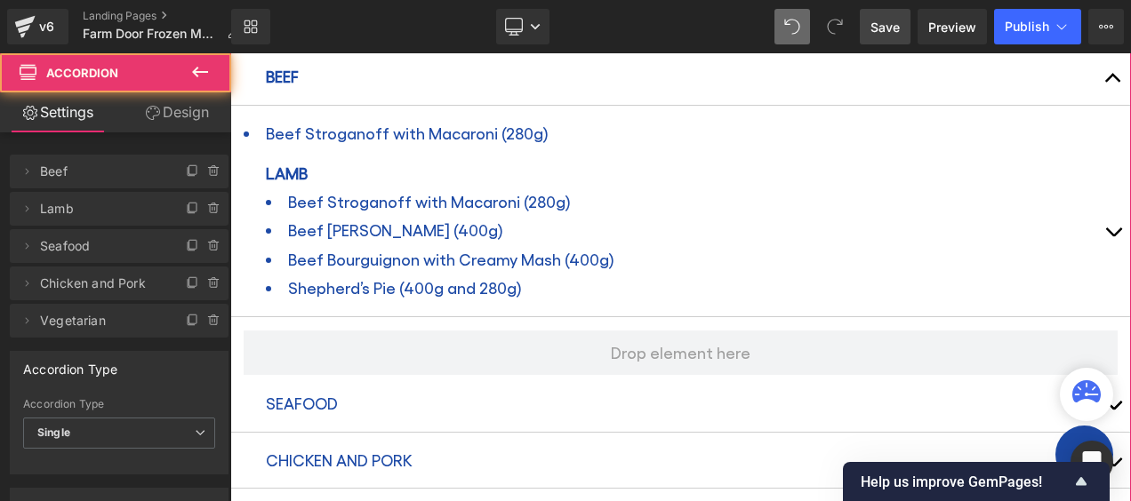
scroll to position [996, 0]
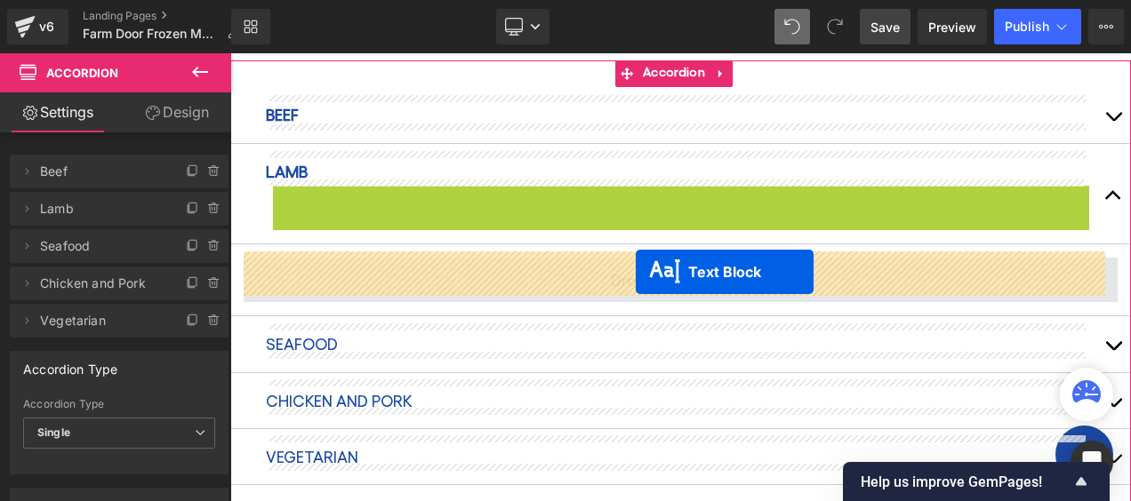
drag, startPoint x: 627, startPoint y: 233, endPoint x: 636, endPoint y: 272, distance: 40.1
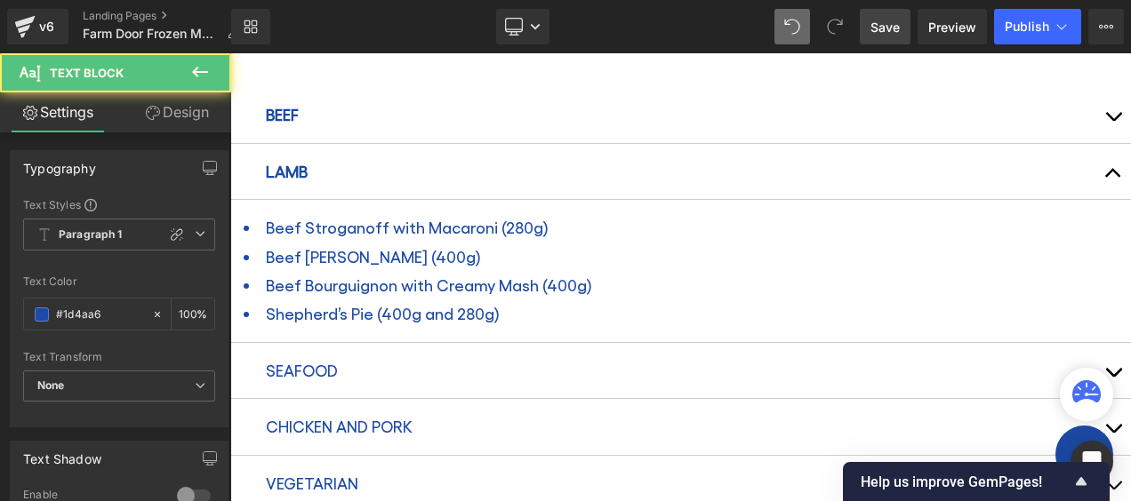
click at [510, 276] on span "Beef Bourguignon with Creamy Mash (400g)" at bounding box center [429, 285] width 326 height 19
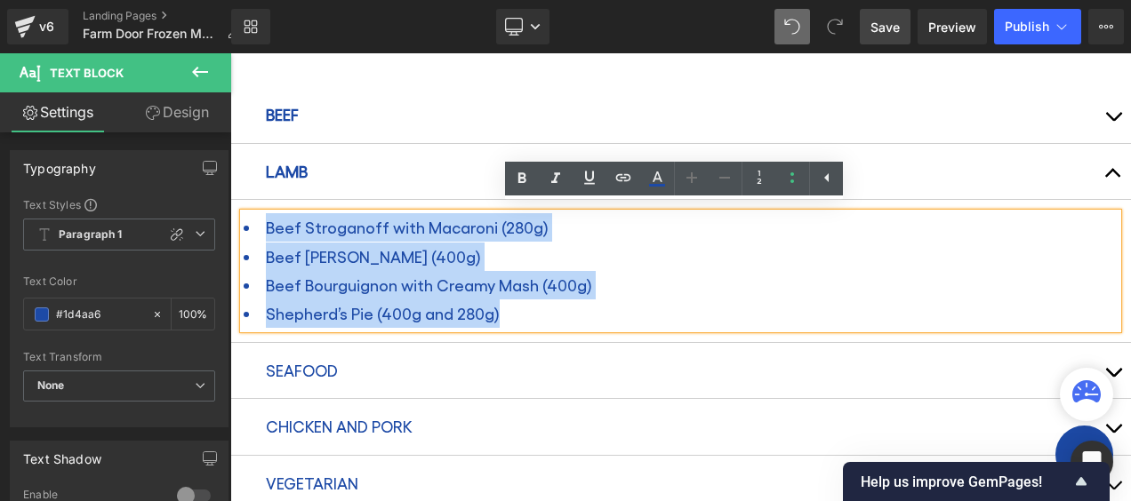
drag, startPoint x: 517, startPoint y: 310, endPoint x: 257, endPoint y: 218, distance: 276.4
click at [257, 218] on ul "Beef Stroganoff with Macaroni (280g) Beef Ragu Lasagne (400g) Beef Bourguignon …" at bounding box center [681, 271] width 874 height 116
paste div
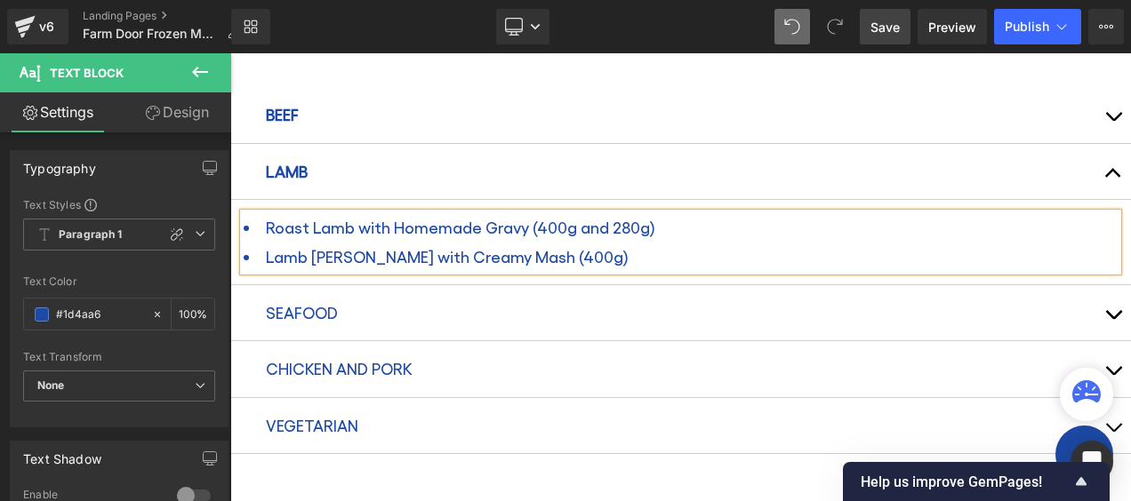
click at [1106, 315] on button "button" at bounding box center [1113, 312] width 36 height 55
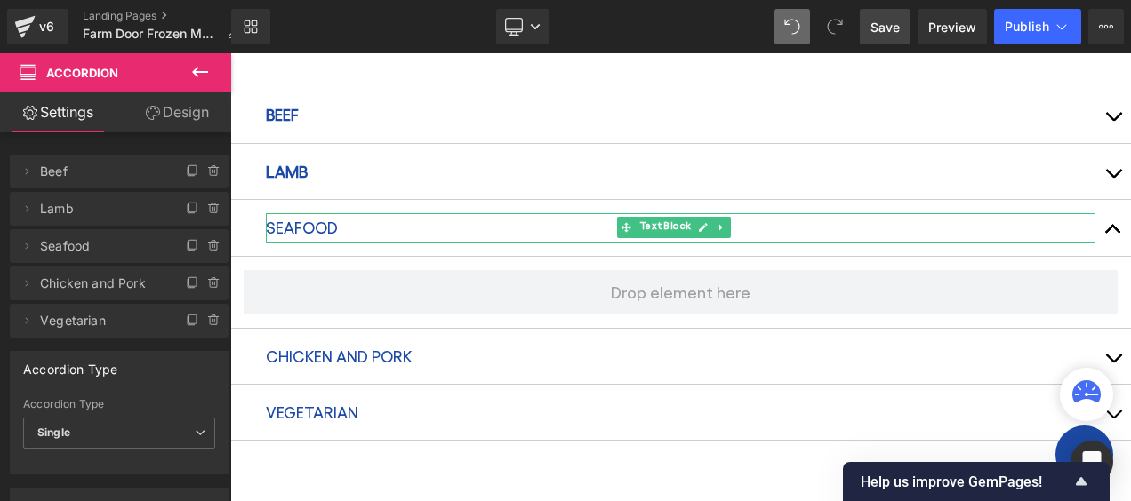
click at [313, 217] on p "SEAFOOD" at bounding box center [680, 227] width 829 height 28
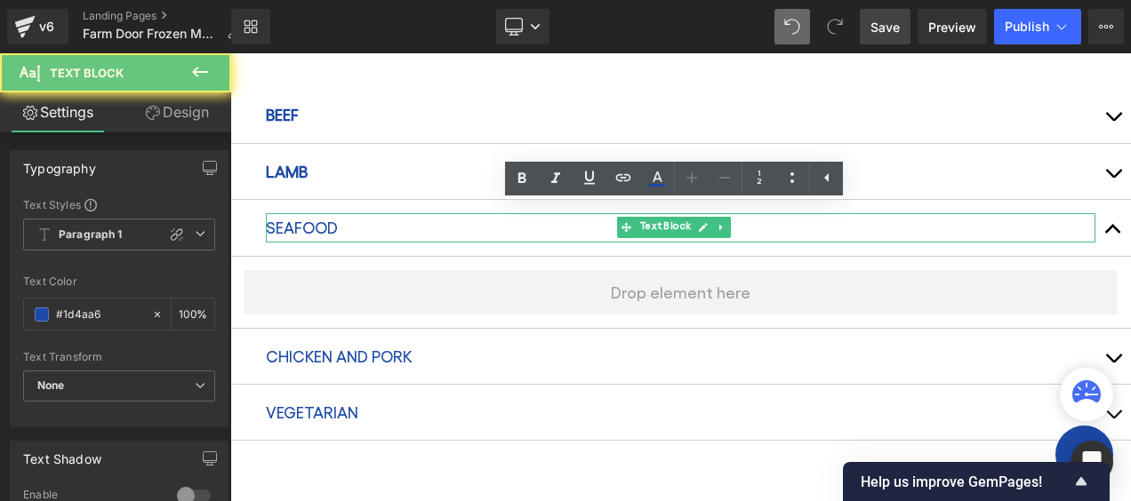
click at [313, 217] on p "SEAFOOD" at bounding box center [680, 227] width 829 height 28
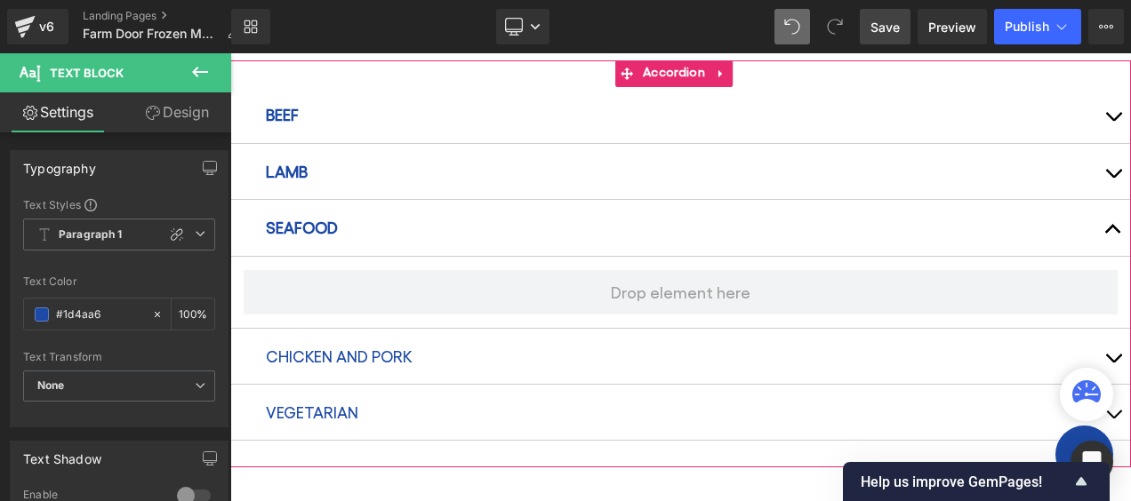
click at [1102, 164] on button "button" at bounding box center [1113, 171] width 36 height 55
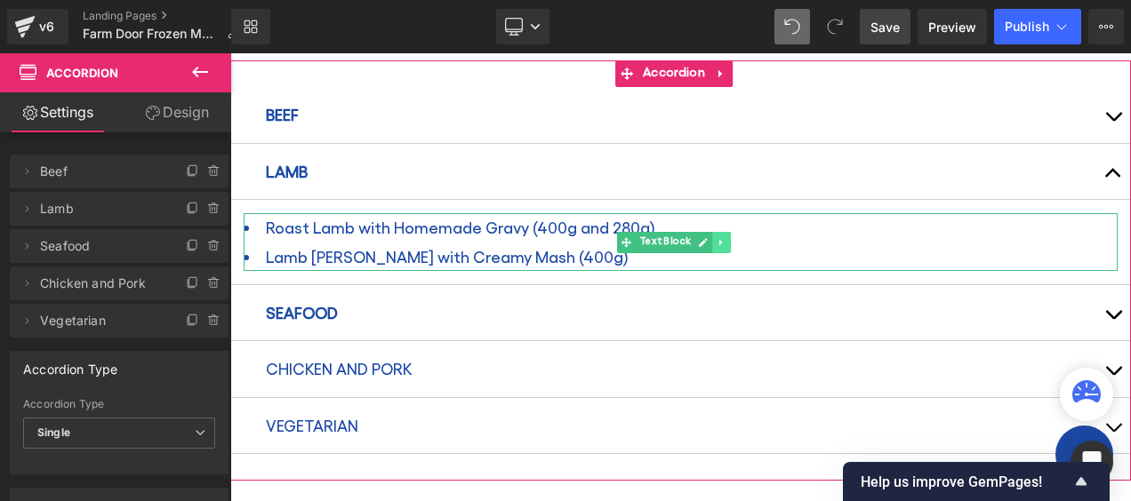
click at [721, 237] on icon at bounding box center [722, 242] width 10 height 11
click at [708, 237] on icon at bounding box center [713, 242] width 10 height 10
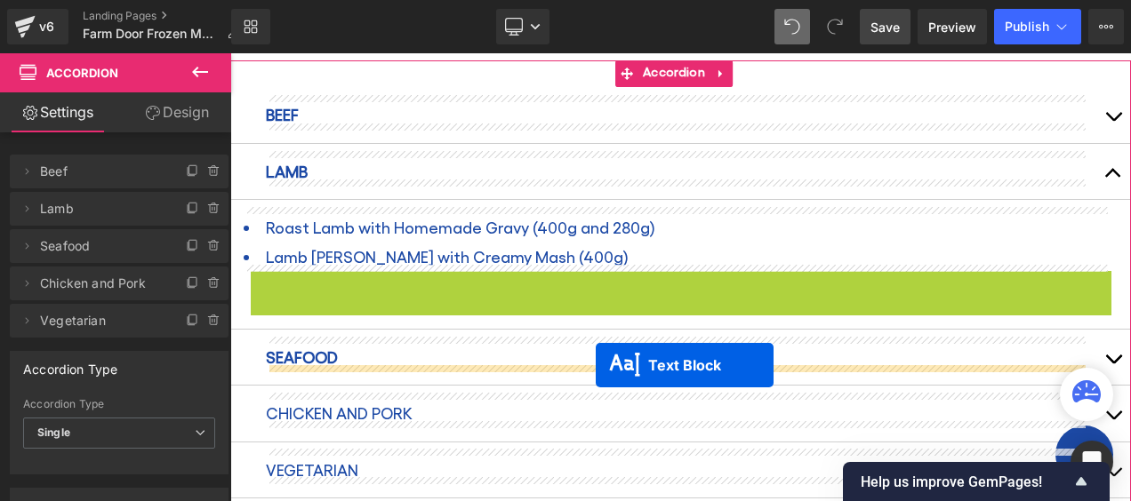
drag, startPoint x: 629, startPoint y: 292, endPoint x: 596, endPoint y: 365, distance: 80.8
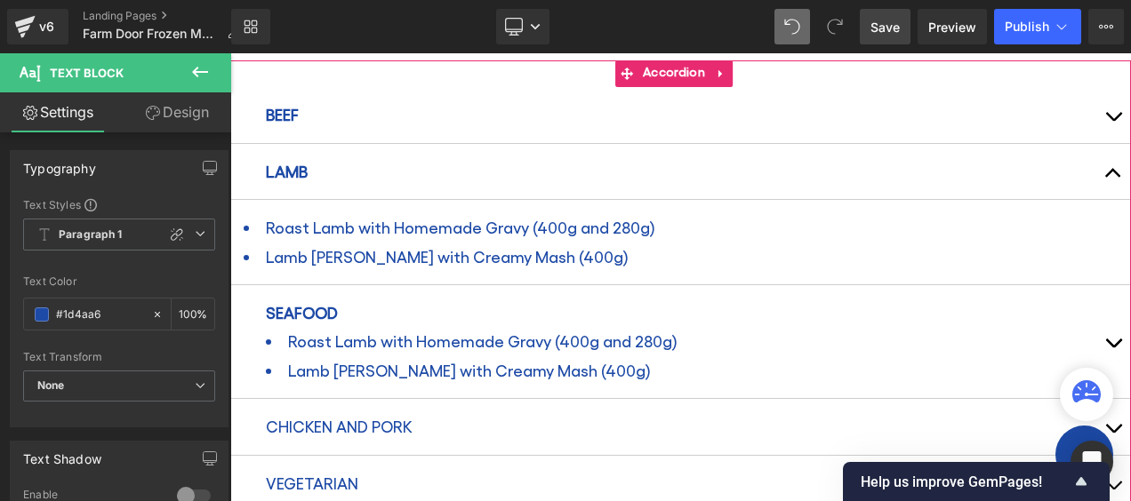
click at [1097, 331] on button "button" at bounding box center [1113, 341] width 36 height 113
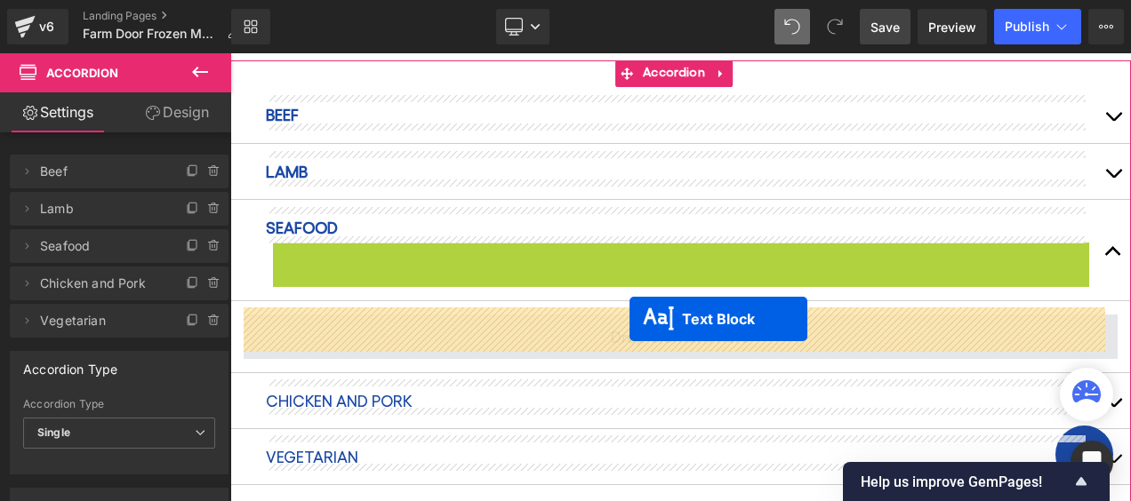
drag, startPoint x: 631, startPoint y: 265, endPoint x: 629, endPoint y: 322, distance: 56.9
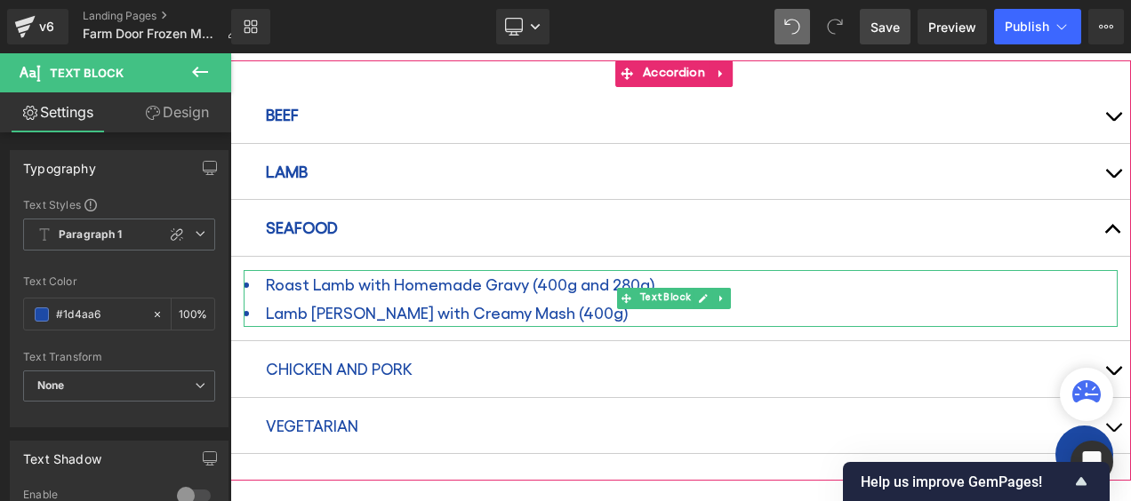
click at [444, 309] on li "Lamb [PERSON_NAME] with Creamy Mash (400g)" at bounding box center [681, 313] width 874 height 28
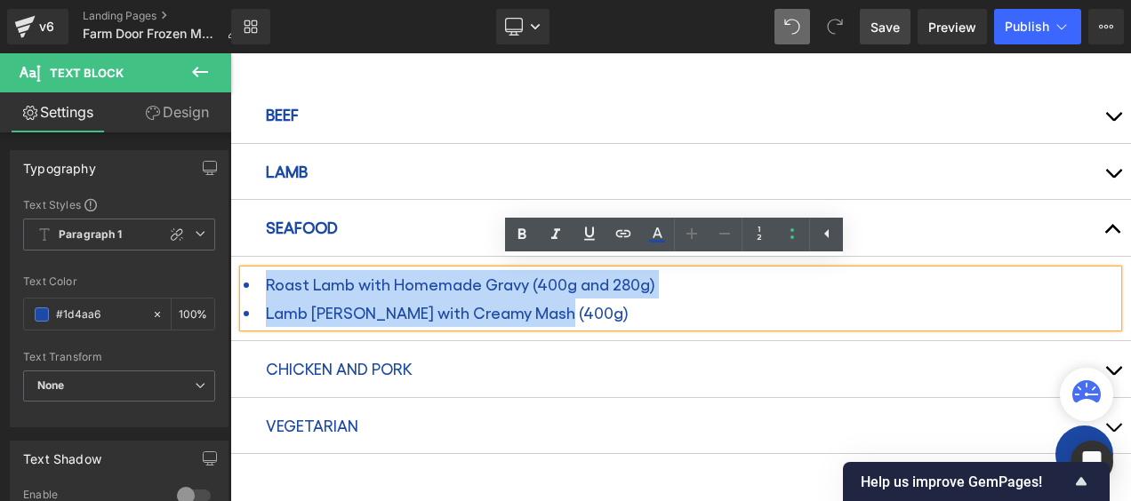
drag, startPoint x: 580, startPoint y: 308, endPoint x: 267, endPoint y: 275, distance: 314.7
click at [267, 275] on ul "Roast Lamb with Homemade Gravy (400g and 280g) Lamb [PERSON_NAME] with Creamy M…" at bounding box center [681, 299] width 874 height 58
paste div
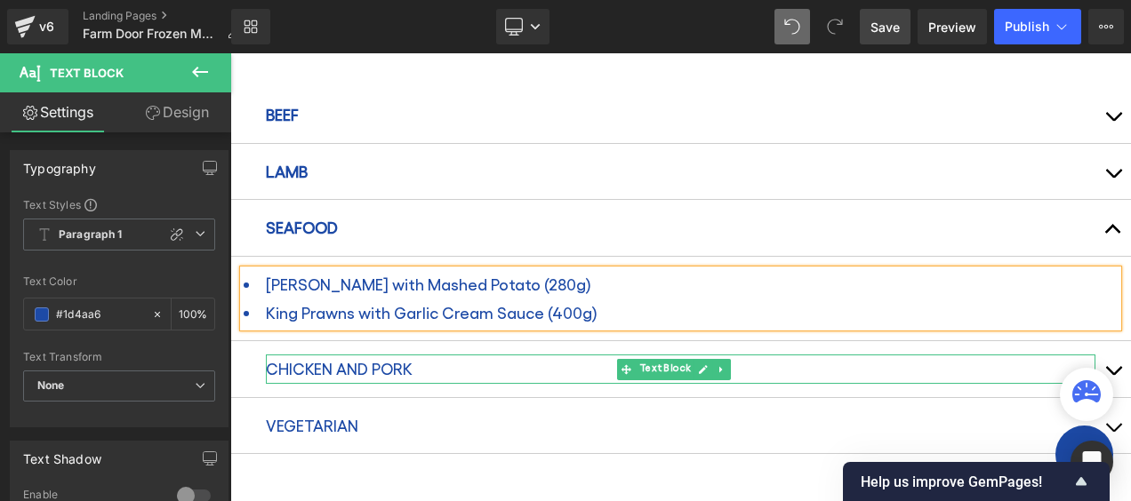
click at [435, 355] on p "CHICKEN AND PORK" at bounding box center [680, 369] width 829 height 28
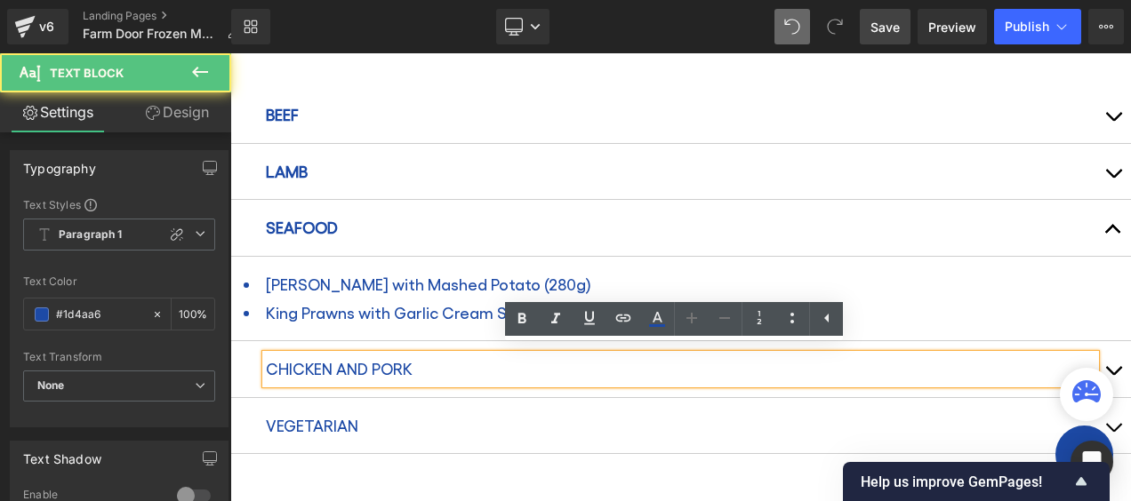
click at [390, 357] on p "CHICKEN AND PORK" at bounding box center [680, 369] width 829 height 28
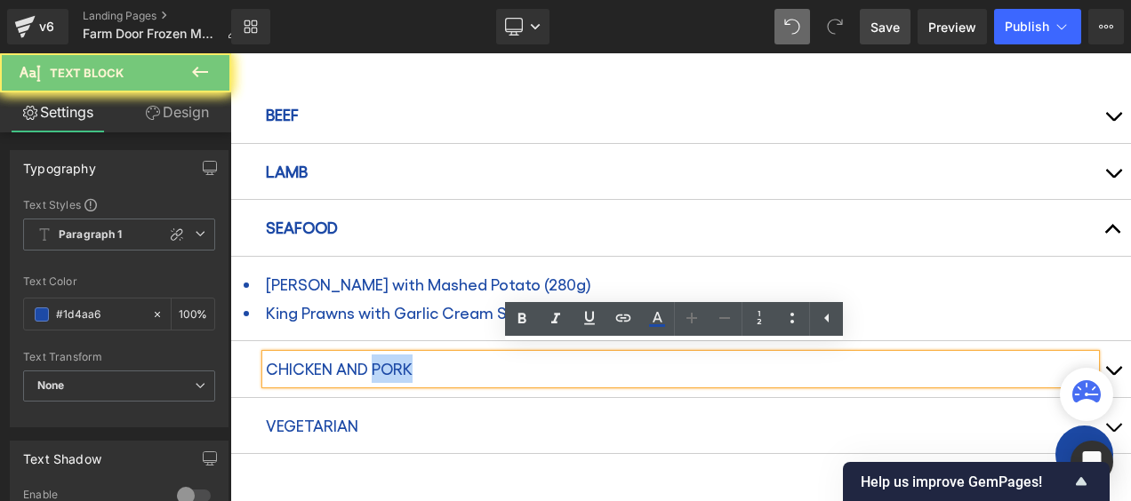
click at [390, 357] on p "CHICKEN AND PORK" at bounding box center [680, 369] width 829 height 28
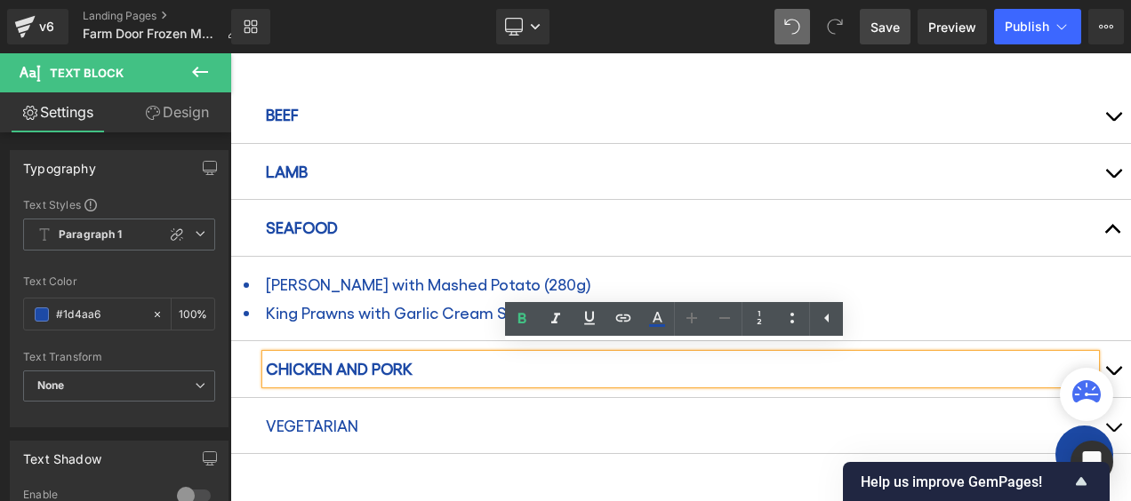
click at [1104, 360] on button "button" at bounding box center [1113, 368] width 36 height 55
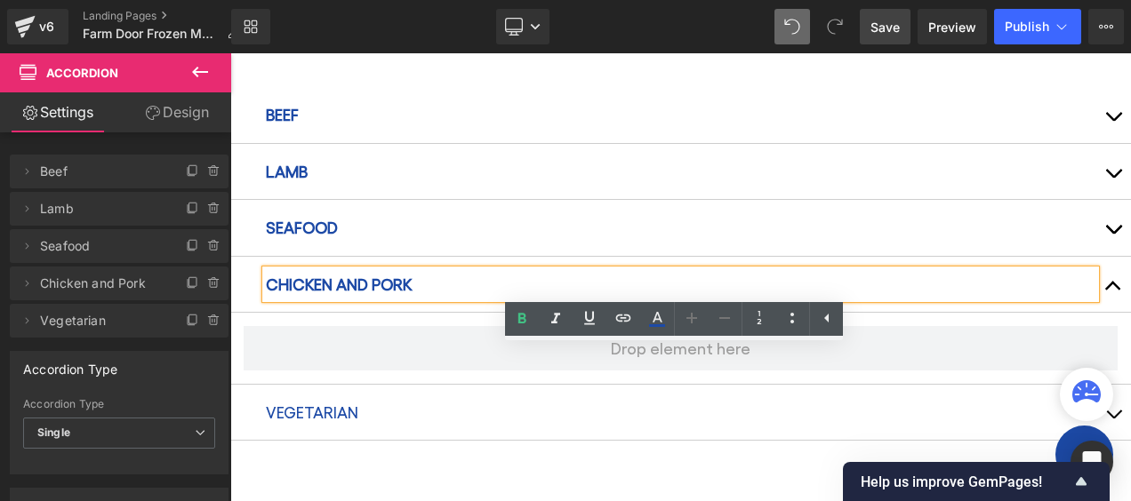
click at [1105, 219] on button "button" at bounding box center [1113, 227] width 36 height 55
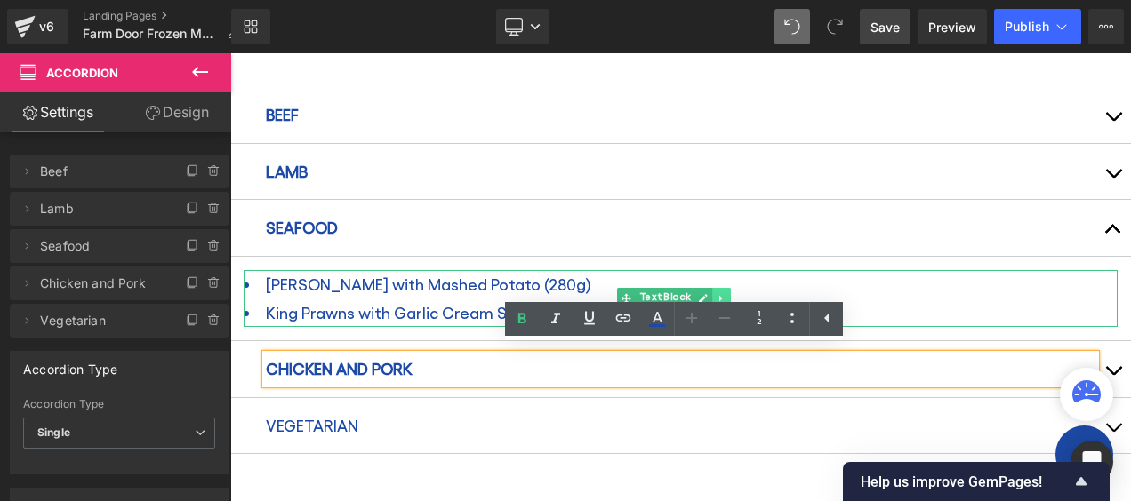
click at [723, 293] on icon at bounding box center [722, 298] width 10 height 11
click at [709, 293] on icon at bounding box center [713, 298] width 10 height 10
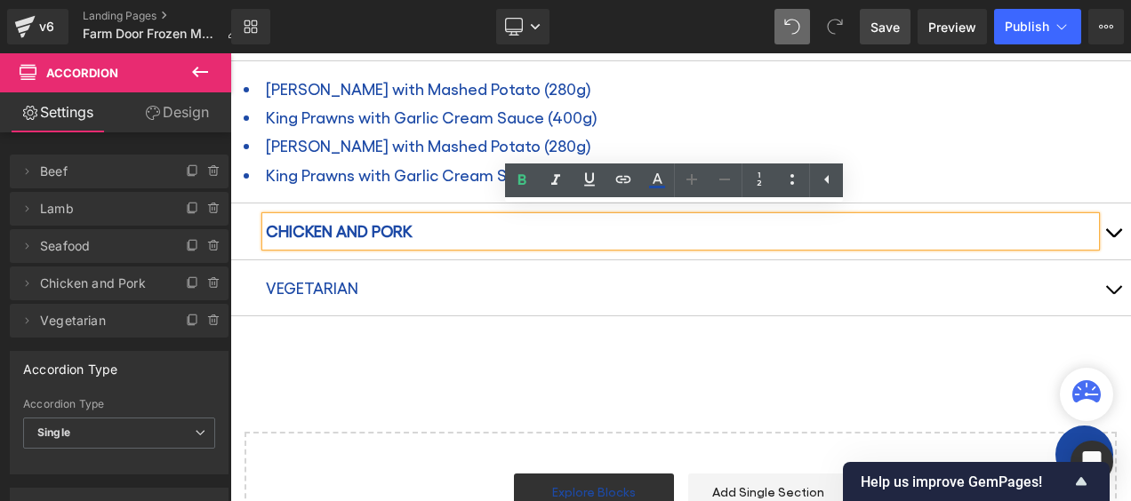
scroll to position [1192, 0]
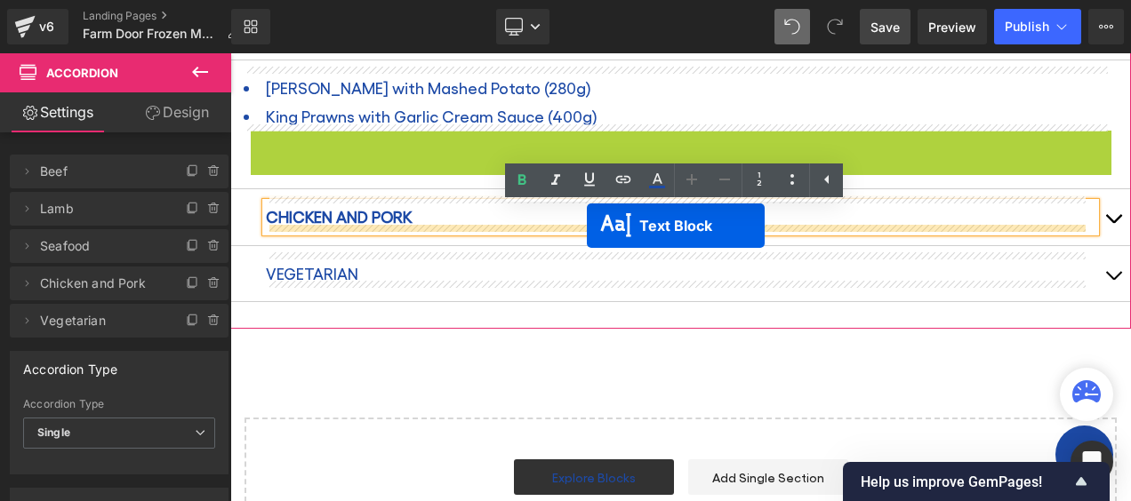
drag, startPoint x: 628, startPoint y: 148, endPoint x: 587, endPoint y: 226, distance: 88.3
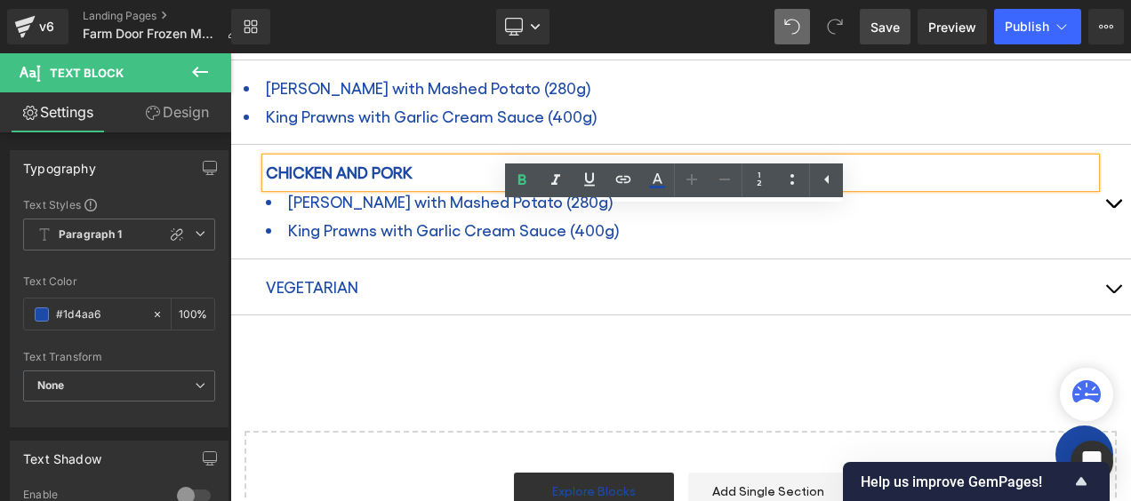
click at [1097, 194] on button "button" at bounding box center [1113, 201] width 36 height 113
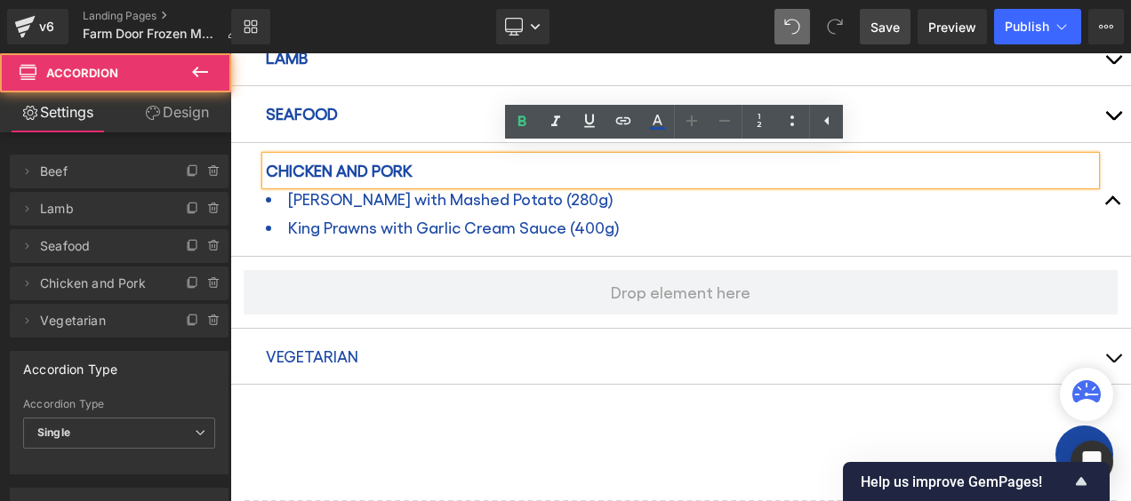
scroll to position [1108, 0]
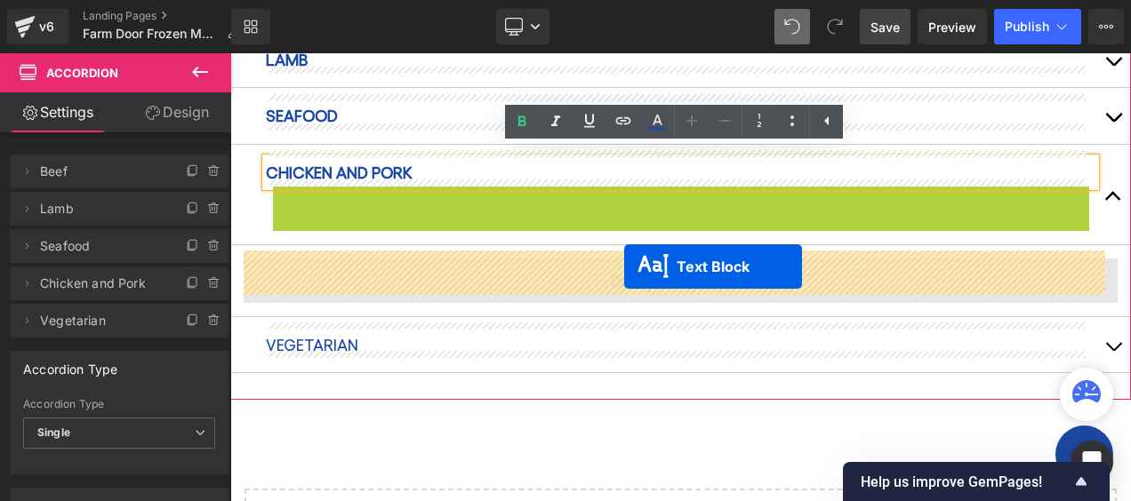
drag, startPoint x: 633, startPoint y: 212, endPoint x: 624, endPoint y: 268, distance: 56.7
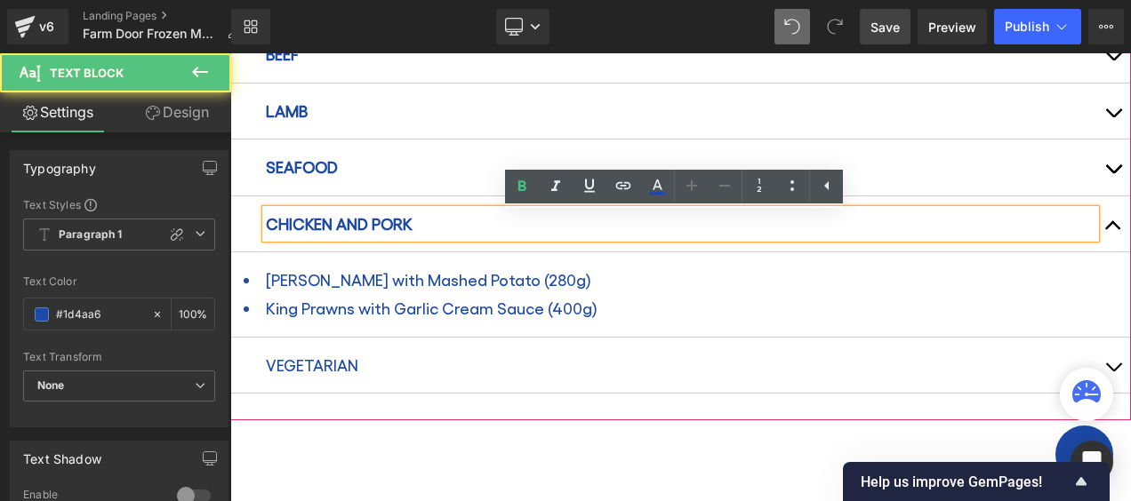
scroll to position [1019, 0]
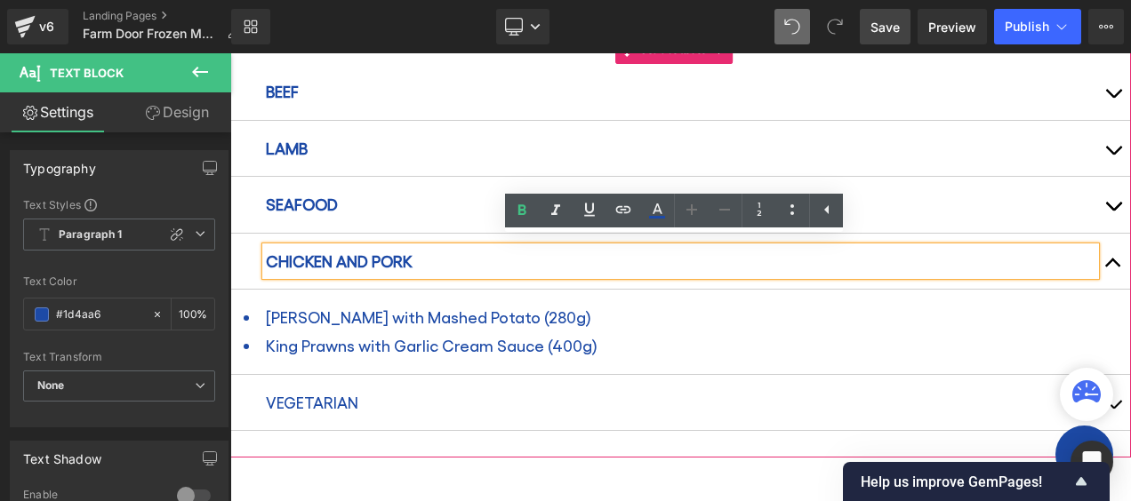
click at [299, 253] on span "CHICKEN AND PORK" at bounding box center [339, 261] width 147 height 19
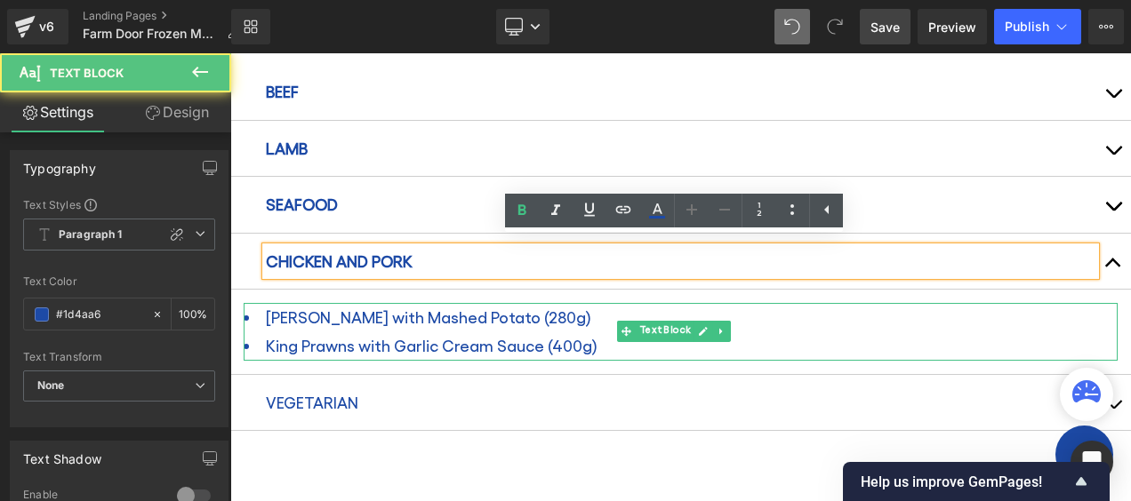
click at [355, 317] on li "[PERSON_NAME] with Mashed Potato (280g)" at bounding box center [681, 317] width 874 height 28
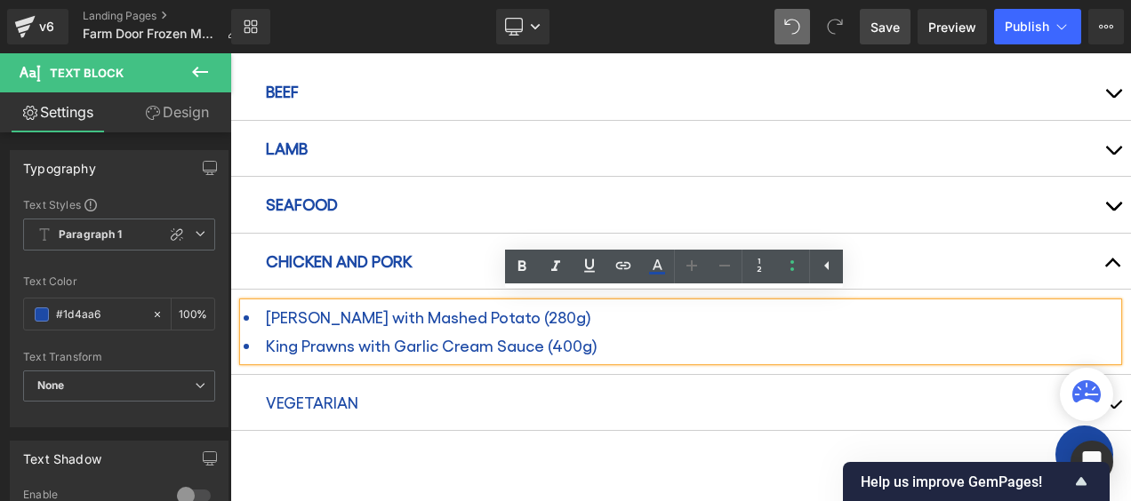
click at [459, 332] on li "King Prawns with Garlic Cream Sauce (400g)" at bounding box center [681, 346] width 874 height 28
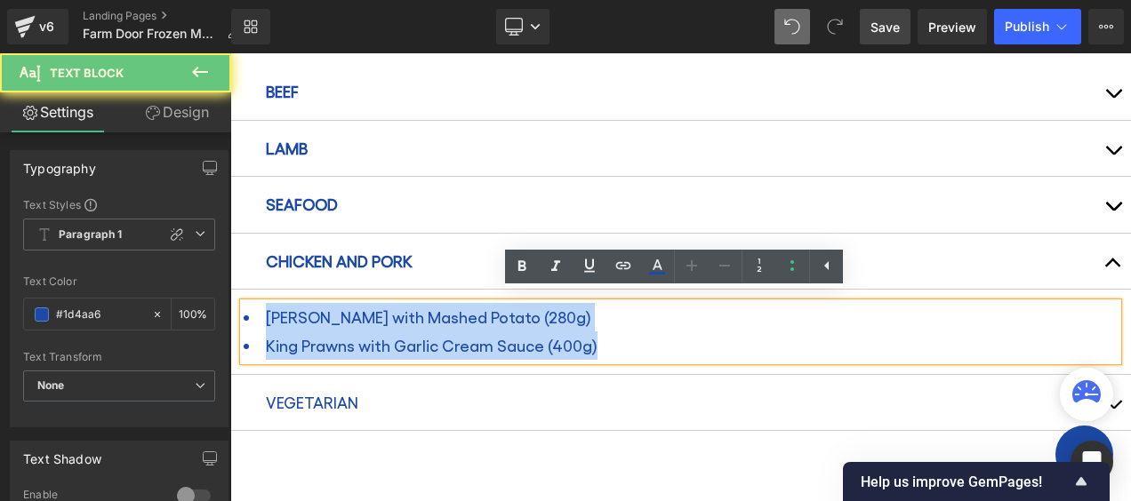
drag, startPoint x: 602, startPoint y: 336, endPoint x: 458, endPoint y: 363, distance: 146.5
click at [230, 309] on html "Skip to content Pharmacy Medical Eye Care Dental Care Membership About Careers …" at bounding box center [680, 221] width 901 height 2374
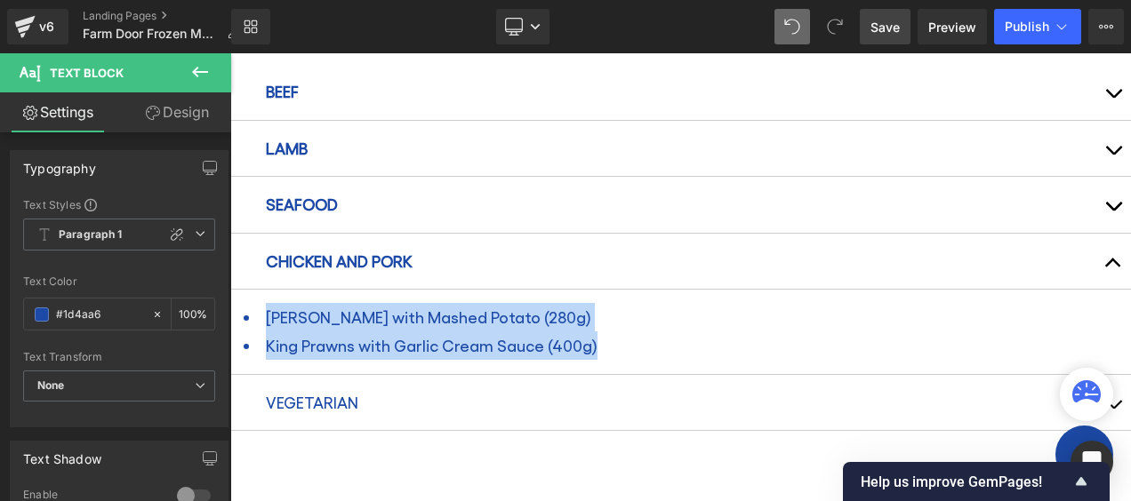
paste div
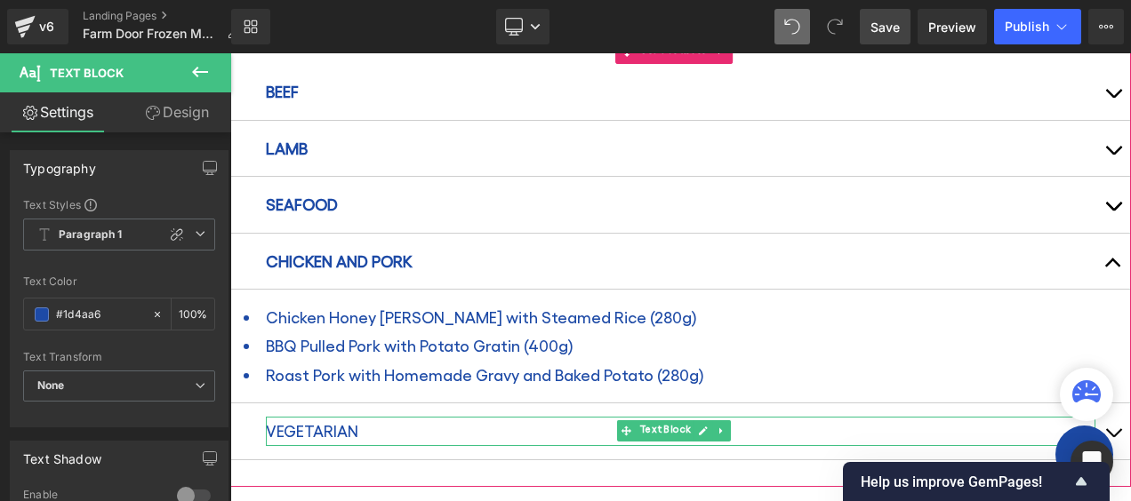
click at [337, 428] on p "VEGETARIAN" at bounding box center [680, 431] width 829 height 28
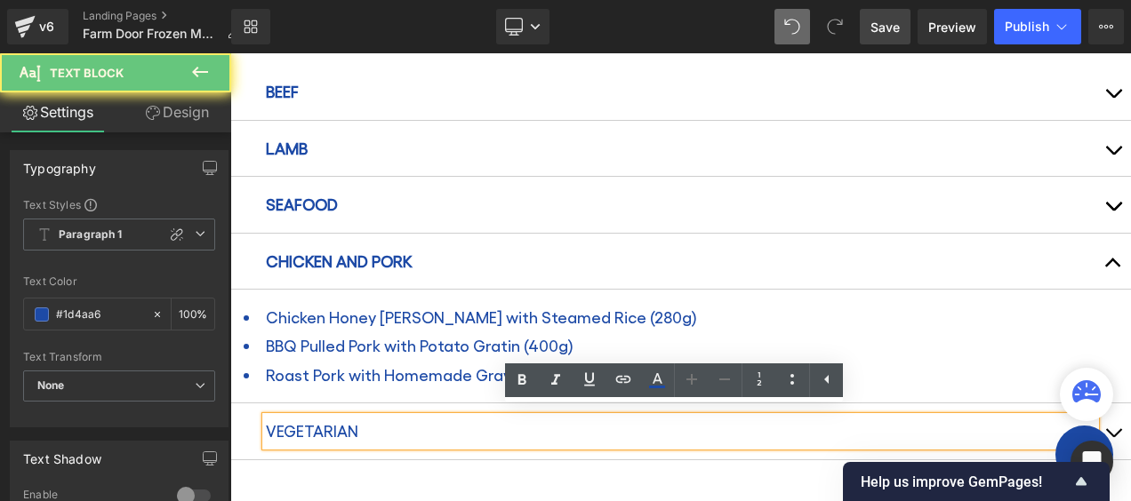
click at [325, 423] on p "VEGETARIAN" at bounding box center [680, 431] width 829 height 28
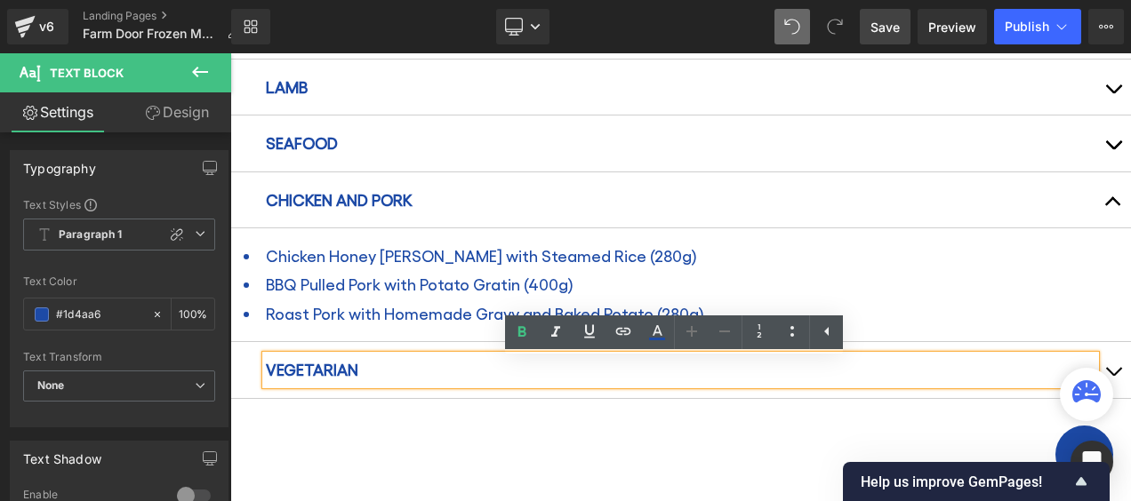
scroll to position [1108, 0]
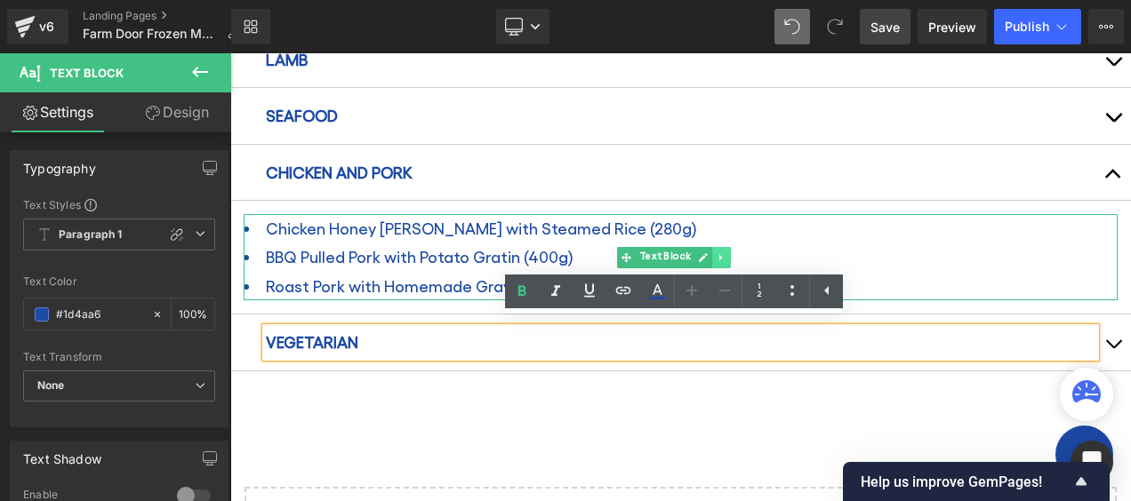
click at [724, 252] on icon at bounding box center [722, 257] width 10 height 11
click at [711, 252] on icon at bounding box center [713, 257] width 10 height 10
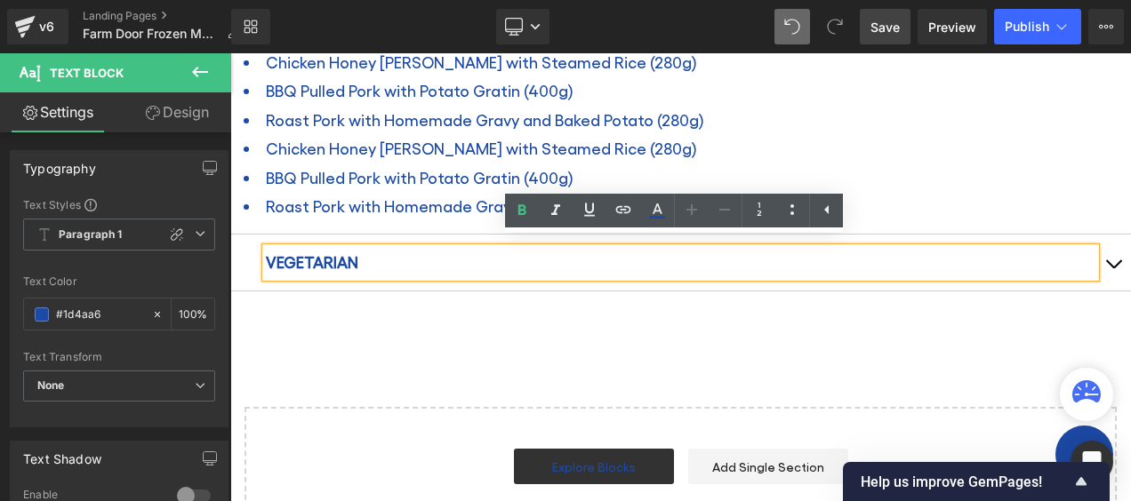
scroll to position [1277, 0]
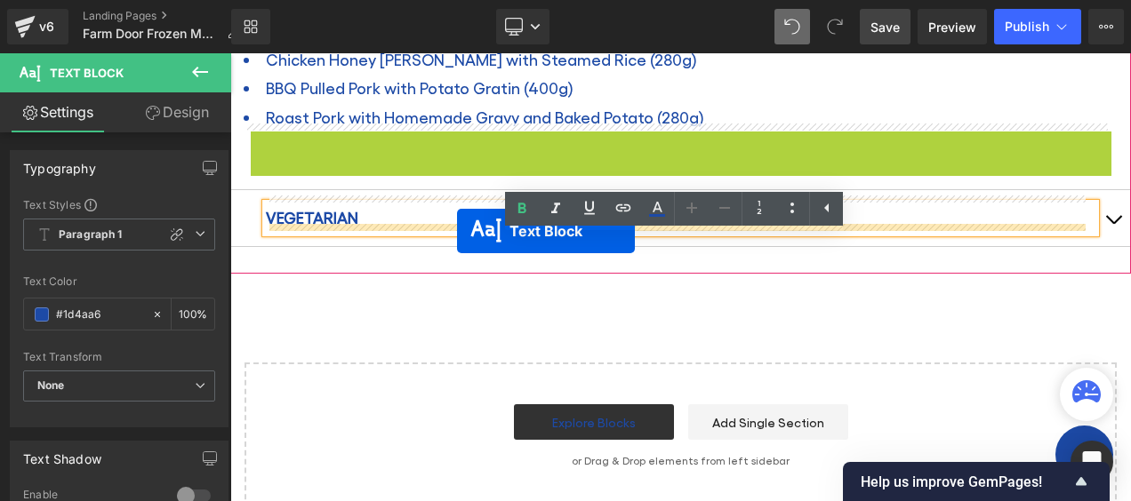
drag, startPoint x: 626, startPoint y: 160, endPoint x: 457, endPoint y: 232, distance: 183.6
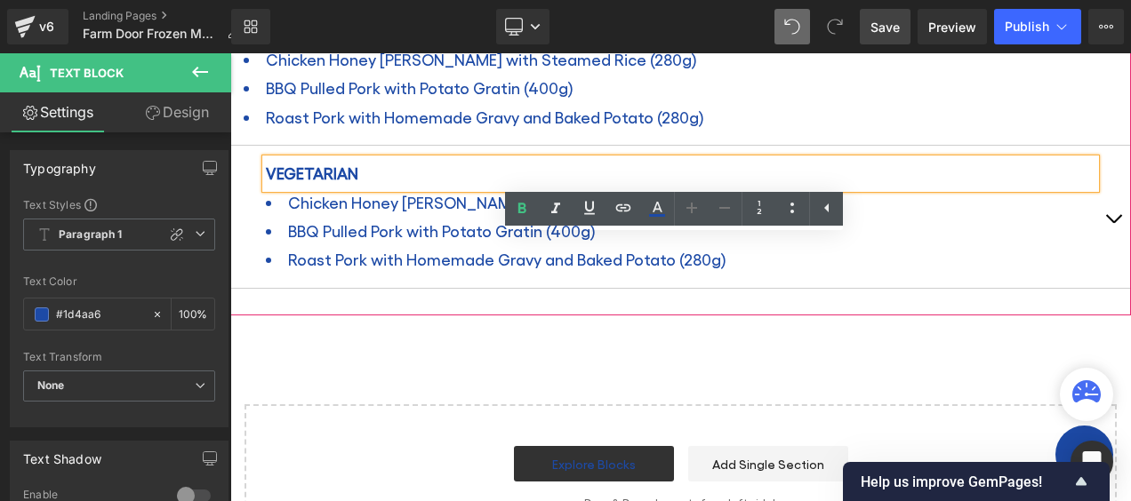
click at [1098, 211] on button "button" at bounding box center [1113, 217] width 36 height 142
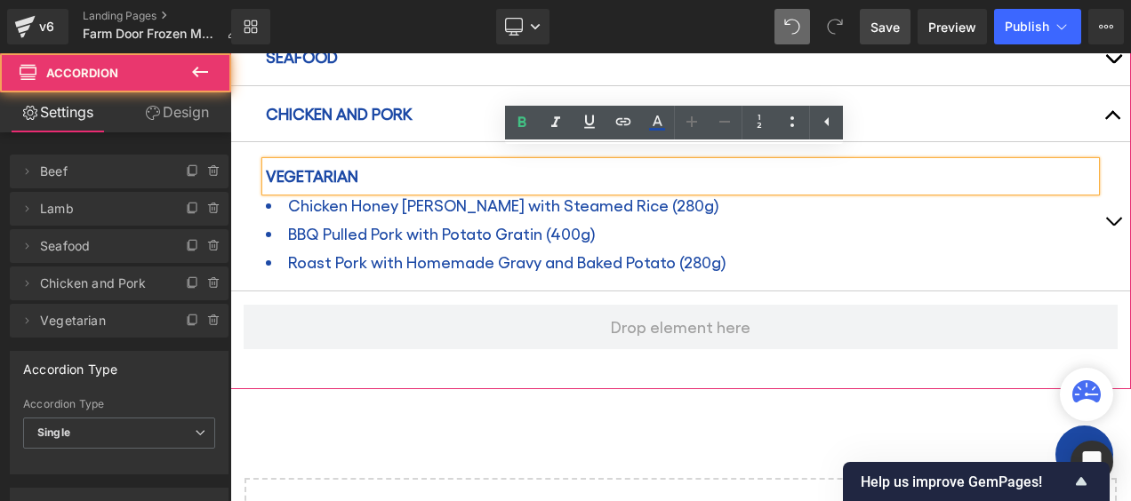
scroll to position [1163, 0]
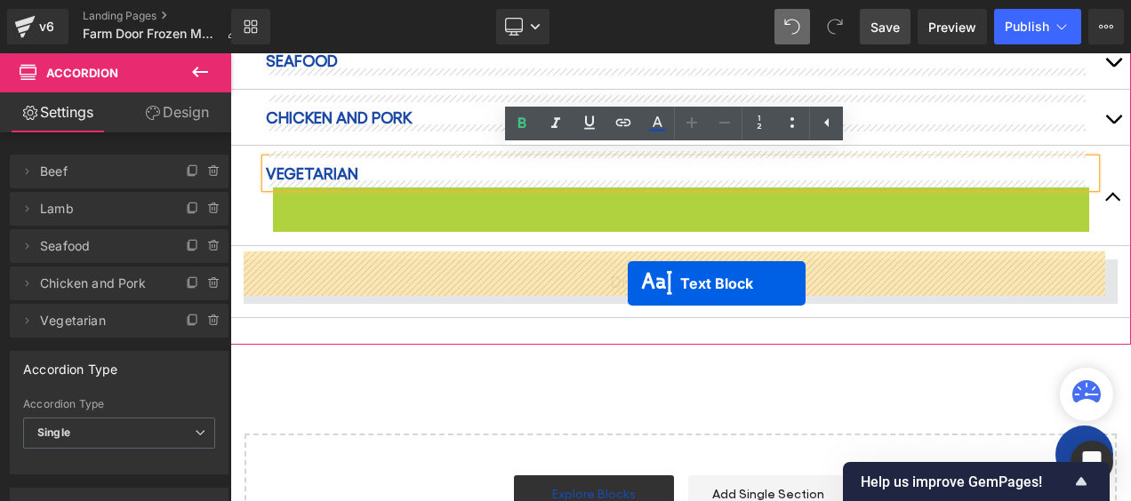
drag, startPoint x: 632, startPoint y: 224, endPoint x: 629, endPoint y: 282, distance: 57.9
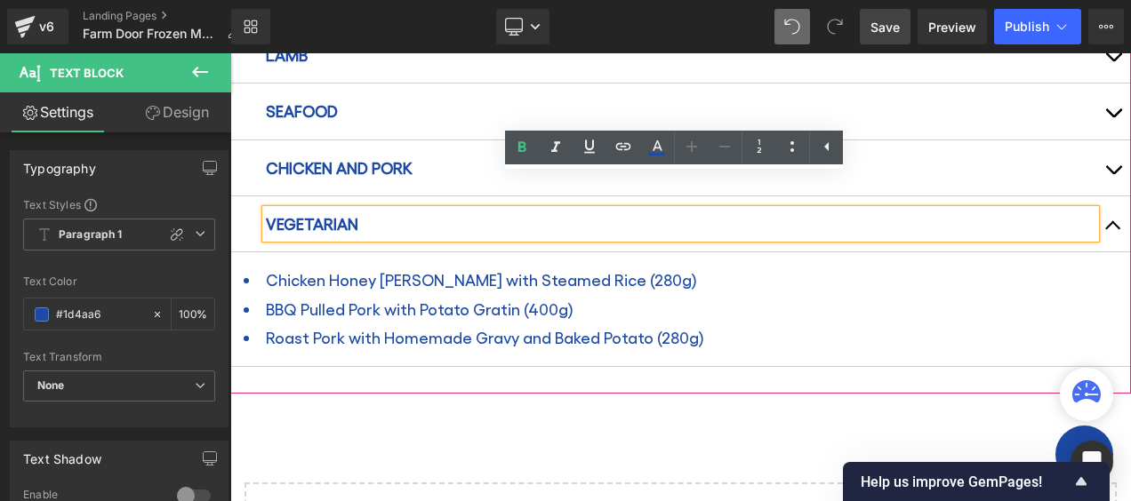
scroll to position [1074, 0]
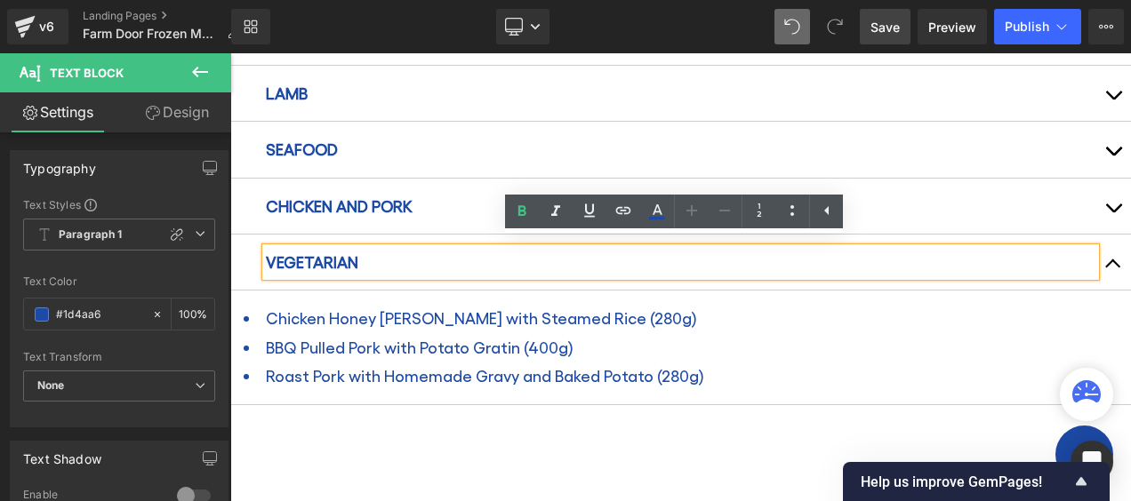
click at [230, 53] on div at bounding box center [230, 53] width 0 height 0
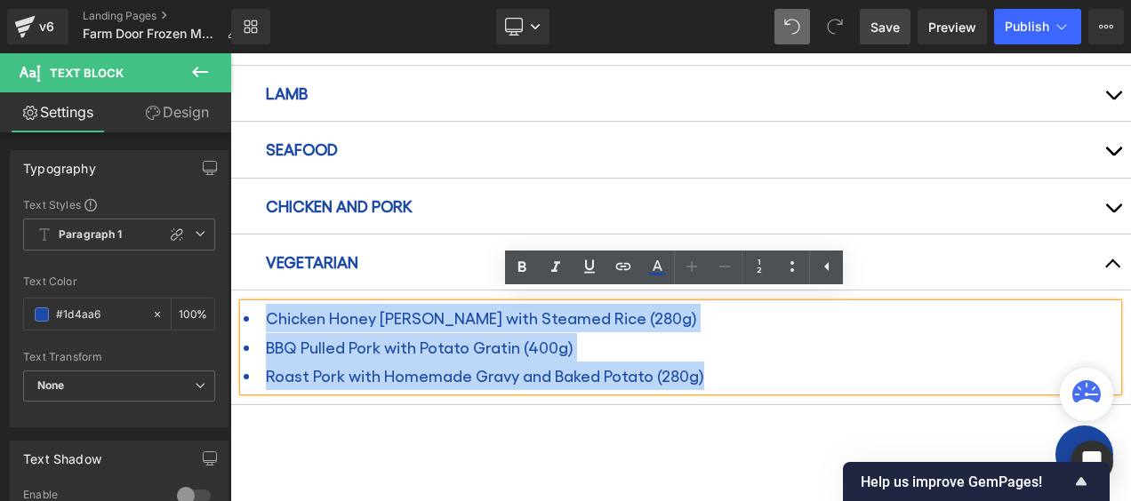
drag, startPoint x: 710, startPoint y: 369, endPoint x: 265, endPoint y: 312, distance: 449.0
click at [265, 312] on ul "Chicken Honey [PERSON_NAME] with Steamed Rice (280g) BBQ Pulled Pork with Potat…" at bounding box center [681, 347] width 874 height 86
paste div
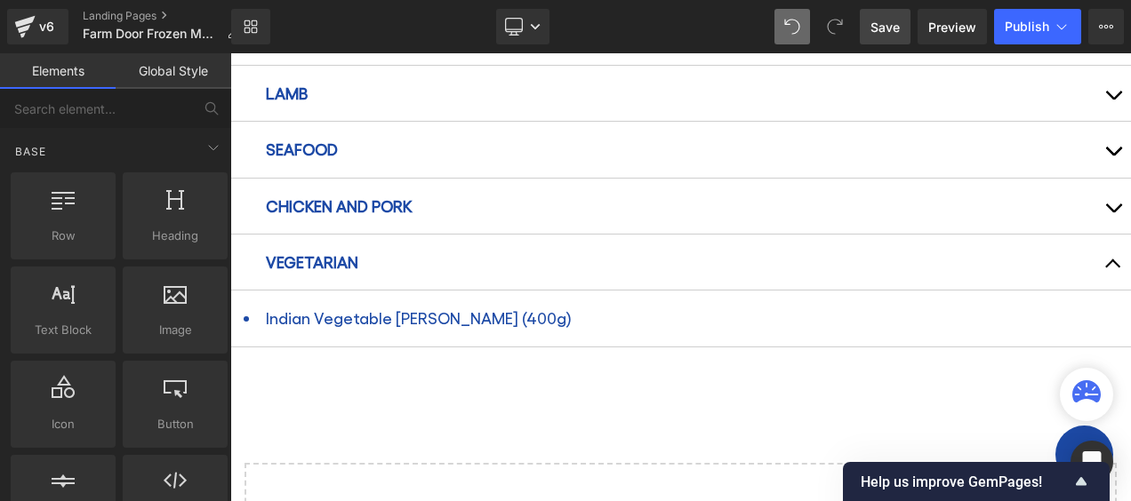
scroll to position [985, 0]
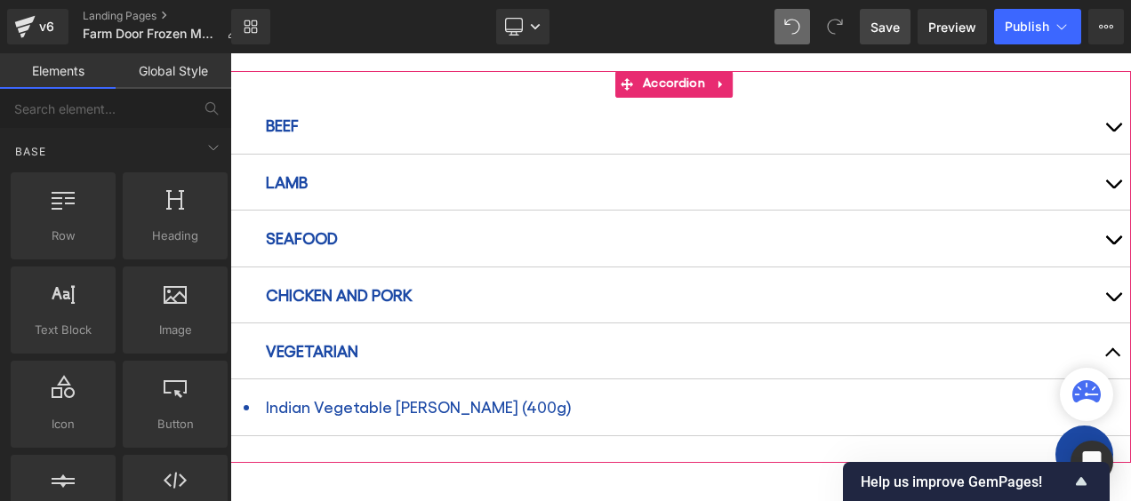
click at [1113, 357] on span "button" at bounding box center [1113, 357] width 0 height 0
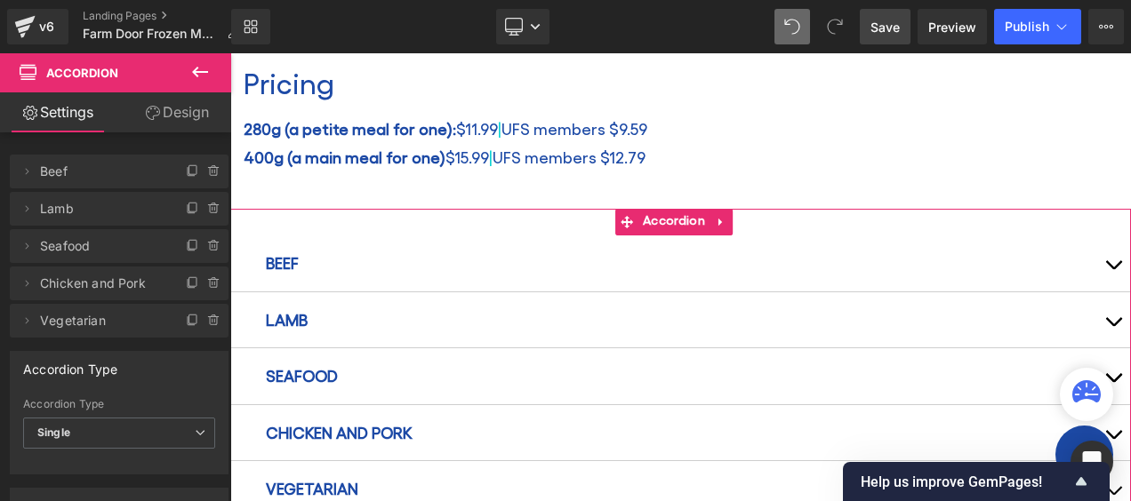
scroll to position [807, 0]
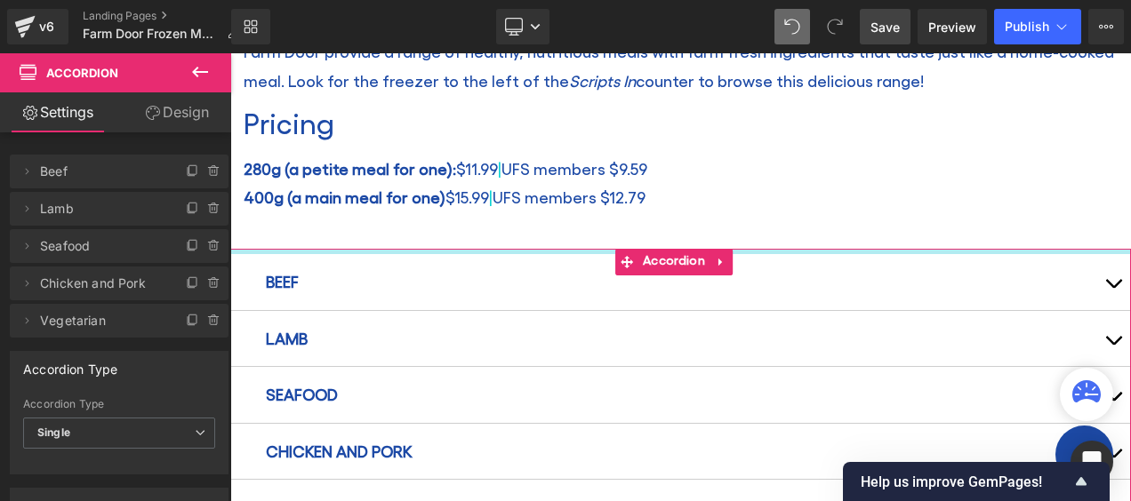
drag, startPoint x: 437, startPoint y: 258, endPoint x: 437, endPoint y: 236, distance: 22.2
click at [437, 236] on div "Farm Door Frozen Meals Heading Home / Farm Door Frozen Meals Breadcrumbs Row Ro…" at bounding box center [680, 129] width 901 height 1335
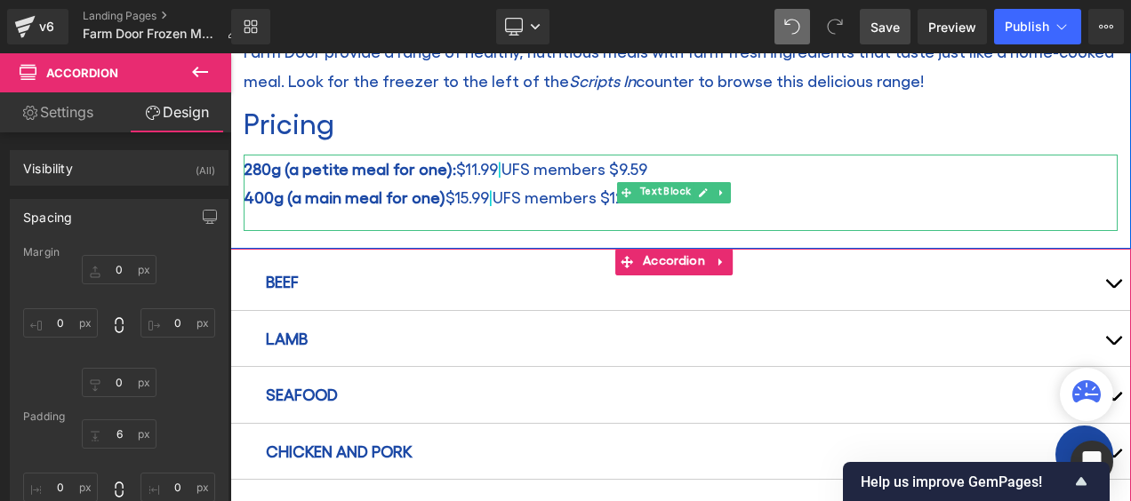
click at [409, 214] on div "280g (a petite meal for one): $11.99 | UFS members $9.59 400g (a main meal for …" at bounding box center [681, 193] width 874 height 77
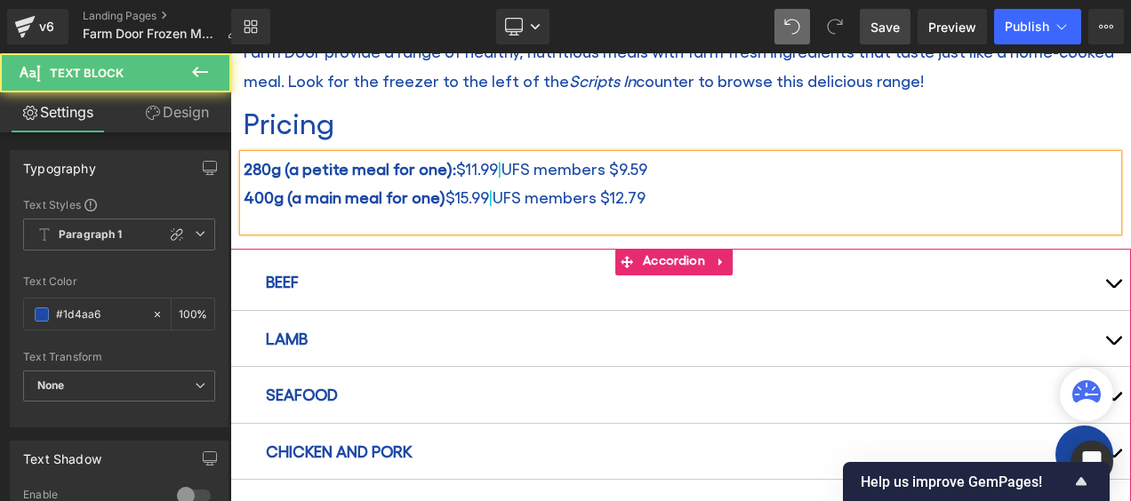
click at [423, 220] on div "280g (a petite meal for one): $11.99 | UFS members $9.59 400g (a main meal for …" at bounding box center [681, 193] width 874 height 77
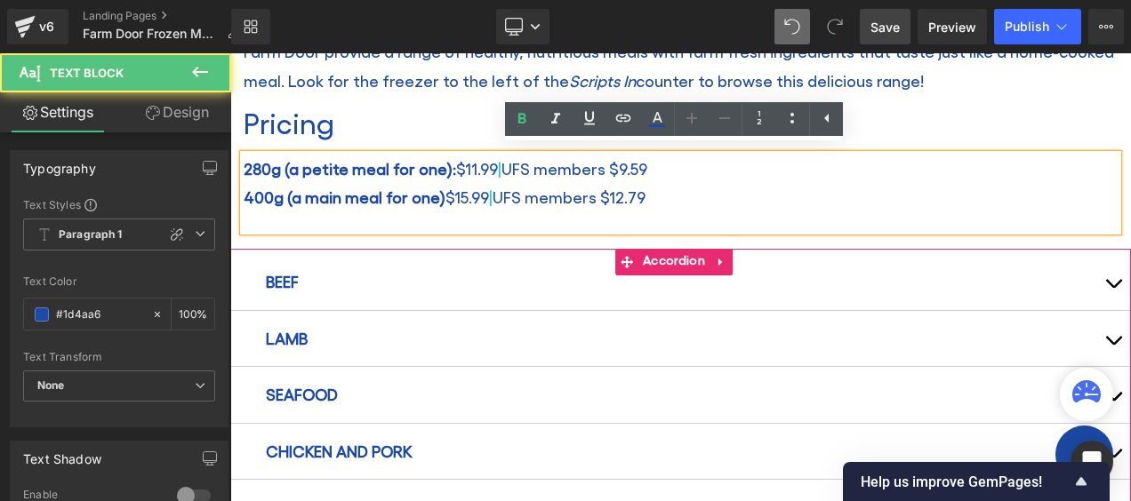
click at [748, 210] on div "280g (a petite meal for one): $11.99 | UFS members $9.59 400g (a main meal for …" at bounding box center [681, 193] width 874 height 77
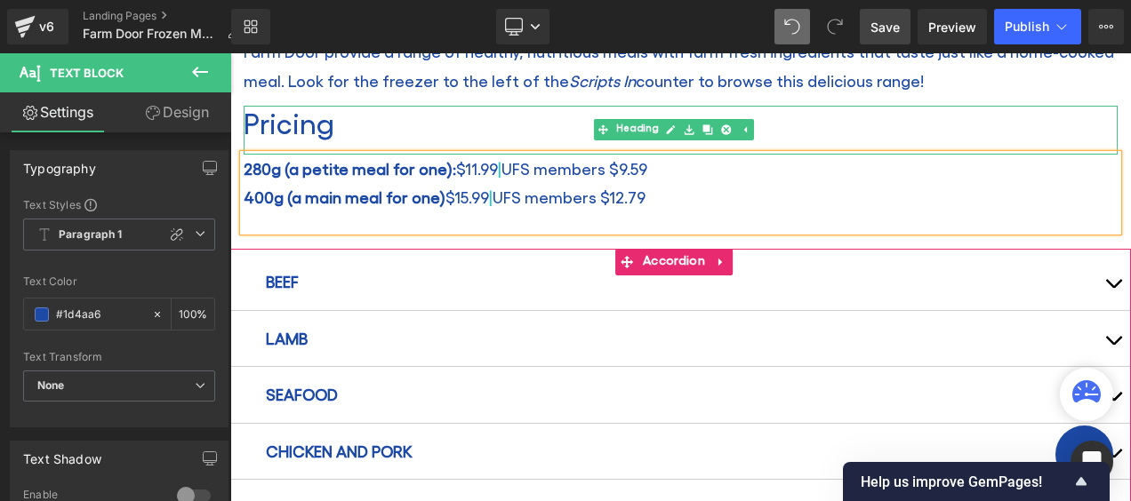
click at [1005, 114] on h2 "Pricing" at bounding box center [681, 123] width 874 height 34
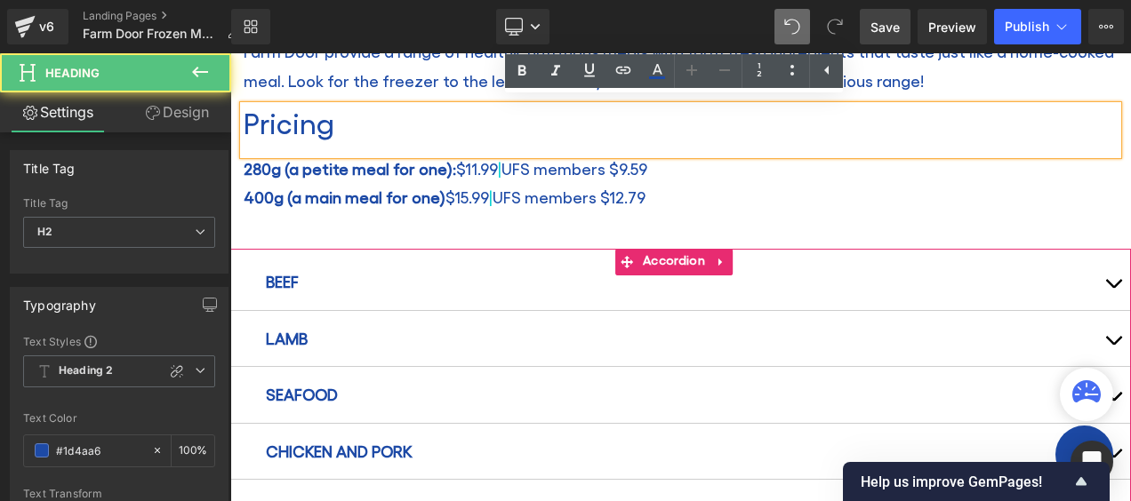
click at [1062, 79] on p "Farm Door provide a range of healthy, nutritious meals with farm fresh ingredie…" at bounding box center [681, 66] width 874 height 58
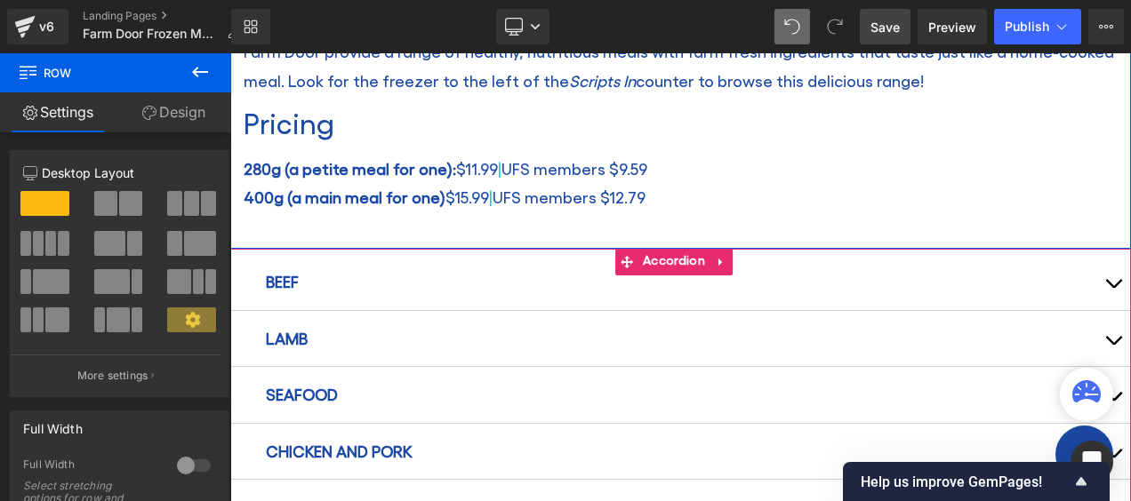
scroll to position [896, 0]
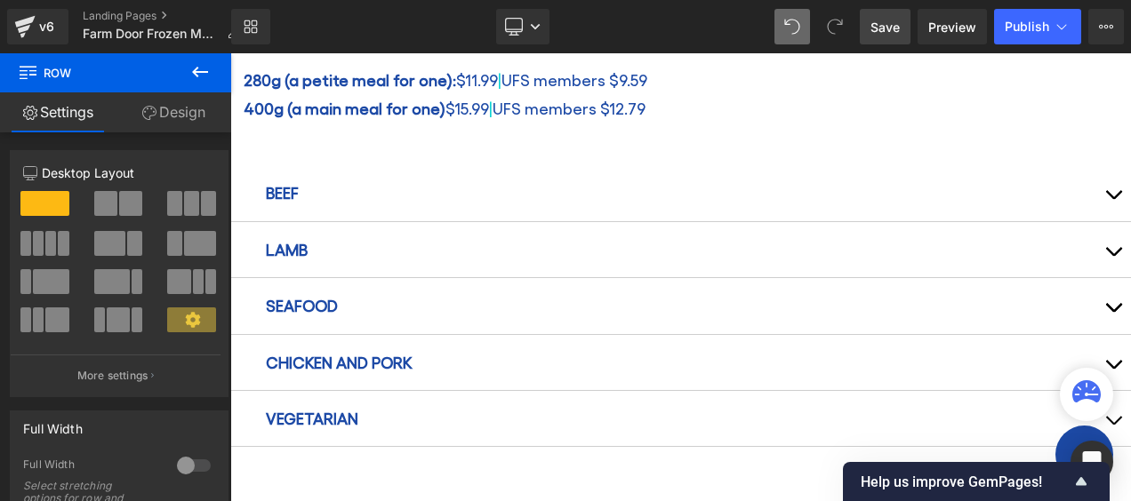
click at [1097, 188] on button "button" at bounding box center [1113, 192] width 36 height 55
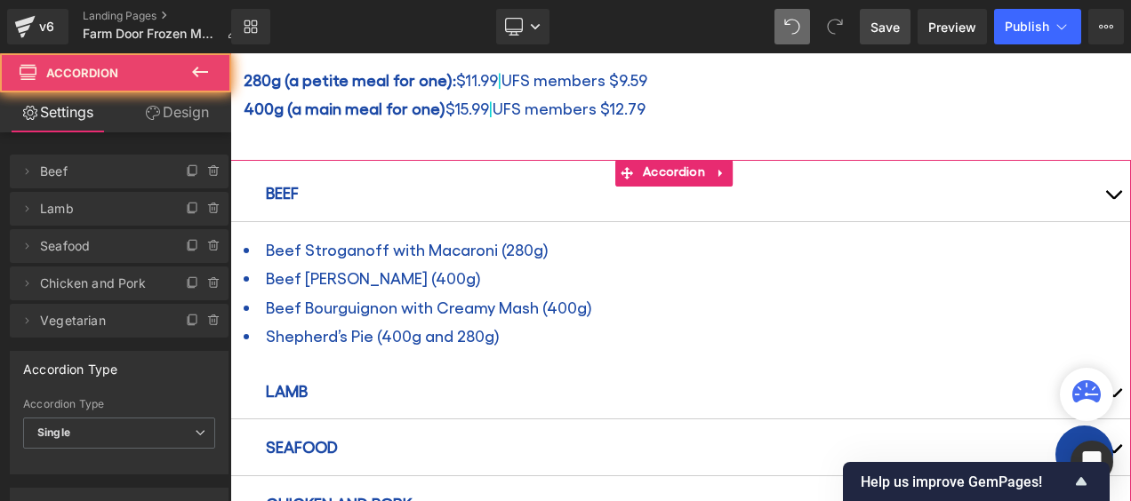
click at [1113, 199] on span "button" at bounding box center [1113, 199] width 0 height 0
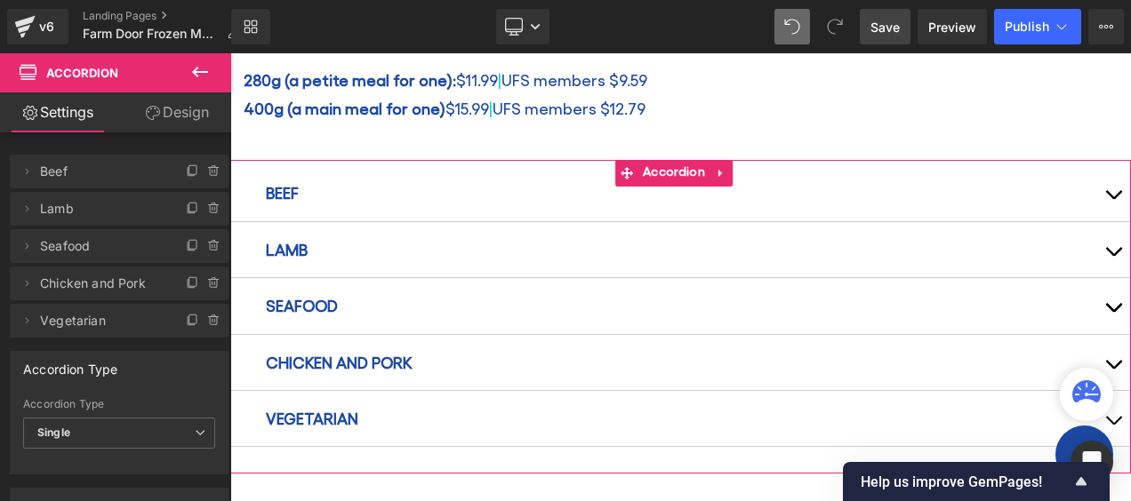
scroll to position [807, 0]
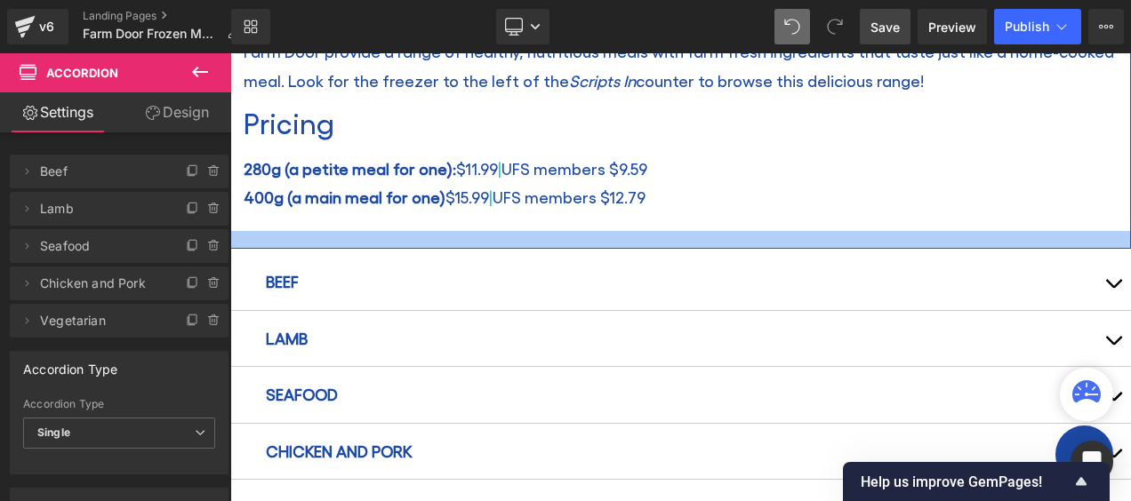
click at [317, 231] on div at bounding box center [680, 240] width 901 height 18
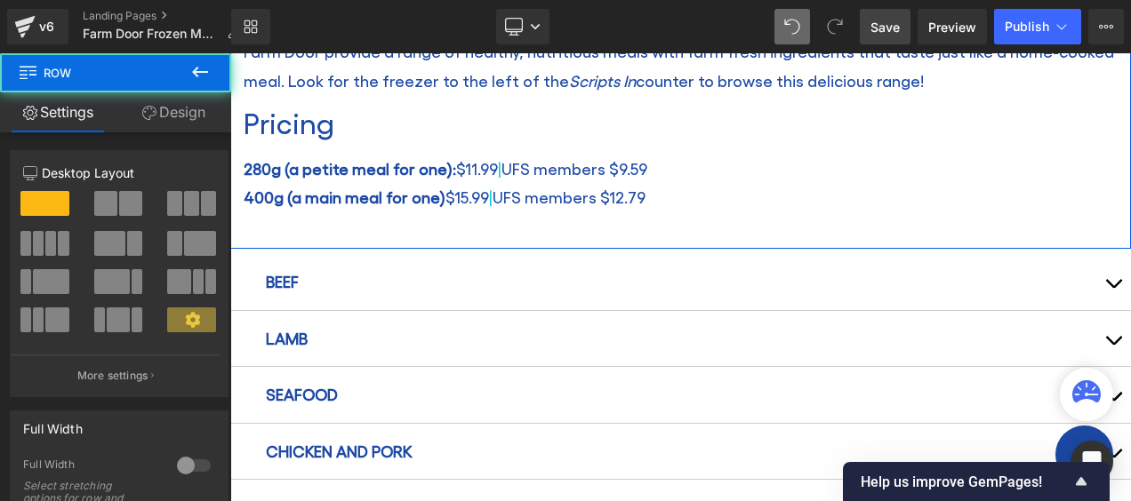
click at [317, 208] on div "280g (a petite meal for one): $11.99 | UFS members $9.59 400g (a main meal for …" at bounding box center [681, 193] width 874 height 77
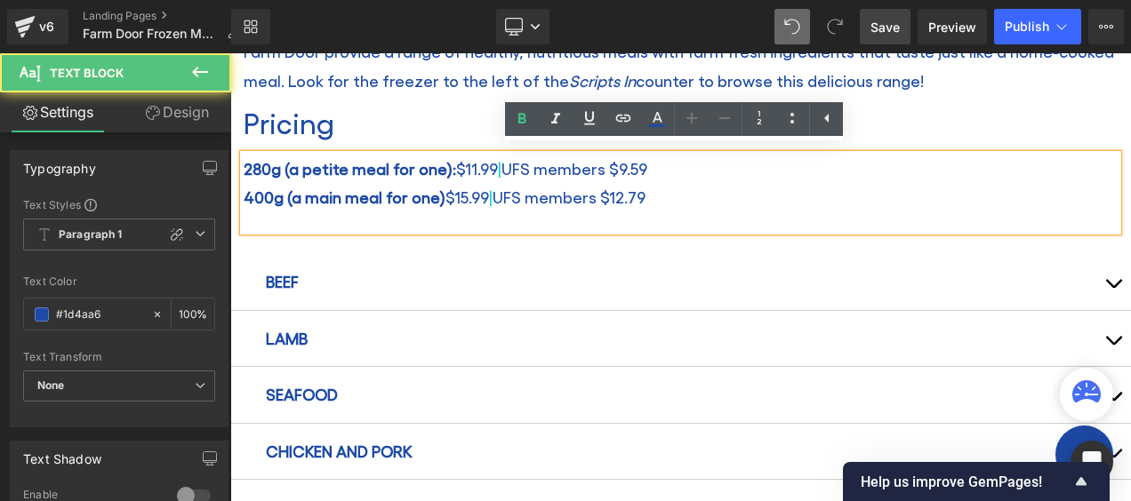
click at [683, 187] on p "400g (a main meal for one) $15.99 | UFS members $12.79" at bounding box center [681, 197] width 874 height 28
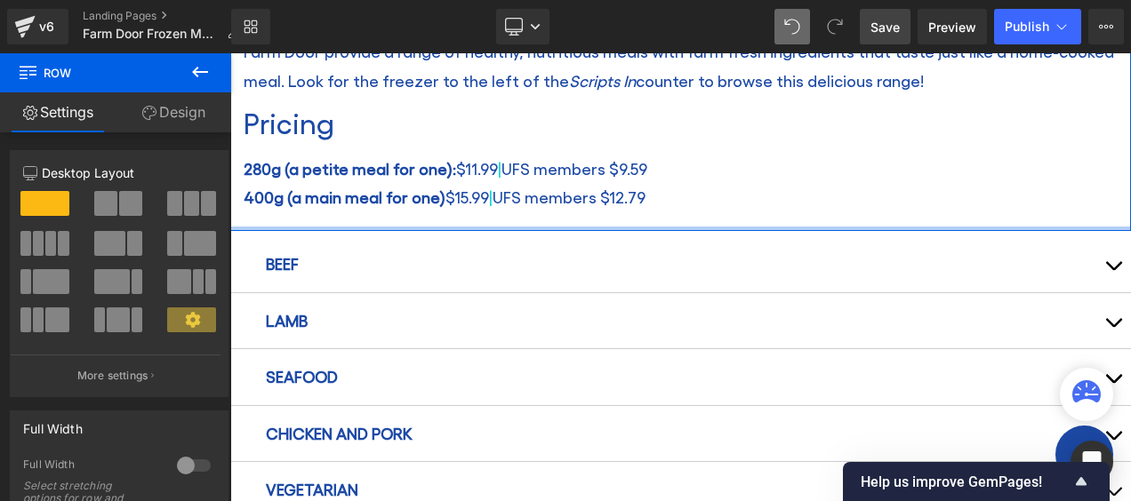
drag, startPoint x: 366, startPoint y: 236, endPoint x: 373, endPoint y: 220, distance: 16.3
click at [373, 227] on div at bounding box center [680, 229] width 901 height 4
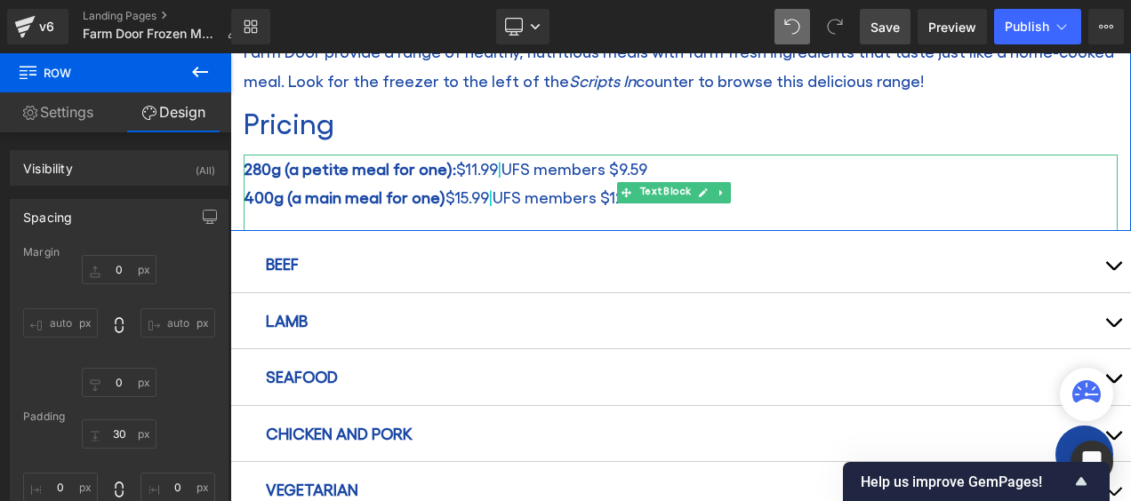
click at [652, 216] on div "280g (a petite meal for one): $11.99 | UFS members $9.59 400g (a main meal for …" at bounding box center [681, 193] width 874 height 77
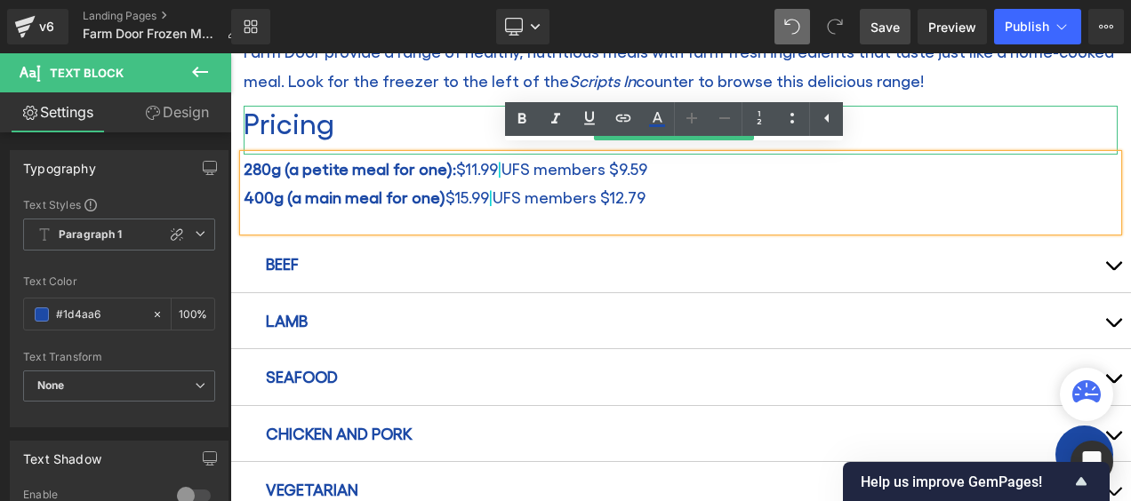
click at [361, 116] on h2 "Pricing" at bounding box center [681, 123] width 874 height 34
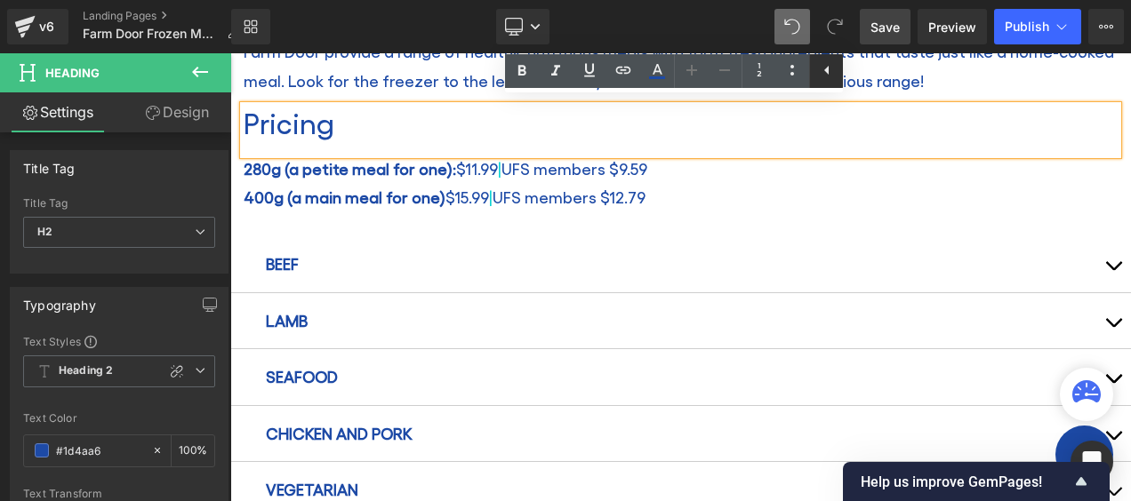
click at [818, 64] on icon at bounding box center [826, 70] width 21 height 21
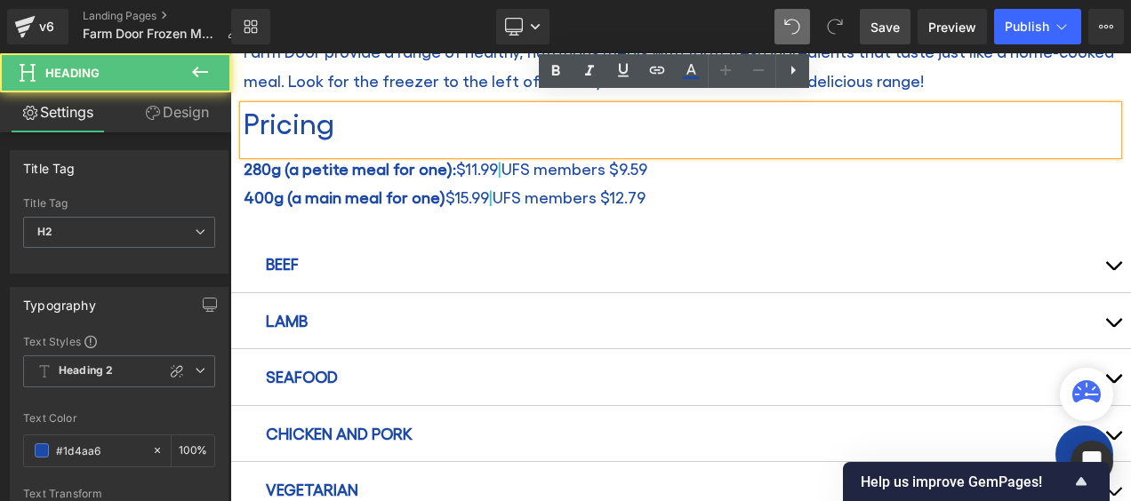
click at [357, 106] on h2 "Pricing" at bounding box center [681, 123] width 874 height 34
click at [1031, 78] on p "Farm Door provide a range of healthy, nutritious meals with farm fresh ingredie…" at bounding box center [681, 66] width 874 height 58
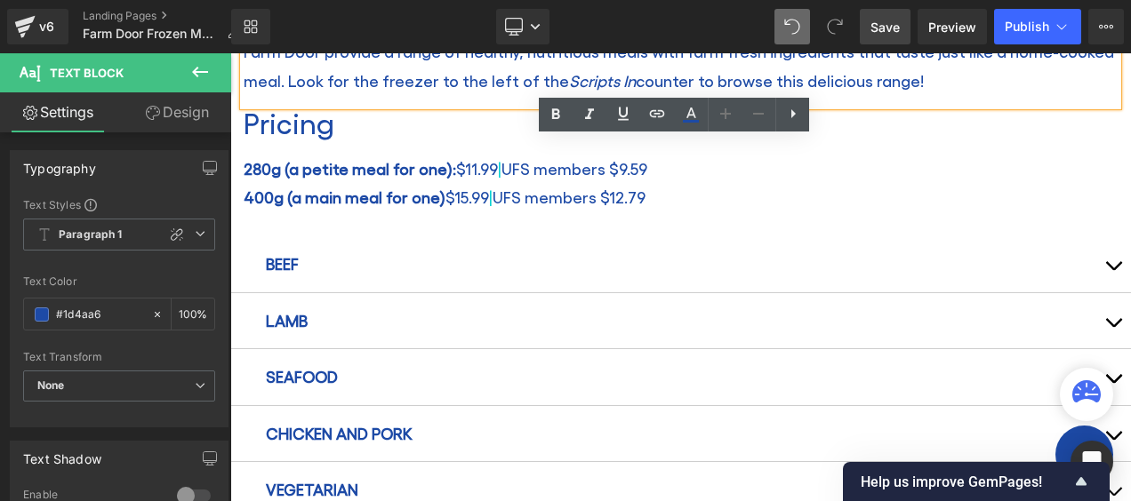
click at [1058, 130] on h2 "Pricing" at bounding box center [681, 123] width 874 height 34
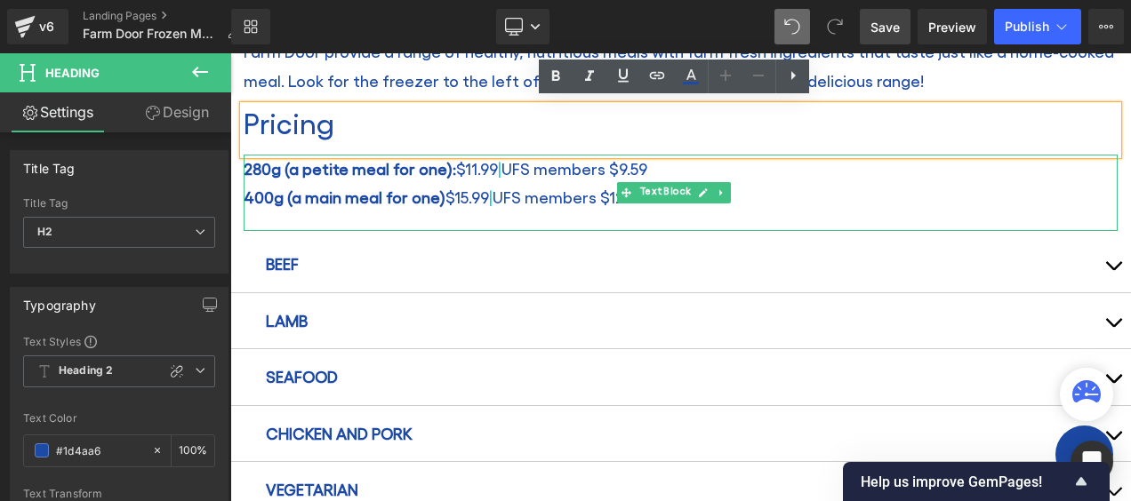
click at [884, 194] on p "400g (a main meal for one) $15.99 | UFS members $12.79" at bounding box center [681, 197] width 874 height 28
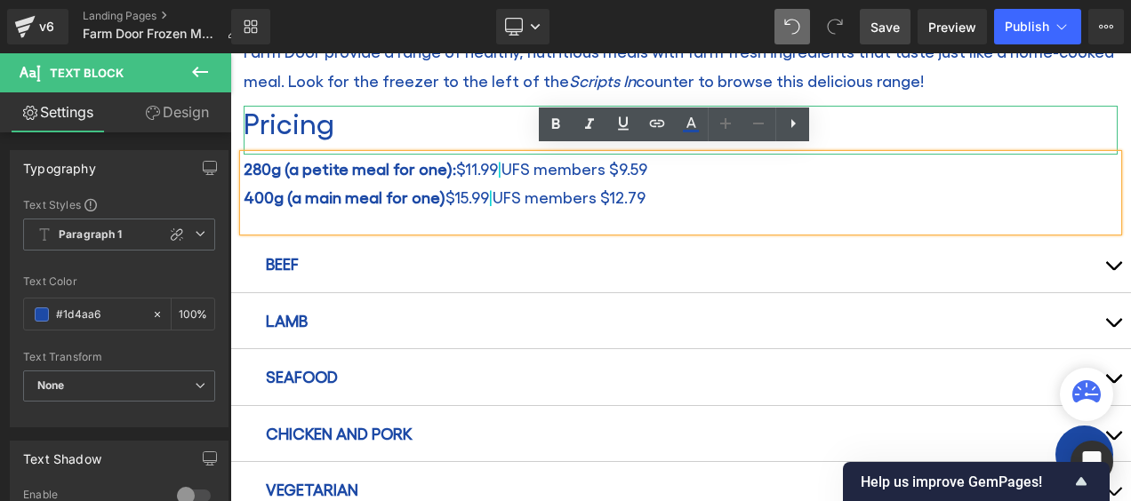
click at [839, 126] on h2 "Pricing" at bounding box center [681, 123] width 874 height 34
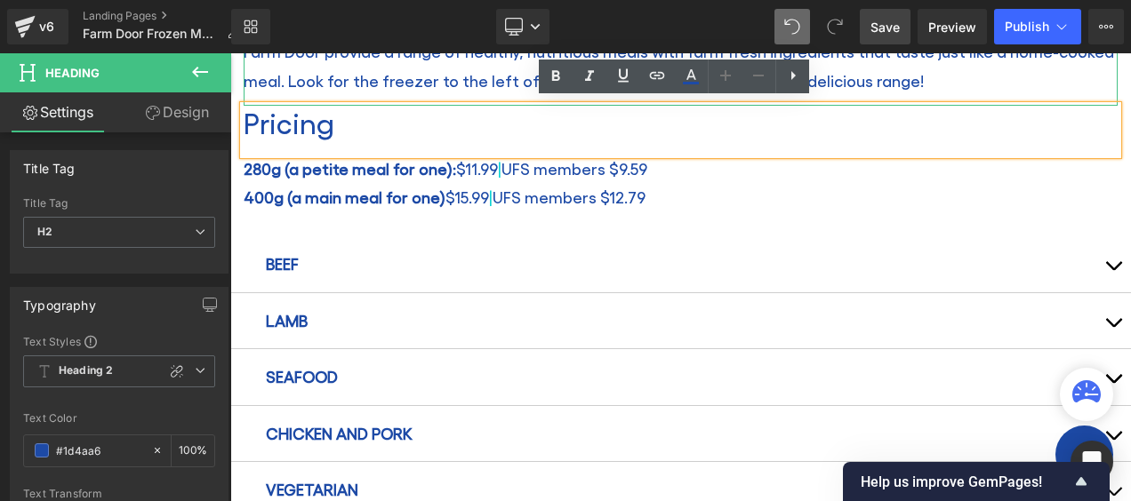
click at [941, 62] on p "Farm Door provide a range of healthy, nutritious meals with farm fresh ingredie…" at bounding box center [681, 66] width 874 height 58
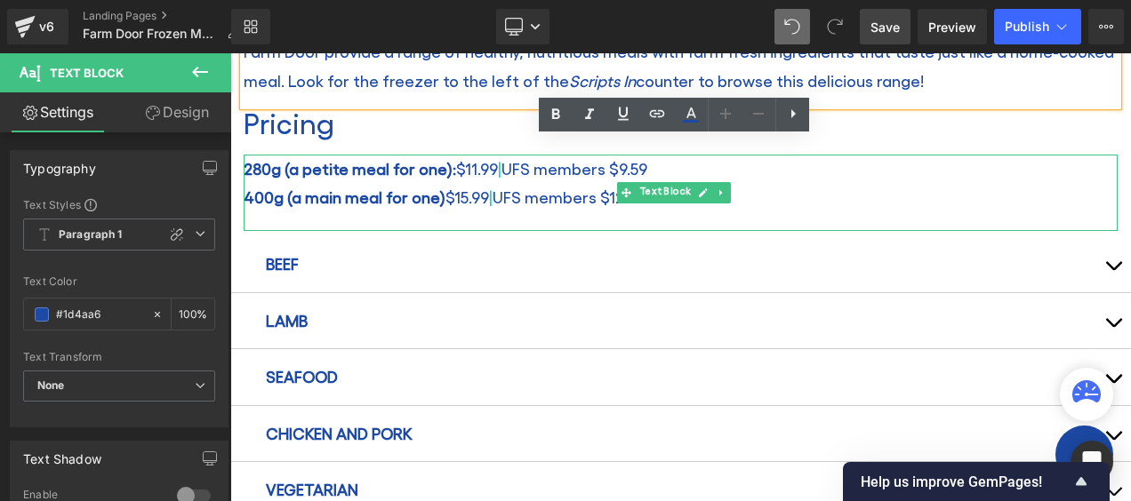
click at [498, 203] on p "400g (a main meal for one) $15.99 | UFS members $12.79" at bounding box center [681, 197] width 874 height 28
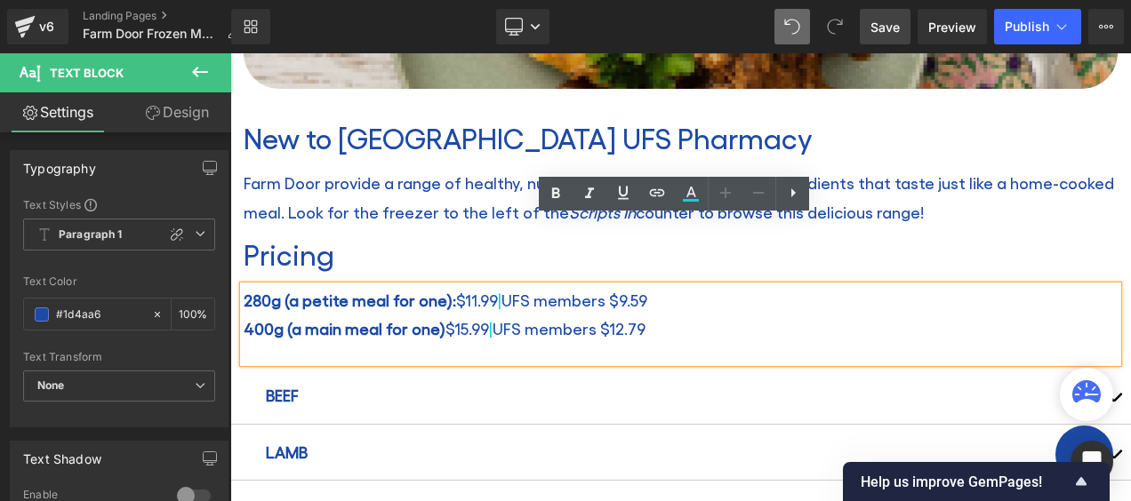
scroll to position [629, 0]
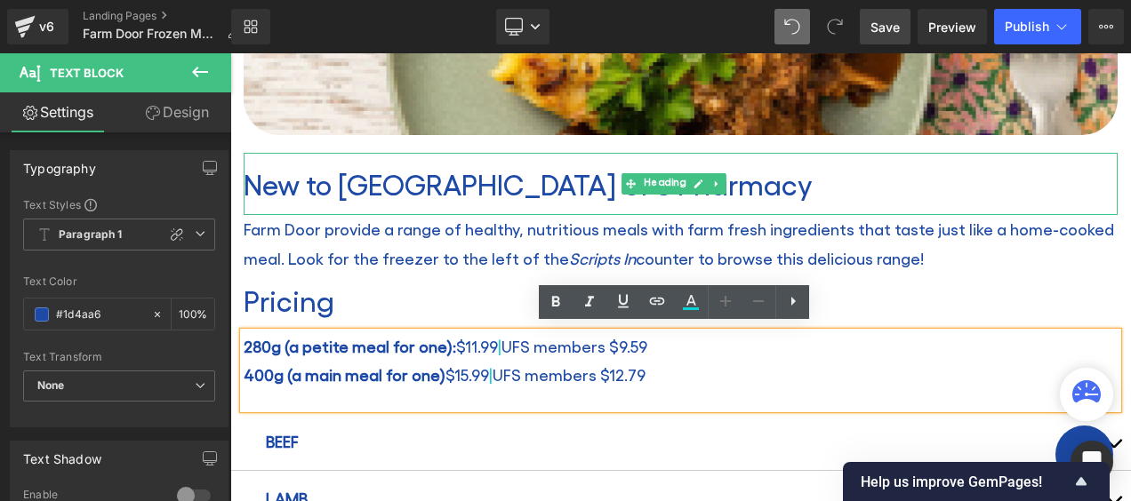
click at [621, 178] on h1 "New to [GEOGRAPHIC_DATA] UFS Pharmacy" at bounding box center [681, 184] width 874 height 34
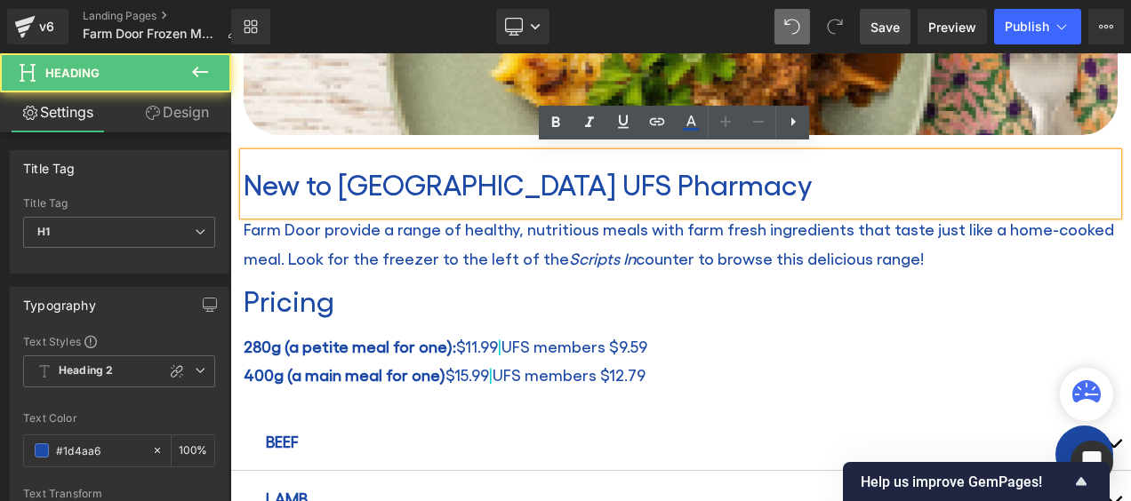
scroll to position [718, 0]
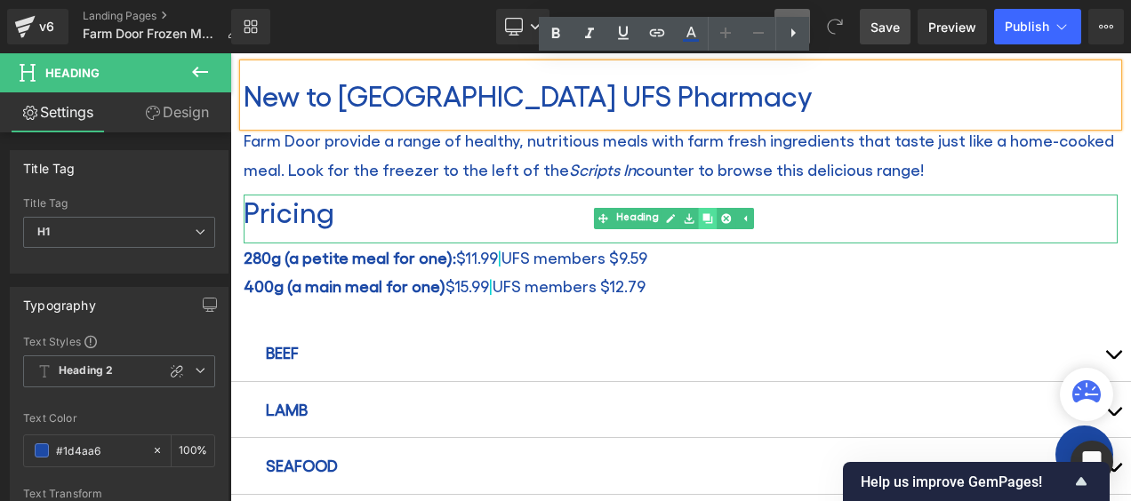
click at [707, 214] on icon at bounding box center [707, 219] width 10 height 10
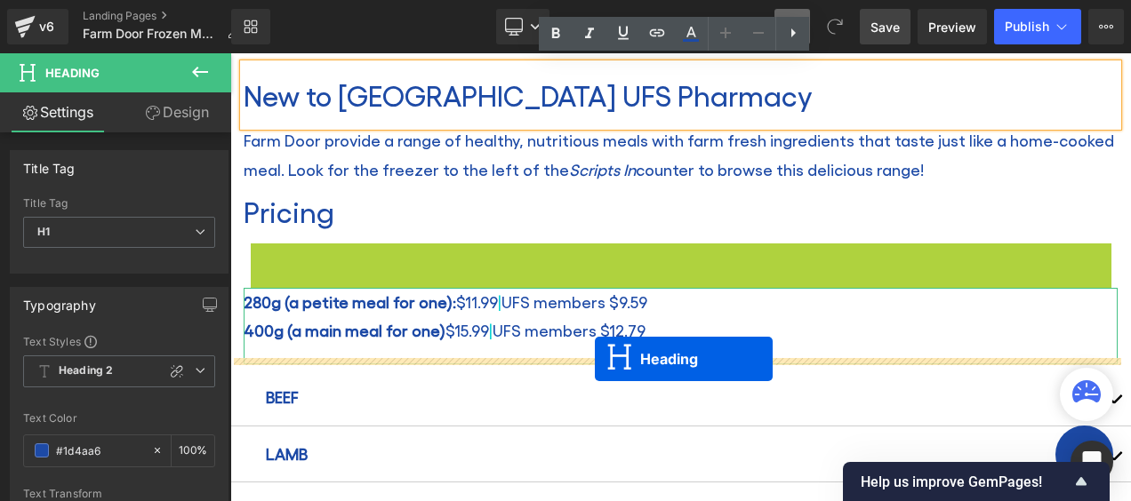
drag, startPoint x: 633, startPoint y: 258, endPoint x: 595, endPoint y: 359, distance: 108.3
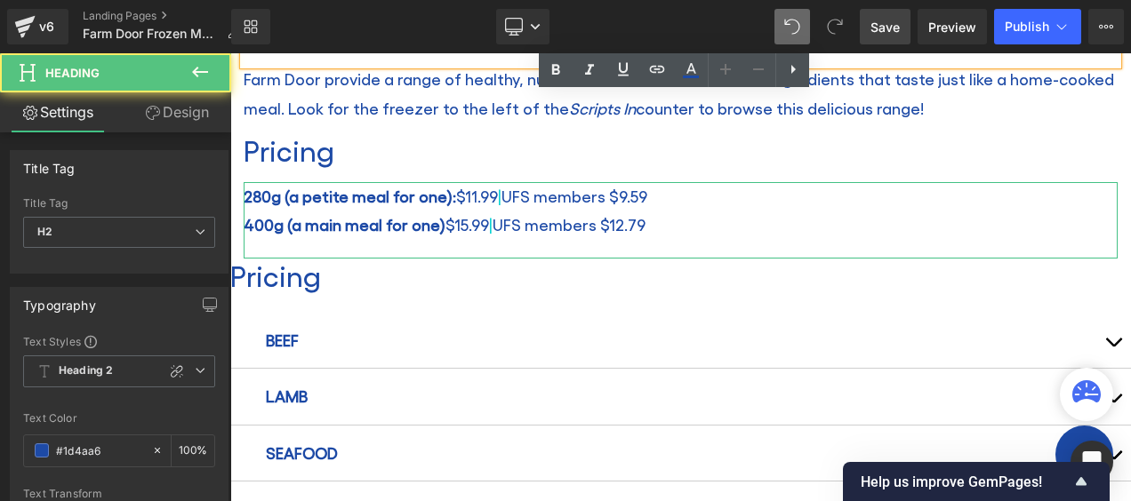
scroll to position [807, 0]
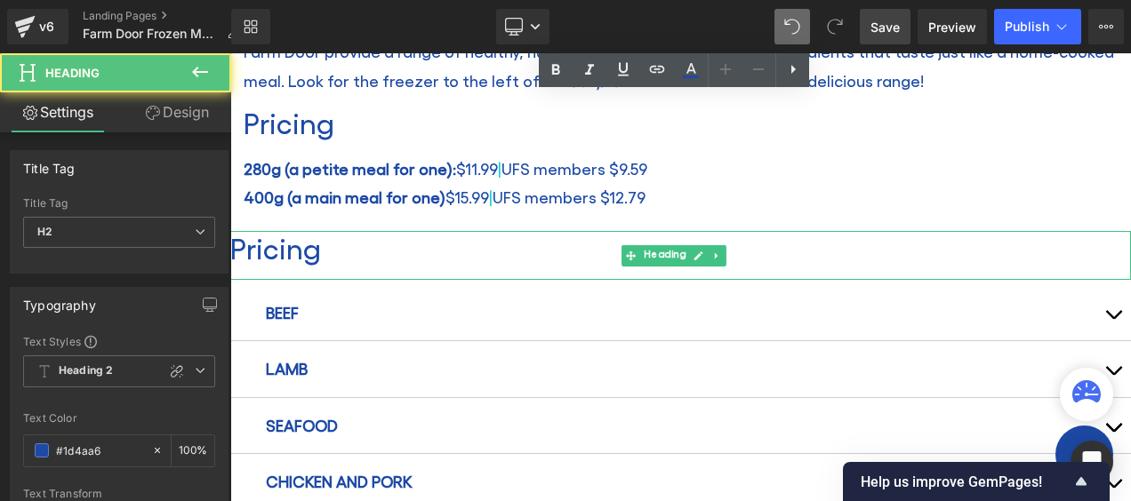
click at [293, 253] on h2 "Pricing" at bounding box center [680, 248] width 901 height 34
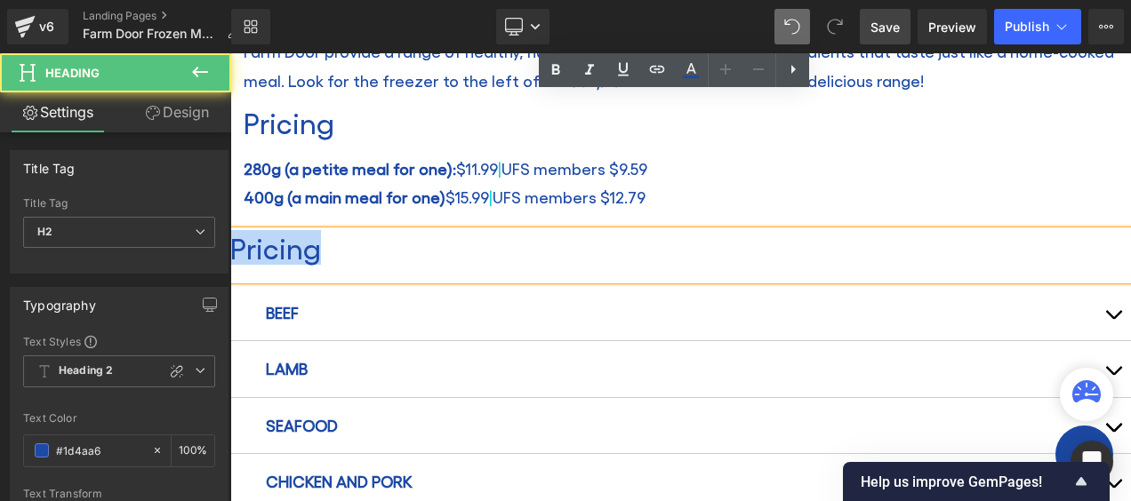
click at [293, 253] on h2 "Pricing" at bounding box center [680, 248] width 901 height 34
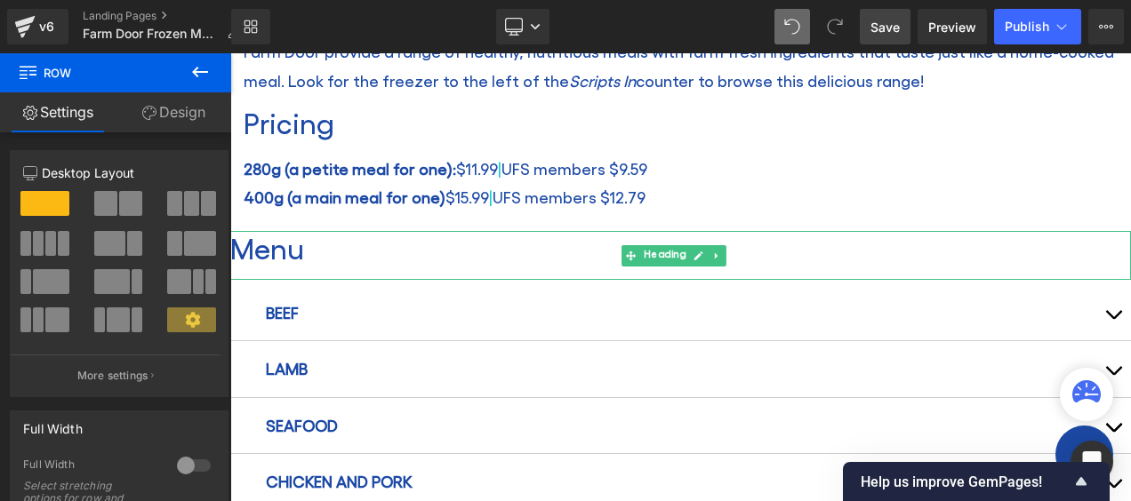
click at [325, 242] on h2 "Menu" at bounding box center [680, 248] width 901 height 34
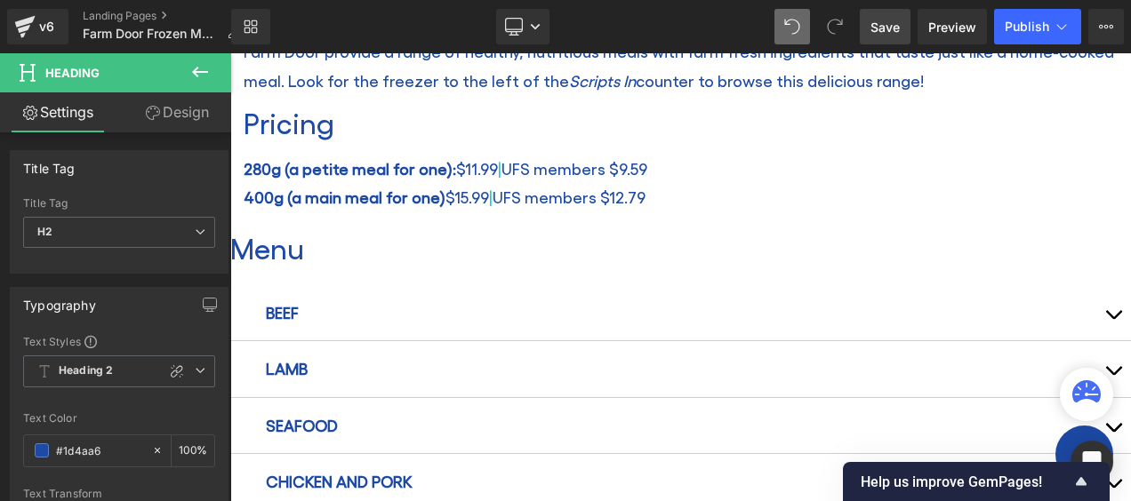
click at [204, 71] on icon at bounding box center [200, 72] width 16 height 11
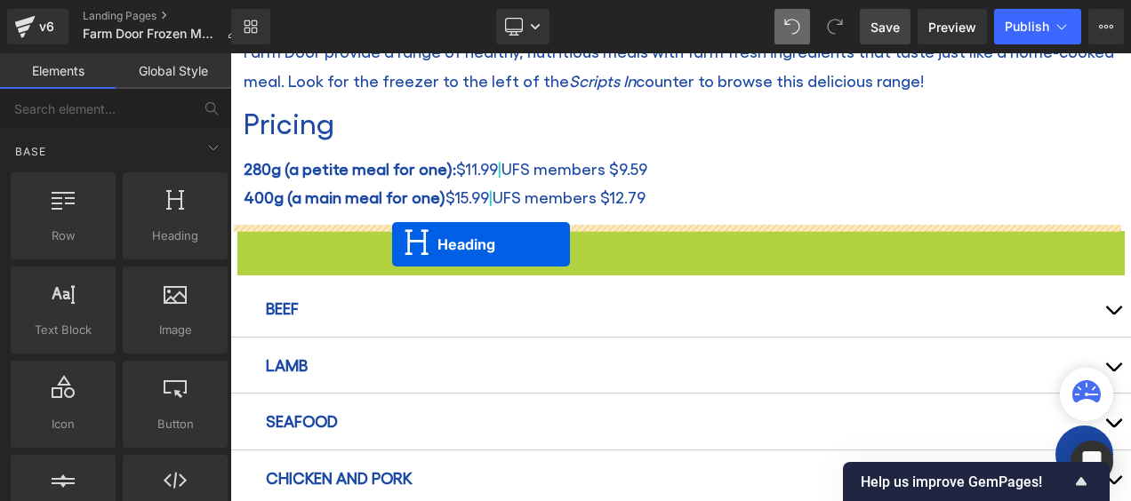
drag, startPoint x: 632, startPoint y: 248, endPoint x: 392, endPoint y: 244, distance: 240.1
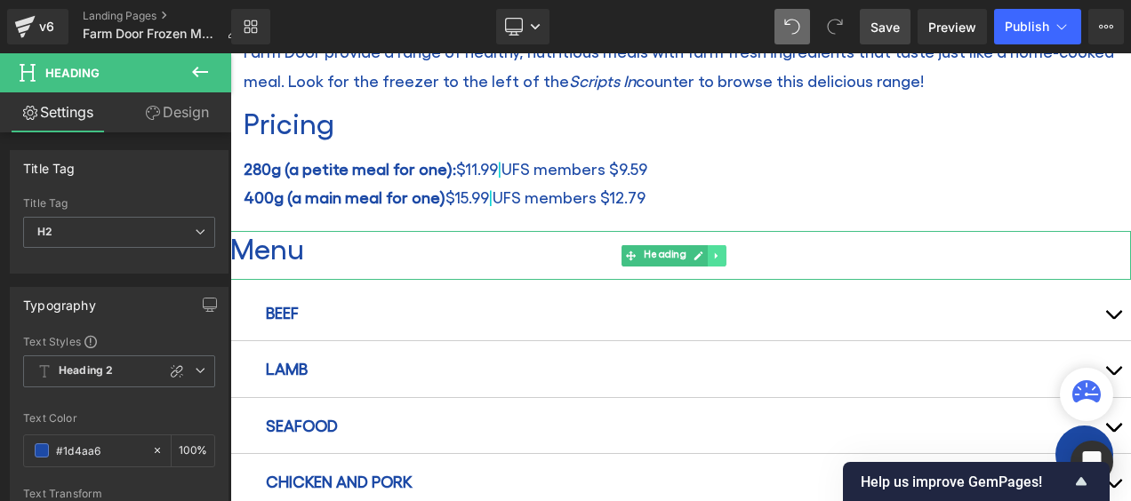
click at [722, 250] on link at bounding box center [717, 255] width 19 height 21
click at [731, 250] on link at bounding box center [726, 255] width 19 height 21
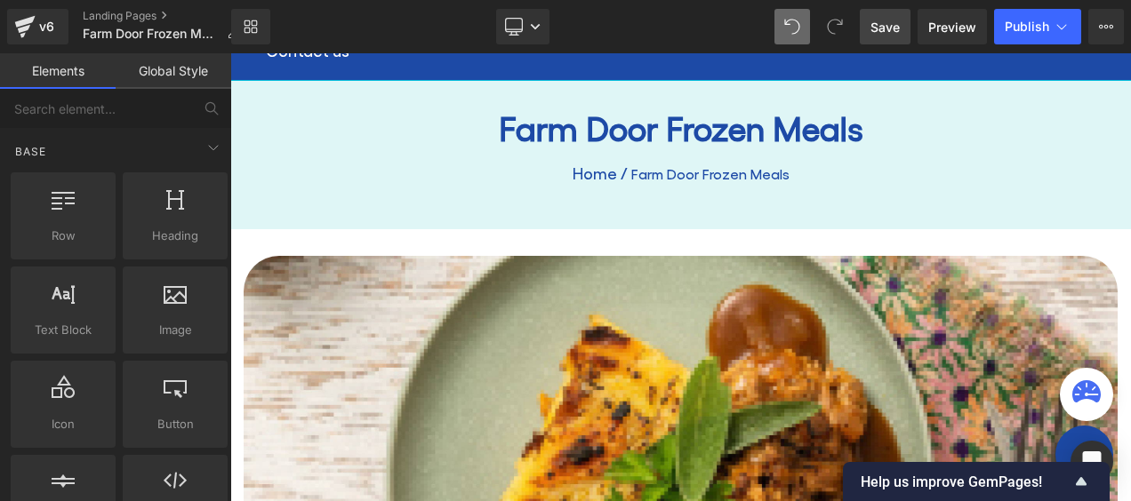
scroll to position [185, 0]
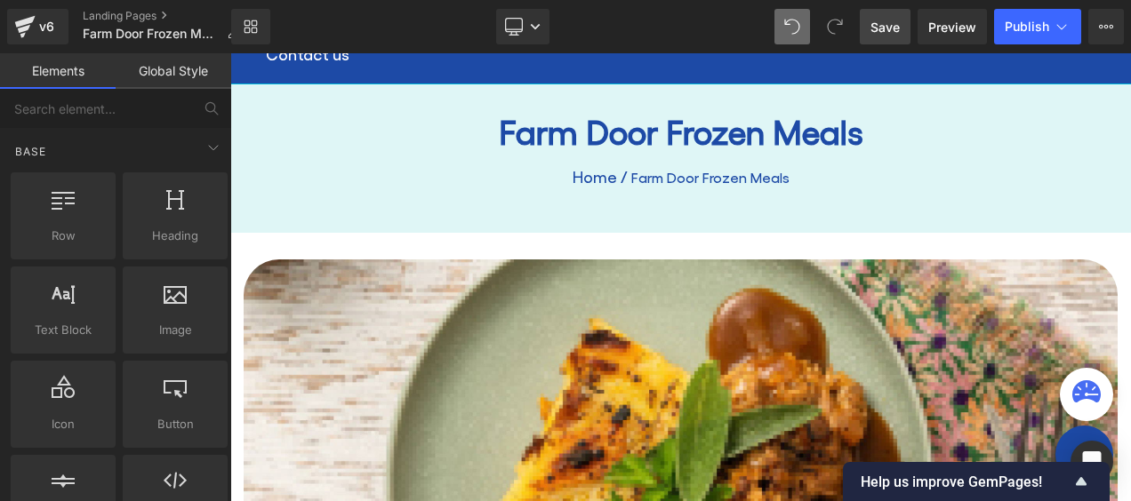
click at [886, 20] on span "Save" at bounding box center [884, 27] width 29 height 19
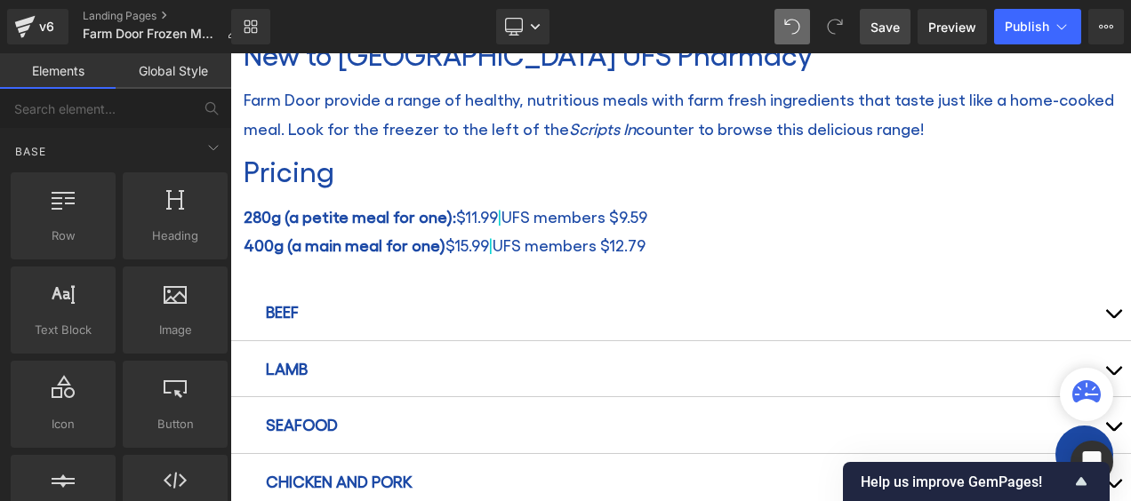
scroll to position [541, 0]
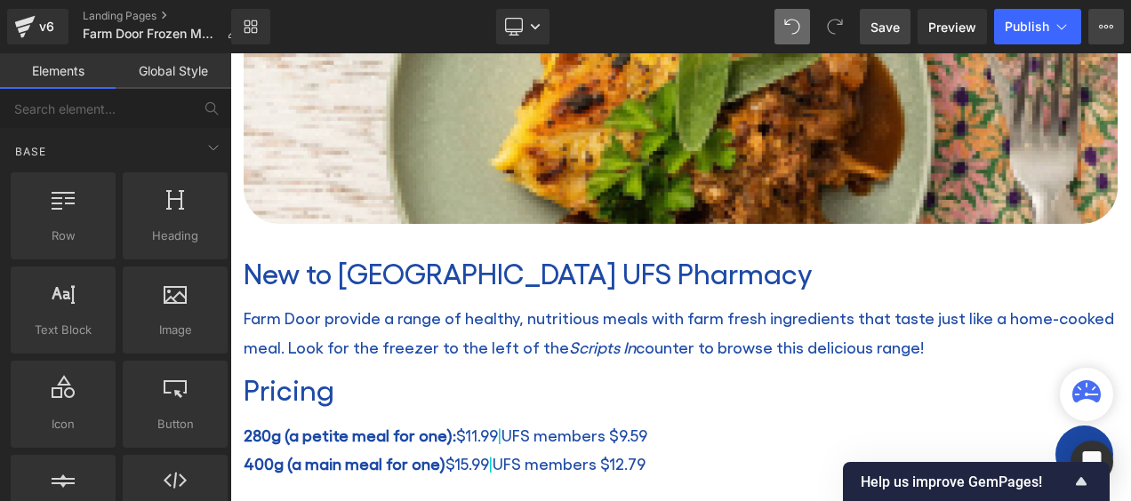
click at [1104, 27] on icon at bounding box center [1106, 27] width 4 height 4
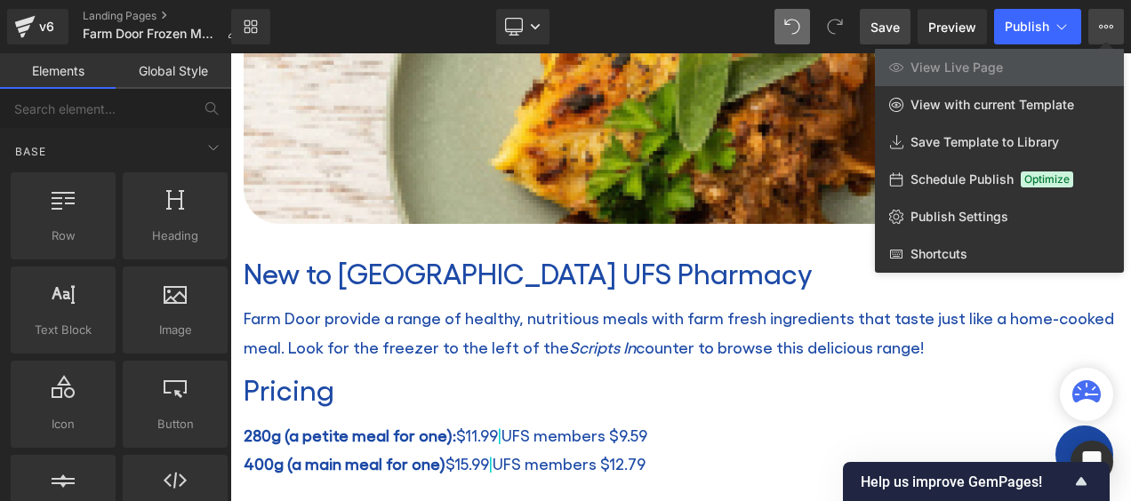
click at [1107, 20] on icon at bounding box center [1106, 27] width 14 height 14
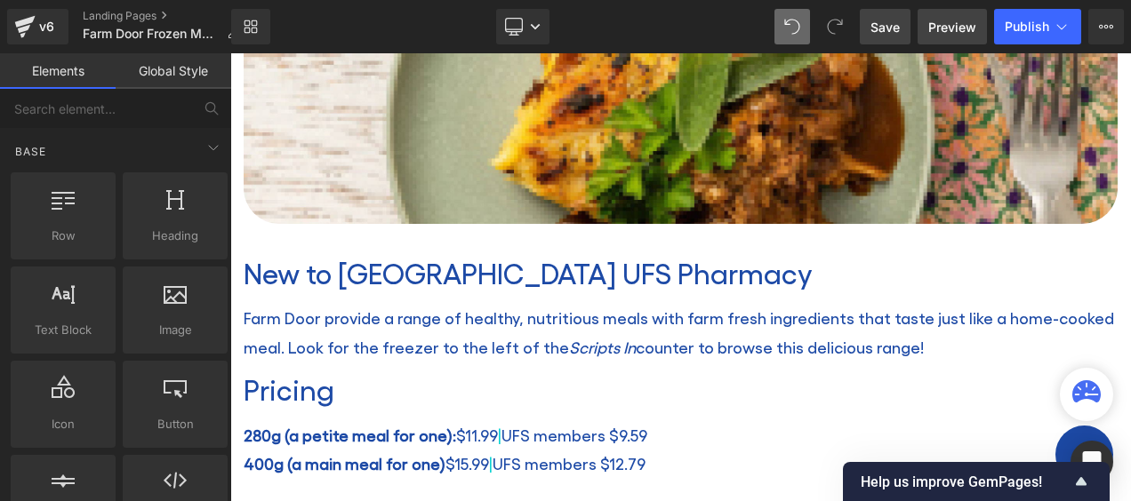
click at [960, 24] on span "Preview" at bounding box center [952, 27] width 48 height 19
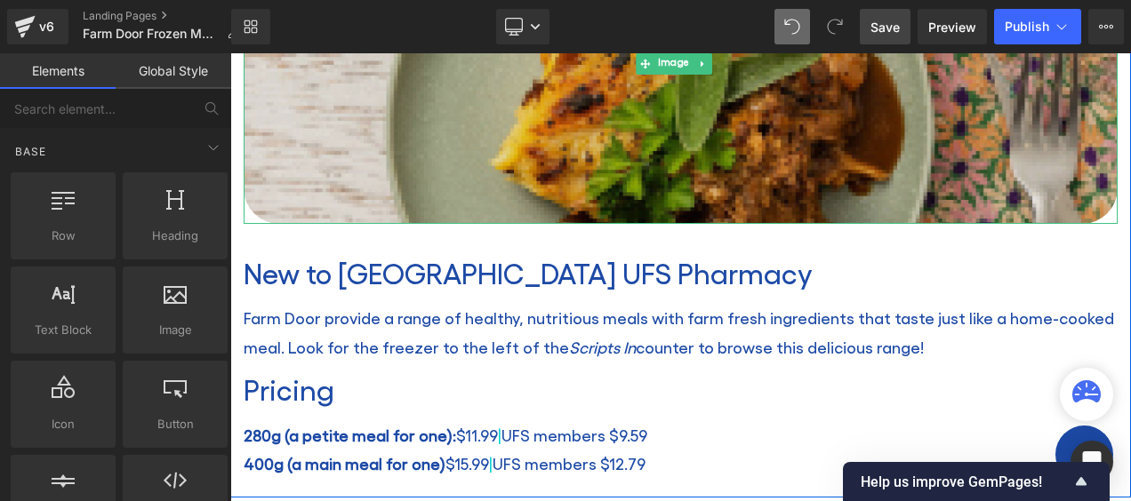
scroll to position [363, 0]
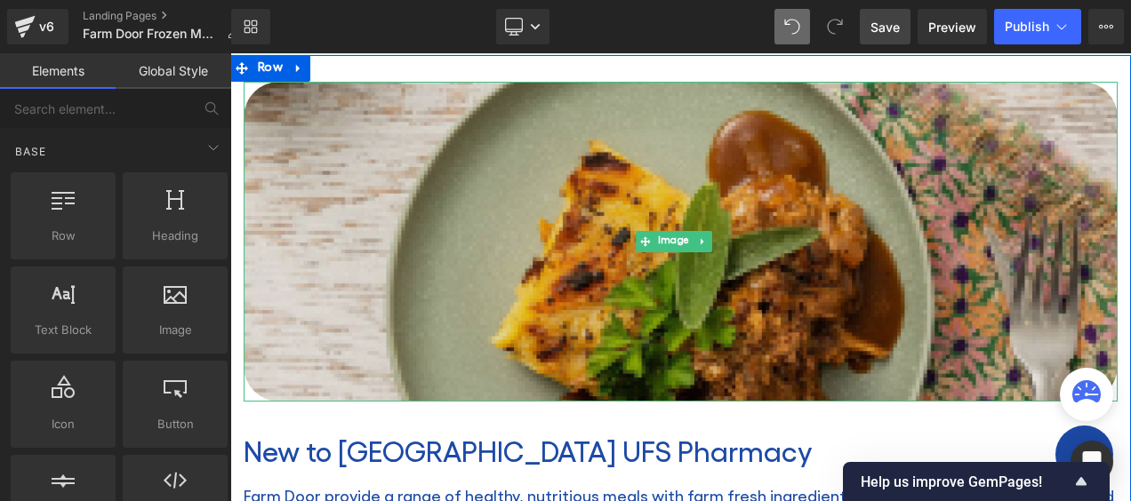
click at [600, 243] on img at bounding box center [681, 242] width 874 height 320
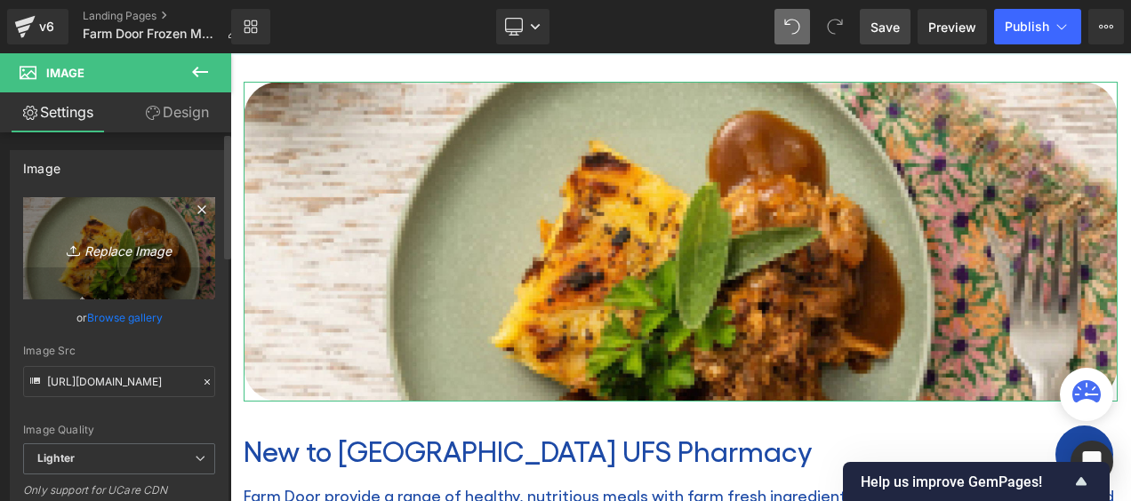
click at [135, 254] on icon "Replace Image" at bounding box center [119, 248] width 142 height 22
type input "C:\fakepath\Farm Door Web crop.jpg"
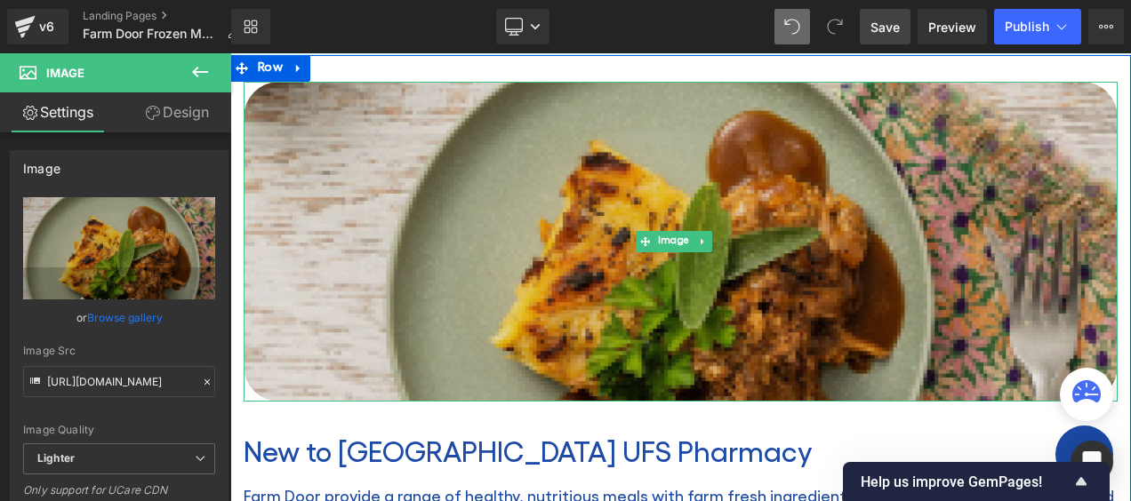
click at [309, 267] on img at bounding box center [681, 242] width 874 height 320
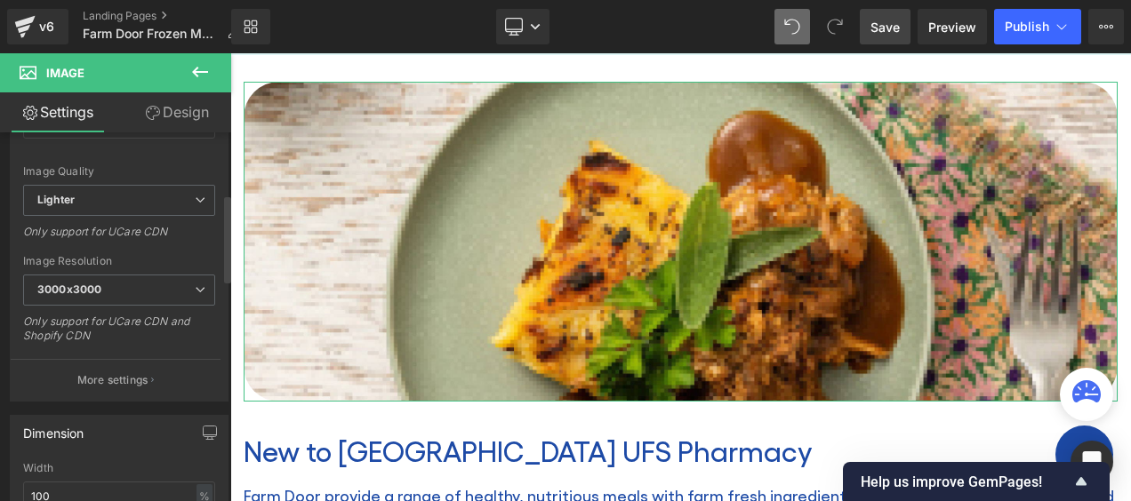
scroll to position [267, 0]
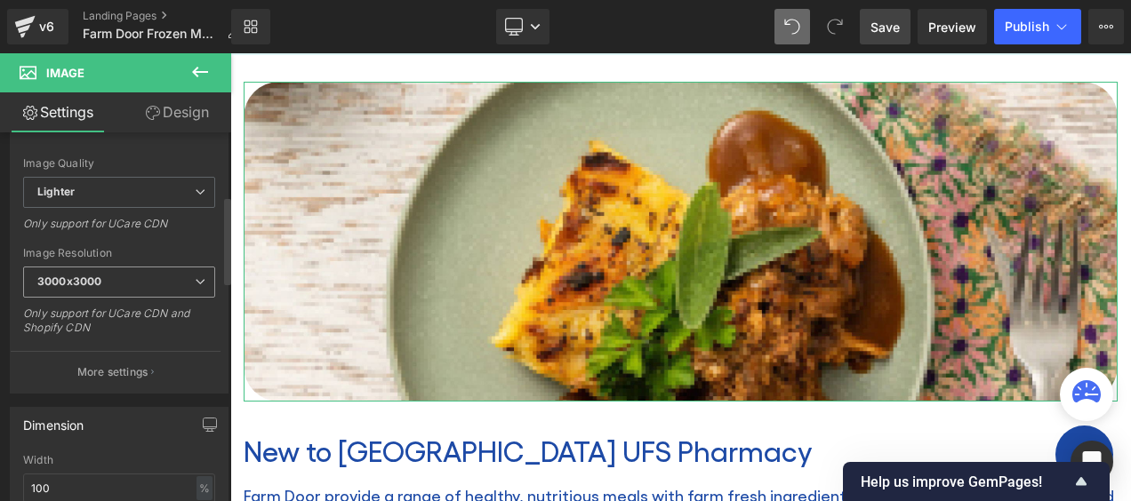
click at [163, 282] on span "3000x3000" at bounding box center [119, 282] width 192 height 31
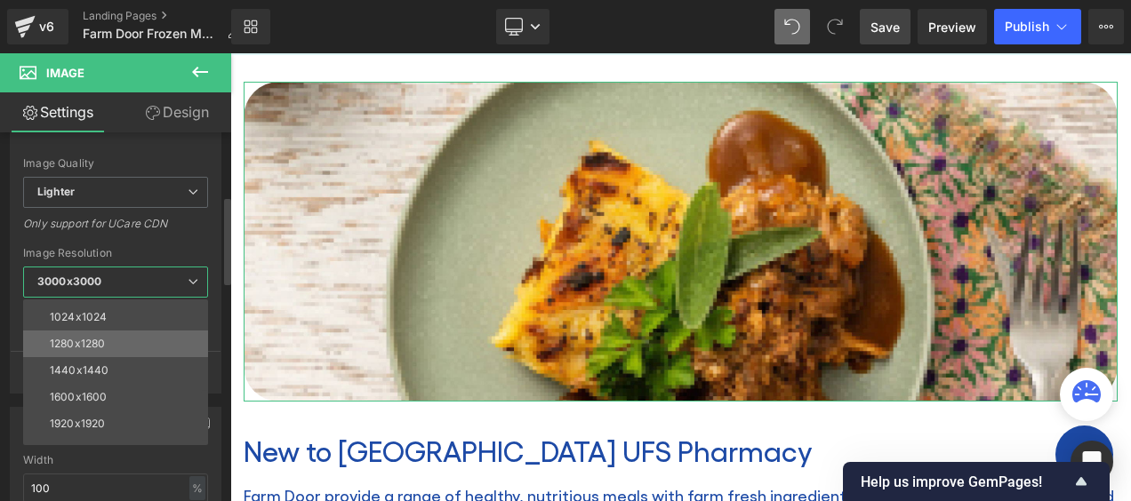
scroll to position [254, 0]
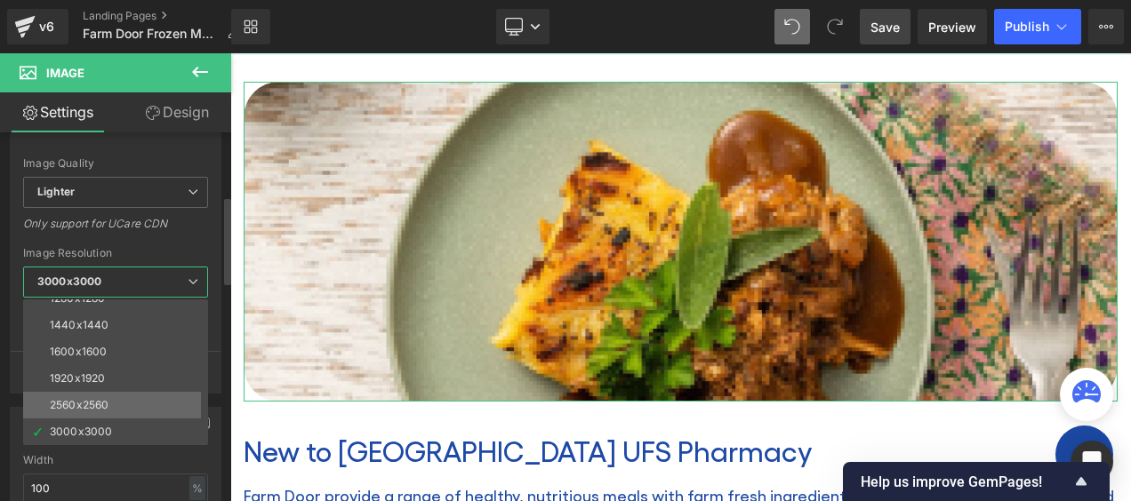
click at [112, 398] on li "2560x2560" at bounding box center [119, 405] width 193 height 27
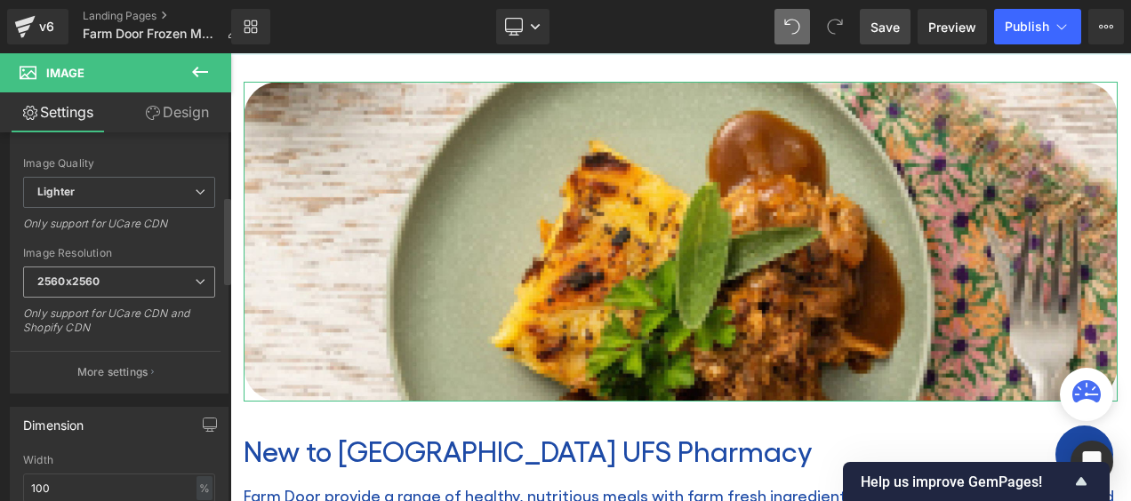
click at [156, 276] on span "2560x2560" at bounding box center [119, 282] width 192 height 31
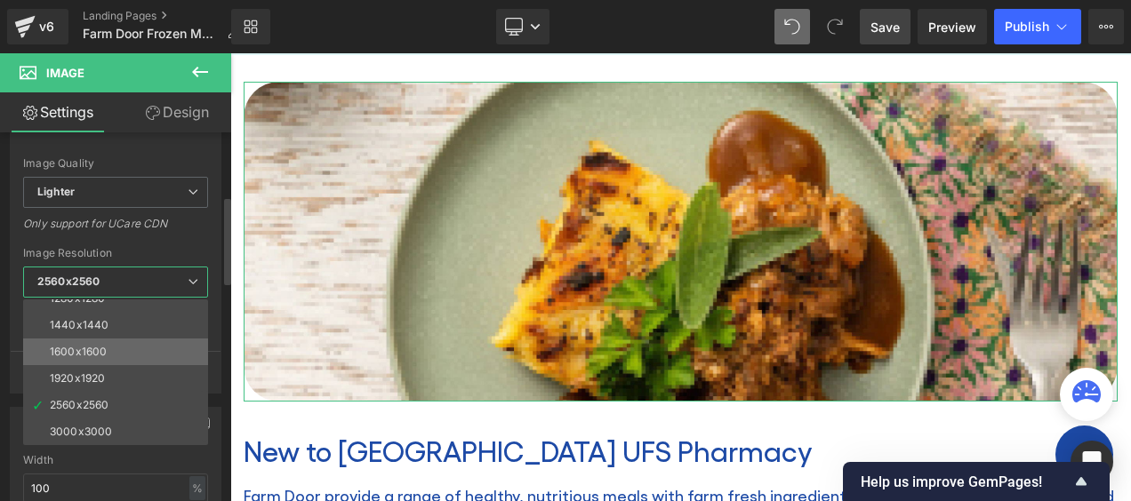
click at [133, 346] on li "1600x1600" at bounding box center [119, 352] width 193 height 27
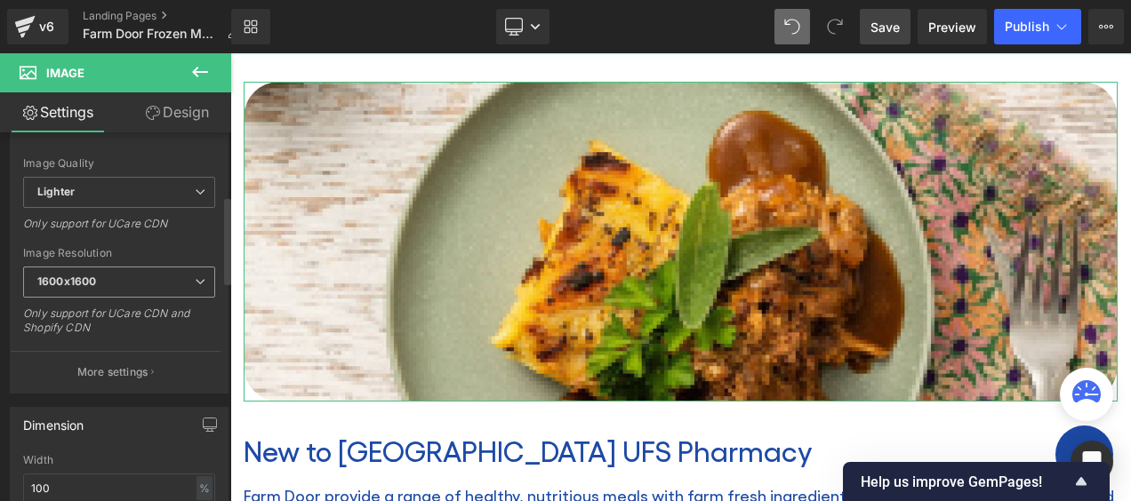
click at [141, 276] on span "1600x1600" at bounding box center [119, 282] width 192 height 31
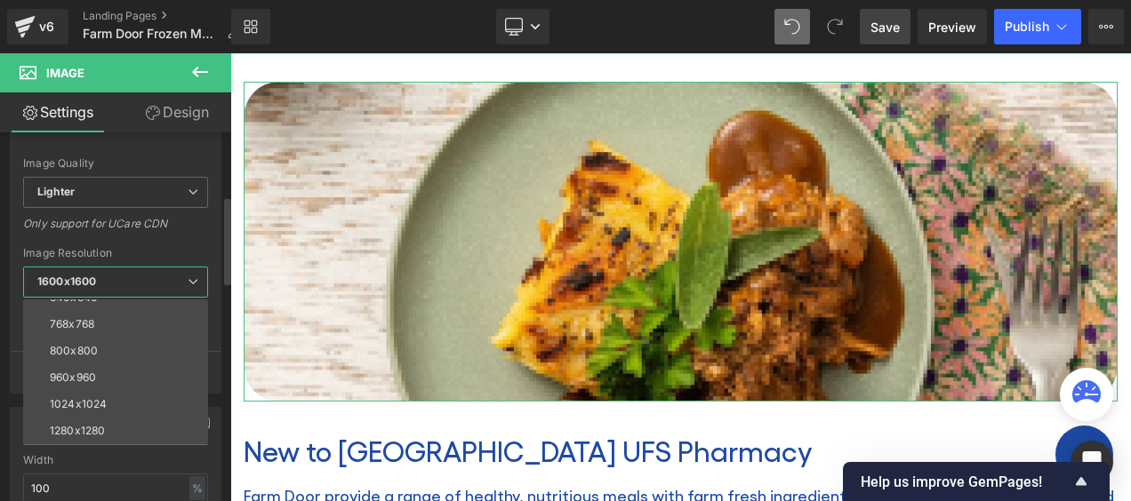
scroll to position [0, 0]
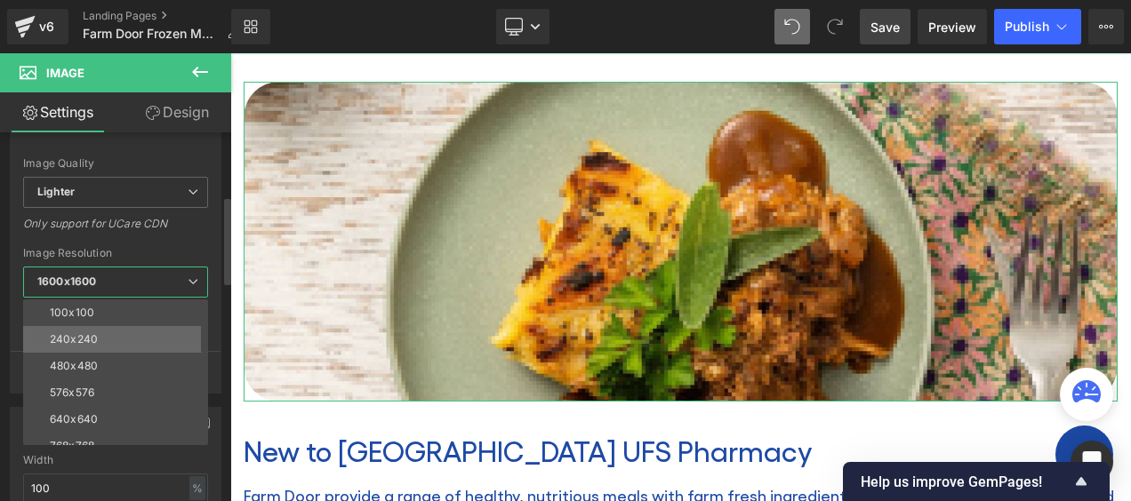
click at [105, 333] on li "240x240" at bounding box center [119, 339] width 193 height 27
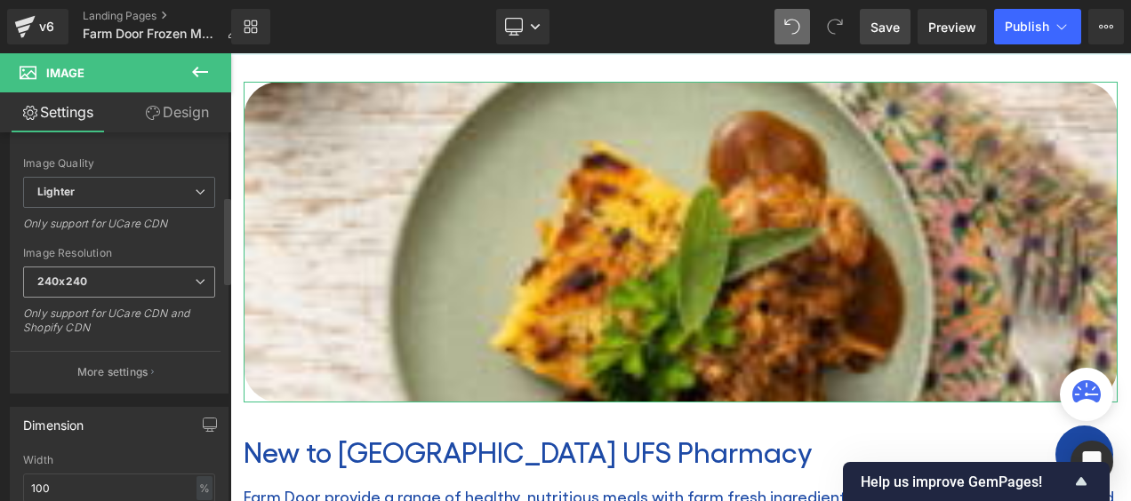
click at [151, 282] on span "240x240" at bounding box center [119, 282] width 192 height 31
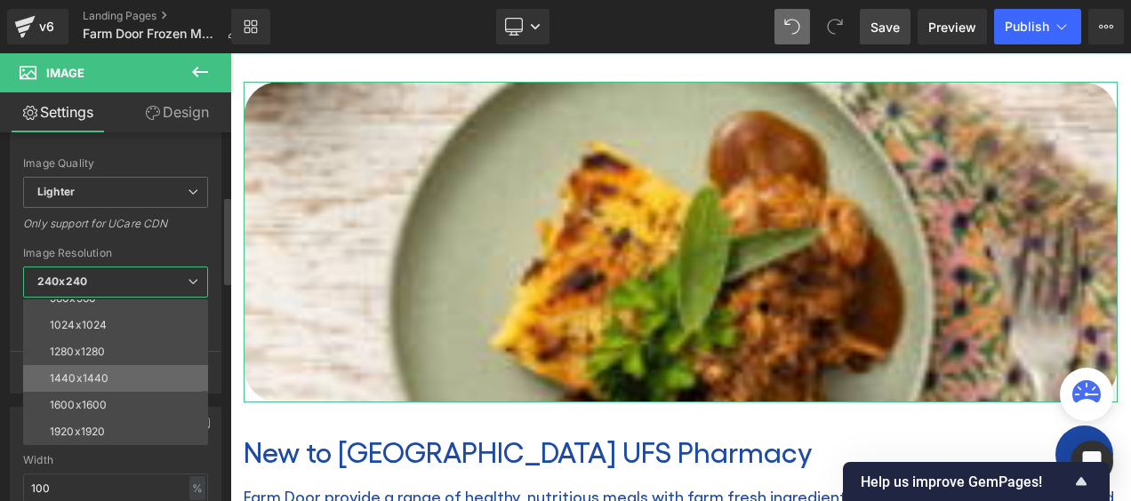
scroll to position [254, 0]
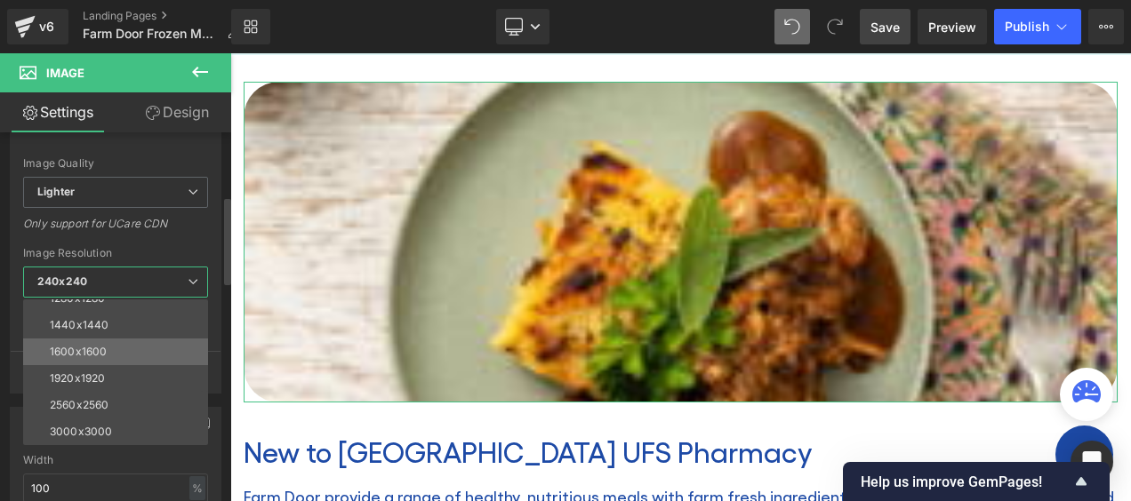
click at [107, 345] on li "1600x1600" at bounding box center [119, 352] width 193 height 27
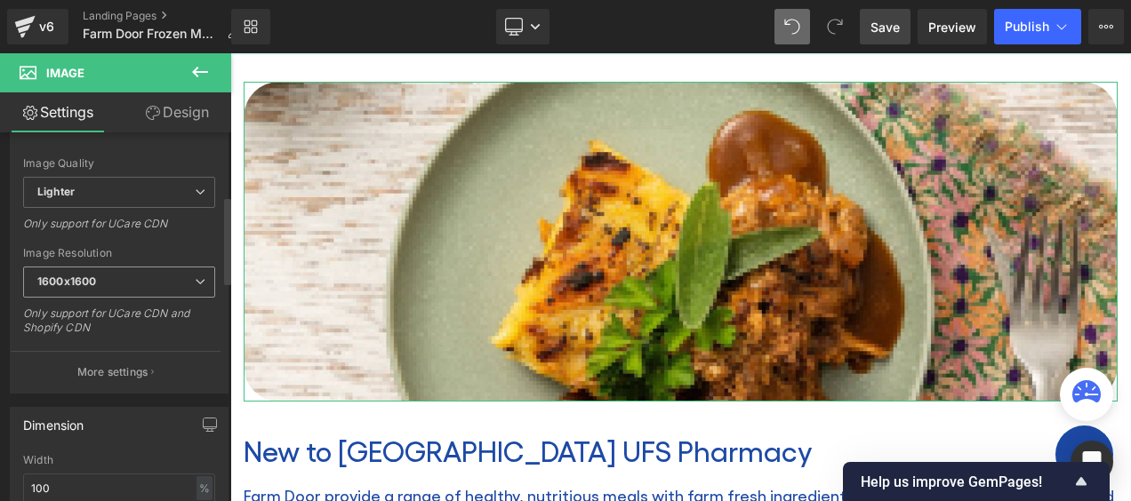
click at [150, 277] on span "1600x1600" at bounding box center [119, 282] width 192 height 31
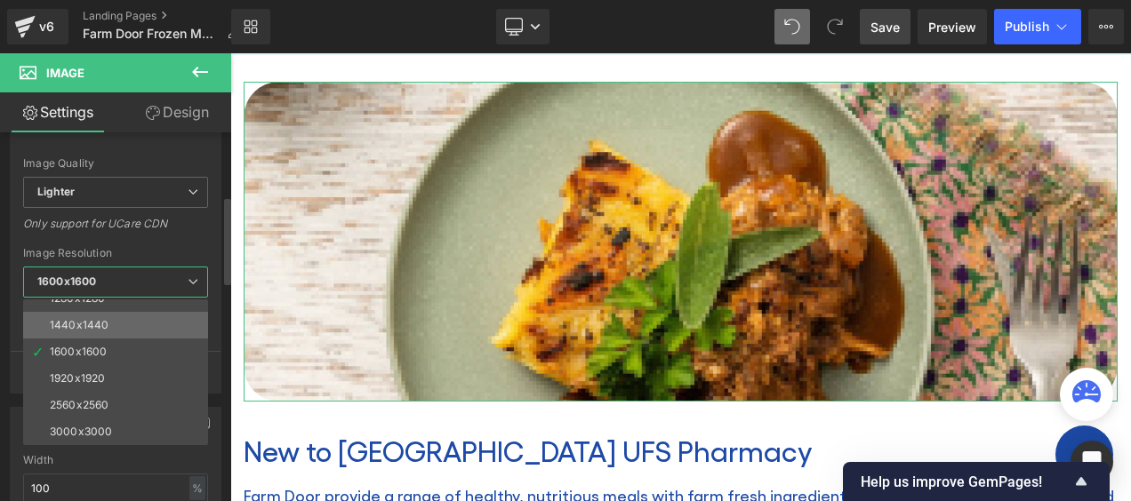
click at [121, 324] on li "1440x1440" at bounding box center [119, 325] width 193 height 27
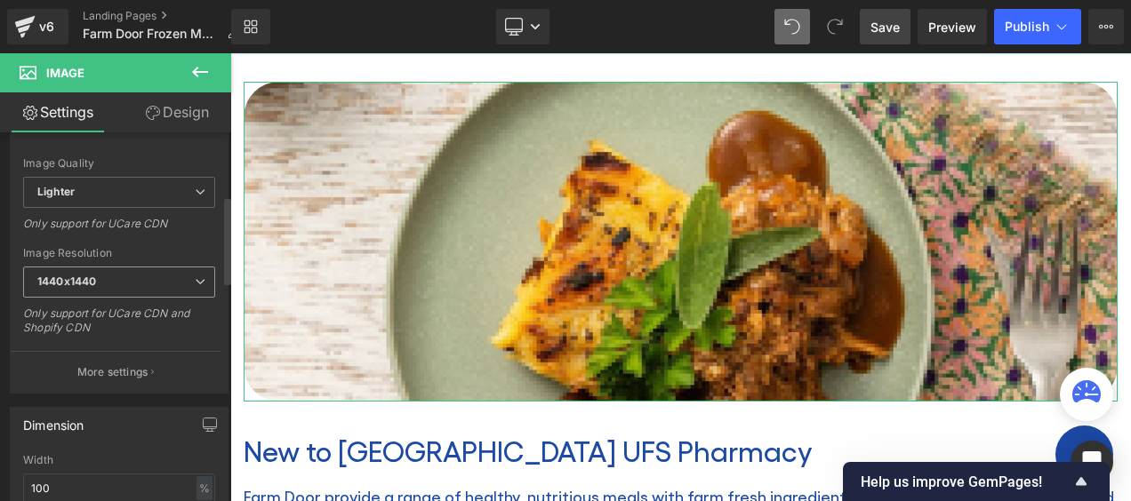
click at [148, 275] on span "1440x1440" at bounding box center [119, 282] width 192 height 31
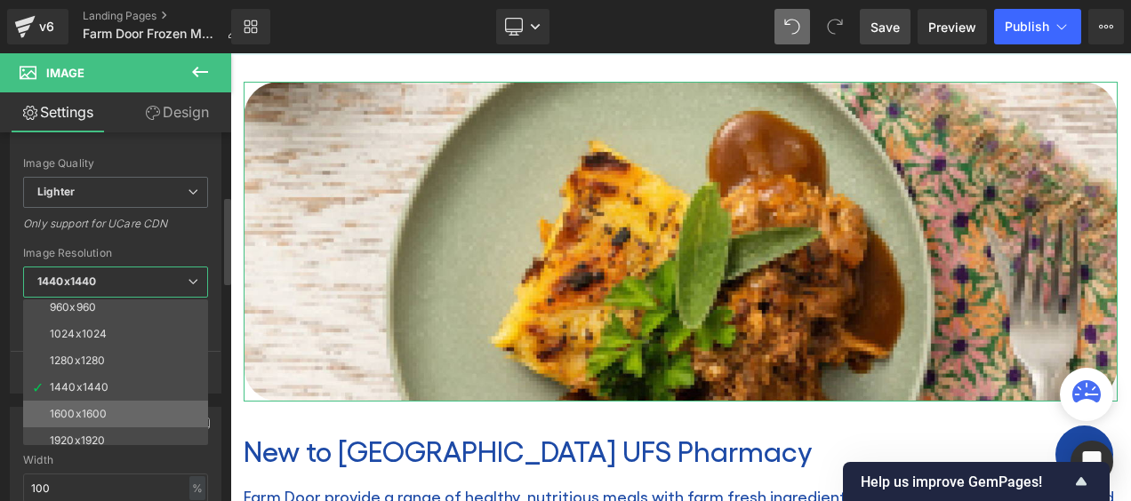
scroll to position [165, 0]
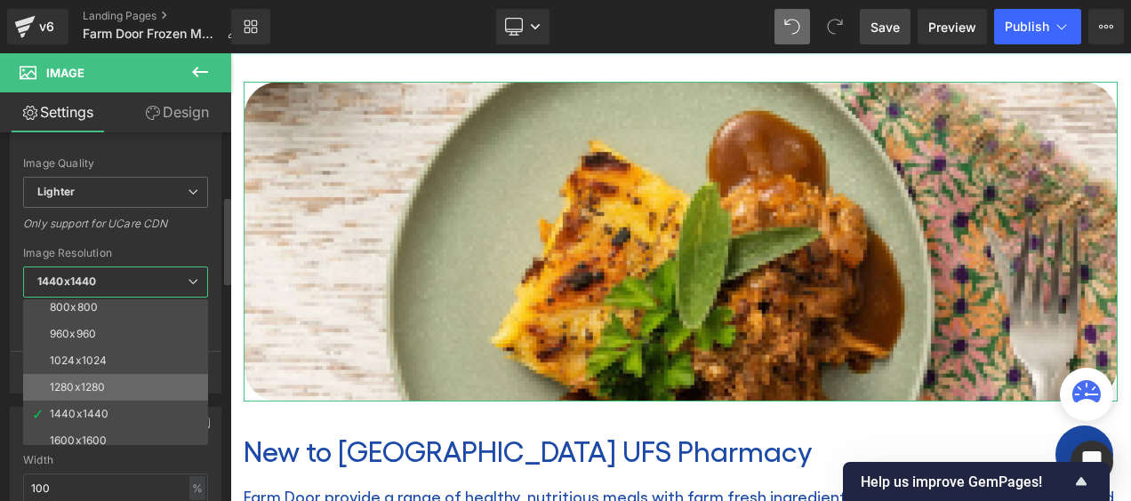
click at [89, 381] on div "1280x1280" at bounding box center [77, 387] width 55 height 12
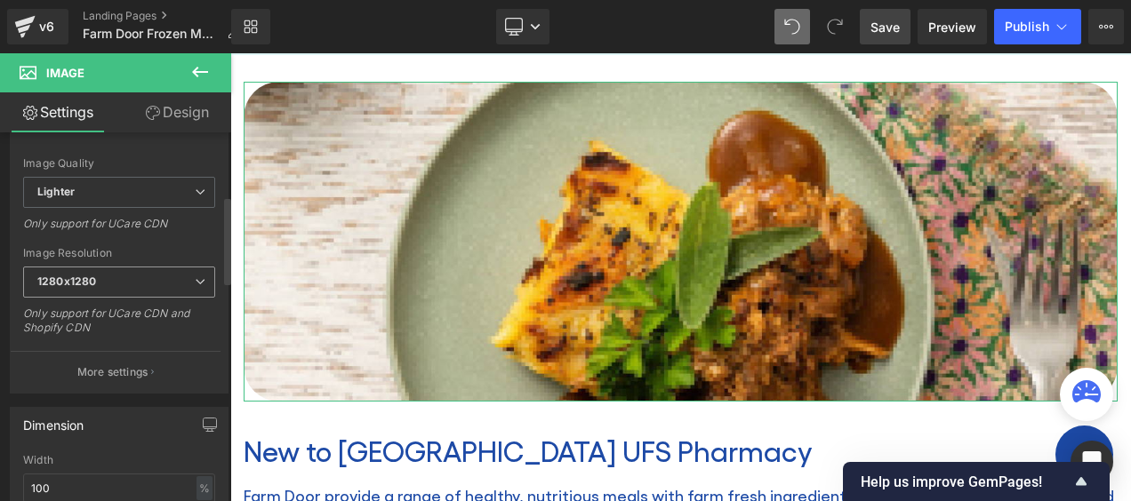
click at [151, 277] on span "1280x1280" at bounding box center [119, 282] width 192 height 31
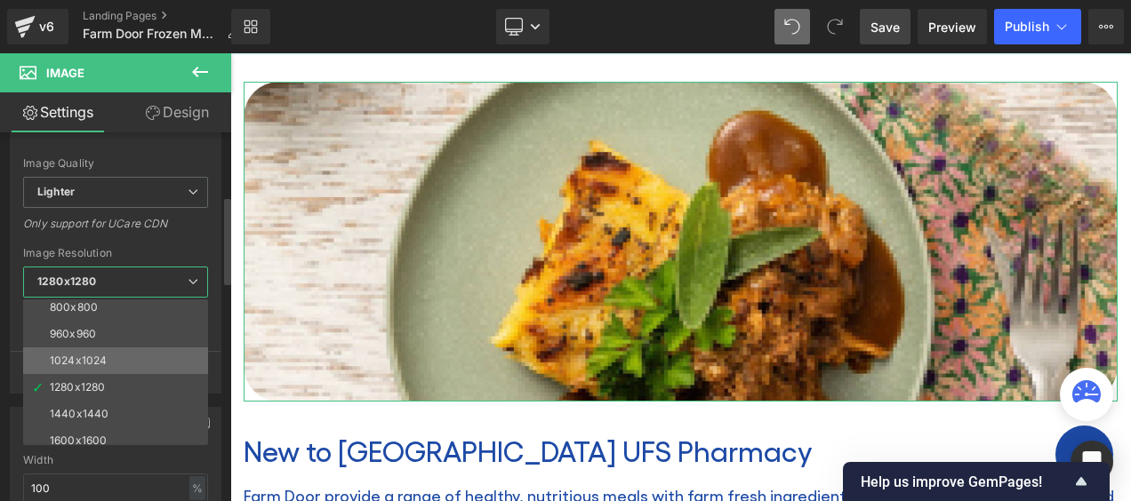
scroll to position [254, 0]
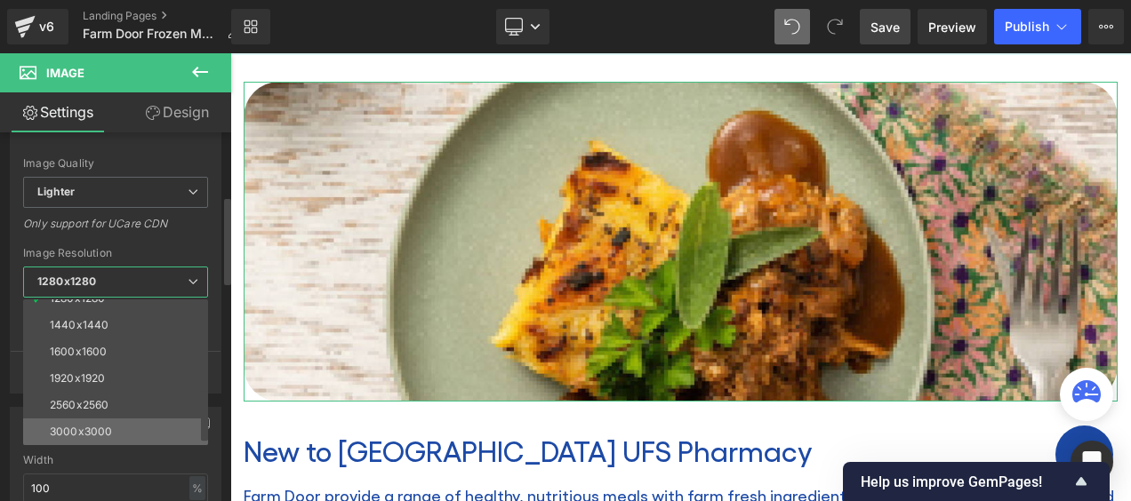
click at [86, 420] on li "3000x3000" at bounding box center [119, 432] width 193 height 27
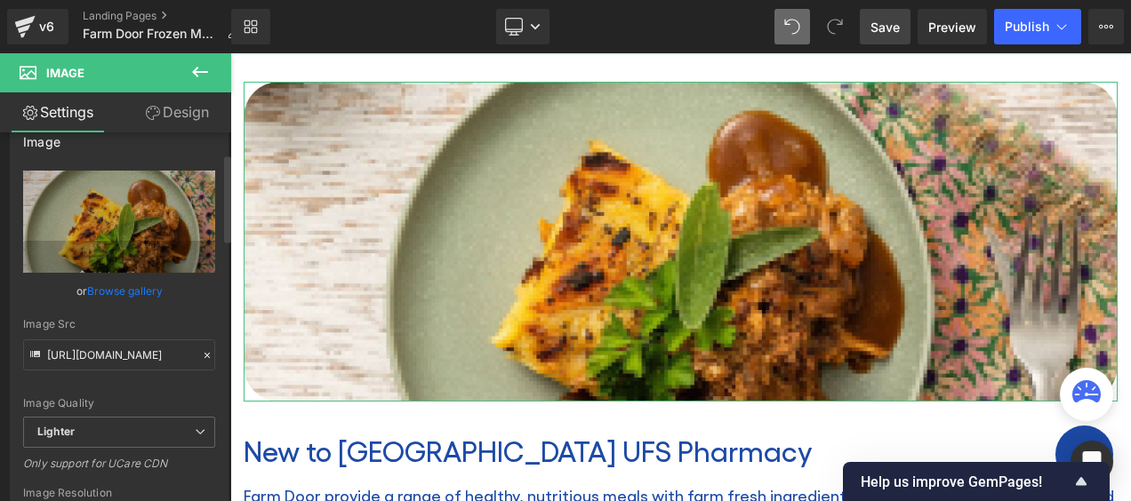
scroll to position [0, 0]
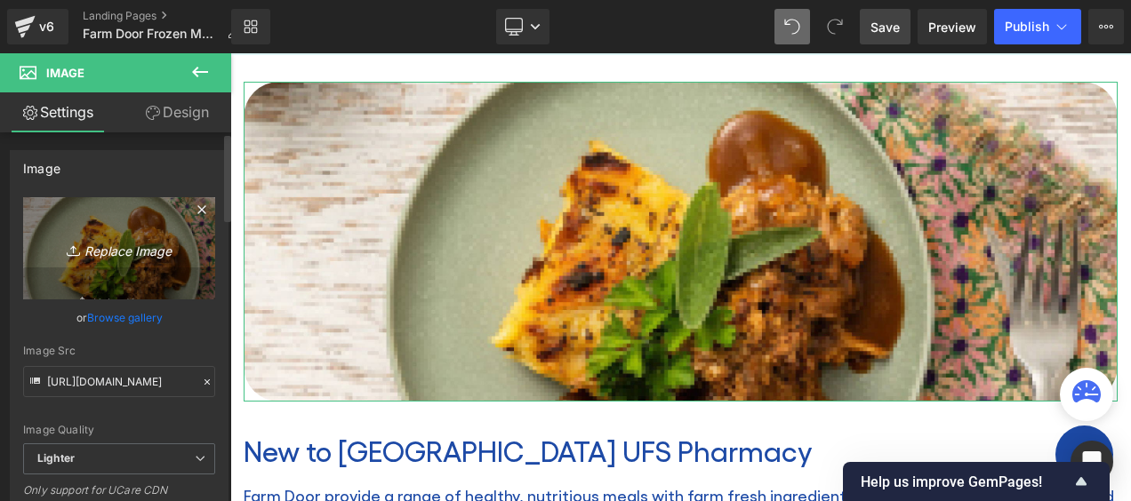
click at [132, 254] on icon "Replace Image" at bounding box center [119, 248] width 142 height 22
type input "C:\fakepath\Farm Door Web crop2.jpg"
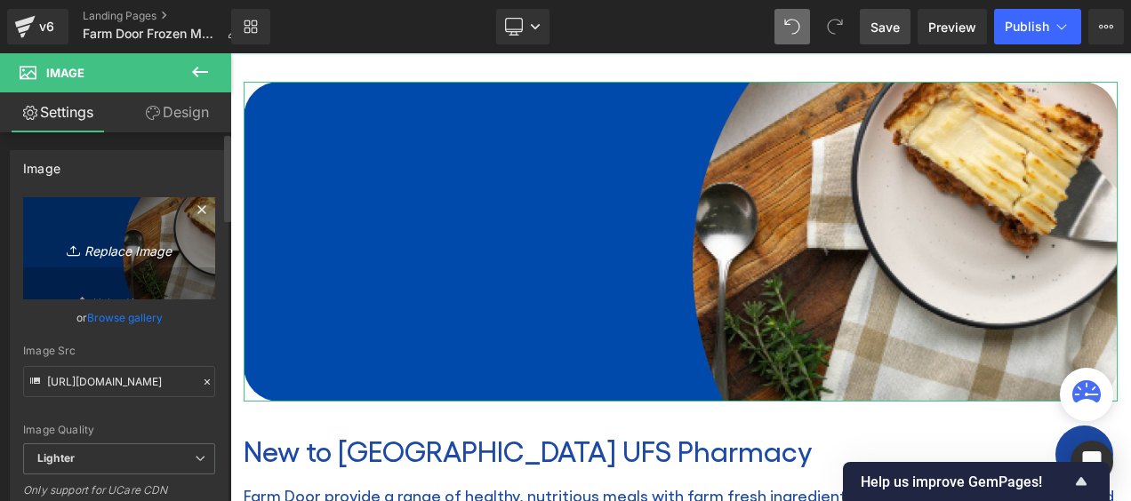
click at [101, 248] on icon "Replace Image" at bounding box center [119, 248] width 142 height 22
type input "C:\fakepath\Farm Door Web crop.jpg"
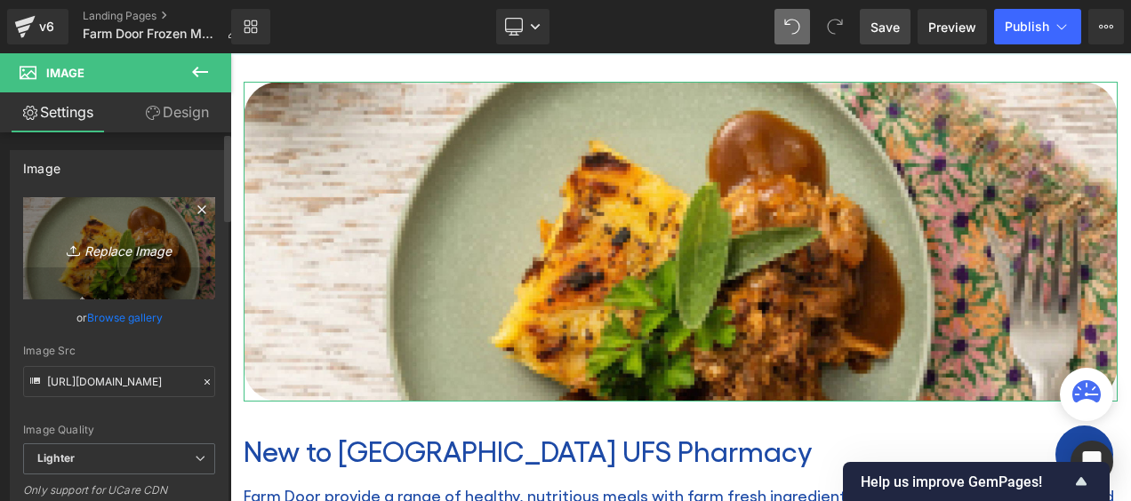
click at [144, 252] on icon "Replace Image" at bounding box center [119, 248] width 142 height 22
type input "C:\fakepath\Farm Door Web crop.jpg"
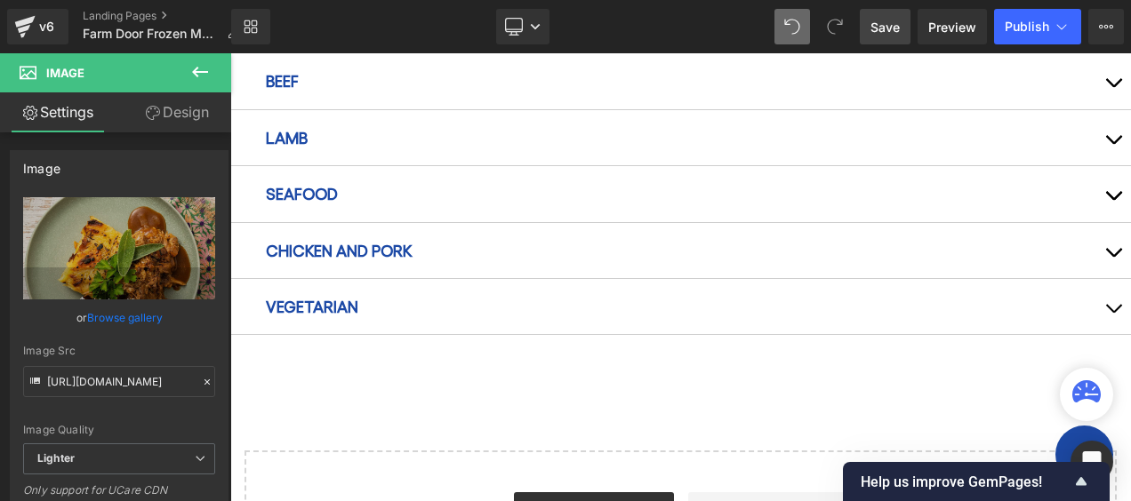
scroll to position [985, 0]
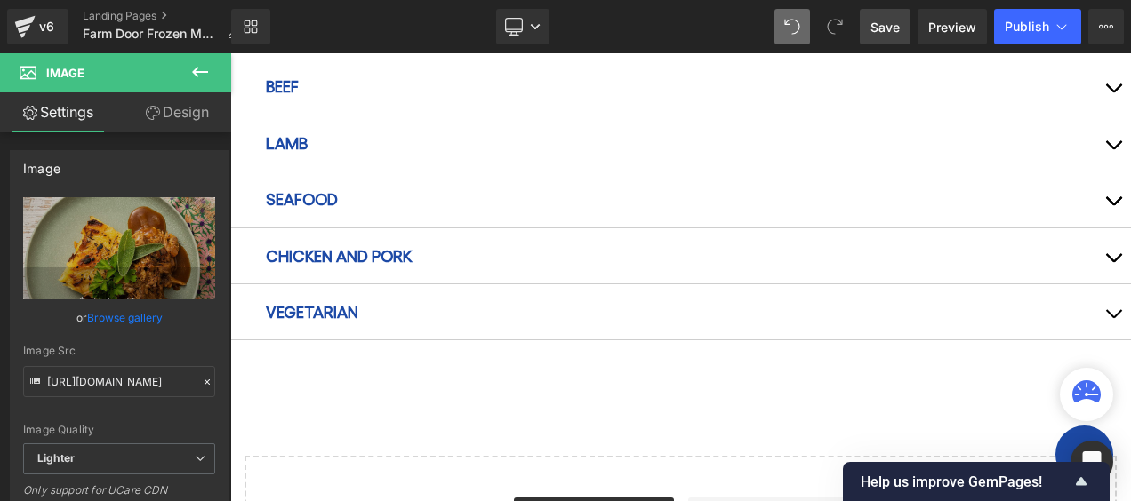
click at [887, 28] on span "Save" at bounding box center [884, 27] width 29 height 19
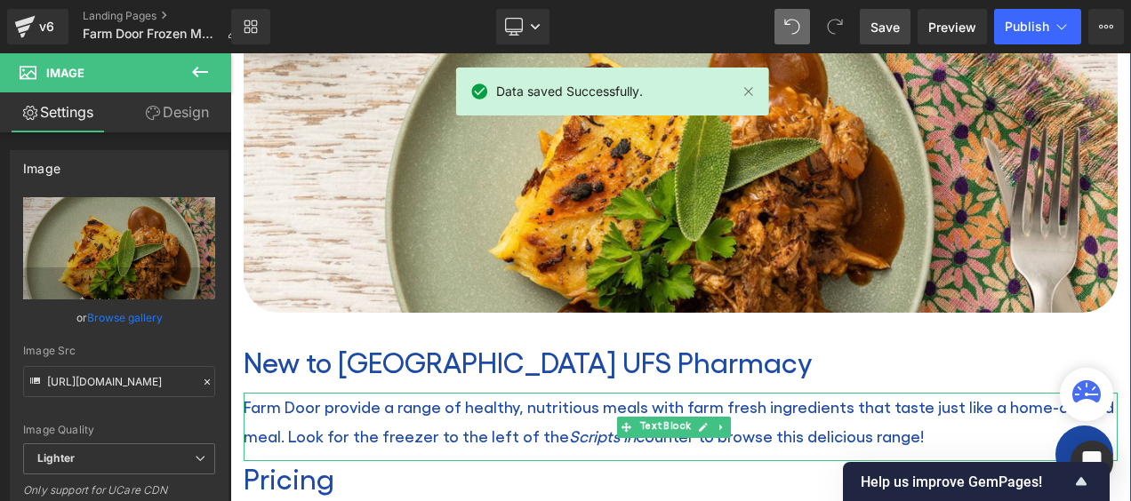
scroll to position [185, 0]
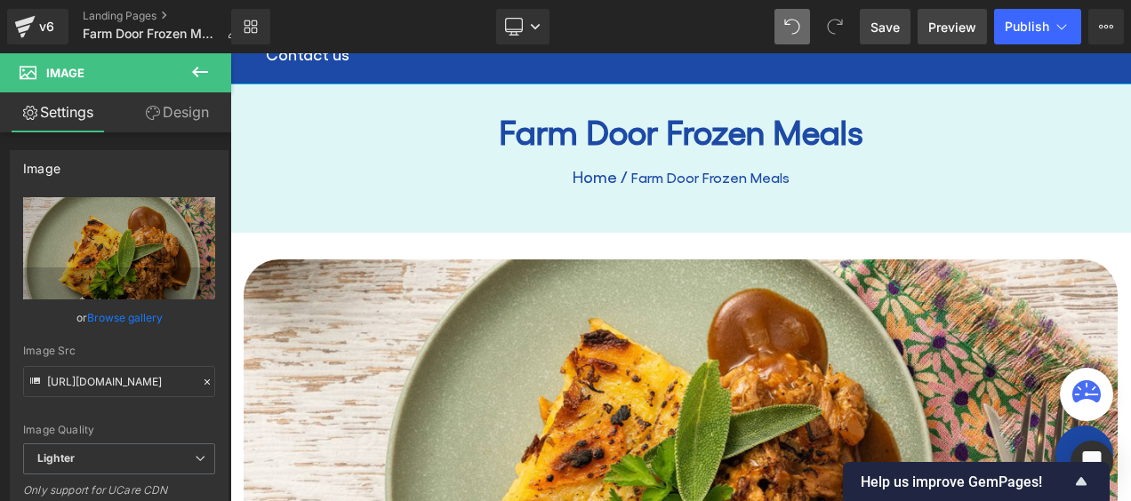
click at [963, 23] on span "Preview" at bounding box center [952, 27] width 48 height 19
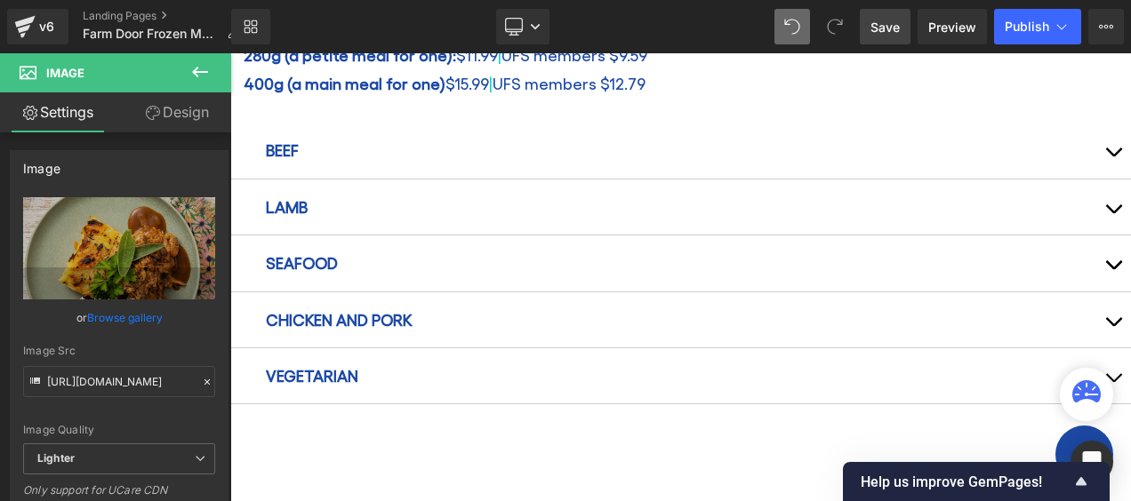
scroll to position [1163, 0]
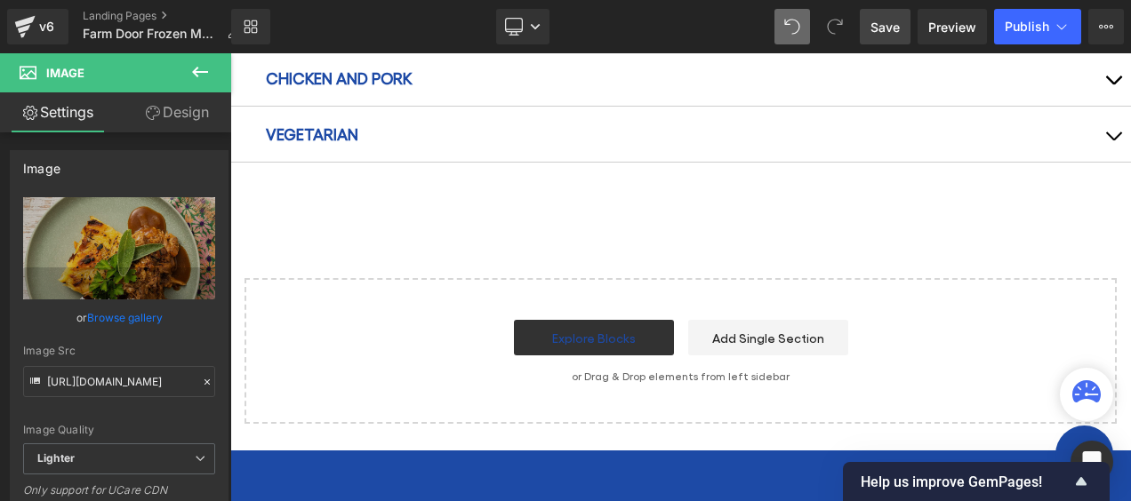
click at [175, 121] on link "Design" at bounding box center [177, 112] width 116 height 40
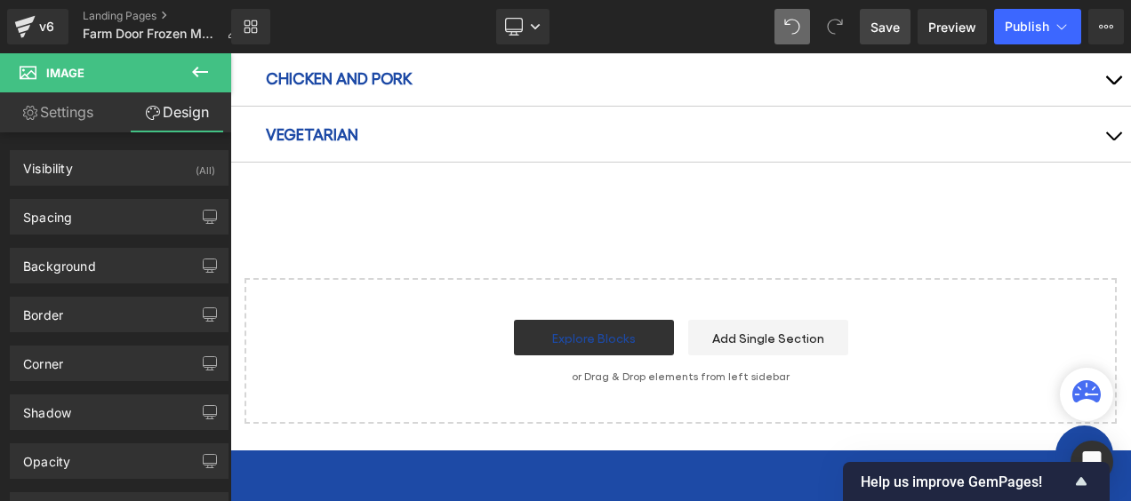
click at [200, 74] on icon at bounding box center [199, 71] width 21 height 21
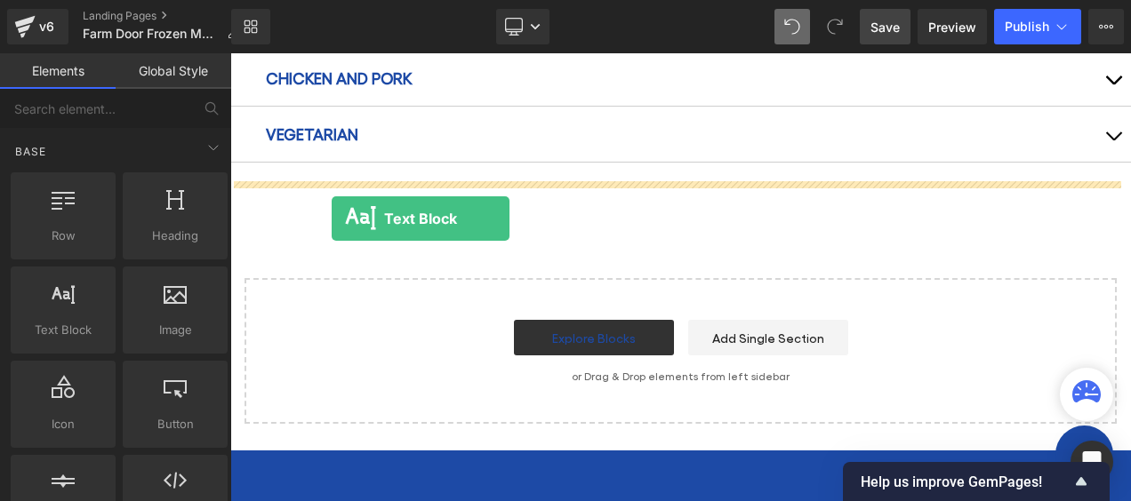
drag, startPoint x: 294, startPoint y: 376, endPoint x: 332, endPoint y: 220, distance: 160.9
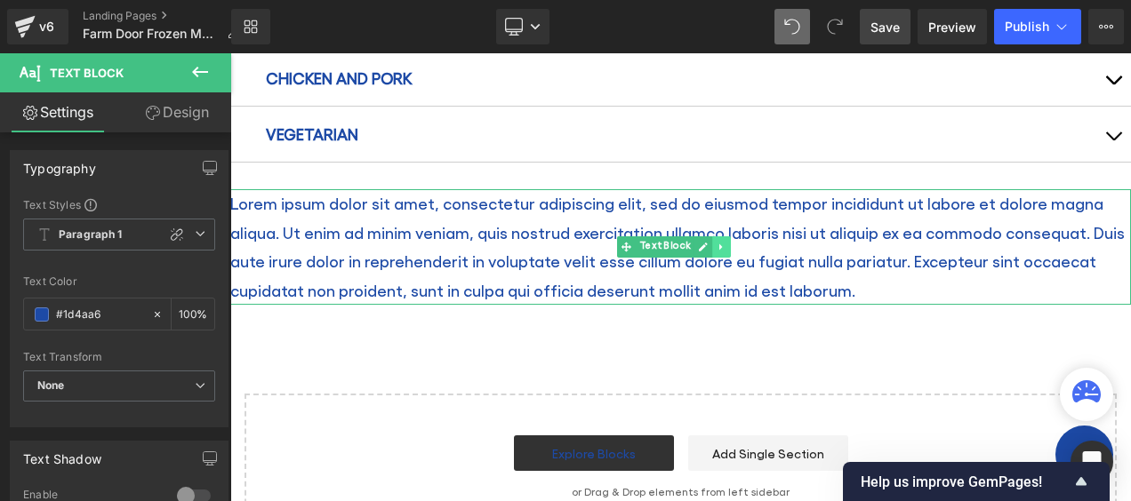
click at [724, 243] on icon at bounding box center [722, 247] width 10 height 11
click at [730, 242] on icon at bounding box center [730, 247] width 10 height 11
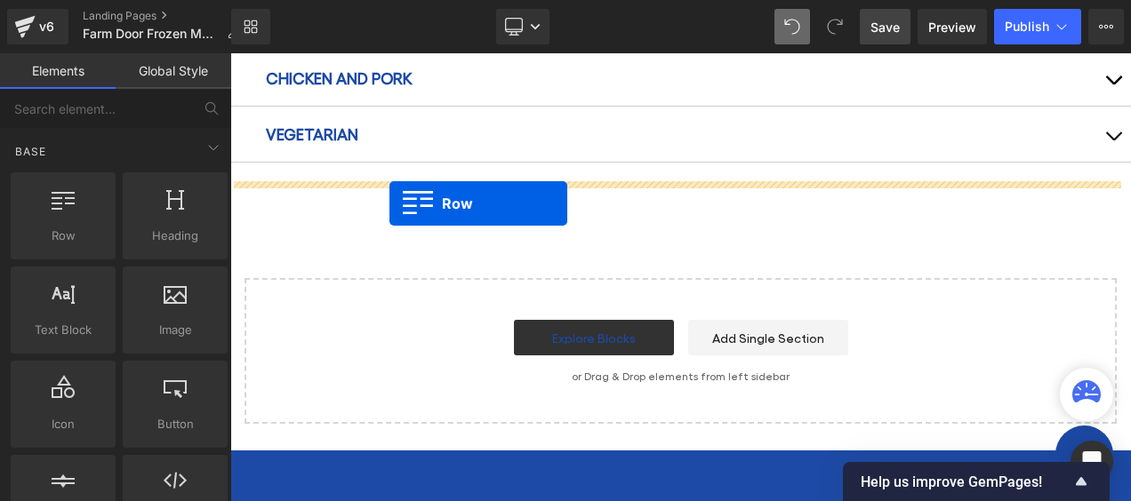
drag, startPoint x: 370, startPoint y: 268, endPoint x: 389, endPoint y: 204, distance: 66.9
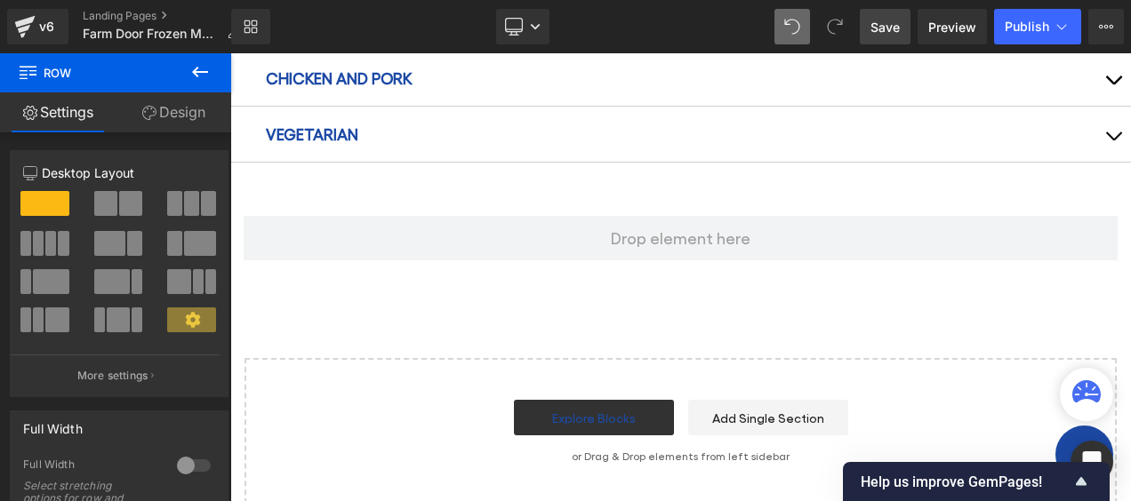
click at [201, 68] on icon at bounding box center [199, 71] width 21 height 21
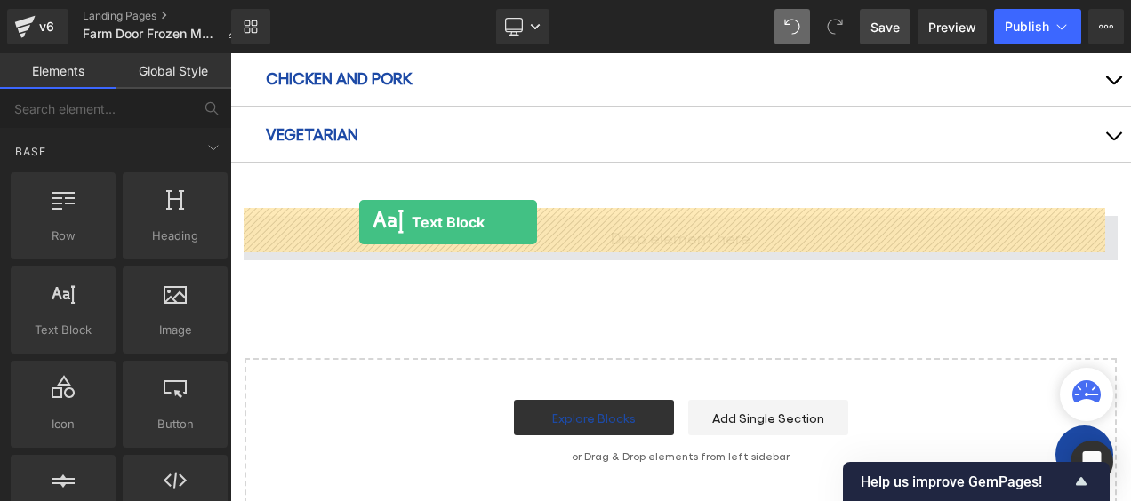
drag, startPoint x: 312, startPoint y: 365, endPoint x: 364, endPoint y: 223, distance: 151.3
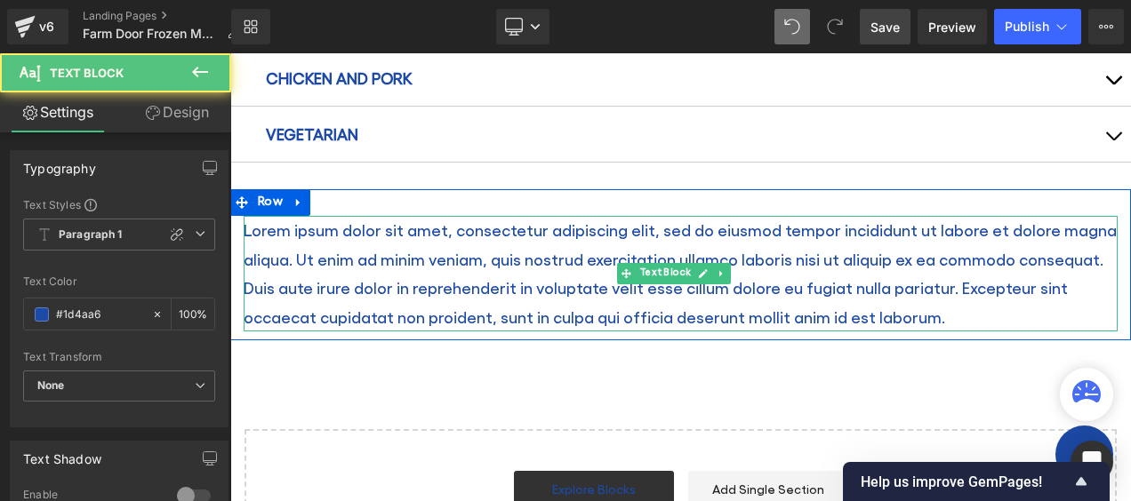
click at [351, 227] on p "Lorem ipsum dolor sit amet, consectetur adipiscing elit, sed do eiusmod tempor …" at bounding box center [681, 274] width 874 height 116
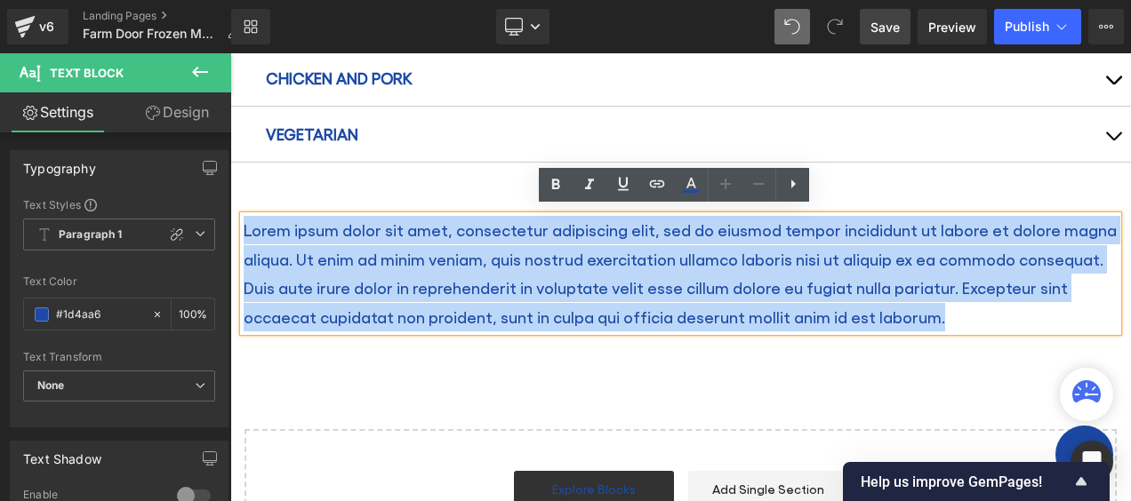
drag, startPoint x: 934, startPoint y: 308, endPoint x: 244, endPoint y: 223, distance: 695.9
click at [244, 223] on p "Lorem ipsum dolor sit amet, consectetur adipiscing elit, sed do eiusmod tempor …" at bounding box center [681, 274] width 874 height 116
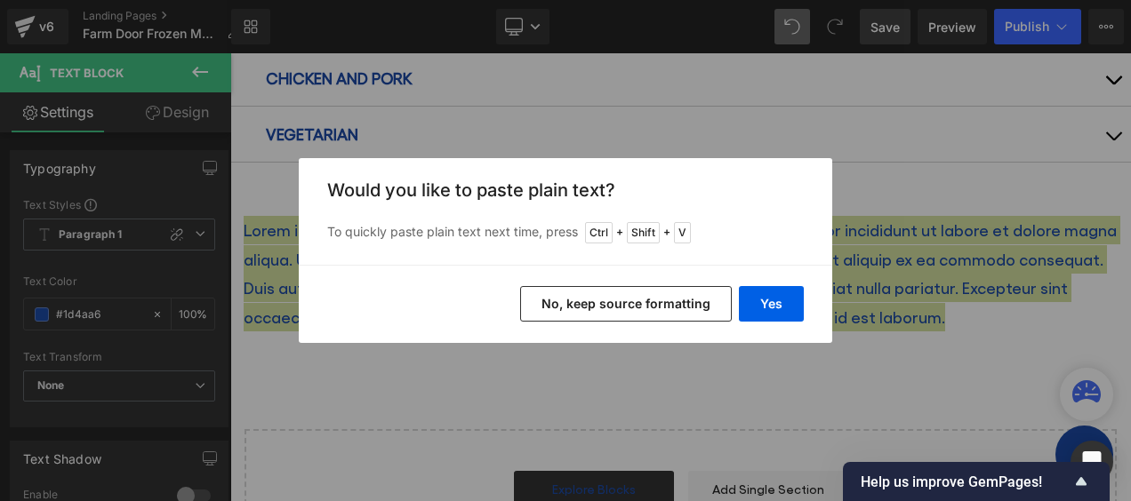
click at [673, 300] on button "No, keep source formatting" at bounding box center [626, 304] width 212 height 36
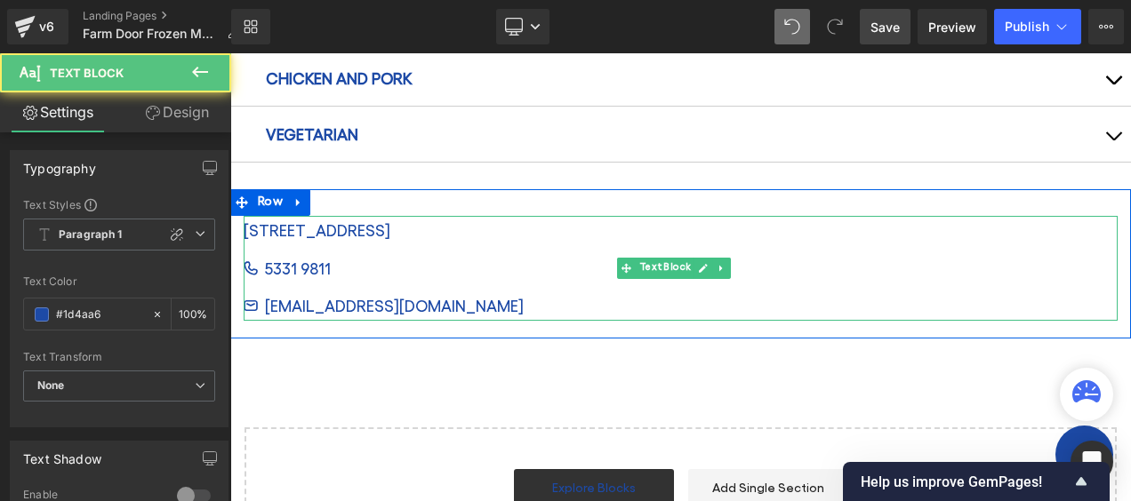
click at [477, 292] on div "[EMAIL_ADDRESS][DOMAIN_NAME]" at bounding box center [443, 306] width 399 height 28
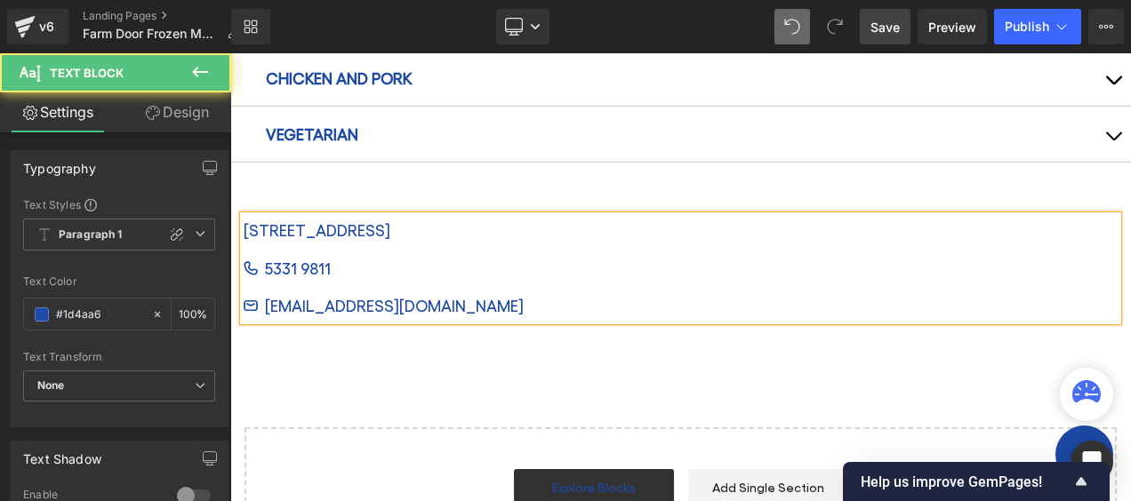
drag, startPoint x: 656, startPoint y: 283, endPoint x: 886, endPoint y: 341, distance: 236.8
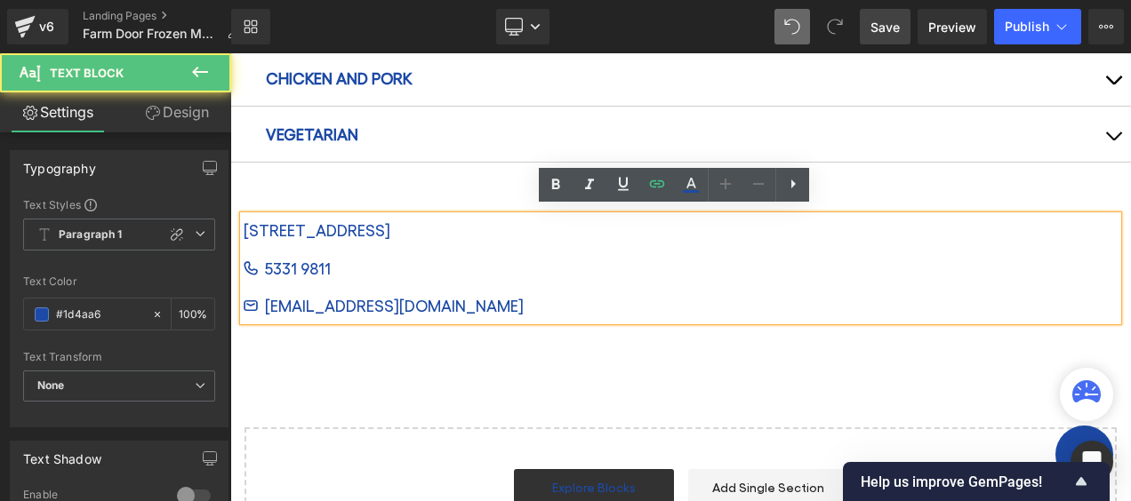
click at [286, 276] on div "[STREET_ADDRESS][GEOGRAPHIC_DATA] 9811 [EMAIL_ADDRESS][DOMAIN_NAME]" at bounding box center [681, 268] width 874 height 104
click at [245, 216] on link "[STREET_ADDRESS]" at bounding box center [317, 230] width 147 height 28
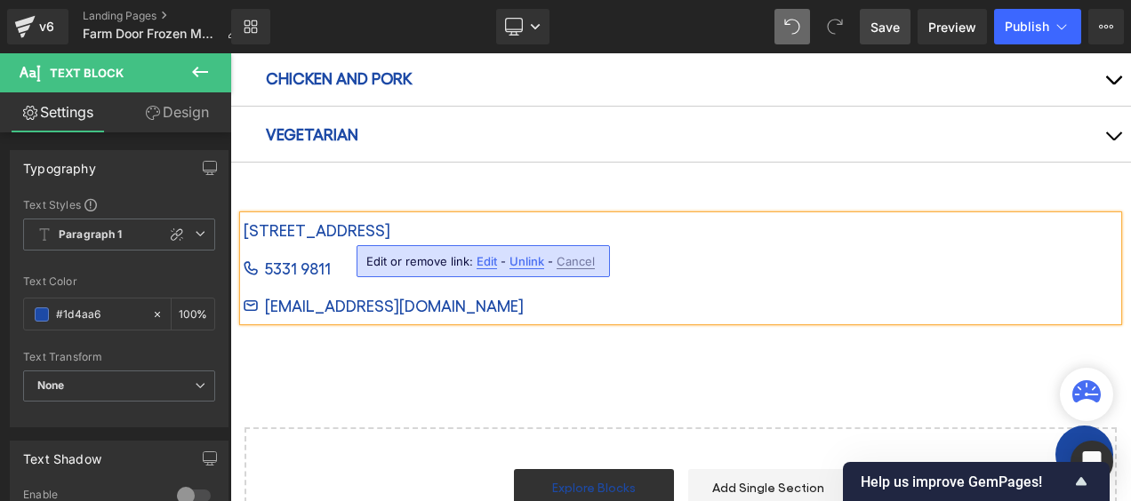
click at [521, 262] on span "Unlink" at bounding box center [526, 261] width 35 height 15
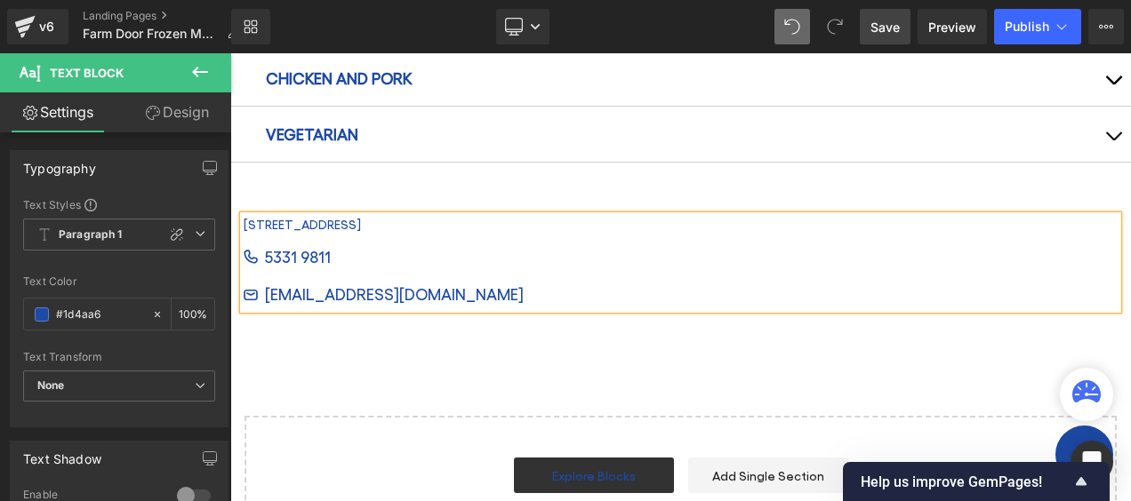
click at [429, 287] on div "[EMAIL_ADDRESS][DOMAIN_NAME]" at bounding box center [443, 294] width 399 height 28
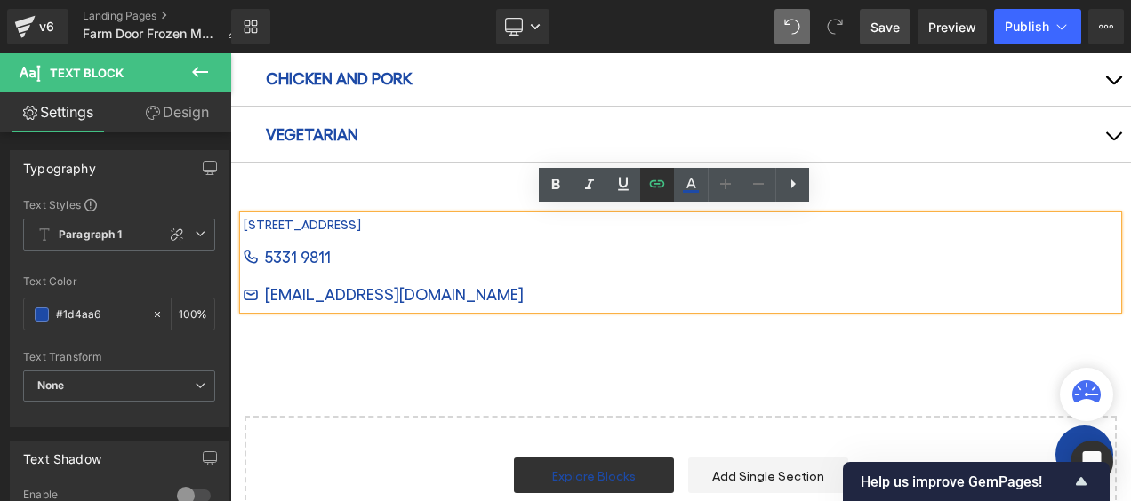
click at [663, 184] on icon at bounding box center [657, 183] width 15 height 7
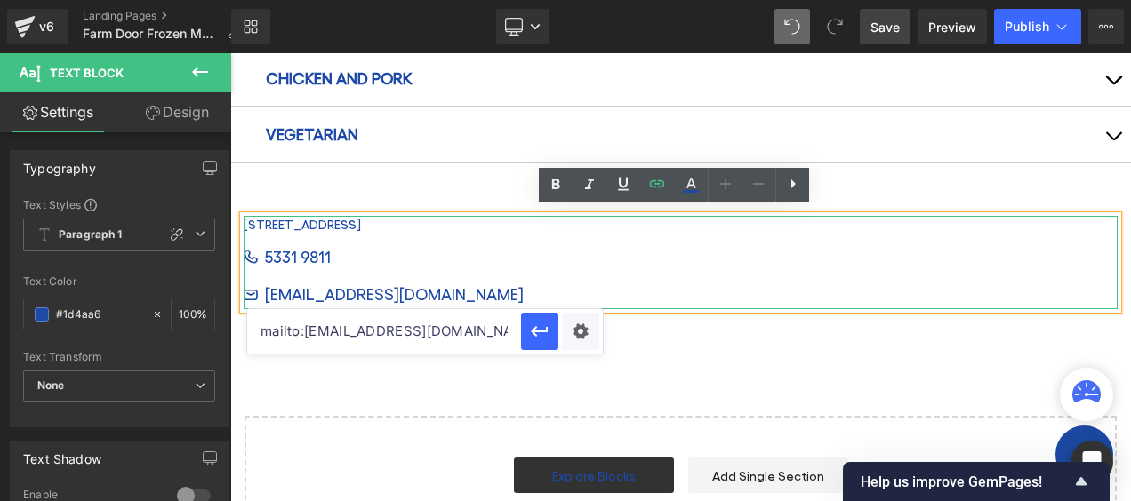
click at [353, 247] on div "5331 9811" at bounding box center [443, 257] width 399 height 28
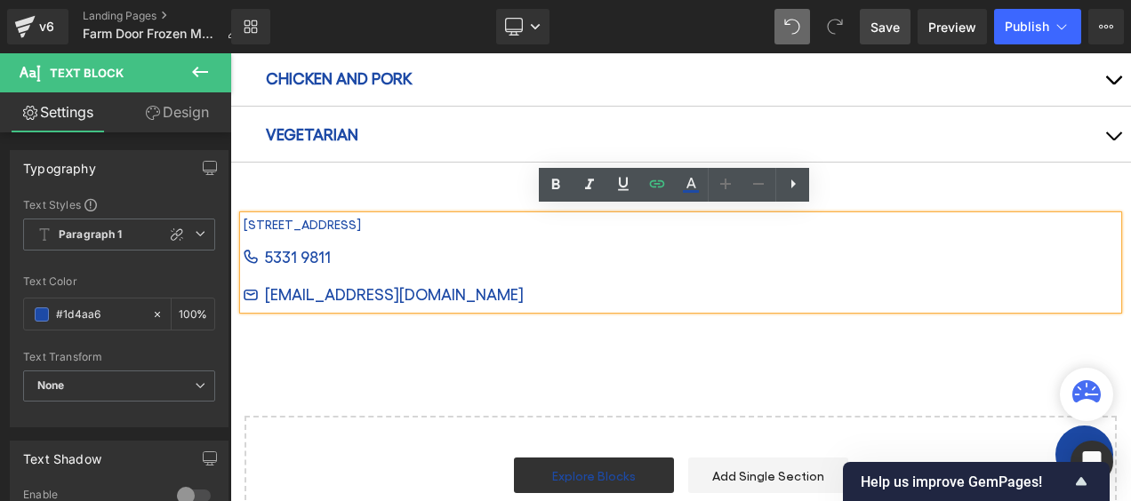
click at [307, 245] on link "5331 9811" at bounding box center [298, 257] width 66 height 28
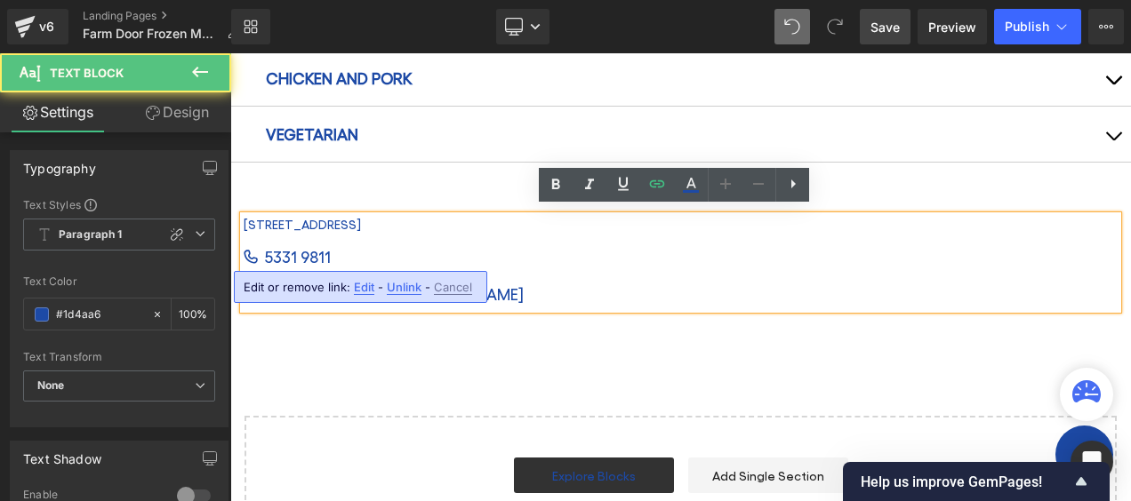
click at [356, 243] on div "5331 9811" at bounding box center [443, 257] width 399 height 28
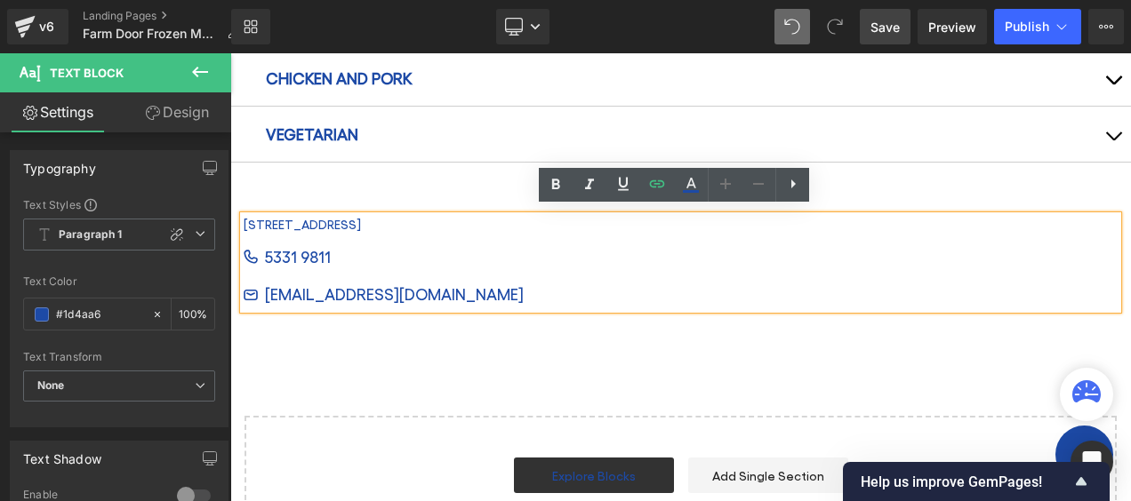
click at [468, 223] on div "[STREET_ADDRESS]" at bounding box center [443, 225] width 399 height 18
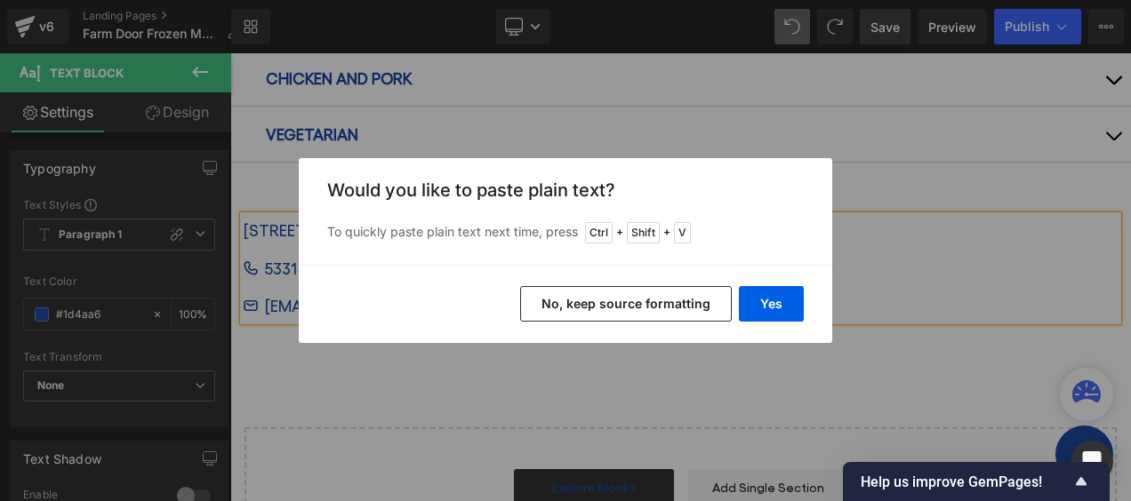
click at [608, 306] on button "No, keep source formatting" at bounding box center [626, 304] width 212 height 36
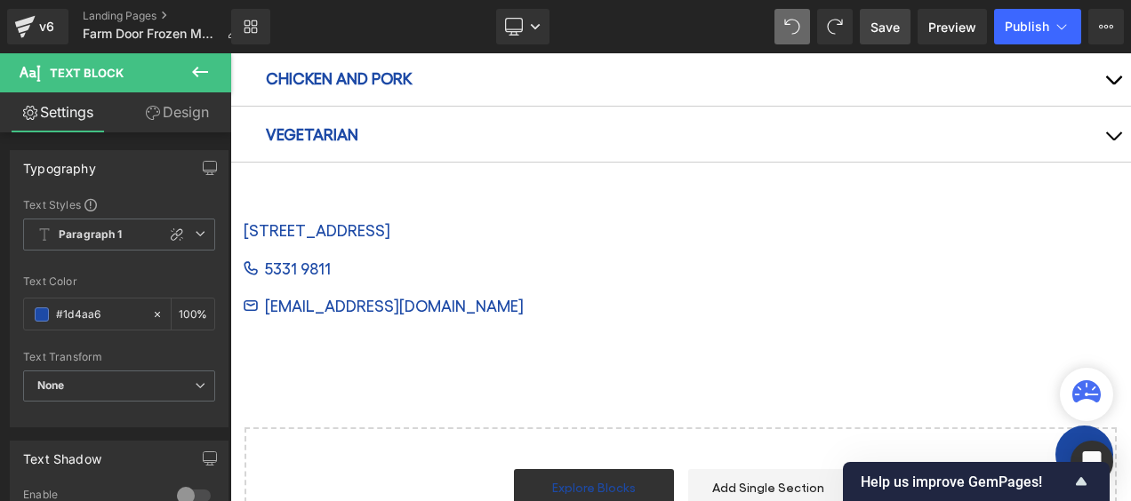
click at [199, 73] on icon at bounding box center [199, 71] width 21 height 21
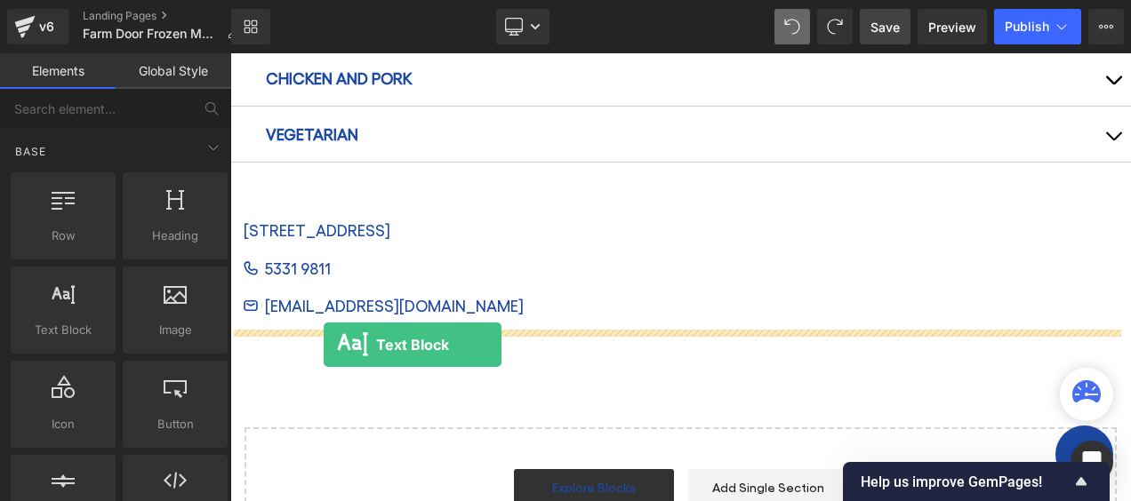
drag, startPoint x: 291, startPoint y: 361, endPoint x: 324, endPoint y: 346, distance: 36.2
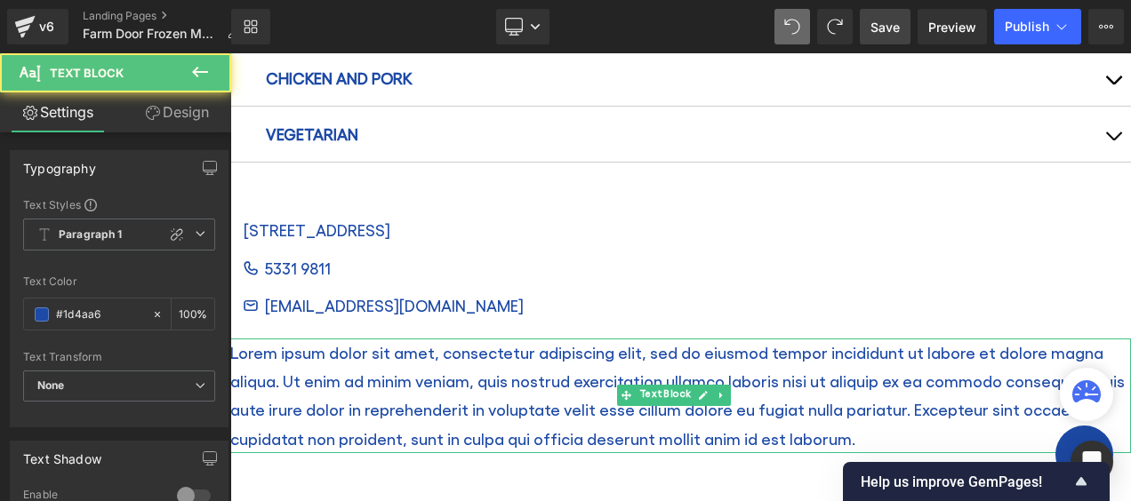
click at [345, 379] on p "Lorem ipsum dolor sit amet, consectetur adipiscing elit, sed do eiusmod tempor …" at bounding box center [680, 397] width 901 height 116
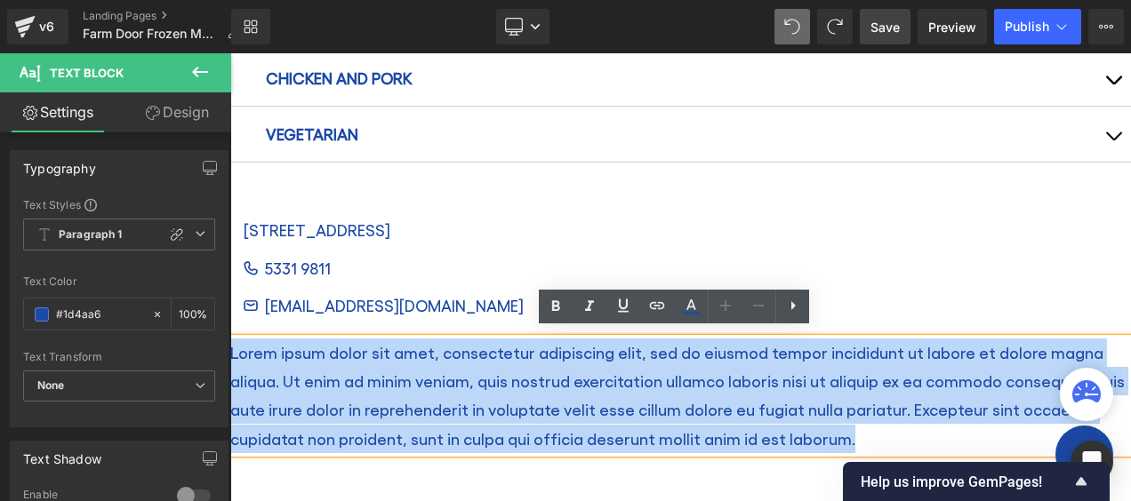
drag, startPoint x: 861, startPoint y: 421, endPoint x: 456, endPoint y: 376, distance: 407.0
click at [230, 322] on html "Skip to content Pharmacy Medical Eye Care Dental Care Membership About Careers …" at bounding box center [680, 146] width 901 height 2513
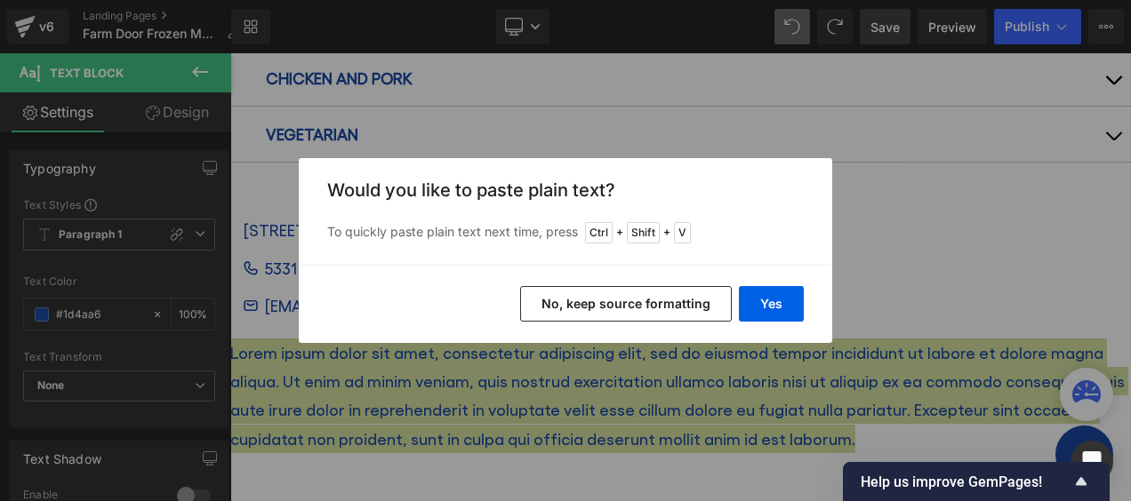
click at [587, 307] on button "No, keep source formatting" at bounding box center [626, 304] width 212 height 36
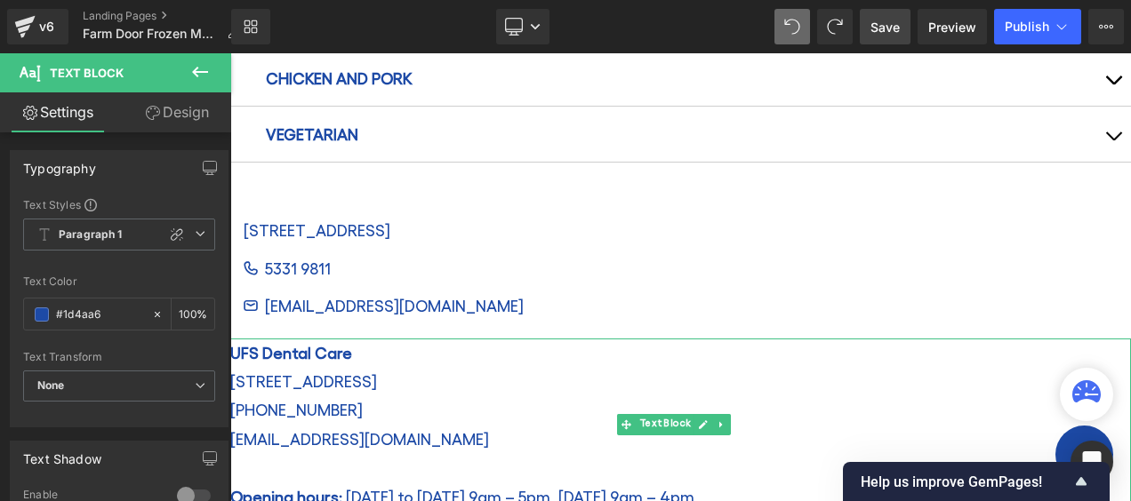
scroll to position [1252, 0]
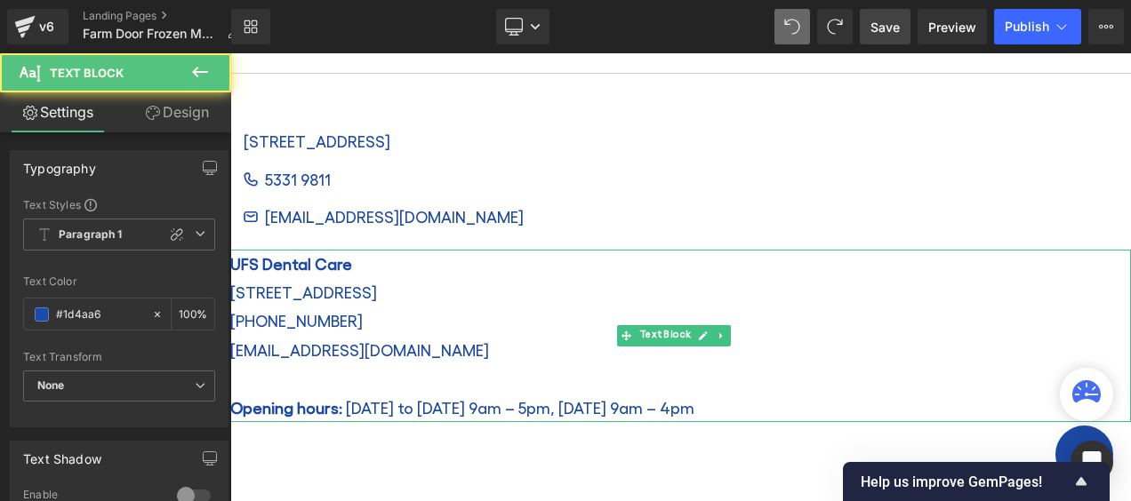
click at [349, 260] on span "UFS Dental Care" at bounding box center [291, 263] width 122 height 19
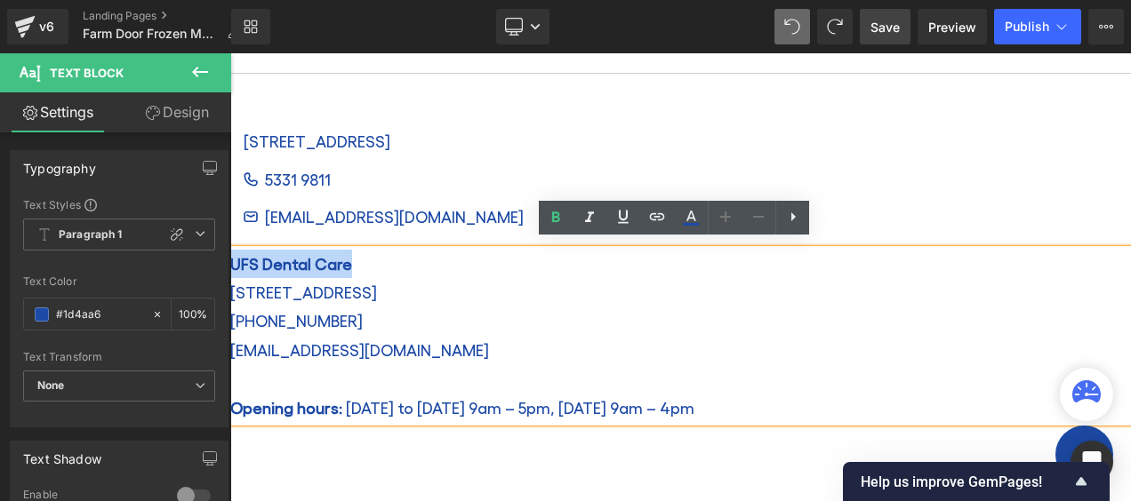
drag, startPoint x: 359, startPoint y: 259, endPoint x: 460, endPoint y: 309, distance: 112.5
click at [230, 256] on p "UFS Dental Care" at bounding box center [680, 264] width 901 height 28
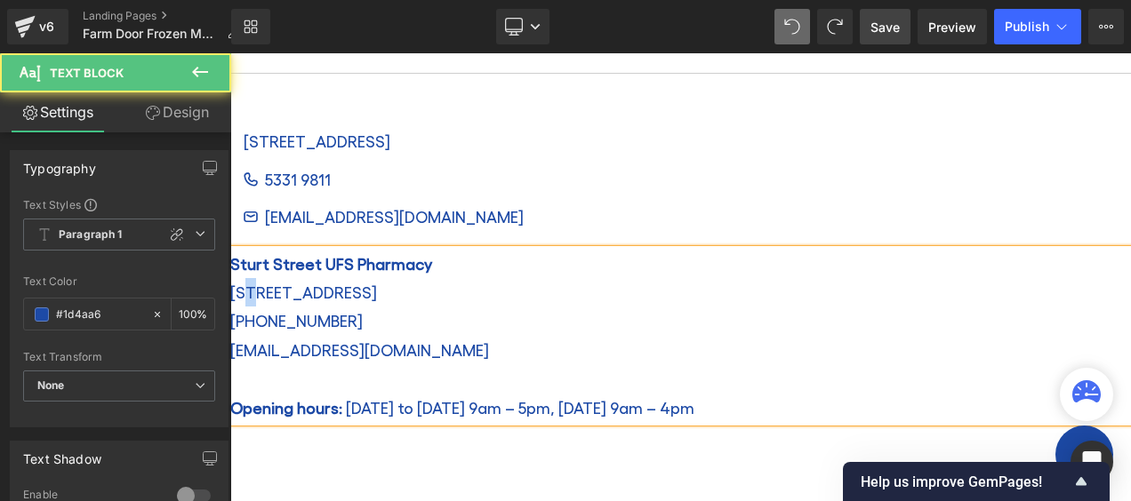
click at [245, 283] on p "[STREET_ADDRESS]" at bounding box center [680, 292] width 901 height 28
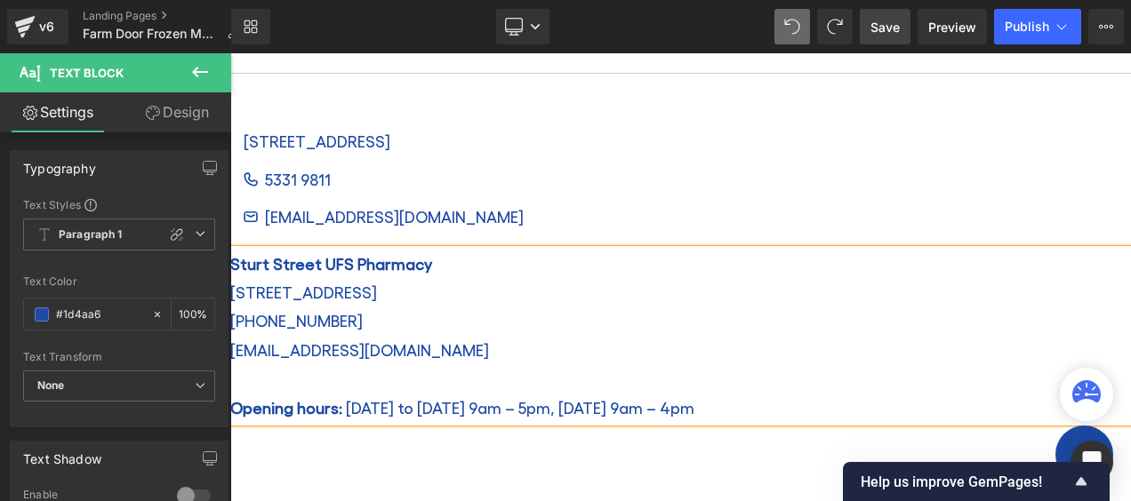
click at [474, 280] on p "[STREET_ADDRESS]" at bounding box center [680, 292] width 901 height 28
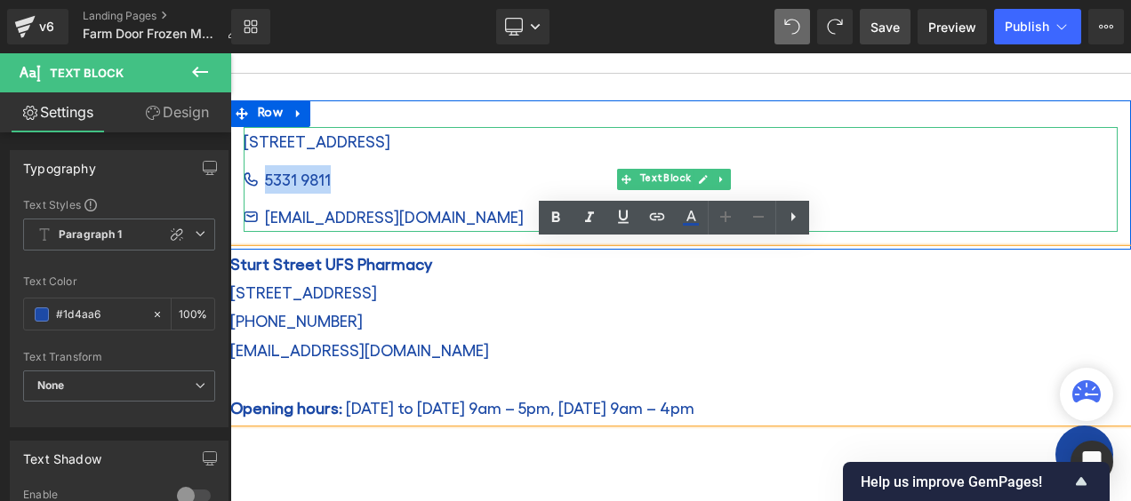
drag, startPoint x: 307, startPoint y: 169, endPoint x: 328, endPoint y: 169, distance: 21.3
click at [328, 169] on link "5331 9811" at bounding box center [298, 179] width 66 height 28
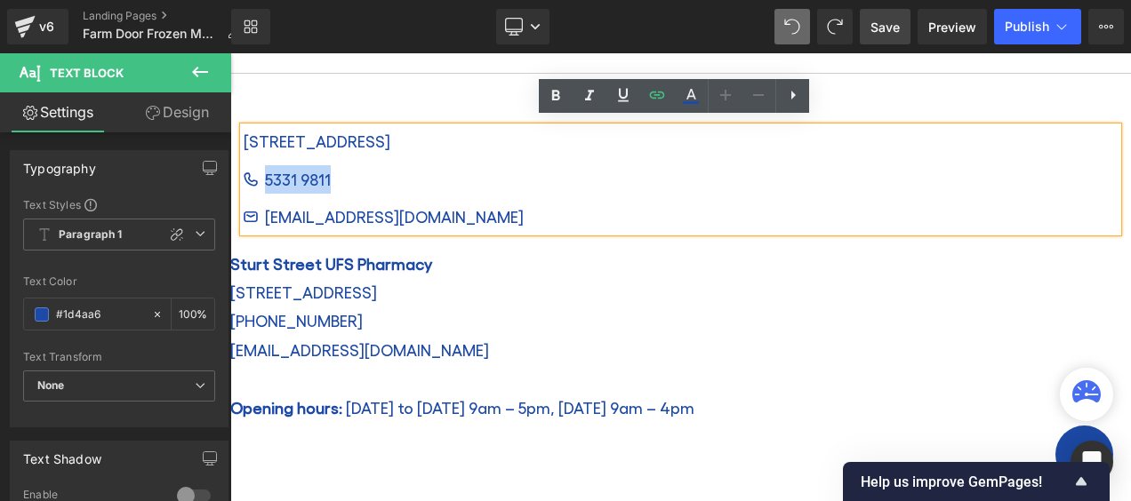
copy link "5331 9811"
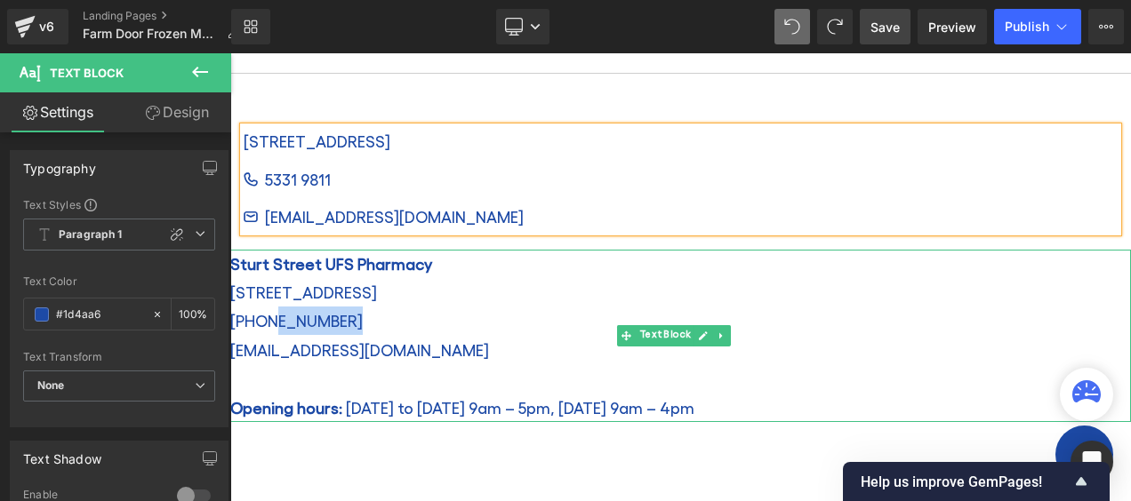
drag, startPoint x: 327, startPoint y: 310, endPoint x: 261, endPoint y: 314, distance: 65.9
click at [261, 314] on p "[PHONE_NUMBER]" at bounding box center [680, 321] width 901 height 28
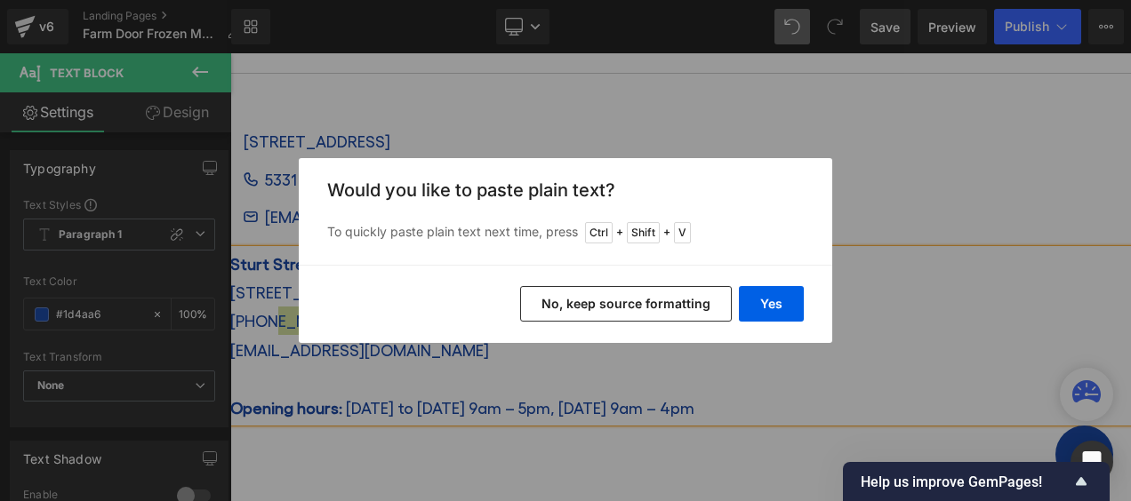
click at [618, 301] on button "No, keep source formatting" at bounding box center [626, 304] width 212 height 36
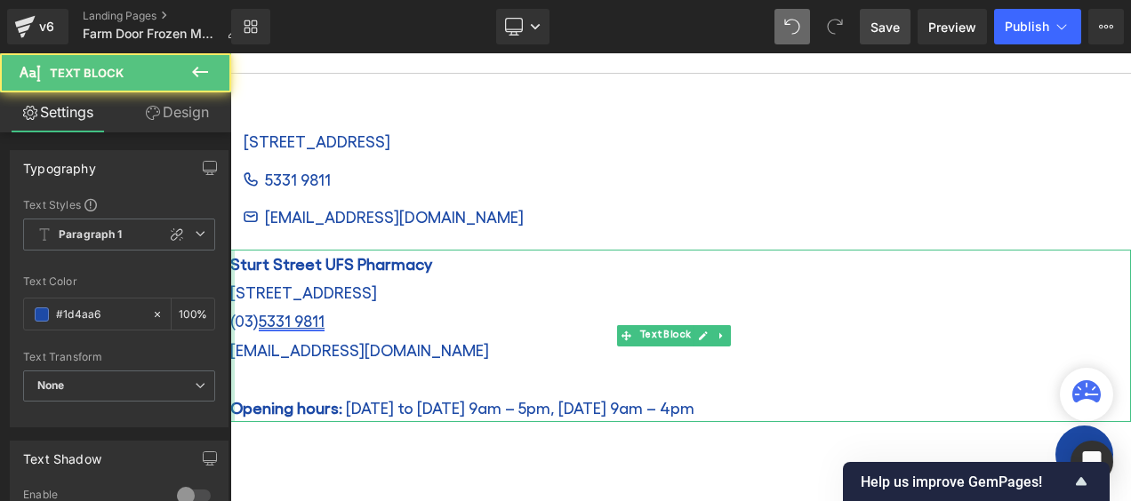
drag, startPoint x: 264, startPoint y: 309, endPoint x: 234, endPoint y: 312, distance: 30.3
click at [234, 312] on div "[GEOGRAPHIC_DATA] UFS Pharmacy [STREET_ADDRESS] (03) 5331 9811 [EMAIL_ADDRESS][…" at bounding box center [680, 336] width 901 height 172
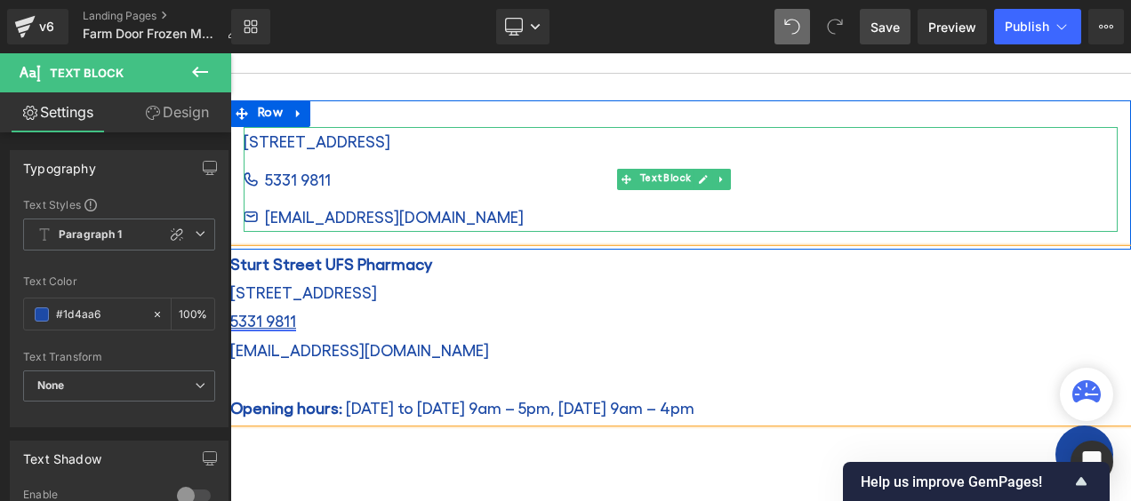
click at [414, 209] on div "[EMAIL_ADDRESS][DOMAIN_NAME]" at bounding box center [443, 217] width 399 height 28
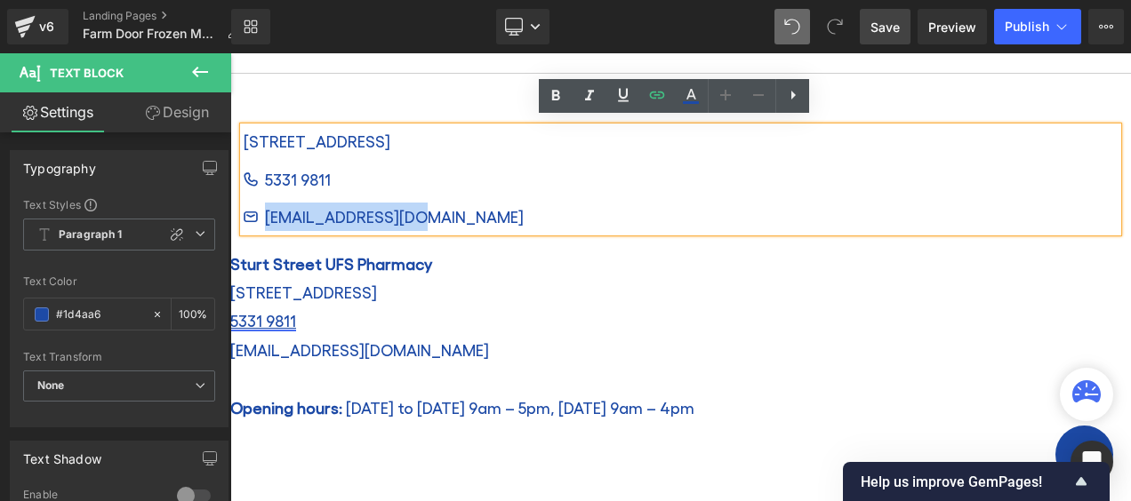
drag, startPoint x: 410, startPoint y: 210, endPoint x: 264, endPoint y: 214, distance: 145.9
click at [264, 214] on div "[EMAIL_ADDRESS][DOMAIN_NAME]" at bounding box center [443, 217] width 399 height 28
copy link "[EMAIL_ADDRESS][DOMAIN_NAME]"
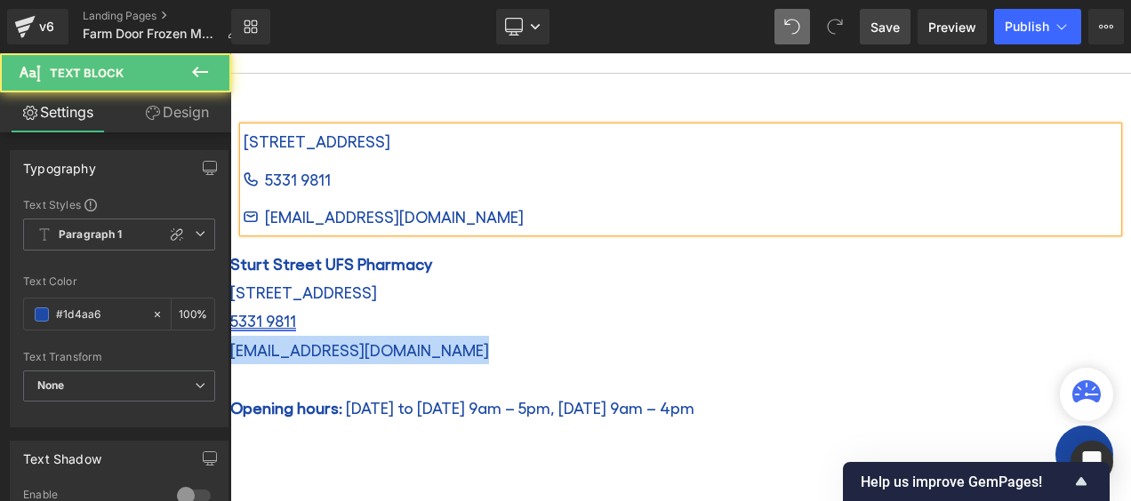
drag, startPoint x: 301, startPoint y: 343, endPoint x: 225, endPoint y: 346, distance: 75.6
click at [230, 346] on html "Skip to content Pharmacy Medical Eye Care Dental Care Membership About Careers …" at bounding box center [680, 87] width 901 height 2571
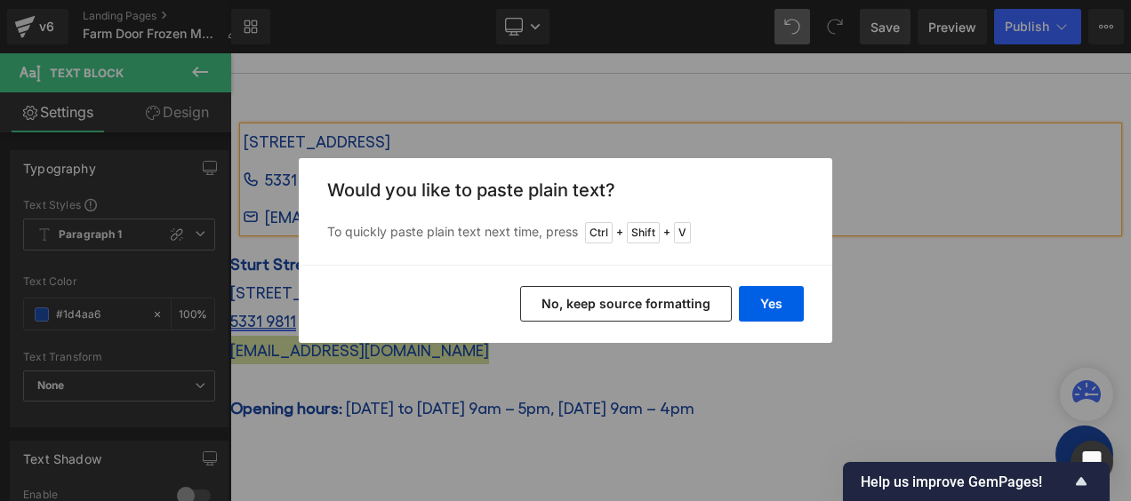
click at [665, 305] on button "No, keep source formatting" at bounding box center [626, 304] width 212 height 36
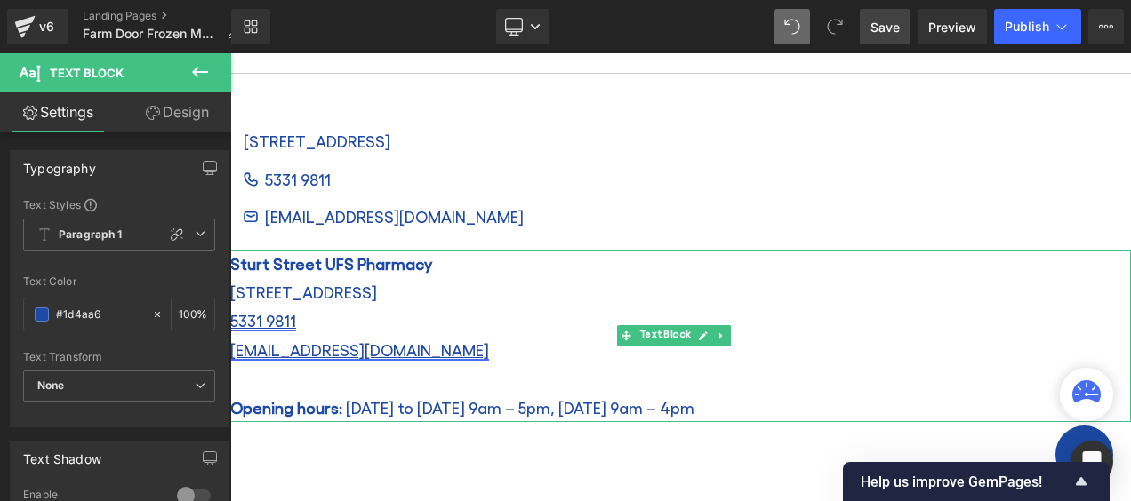
click at [436, 398] on p "Opening hours: [DATE] to [DATE] 9am – 5pm, [DATE] 9am – 4pm" at bounding box center [680, 408] width 901 height 28
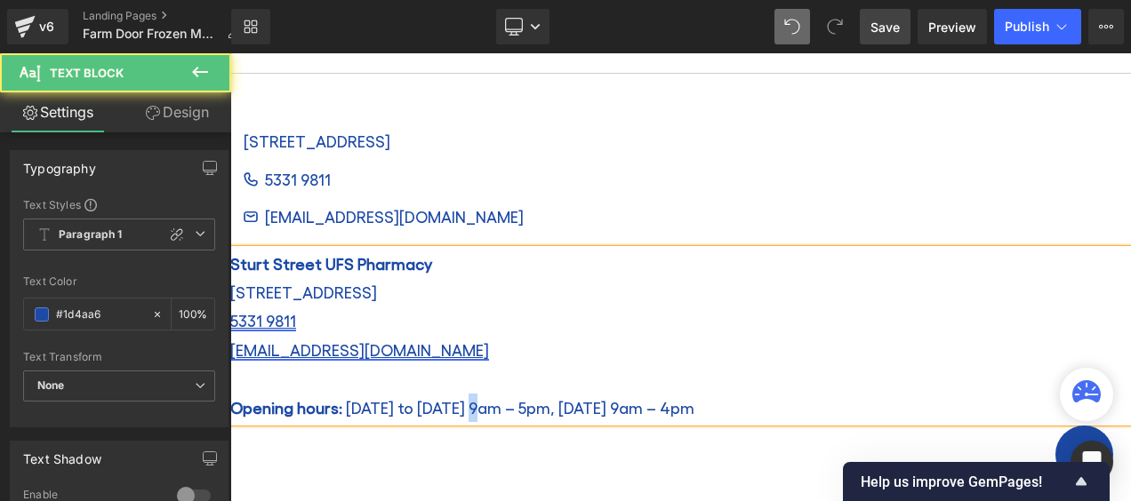
click at [495, 398] on p "Opening hours: [DATE] to [DATE] 9am – 5pm, [DATE] 9am – 4pm" at bounding box center [680, 408] width 901 height 28
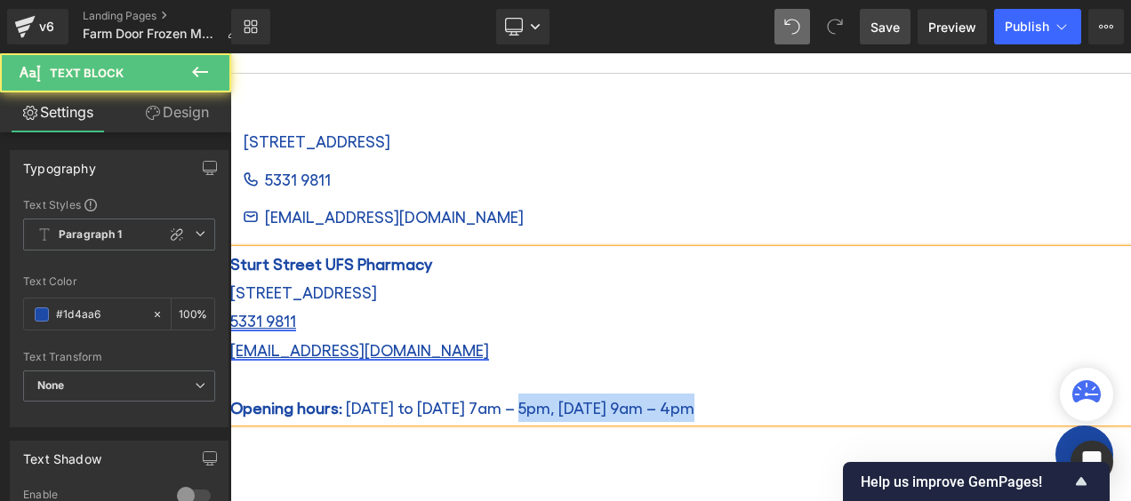
drag, startPoint x: 537, startPoint y: 399, endPoint x: 728, endPoint y: 397, distance: 191.2
click at [728, 397] on p "Opening hours: [DATE] to [DATE] 7am – 5pm, [DATE] 9am – 4pm" at bounding box center [680, 408] width 901 height 28
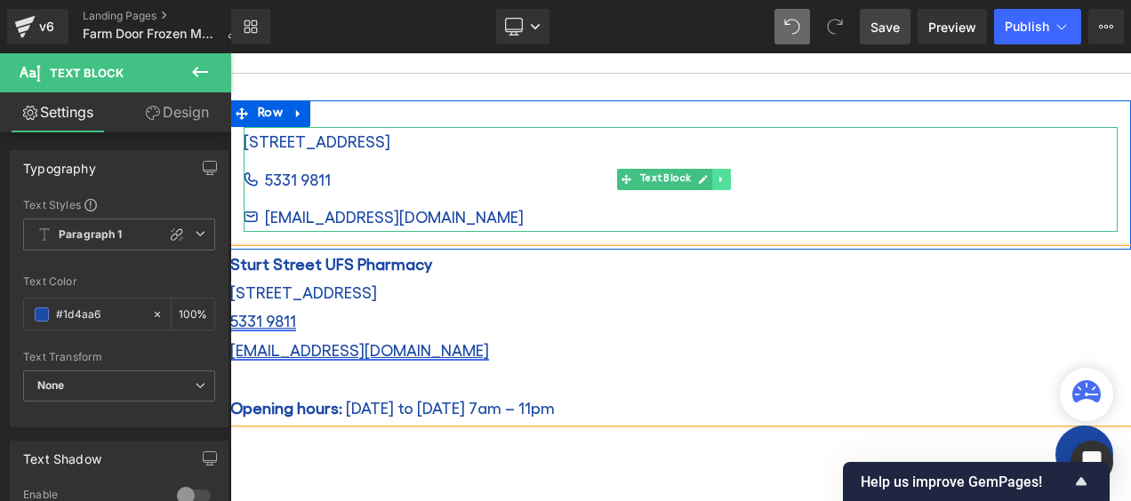
click at [721, 174] on icon at bounding box center [722, 179] width 10 height 11
click at [727, 174] on icon at bounding box center [730, 179] width 10 height 11
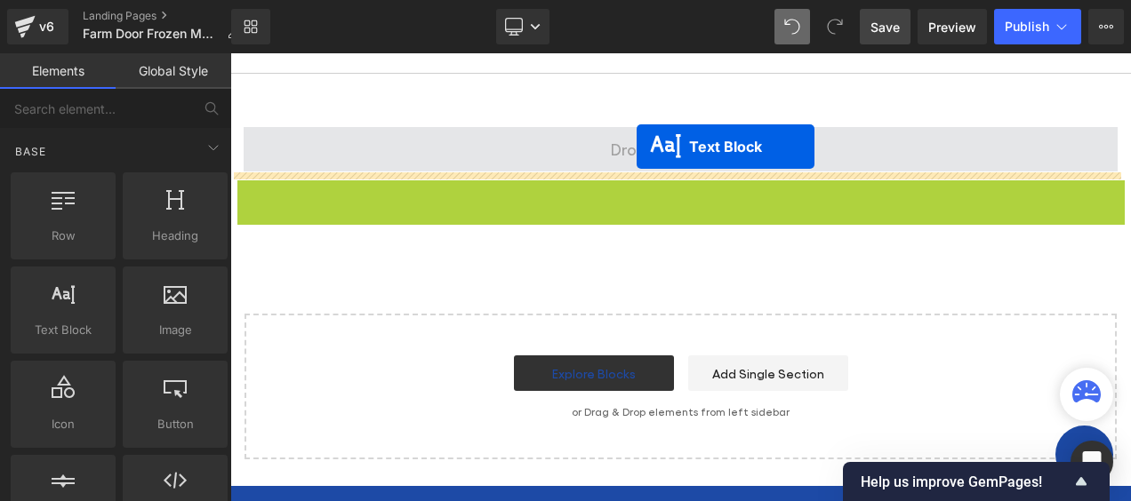
drag, startPoint x: 631, startPoint y: 263, endPoint x: 637, endPoint y: 146, distance: 117.5
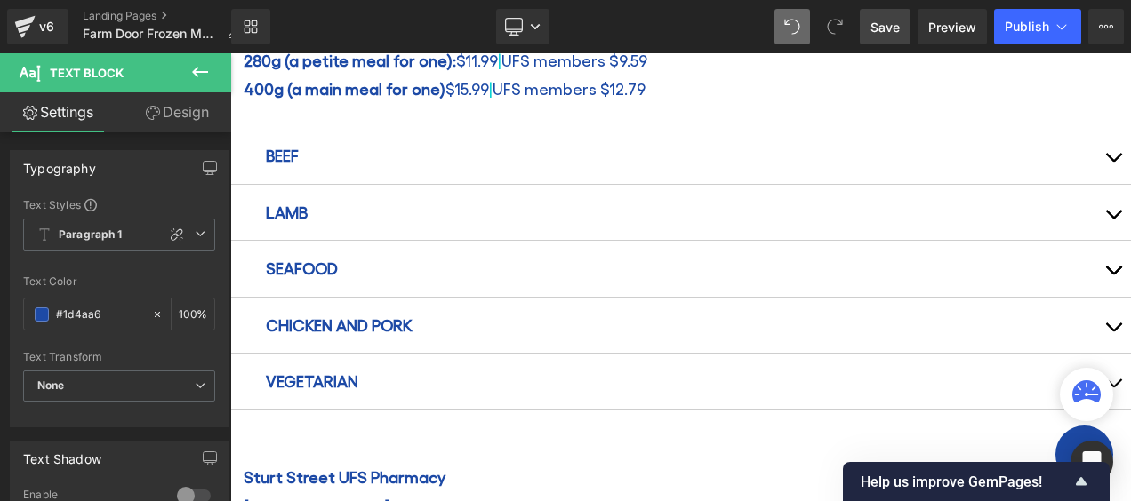
scroll to position [896, 0]
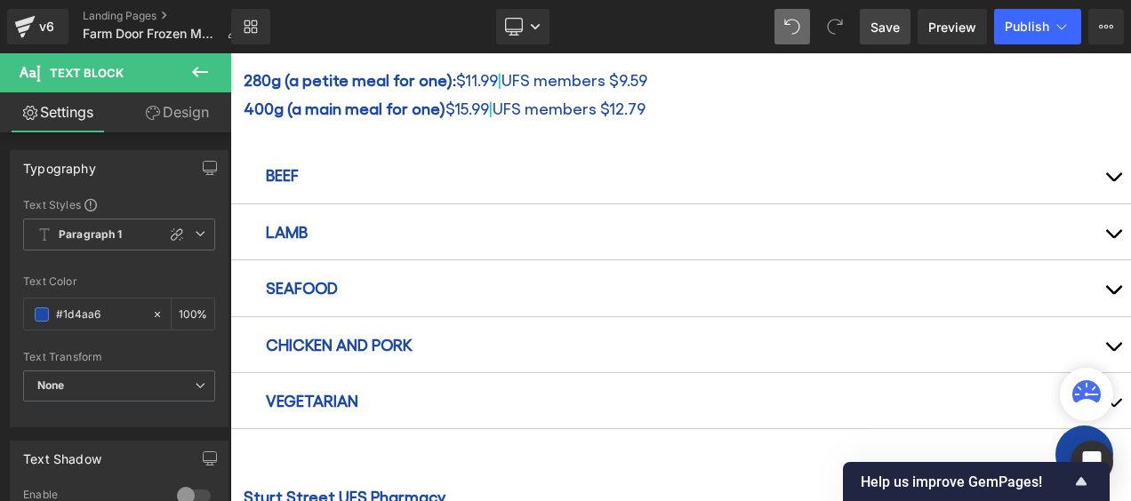
click at [879, 34] on span "Save" at bounding box center [884, 27] width 29 height 19
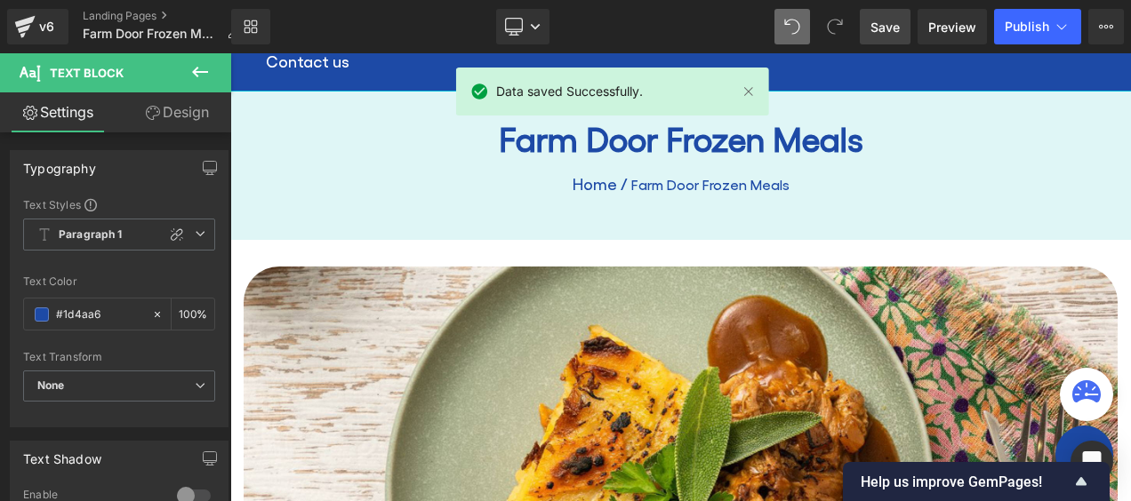
scroll to position [185, 0]
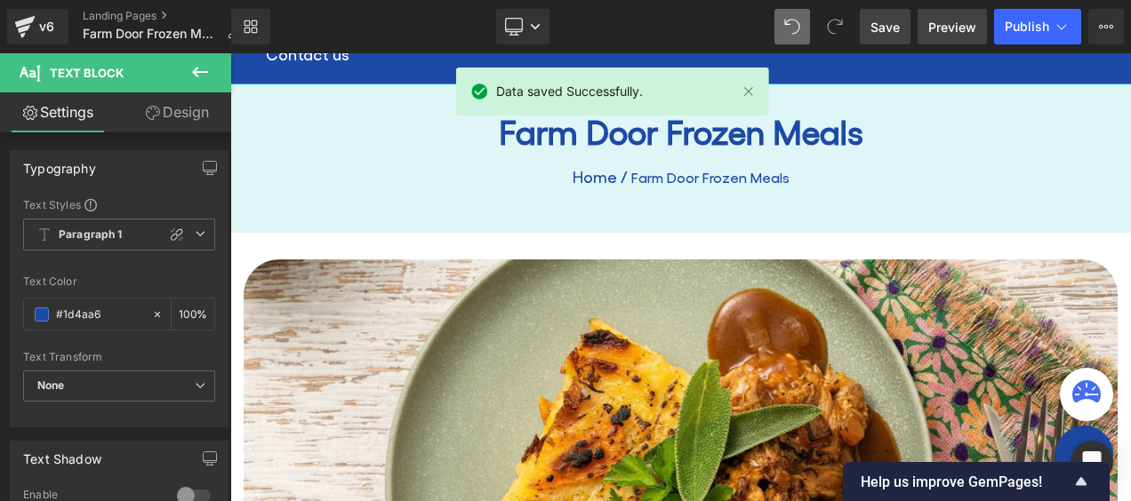
click at [950, 31] on span "Preview" at bounding box center [952, 27] width 48 height 19
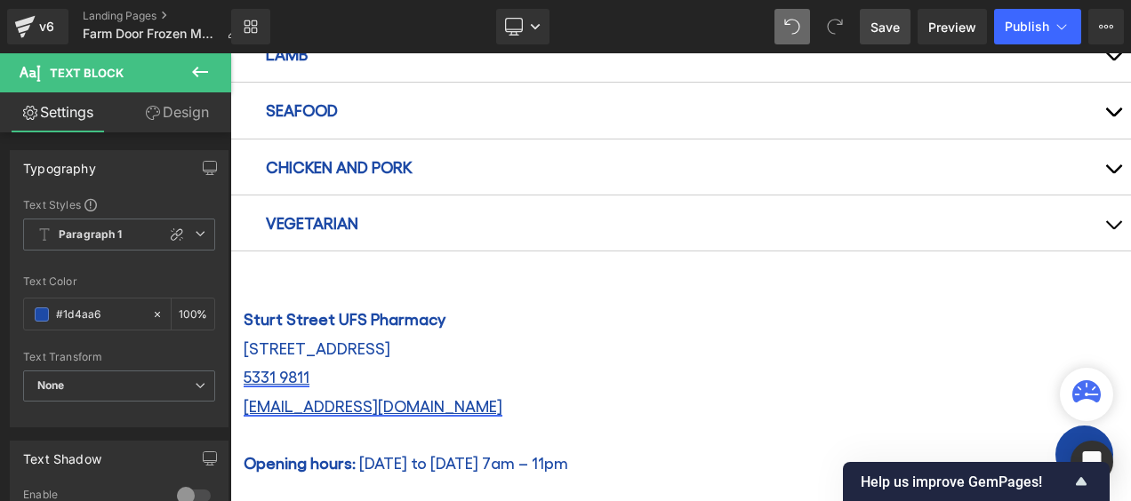
scroll to position [1252, 0]
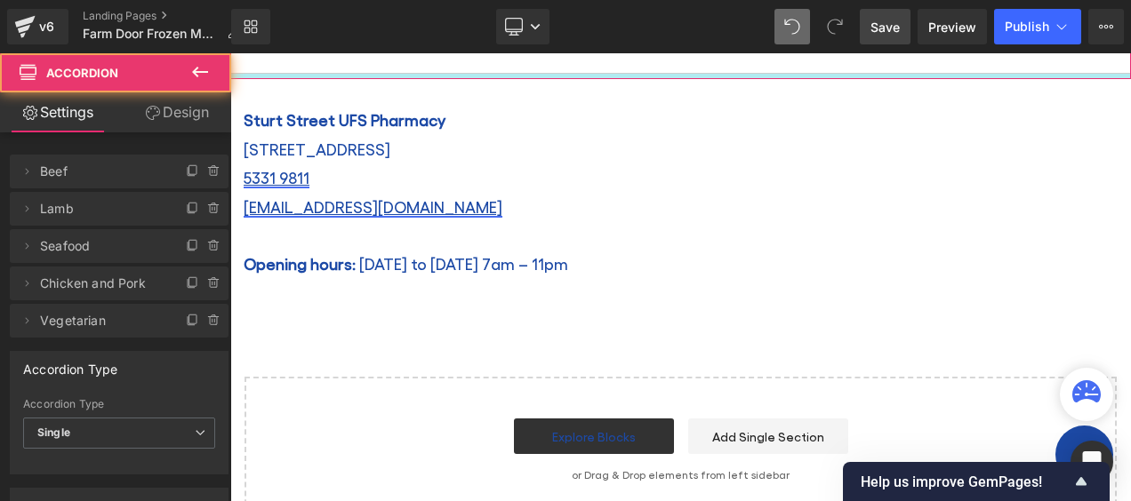
drag, startPoint x: 397, startPoint y: 91, endPoint x: 397, endPoint y: 69, distance: 21.3
click at [397, 74] on div at bounding box center [680, 76] width 901 height 5
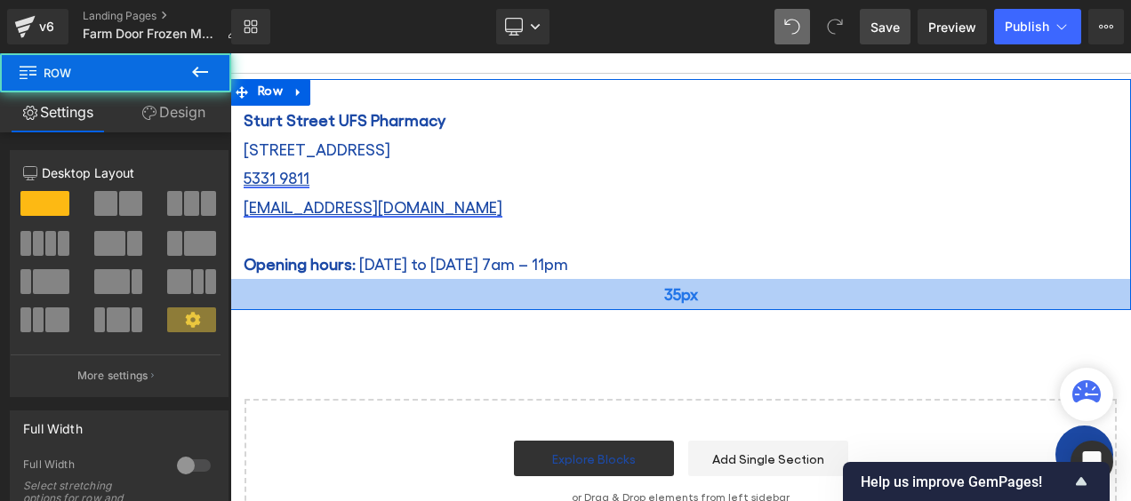
drag, startPoint x: 510, startPoint y: 278, endPoint x: 510, endPoint y: 301, distance: 22.2
click at [510, 301] on div "35px" at bounding box center [680, 294] width 901 height 31
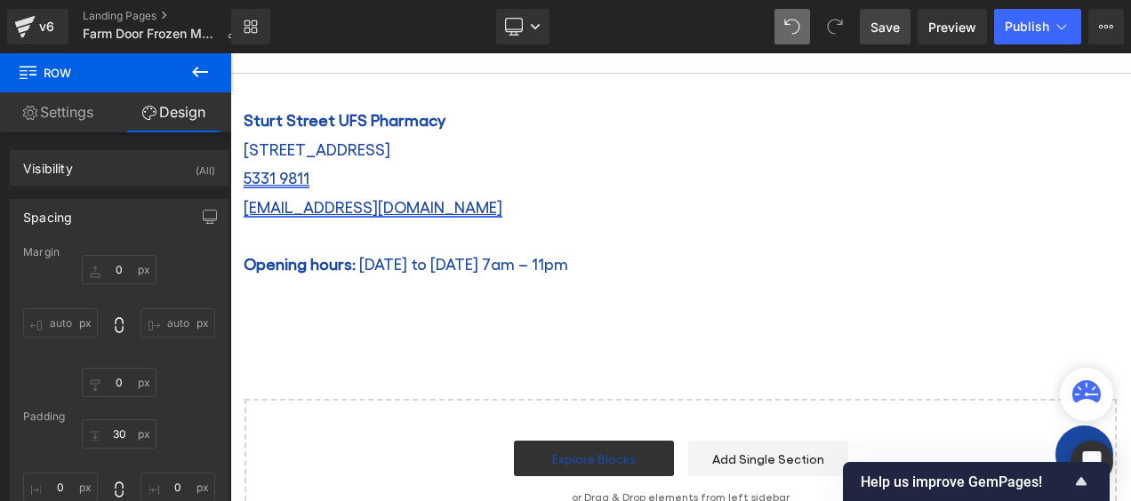
click at [890, 18] on span "Save" at bounding box center [884, 27] width 29 height 19
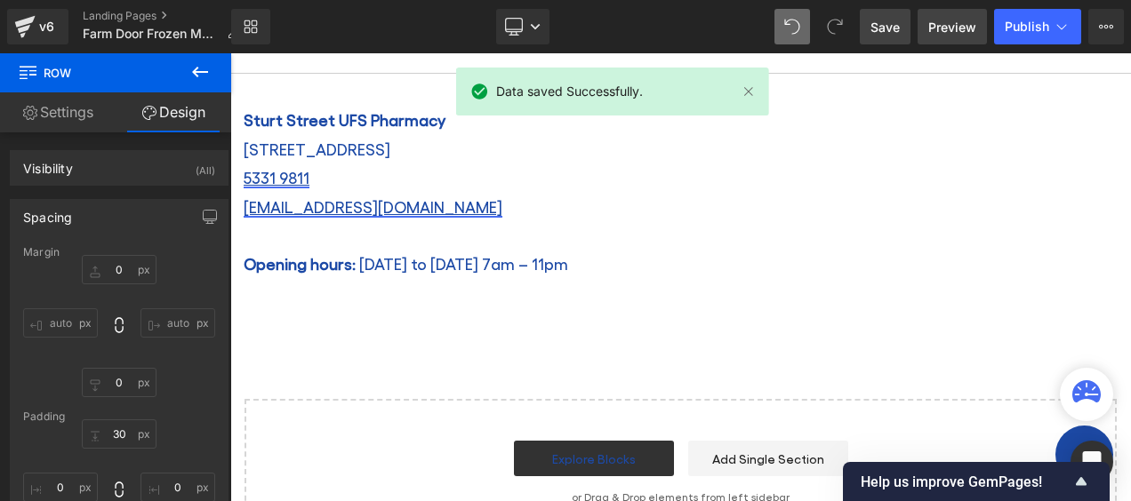
click at [955, 29] on span "Preview" at bounding box center [952, 27] width 48 height 19
